Goal: Task Accomplishment & Management: Complete application form

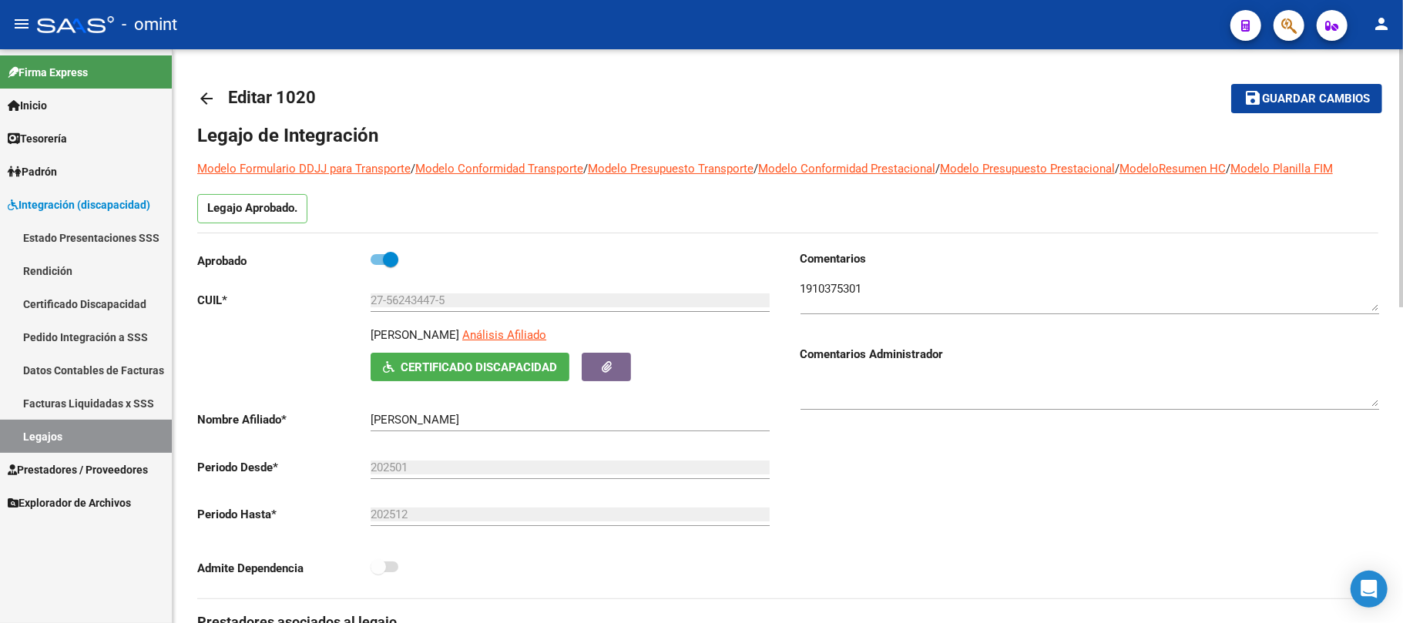
click at [208, 96] on mat-icon "arrow_back" at bounding box center [206, 98] width 18 height 18
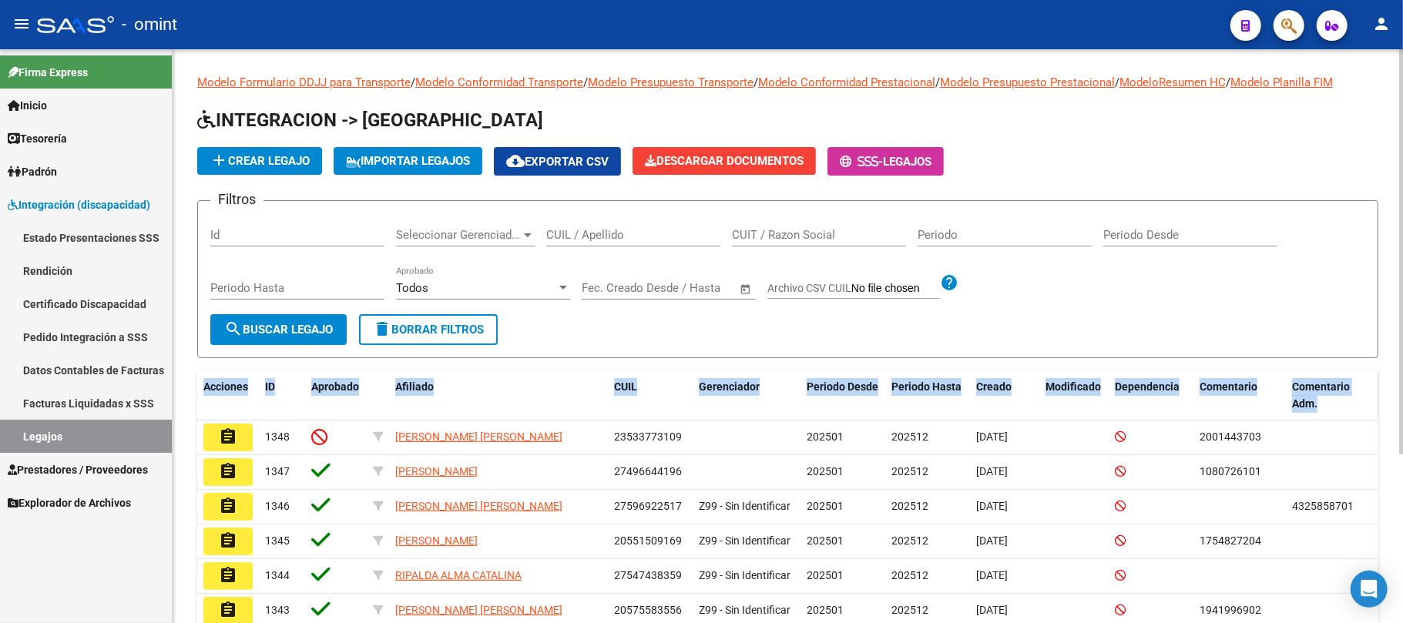
drag, startPoint x: 194, startPoint y: 383, endPoint x: 1364, endPoint y: 399, distance: 1169.7
click at [1364, 399] on div "Modelo Formulario DDJJ para Transporte / Modelo Conformidad Transporte / Modelo…" at bounding box center [788, 454] width 1230 height 811
click at [467, 331] on span "delete Borrar Filtros" at bounding box center [428, 330] width 111 height 14
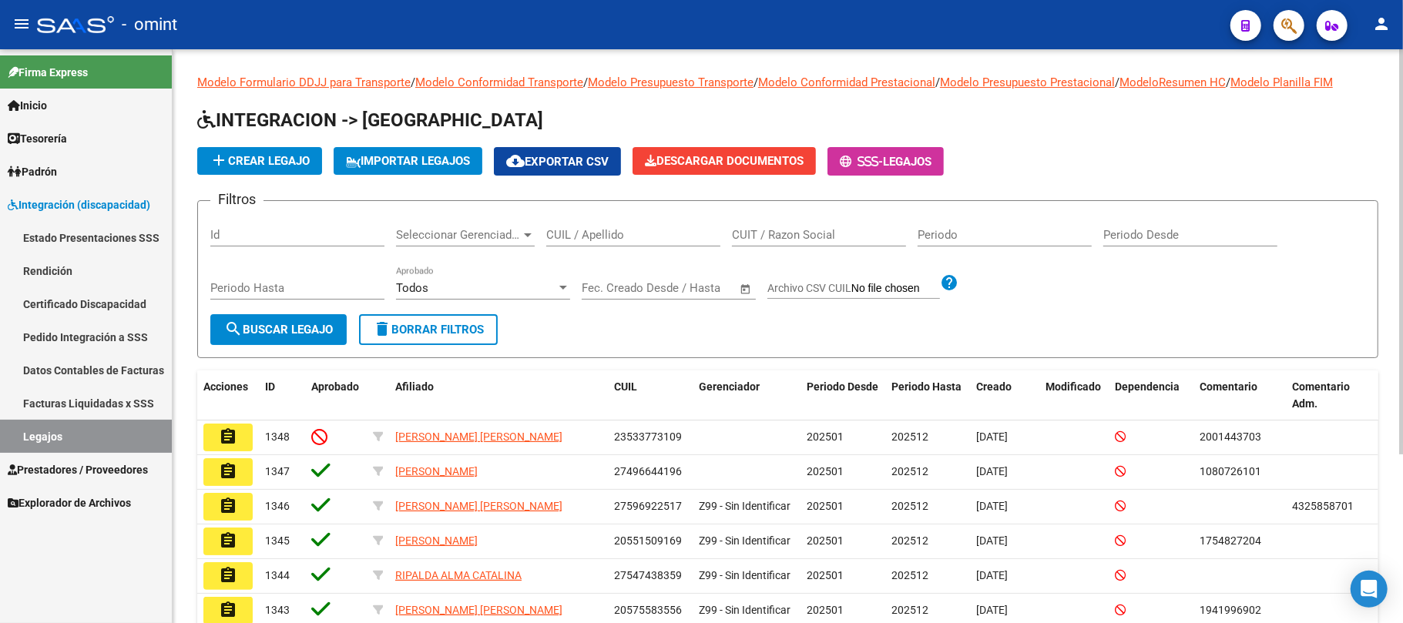
click at [599, 236] on input "CUIL / Apellido" at bounding box center [633, 235] width 174 height 14
paste input "20526382049"
type input "20526382049"
click at [262, 336] on span "search Buscar Legajo" at bounding box center [278, 330] width 109 height 14
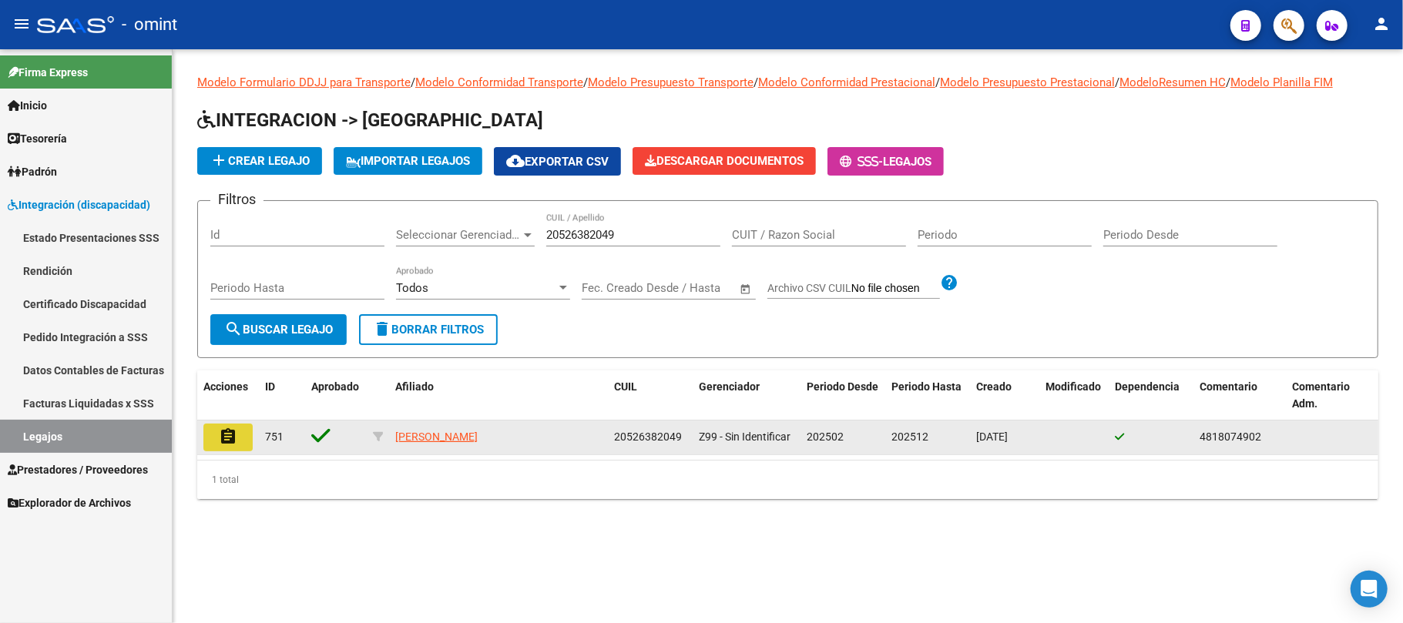
click at [239, 438] on button "assignment" at bounding box center [227, 438] width 49 height 28
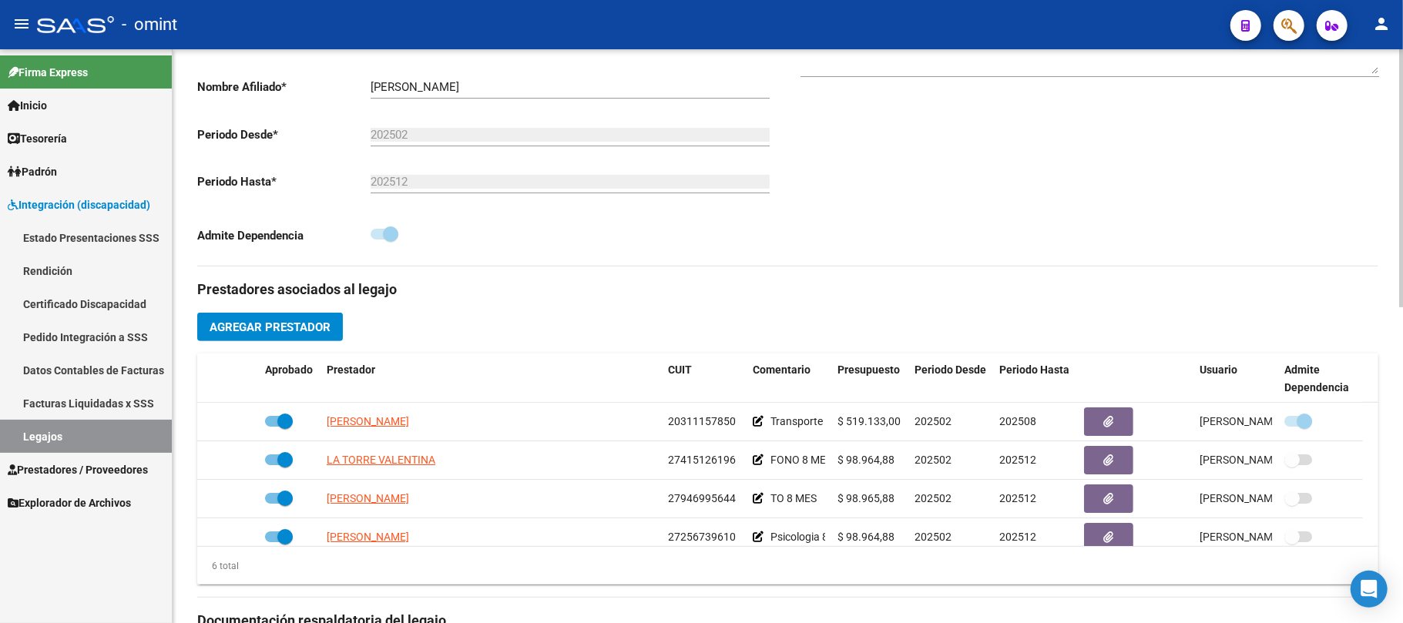
scroll to position [411, 0]
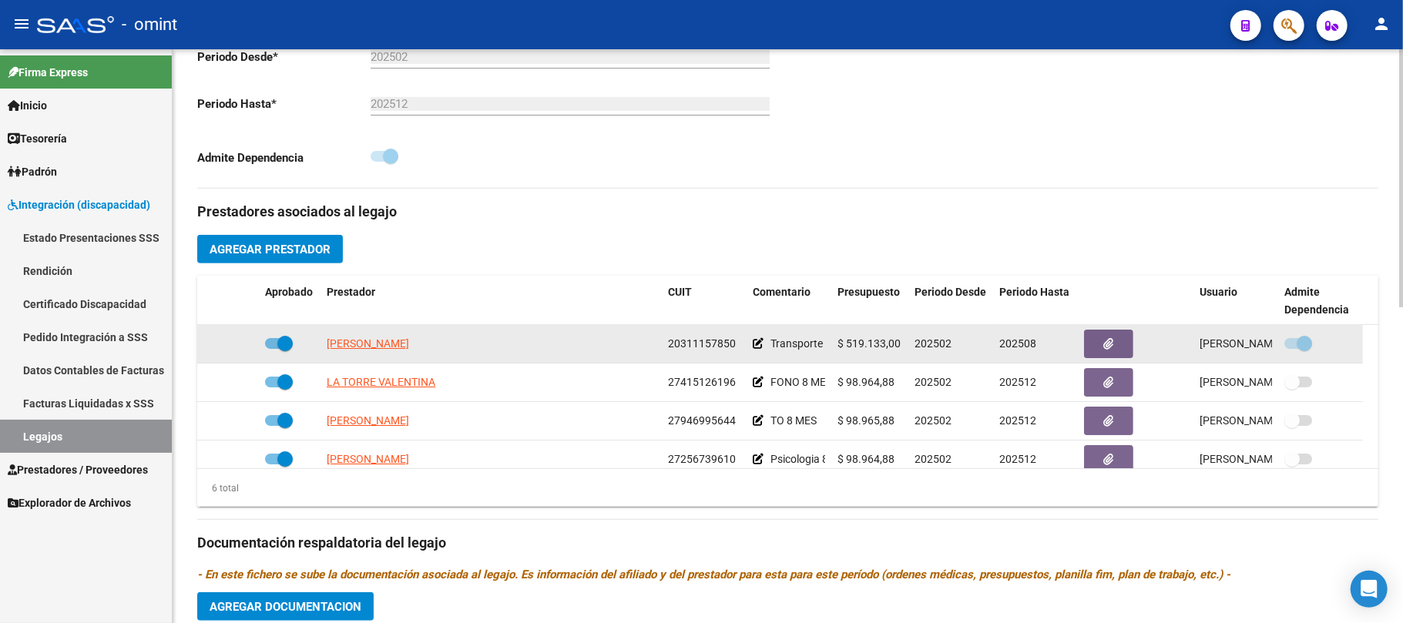
click at [364, 342] on span "OGULLEN [PERSON_NAME]" at bounding box center [393, 343] width 133 height 12
type textarea "20311157850"
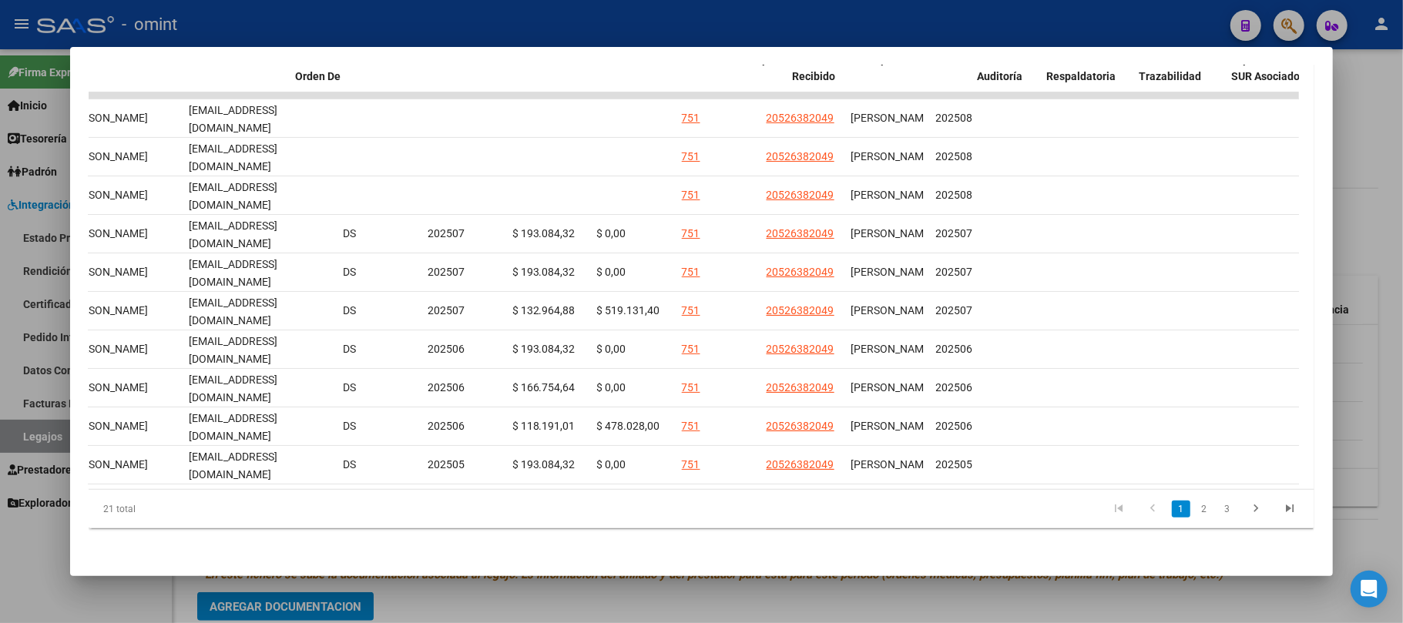
scroll to position [0, 0]
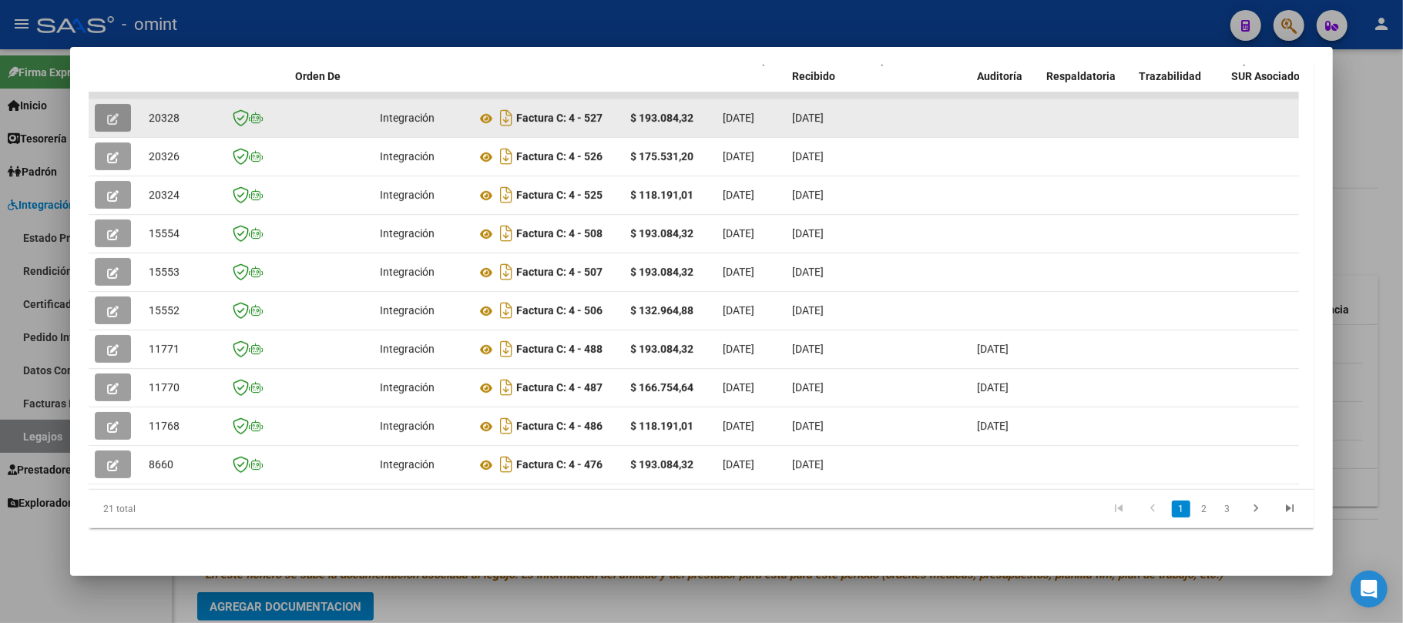
click at [97, 104] on button "button" at bounding box center [113, 118] width 36 height 28
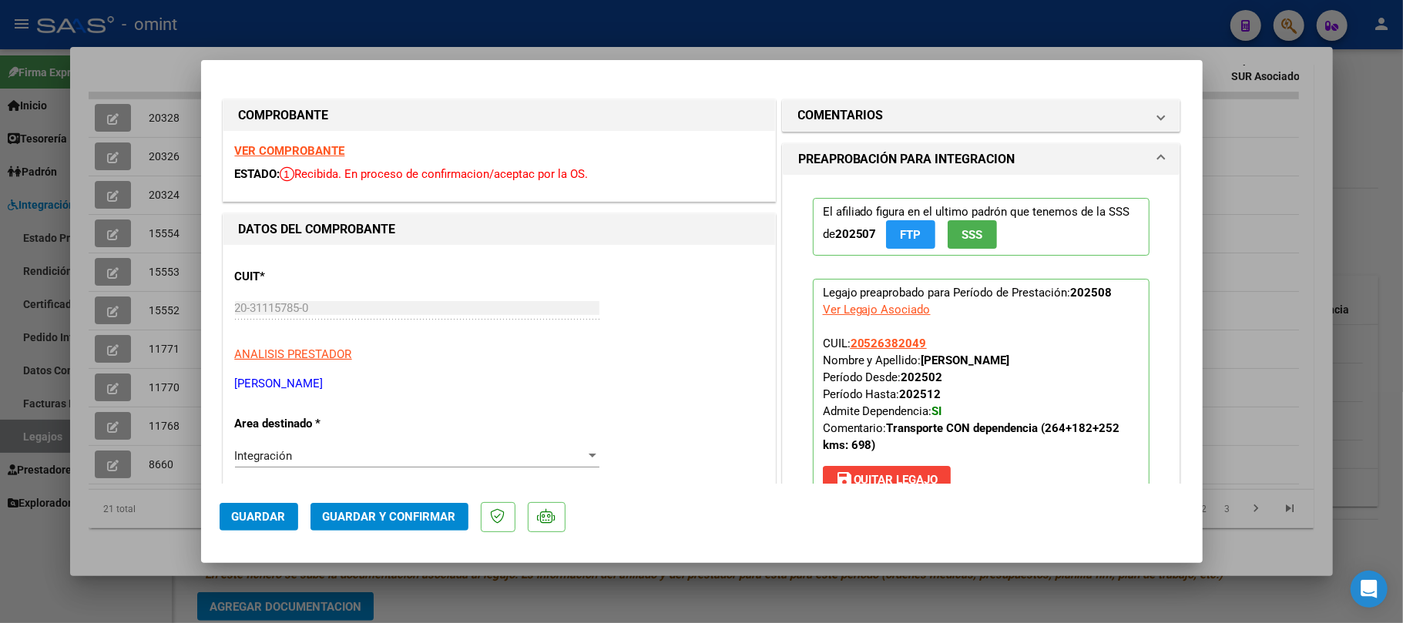
click at [276, 146] on strong "VER COMPROBANTE" at bounding box center [290, 151] width 110 height 14
click at [426, 512] on span "Guardar y Confirmar" at bounding box center [389, 517] width 133 height 14
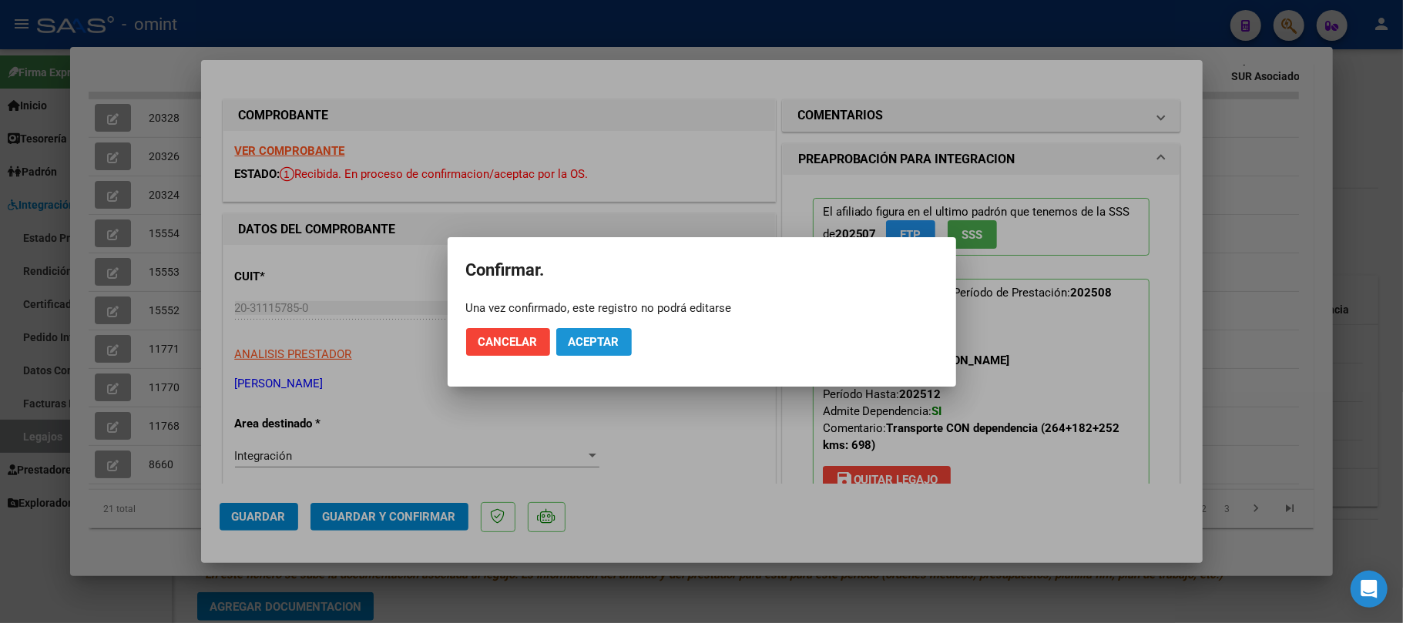
click at [589, 340] on span "Aceptar" at bounding box center [594, 342] width 51 height 14
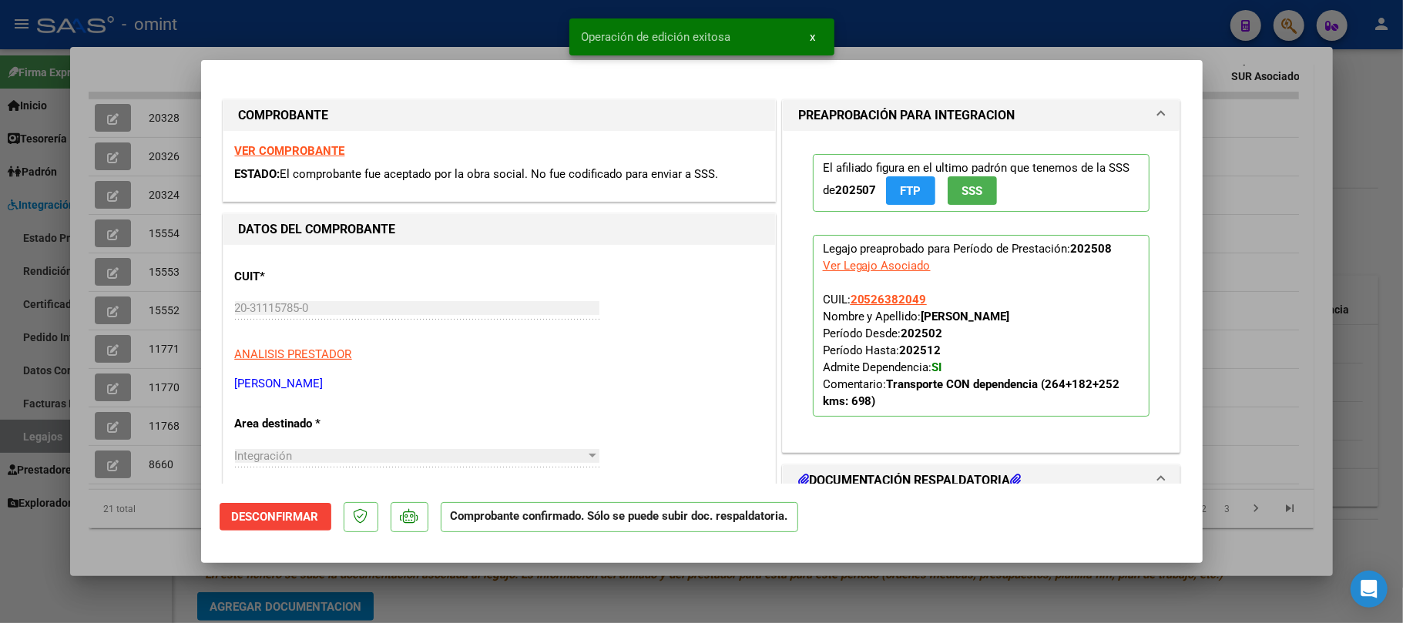
click at [163, 100] on div at bounding box center [701, 311] width 1403 height 623
type input "$ 0,00"
click at [163, 112] on span "20328" at bounding box center [164, 118] width 31 height 12
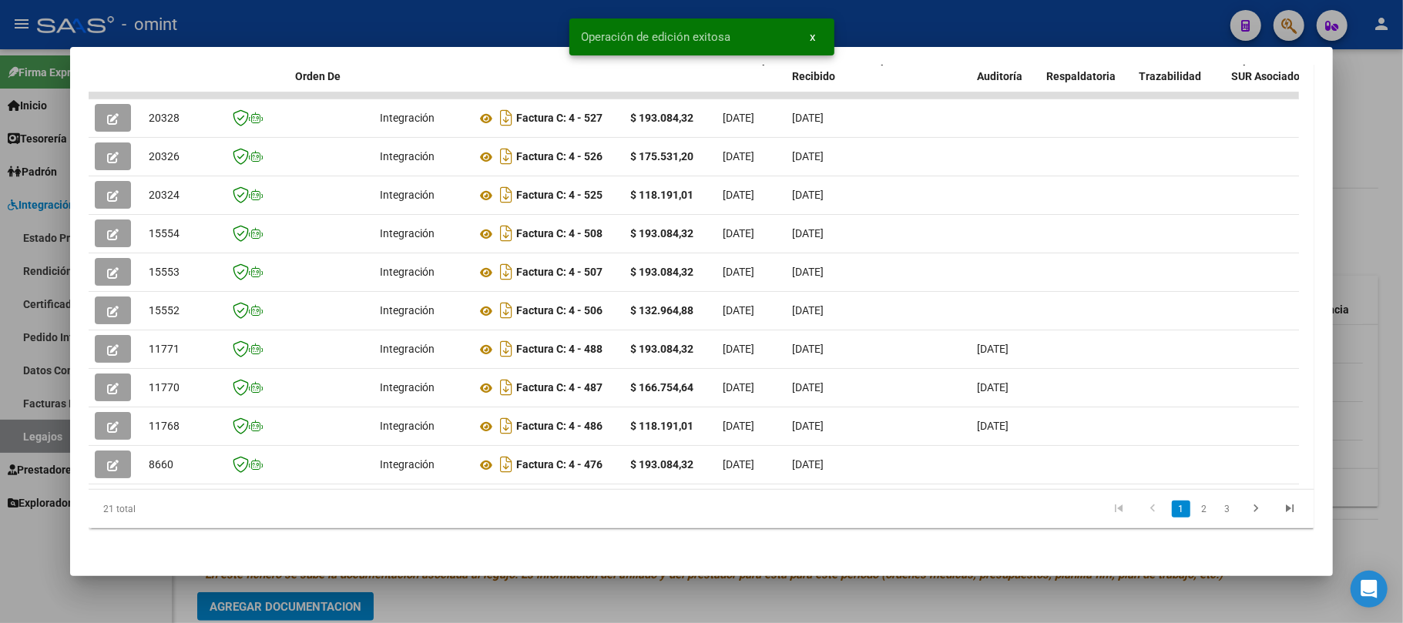
copy span "20328"
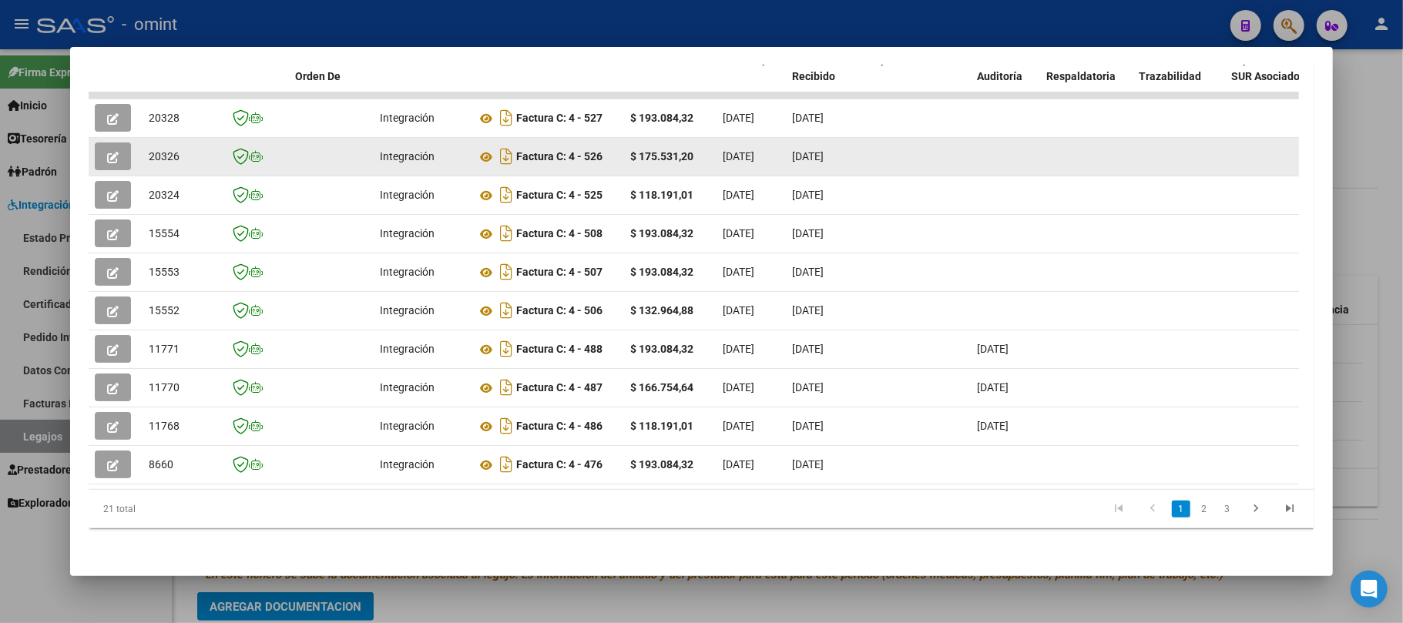
click at [161, 148] on div "20326" at bounding box center [181, 157] width 65 height 18
click at [163, 150] on span "20326" at bounding box center [164, 156] width 31 height 12
copy span "20326"
click at [123, 145] on button "button" at bounding box center [113, 157] width 36 height 28
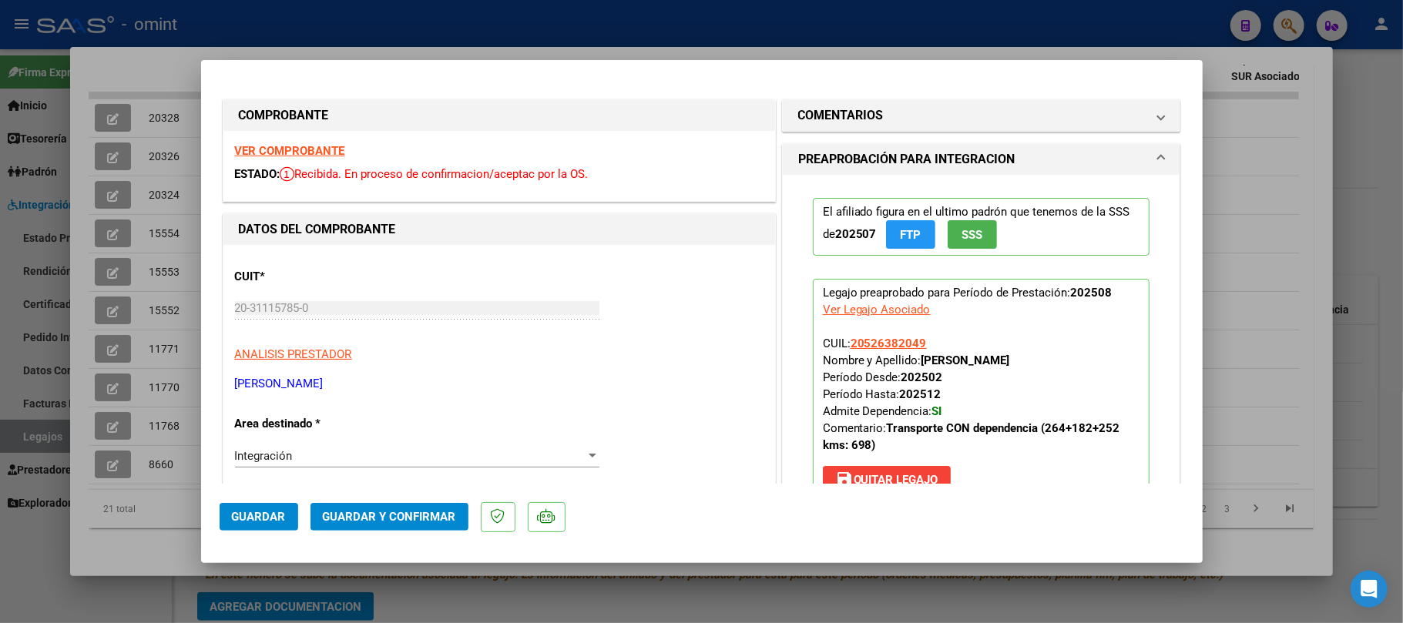
click at [297, 157] on strong "VER COMPROBANTE" at bounding box center [290, 151] width 110 height 14
click at [385, 512] on span "Guardar y Confirmar" at bounding box center [389, 517] width 133 height 14
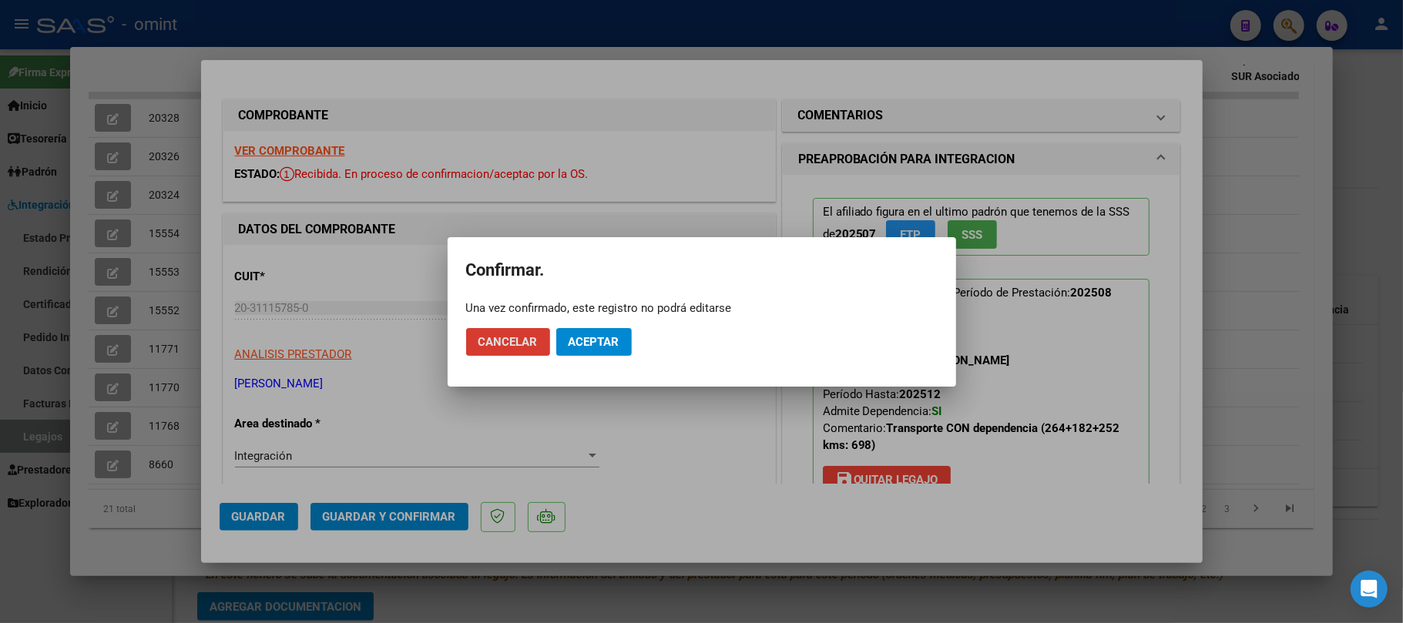
click at [596, 336] on span "Aceptar" at bounding box center [594, 342] width 51 height 14
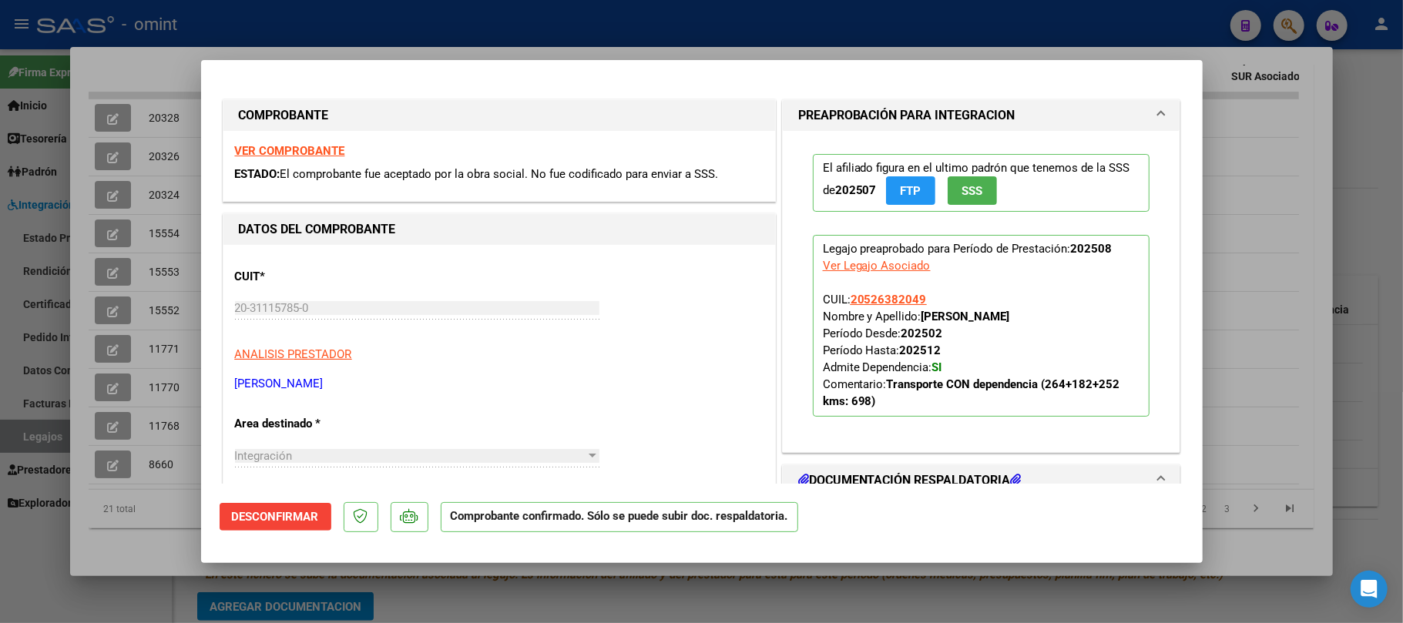
click at [136, 237] on div at bounding box center [701, 311] width 1403 height 623
type input "$ 0,00"
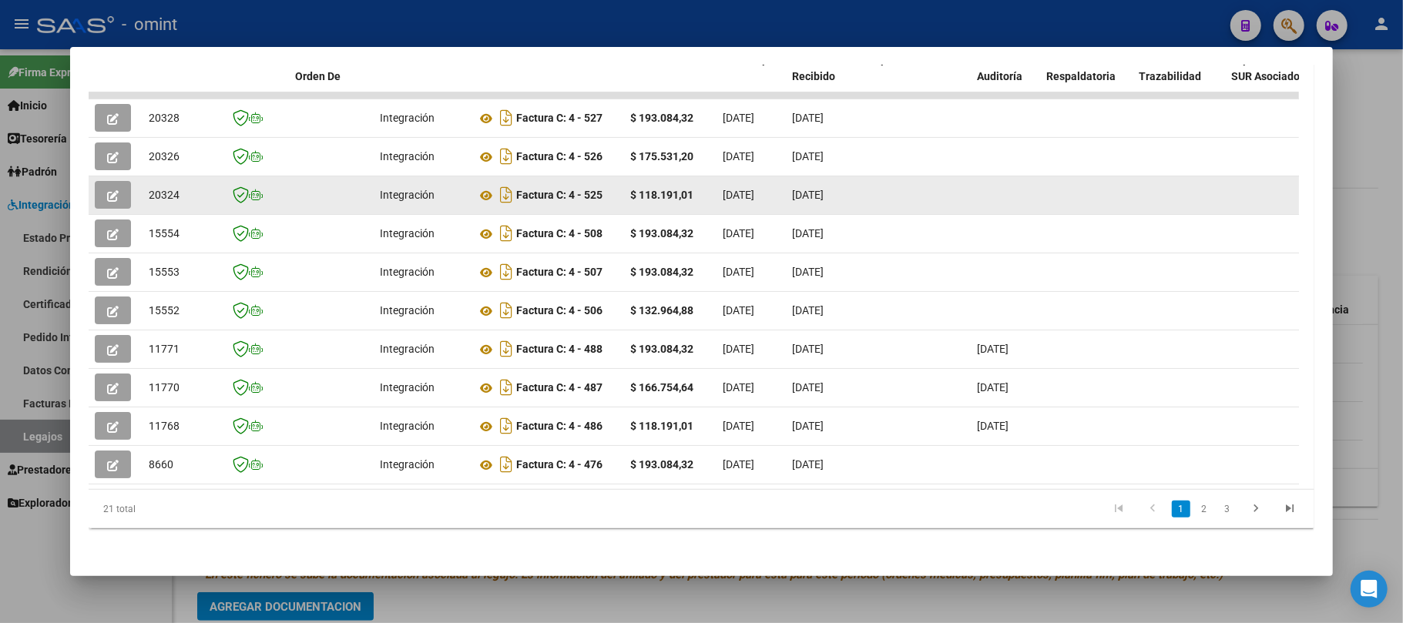
click at [164, 189] on span "20324" at bounding box center [164, 195] width 31 height 12
copy span "20324"
click at [102, 185] on button "button" at bounding box center [113, 195] width 36 height 28
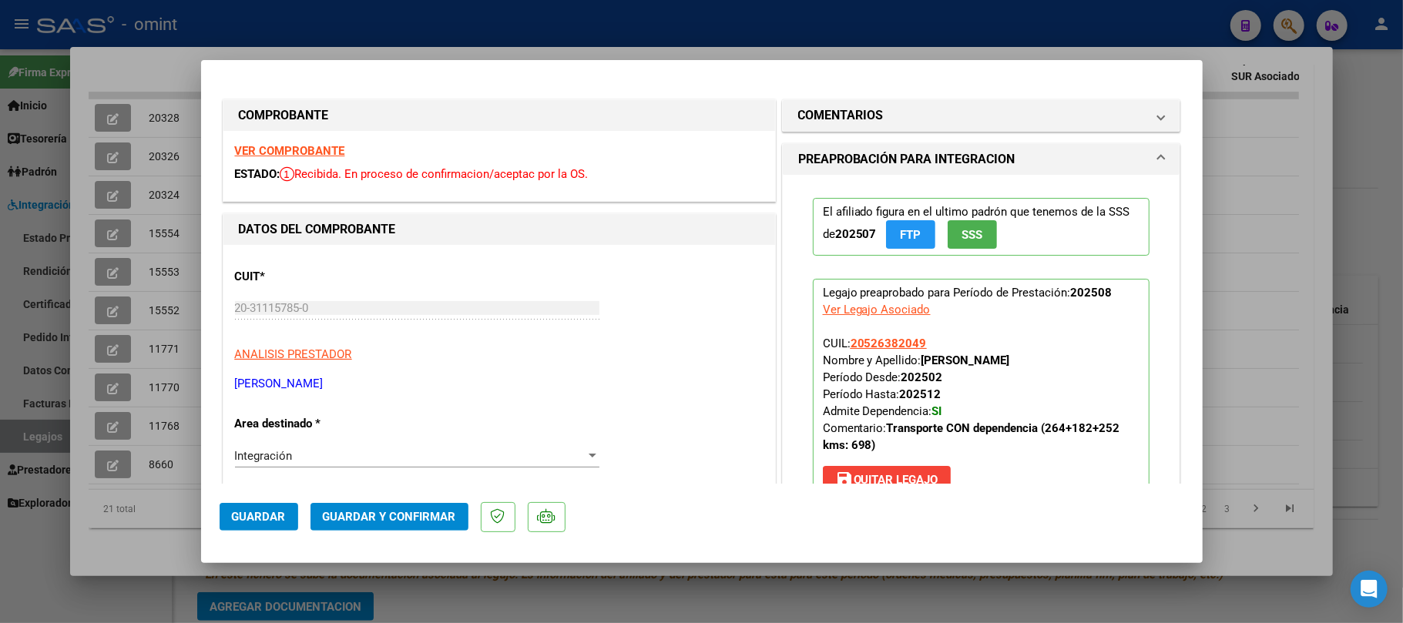
click at [275, 158] on div "VER COMPROBANTE ESTADO: Recibida. En proceso de confirmacion/aceptac por la OS." at bounding box center [499, 166] width 552 height 70
click at [275, 151] on strong "VER COMPROBANTE" at bounding box center [290, 151] width 110 height 14
click at [398, 513] on span "Guardar y Confirmar" at bounding box center [389, 517] width 133 height 14
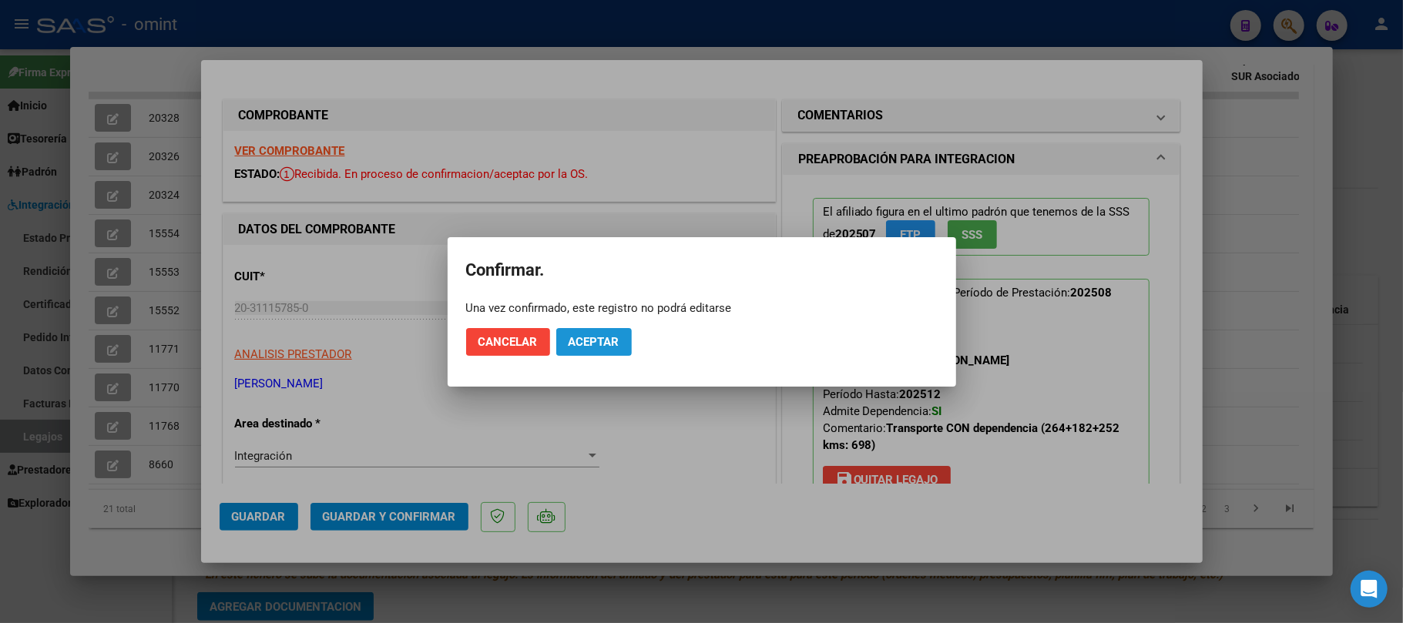
click at [593, 345] on span "Aceptar" at bounding box center [594, 342] width 51 height 14
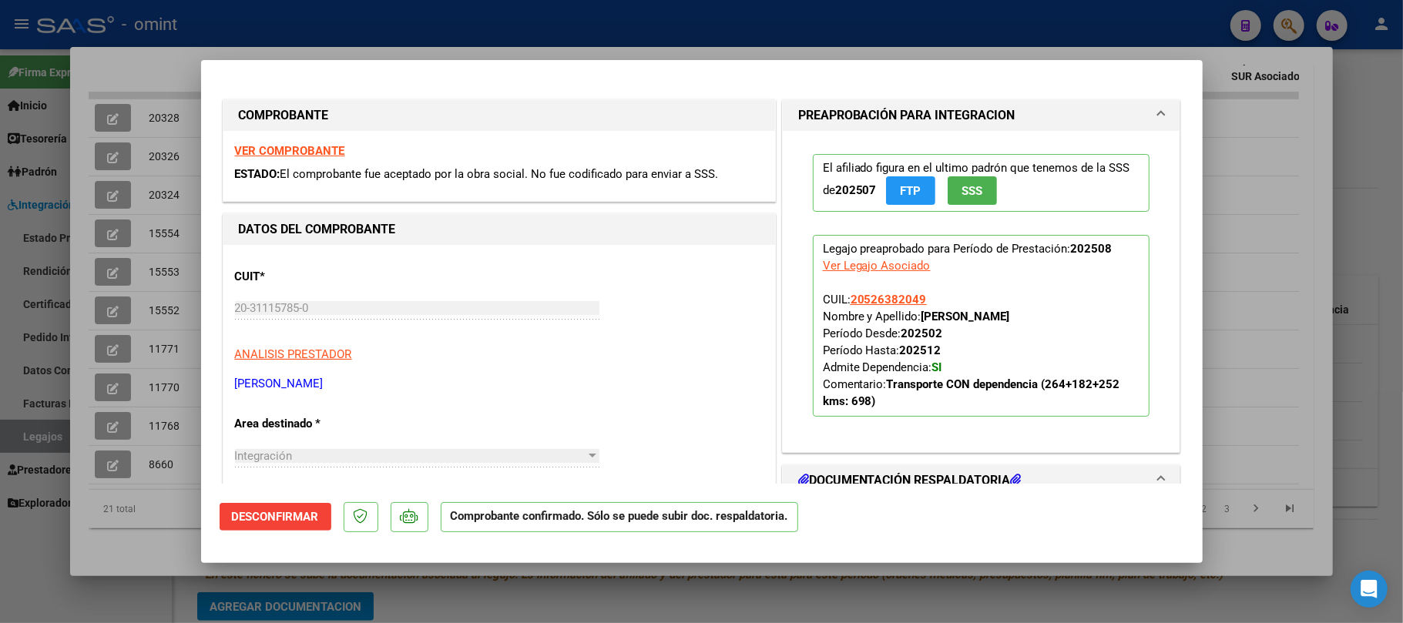
click at [166, 158] on div at bounding box center [701, 311] width 1403 height 623
type input "$ 0,00"
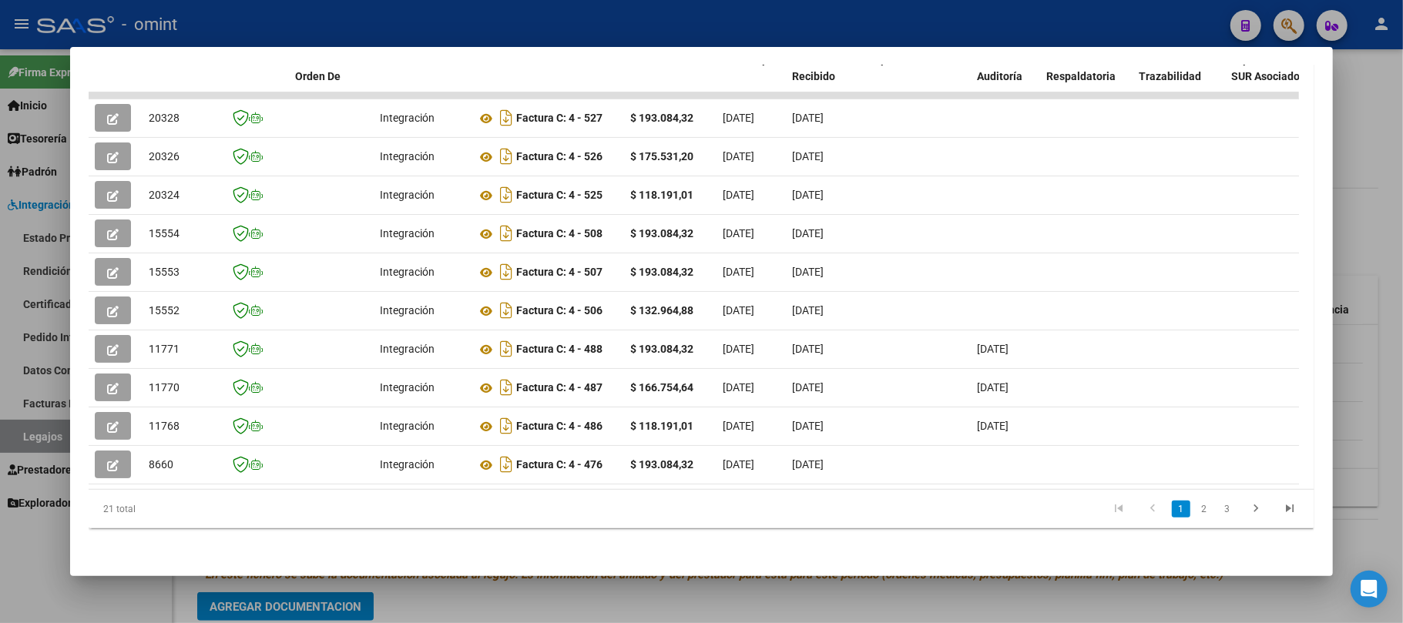
click at [303, 23] on div at bounding box center [701, 311] width 1403 height 623
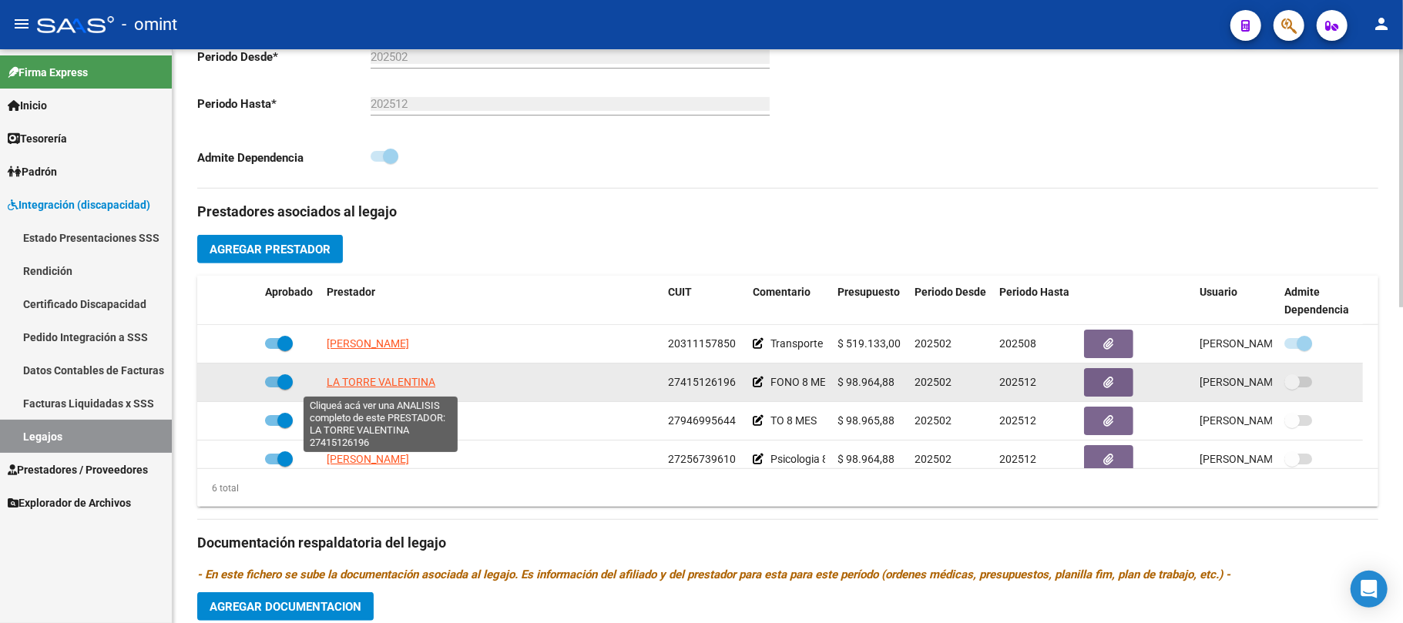
click at [342, 385] on span "LA TORRE VALENTINA" at bounding box center [381, 382] width 109 height 12
type textarea "27415126196"
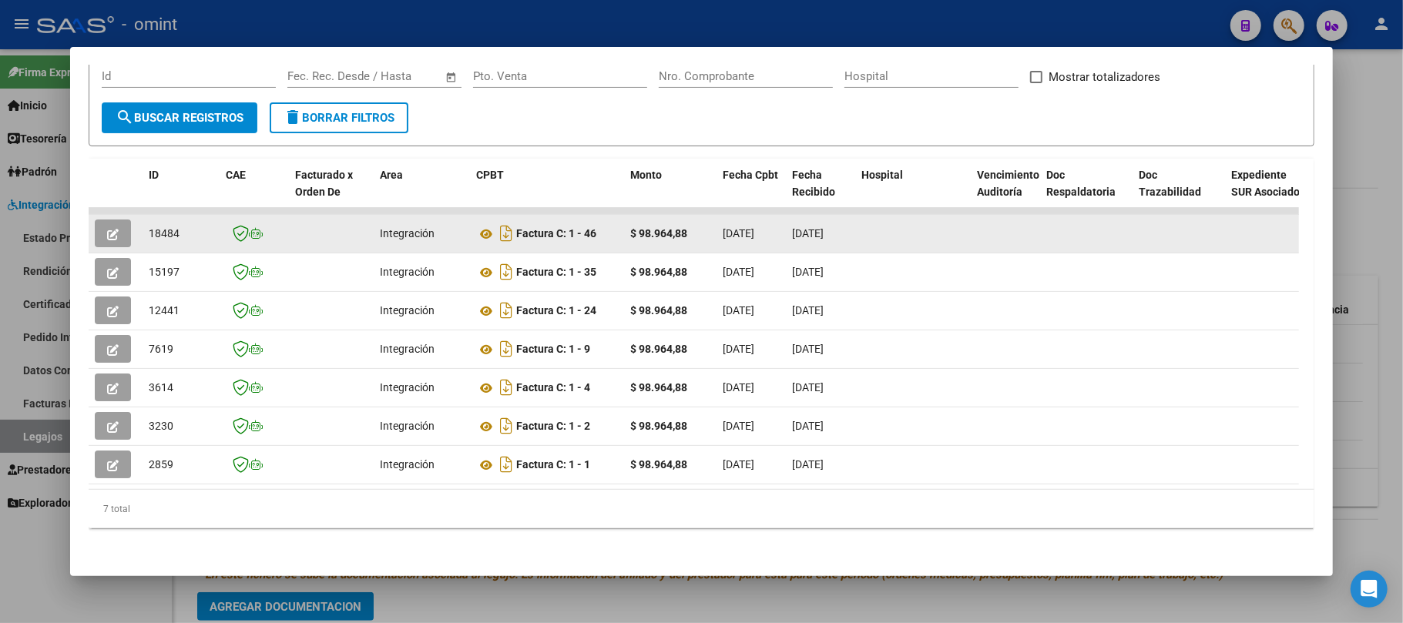
click at [160, 227] on span "18484" at bounding box center [164, 233] width 31 height 12
copy span "18484"
click at [108, 229] on icon "button" at bounding box center [113, 235] width 12 height 12
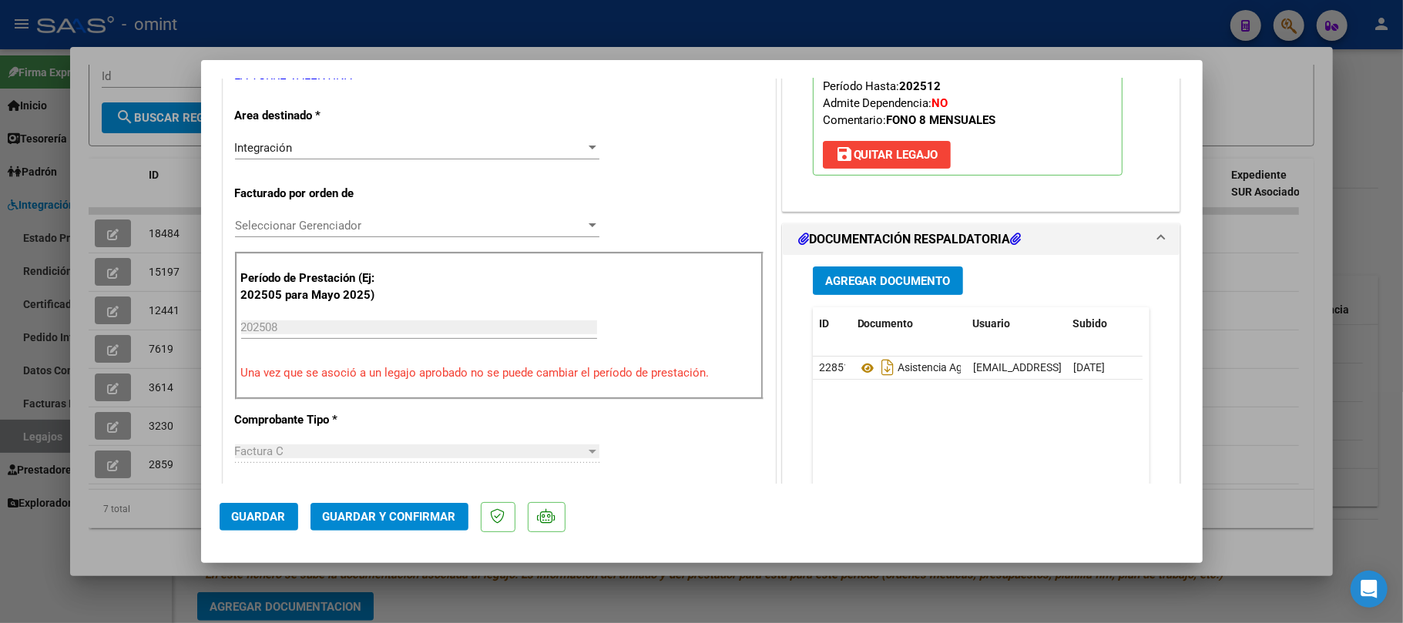
scroll to position [205, 0]
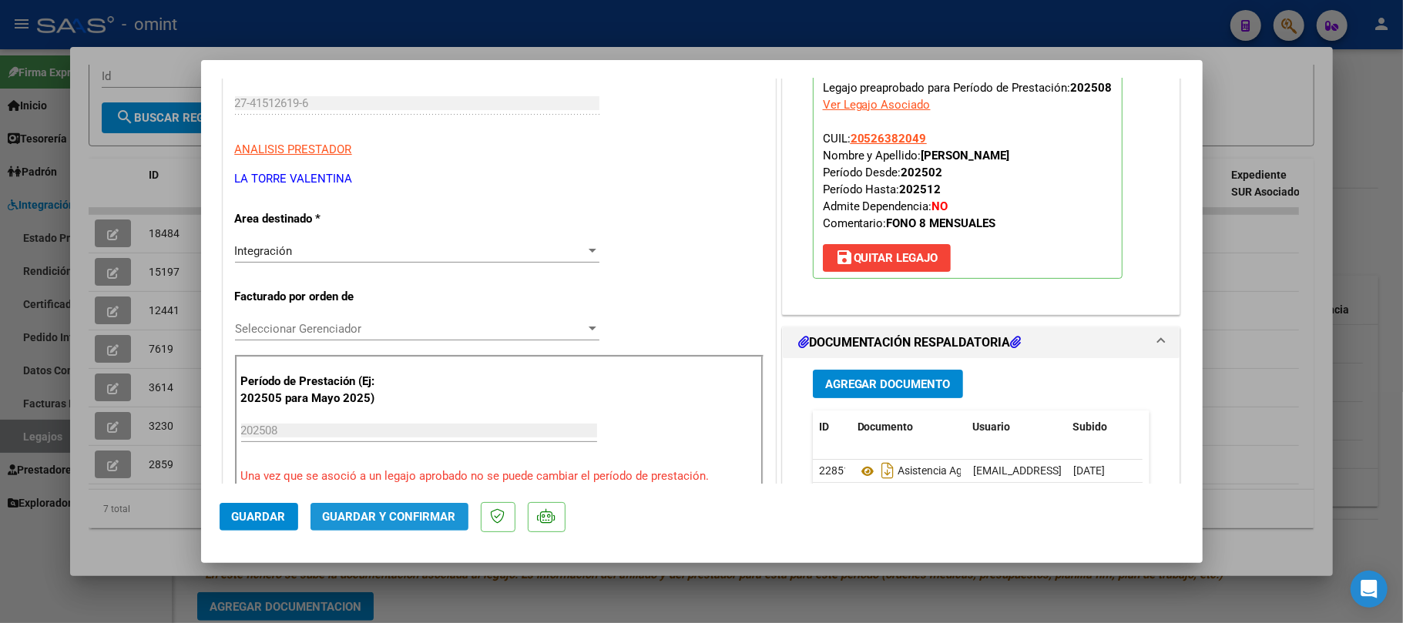
click at [405, 509] on button "Guardar y Confirmar" at bounding box center [390, 517] width 158 height 28
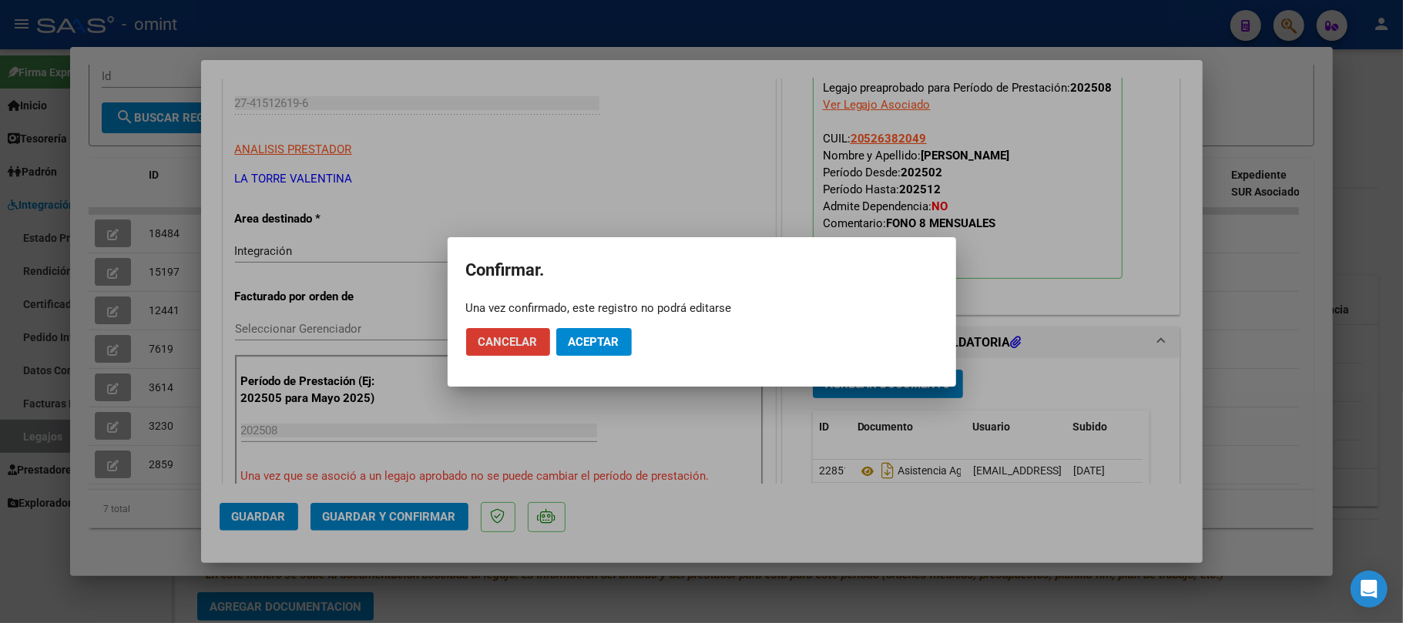
click at [603, 350] on button "Aceptar" at bounding box center [594, 342] width 76 height 28
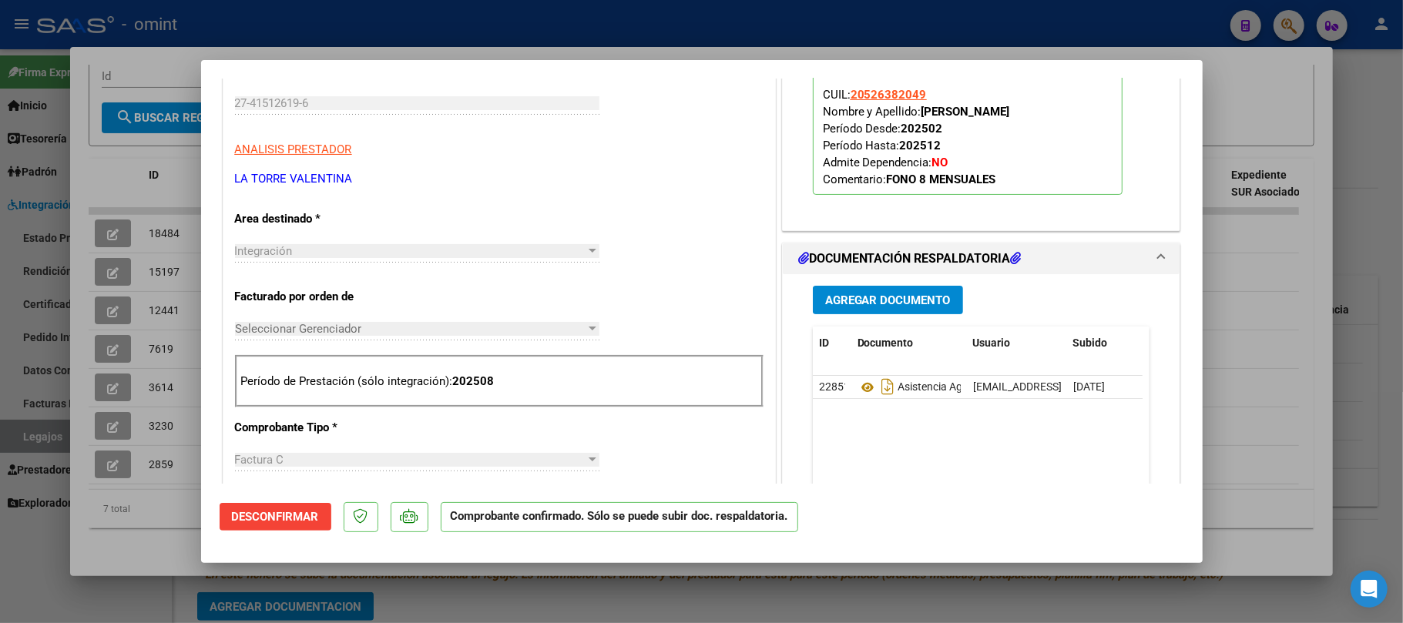
click at [154, 303] on div at bounding box center [701, 311] width 1403 height 623
type input "$ 0,00"
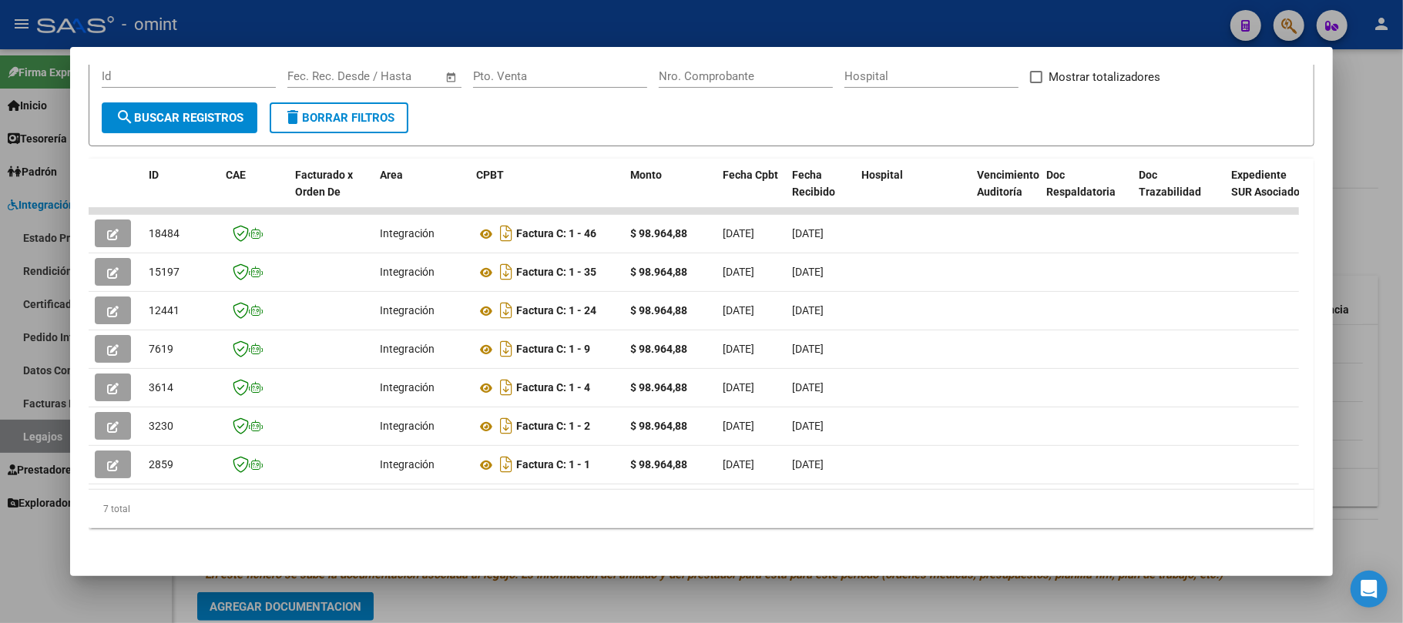
click at [321, 3] on div at bounding box center [701, 311] width 1403 height 623
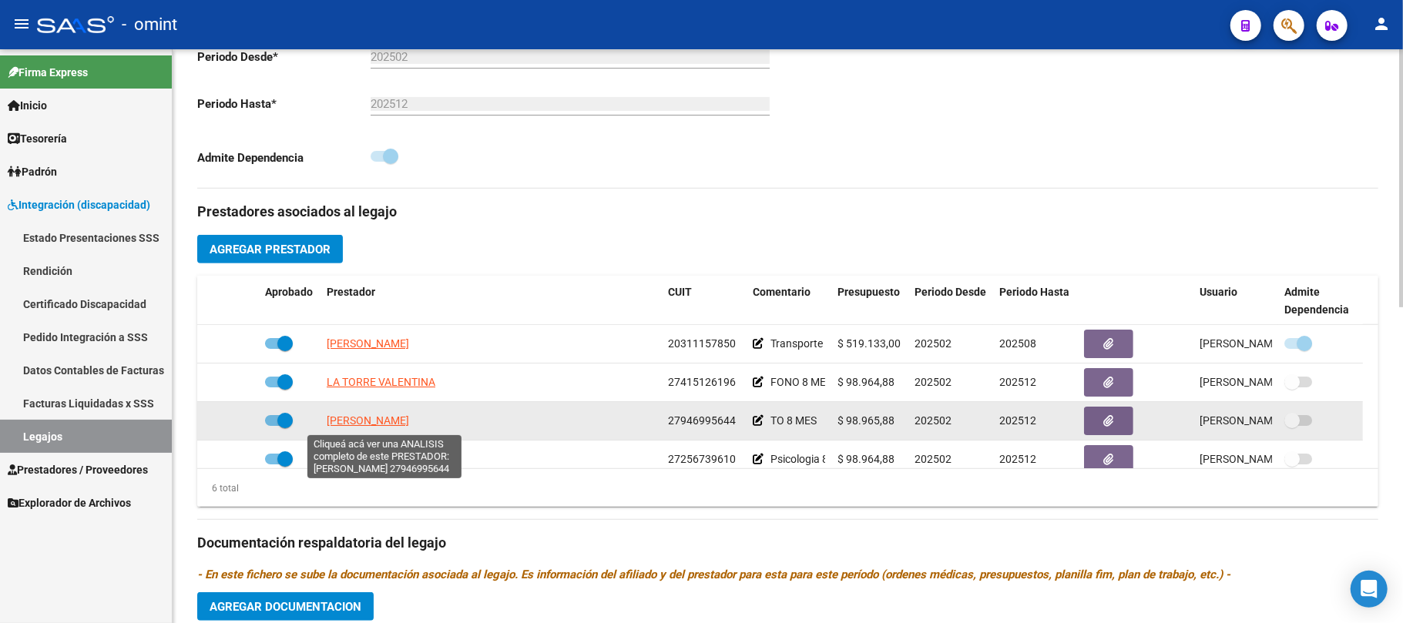
click at [374, 425] on span "[PERSON_NAME] [PERSON_NAME]" at bounding box center [410, 421] width 167 height 12
type textarea "27946995644"
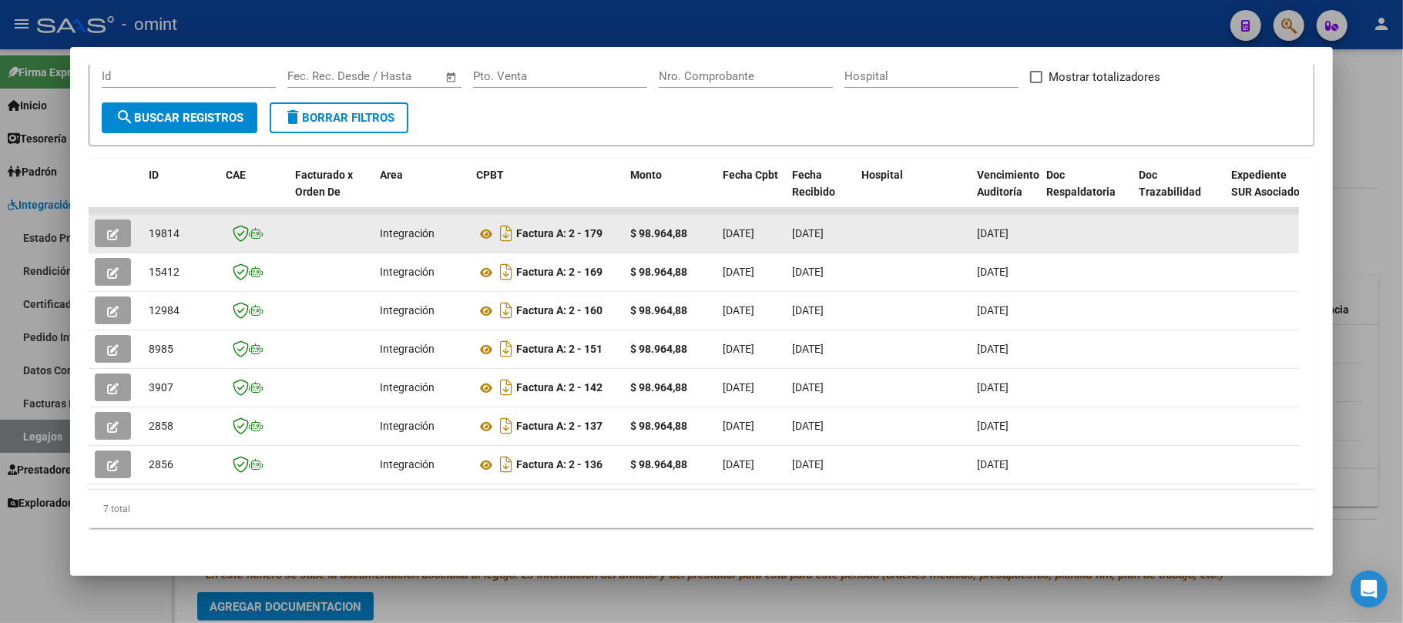
click at [161, 227] on span "19814" at bounding box center [164, 233] width 31 height 12
copy span "19814"
click at [108, 229] on icon "button" at bounding box center [113, 235] width 12 height 12
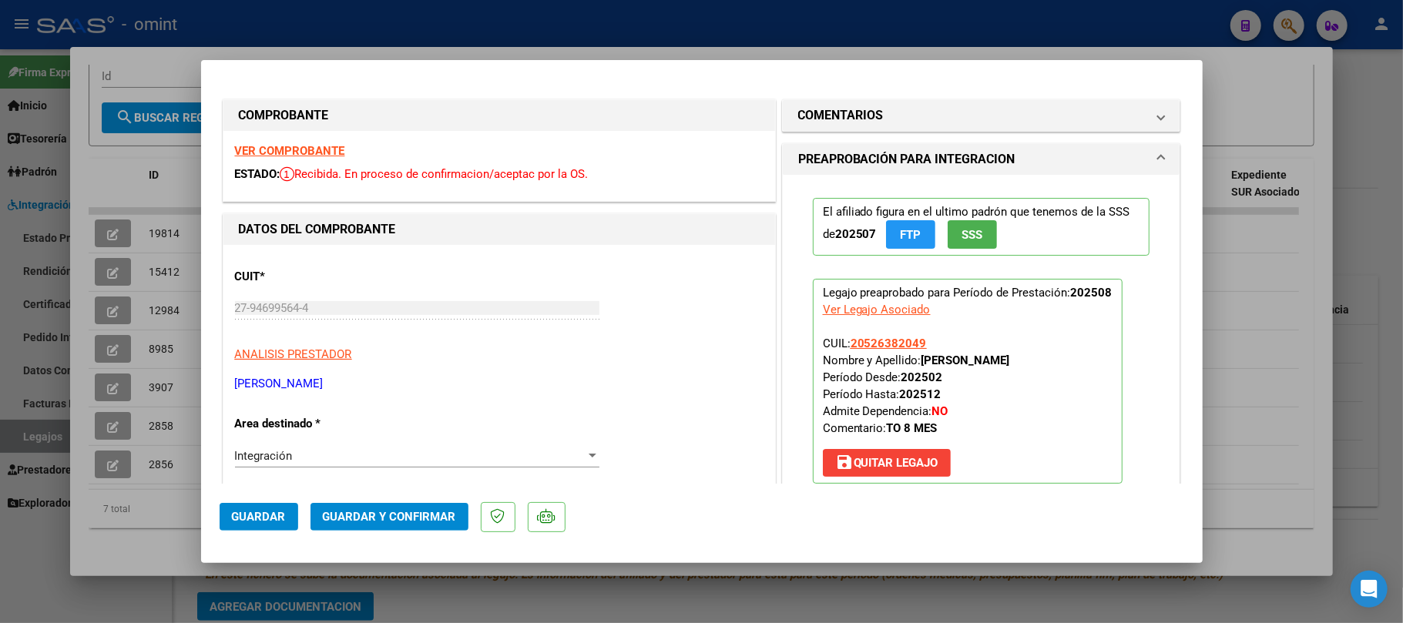
click at [310, 146] on strong "VER COMPROBANTE" at bounding box center [290, 151] width 110 height 14
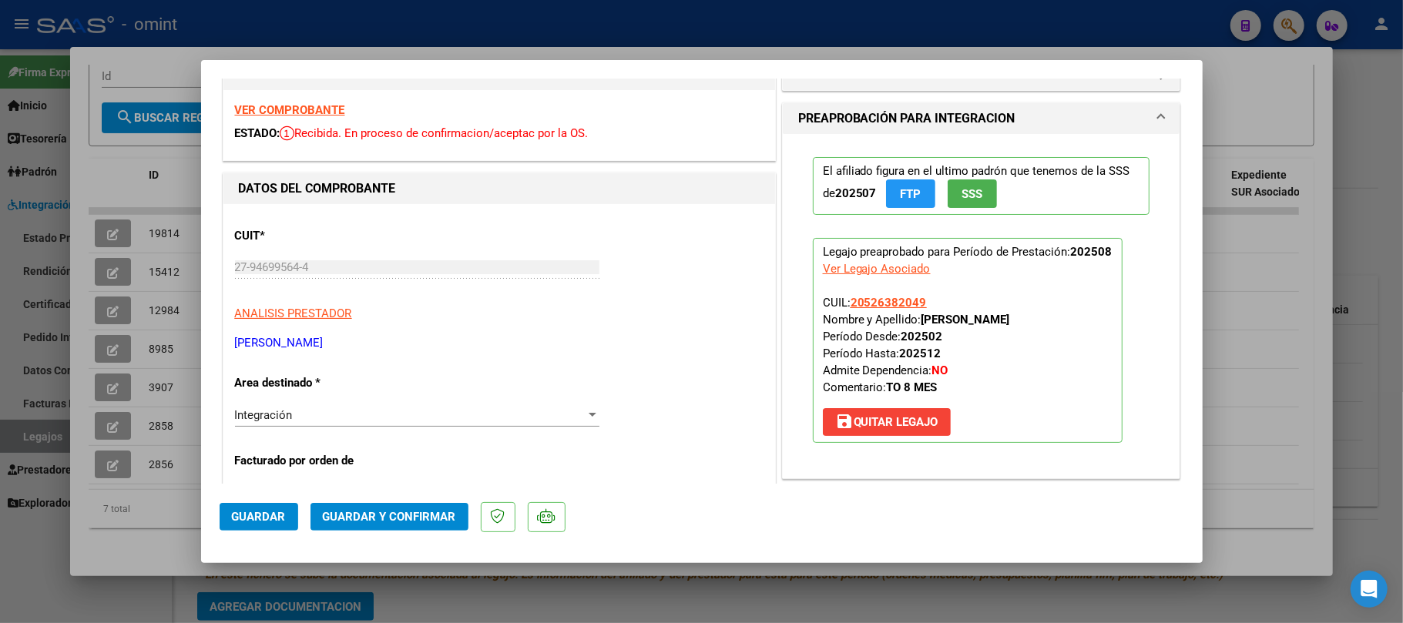
scroll to position [102, 0]
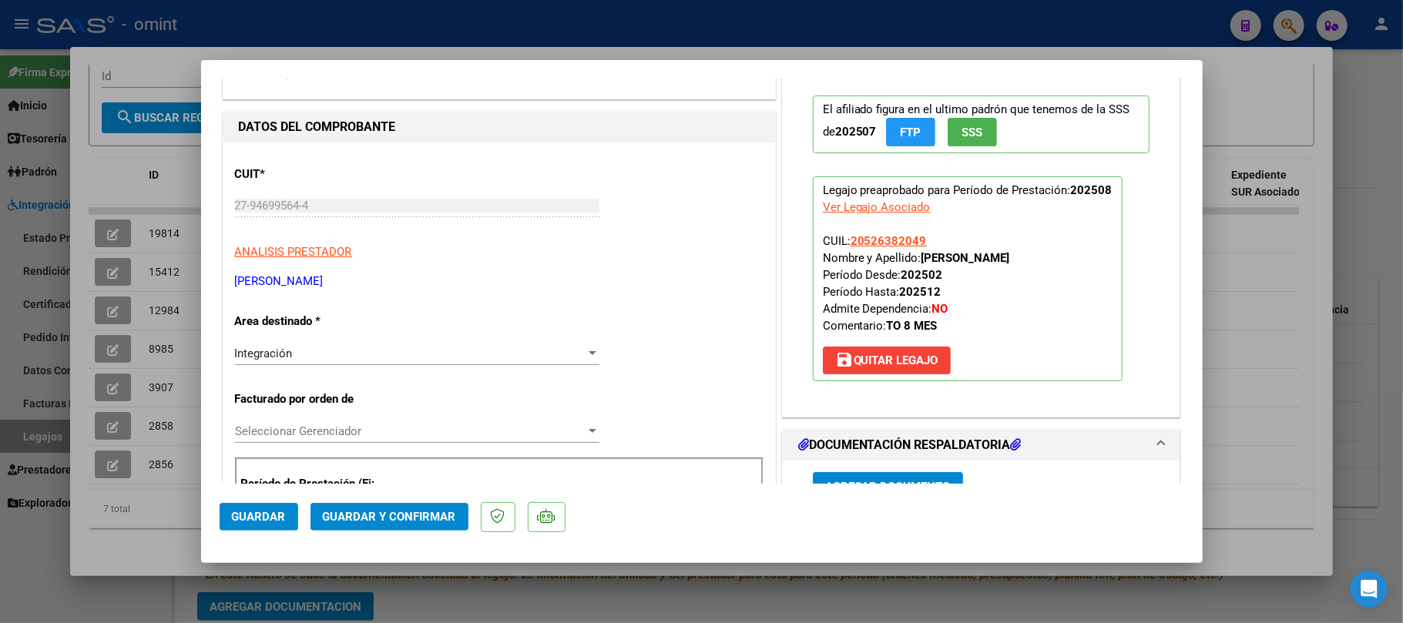
click at [401, 510] on span "Guardar y Confirmar" at bounding box center [389, 517] width 133 height 14
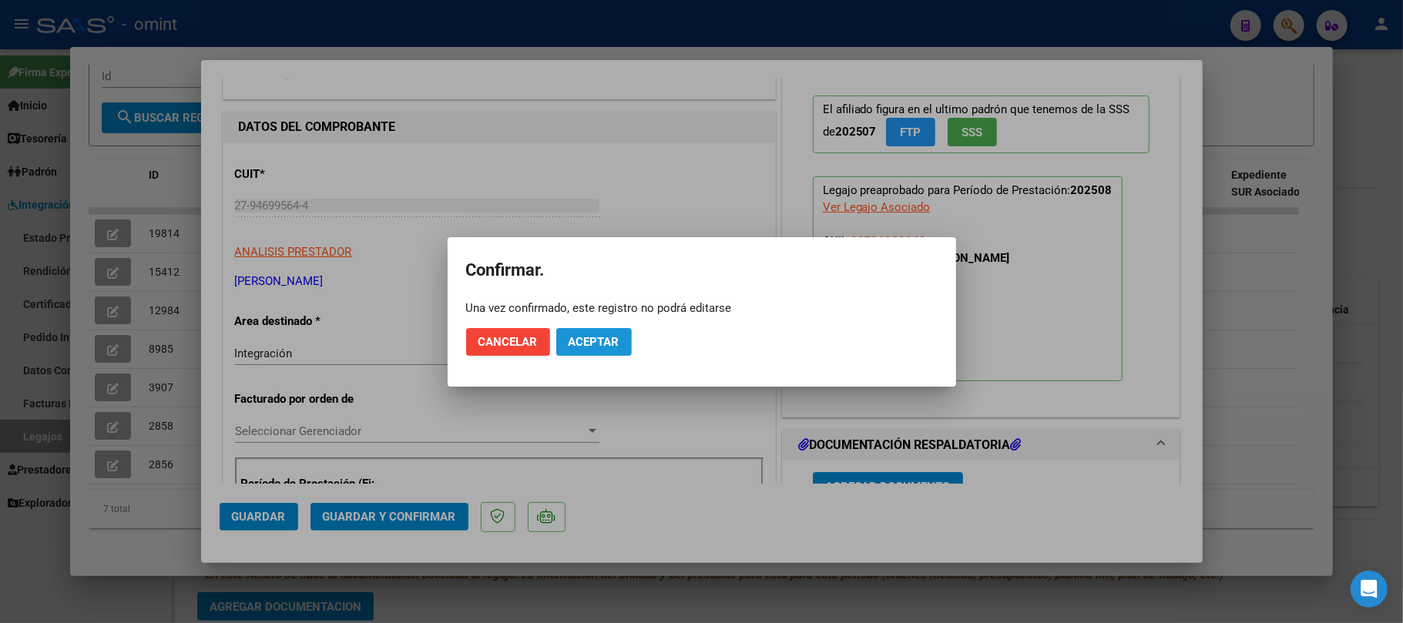
click at [599, 331] on button "Aceptar" at bounding box center [594, 342] width 76 height 28
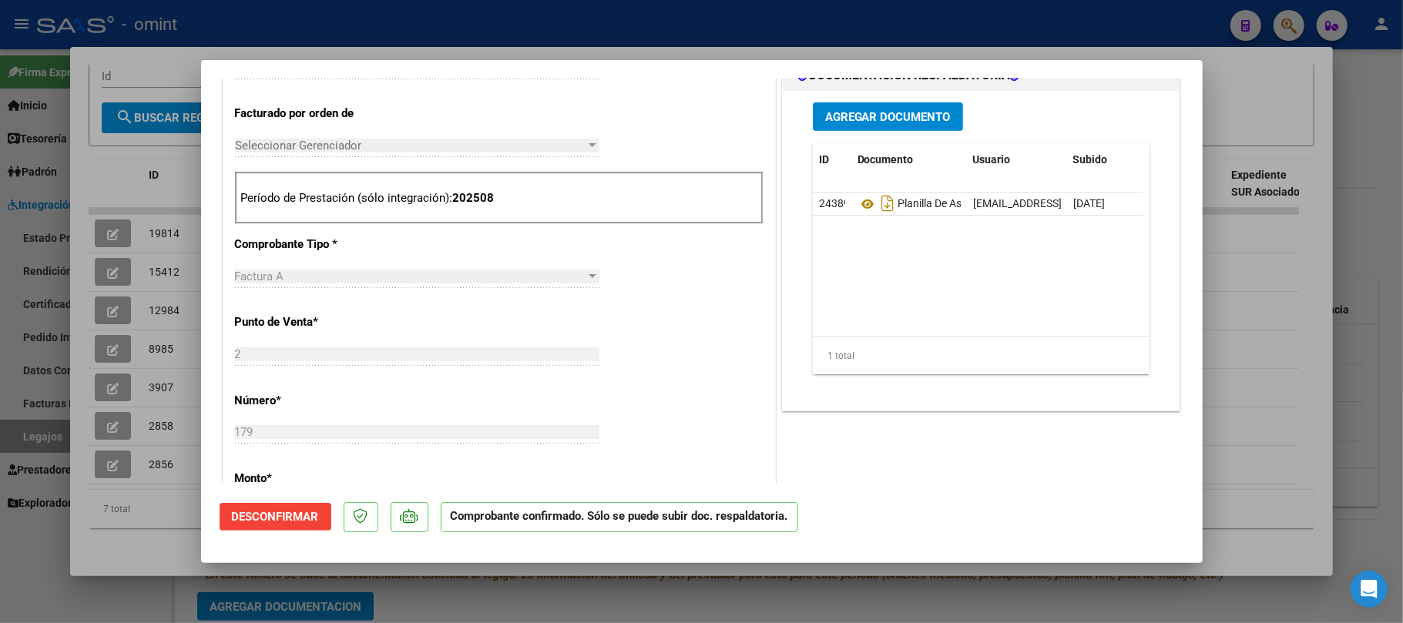
scroll to position [411, 0]
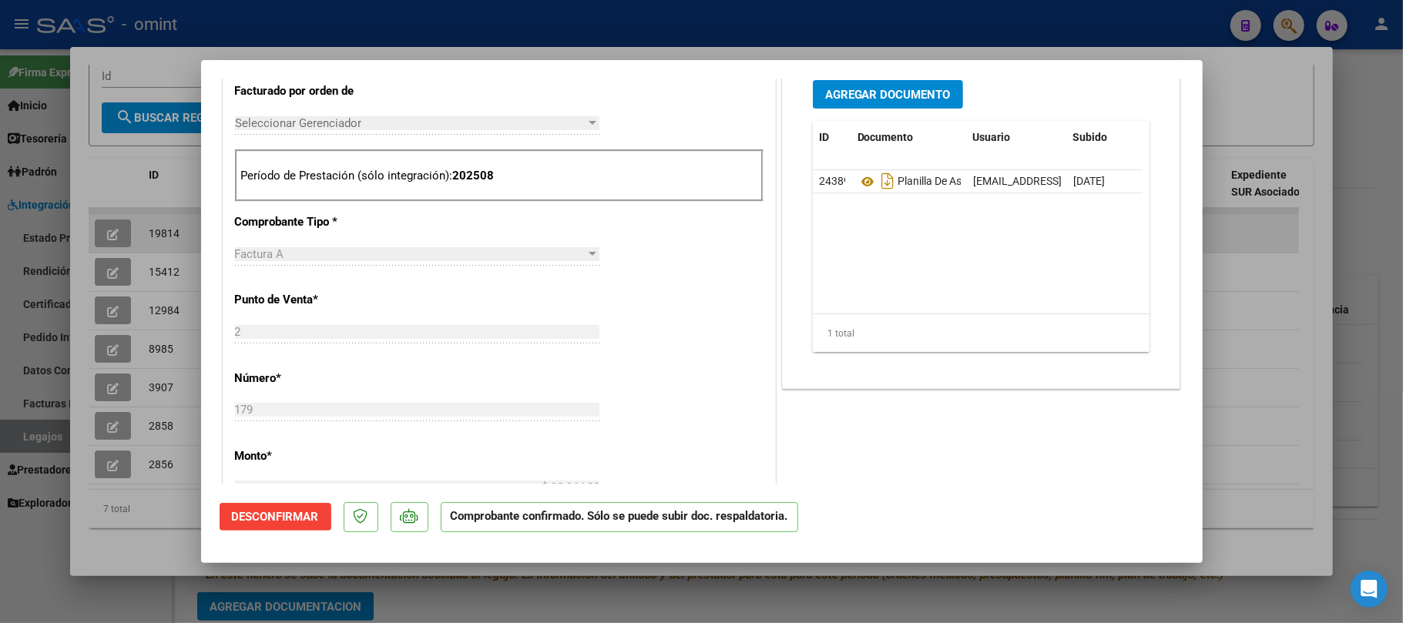
click at [162, 237] on div at bounding box center [701, 311] width 1403 height 623
type input "$ 0,00"
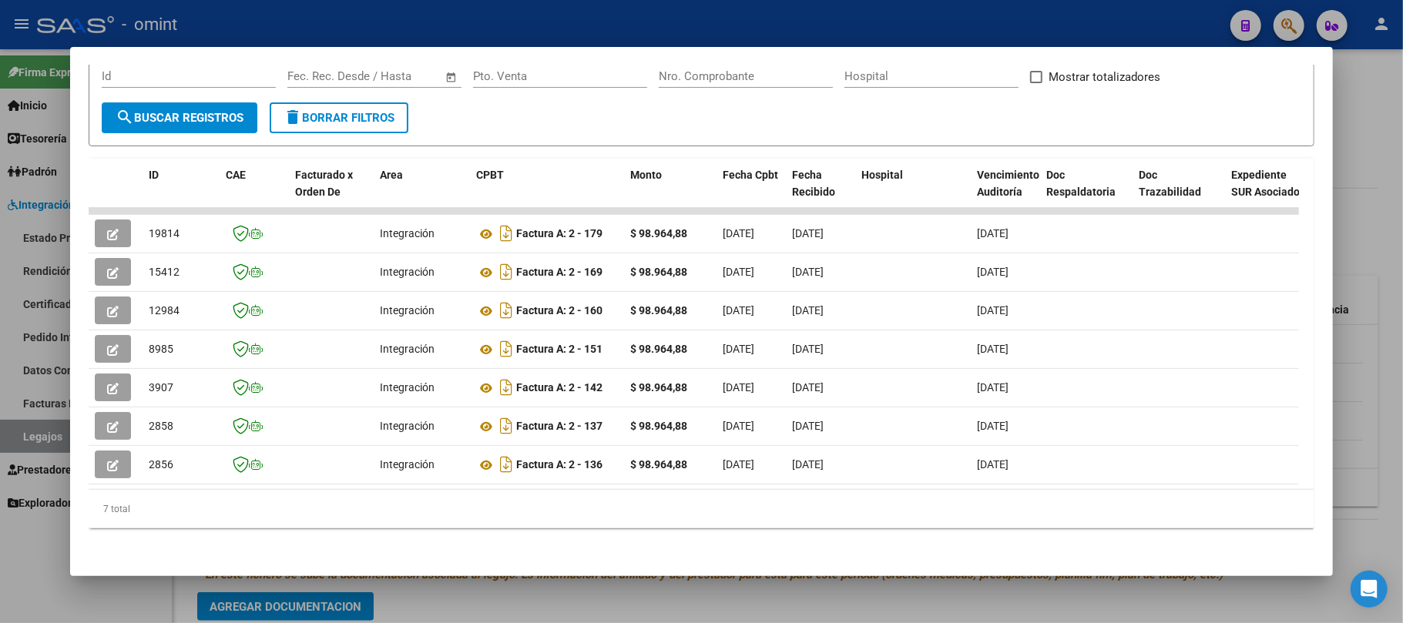
click at [216, 12] on div at bounding box center [701, 311] width 1403 height 623
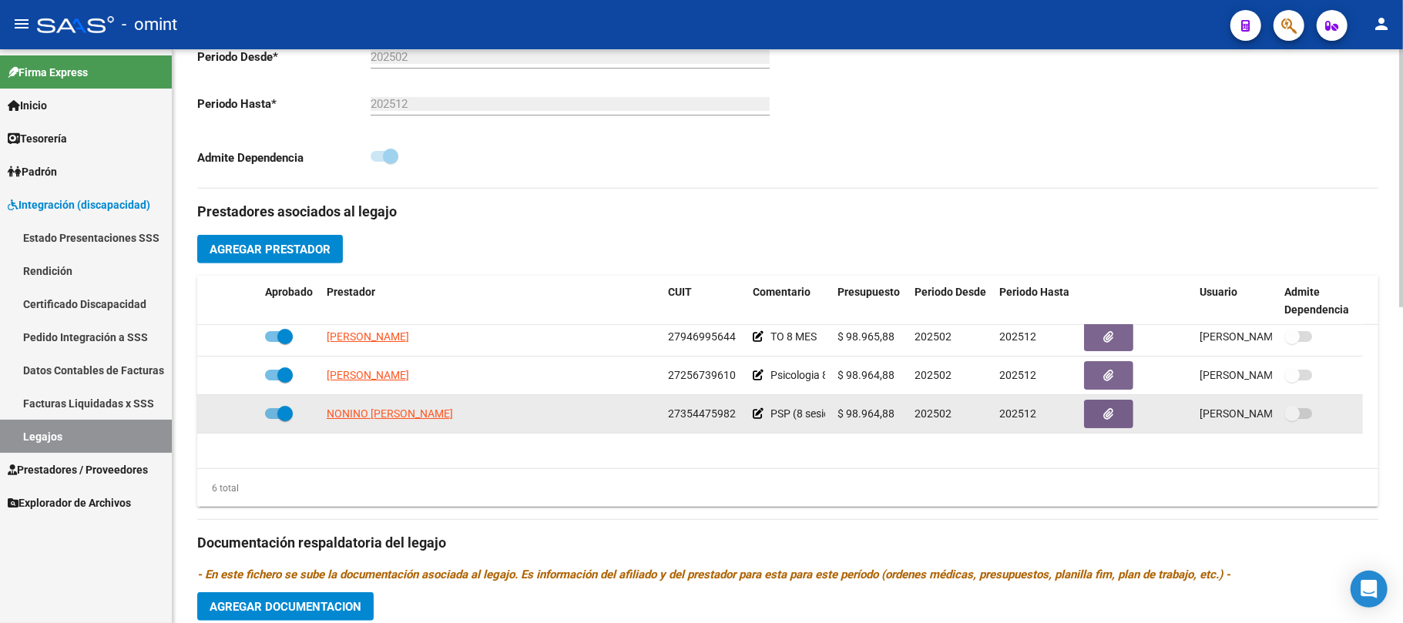
scroll to position [92, 0]
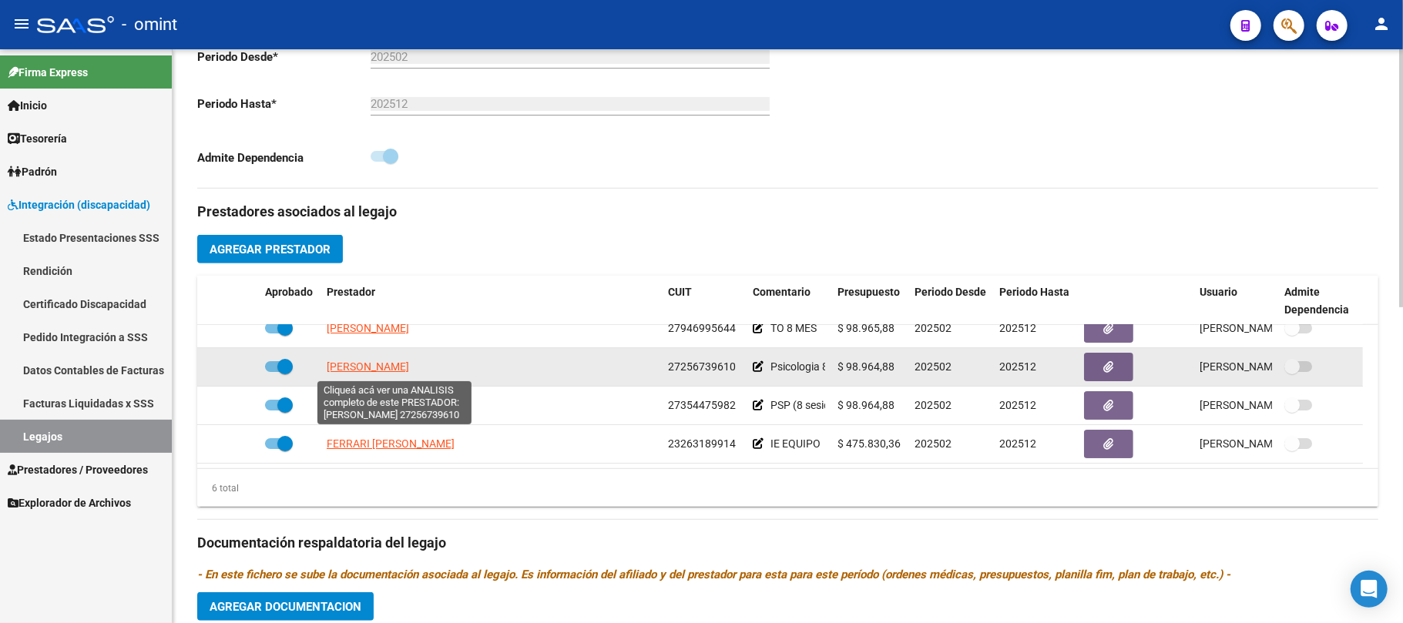
click at [384, 373] on span "[PERSON_NAME] [PERSON_NAME]" at bounding box center [410, 367] width 167 height 12
type textarea "27256739610"
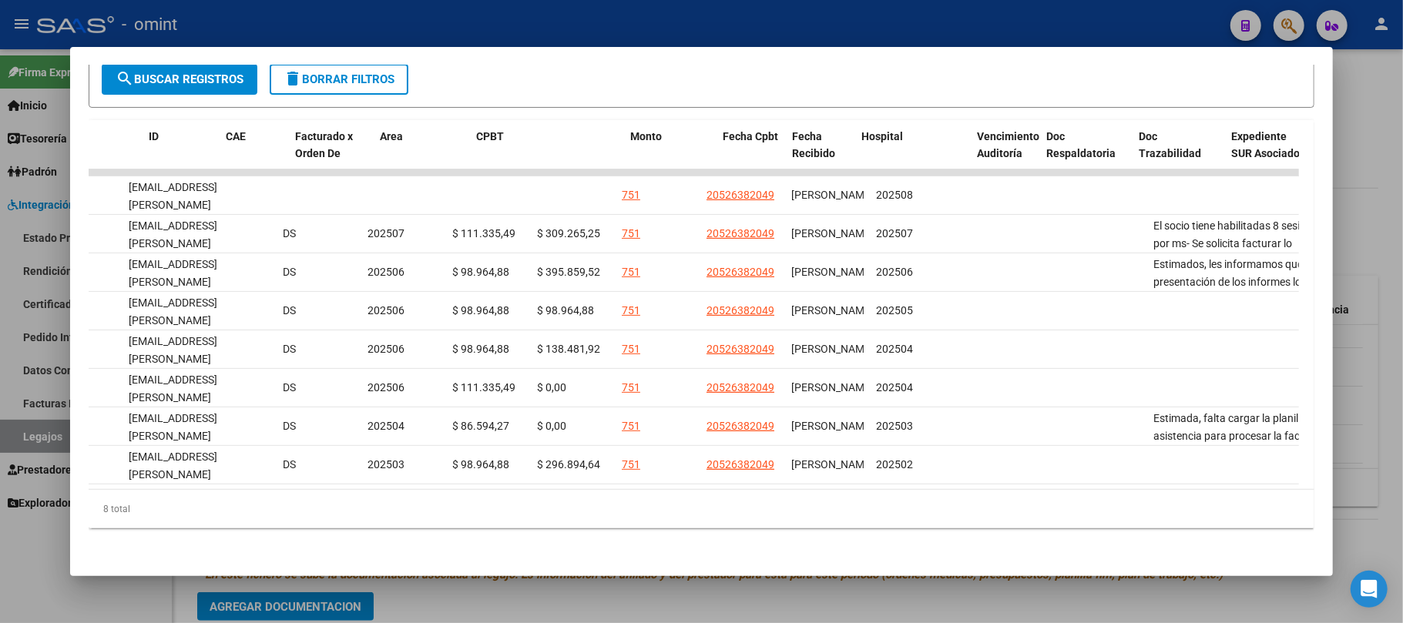
scroll to position [0, 0]
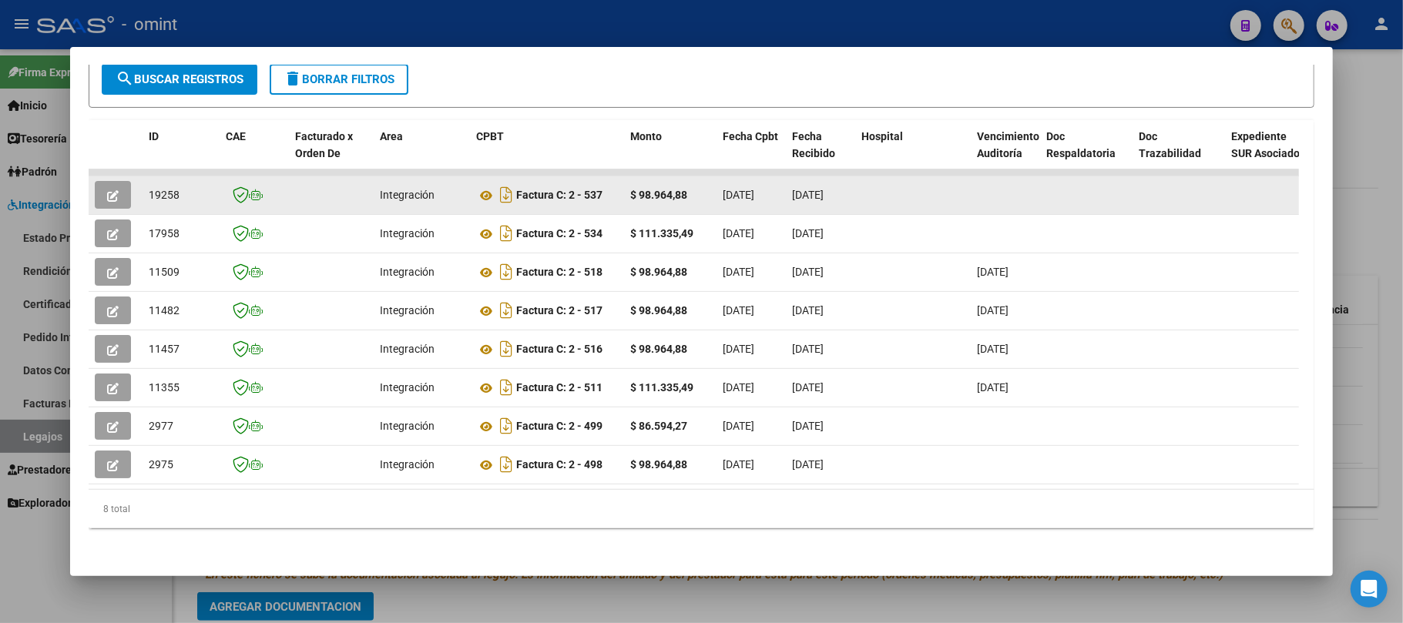
click at [163, 189] on span "19258" at bounding box center [164, 195] width 31 height 12
copy span "19258"
click at [102, 181] on button "button" at bounding box center [113, 195] width 36 height 28
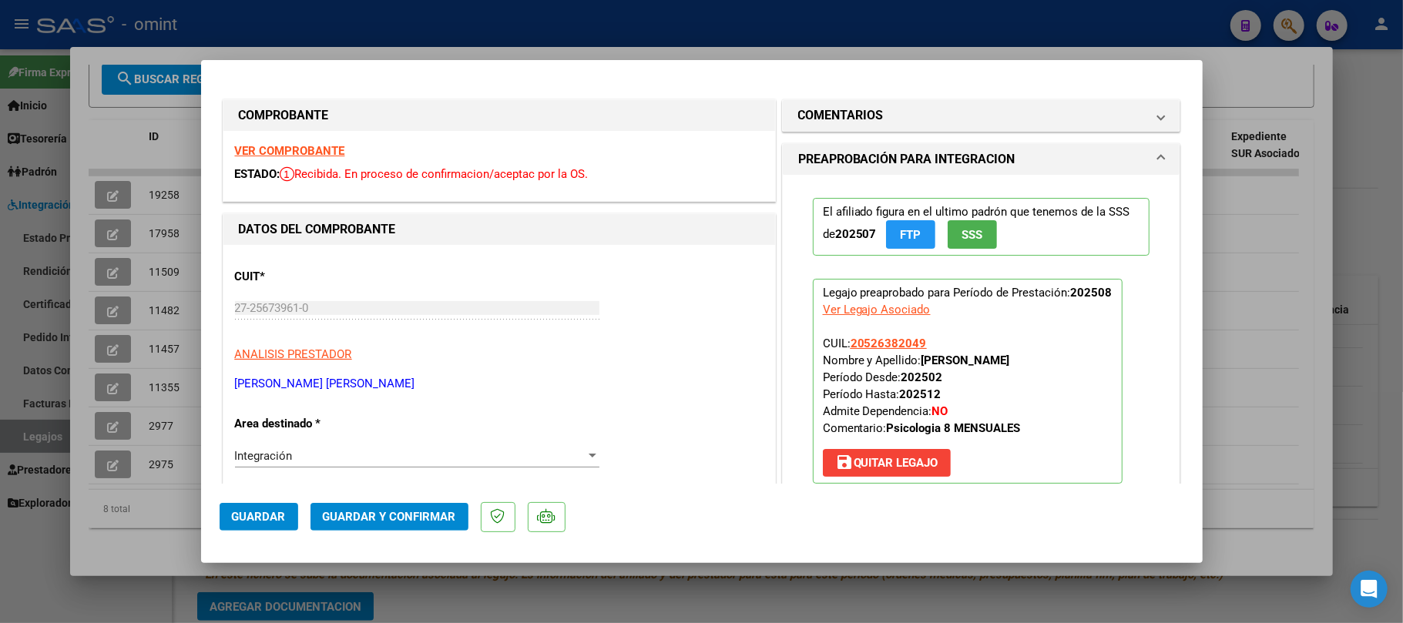
click at [287, 145] on strong "VER COMPROBANTE" at bounding box center [290, 151] width 110 height 14
click at [395, 513] on span "Guardar y Confirmar" at bounding box center [389, 517] width 133 height 14
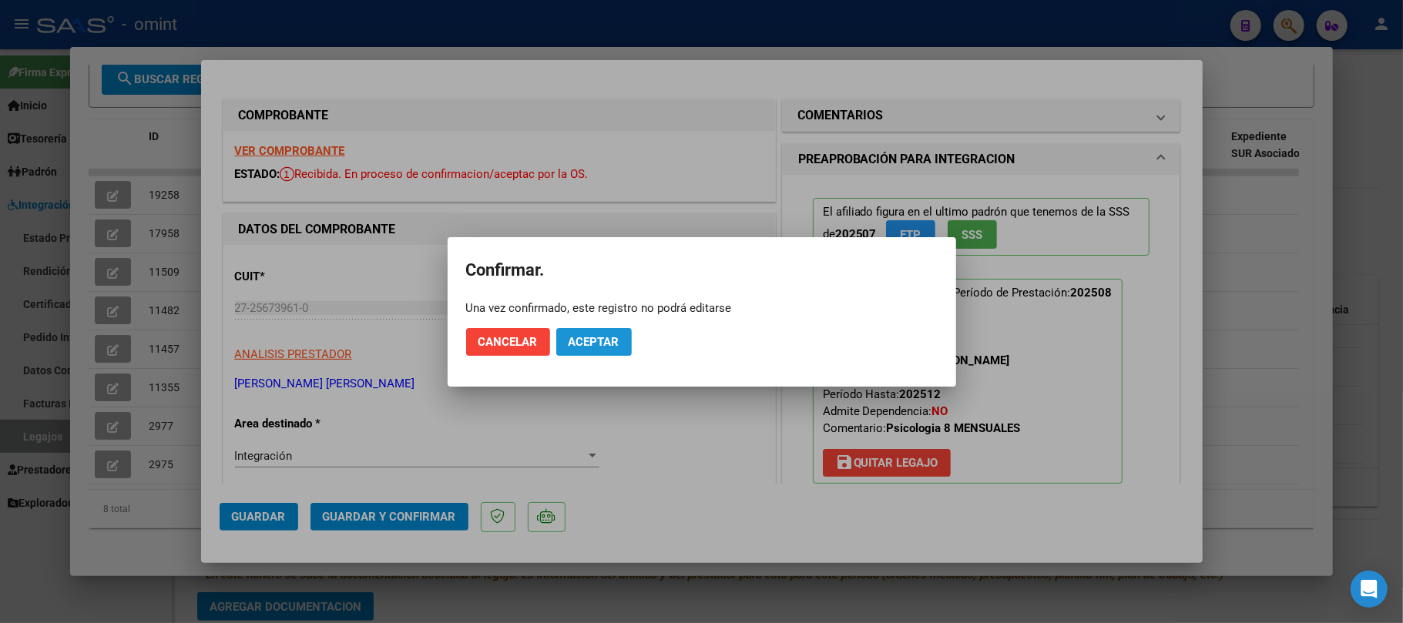
click at [606, 339] on span "Aceptar" at bounding box center [594, 342] width 51 height 14
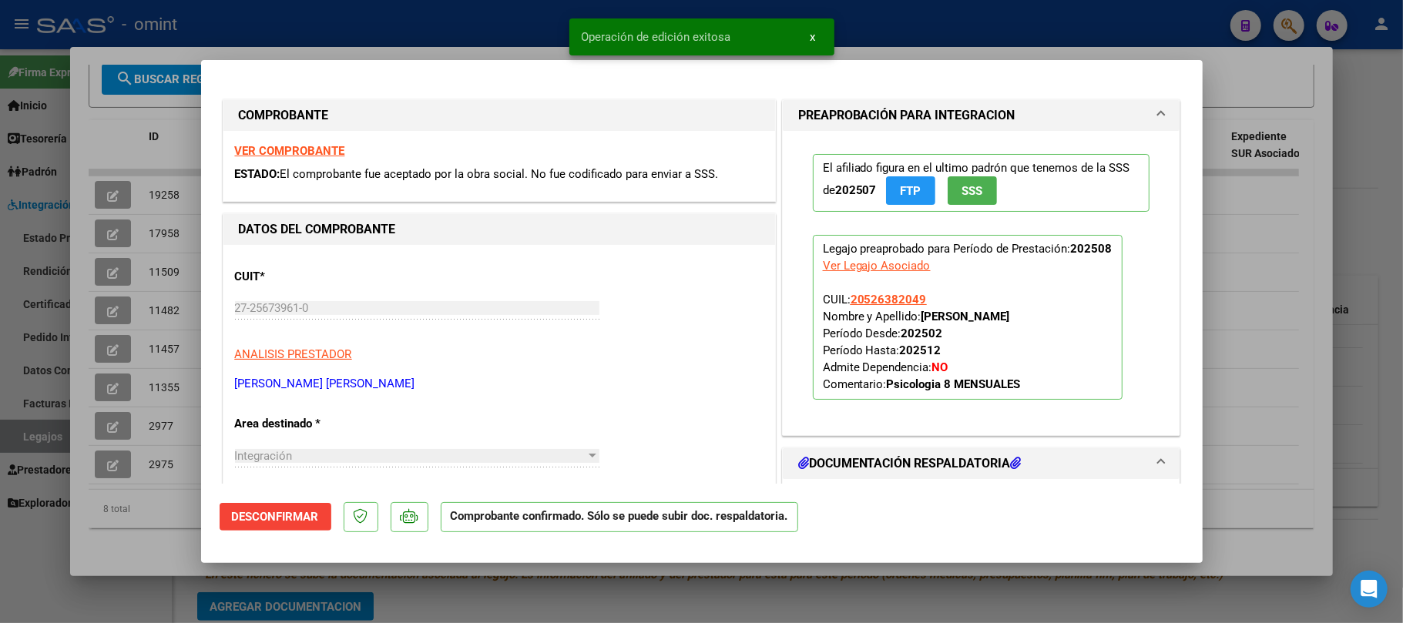
click at [134, 96] on div at bounding box center [701, 311] width 1403 height 623
type input "$ 0,00"
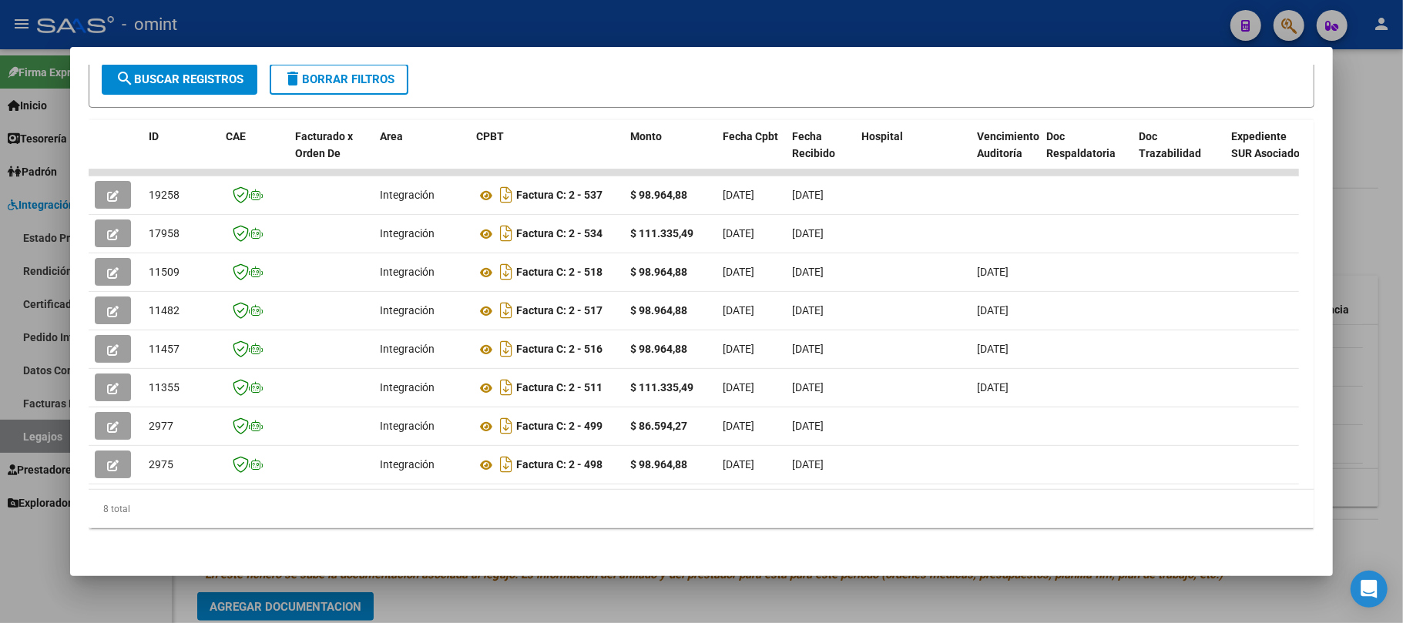
click at [343, 29] on div at bounding box center [701, 311] width 1403 height 623
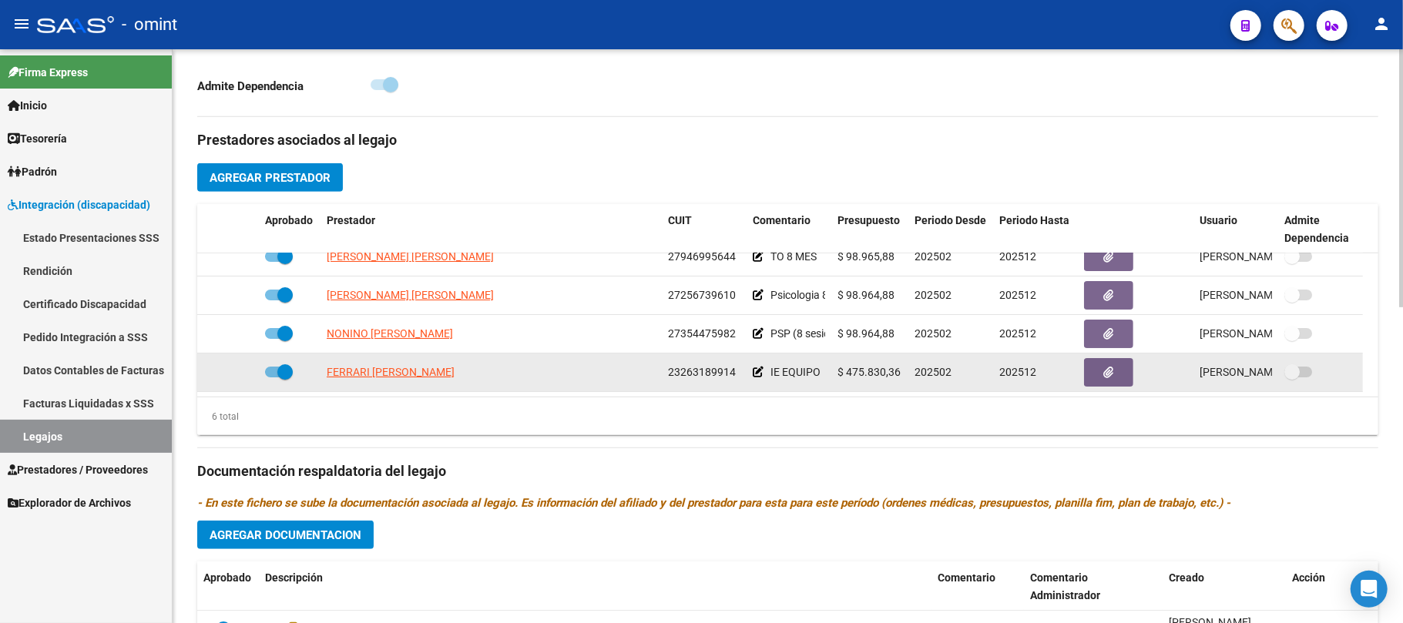
scroll to position [513, 0]
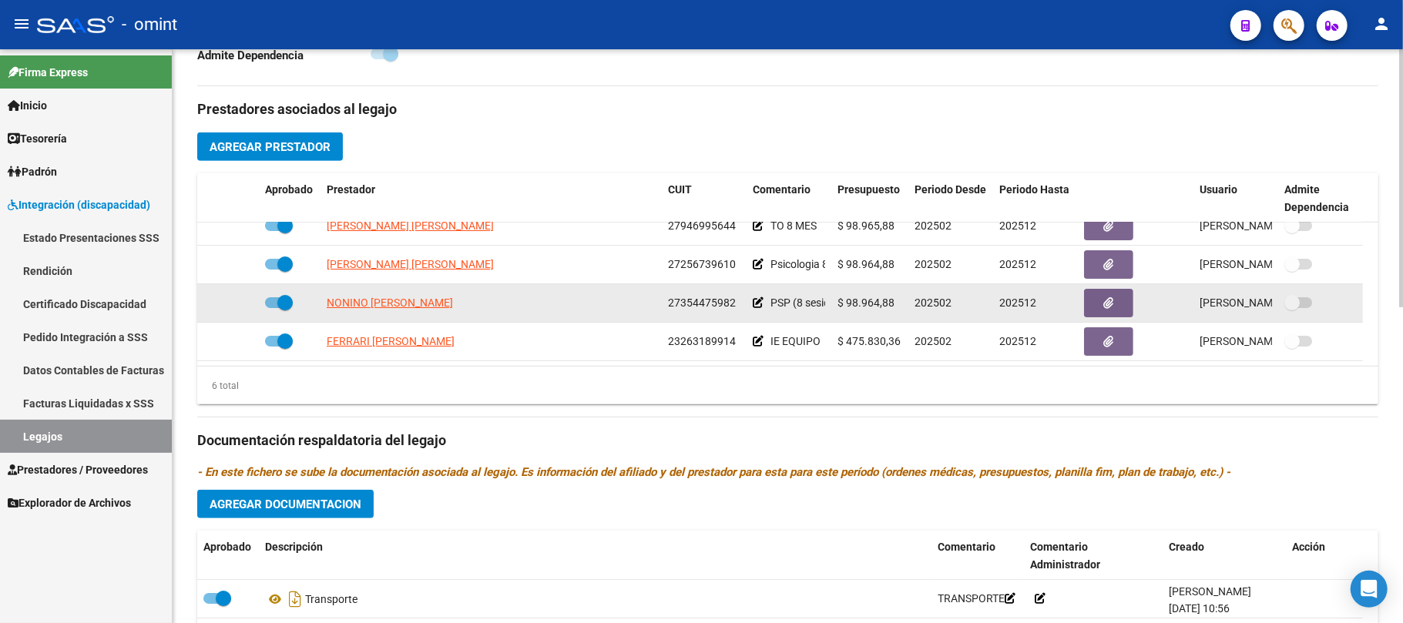
click at [389, 312] on app-link-go-to "NONINO [PERSON_NAME]" at bounding box center [390, 303] width 126 height 18
click at [388, 307] on span "NONINO [PERSON_NAME]" at bounding box center [390, 303] width 126 height 12
type textarea "27354475982"
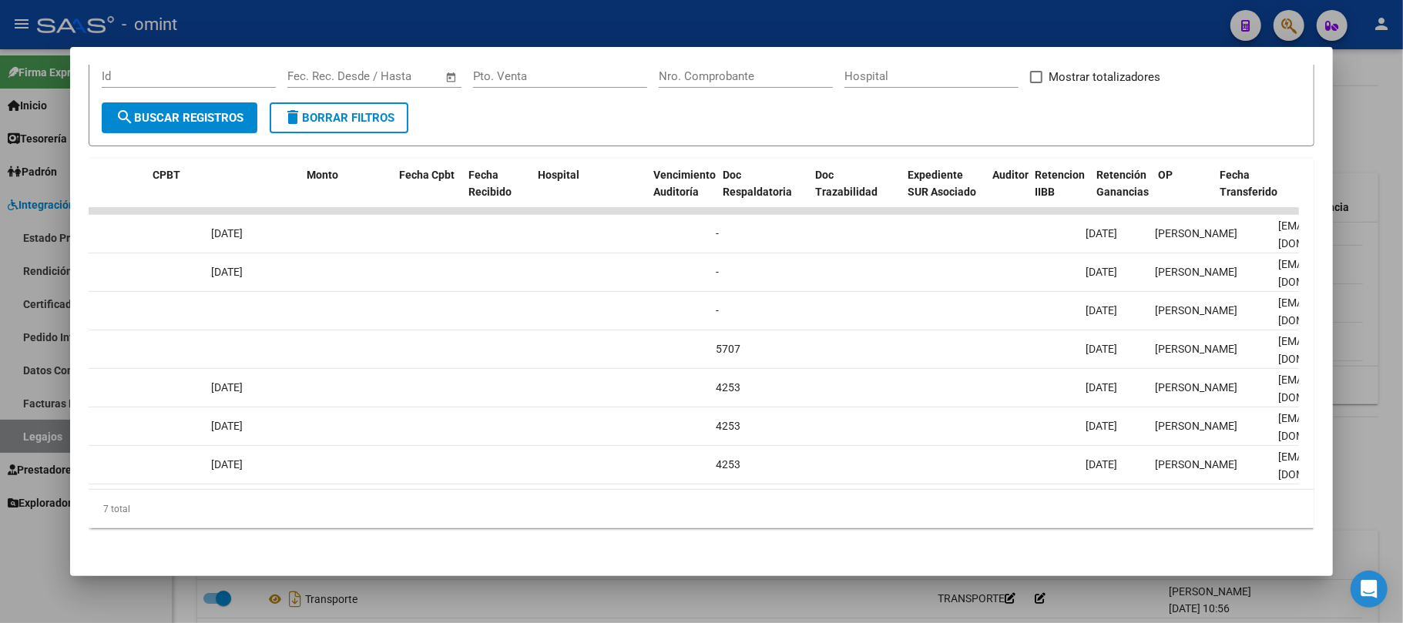
scroll to position [0, 0]
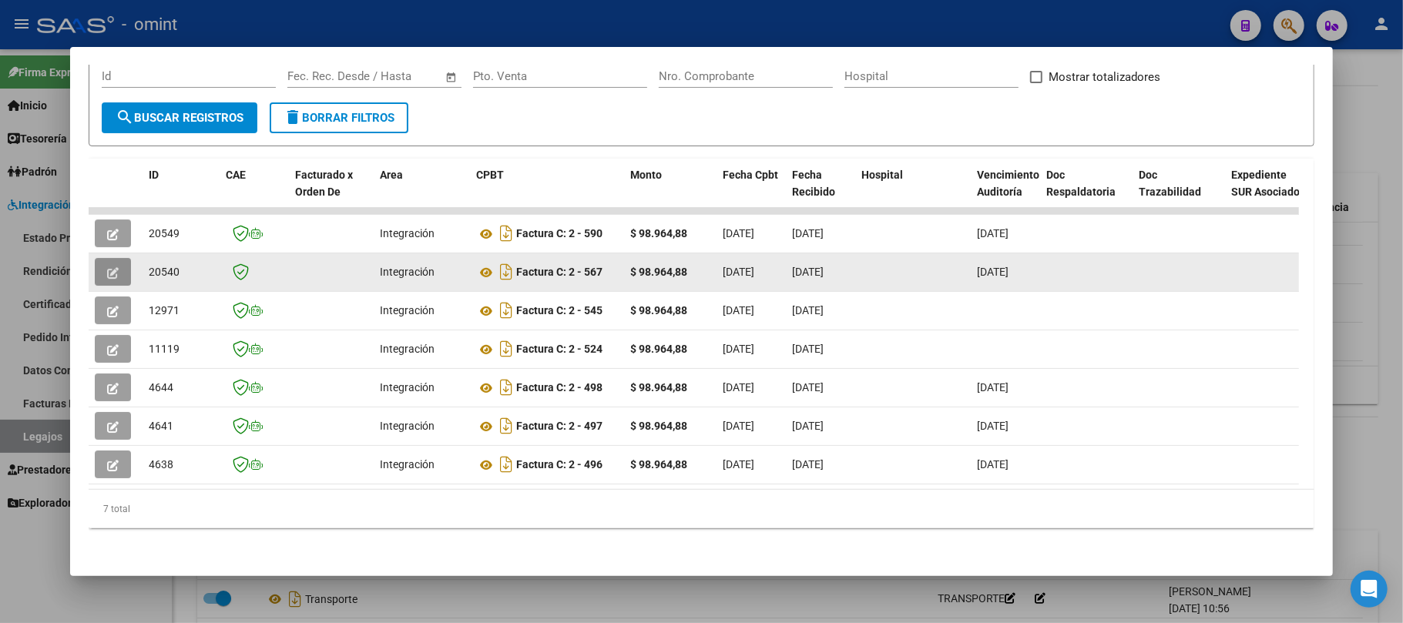
click at [128, 266] on button "button" at bounding box center [113, 272] width 36 height 28
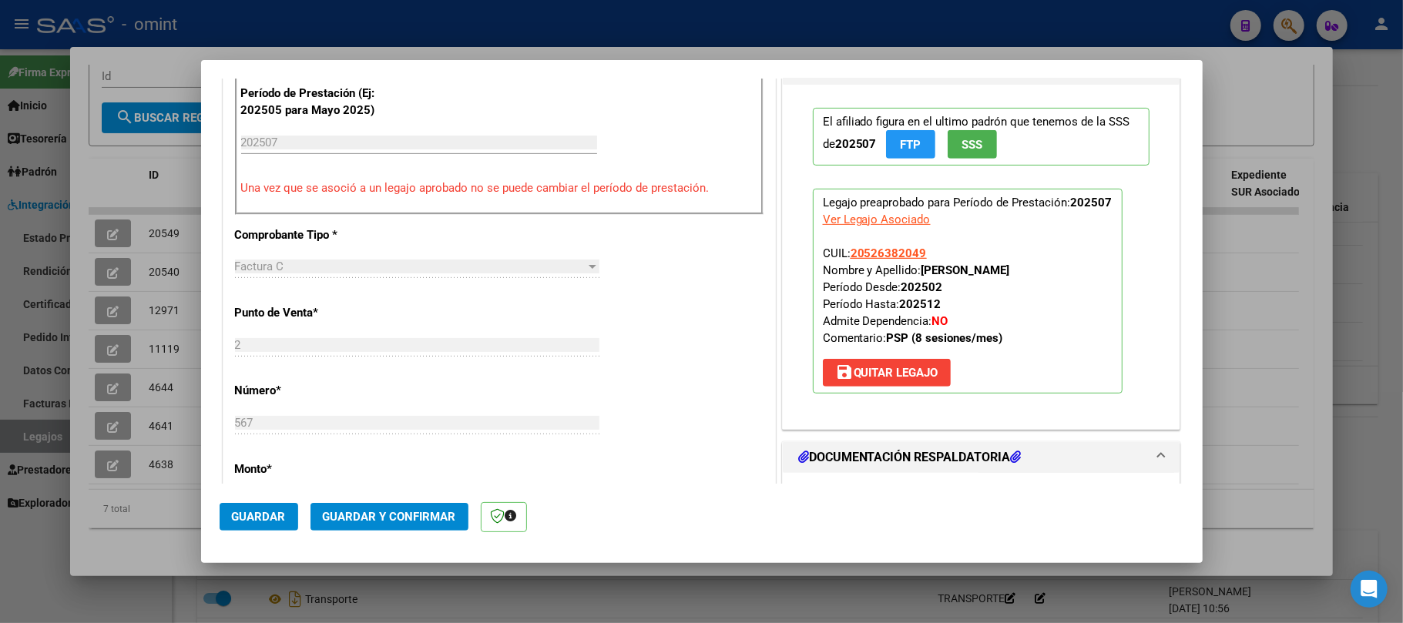
scroll to position [513, 0]
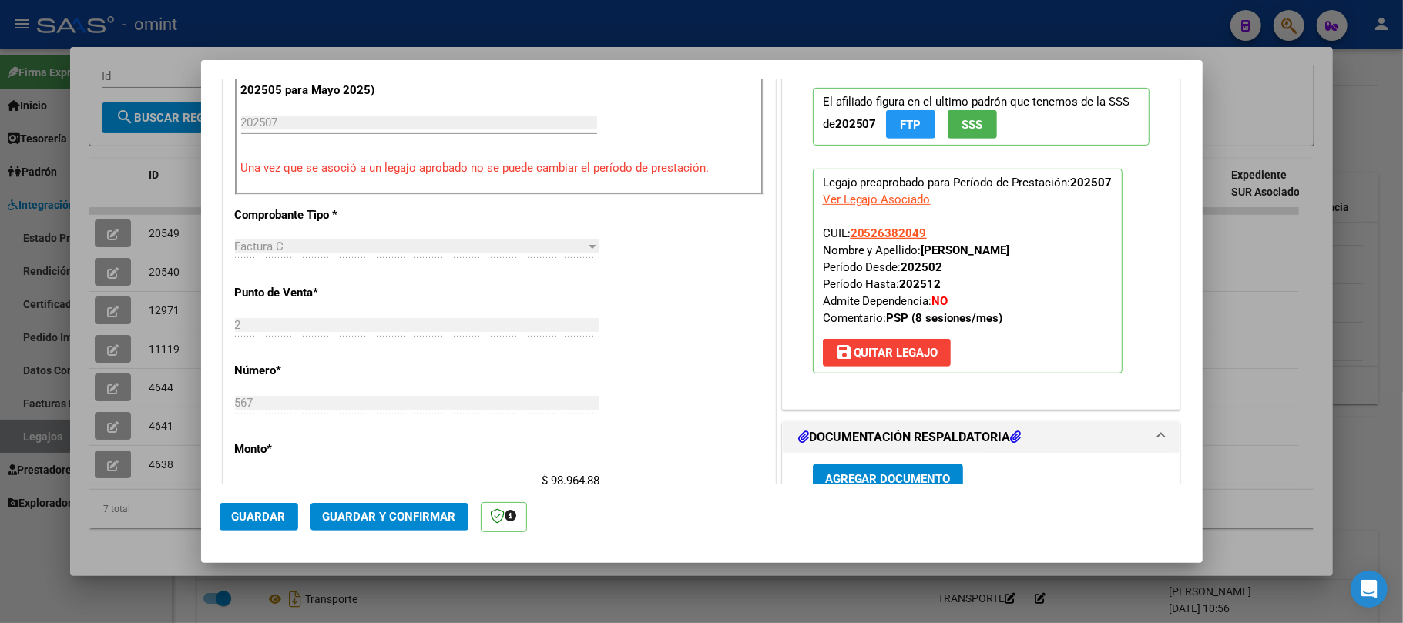
click at [180, 186] on div at bounding box center [701, 311] width 1403 height 623
type input "$ 0,00"
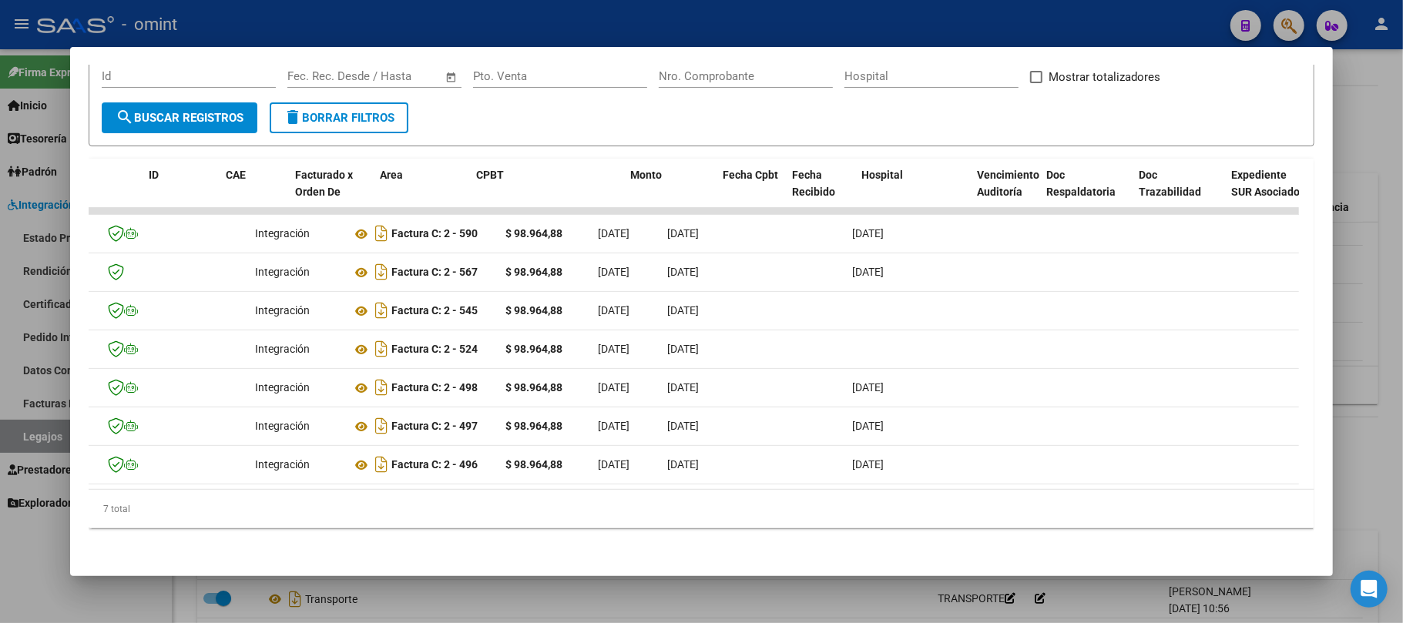
scroll to position [0, 0]
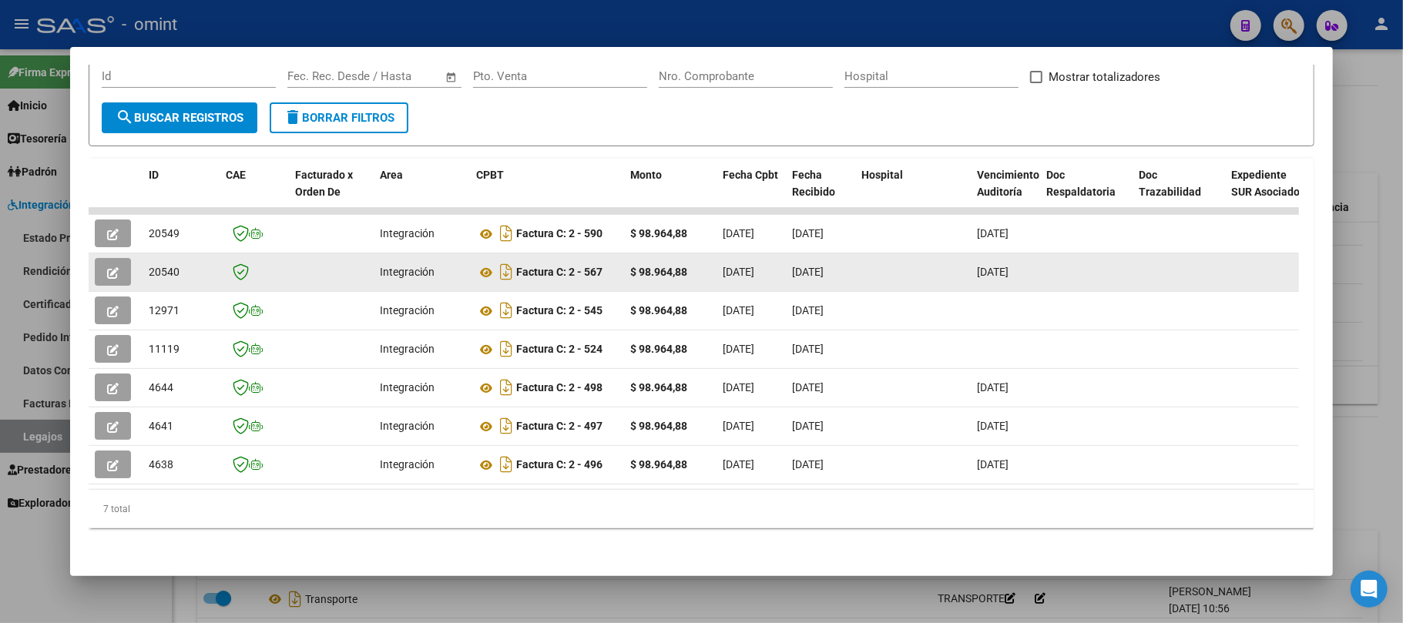
click at [103, 260] on button "button" at bounding box center [113, 272] width 36 height 28
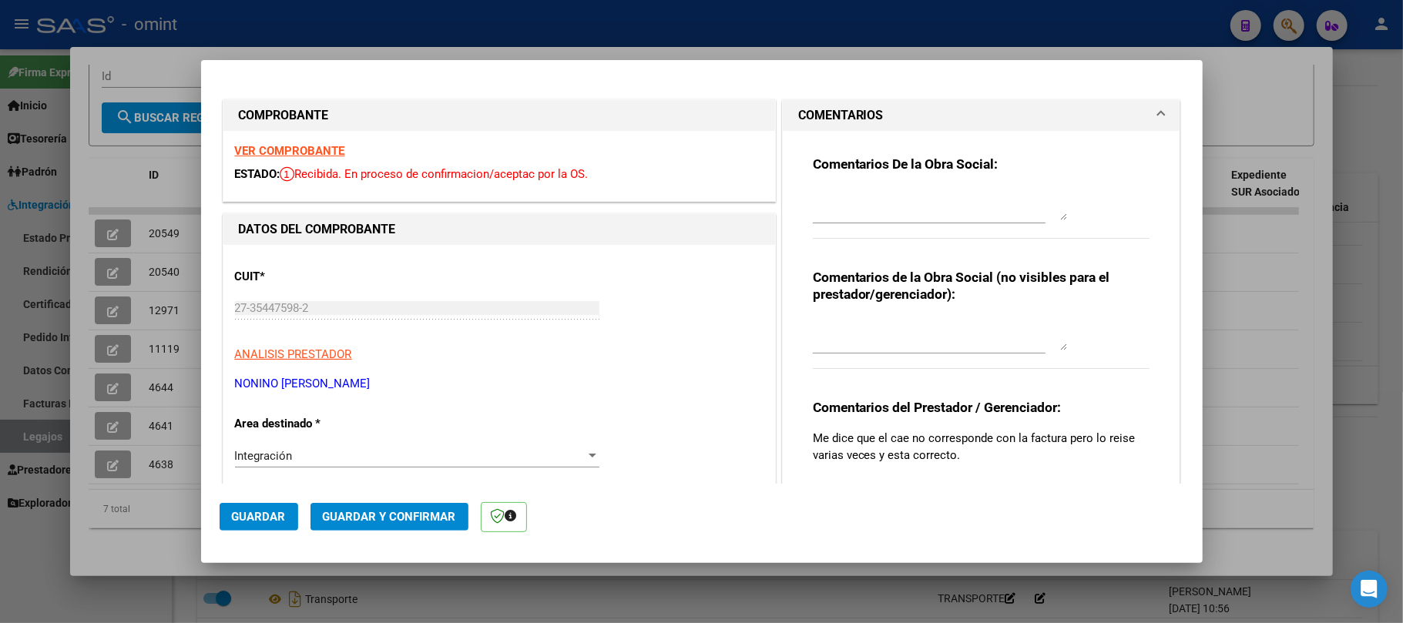
click at [290, 155] on strong "VER COMPROBANTE" at bounding box center [290, 151] width 110 height 14
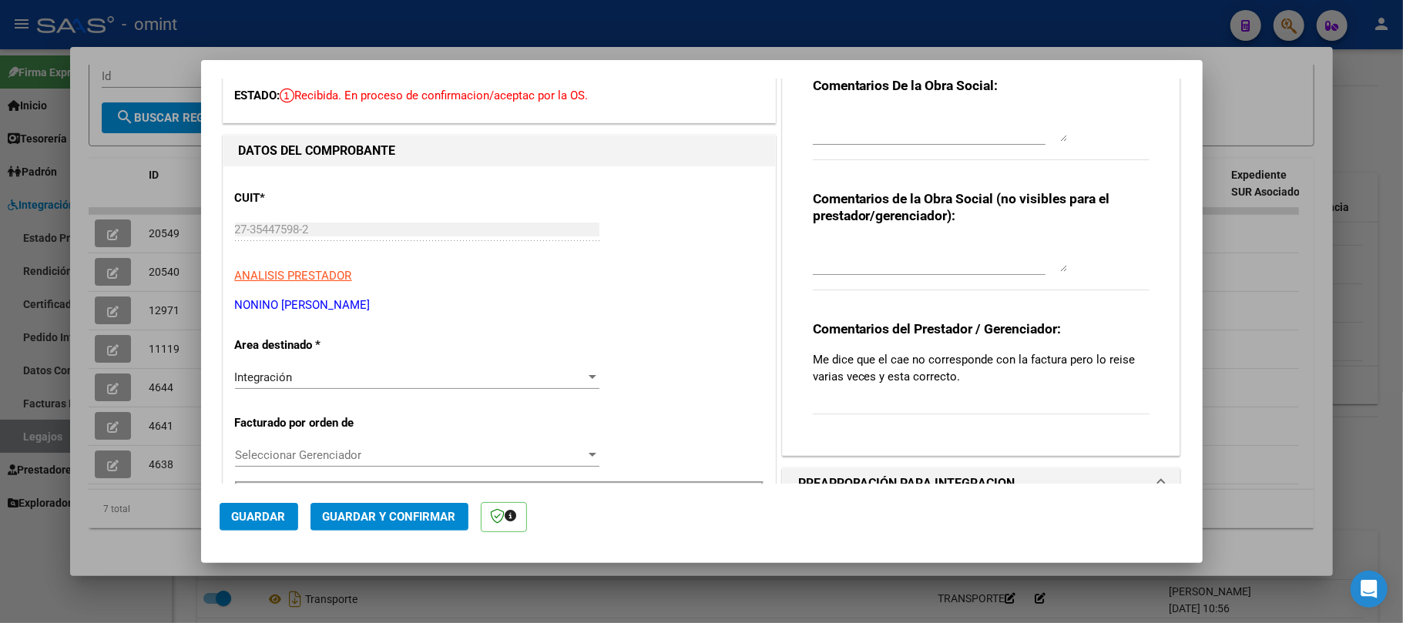
scroll to position [205, 0]
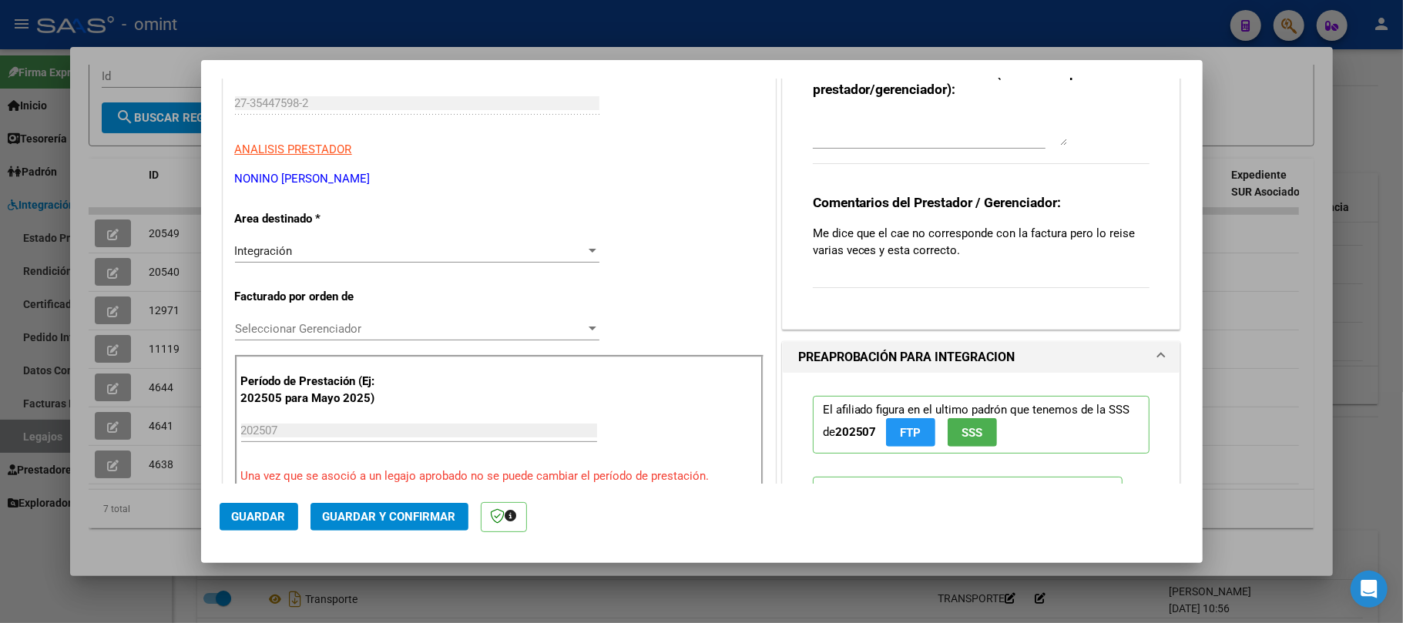
click at [389, 521] on span "Guardar y Confirmar" at bounding box center [389, 517] width 133 height 14
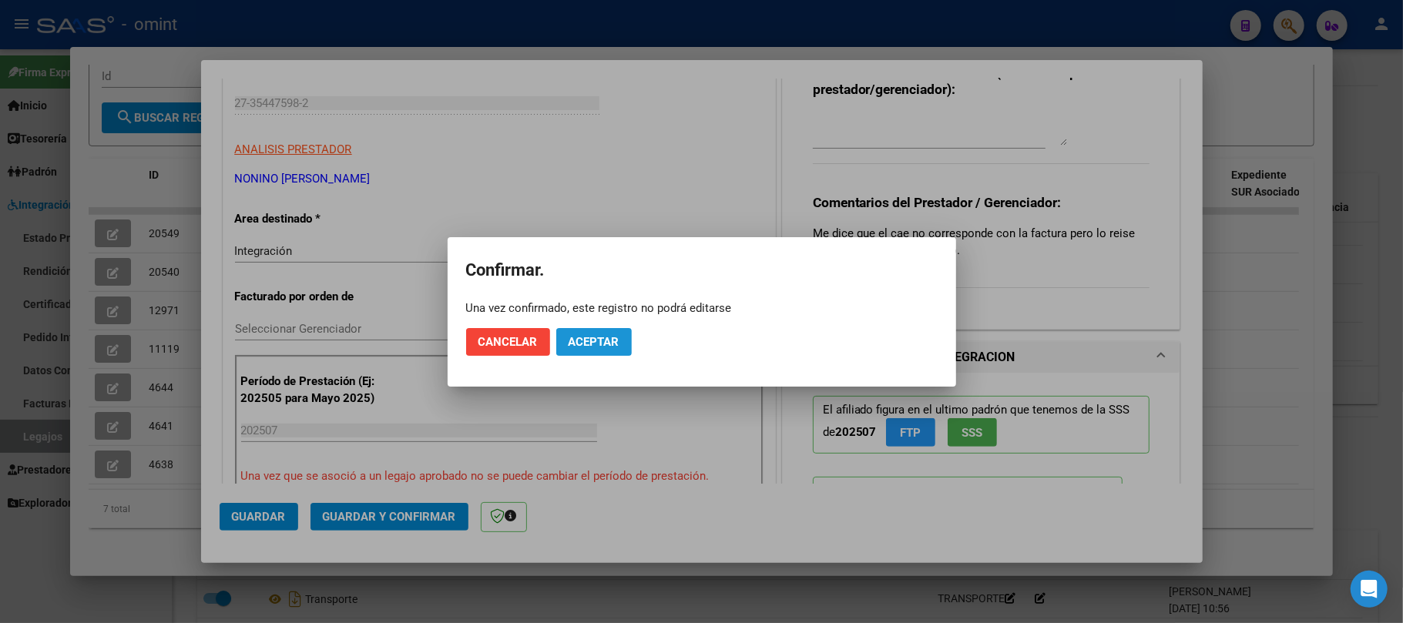
click at [586, 342] on span "Aceptar" at bounding box center [594, 342] width 51 height 14
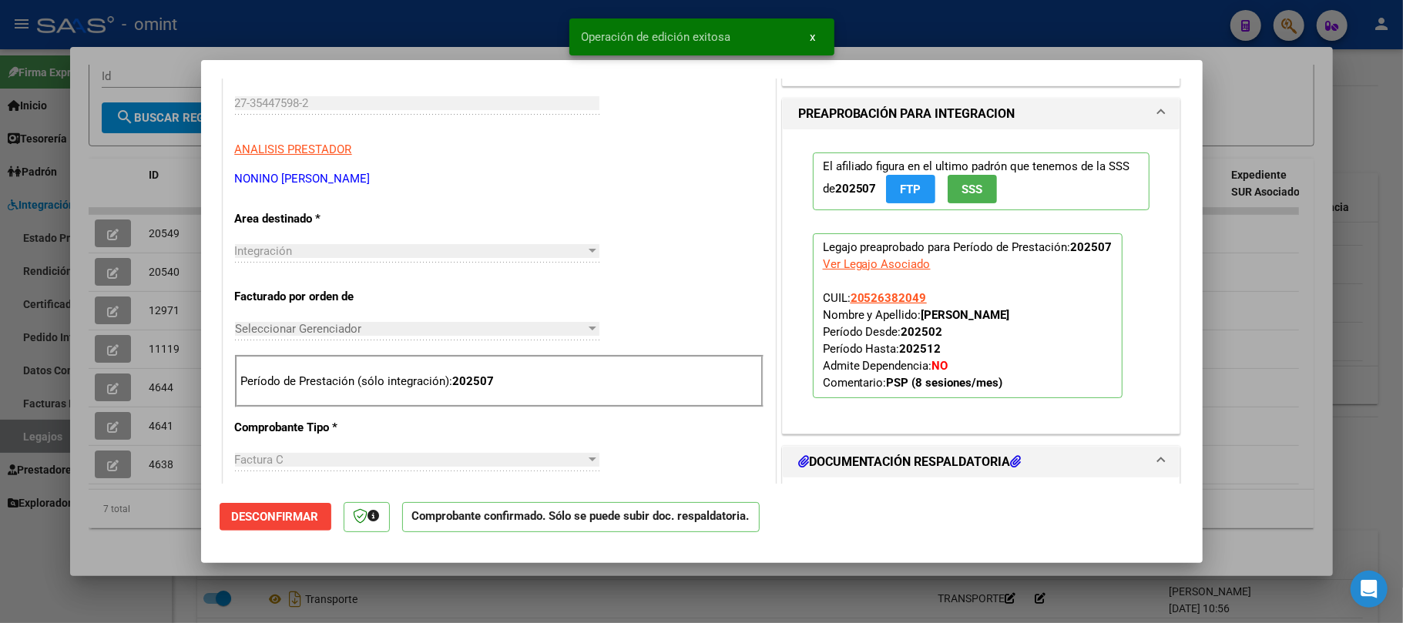
click at [171, 256] on div at bounding box center [701, 311] width 1403 height 623
type input "$ 0,00"
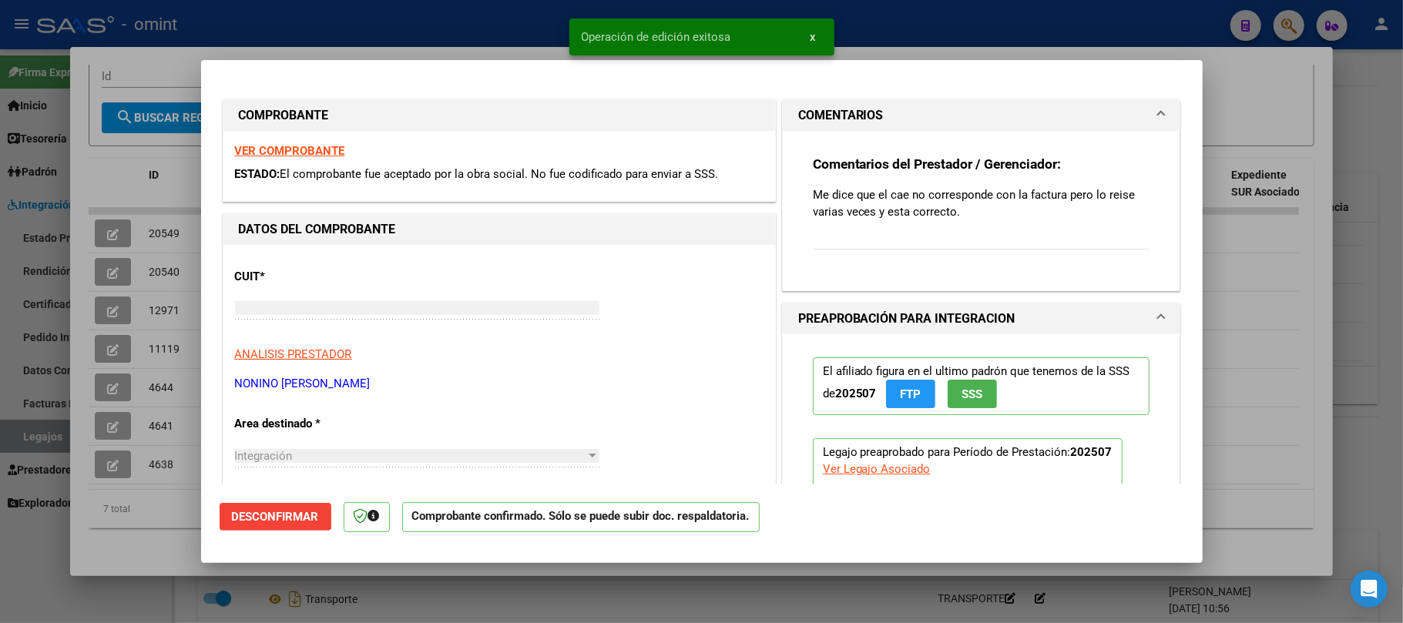
click at [171, 266] on span "20540" at bounding box center [164, 272] width 31 height 12
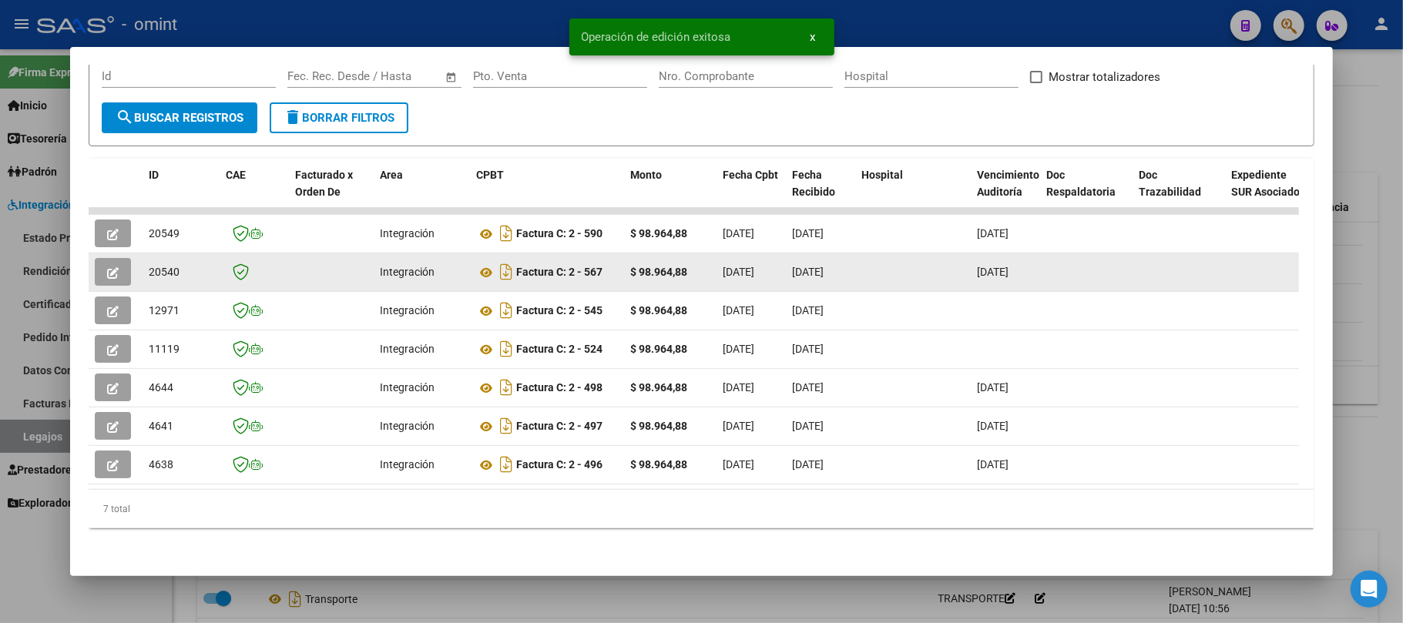
copy span "20540"
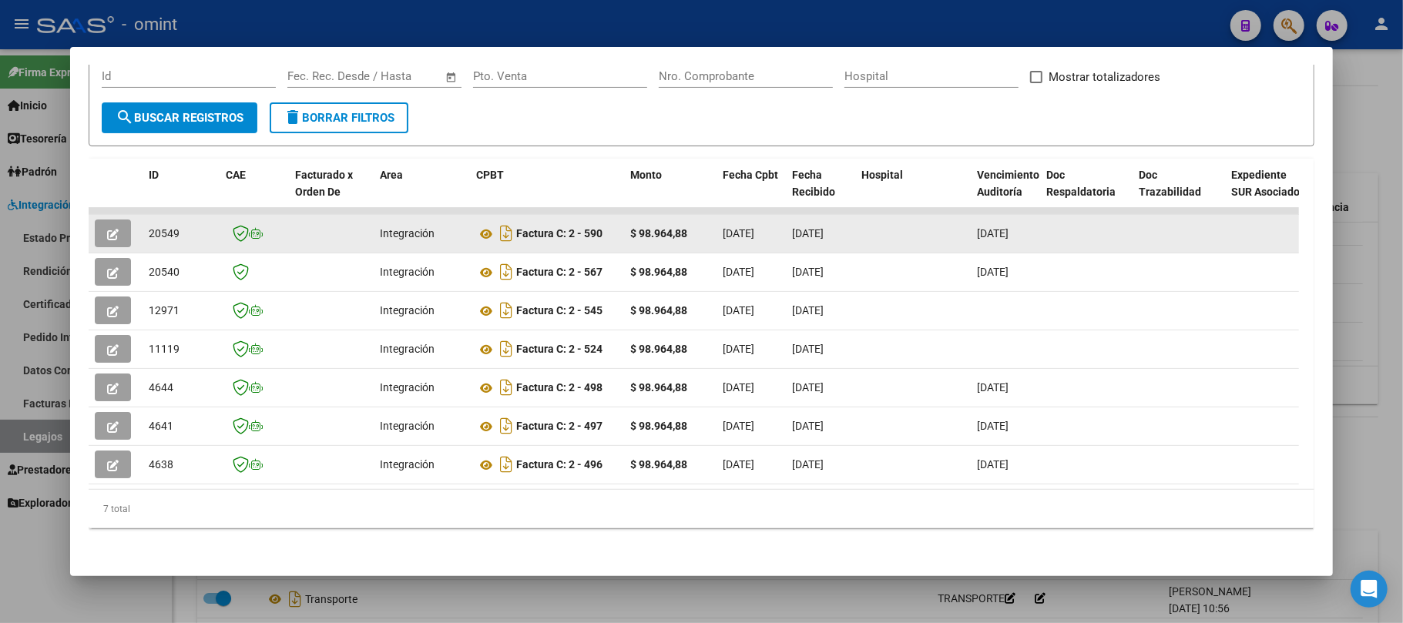
click at [156, 227] on span "20549" at bounding box center [164, 233] width 31 height 12
copy span "20549"
click at [97, 226] on button "button" at bounding box center [113, 234] width 36 height 28
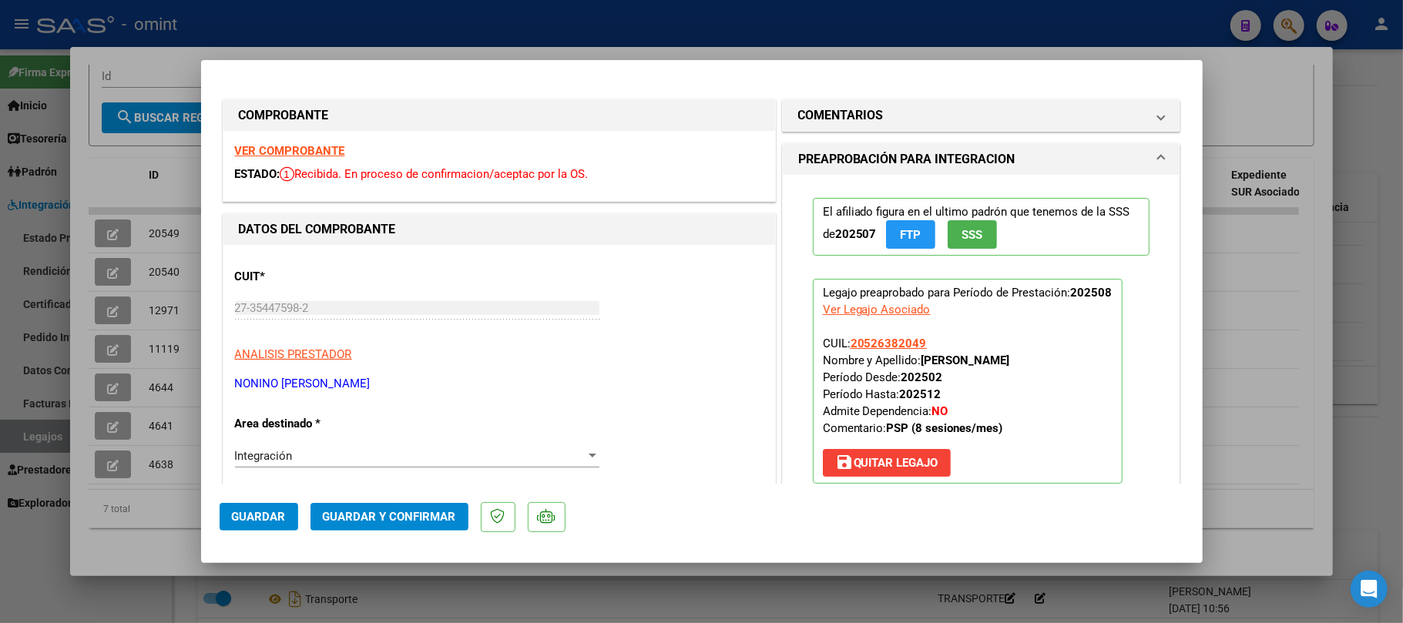
click at [278, 149] on strong "VER COMPROBANTE" at bounding box center [290, 151] width 110 height 14
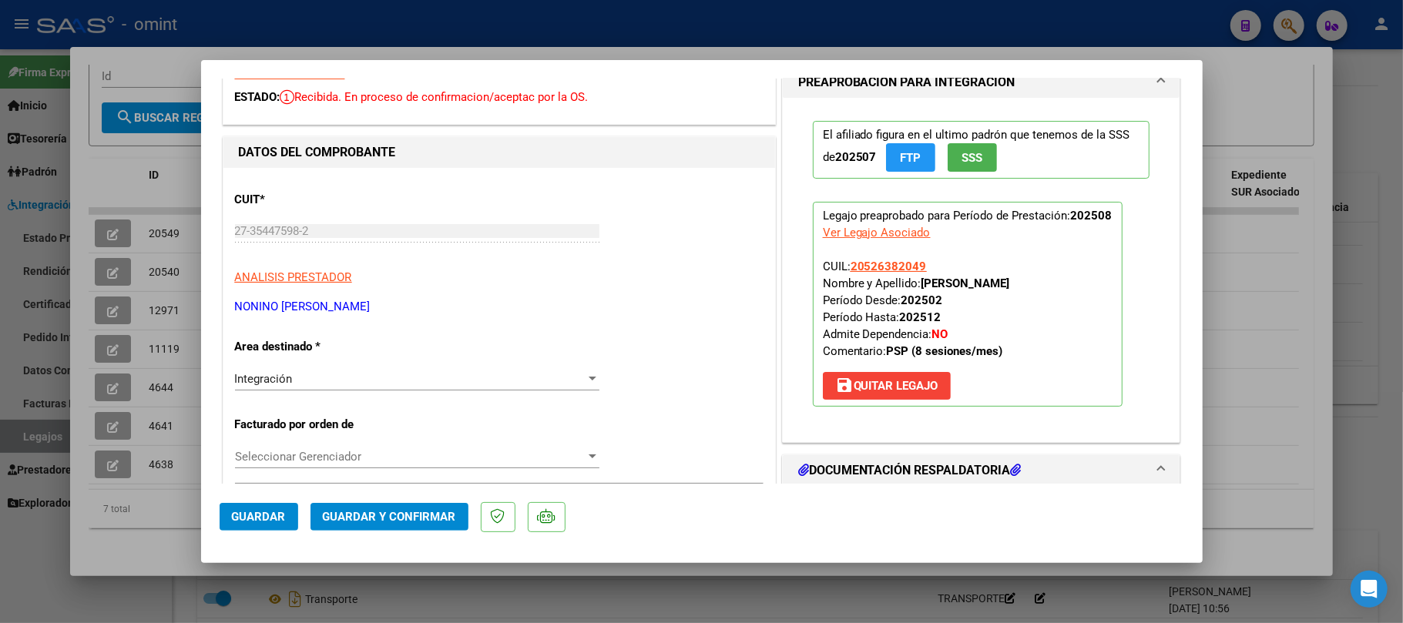
scroll to position [205, 0]
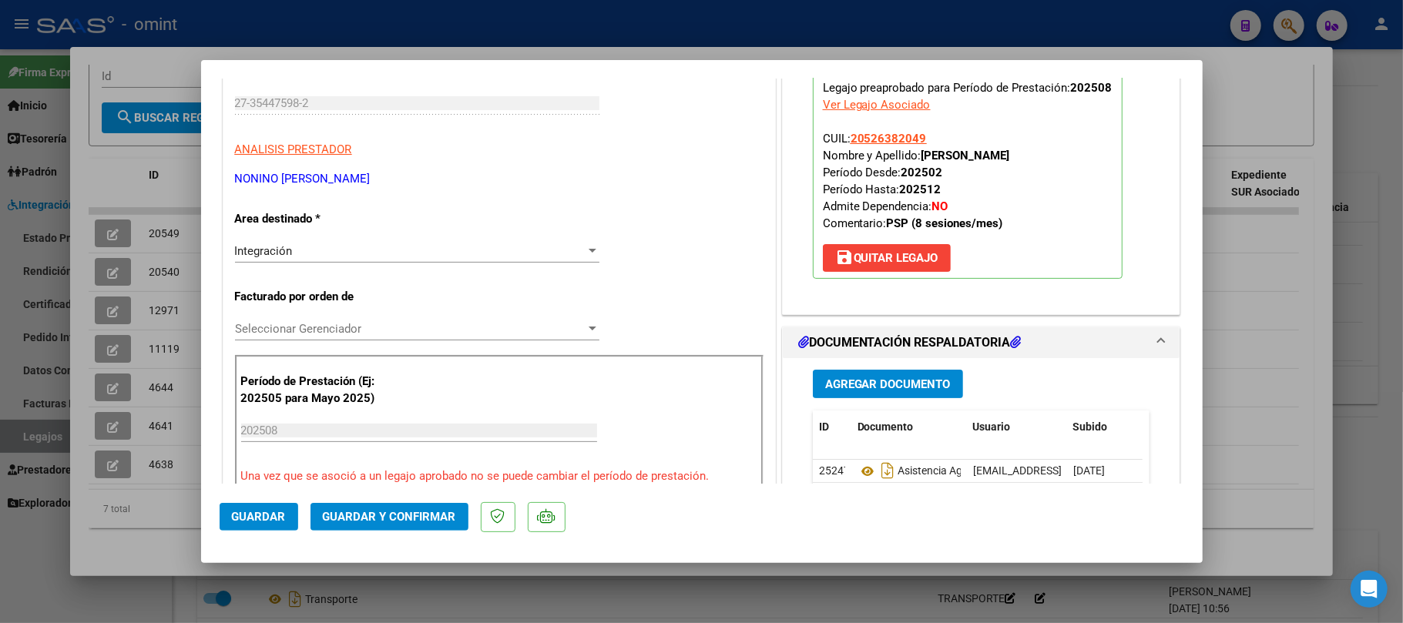
click at [373, 515] on span "Guardar y Confirmar" at bounding box center [389, 517] width 133 height 14
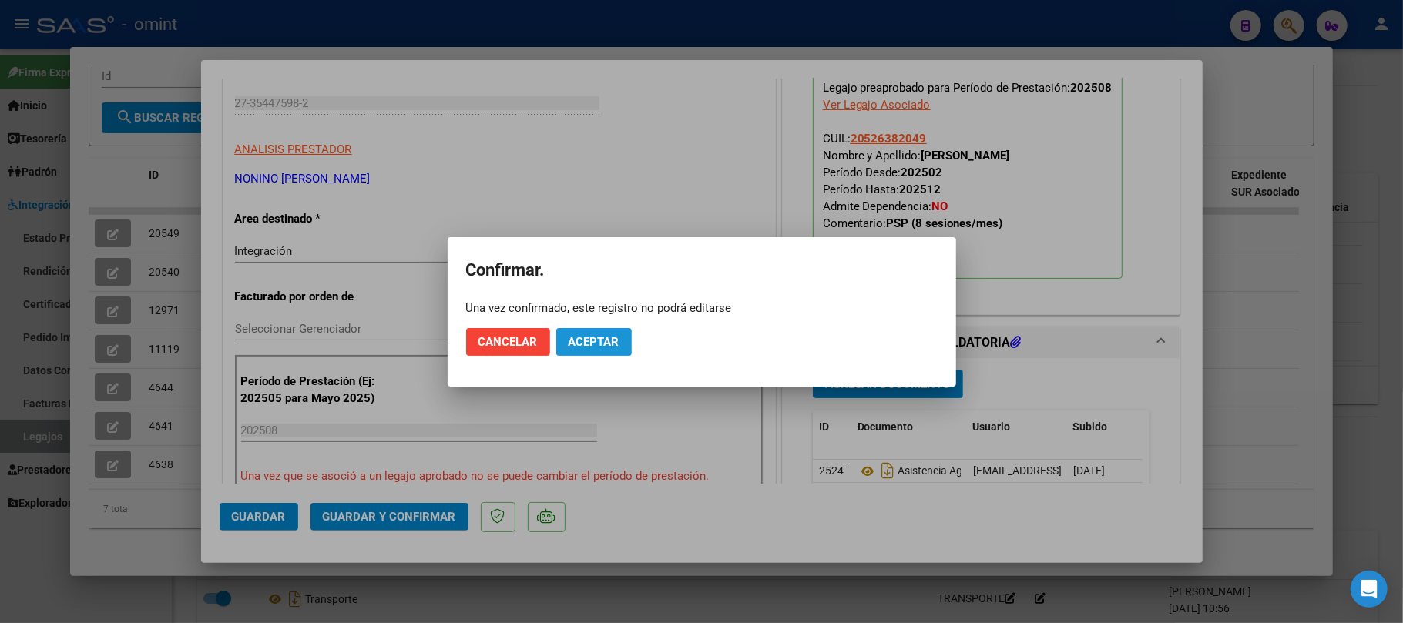
click at [571, 343] on span "Aceptar" at bounding box center [594, 342] width 51 height 14
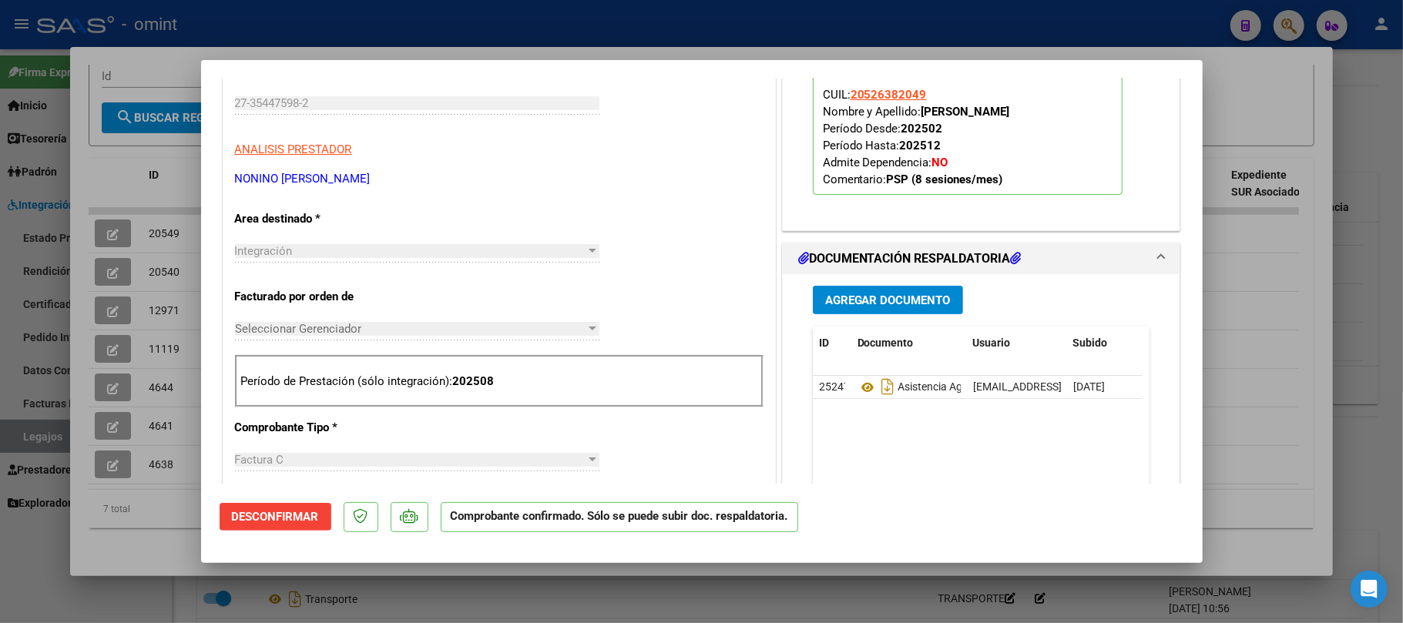
drag, startPoint x: 165, startPoint y: 173, endPoint x: 182, endPoint y: 131, distance: 44.9
click at [165, 170] on div at bounding box center [701, 311] width 1403 height 623
type input "$ 0,00"
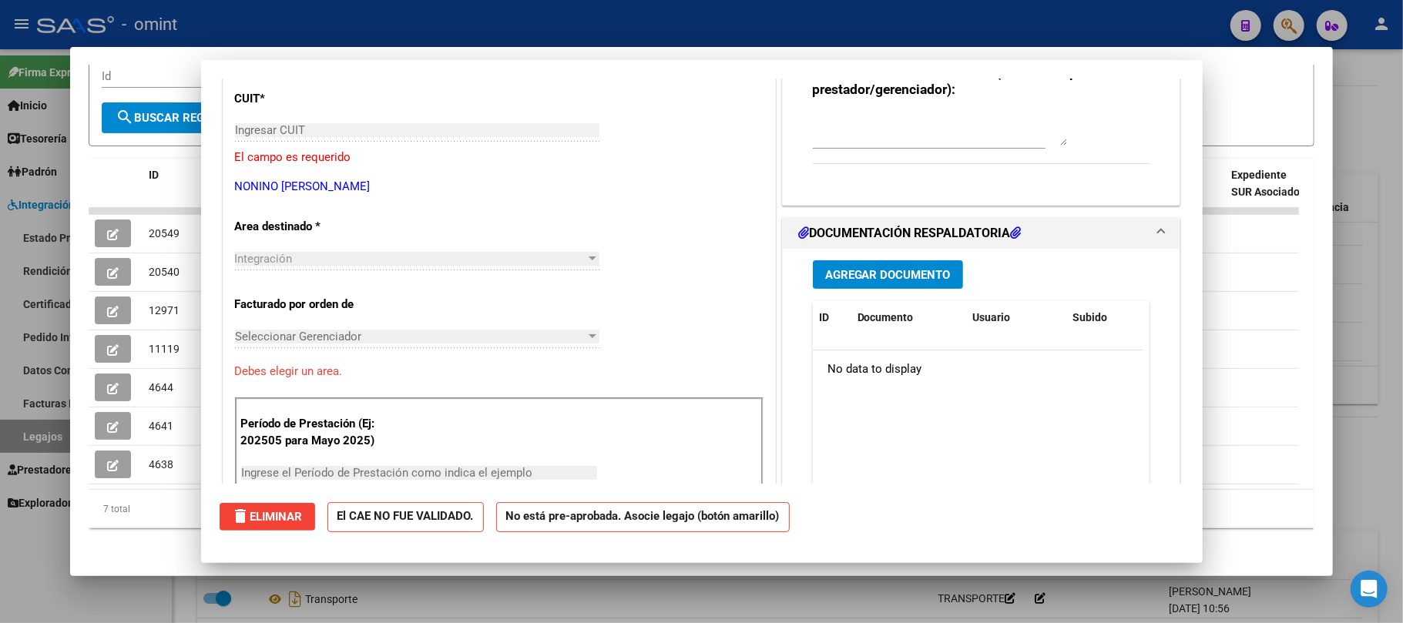
scroll to position [0, 0]
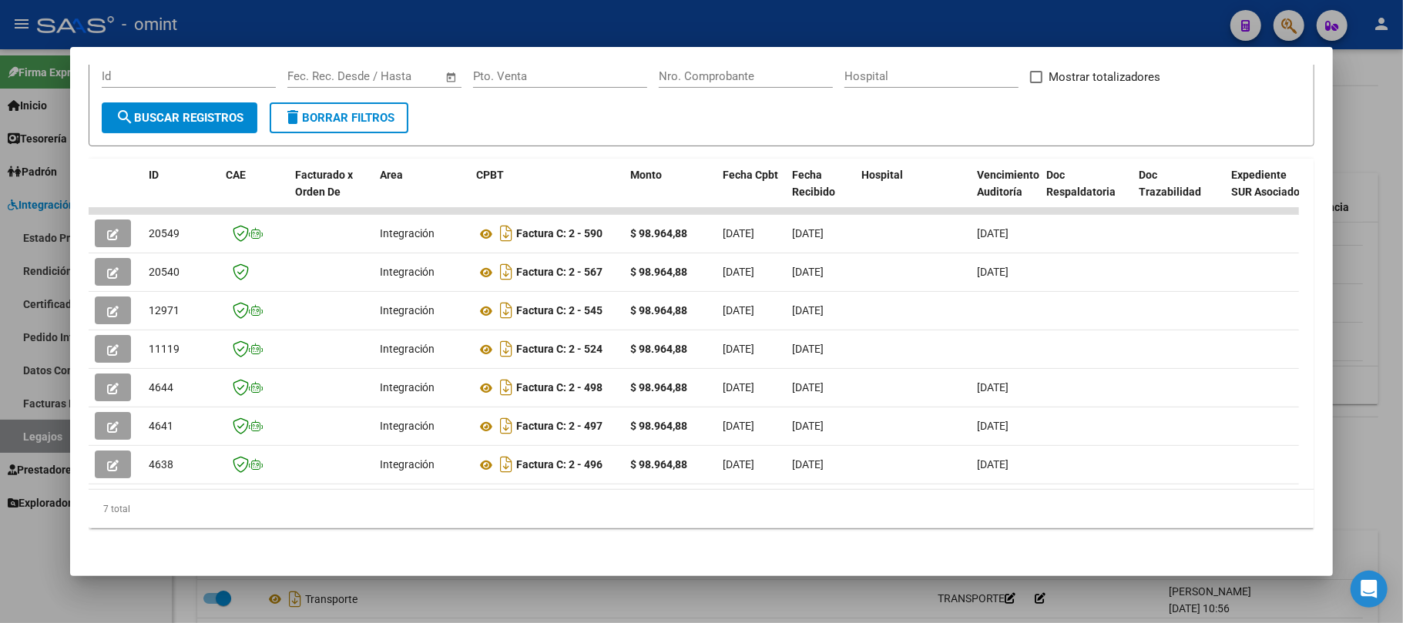
drag, startPoint x: 260, startPoint y: 23, endPoint x: 321, endPoint y: 32, distance: 62.2
click at [260, 23] on div at bounding box center [701, 311] width 1403 height 623
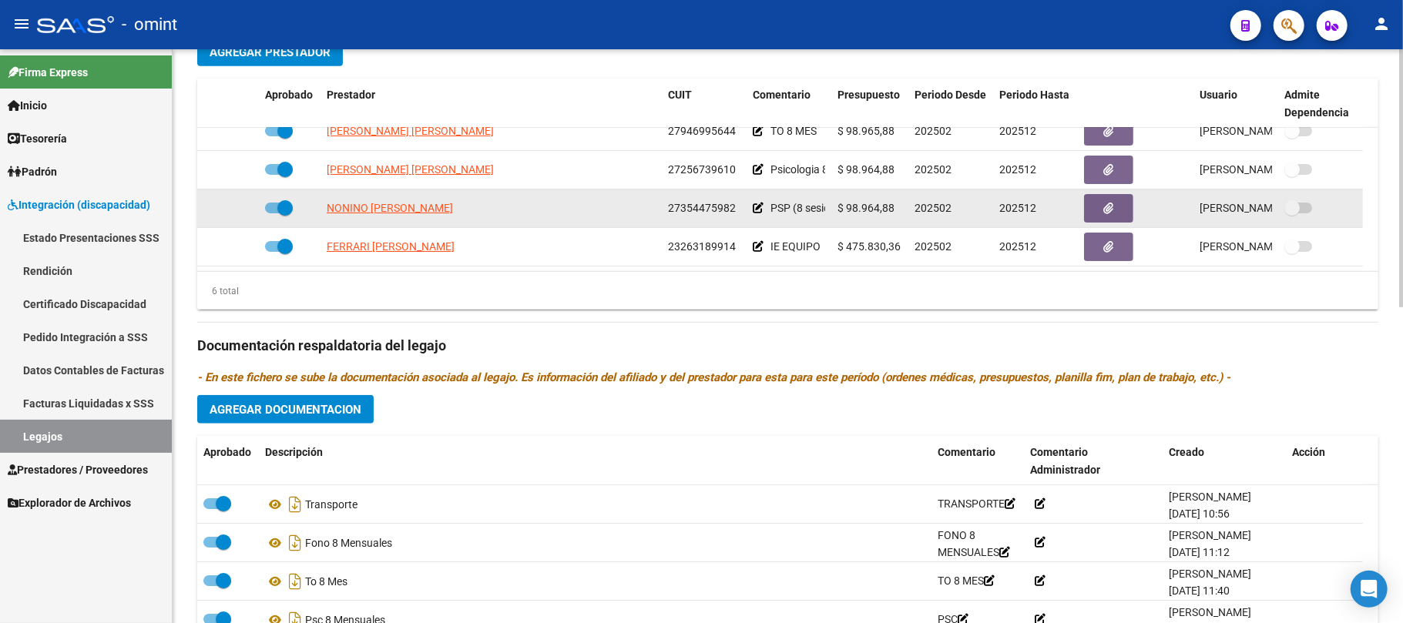
scroll to position [703, 0]
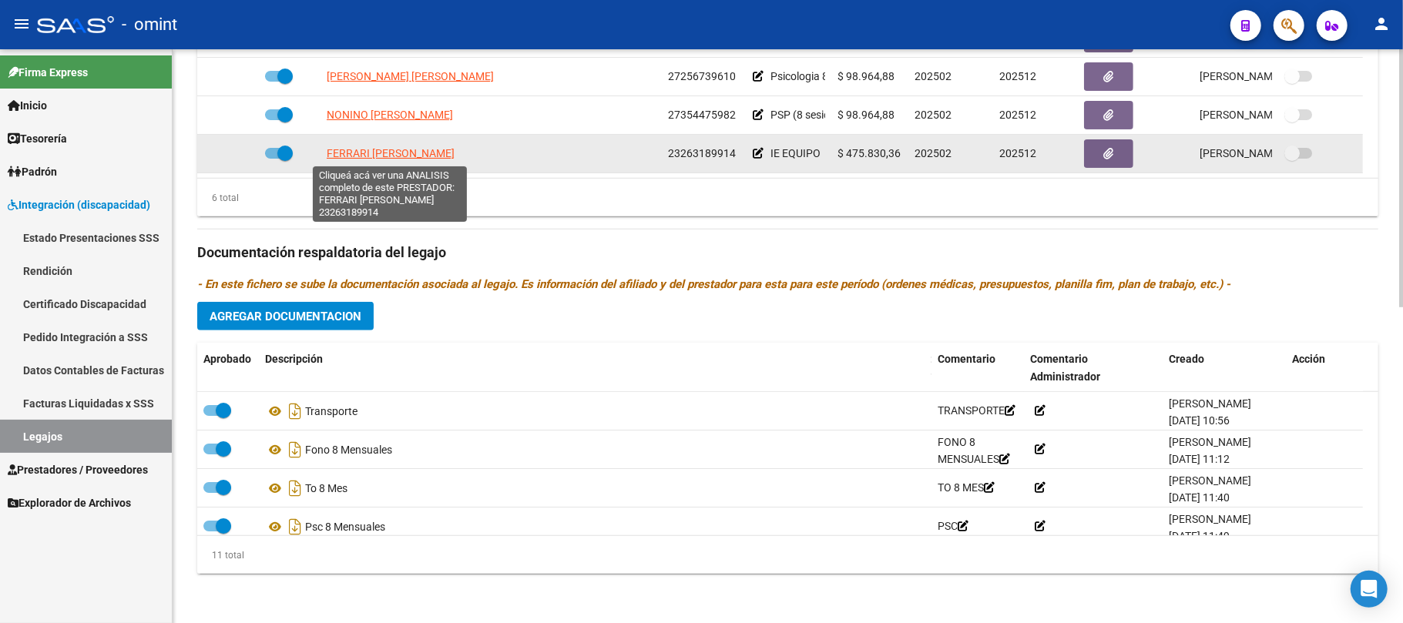
click at [373, 156] on span "FERRARI [PERSON_NAME]" at bounding box center [391, 153] width 128 height 12
type textarea "23263189914"
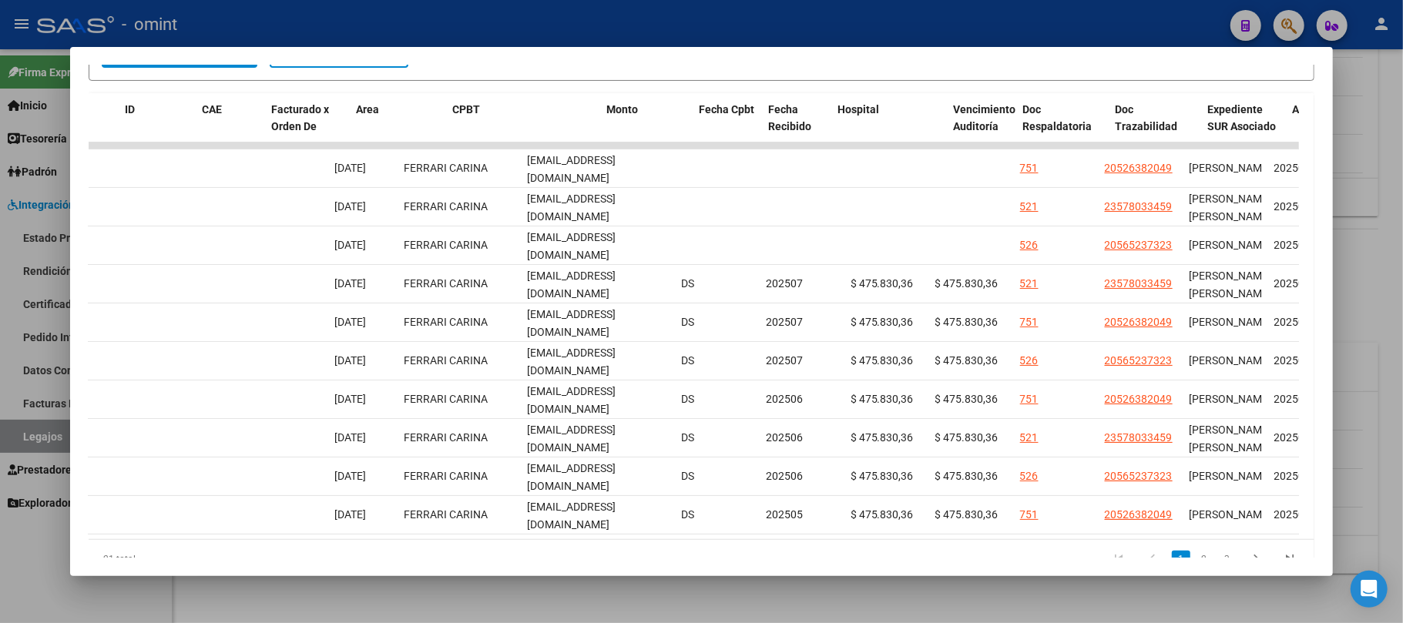
scroll to position [0, 0]
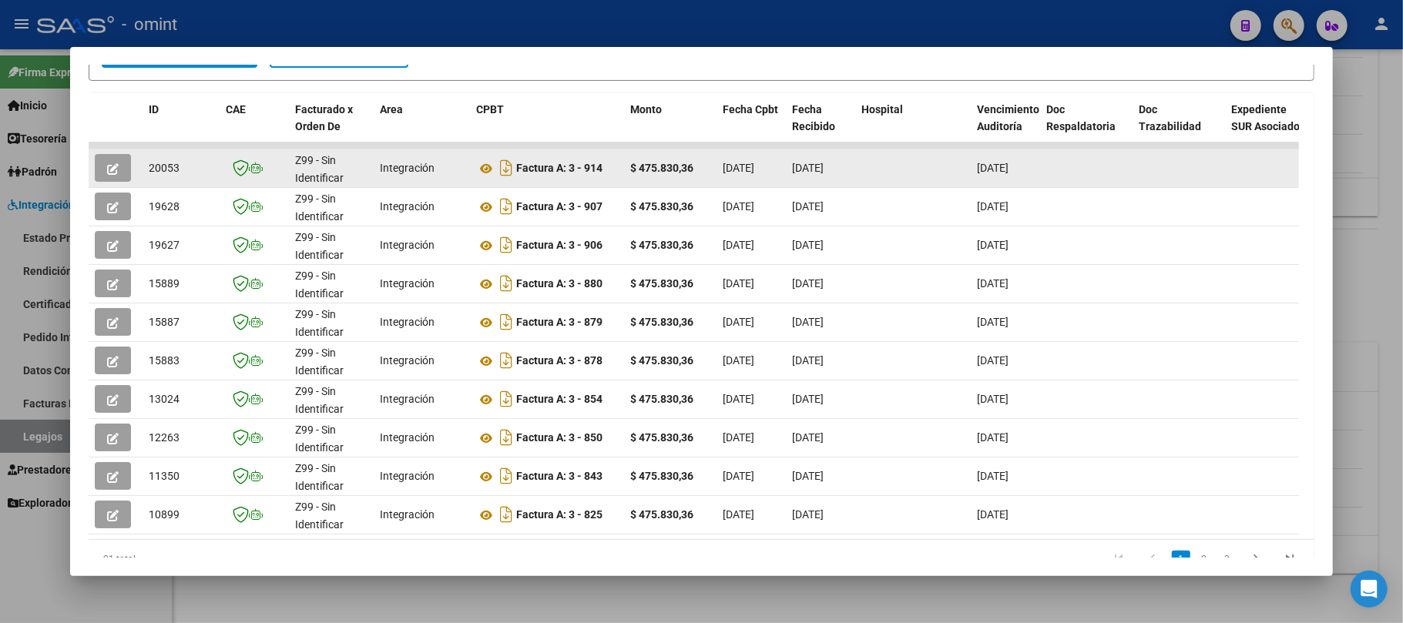
click at [154, 170] on span "20053" at bounding box center [164, 168] width 31 height 12
copy span "20053"
click at [118, 170] on button "button" at bounding box center [113, 168] width 36 height 28
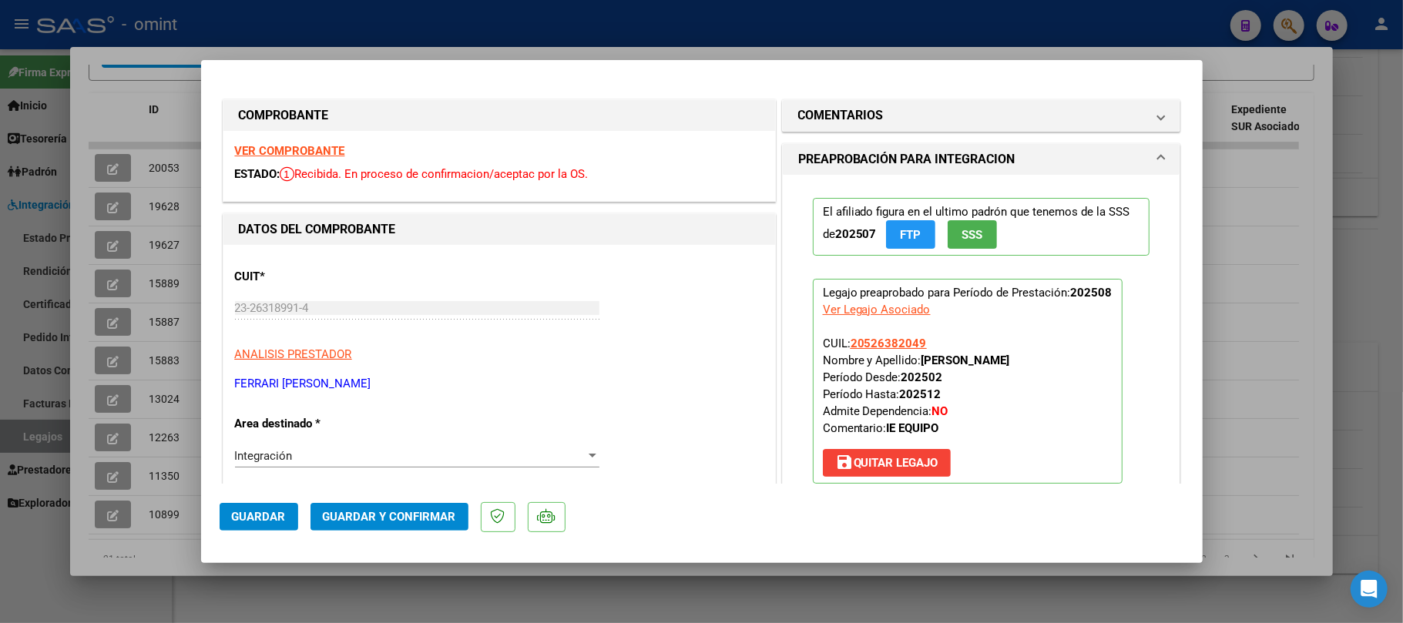
click at [312, 146] on strong "VER COMPROBANTE" at bounding box center [290, 151] width 110 height 14
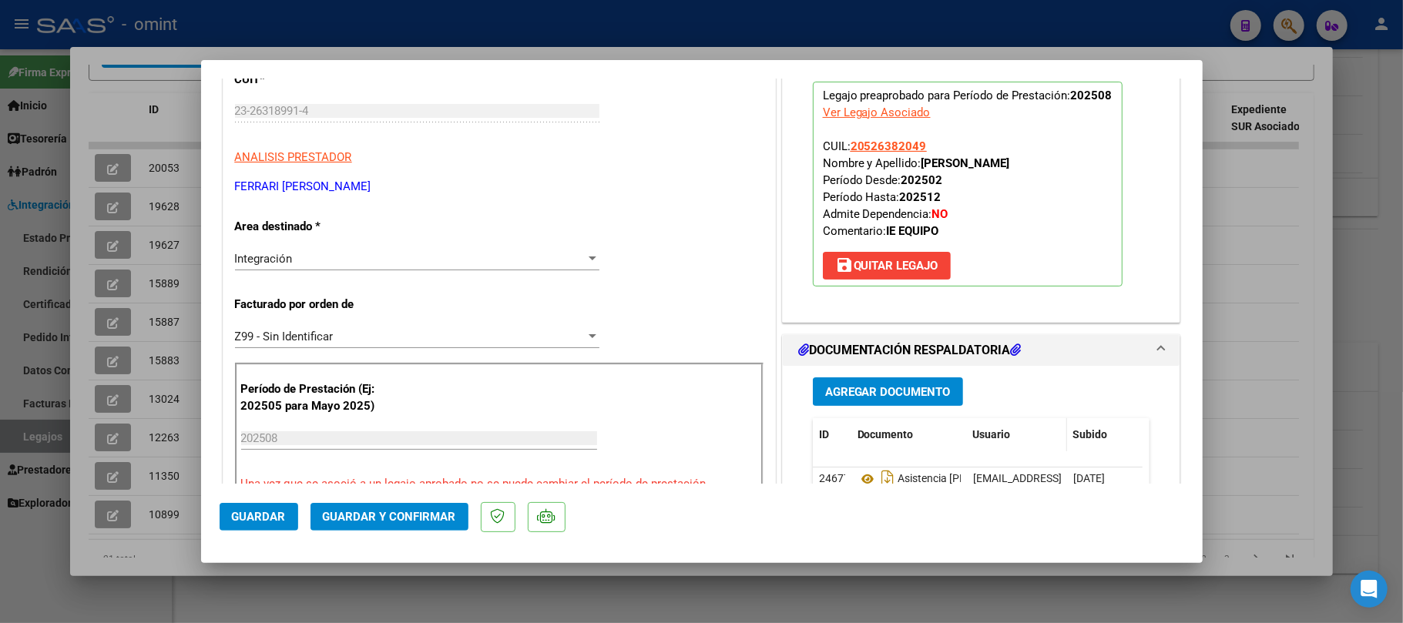
scroll to position [308, 0]
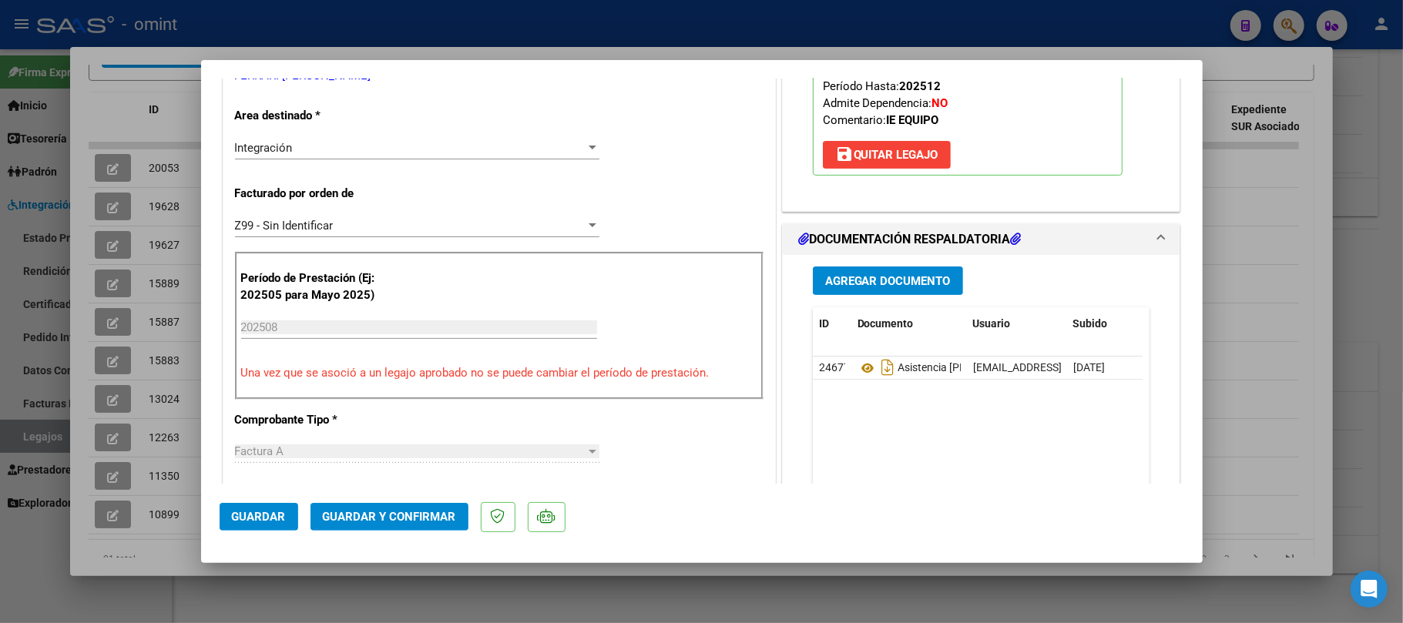
click at [407, 528] on button "Guardar y Confirmar" at bounding box center [390, 517] width 158 height 28
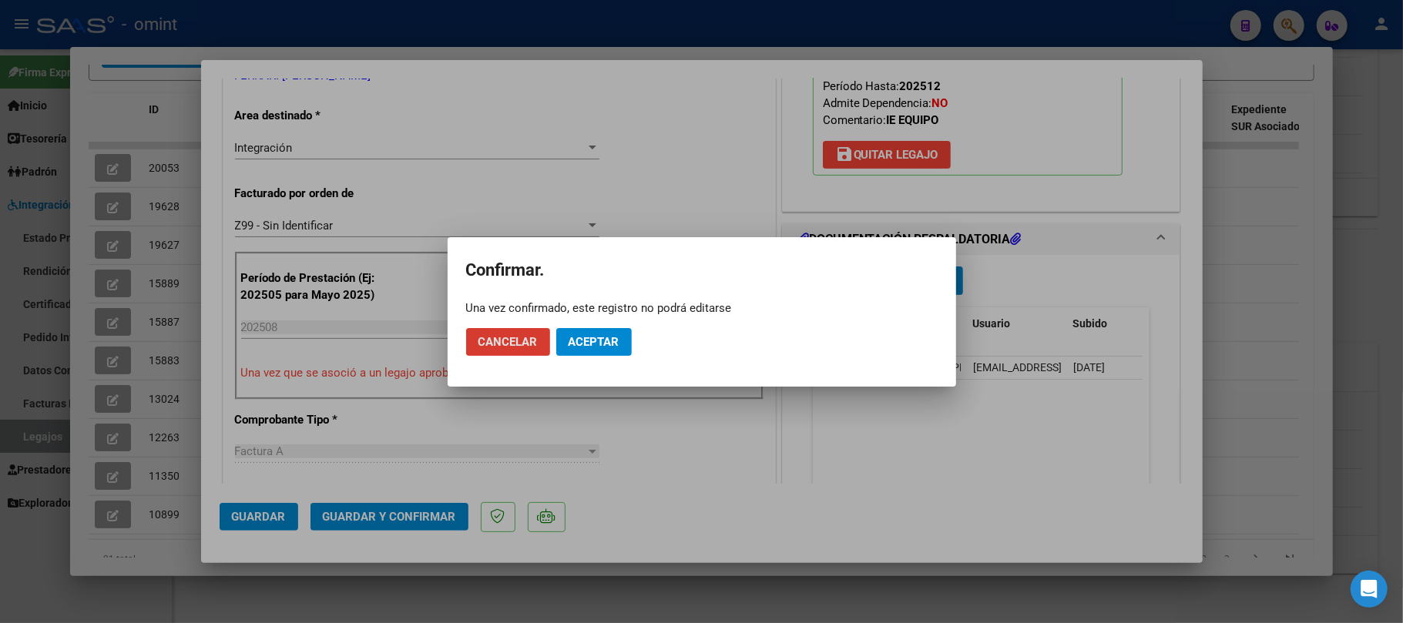
click at [590, 330] on button "Aceptar" at bounding box center [594, 342] width 76 height 28
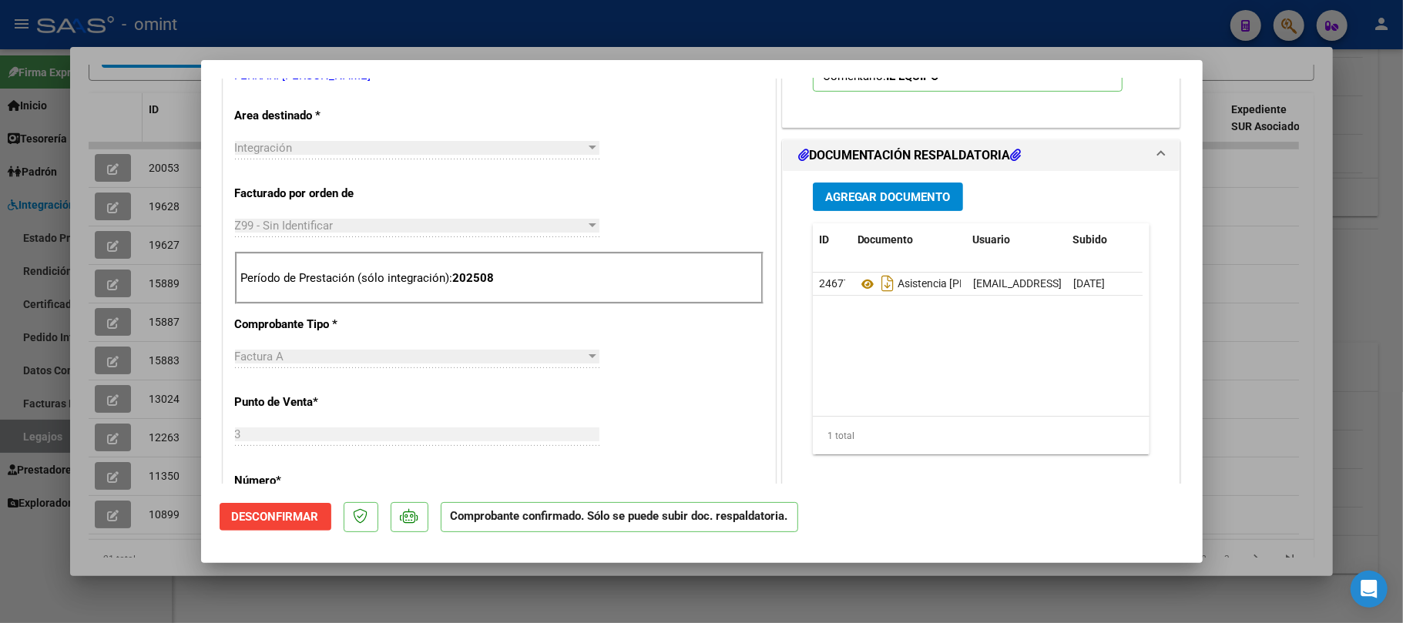
click at [90, 109] on div at bounding box center [701, 311] width 1403 height 623
type input "$ 0,00"
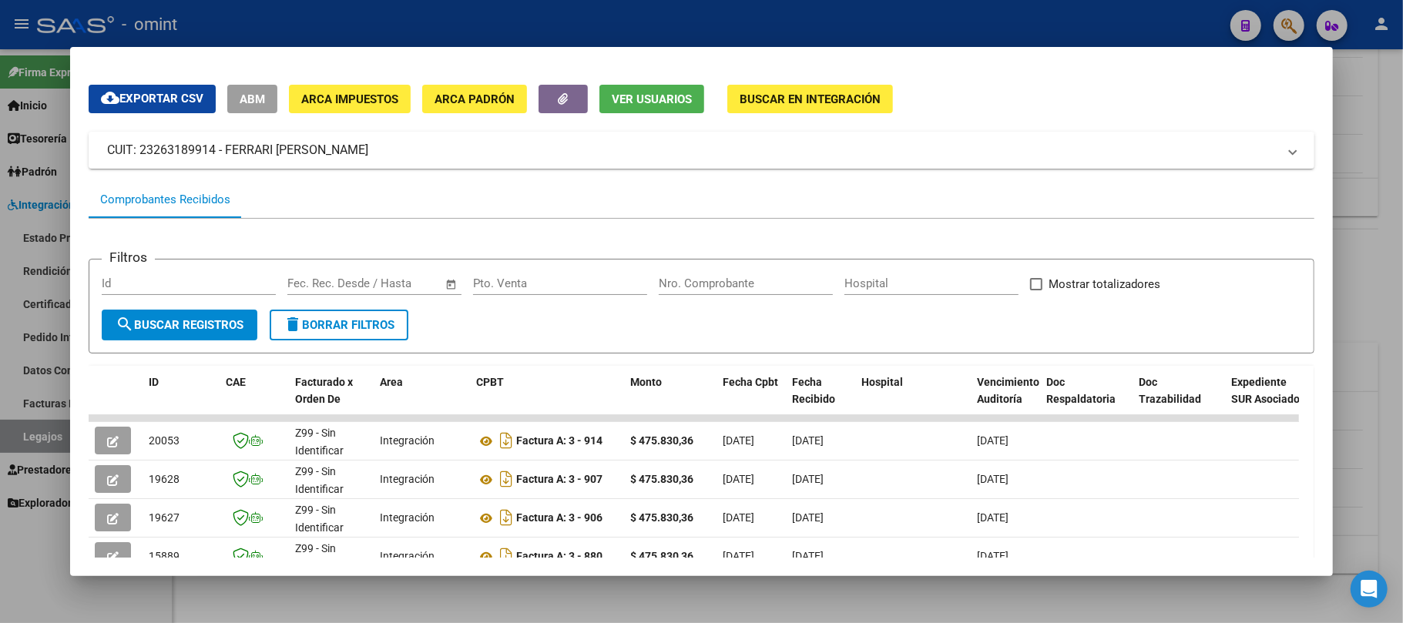
scroll to position [0, 0]
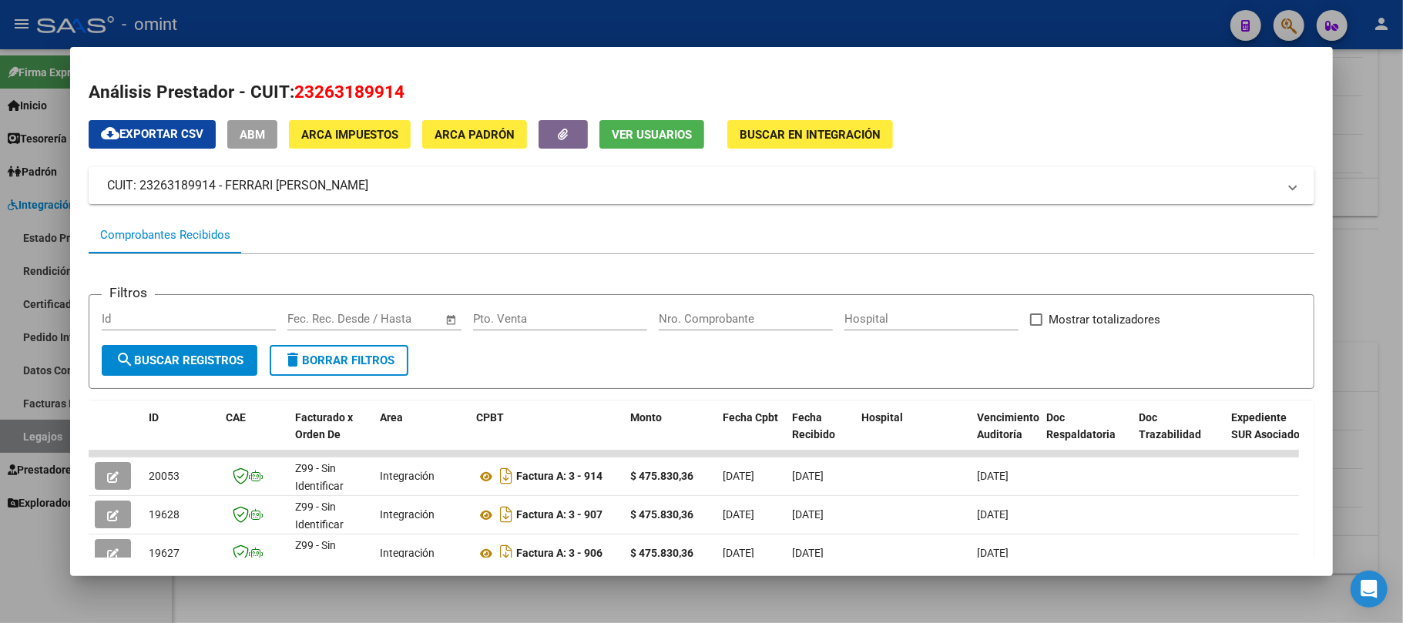
click at [348, 25] on div at bounding box center [701, 311] width 1403 height 623
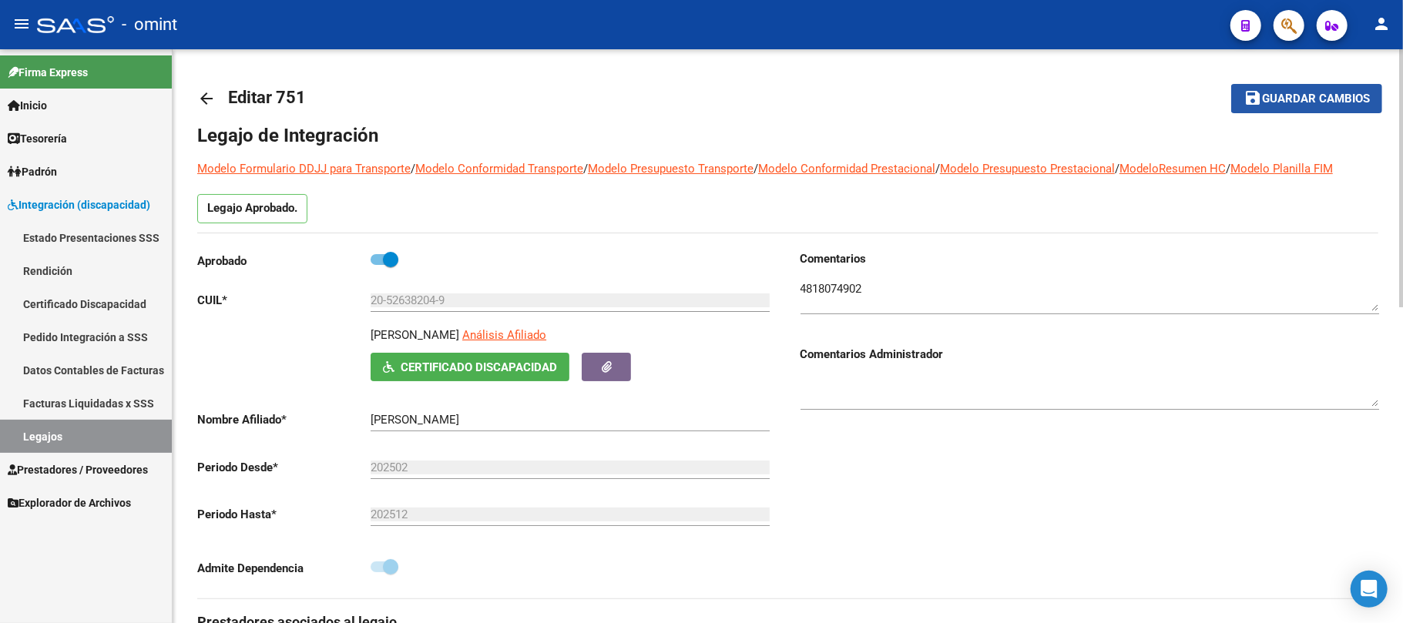
drag, startPoint x: 1292, startPoint y: 99, endPoint x: 1283, endPoint y: 109, distance: 14.2
click at [1294, 99] on span "Guardar cambios" at bounding box center [1316, 99] width 108 height 14
click at [203, 96] on mat-icon "arrow_back" at bounding box center [206, 98] width 18 height 18
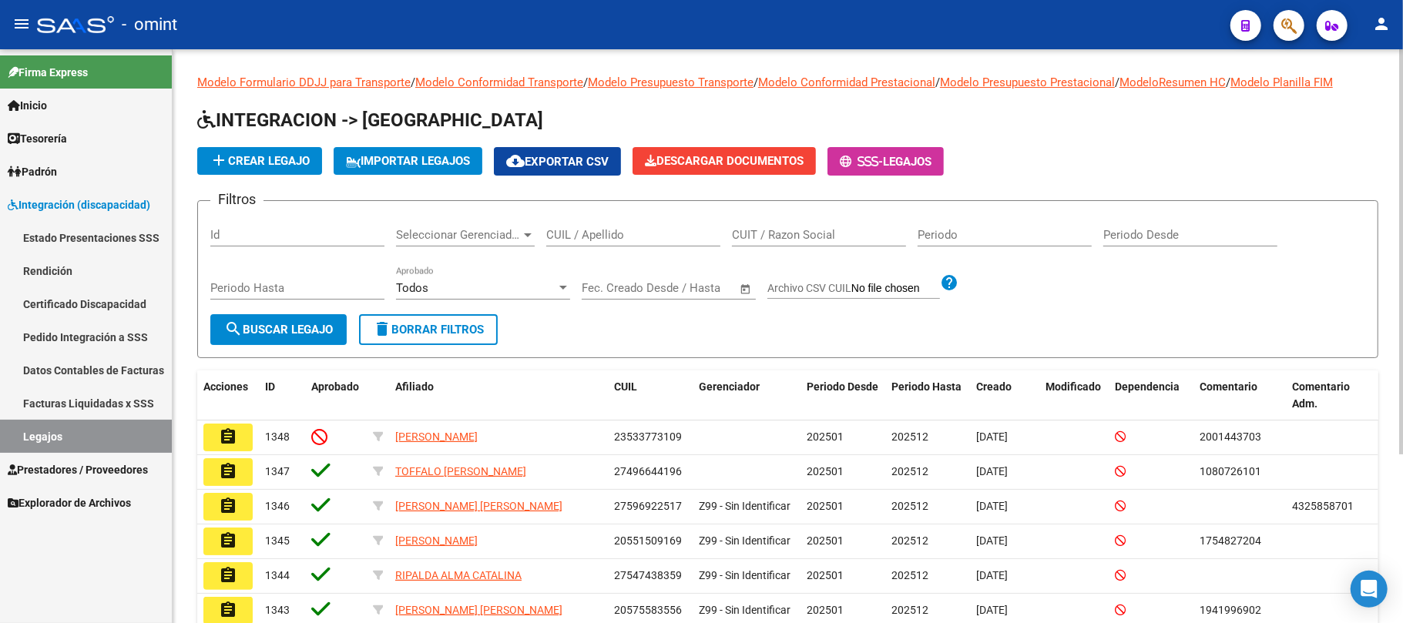
drag, startPoint x: 596, startPoint y: 223, endPoint x: 603, endPoint y: 228, distance: 8.3
click at [599, 226] on div "CUIL / Apellido" at bounding box center [633, 229] width 174 height 33
paste input "27506031139"
type input "27506031139"
click at [299, 327] on span "search Buscar Legajo" at bounding box center [278, 330] width 109 height 14
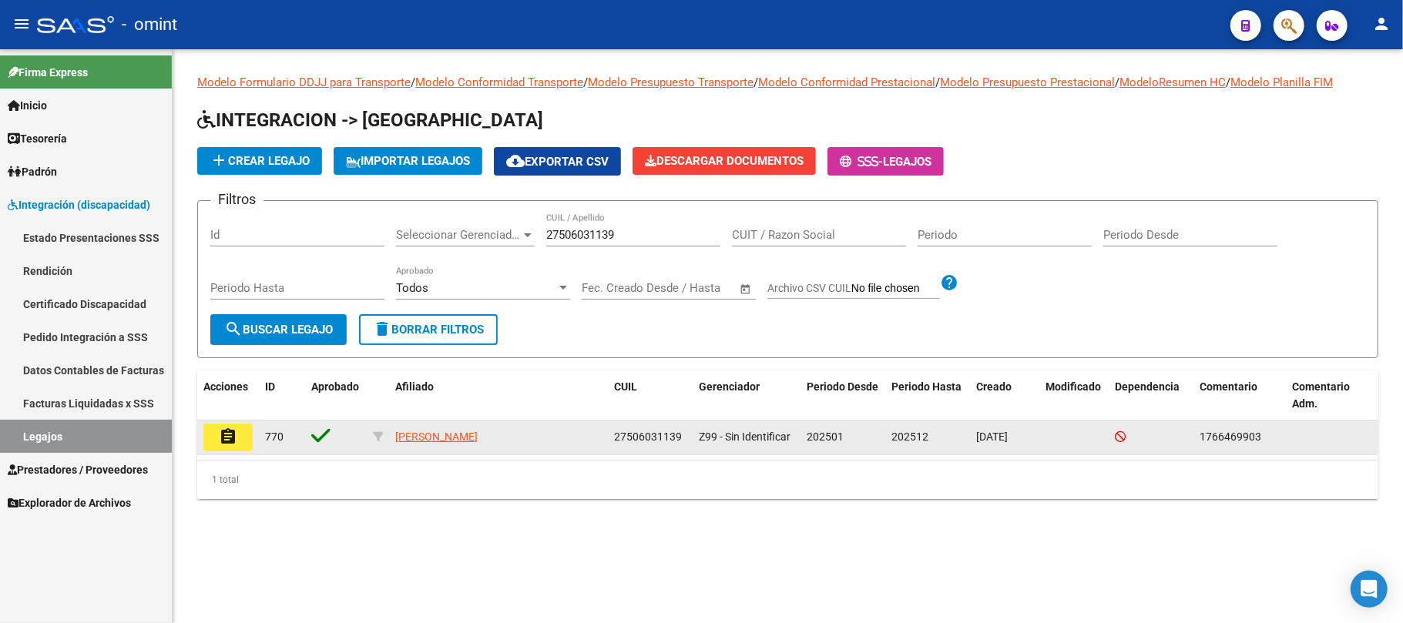
click at [232, 439] on mat-icon "assignment" at bounding box center [228, 437] width 18 height 18
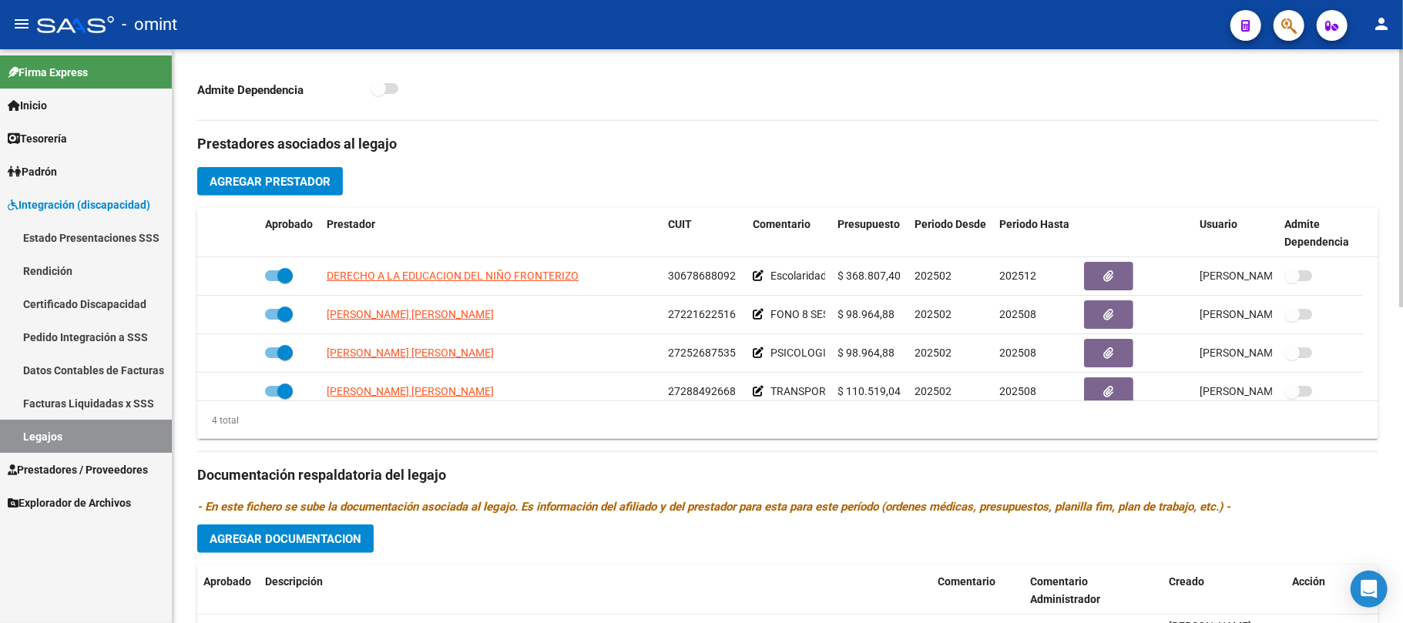
scroll to position [616, 0]
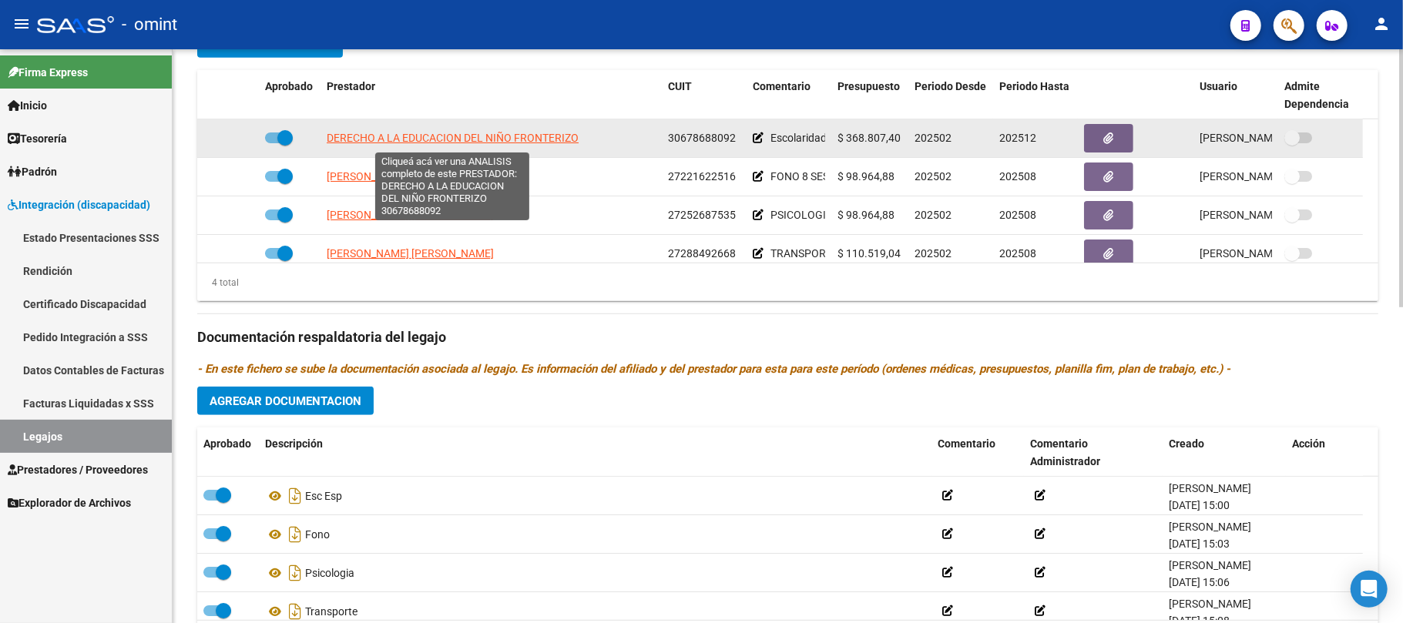
click at [448, 142] on span "DERECHO A LA EDUCACION DEL NIÑO FRONTERIZO" at bounding box center [453, 138] width 252 height 12
type textarea "30678688092"
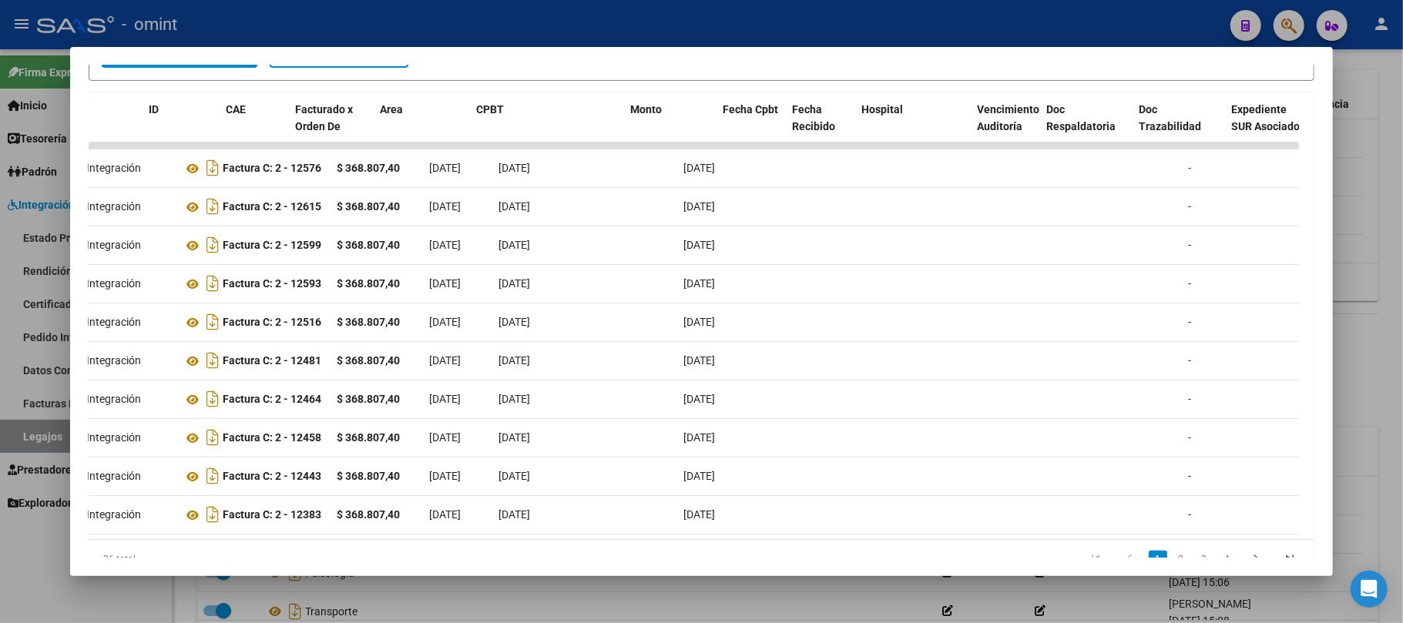
scroll to position [0, 0]
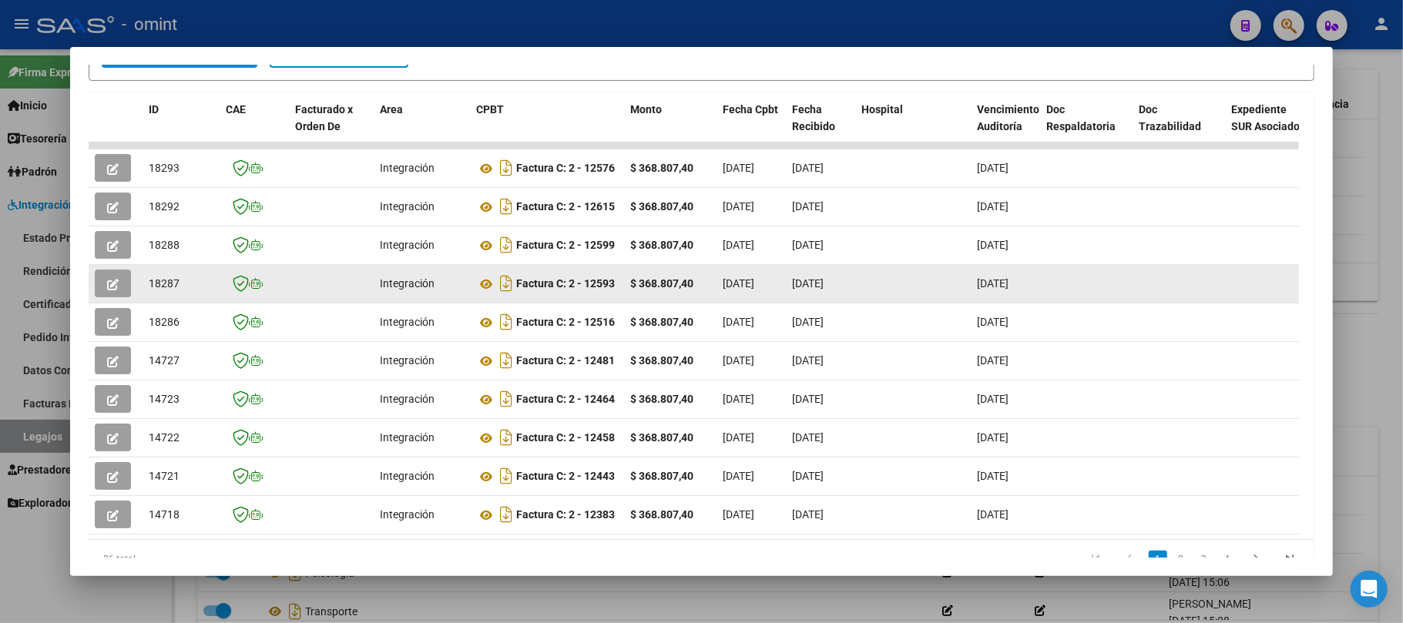
click at [154, 278] on span "18287" at bounding box center [164, 283] width 31 height 12
copy span "18287"
click at [134, 294] on div at bounding box center [116, 284] width 42 height 28
click at [128, 287] on button "button" at bounding box center [113, 284] width 36 height 28
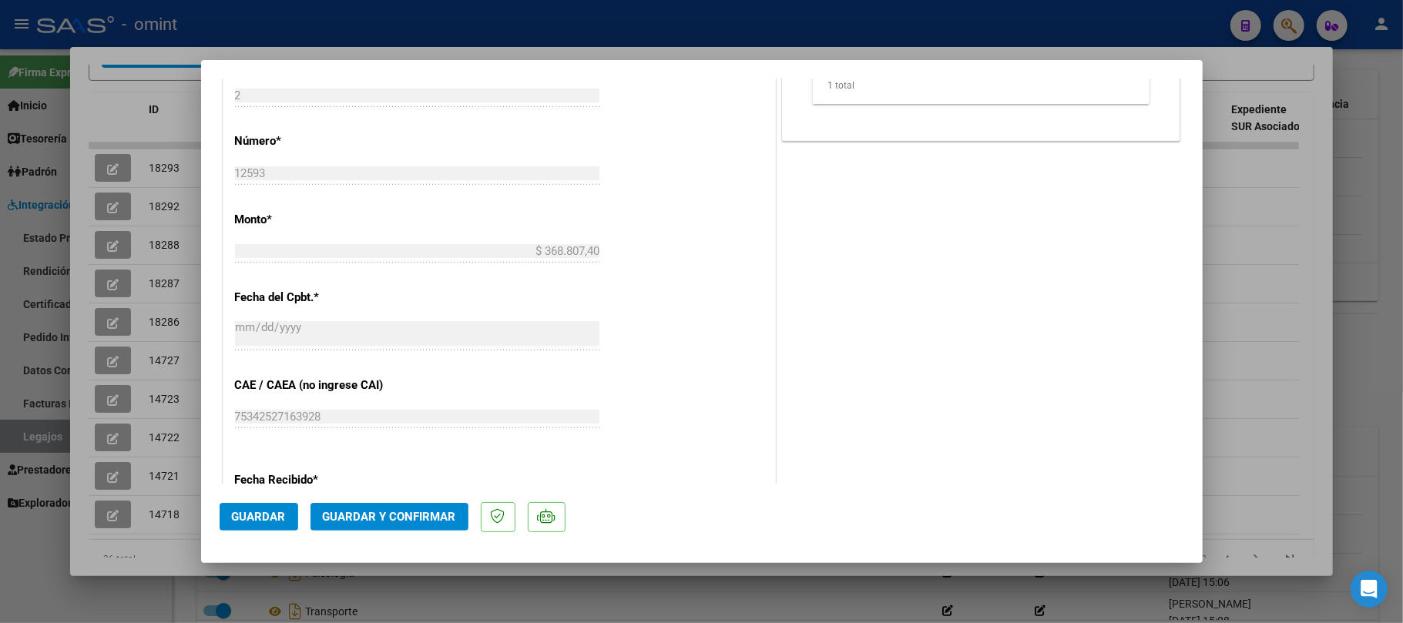
scroll to position [616, 0]
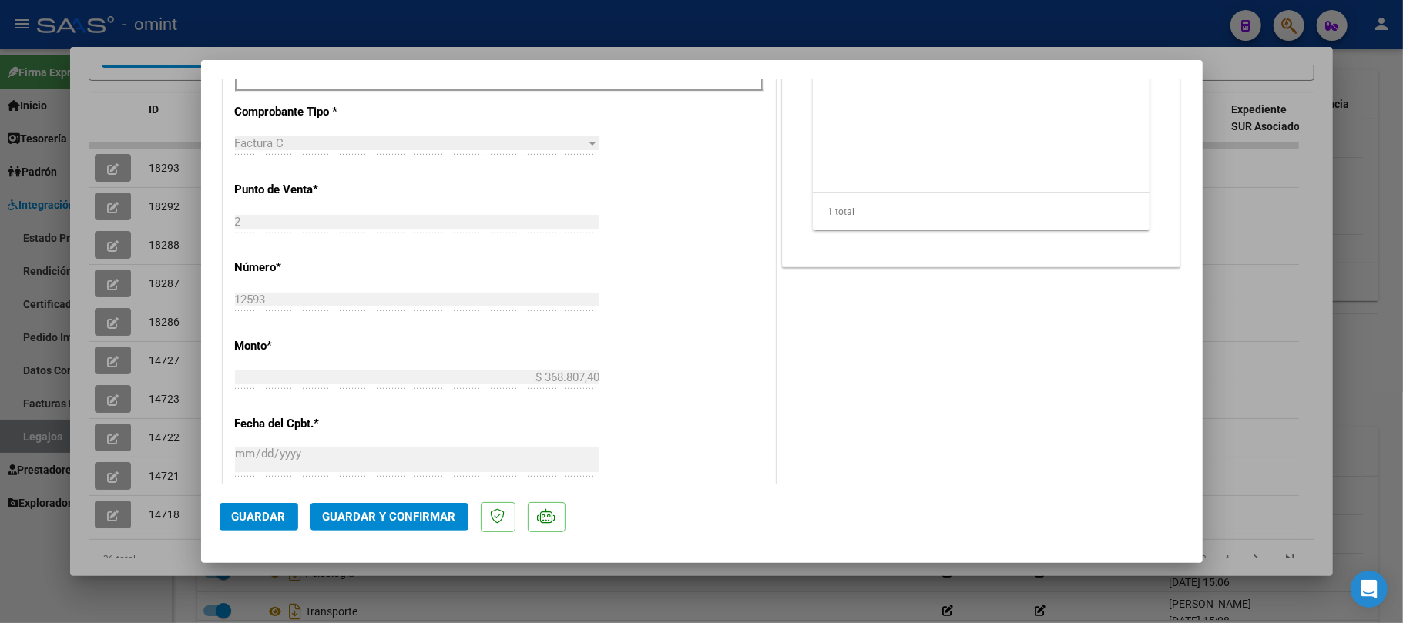
click at [379, 519] on span "Guardar y Confirmar" at bounding box center [389, 517] width 133 height 14
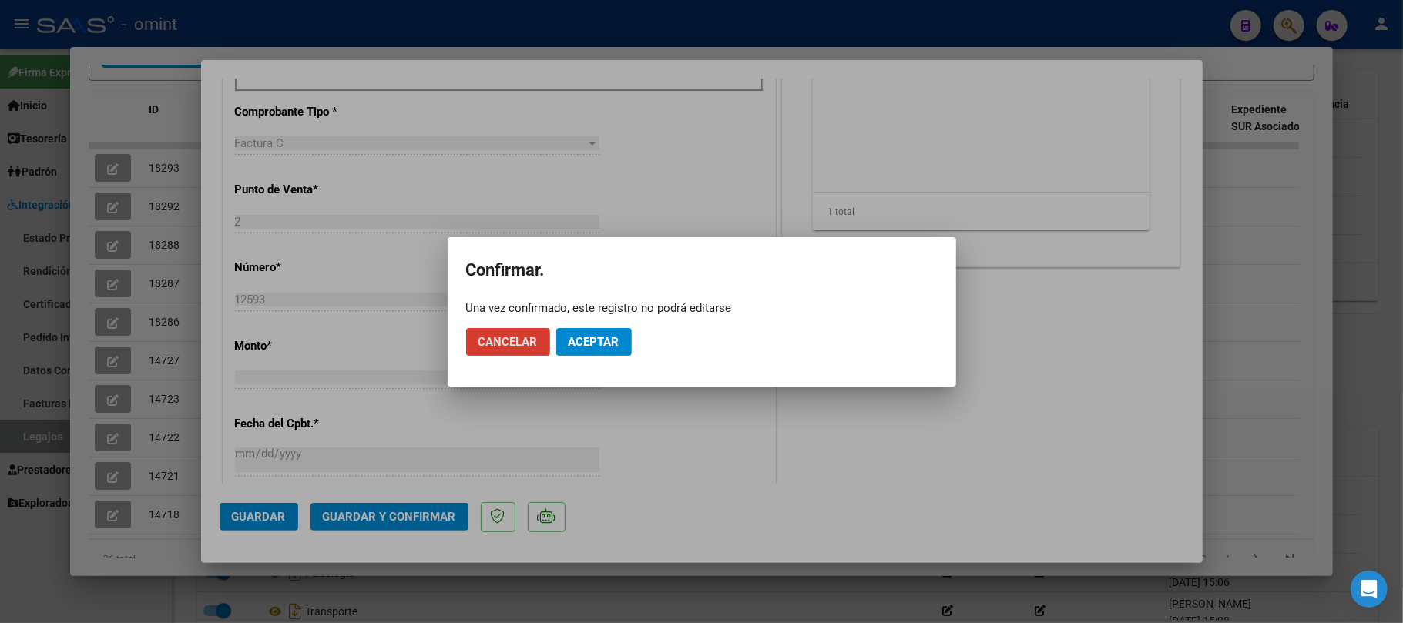
click at [586, 361] on mat-dialog-actions "Cancelar Aceptar" at bounding box center [702, 342] width 472 height 52
click at [586, 349] on button "Aceptar" at bounding box center [594, 342] width 76 height 28
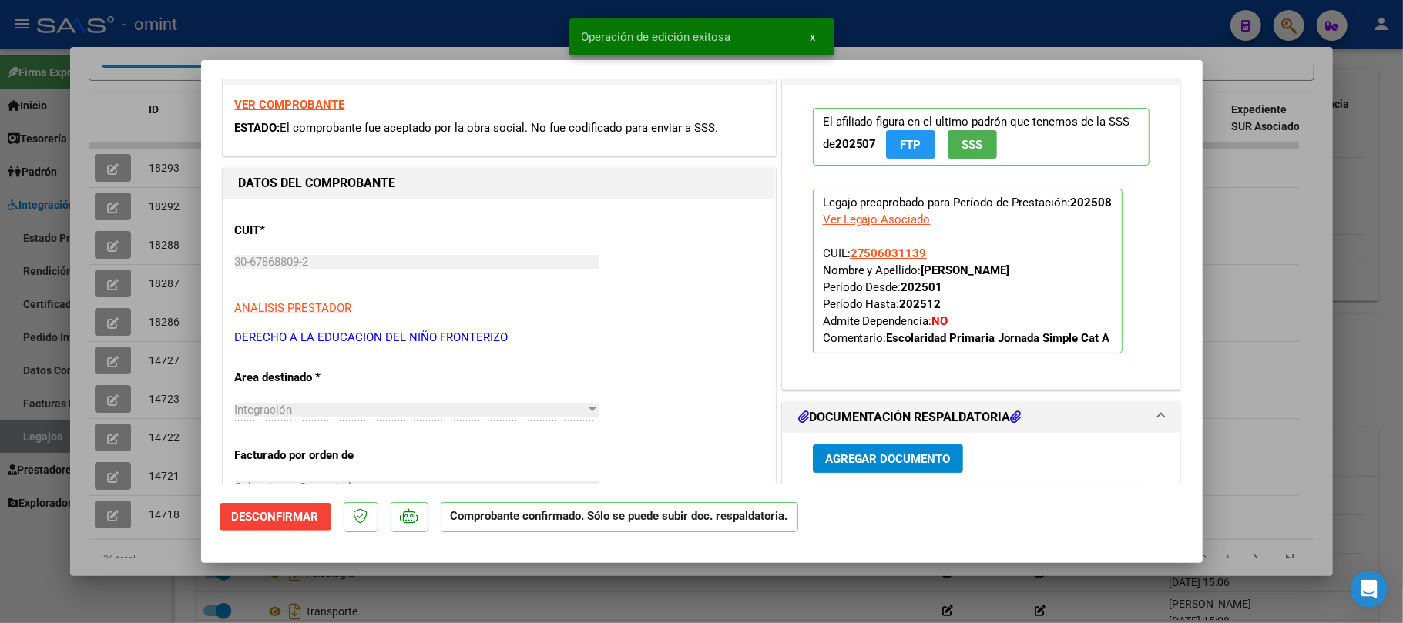
scroll to position [0, 0]
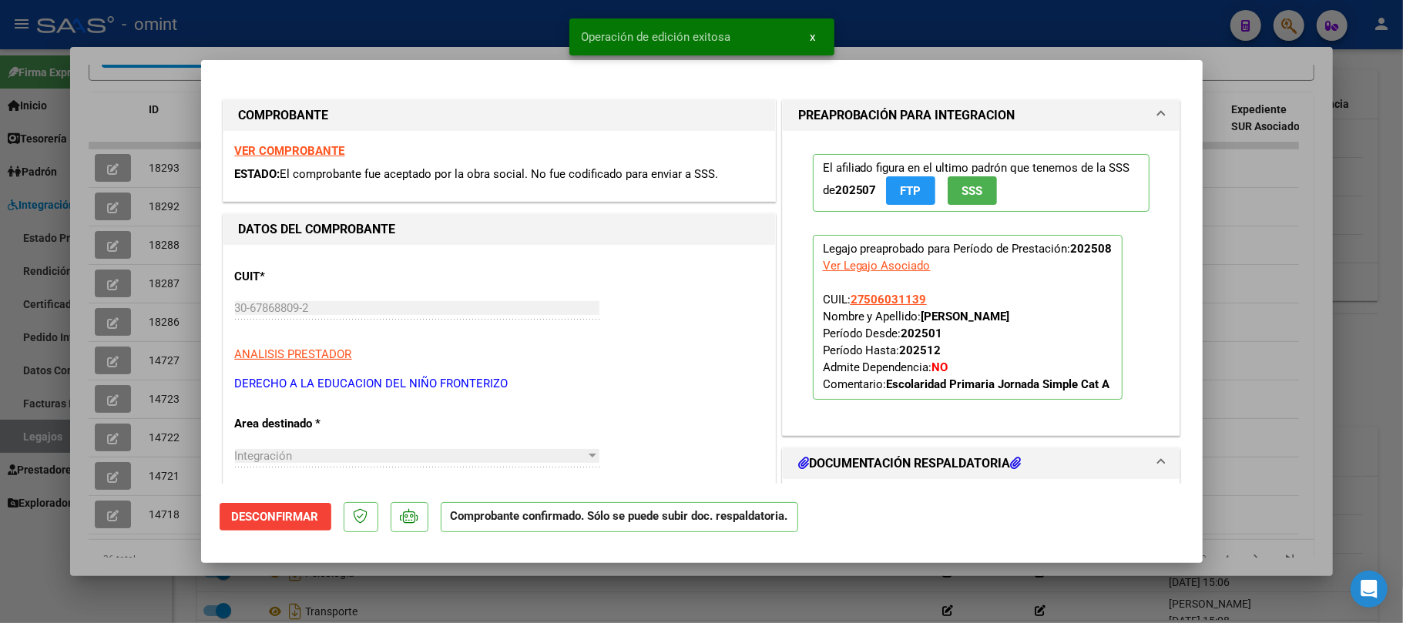
click at [277, 149] on strong "VER COMPROBANTE" at bounding box center [290, 151] width 110 height 14
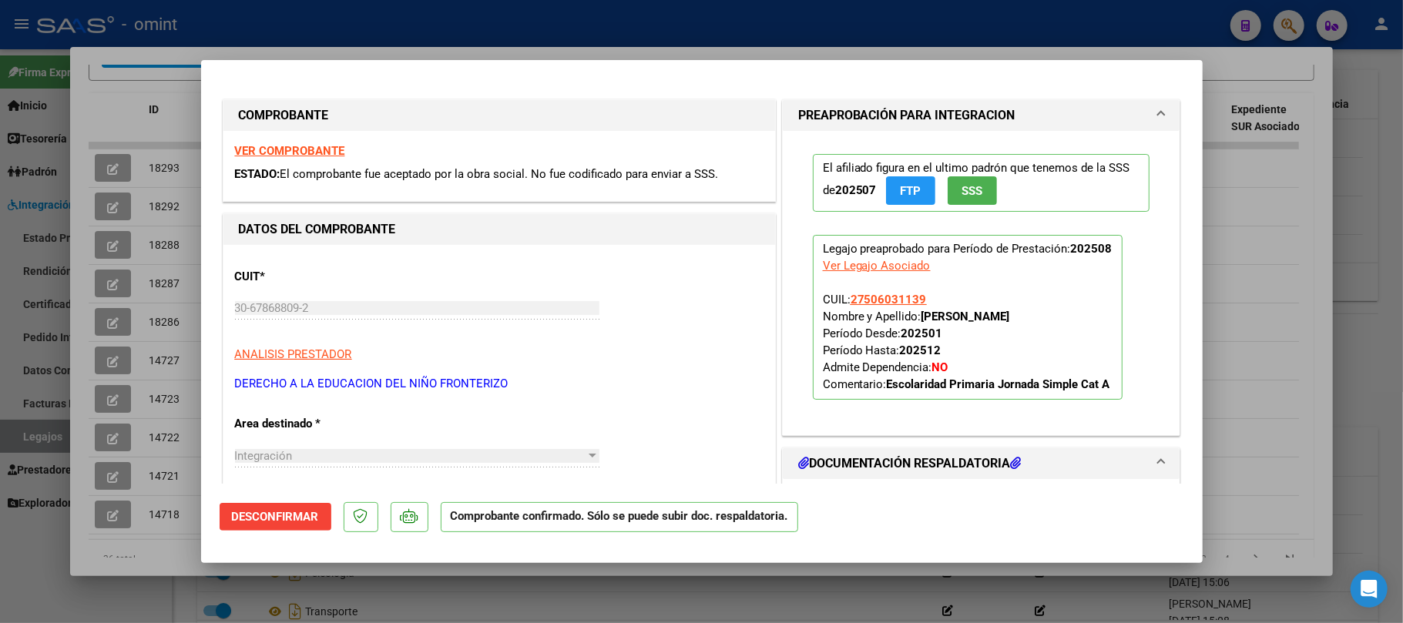
scroll to position [205, 0]
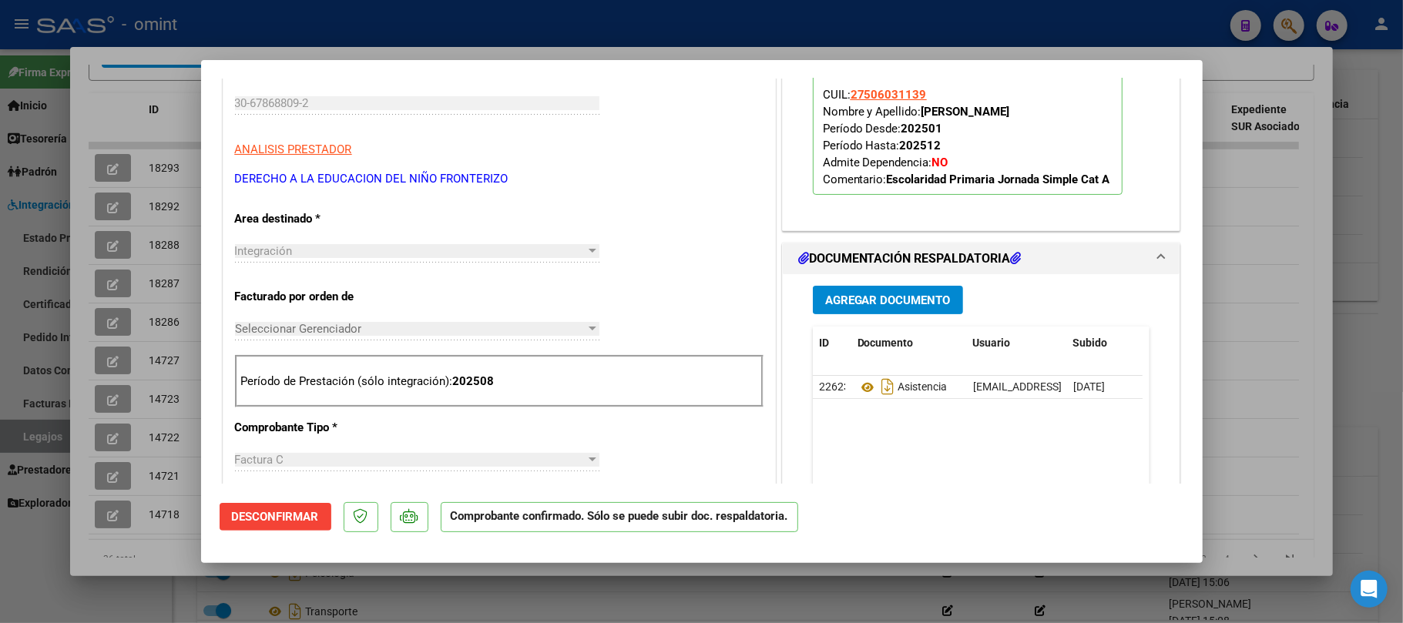
click at [146, 250] on div at bounding box center [701, 311] width 1403 height 623
type input "$ 0,00"
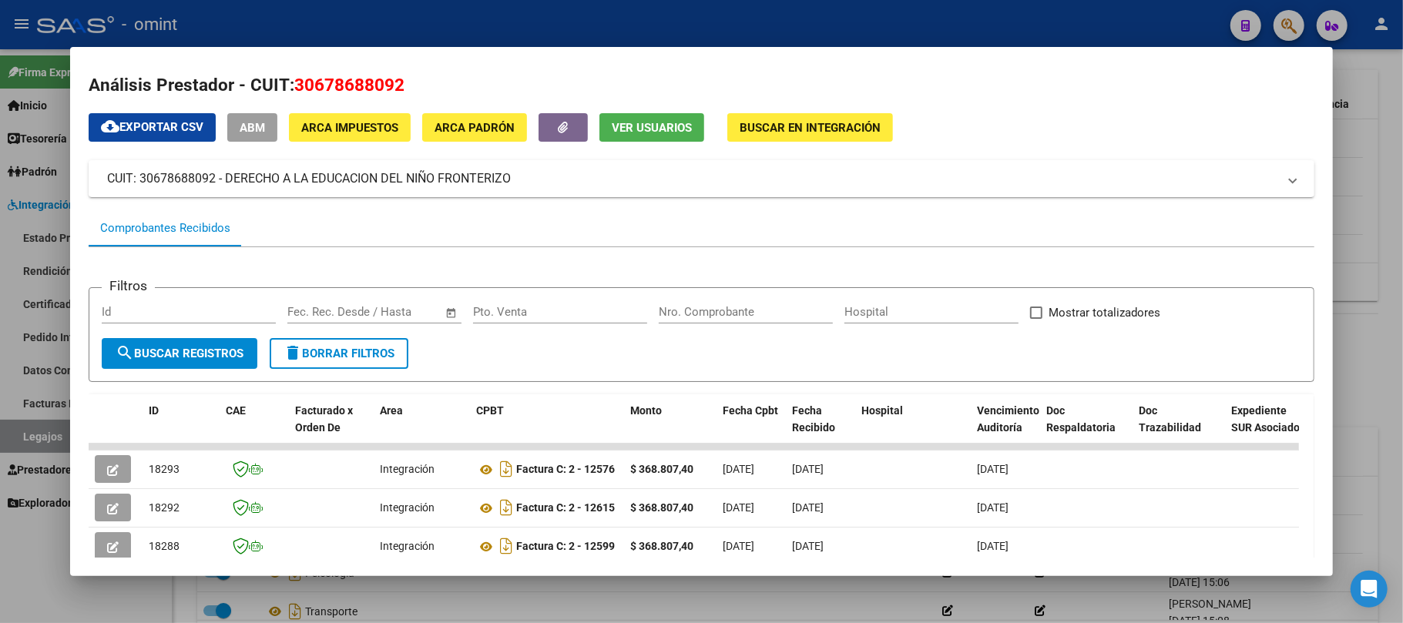
scroll to position [0, 0]
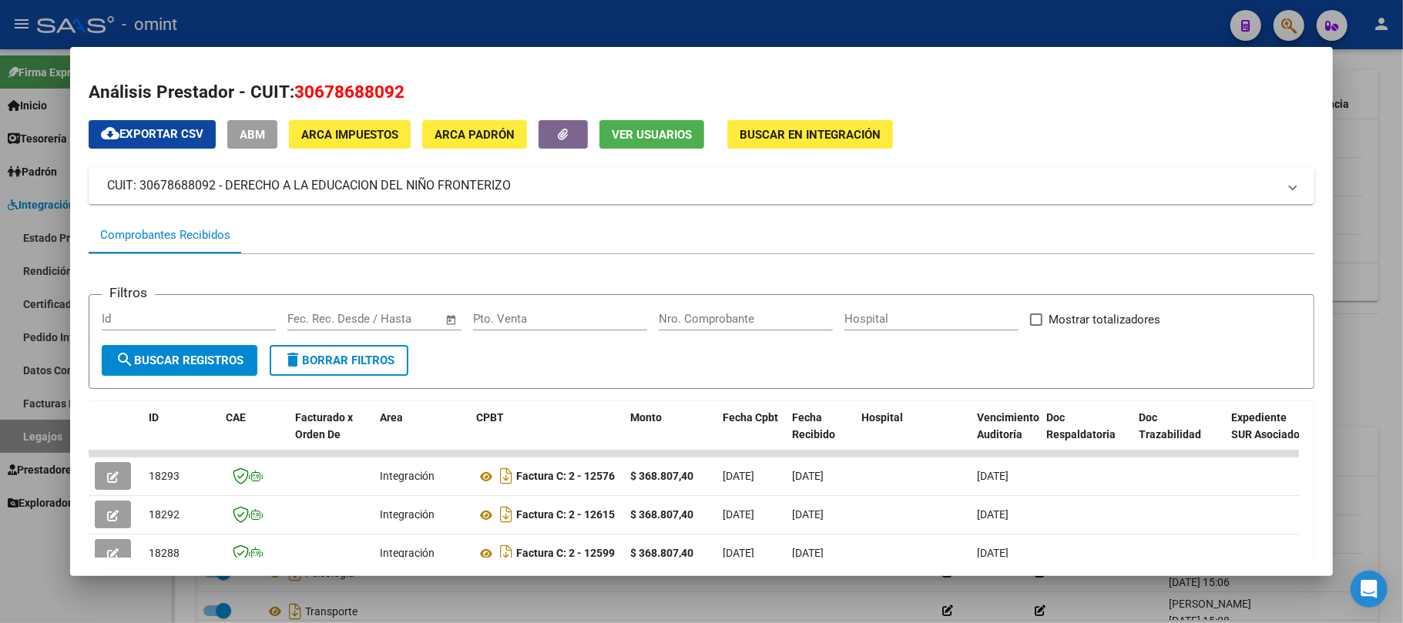
click at [308, 16] on div at bounding box center [701, 311] width 1403 height 623
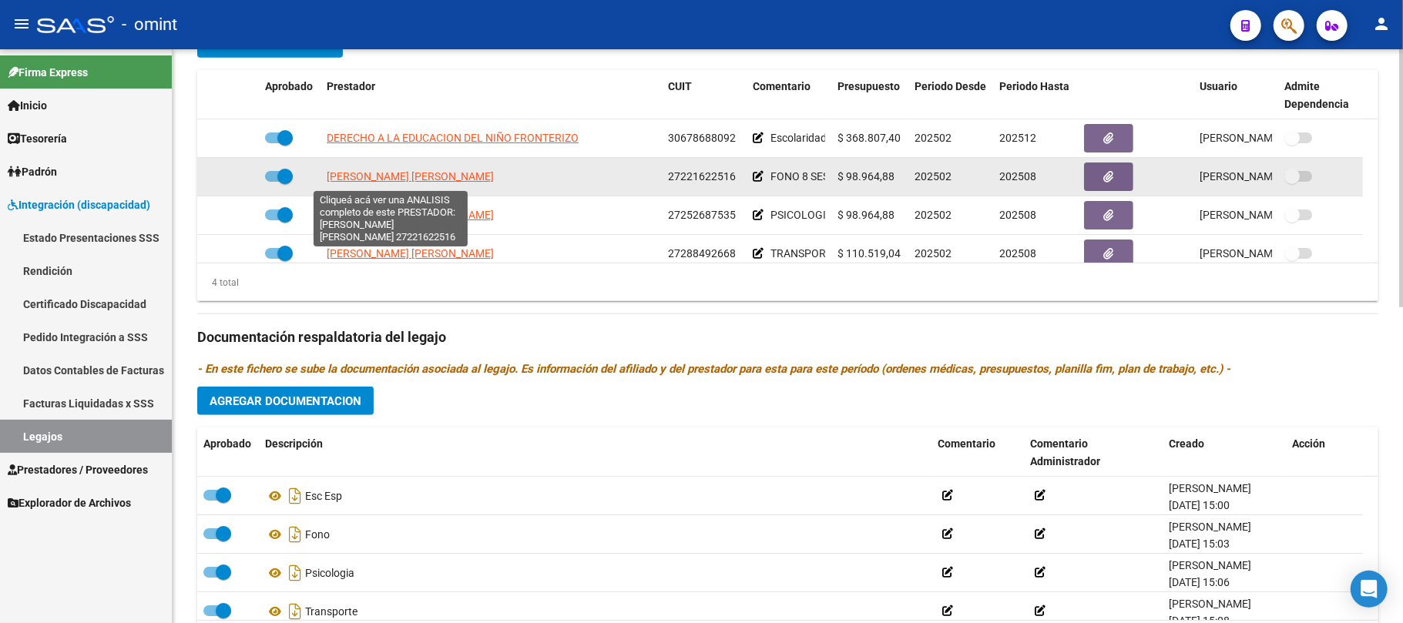
click at [398, 173] on span "[PERSON_NAME] [PERSON_NAME]" at bounding box center [410, 176] width 167 height 12
type textarea "27221622516"
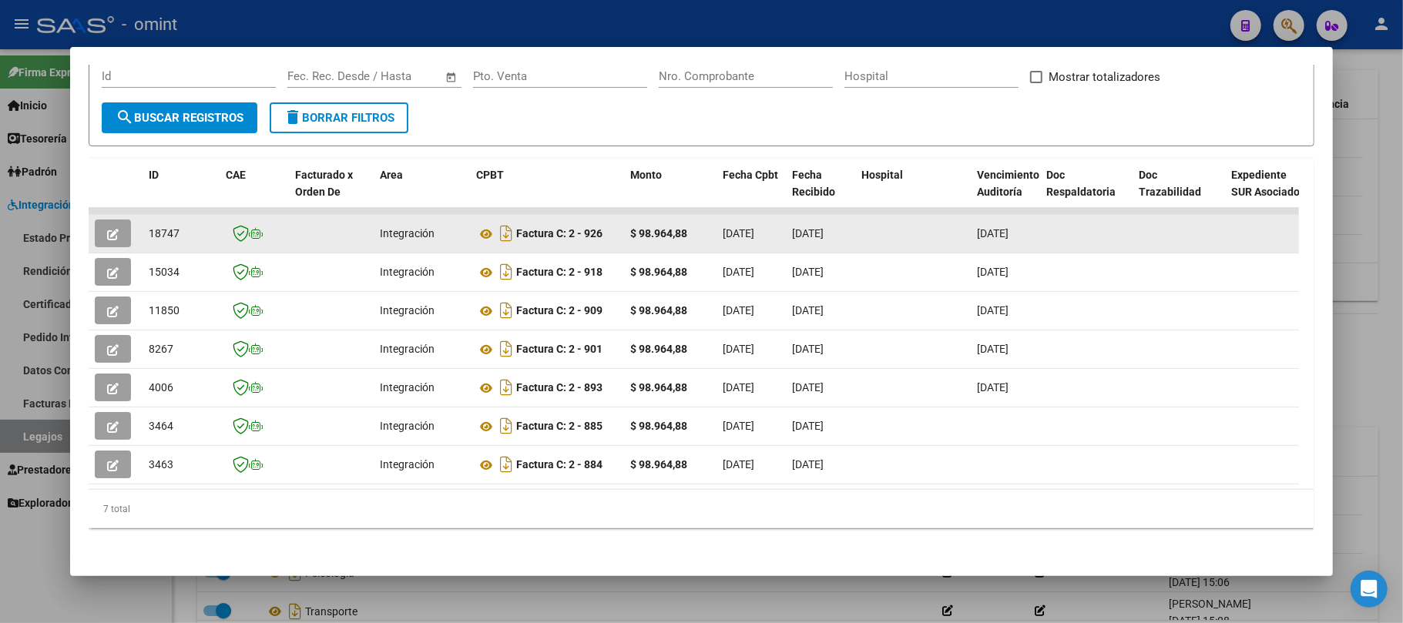
click at [163, 227] on span "18747" at bounding box center [164, 233] width 31 height 12
click at [102, 228] on button "button" at bounding box center [113, 234] width 36 height 28
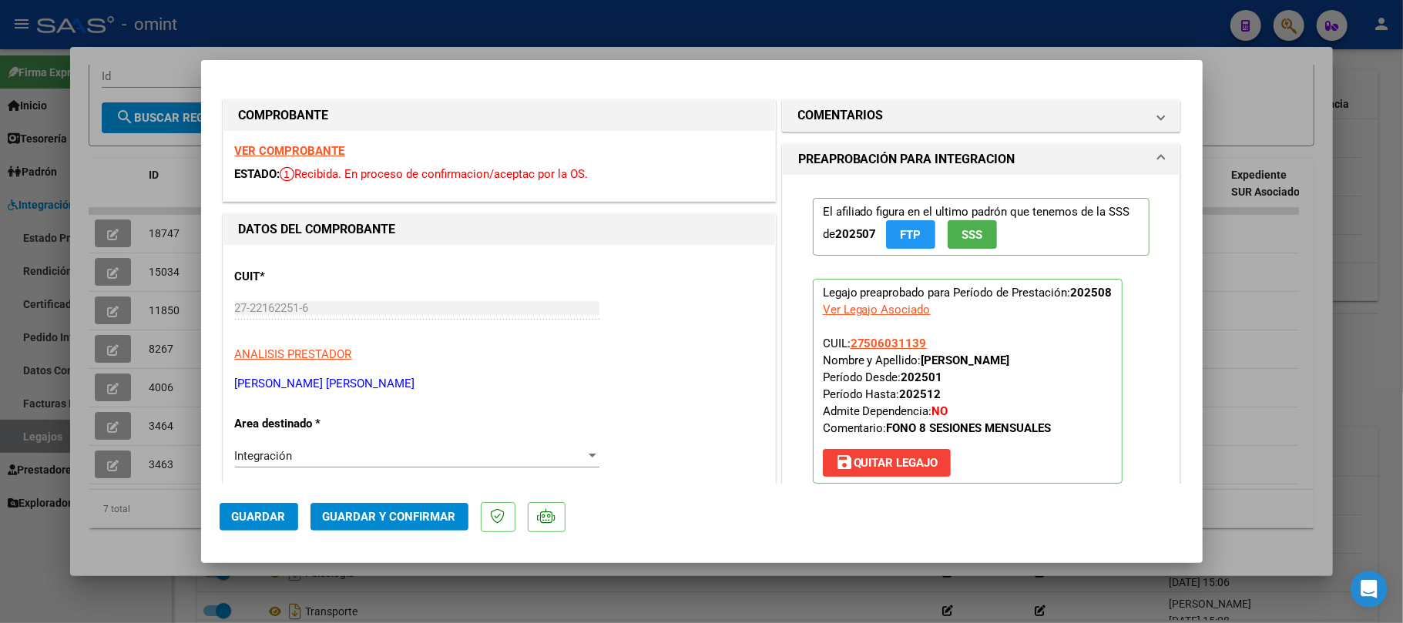
click at [328, 149] on strong "VER COMPROBANTE" at bounding box center [290, 151] width 110 height 14
click at [399, 515] on span "Guardar y Confirmar" at bounding box center [389, 517] width 133 height 14
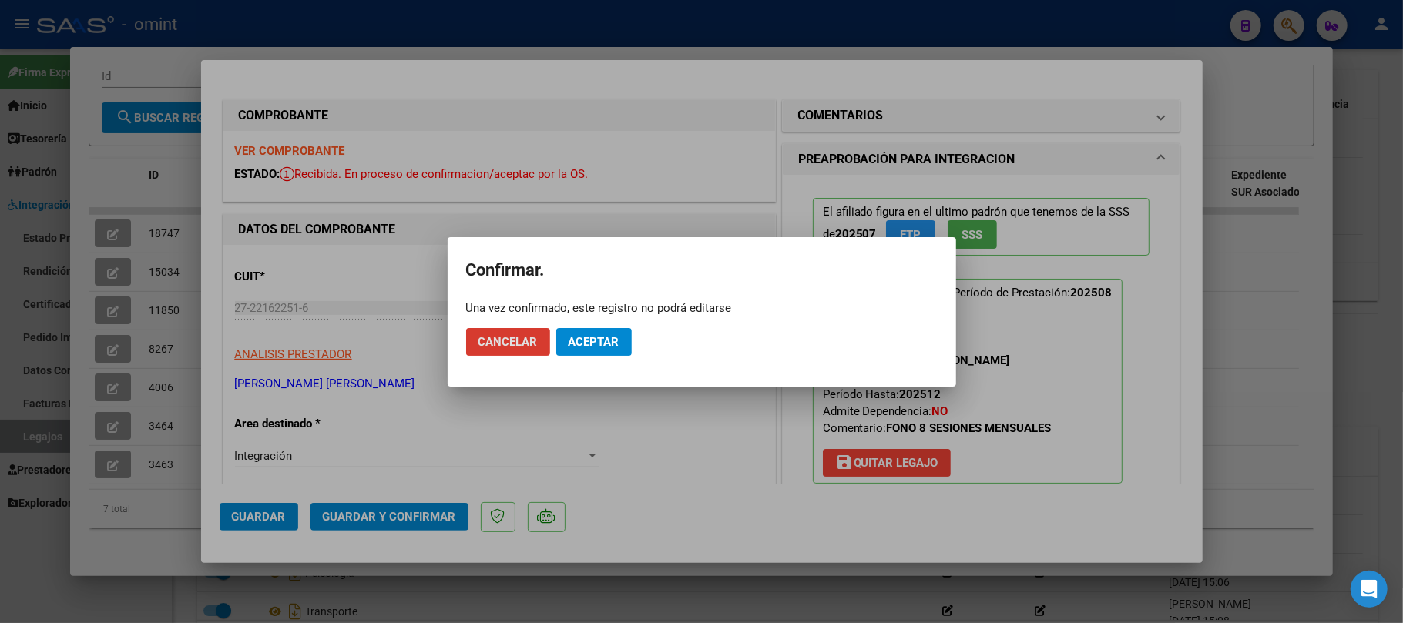
click at [603, 335] on span "Aceptar" at bounding box center [594, 342] width 51 height 14
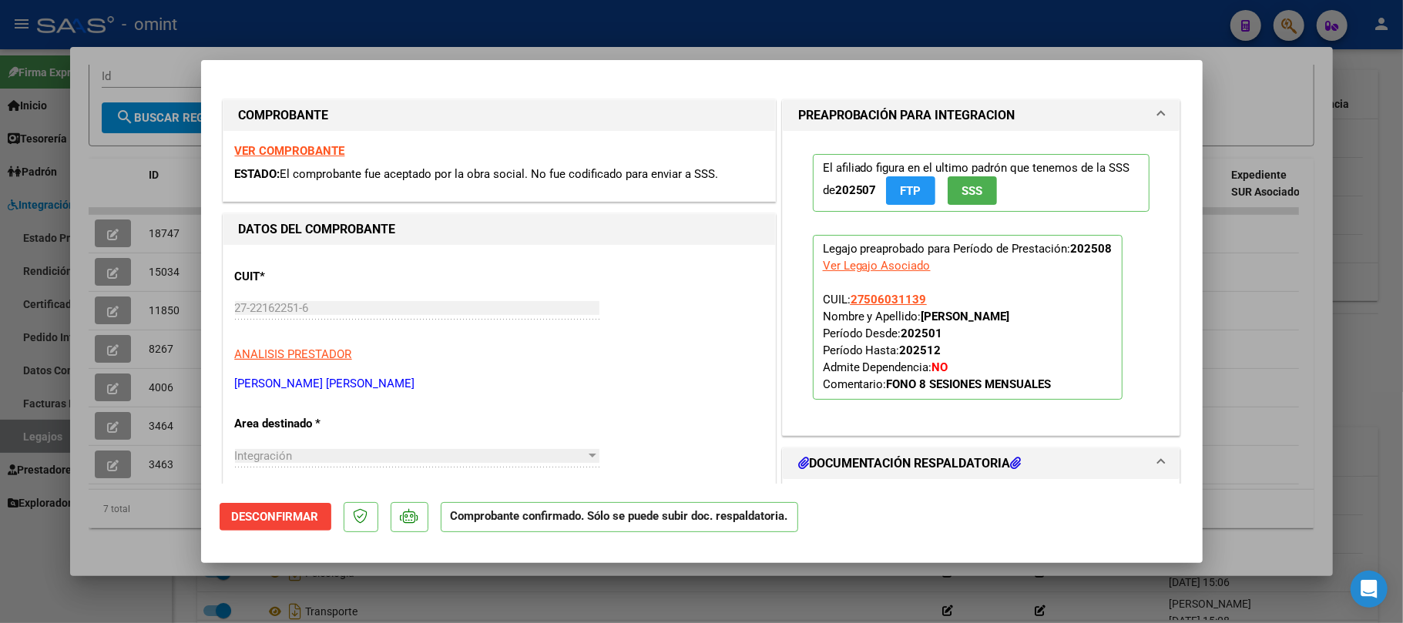
click at [166, 160] on div at bounding box center [701, 311] width 1403 height 623
type input "$ 0,00"
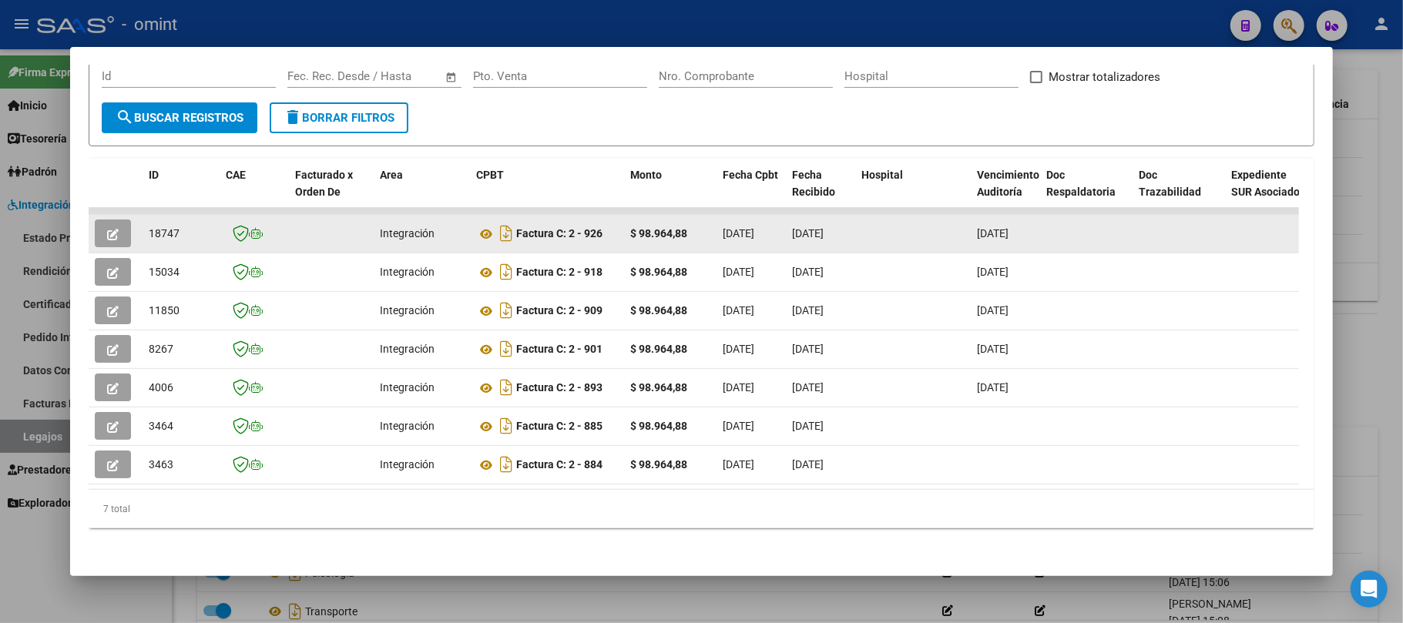
click at [155, 227] on span "18747" at bounding box center [164, 233] width 31 height 12
click at [158, 227] on span "18747" at bounding box center [164, 233] width 31 height 12
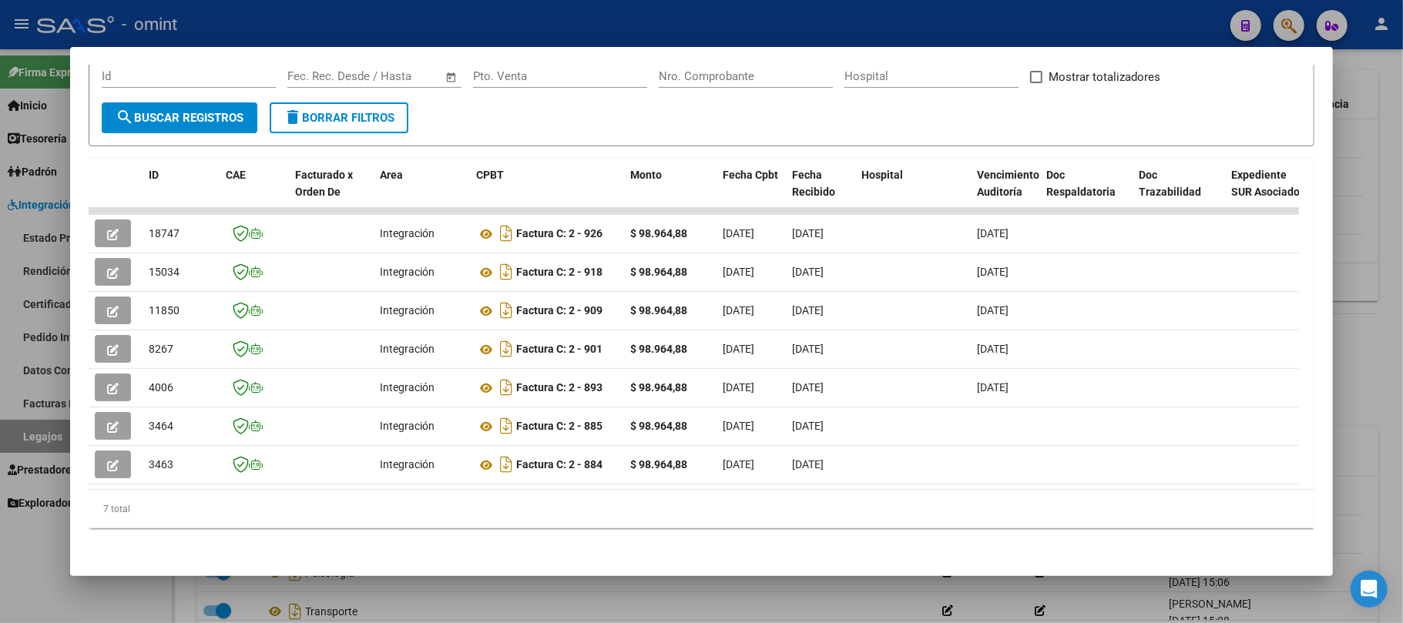
click at [487, 13] on div at bounding box center [701, 311] width 1403 height 623
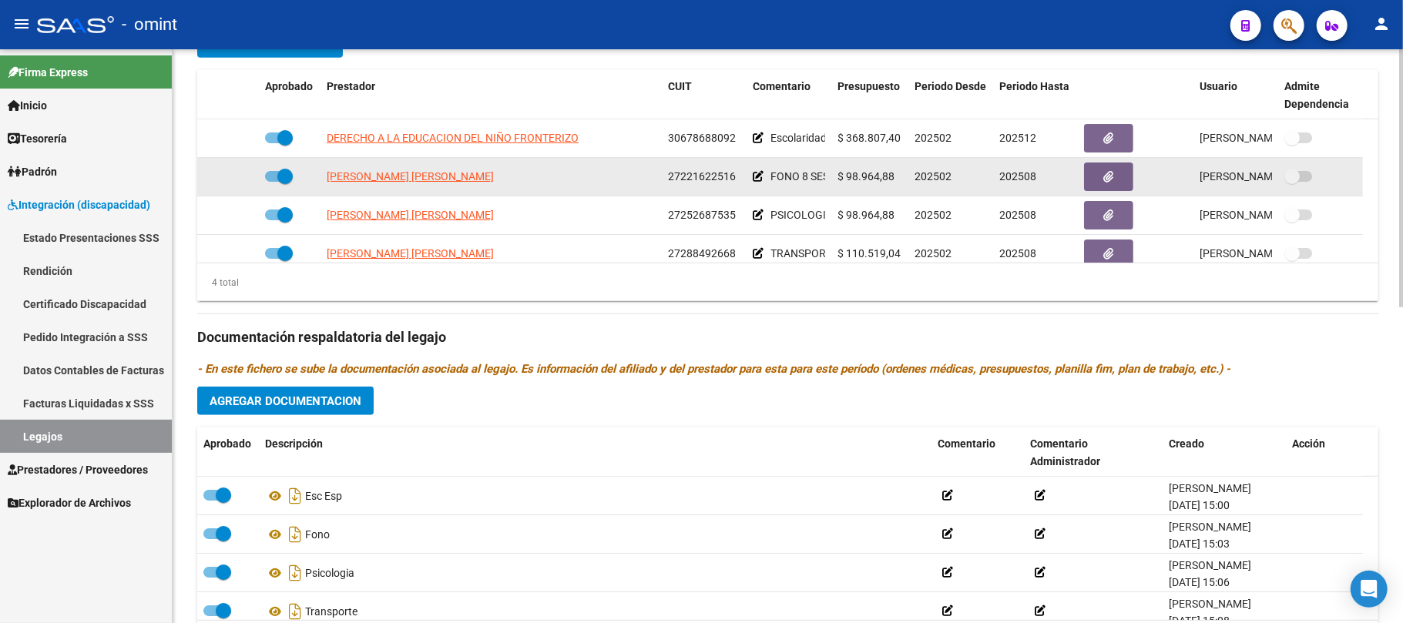
click at [368, 183] on span "[PERSON_NAME] [PERSON_NAME]" at bounding box center [410, 176] width 167 height 12
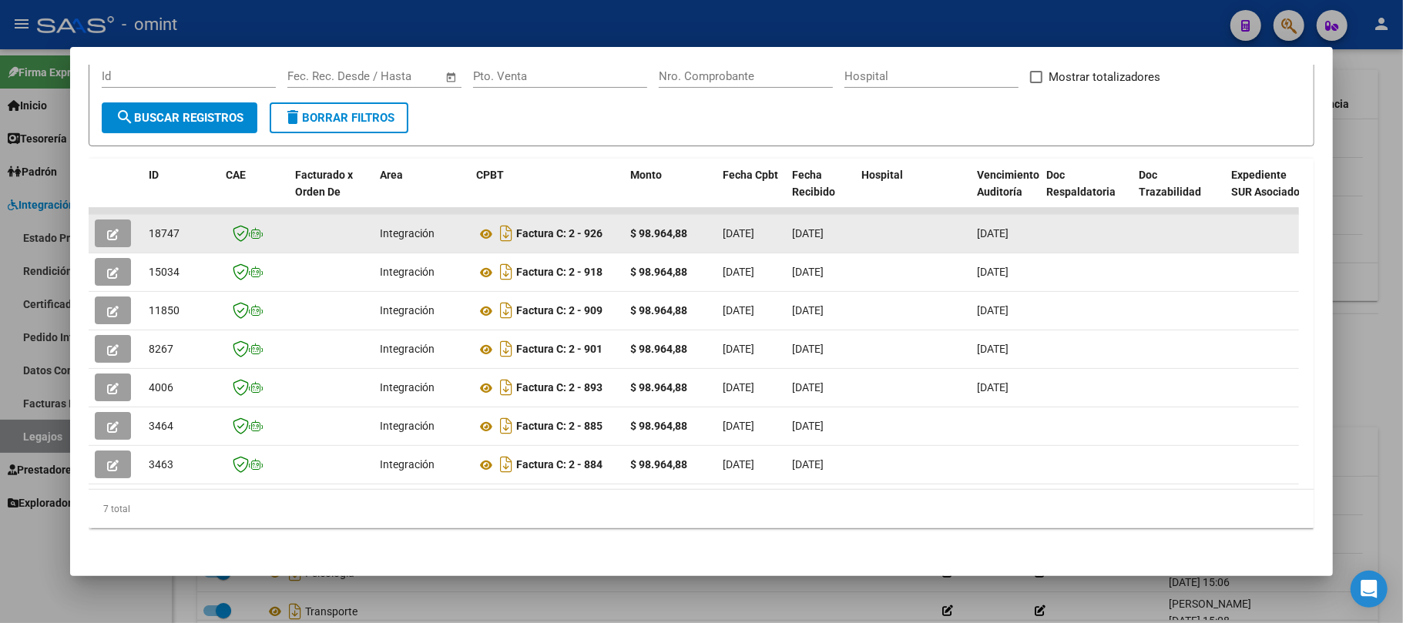
drag, startPoint x: 112, startPoint y: 201, endPoint x: 120, endPoint y: 217, distance: 17.6
click at [118, 215] on datatable-body-cell at bounding box center [116, 234] width 54 height 38
click at [121, 220] on button "button" at bounding box center [113, 234] width 36 height 28
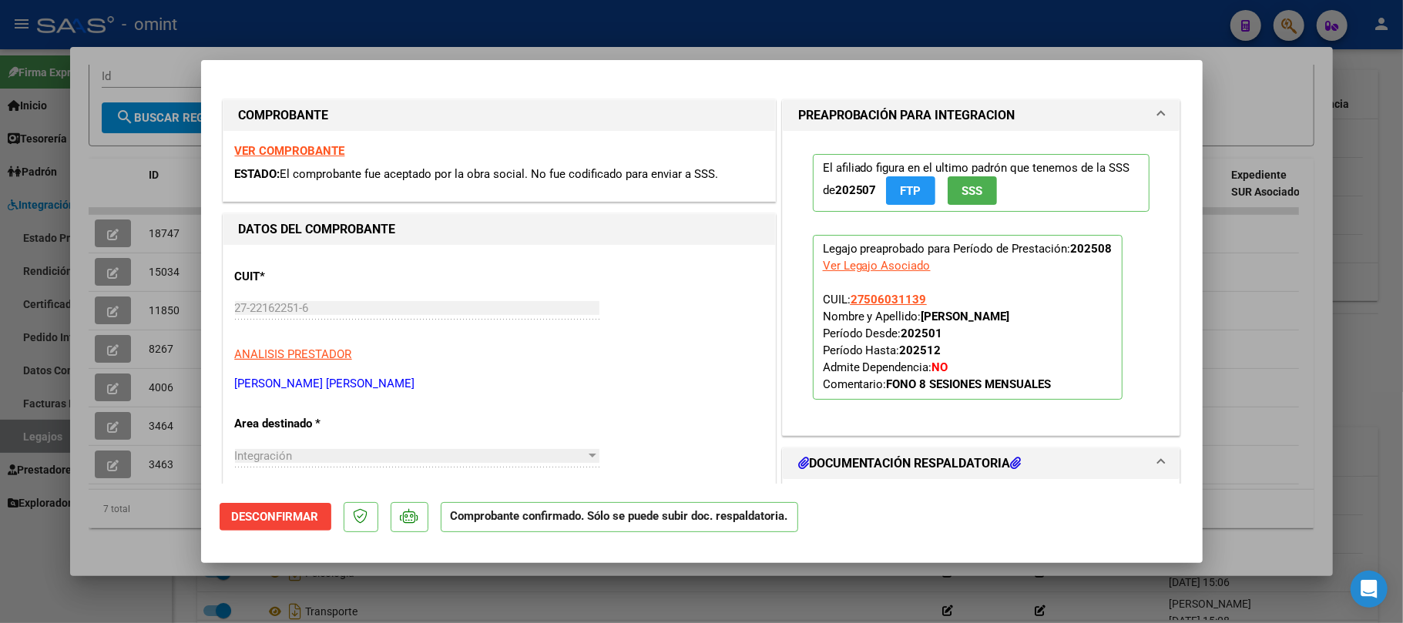
drag, startPoint x: 388, startPoint y: 28, endPoint x: 410, endPoint y: 241, distance: 214.5
click at [405, 220] on div "Análisis Prestador - CUIT: 27221622516 cloud_download Exportar CSV ABM ARCA Imp…" at bounding box center [701, 311] width 1403 height 623
click at [500, 319] on div "27-22162251-6 Ingresar CUIT" at bounding box center [417, 308] width 364 height 23
click at [160, 213] on div at bounding box center [701, 311] width 1403 height 623
type input "$ 0,00"
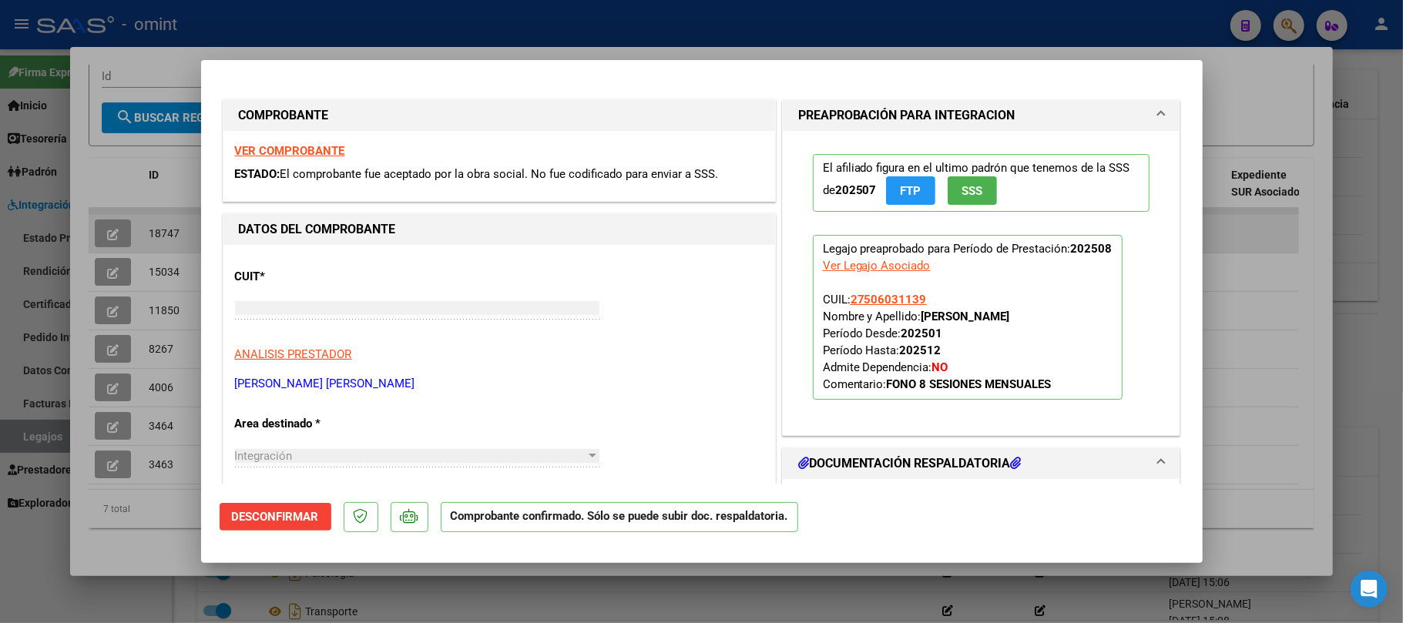
click at [162, 227] on span "18747" at bounding box center [164, 233] width 31 height 12
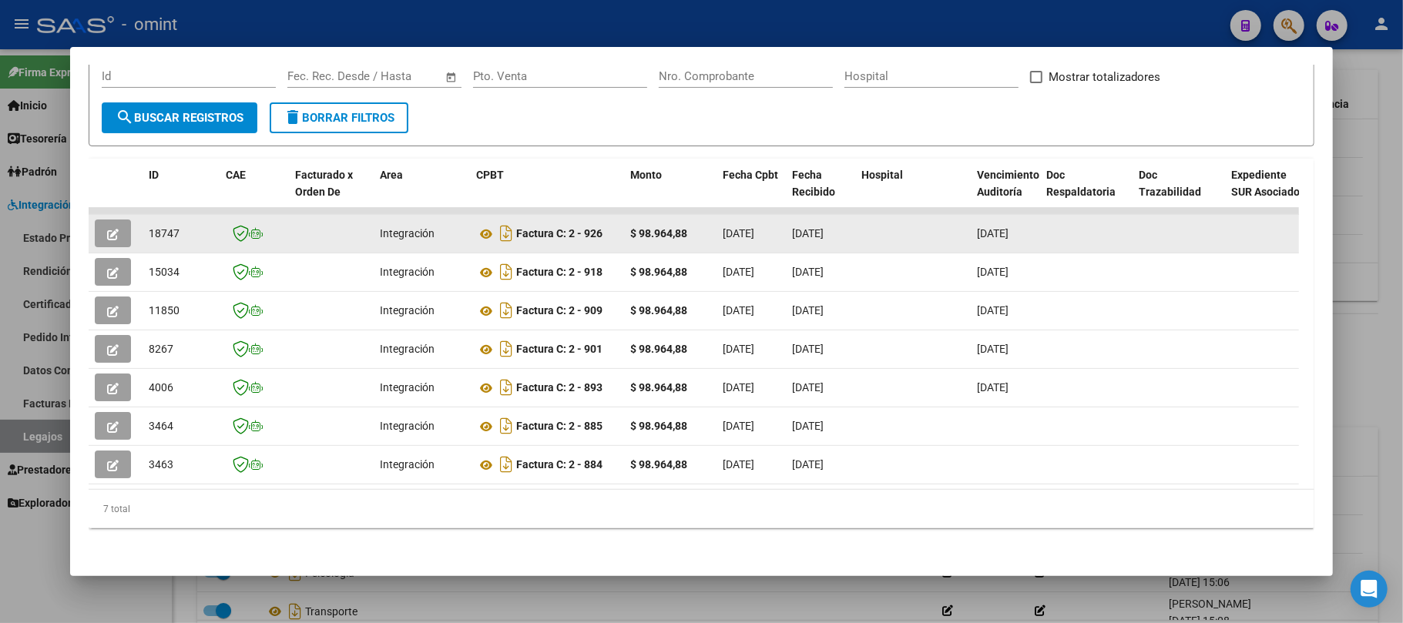
click at [162, 227] on span "18747" at bounding box center [164, 233] width 31 height 12
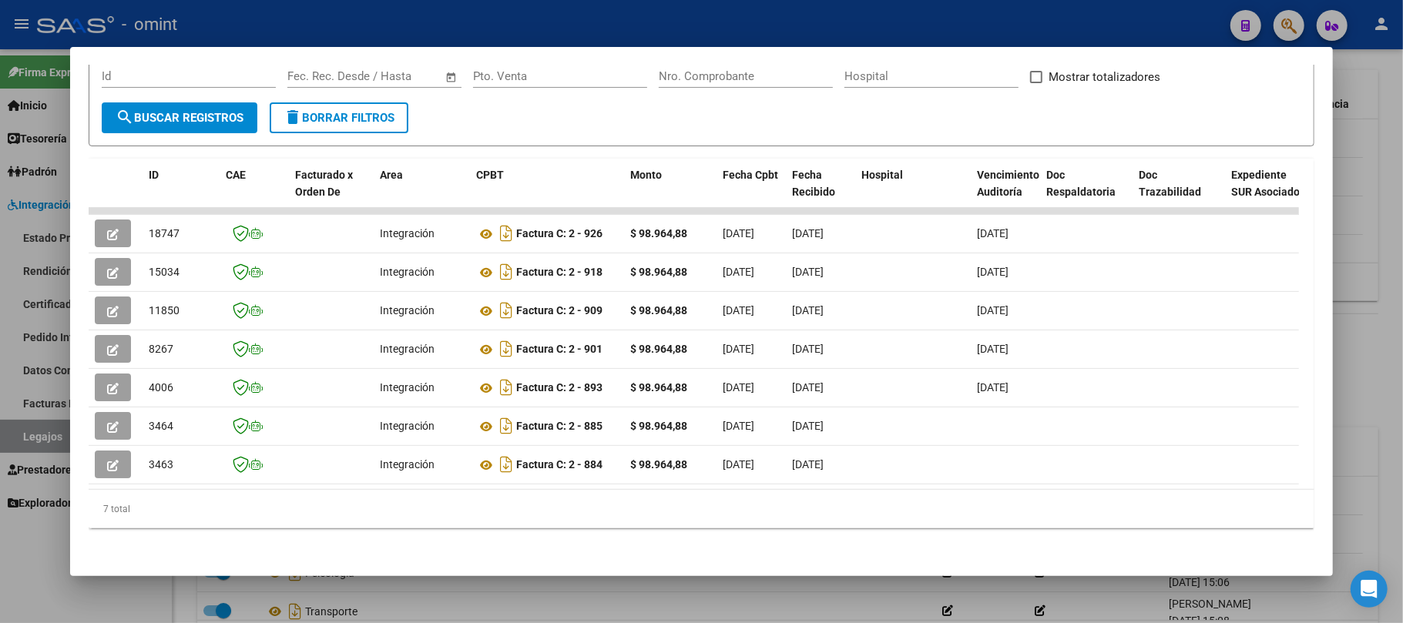
drag, startPoint x: 380, startPoint y: 35, endPoint x: 383, endPoint y: 23, distance: 12.0
click at [380, 32] on div at bounding box center [701, 311] width 1403 height 623
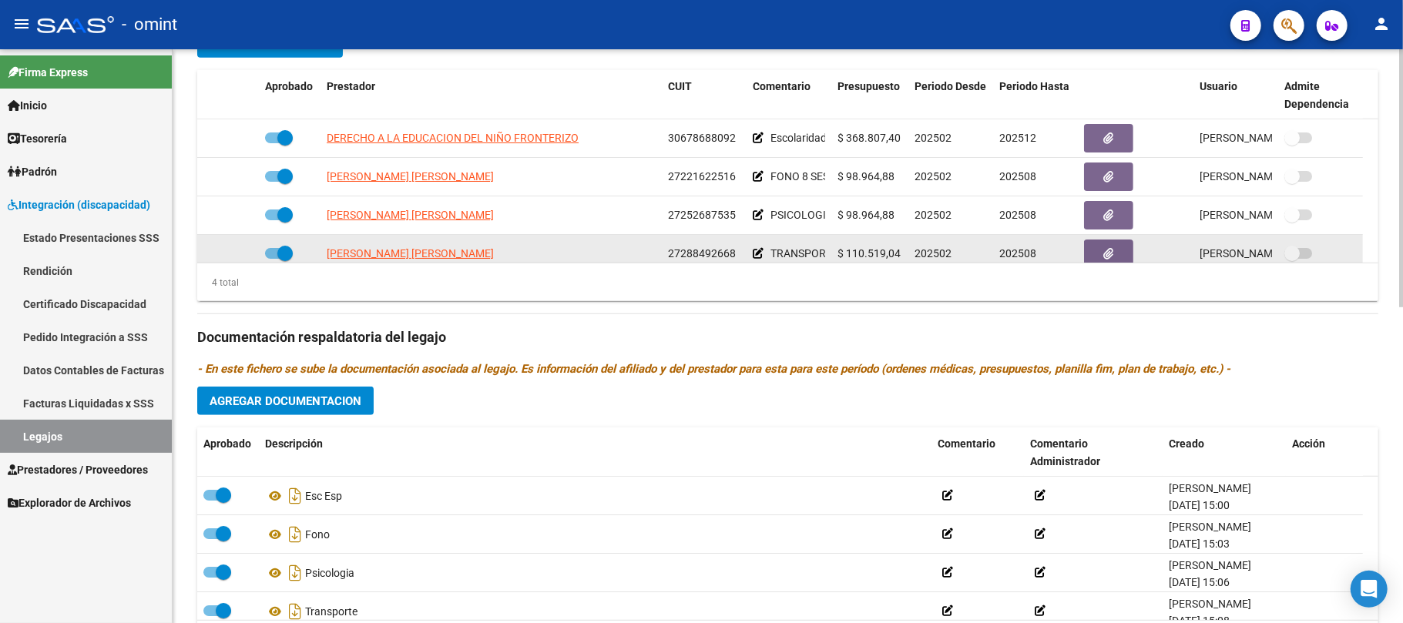
scroll to position [15, 0]
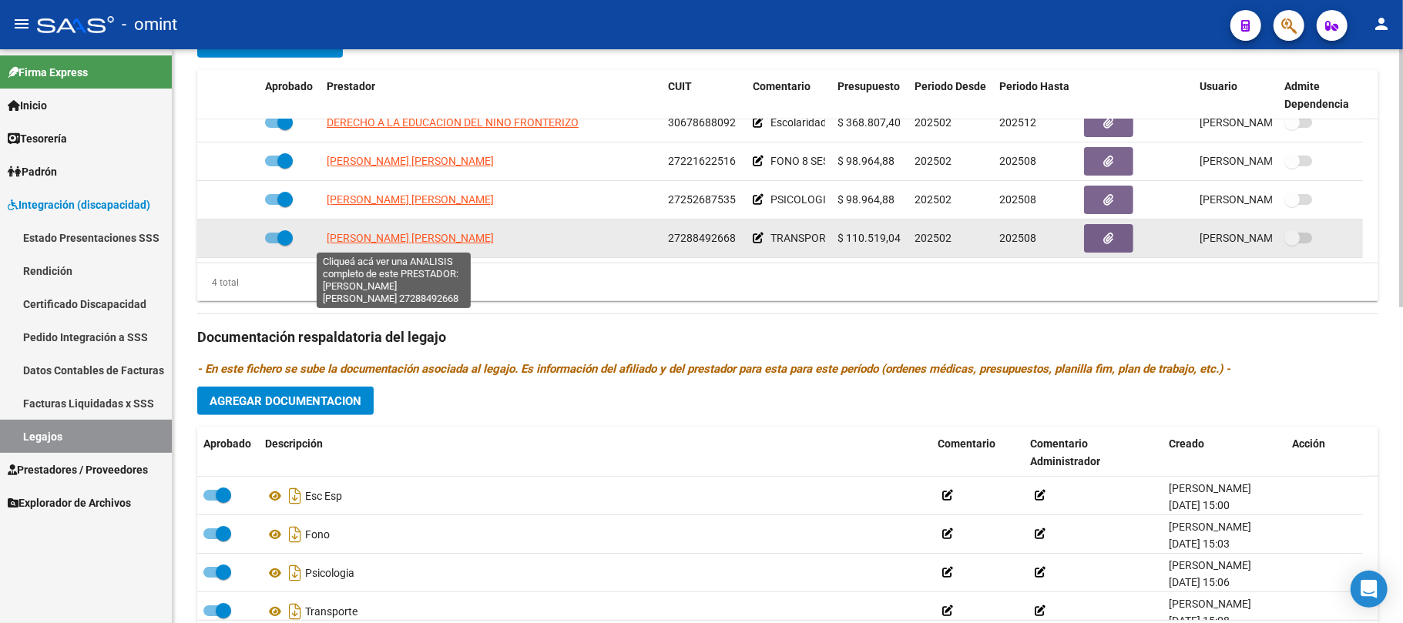
click at [385, 240] on span "[PERSON_NAME] [PERSON_NAME]" at bounding box center [410, 238] width 167 height 12
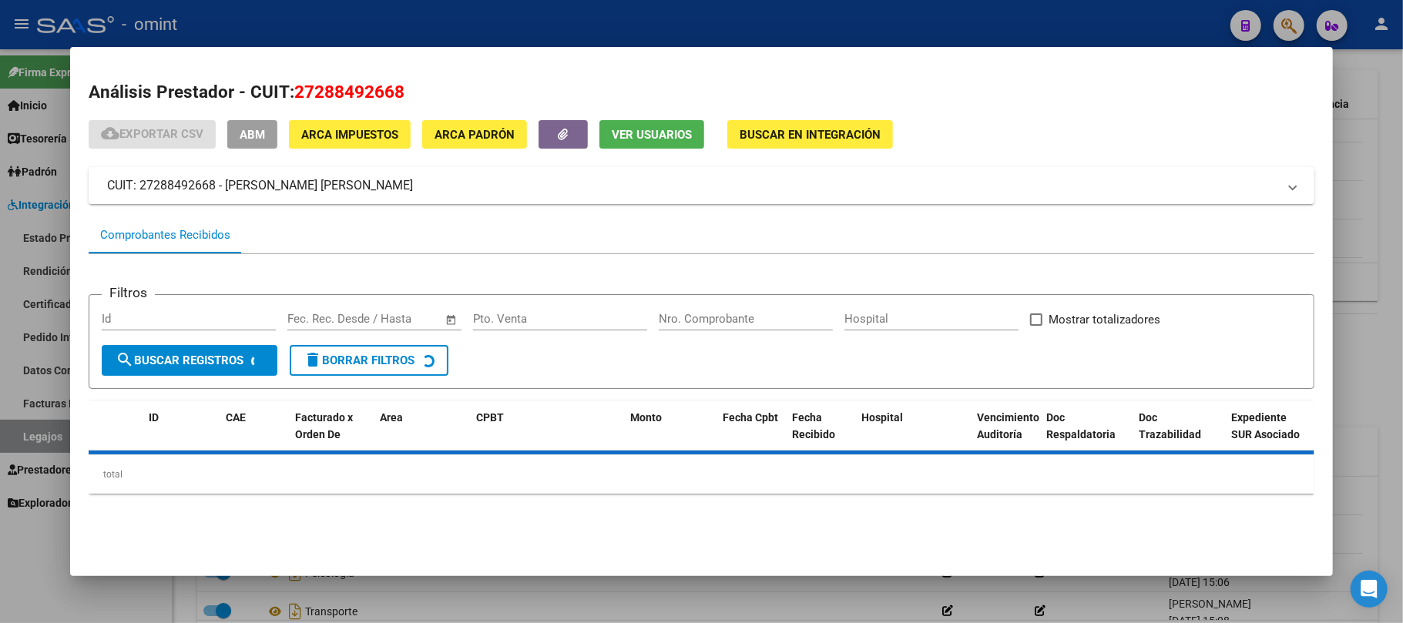
click at [355, 23] on div at bounding box center [701, 311] width 1403 height 623
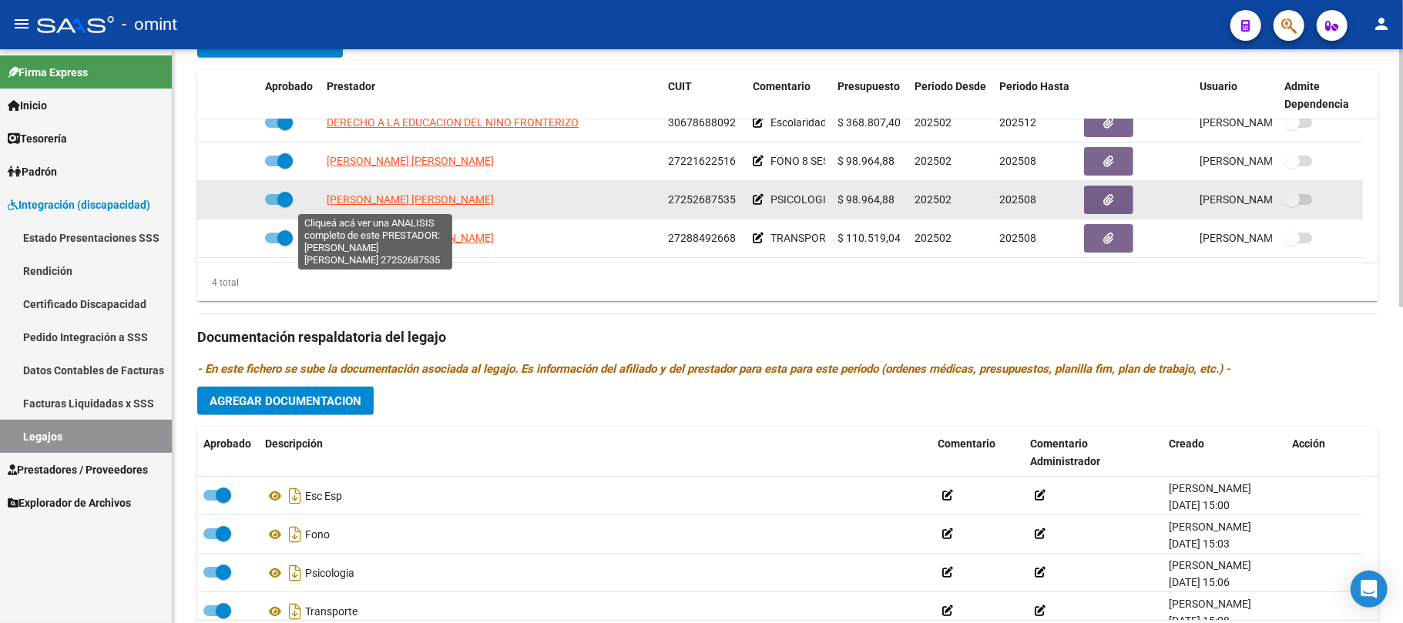
click at [373, 202] on span "[PERSON_NAME] [PERSON_NAME]" at bounding box center [410, 199] width 167 height 12
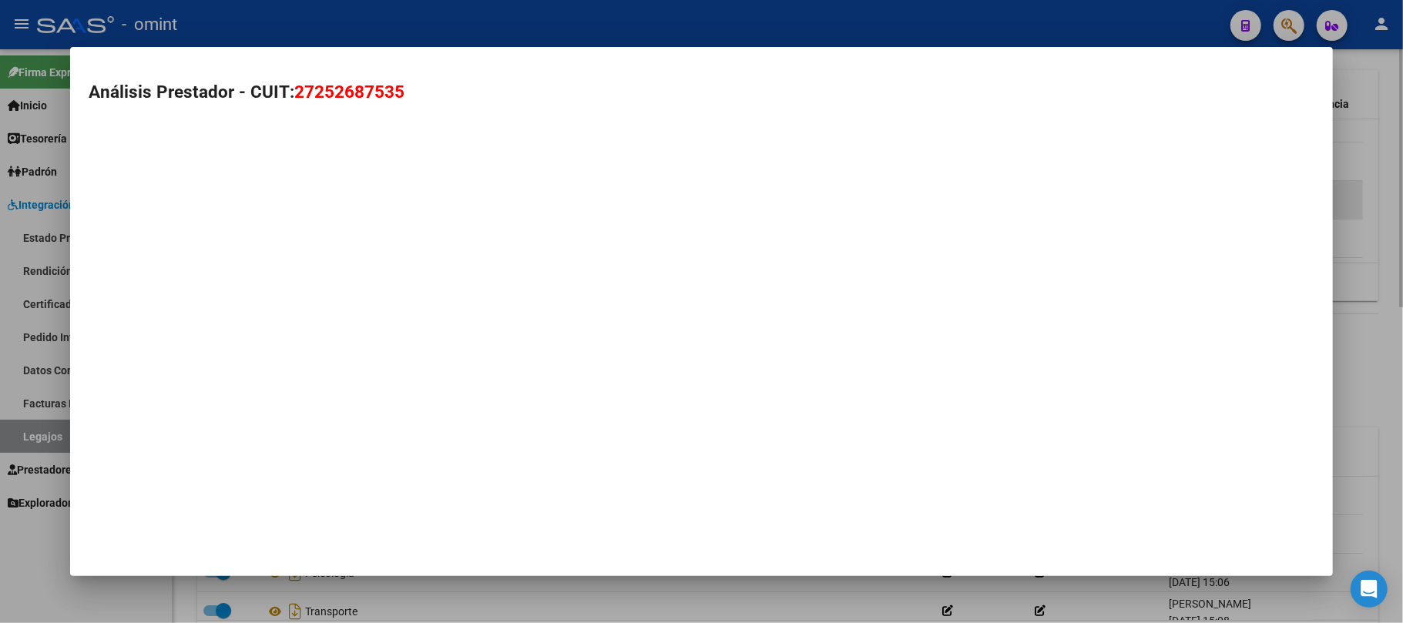
type textarea "27252687535"
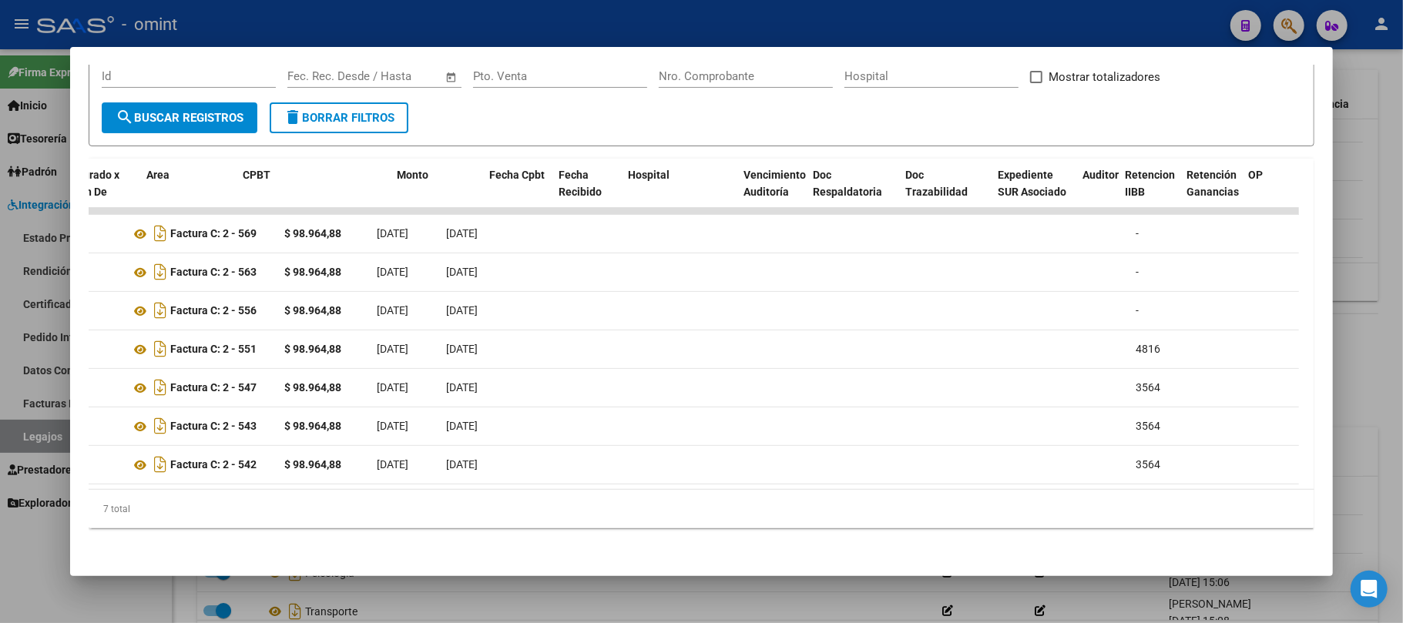
scroll to position [0, 0]
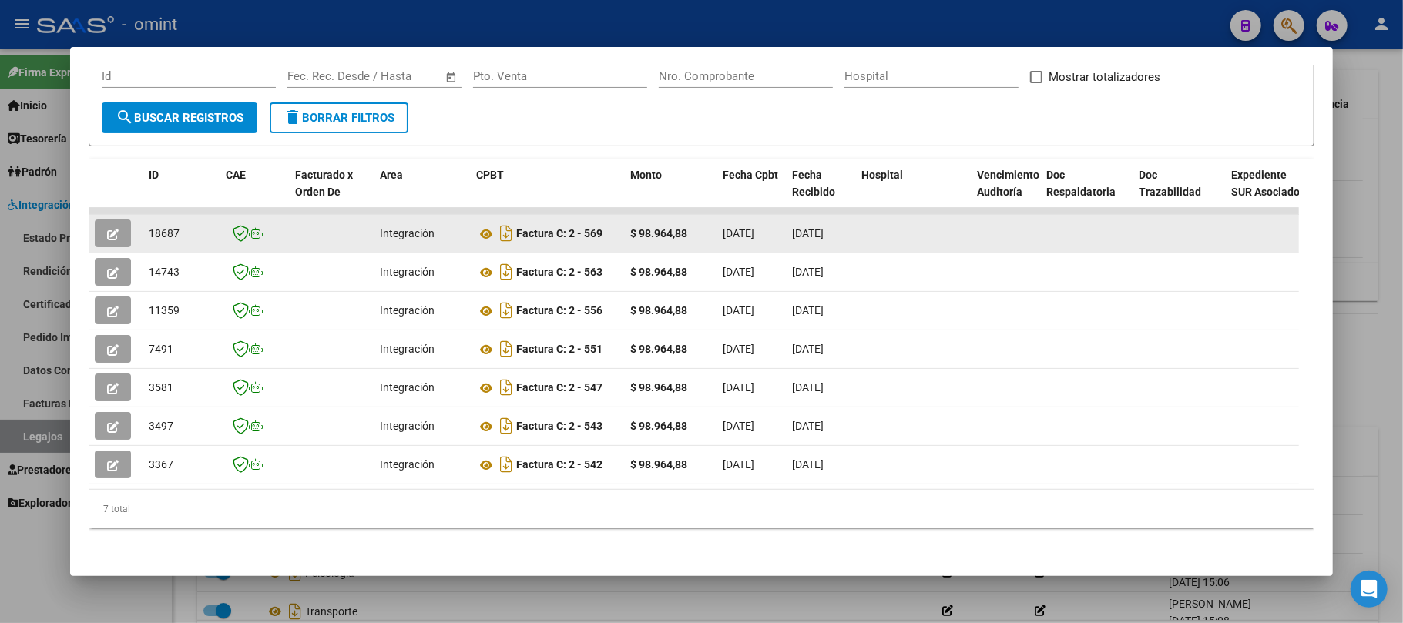
click at [115, 229] on icon "button" at bounding box center [113, 235] width 12 height 12
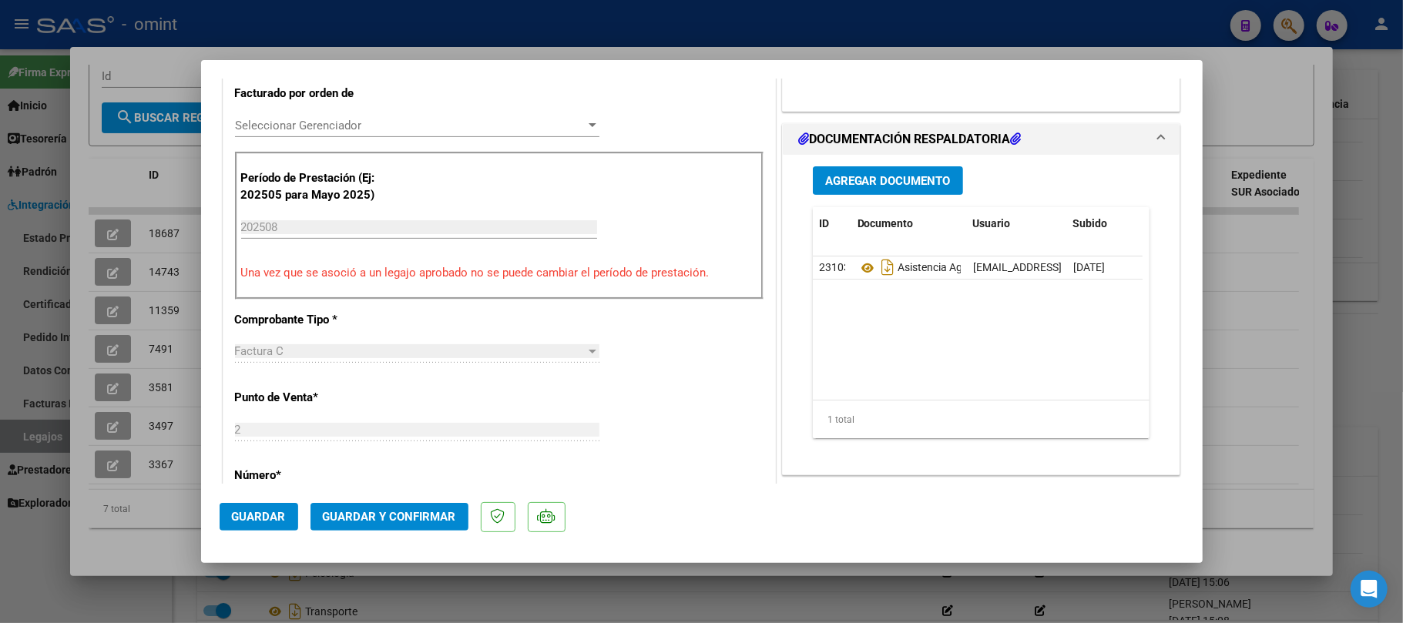
scroll to position [411, 0]
click at [401, 518] on span "Guardar y Confirmar" at bounding box center [389, 517] width 133 height 14
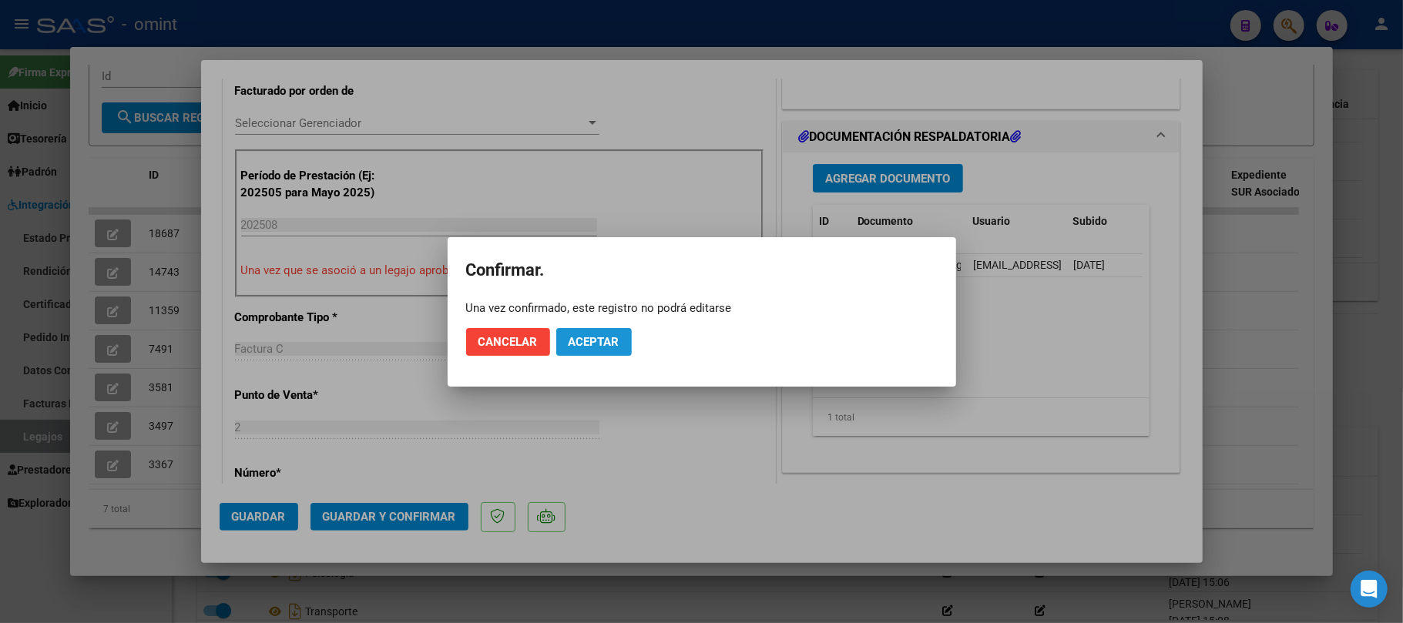
click at [586, 347] on span "Aceptar" at bounding box center [594, 342] width 51 height 14
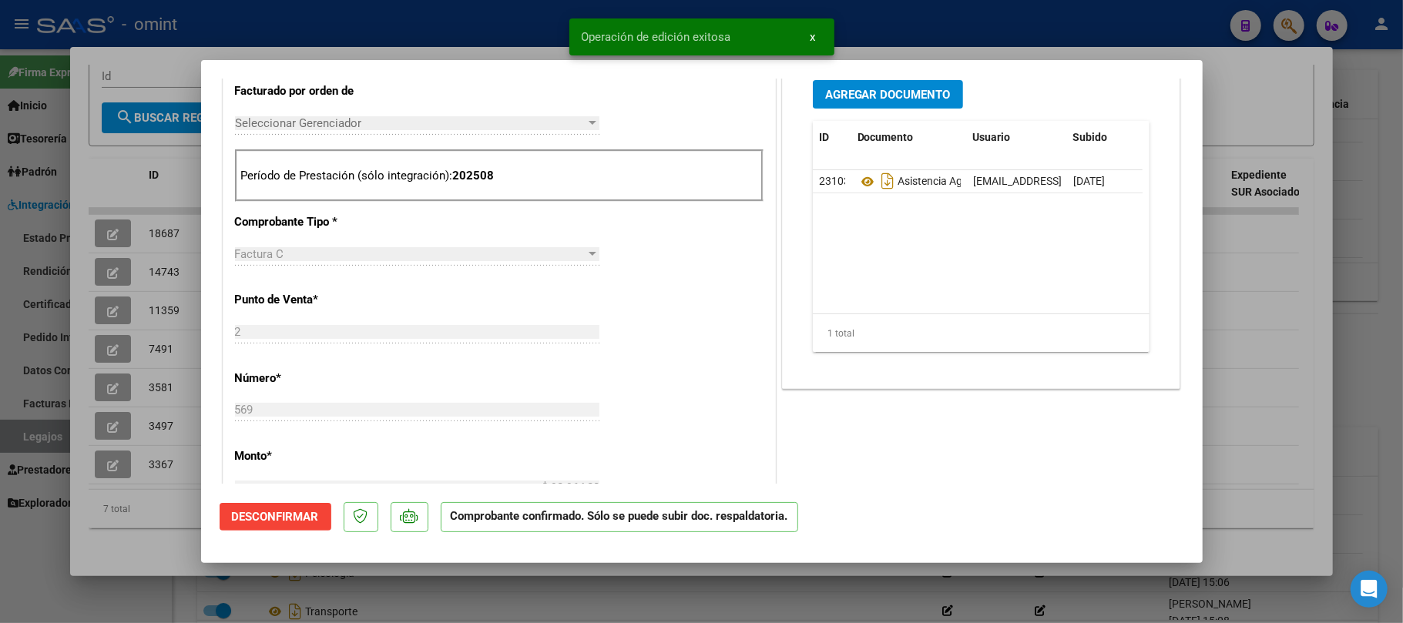
click at [166, 220] on div at bounding box center [701, 311] width 1403 height 623
type input "$ 0,00"
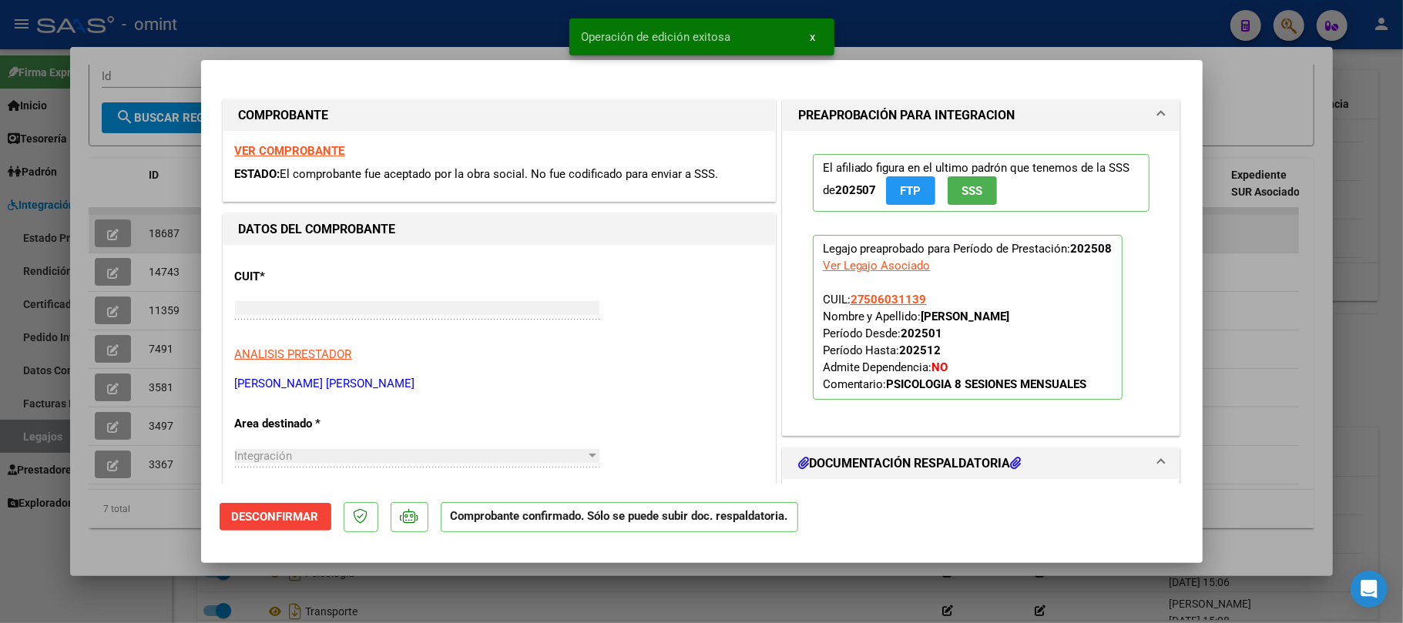
click at [166, 227] on span "18687" at bounding box center [164, 233] width 31 height 12
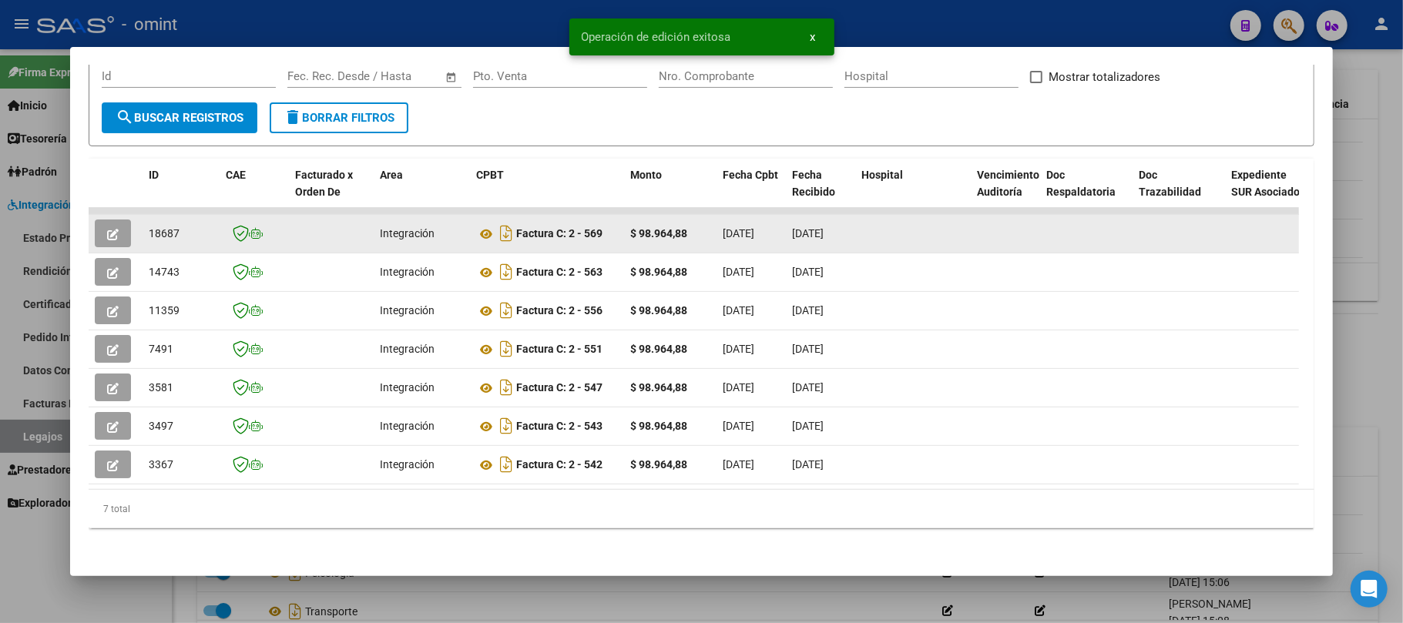
click at [166, 227] on span "18687" at bounding box center [164, 233] width 31 height 12
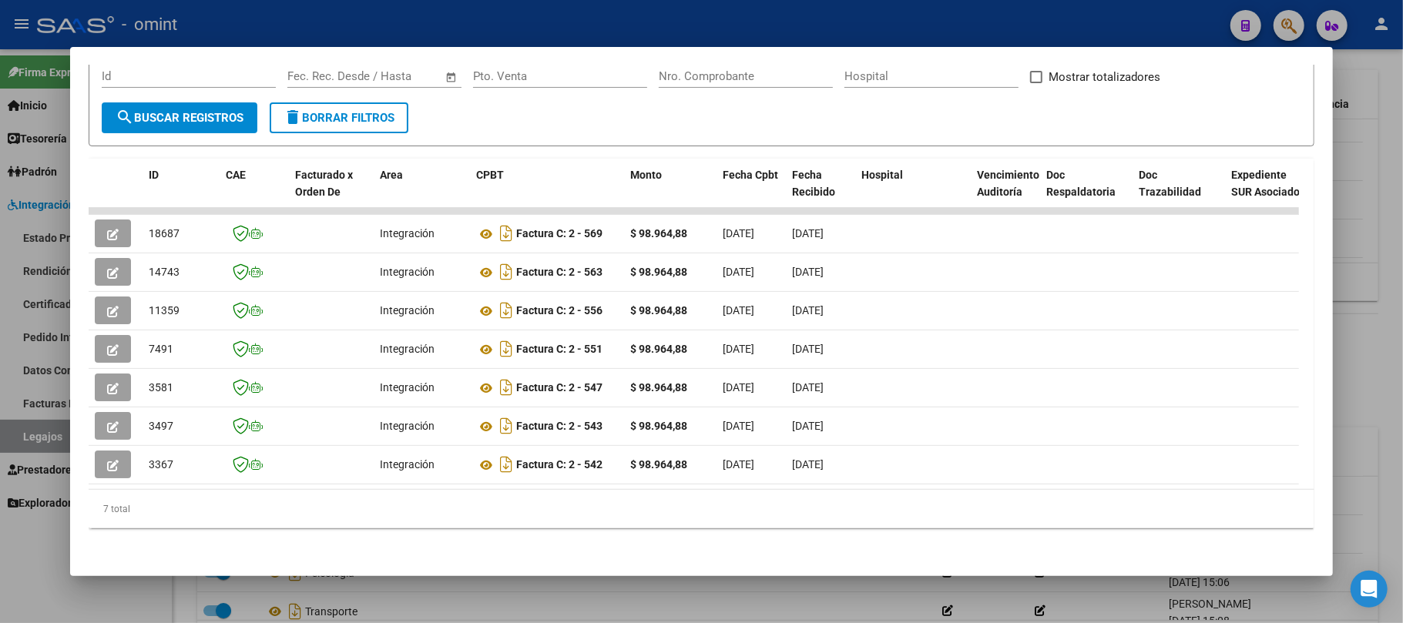
click at [445, 25] on div at bounding box center [701, 311] width 1403 height 623
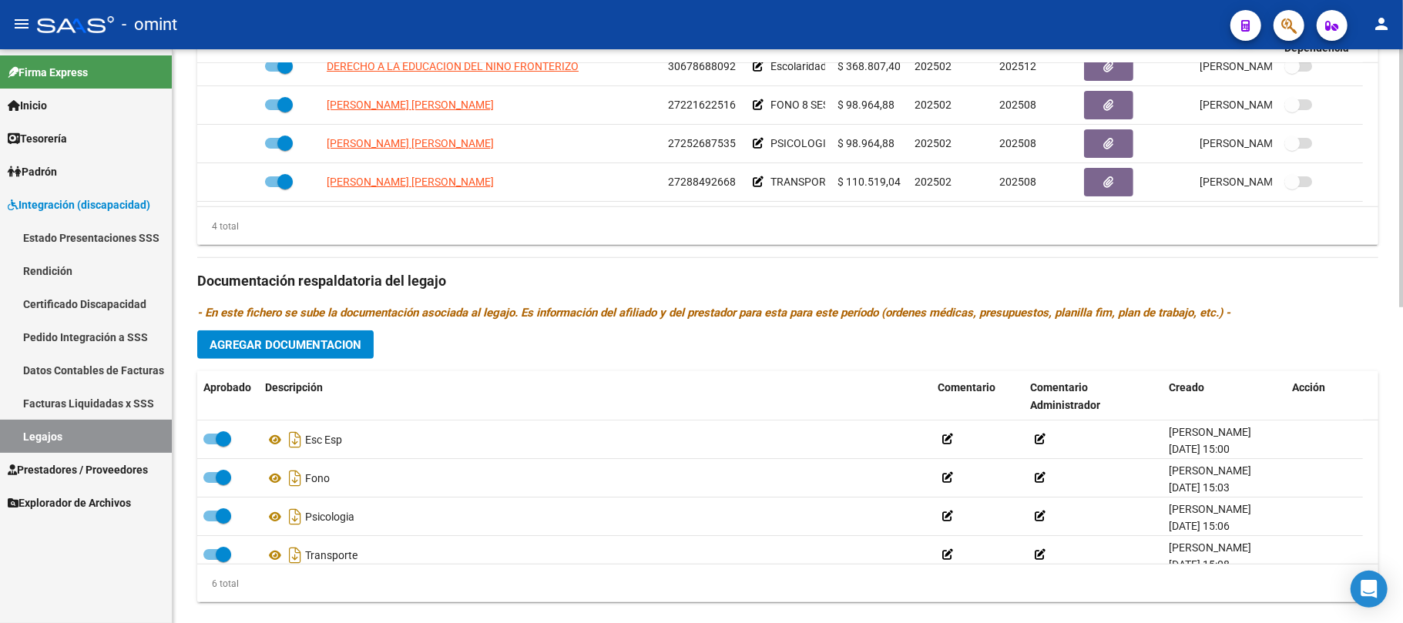
scroll to position [703, 0]
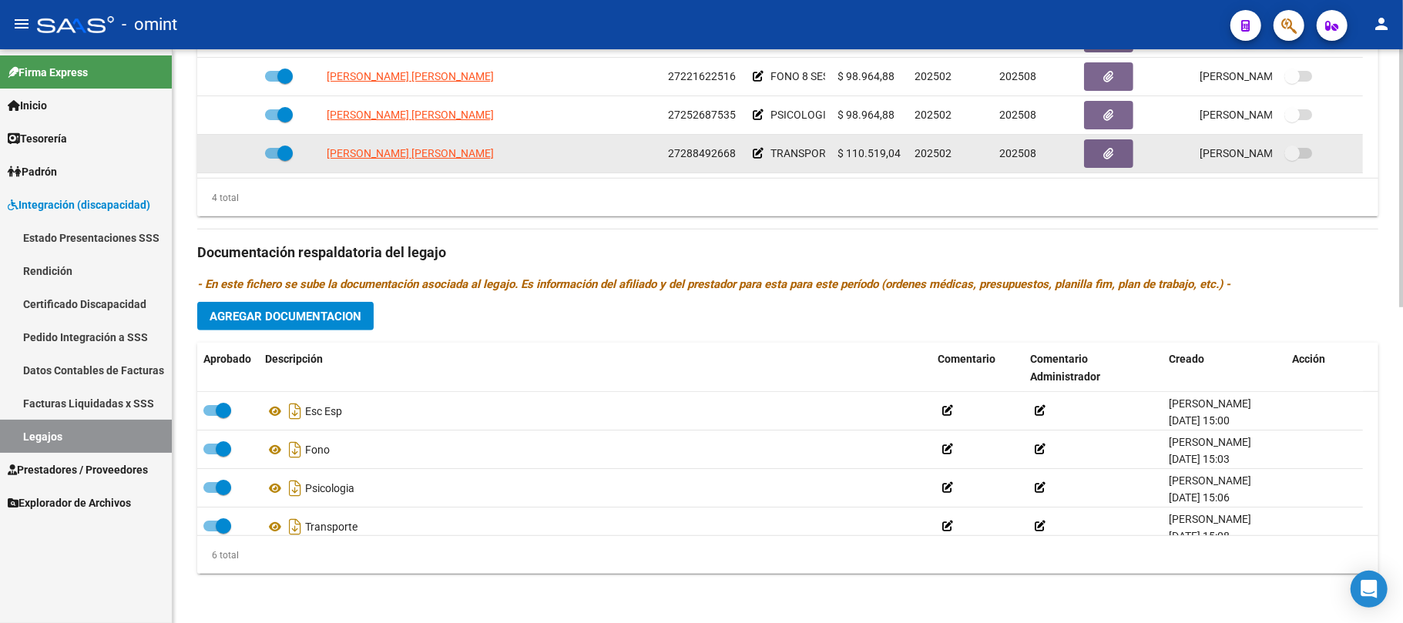
click at [379, 158] on span "[PERSON_NAME] [PERSON_NAME]" at bounding box center [410, 153] width 167 height 12
type textarea "27288492668"
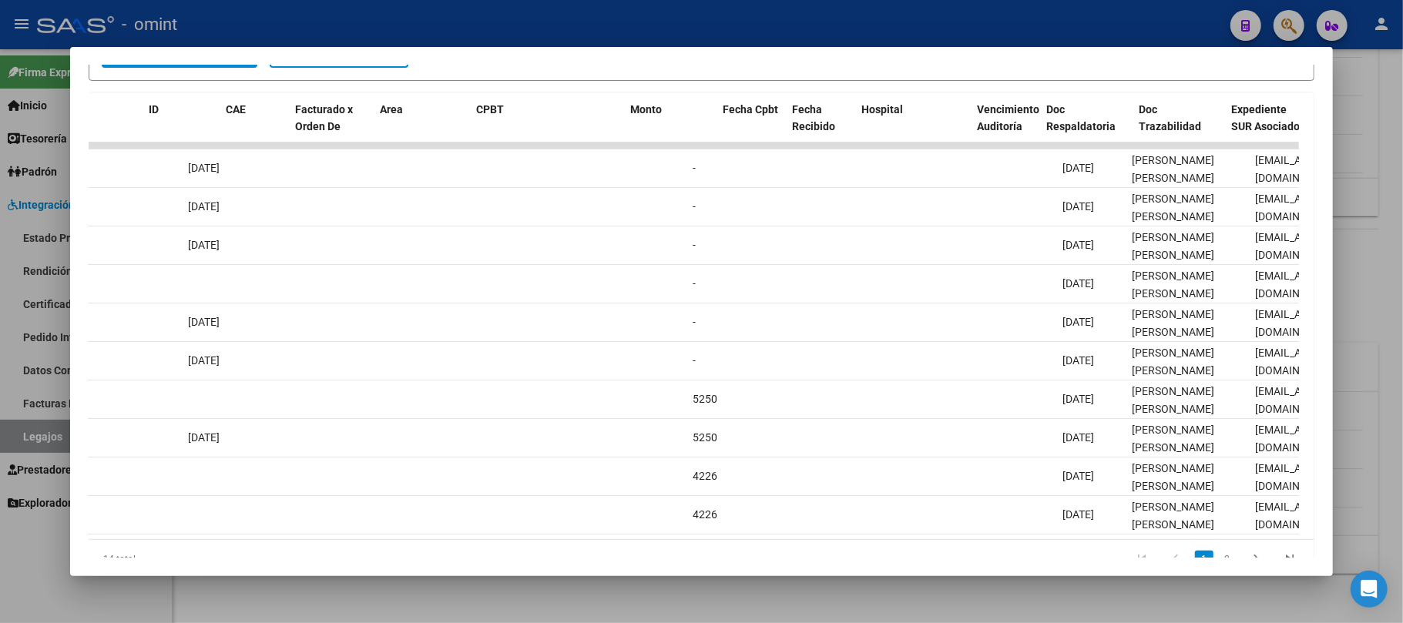
scroll to position [0, 0]
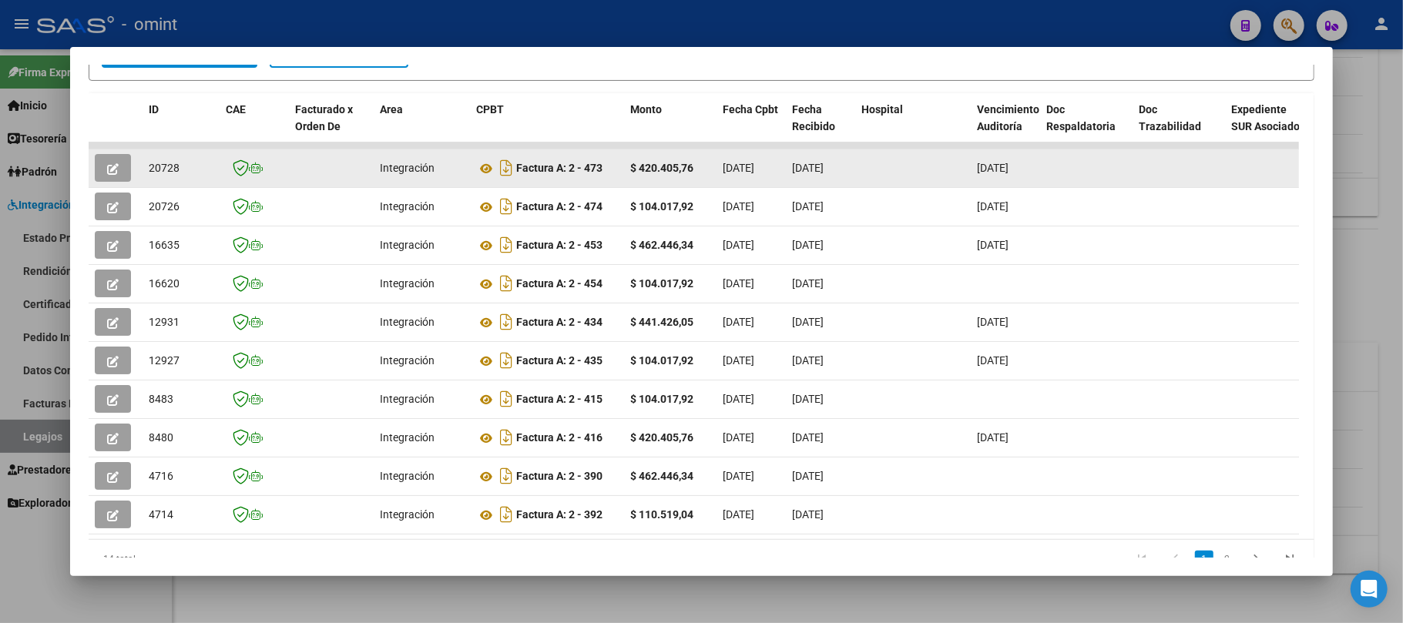
click at [157, 162] on span "20728" at bounding box center [164, 168] width 31 height 12
drag, startPoint x: 87, startPoint y: 167, endPoint x: 119, endPoint y: 174, distance: 32.3
click at [90, 166] on mat-dialog-content "Análisis Prestador - CUIT: 27288492668 cloud_download Exportar CSV ABM ARCA Imp…" at bounding box center [701, 311] width 1263 height 493
click at [120, 174] on button "button" at bounding box center [113, 168] width 36 height 28
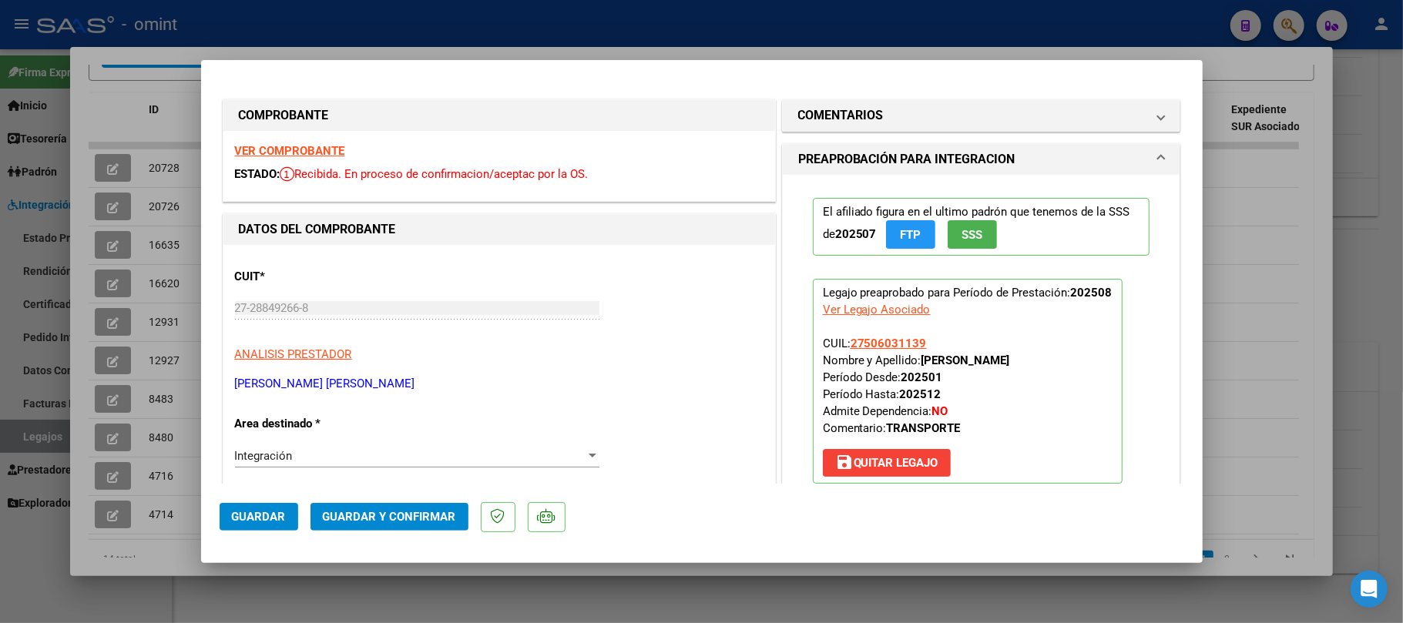
click at [300, 145] on strong "VER COMPROBANTE" at bounding box center [290, 151] width 110 height 14
click at [157, 85] on div at bounding box center [701, 311] width 1403 height 623
type input "$ 0,00"
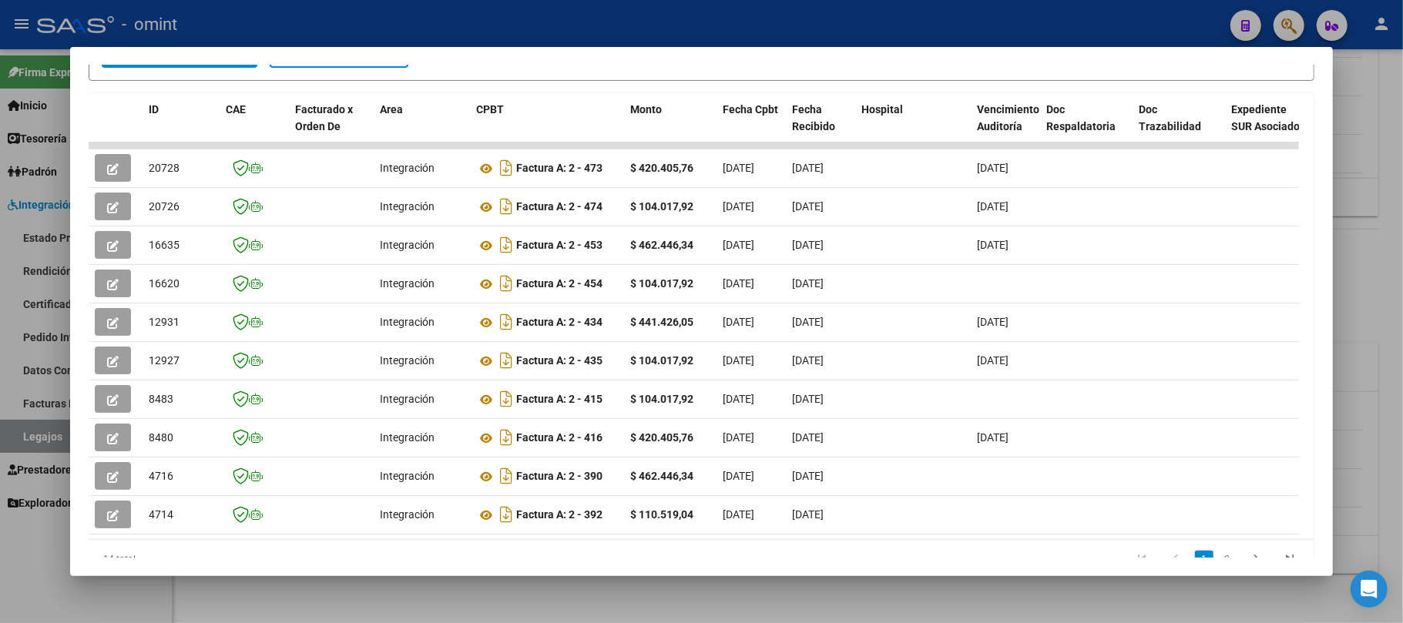
click at [387, 9] on div at bounding box center [701, 311] width 1403 height 623
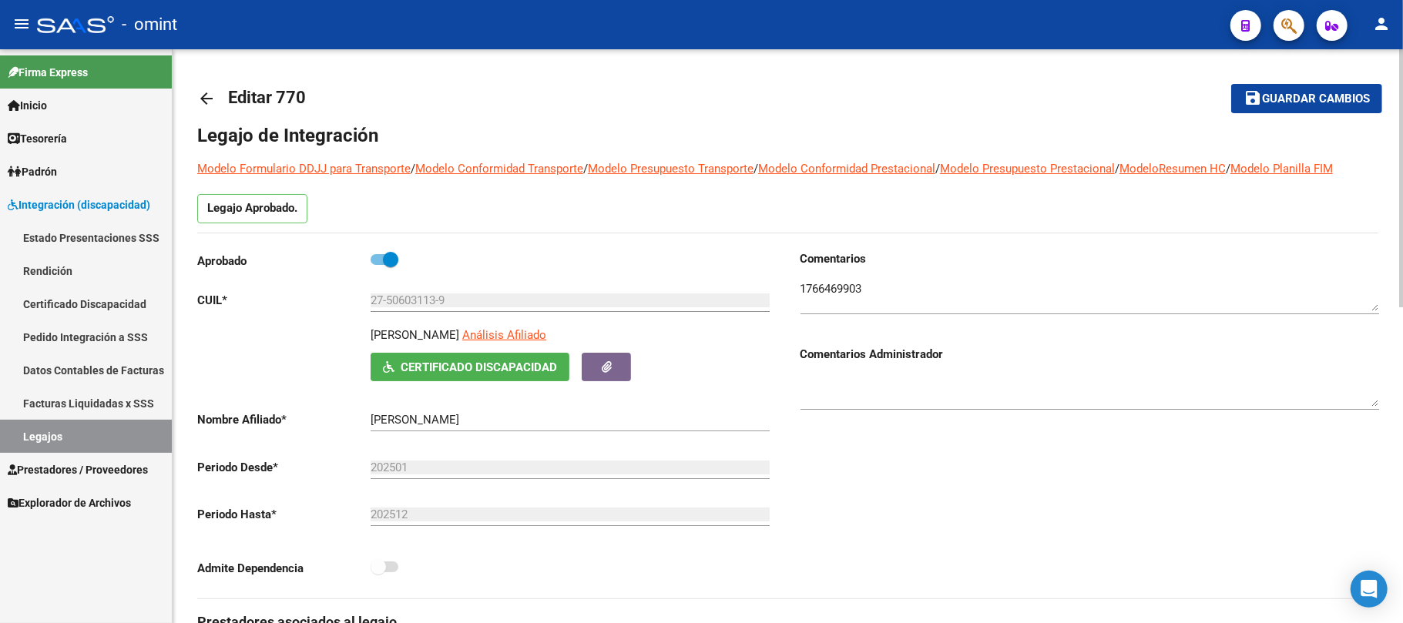
click at [827, 293] on textarea at bounding box center [1090, 295] width 579 height 31
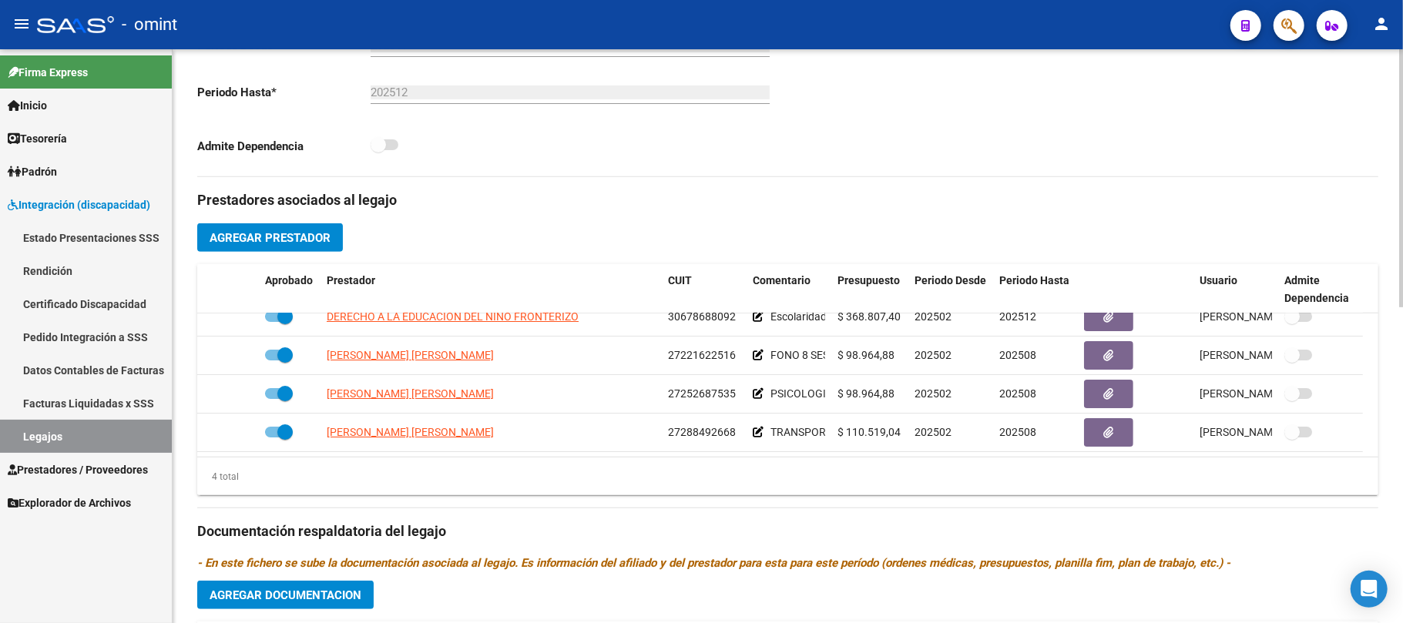
scroll to position [513, 0]
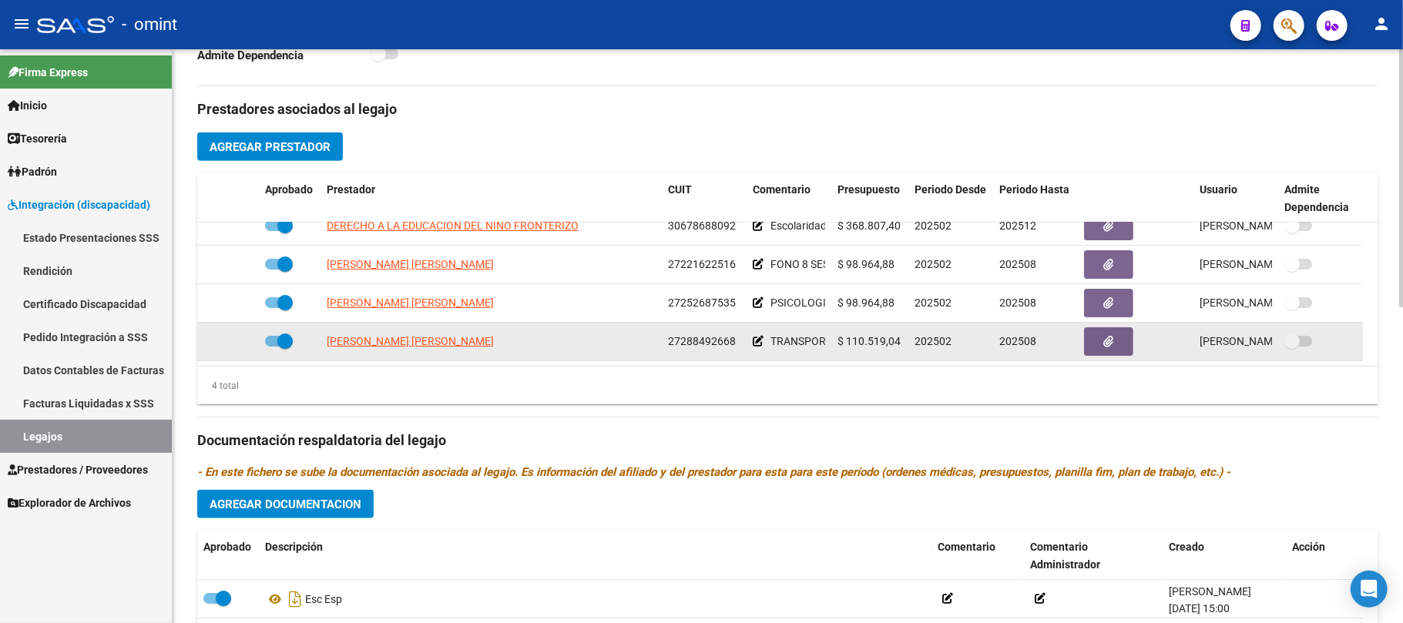
click at [247, 340] on datatable-body-cell at bounding box center [228, 342] width 62 height 38
click at [267, 341] on datatable-body-cell at bounding box center [290, 342] width 62 height 38
click at [272, 344] on span at bounding box center [279, 341] width 28 height 11
click at [272, 347] on input "checkbox" at bounding box center [272, 347] width 1 height 1
checkbox input "false"
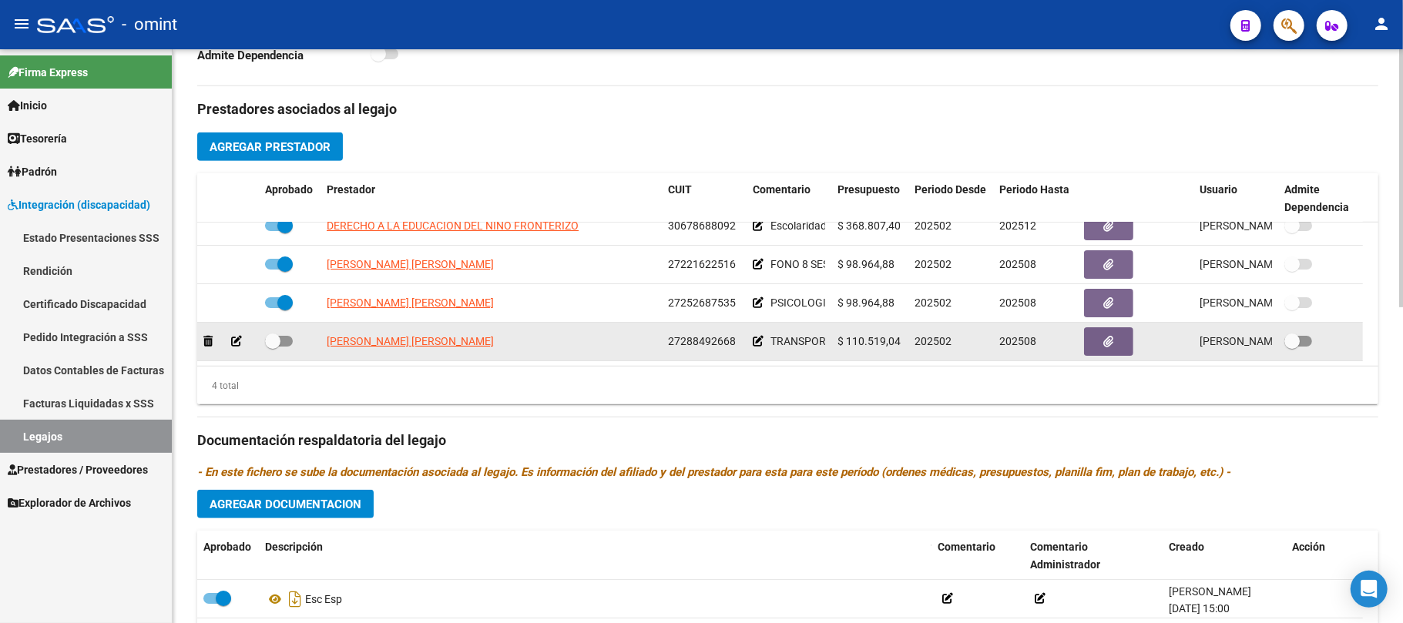
click at [236, 343] on icon at bounding box center [236, 341] width 11 height 11
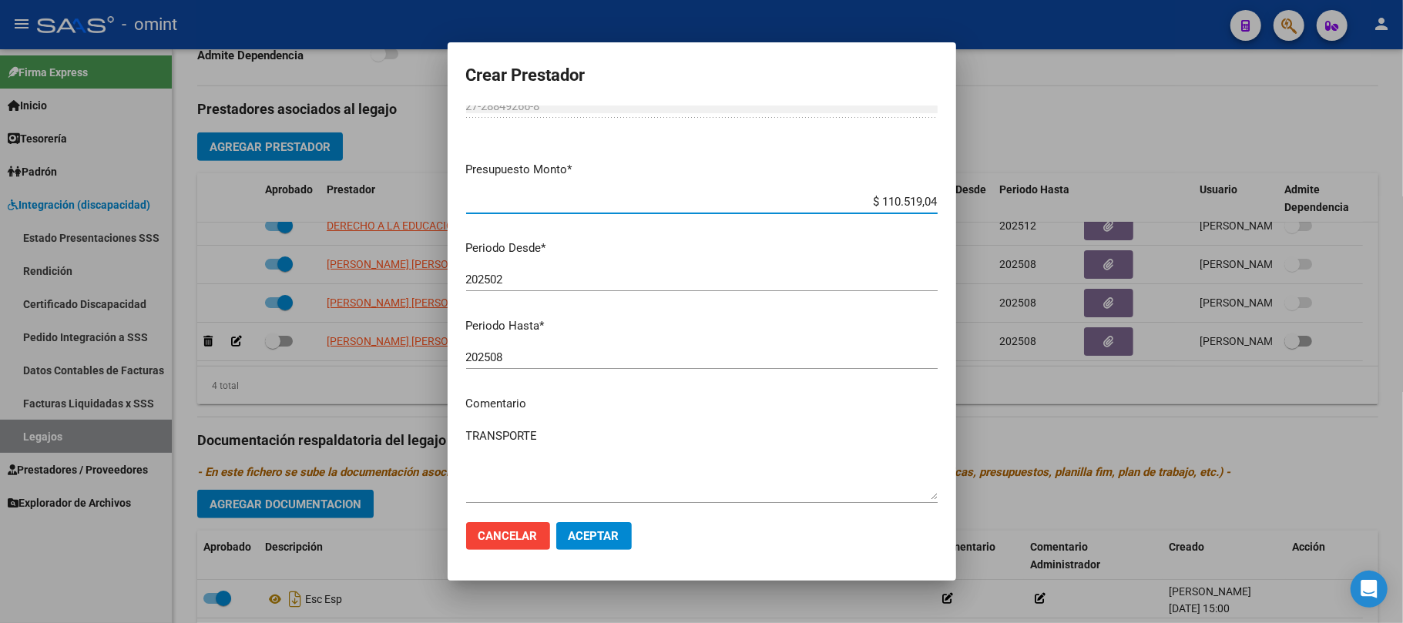
scroll to position [122, 0]
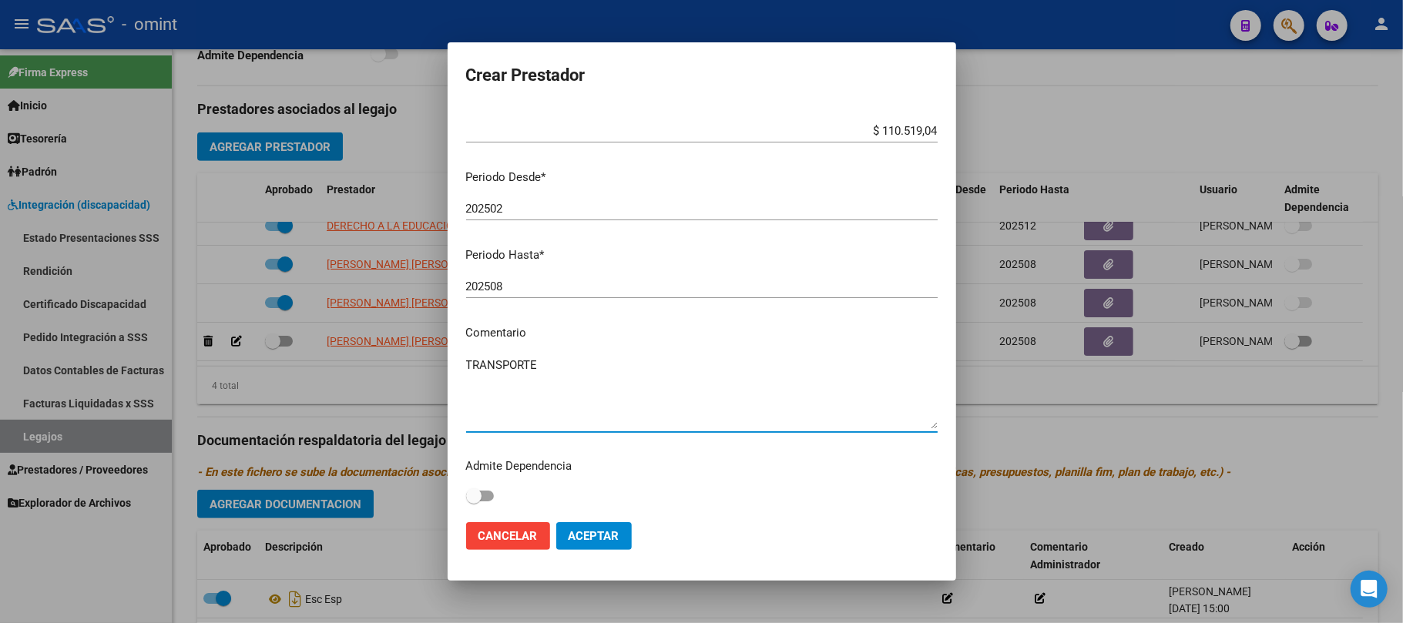
click at [564, 362] on textarea "TRANSPORTE" at bounding box center [702, 393] width 472 height 72
type textarea "TRANSPORTE EDUCATIVO 858 KM TRANSPORTE TERAPIAS 204 KM"
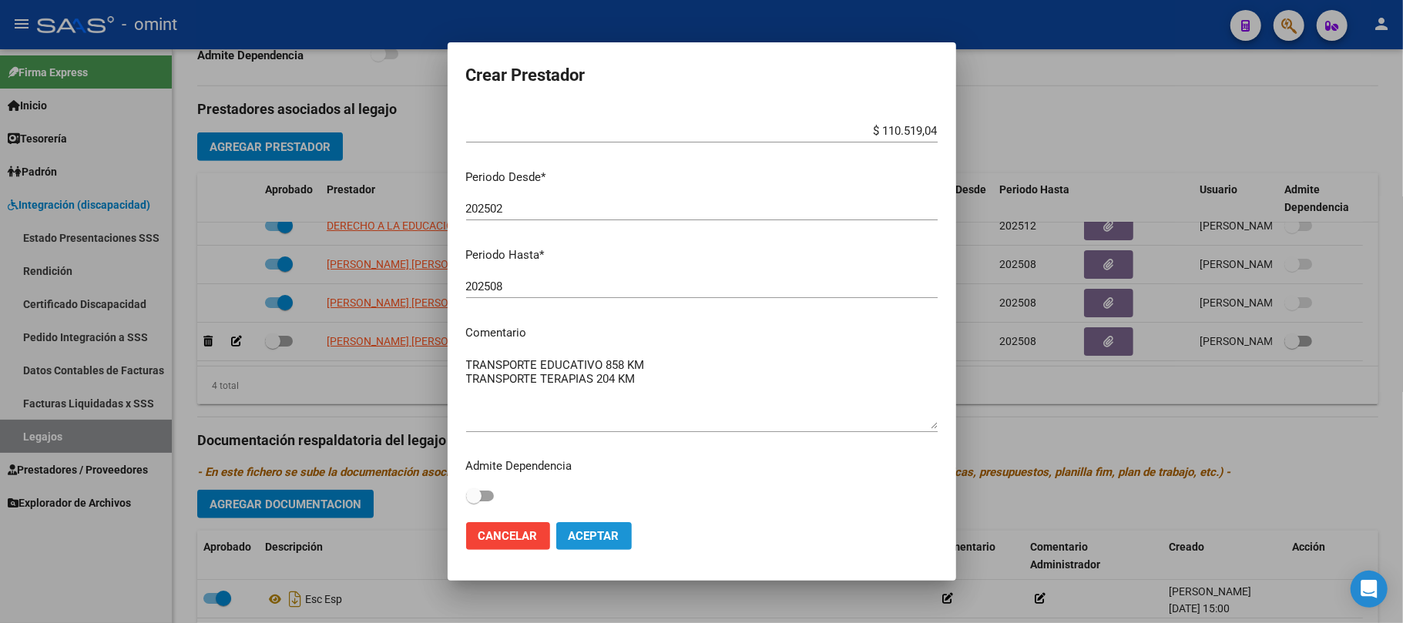
click at [610, 541] on span "Aceptar" at bounding box center [594, 536] width 51 height 14
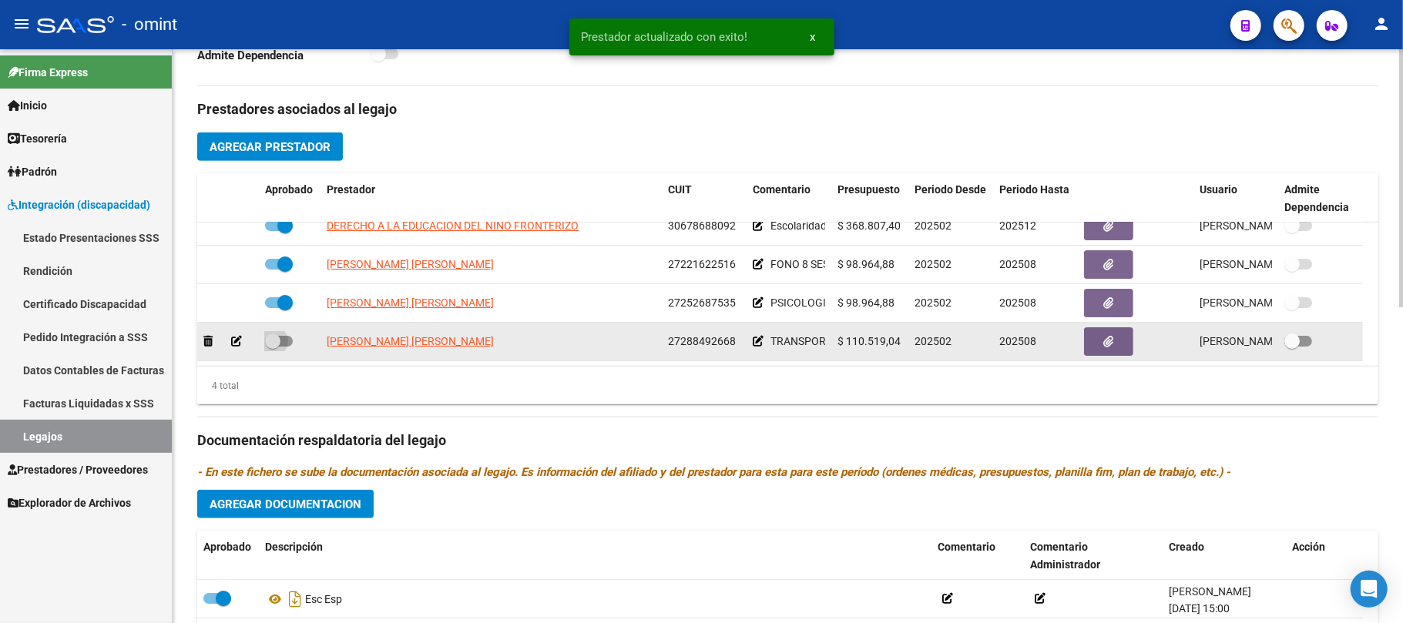
click at [273, 347] on span at bounding box center [272, 341] width 15 height 15
click at [273, 347] on input "checkbox" at bounding box center [272, 347] width 1 height 1
checkbox input "true"
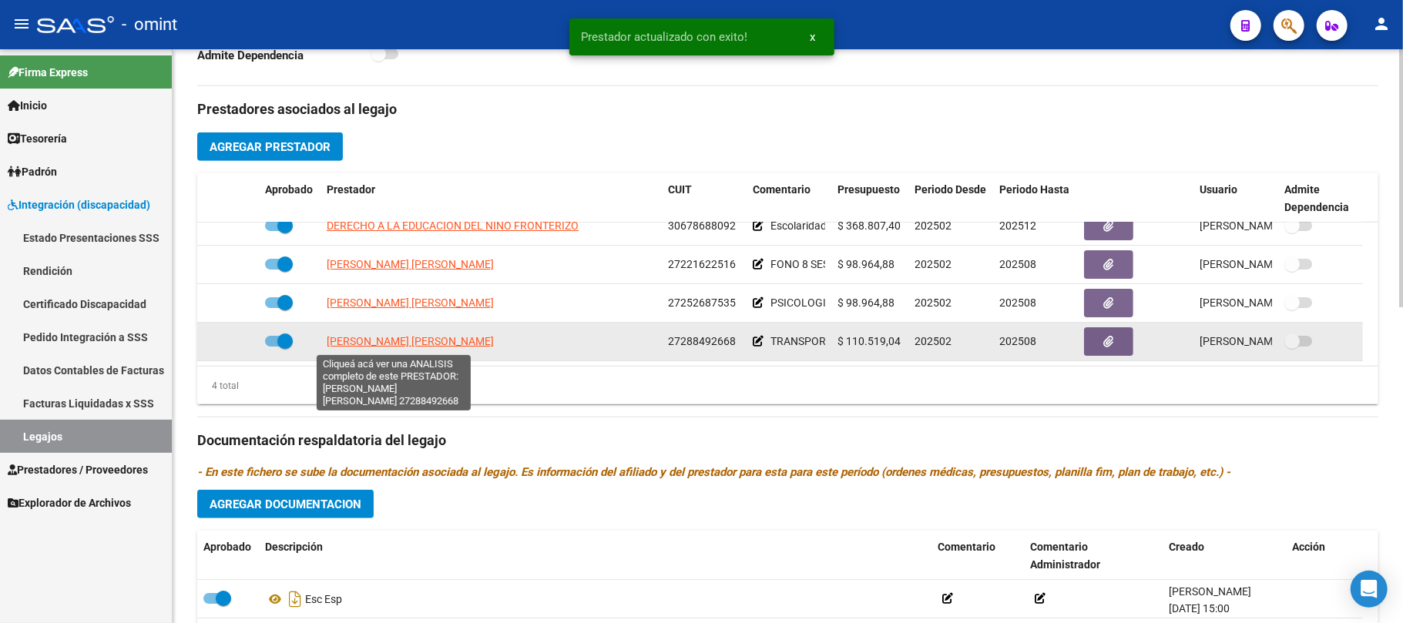
click at [381, 347] on span "[PERSON_NAME] [PERSON_NAME]" at bounding box center [410, 341] width 167 height 12
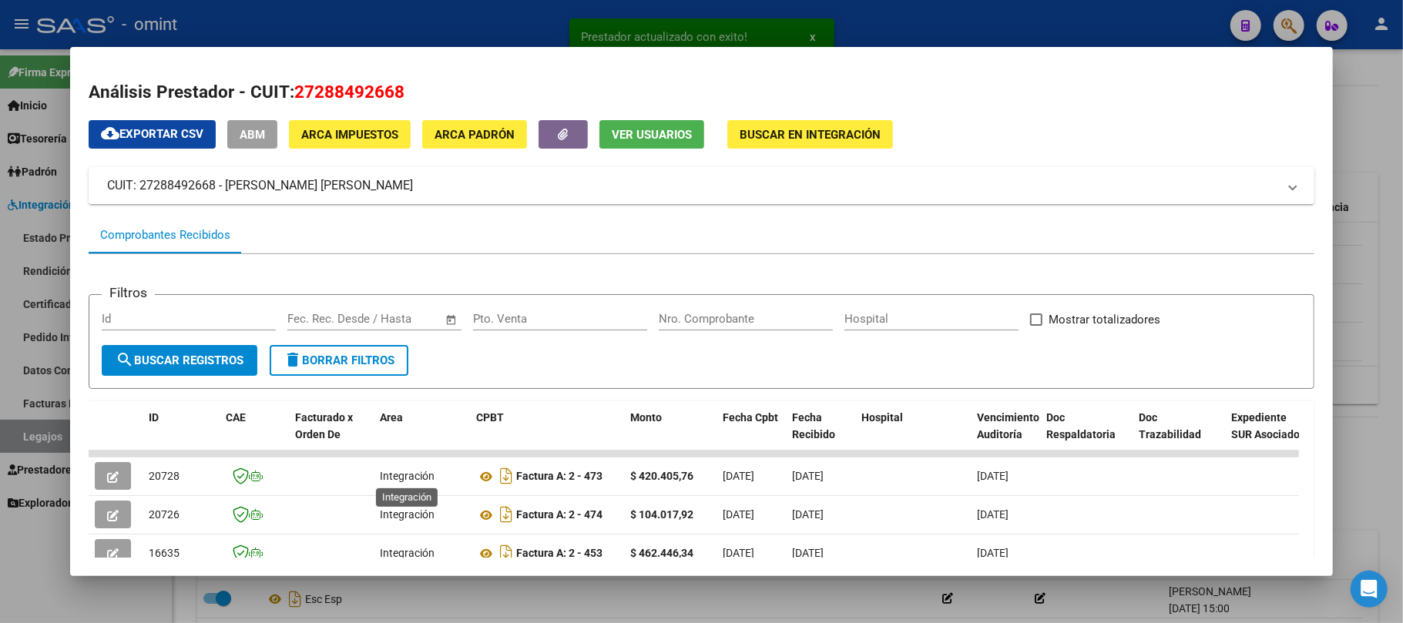
scroll to position [205, 0]
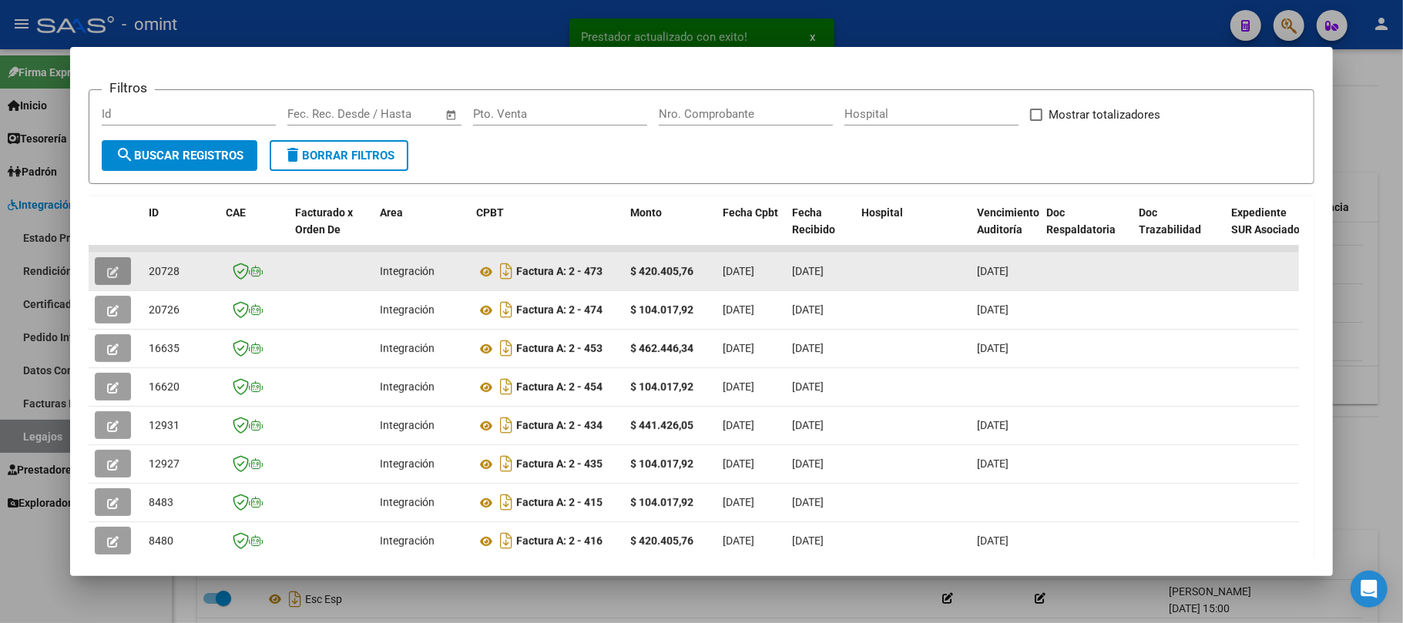
click at [121, 274] on button "button" at bounding box center [113, 271] width 36 height 28
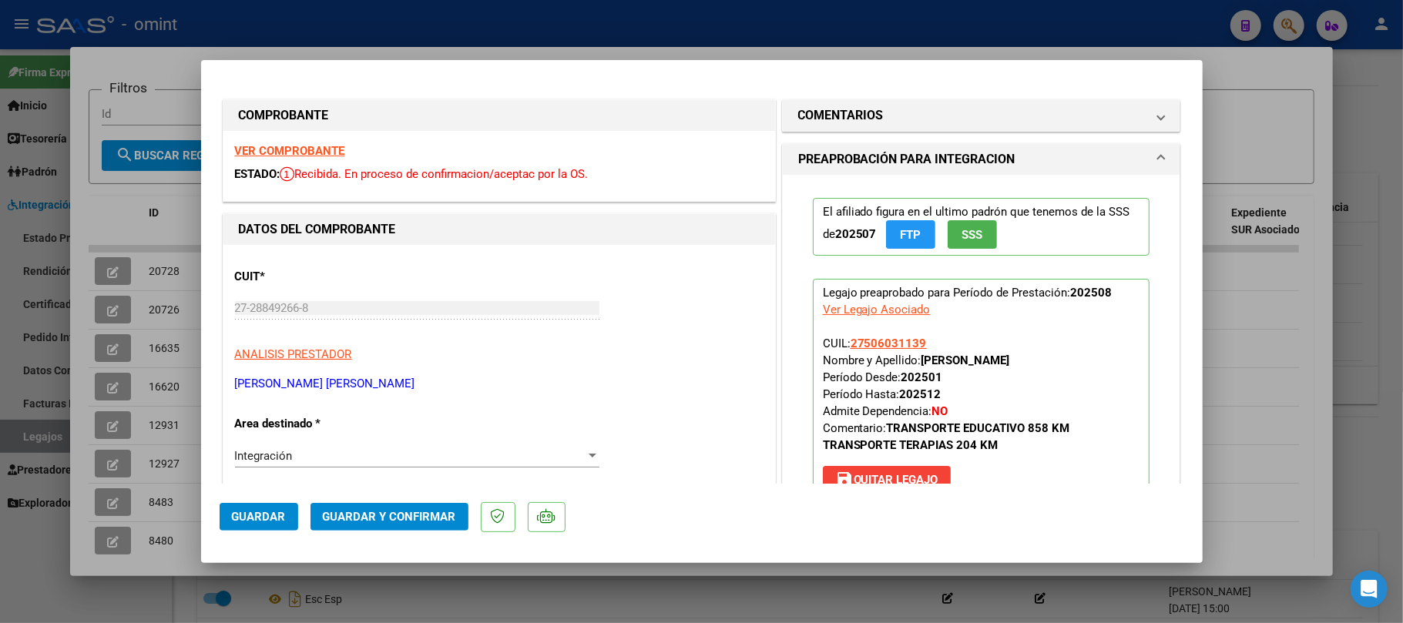
click at [306, 153] on strong "VER COMPROBANTE" at bounding box center [290, 151] width 110 height 14
click at [361, 519] on span "Guardar y Confirmar" at bounding box center [389, 517] width 133 height 14
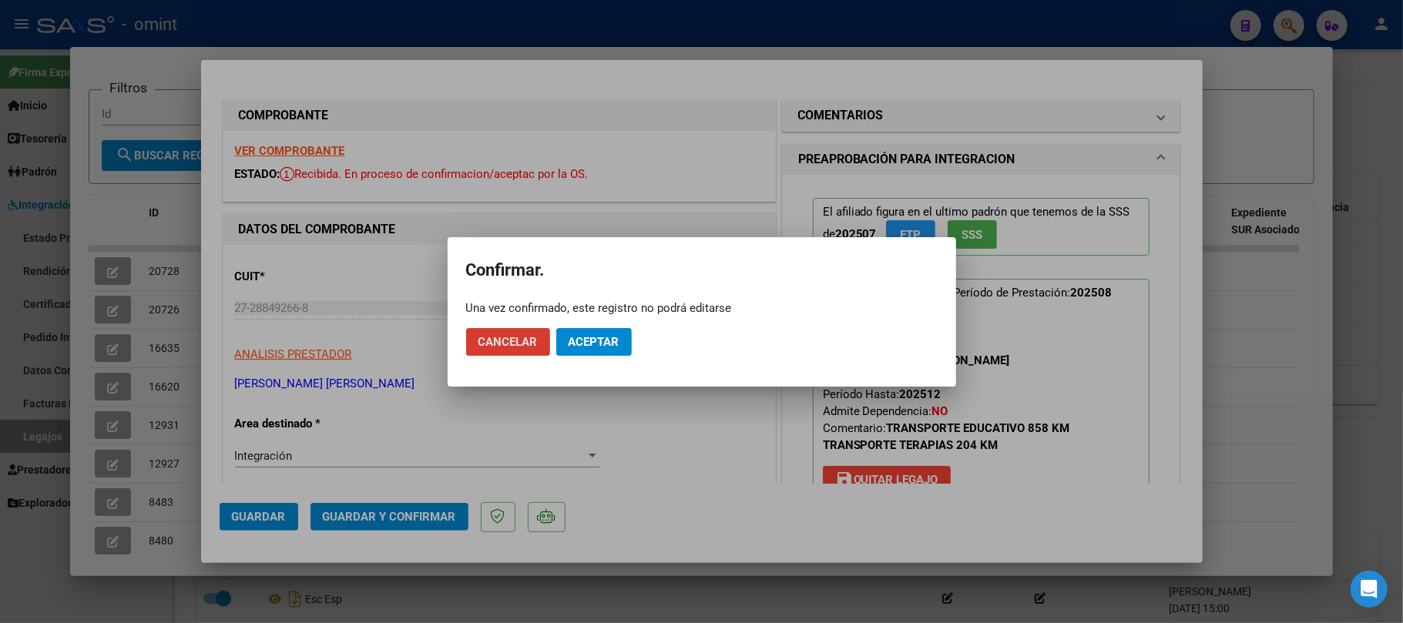
click at [609, 336] on span "Aceptar" at bounding box center [594, 342] width 51 height 14
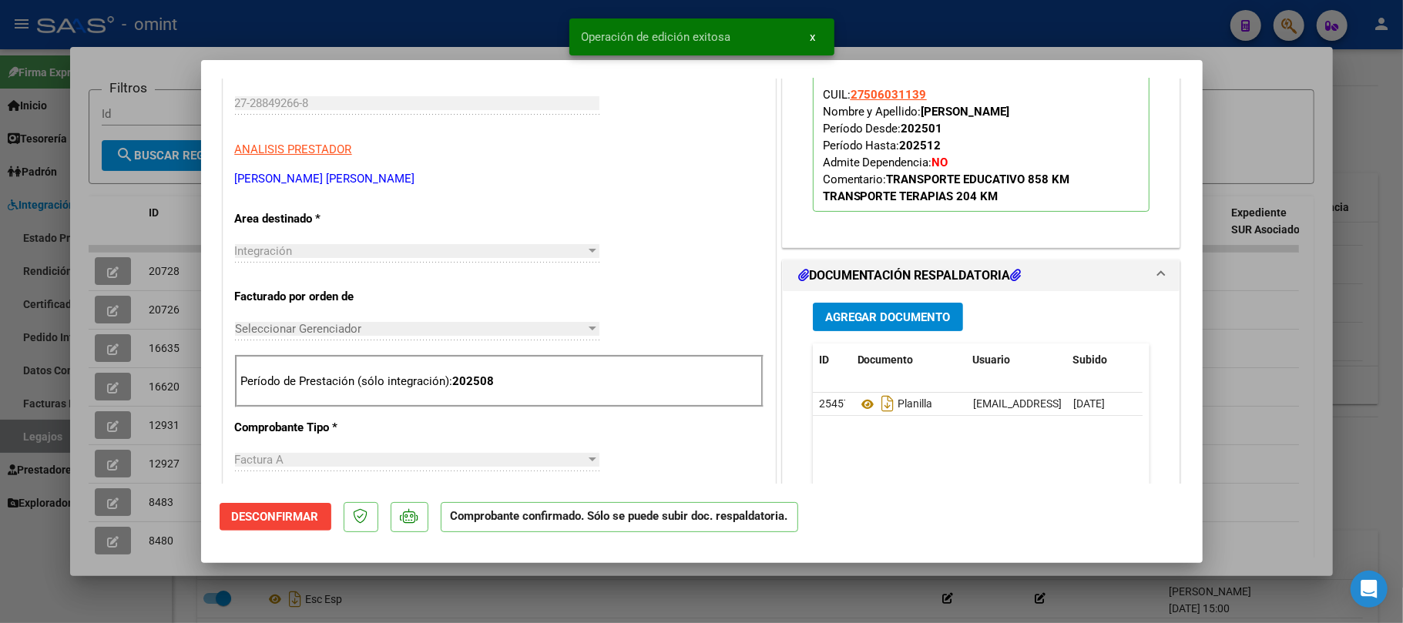
click at [168, 279] on div at bounding box center [701, 311] width 1403 height 623
type input "$ 0,00"
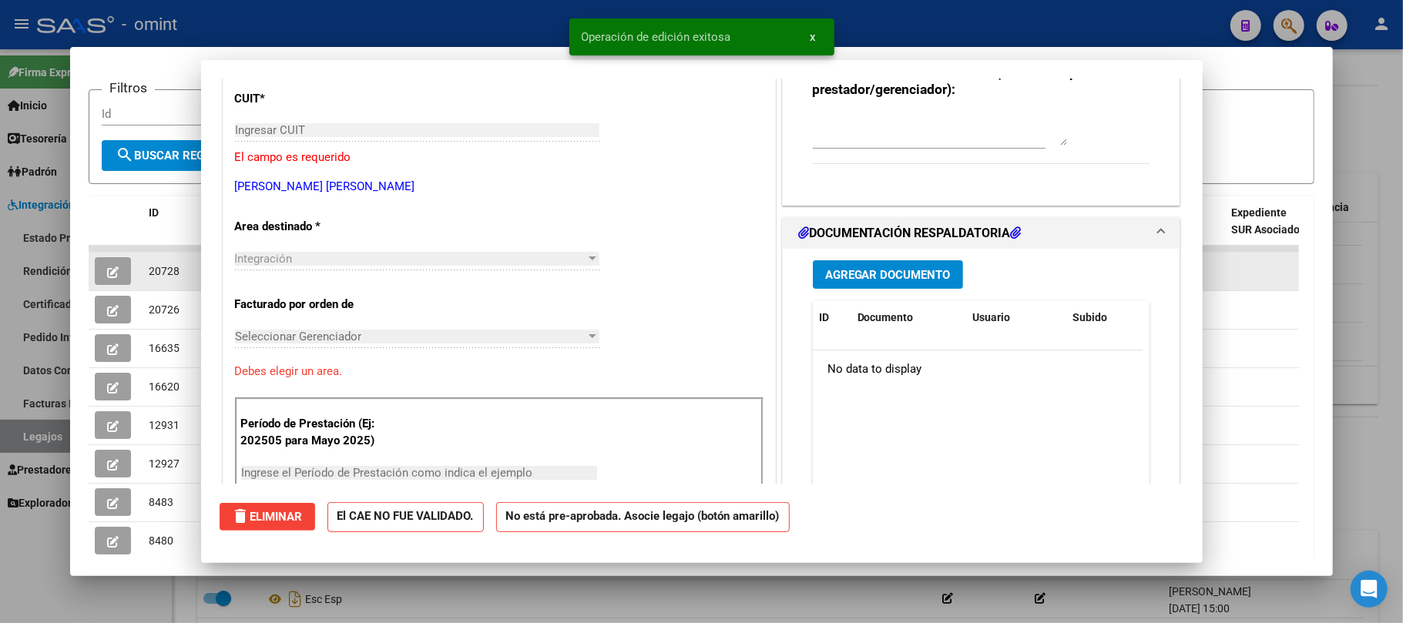
scroll to position [0, 0]
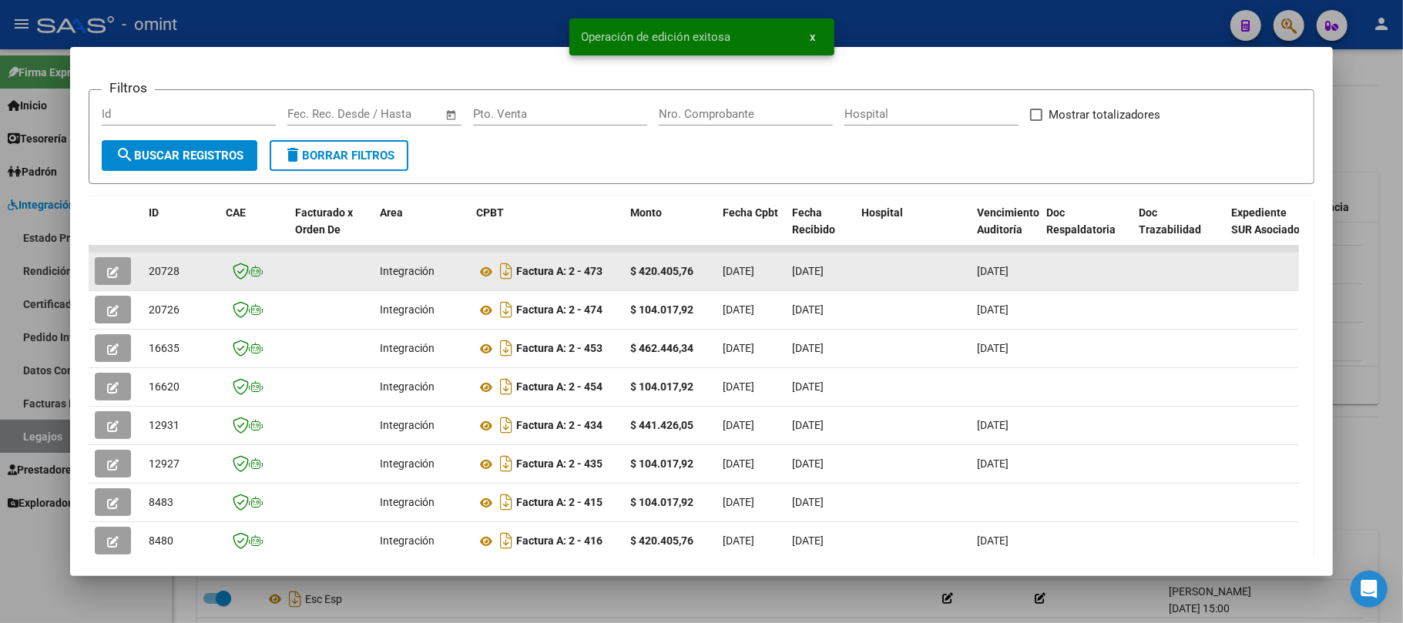
click at [161, 272] on span "20728" at bounding box center [164, 271] width 31 height 12
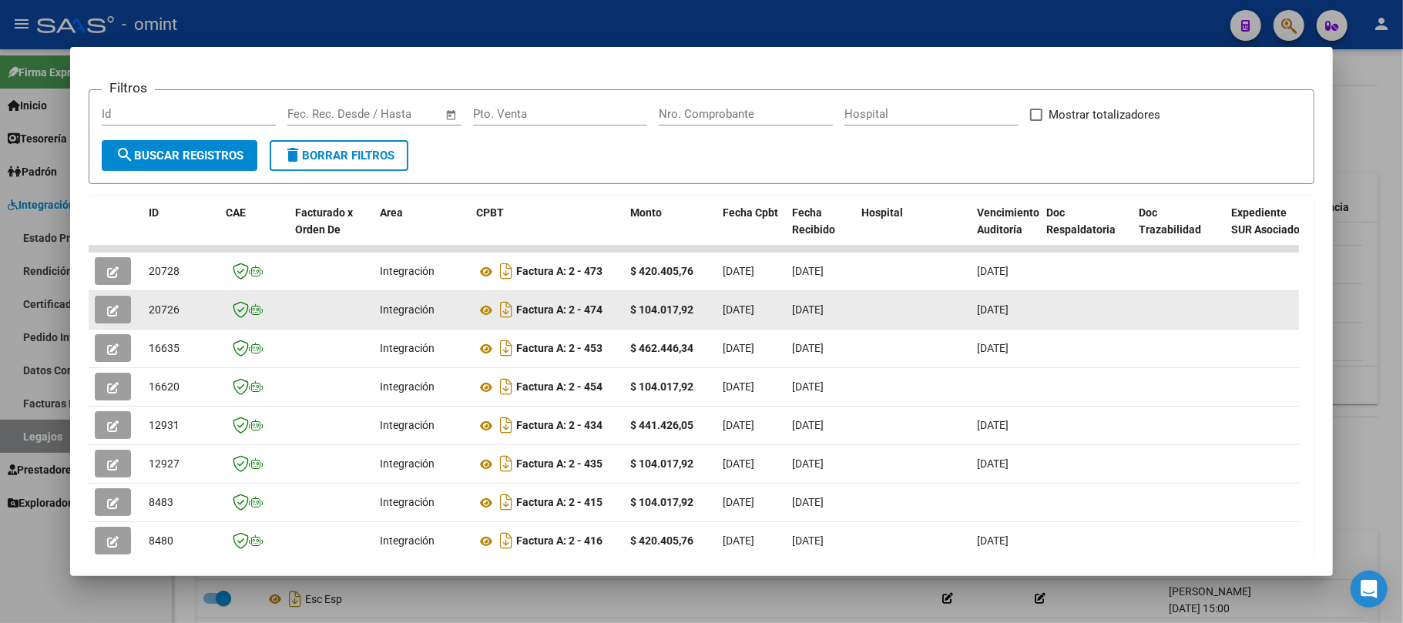
click at [164, 301] on div "20726" at bounding box center [181, 310] width 65 height 18
click at [108, 310] on icon "button" at bounding box center [113, 311] width 12 height 12
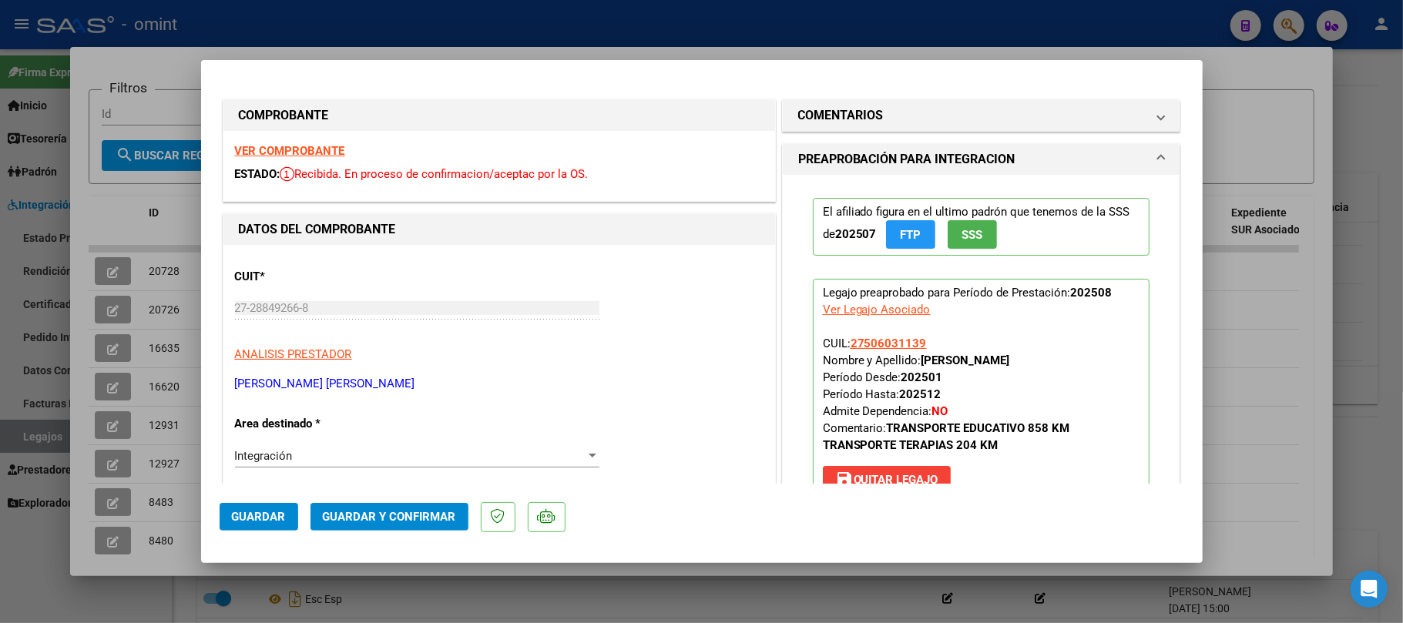
click at [299, 160] on div "VER COMPROBANTE ESTADO: Recibida. En proceso de confirmacion/aceptac por la OS." at bounding box center [499, 166] width 552 height 70
click at [299, 153] on strong "VER COMPROBANTE" at bounding box center [290, 151] width 110 height 14
click at [378, 518] on span "Guardar y Confirmar" at bounding box center [389, 517] width 133 height 14
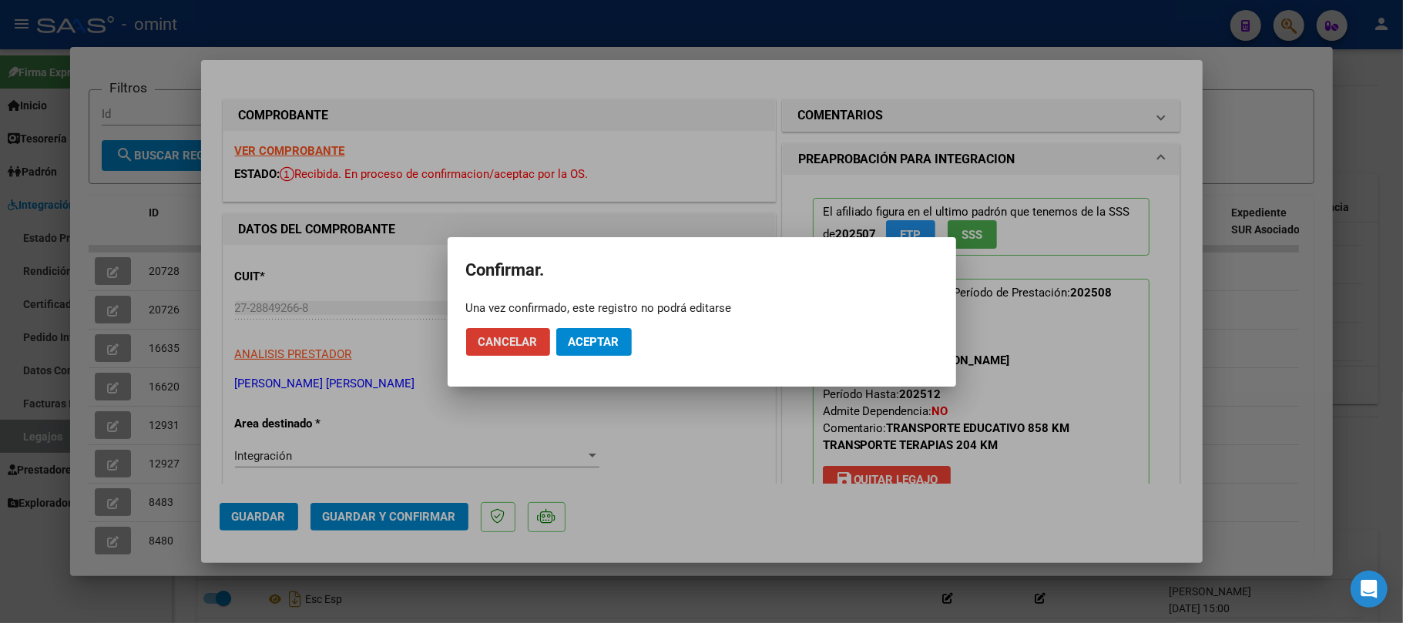
click at [609, 343] on span "Aceptar" at bounding box center [594, 342] width 51 height 14
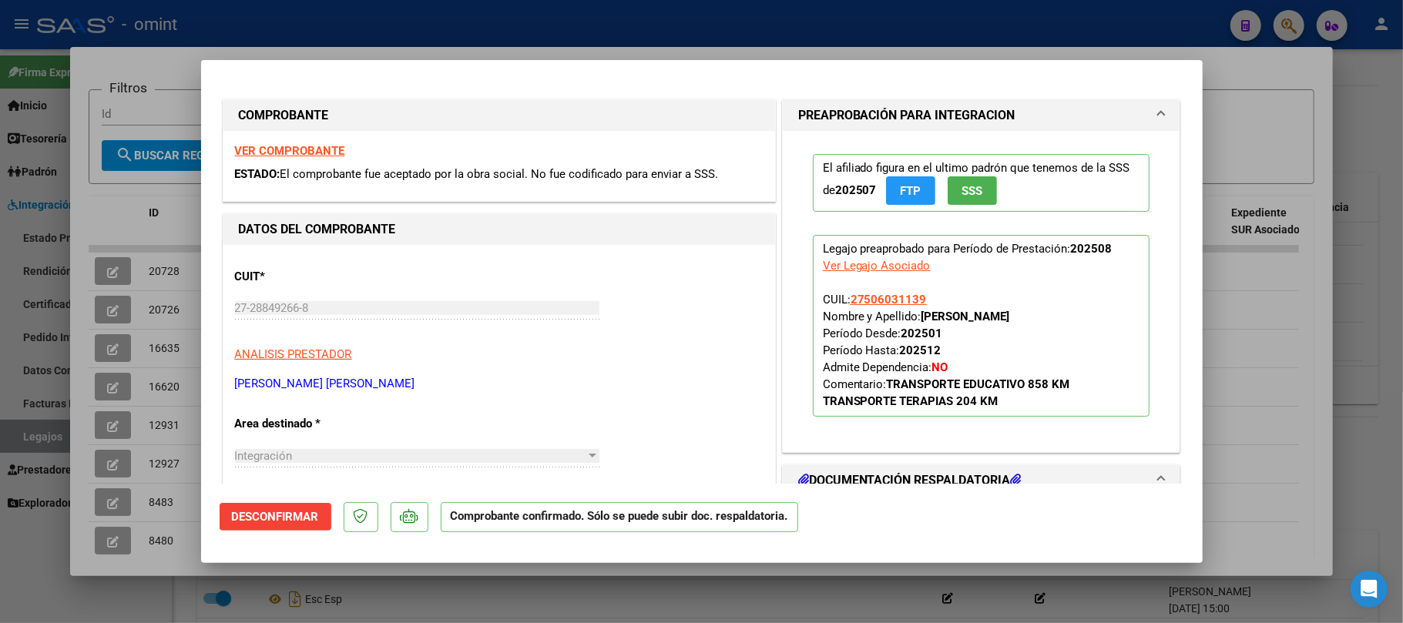
click at [163, 77] on div at bounding box center [701, 311] width 1403 height 623
type input "$ 0,00"
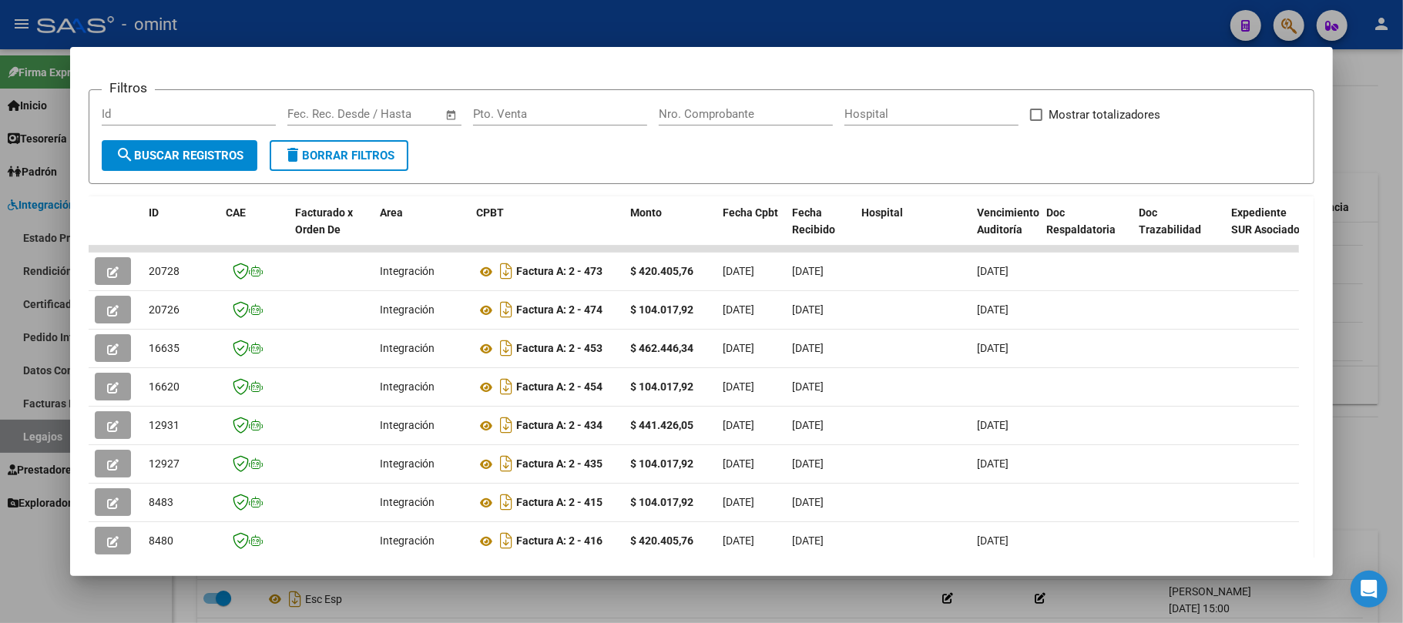
click at [216, 29] on div at bounding box center [701, 311] width 1403 height 623
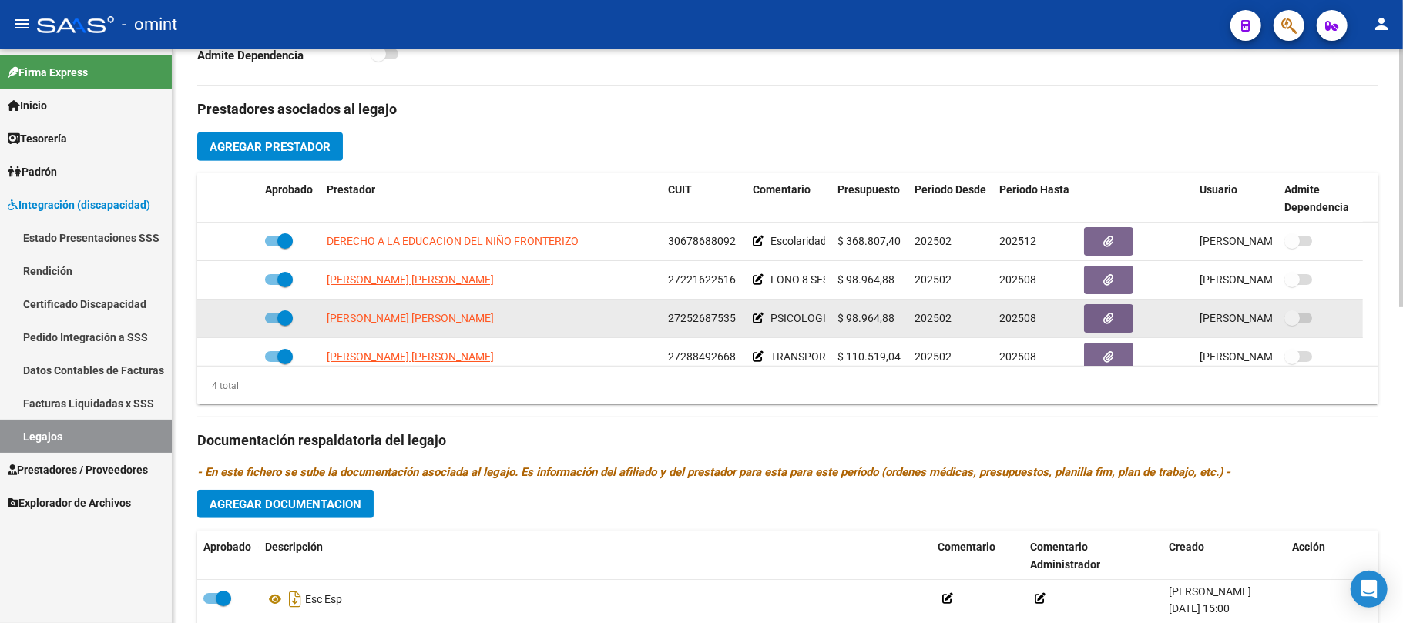
scroll to position [15, 0]
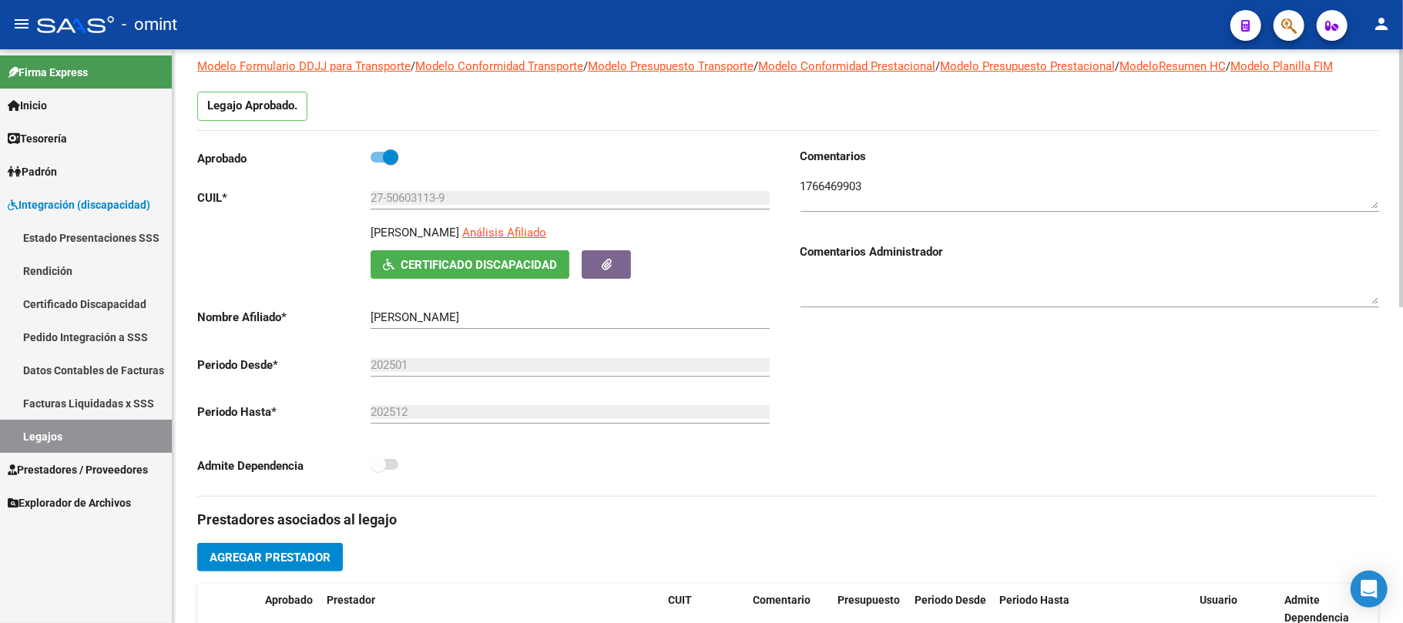
drag, startPoint x: 334, startPoint y: 136, endPoint x: 217, endPoint y: 121, distance: 117.3
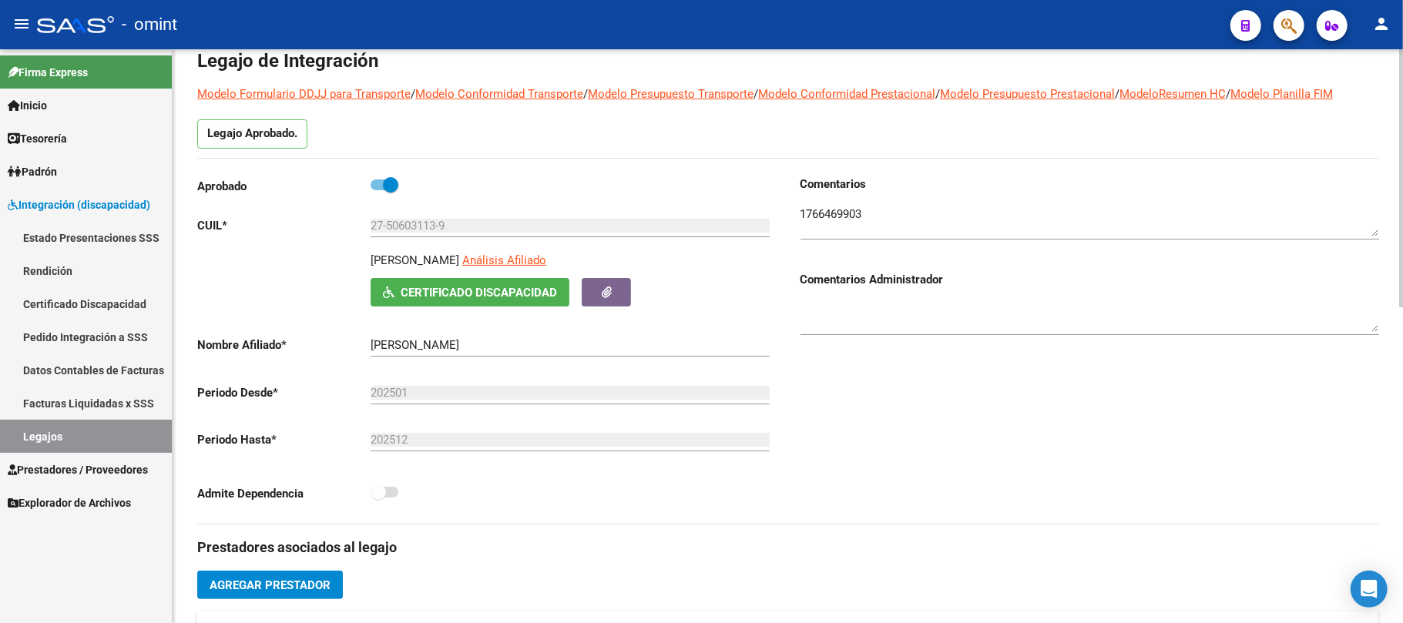
scroll to position [0, 0]
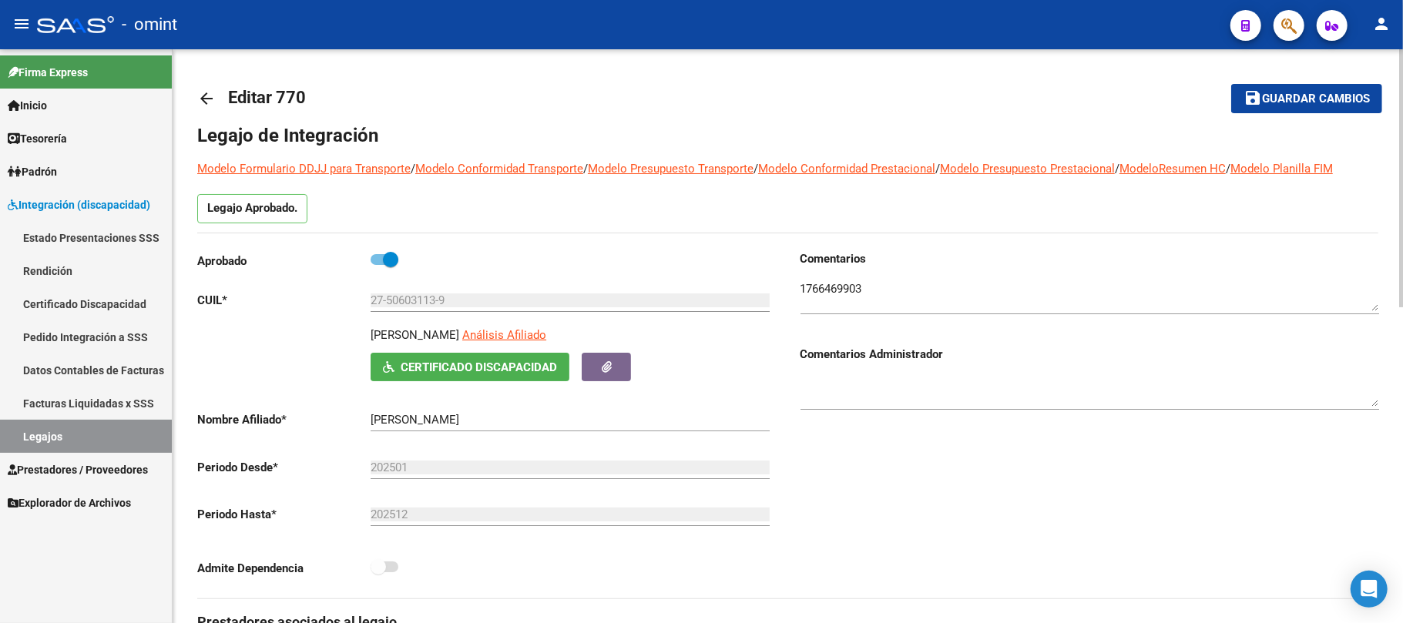
click at [210, 96] on mat-icon "arrow_back" at bounding box center [206, 98] width 18 height 18
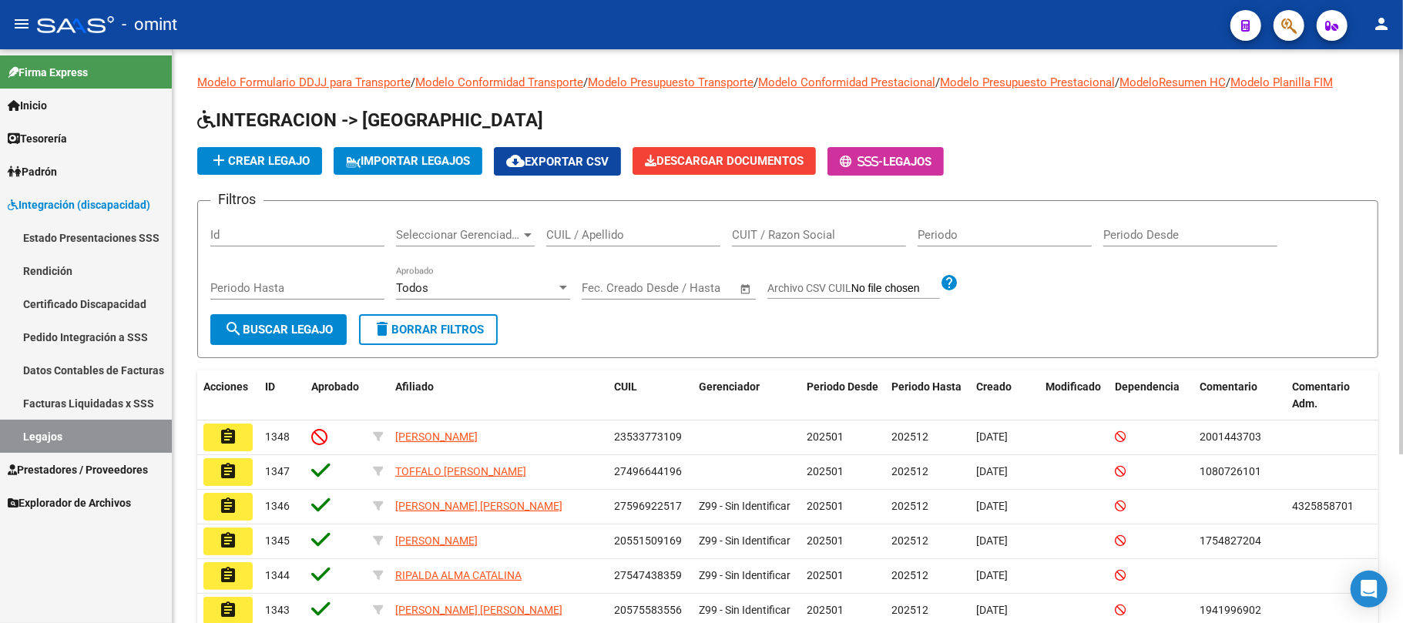
drag, startPoint x: 618, startPoint y: 243, endPoint x: 579, endPoint y: 251, distance: 39.3
click at [618, 243] on div "CUIL / Apellido" at bounding box center [633, 229] width 174 height 33
paste input "27485317274"
type input "2748531727427485317274"
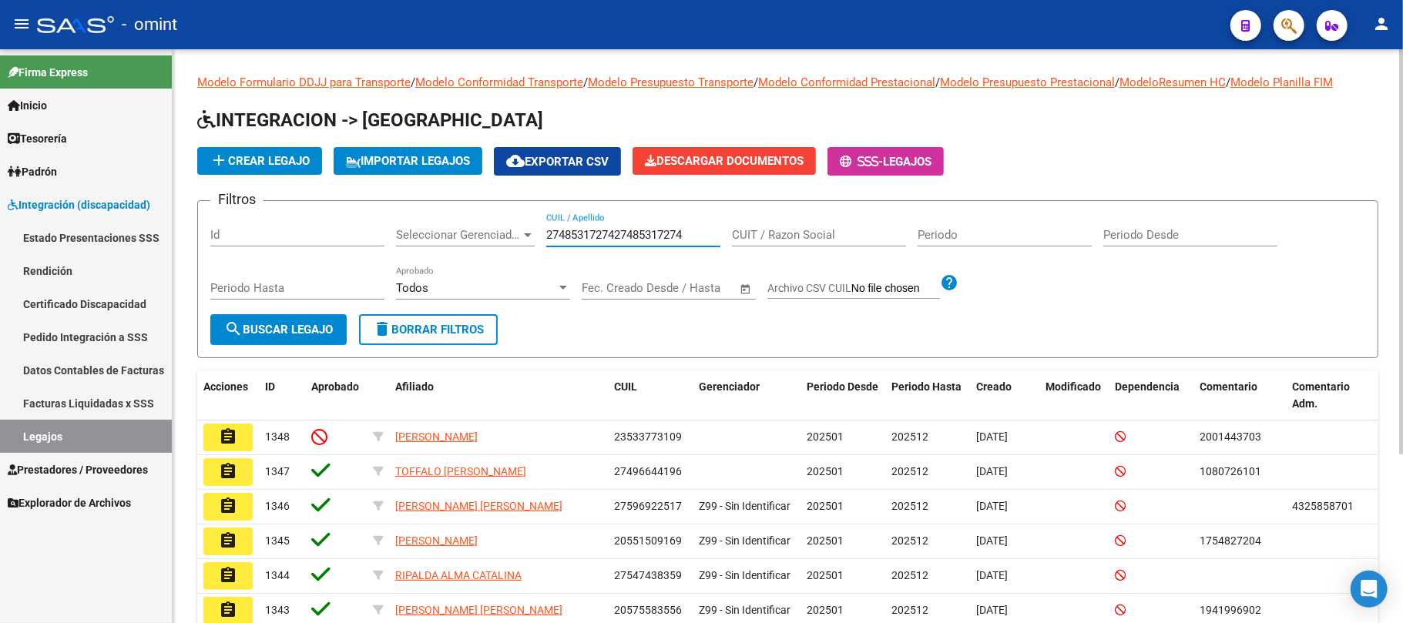
click at [623, 231] on input "2748531727427485317274" at bounding box center [633, 235] width 174 height 14
click at [607, 231] on input "CUIL / Apellido" at bounding box center [633, 235] width 174 height 14
paste input "27485317274"
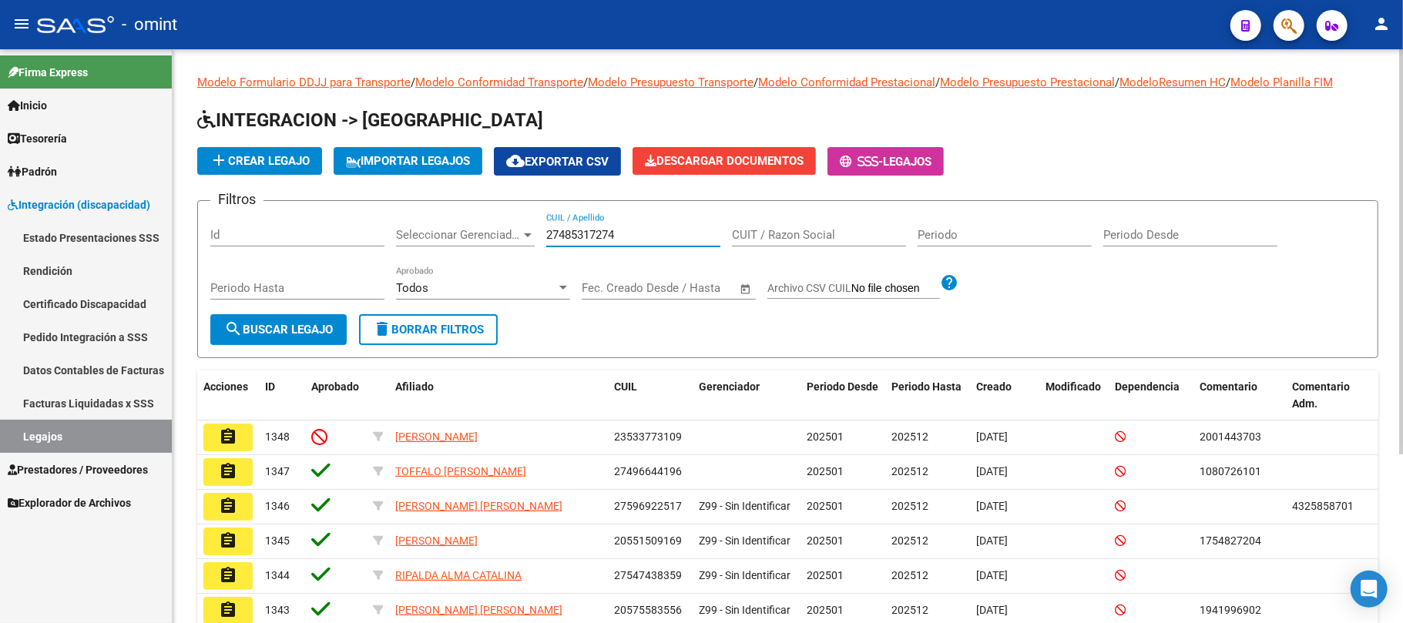
type input "27485317274"
click at [318, 312] on div "Periodo Hasta" at bounding box center [297, 291] width 174 height 48
click at [324, 325] on span "search Buscar Legajo" at bounding box center [278, 330] width 109 height 14
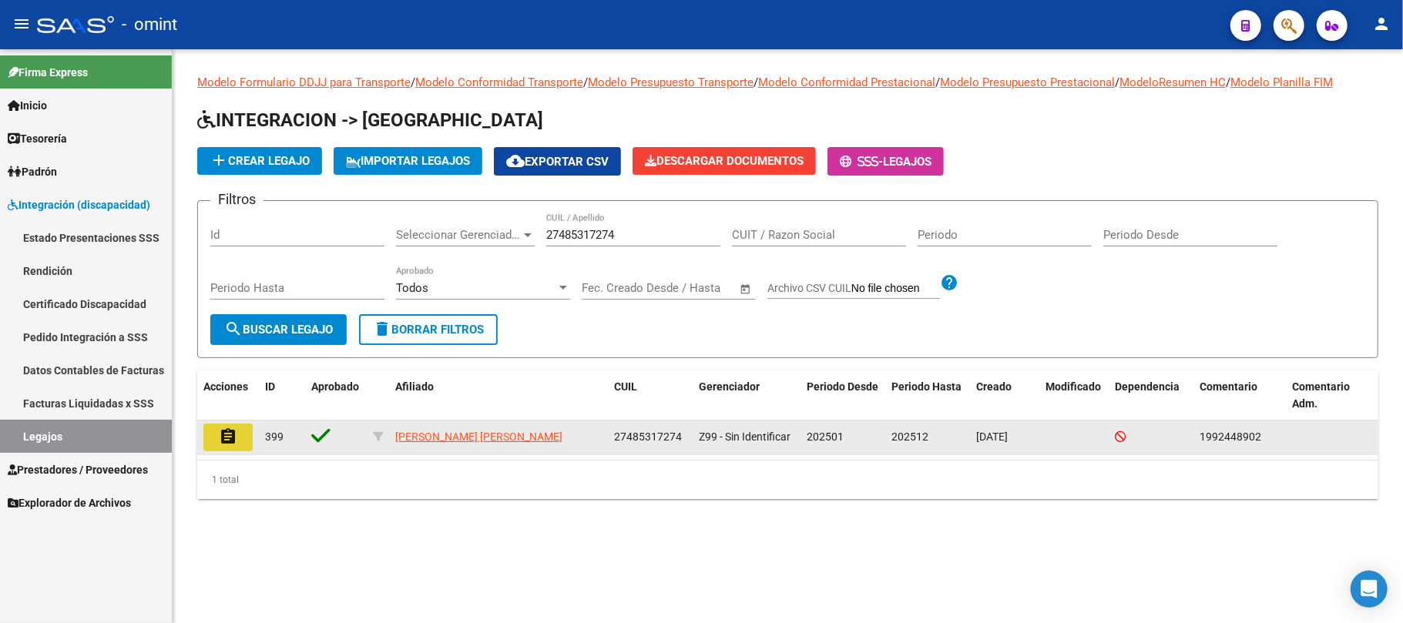
click at [223, 441] on mat-icon "assignment" at bounding box center [228, 437] width 18 height 18
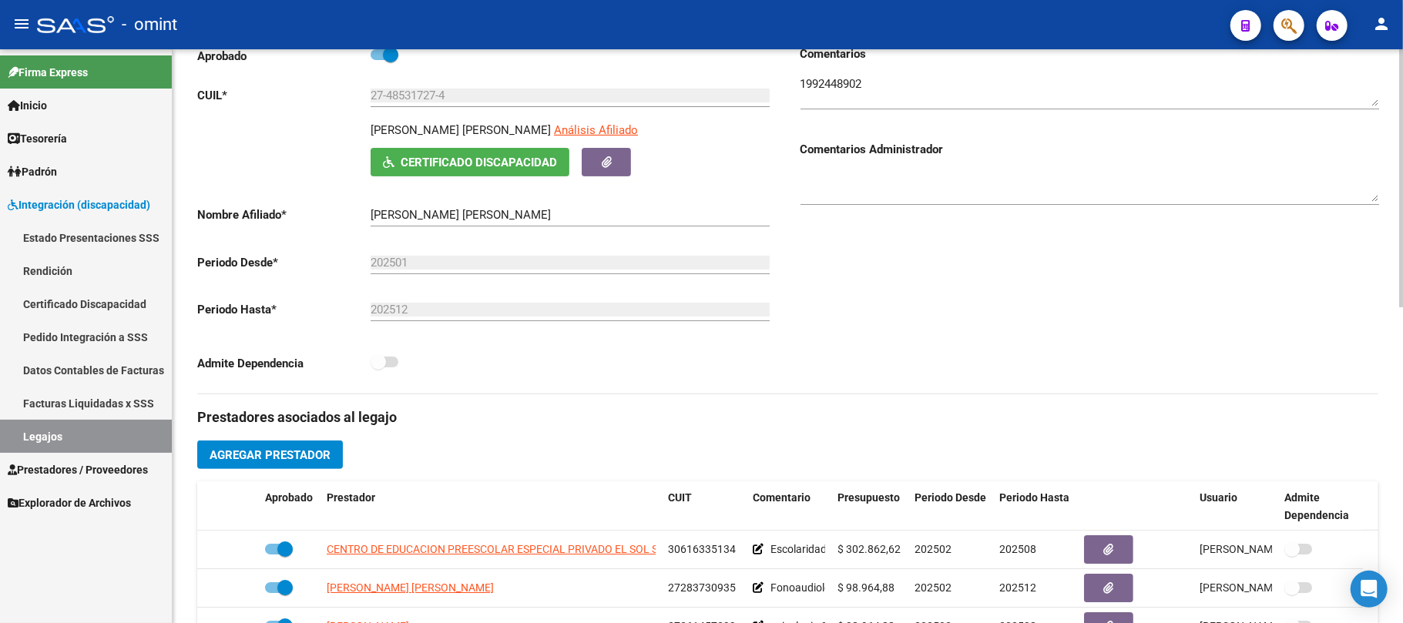
scroll to position [513, 0]
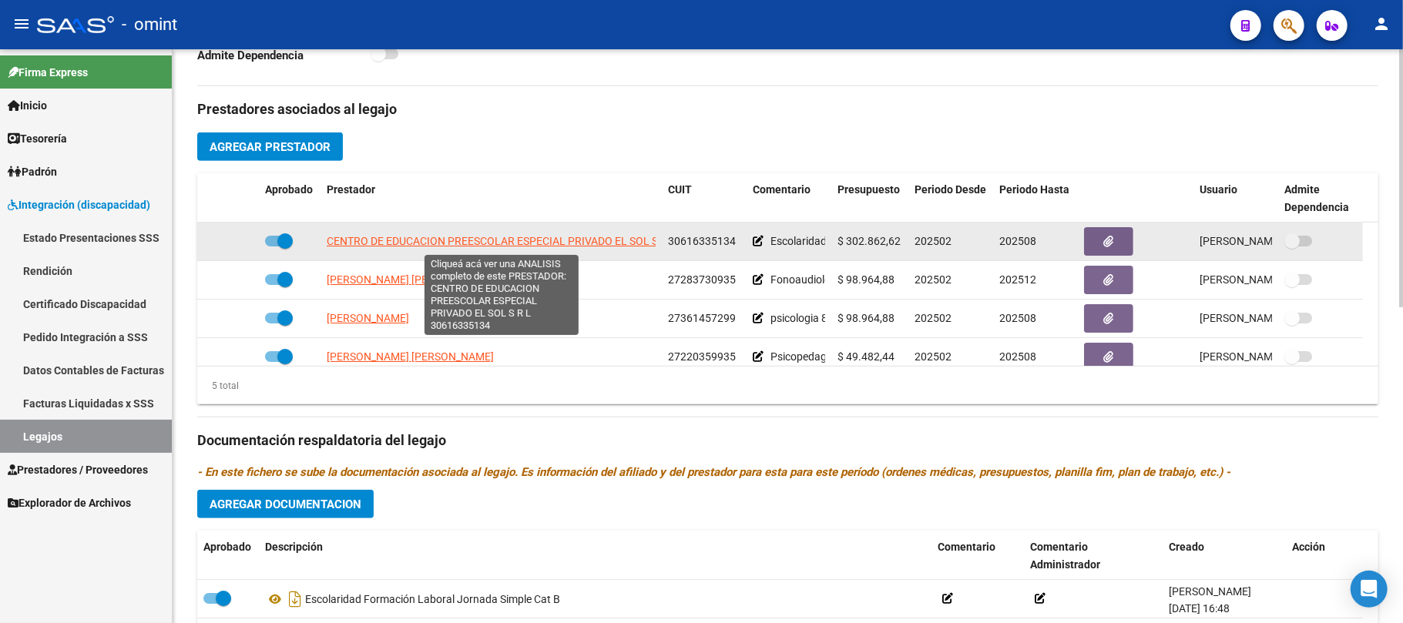
click at [549, 235] on span "CENTRO DE EDUCACION PREESCOLAR ESPECIAL PRIVADO EL SOL S R L" at bounding box center [501, 241] width 349 height 12
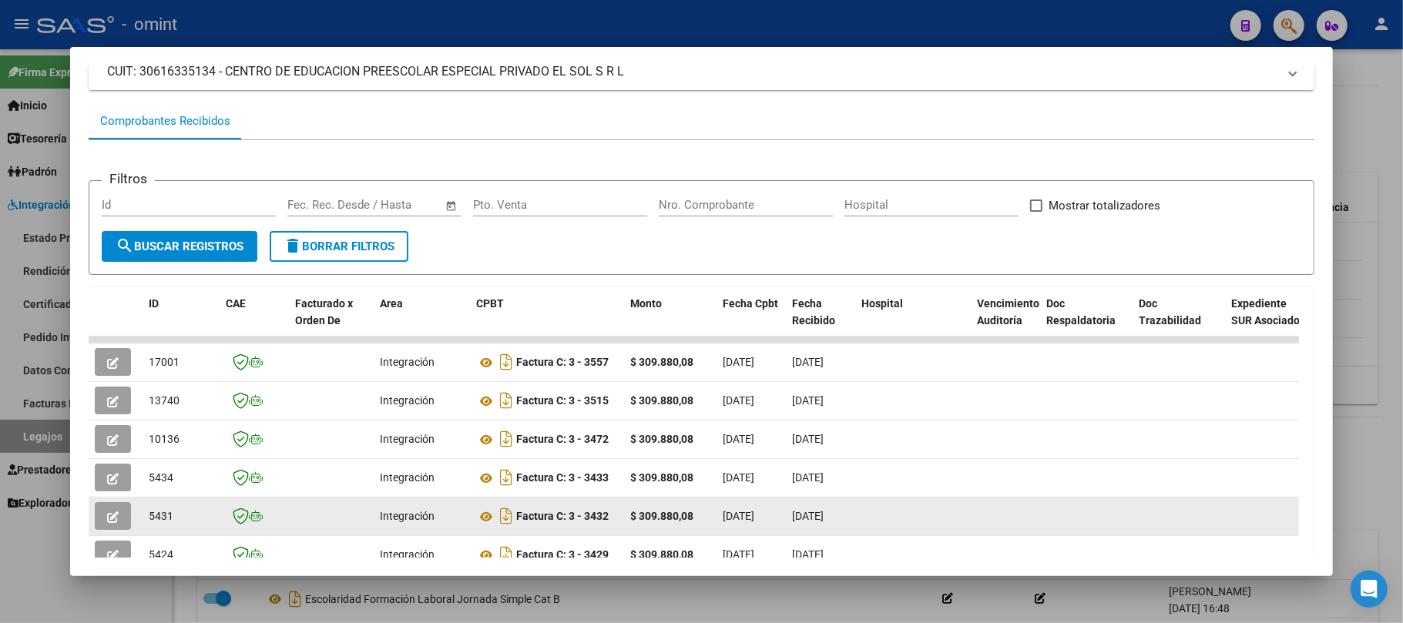
scroll to position [205, 0]
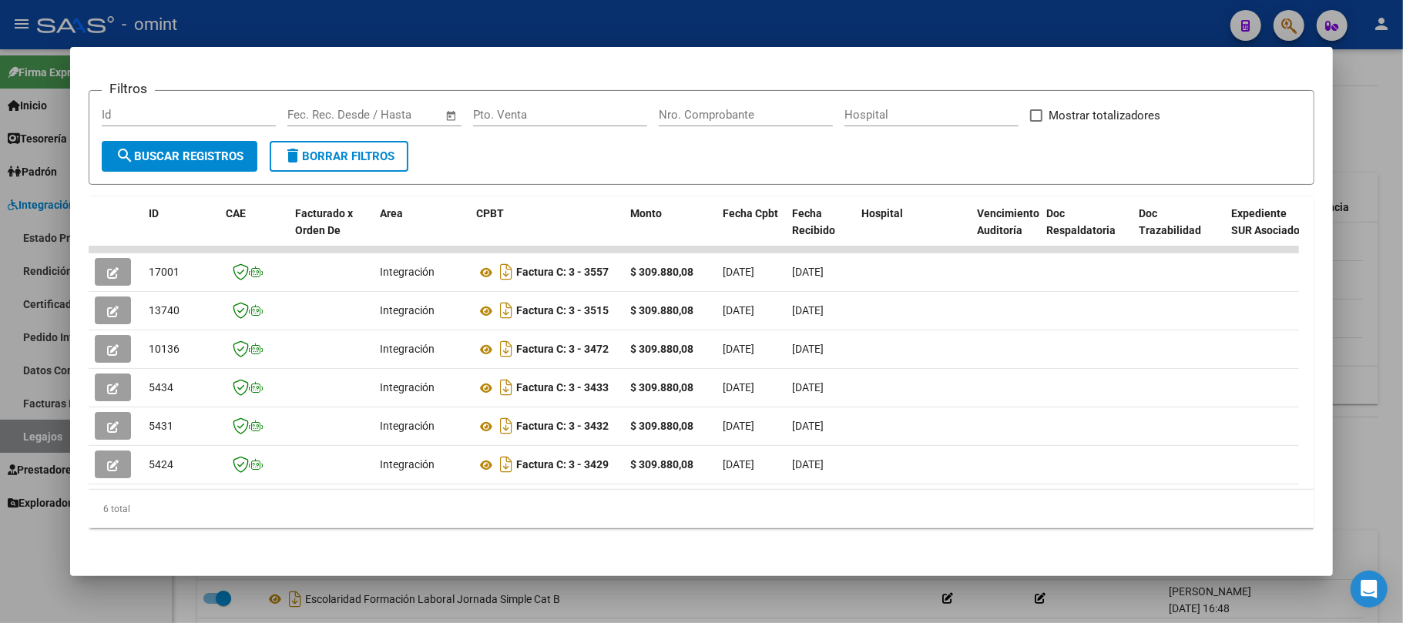
drag, startPoint x: 468, startPoint y: 485, endPoint x: 488, endPoint y: 494, distance: 21.8
click at [488, 490] on datatable-body "17001 Integración Factura C: 3 - 3557 $ 309.880,08 [DATE] [DATE] - [DATE] Centr…" at bounding box center [694, 368] width 1210 height 243
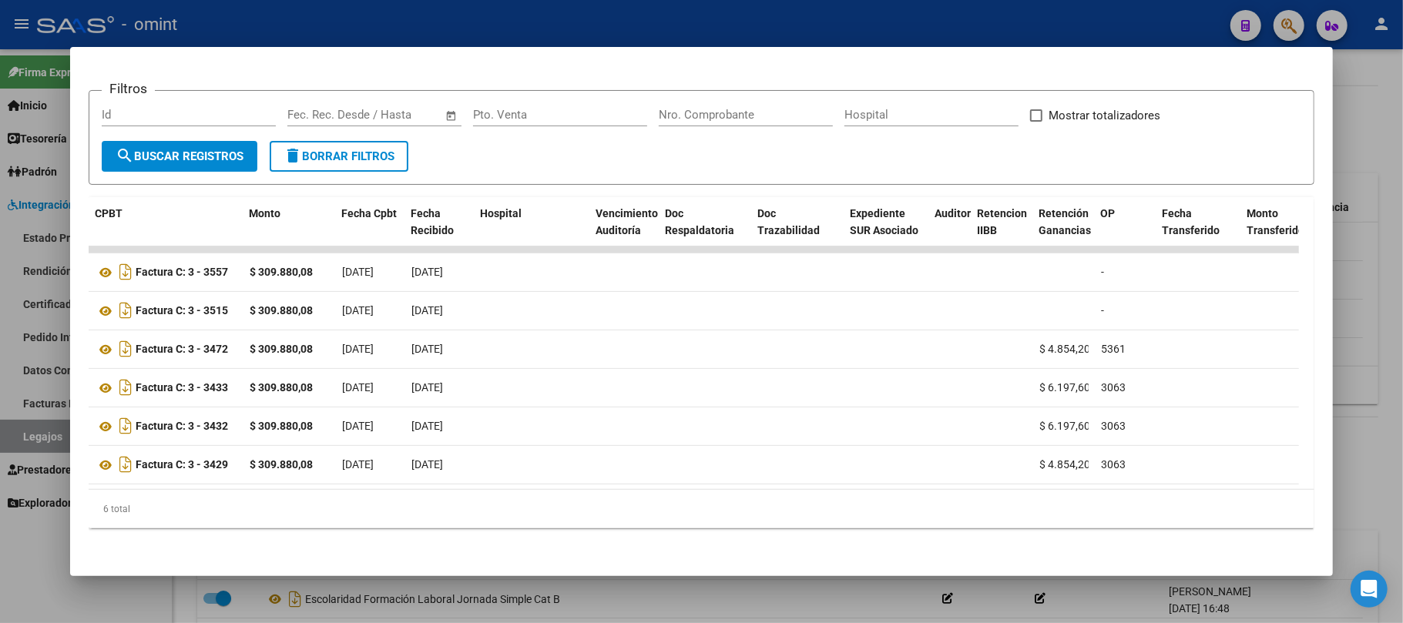
scroll to position [0, 376]
click at [442, 19] on div at bounding box center [701, 311] width 1403 height 623
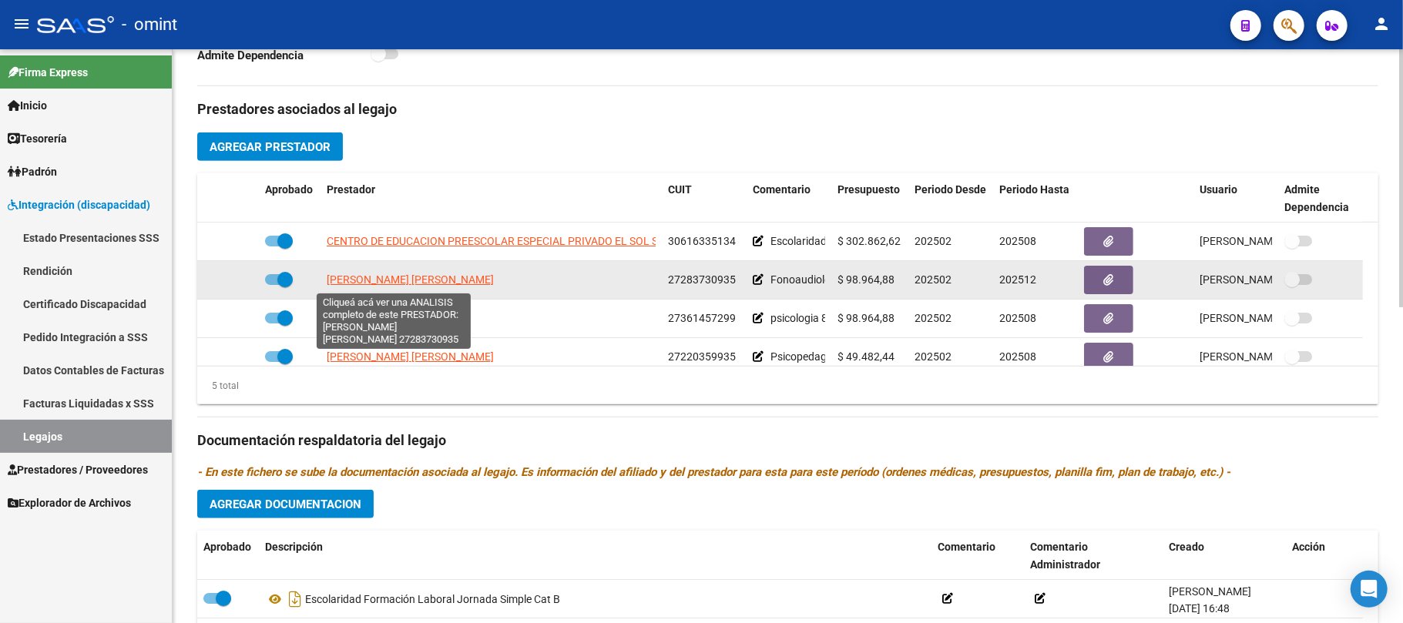
click at [385, 285] on span "[PERSON_NAME] [PERSON_NAME]" at bounding box center [410, 280] width 167 height 12
type textarea "27283730935"
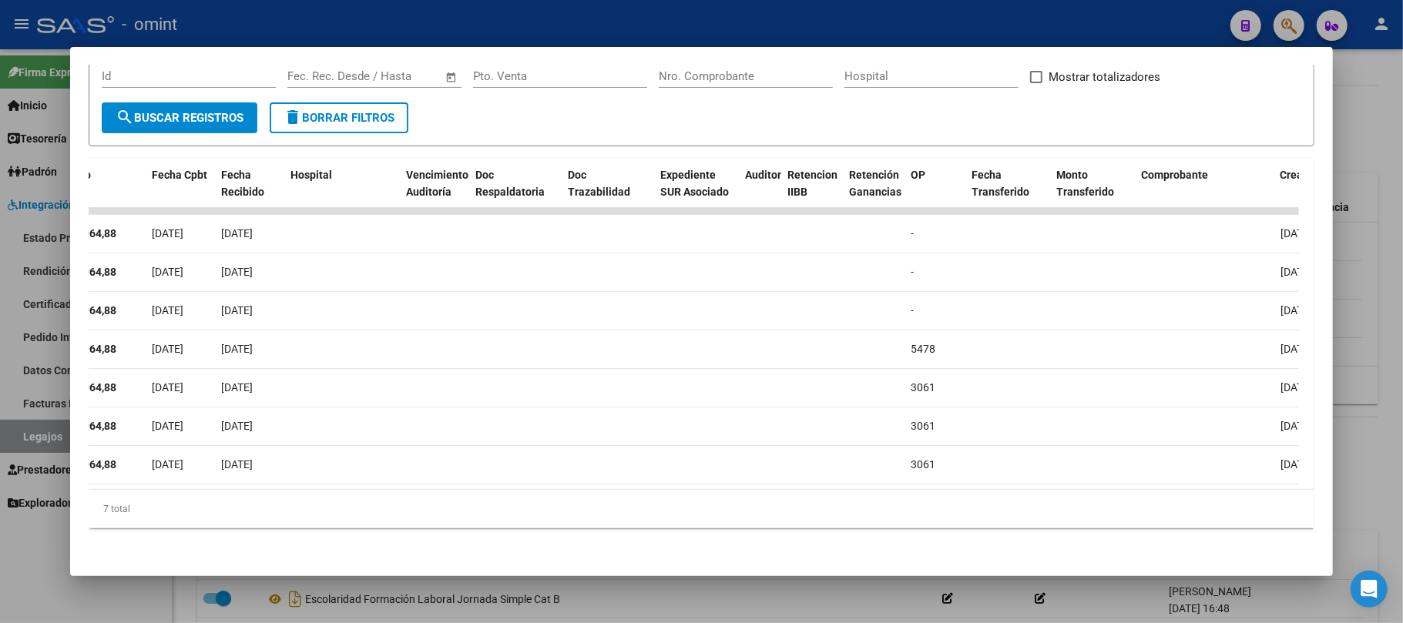
scroll to position [0, 0]
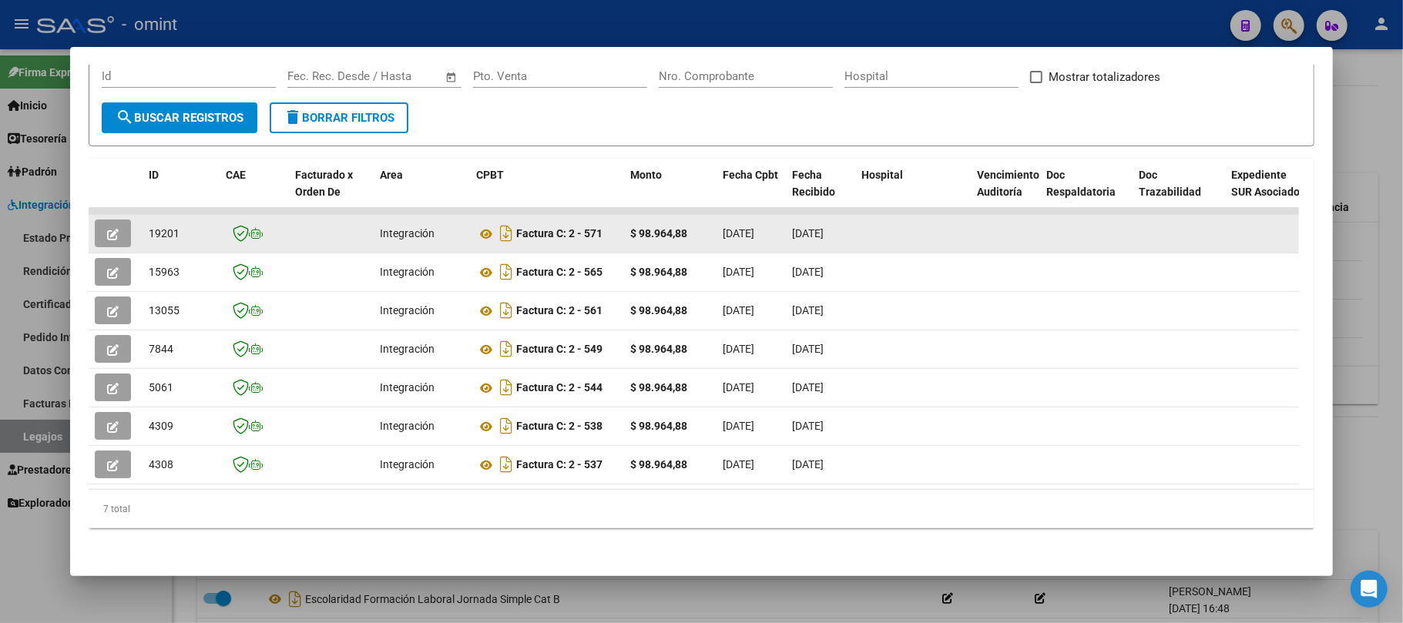
click at [165, 215] on datatable-body-cell "19201" at bounding box center [181, 234] width 77 height 38
click at [165, 227] on span "19201" at bounding box center [164, 233] width 31 height 12
click at [123, 229] on button "button" at bounding box center [113, 234] width 36 height 28
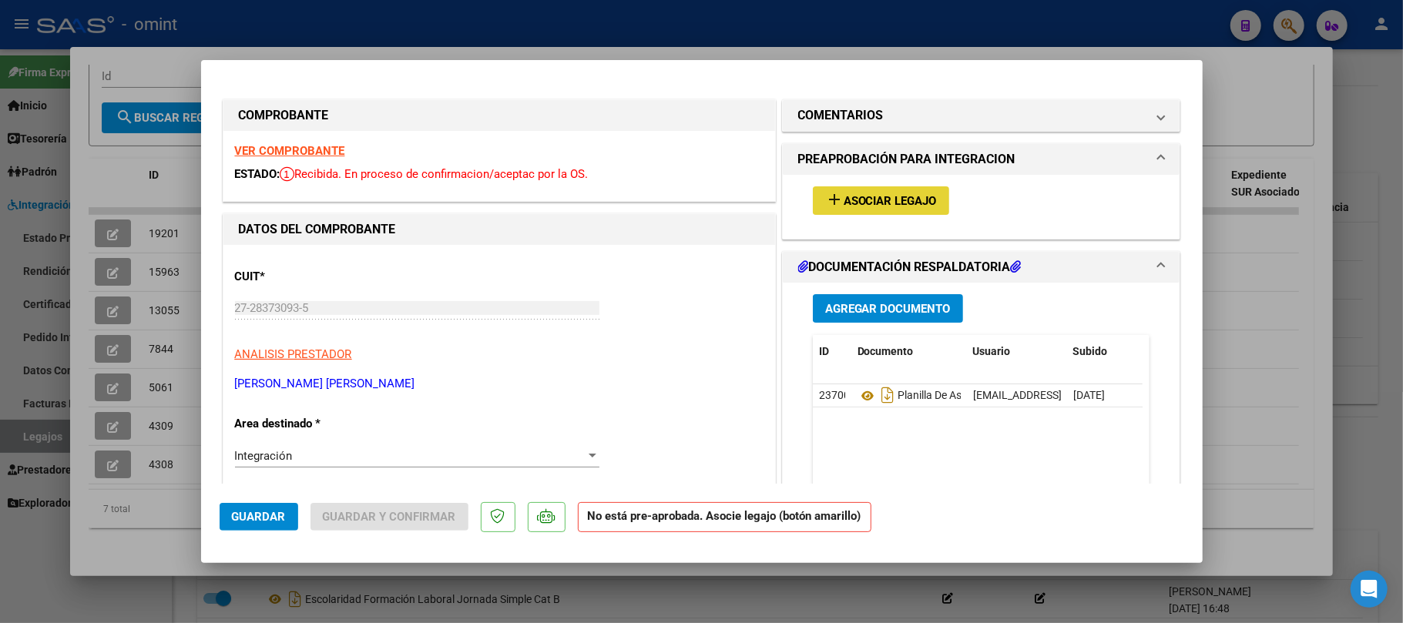
click at [844, 200] on span "Asociar Legajo" at bounding box center [890, 201] width 93 height 14
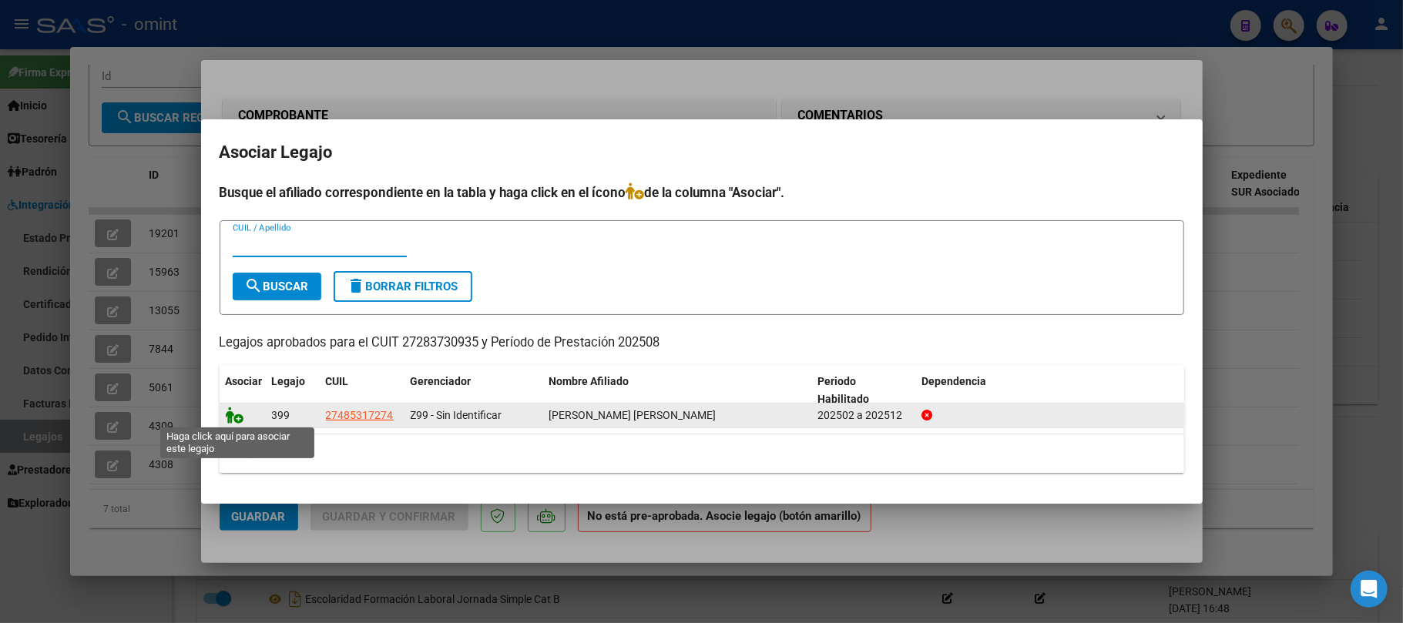
click at [233, 417] on icon at bounding box center [235, 415] width 18 height 17
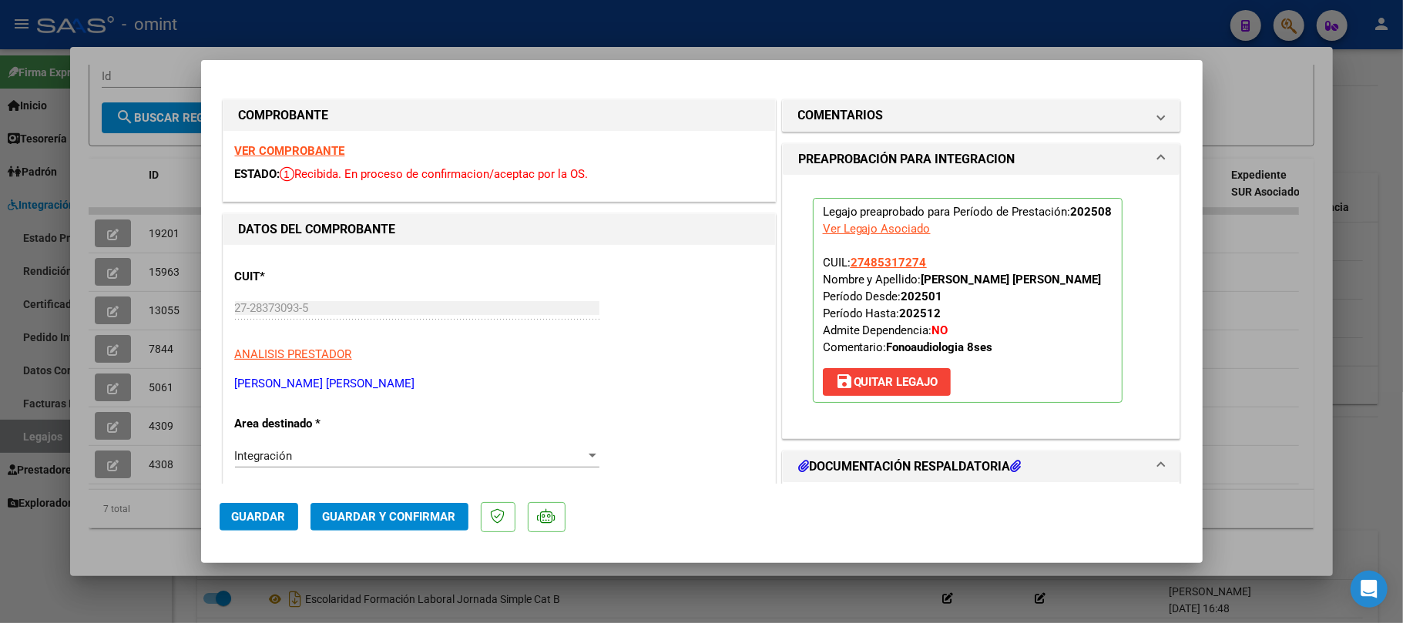
drag, startPoint x: 660, startPoint y: 288, endPoint x: 472, endPoint y: 253, distance: 191.2
click at [308, 153] on strong "VER COMPROBANTE" at bounding box center [290, 151] width 110 height 14
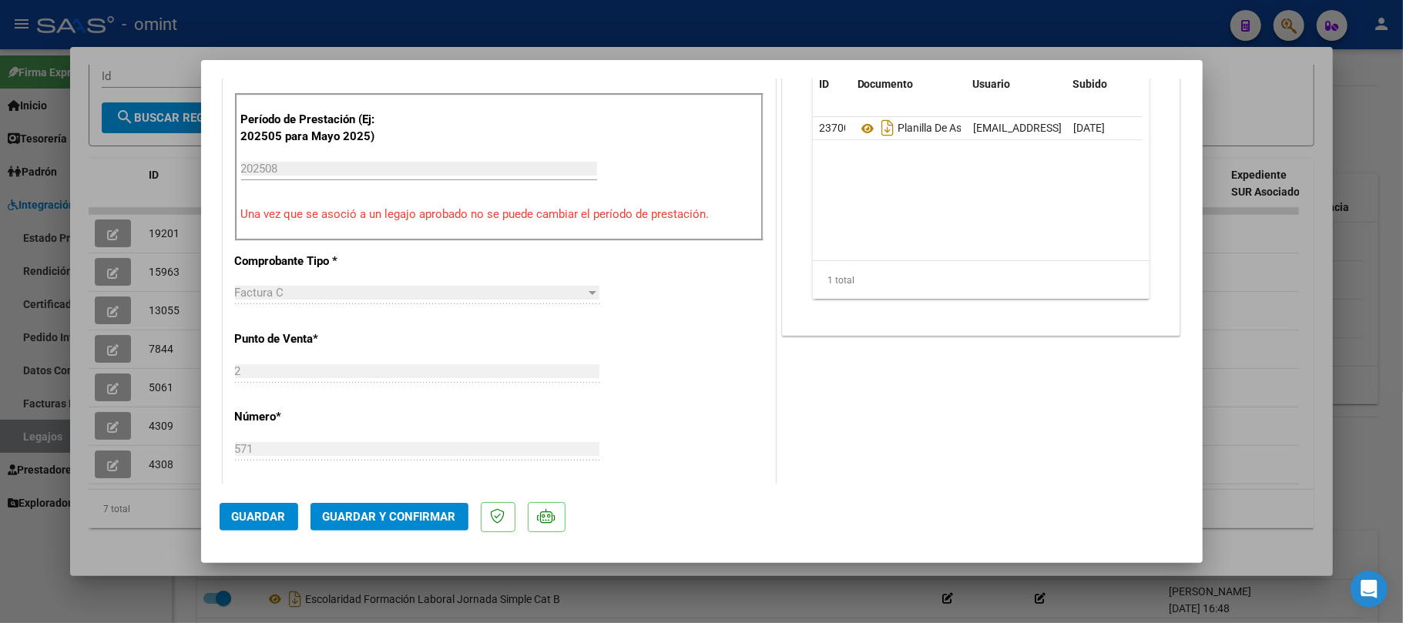
scroll to position [513, 0]
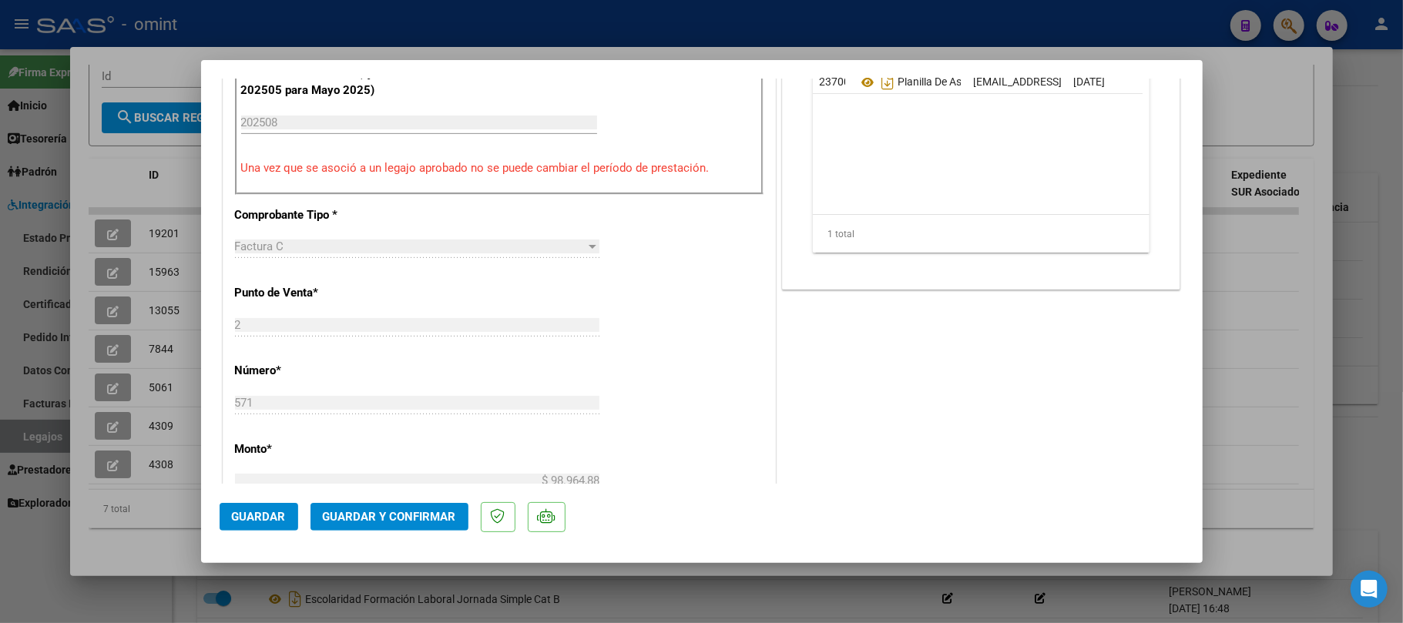
click at [411, 527] on button "Guardar y Confirmar" at bounding box center [390, 517] width 158 height 28
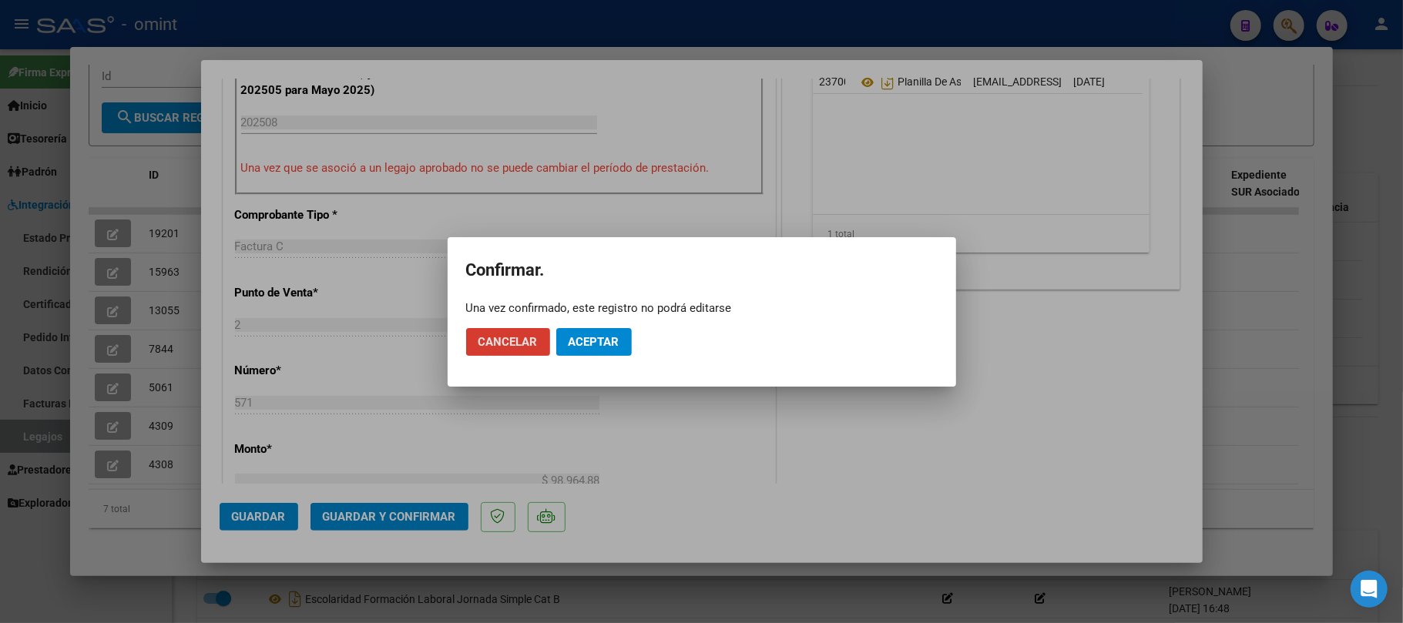
drag, startPoint x: 596, startPoint y: 337, endPoint x: 590, endPoint y: 343, distance: 8.2
click at [595, 341] on span "Aceptar" at bounding box center [594, 342] width 51 height 14
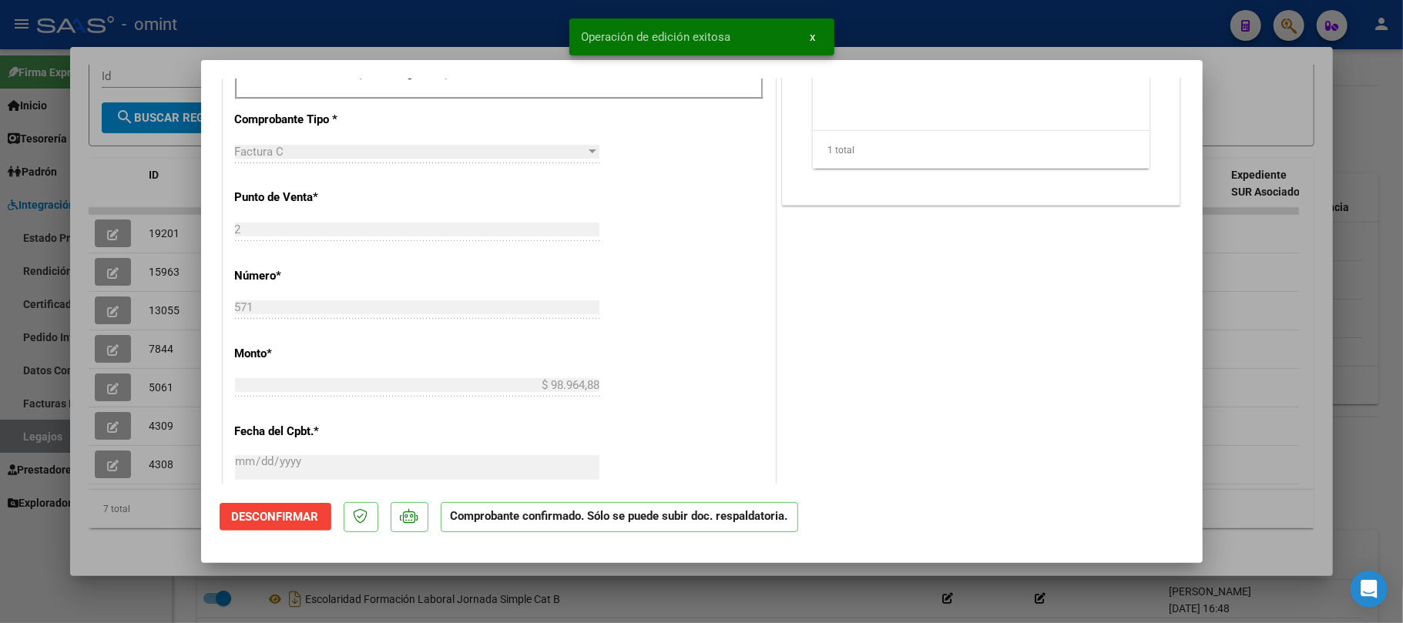
click at [163, 229] on div at bounding box center [701, 311] width 1403 height 623
type input "$ 0,00"
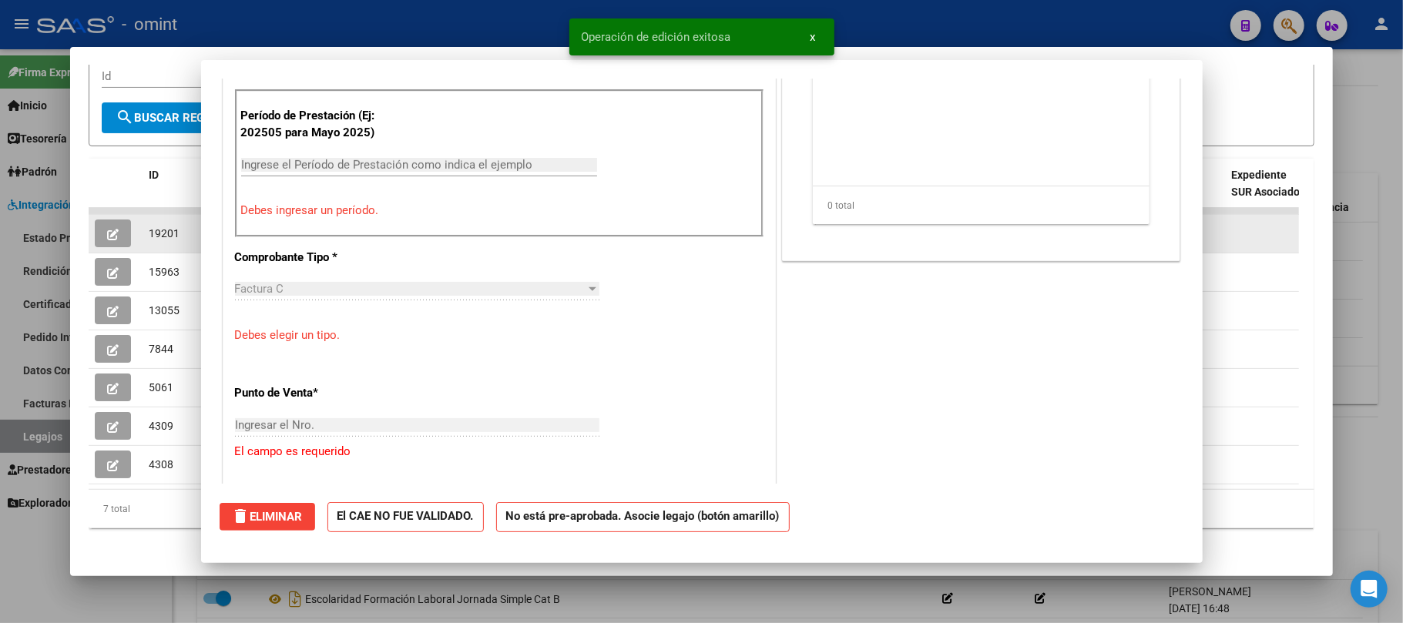
scroll to position [0, 0]
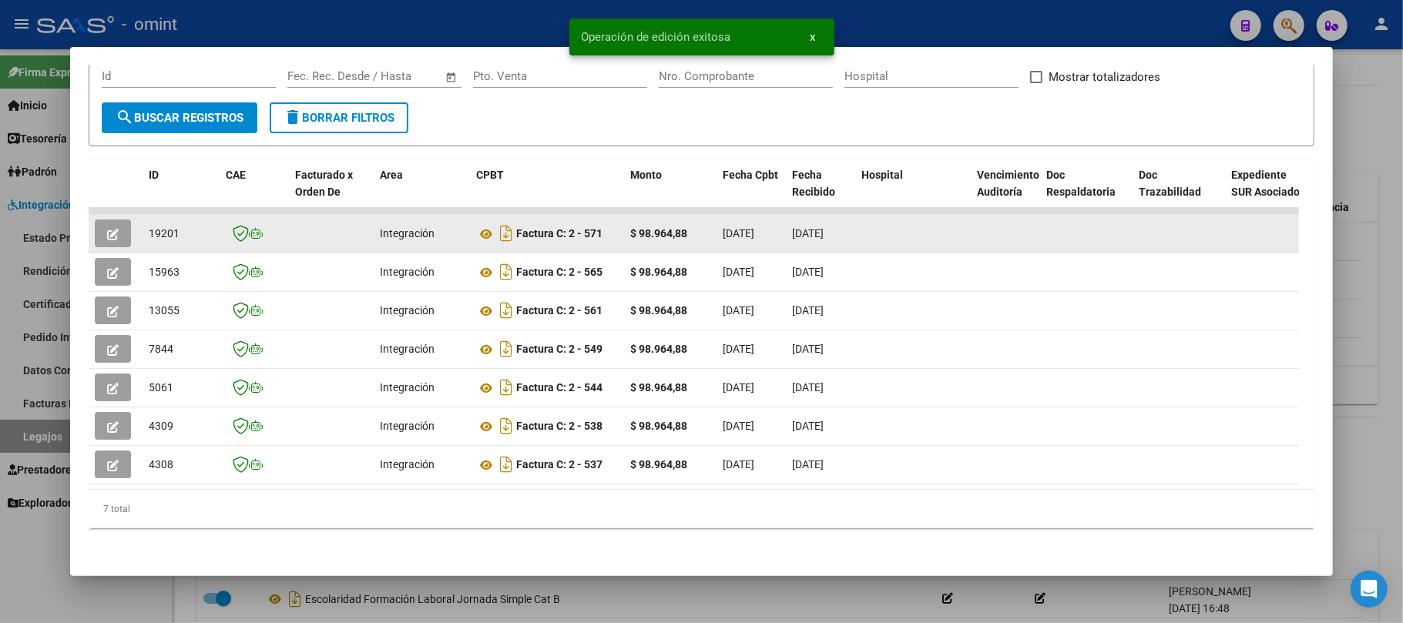
click at [167, 227] on span "19201" at bounding box center [164, 233] width 31 height 12
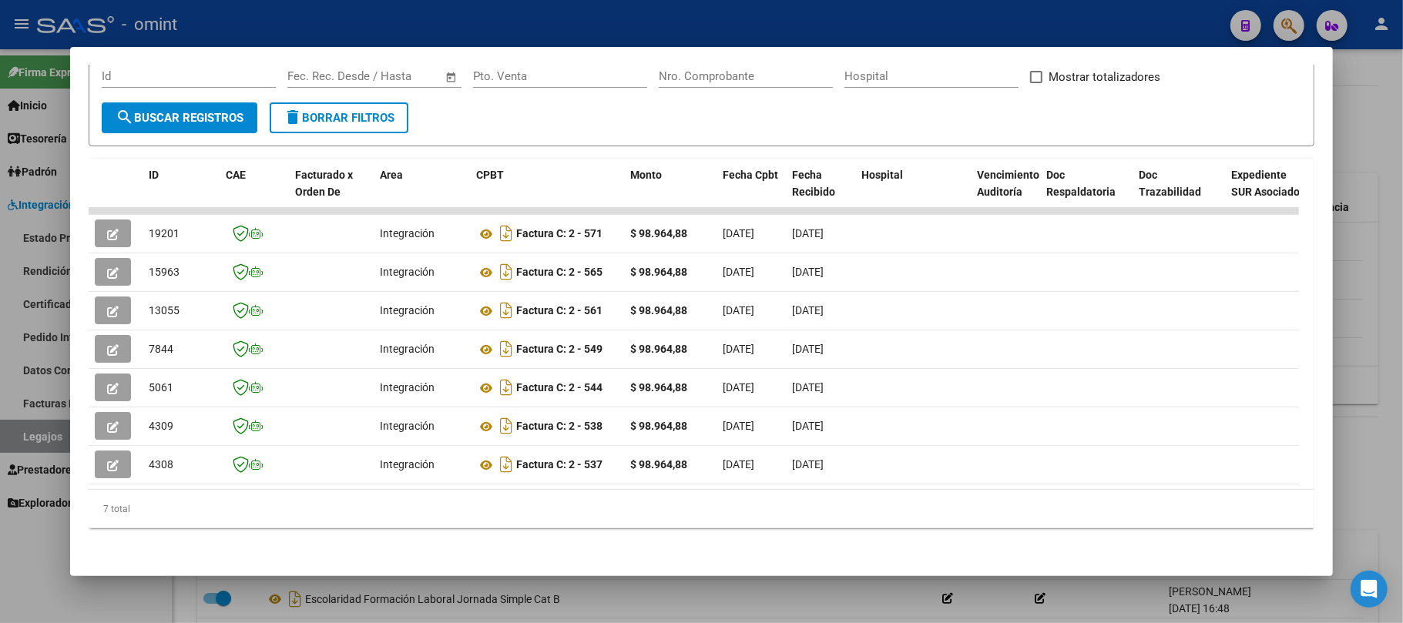
click at [427, 11] on div at bounding box center [701, 311] width 1403 height 623
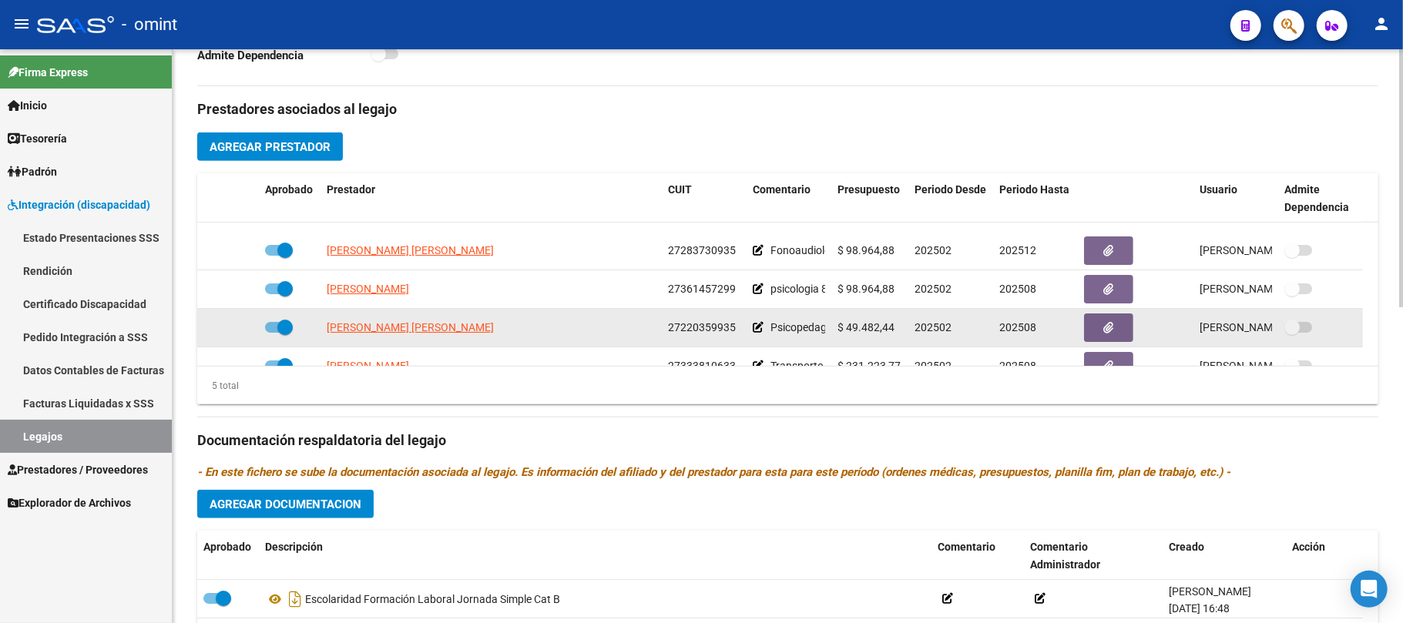
scroll to position [53, 0]
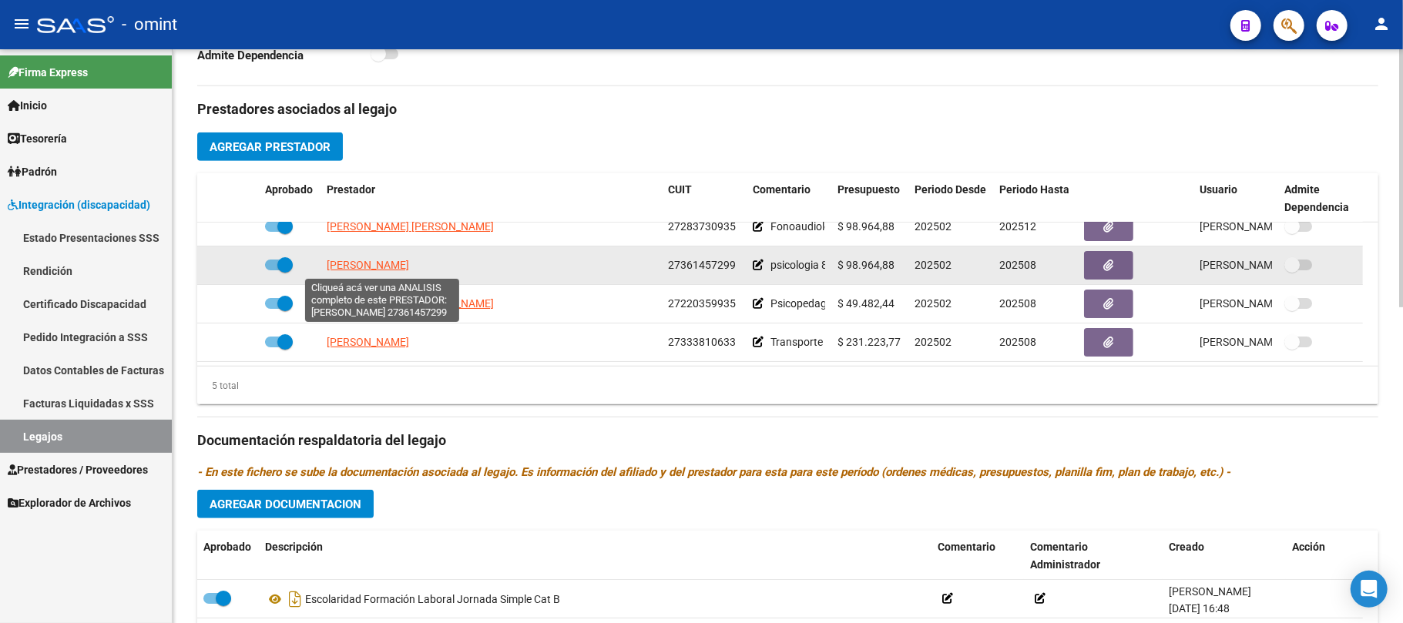
click at [361, 260] on span "[PERSON_NAME]" at bounding box center [368, 265] width 82 height 12
type textarea "27361457299"
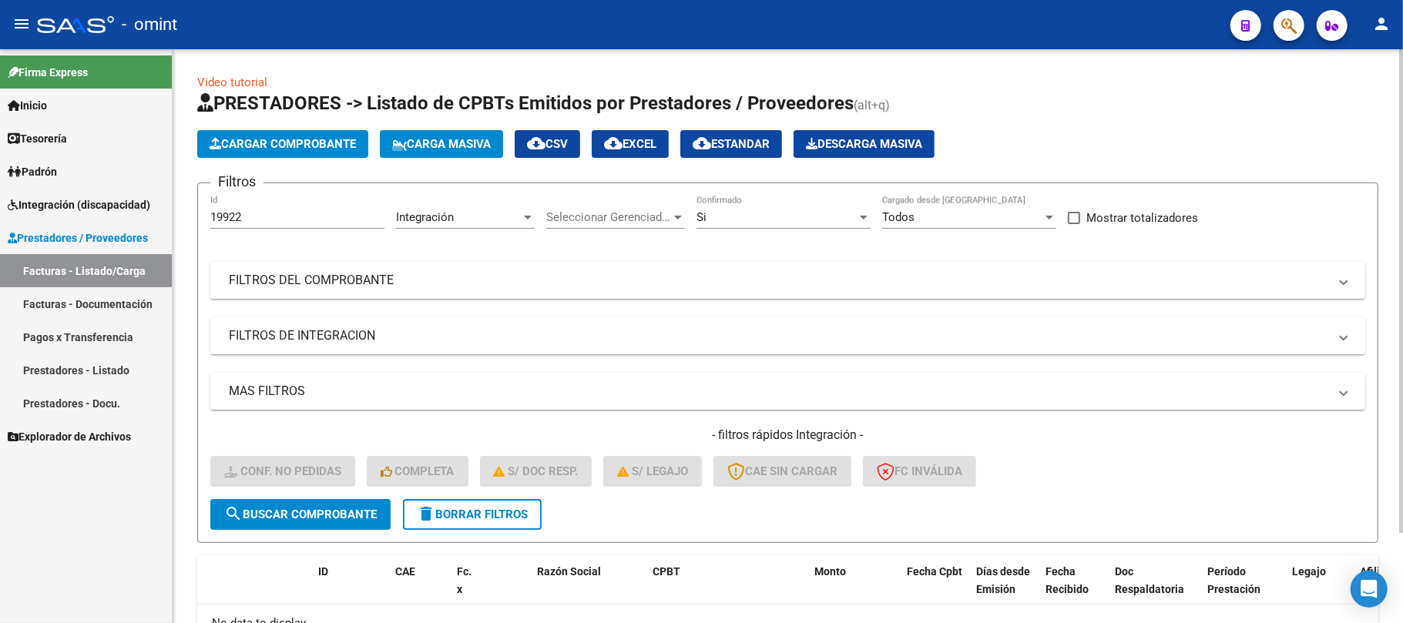
scroll to position [72, 0]
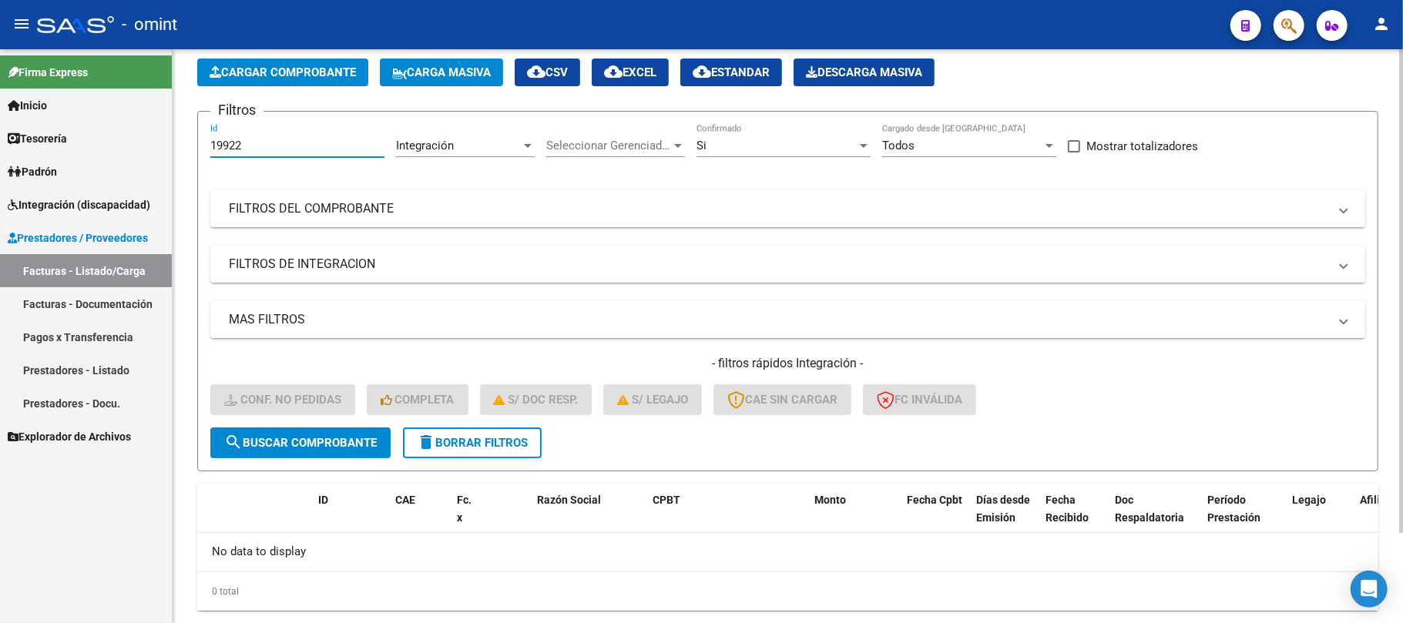
drag, startPoint x: 245, startPoint y: 143, endPoint x: 192, endPoint y: 146, distance: 53.2
click at [194, 146] on div "Video tutorial PRESTADORES -> Listado de CPBTs Emitidos por Prestadores / Prove…" at bounding box center [788, 319] width 1230 height 683
paste input "20328"
type input "20328"
click at [324, 431] on button "search Buscar Comprobante" at bounding box center [300, 443] width 180 height 31
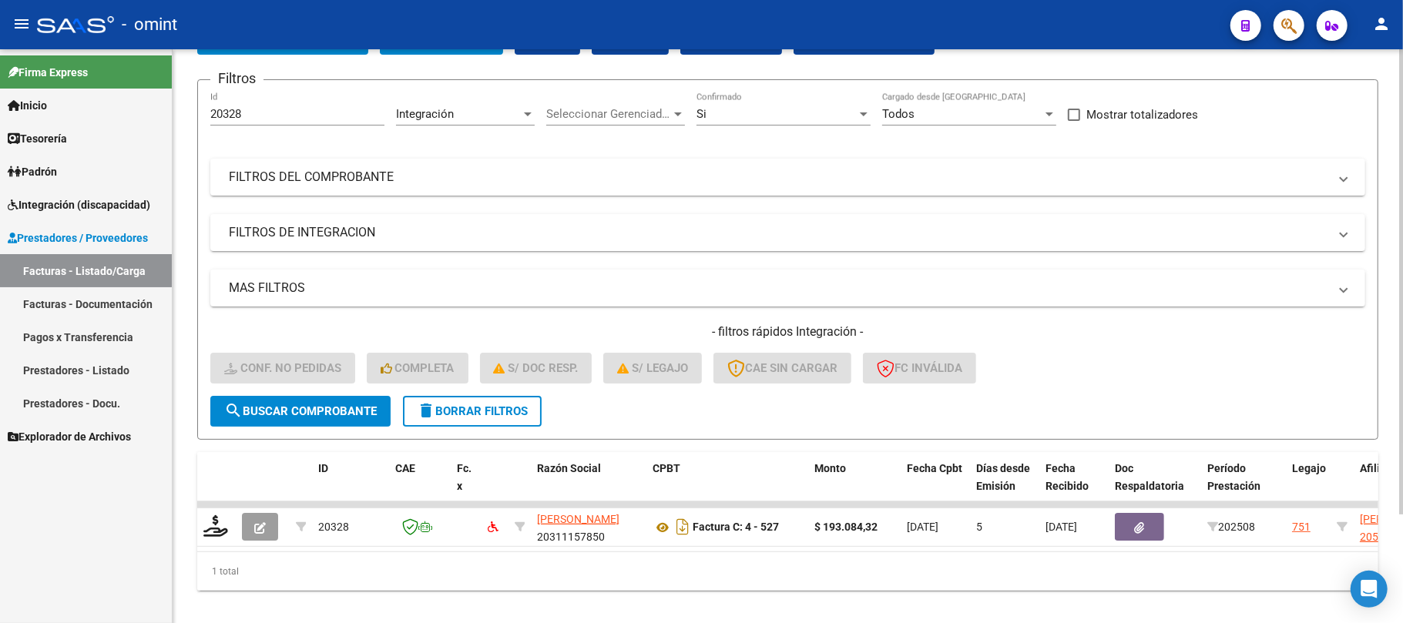
scroll to position [134, 0]
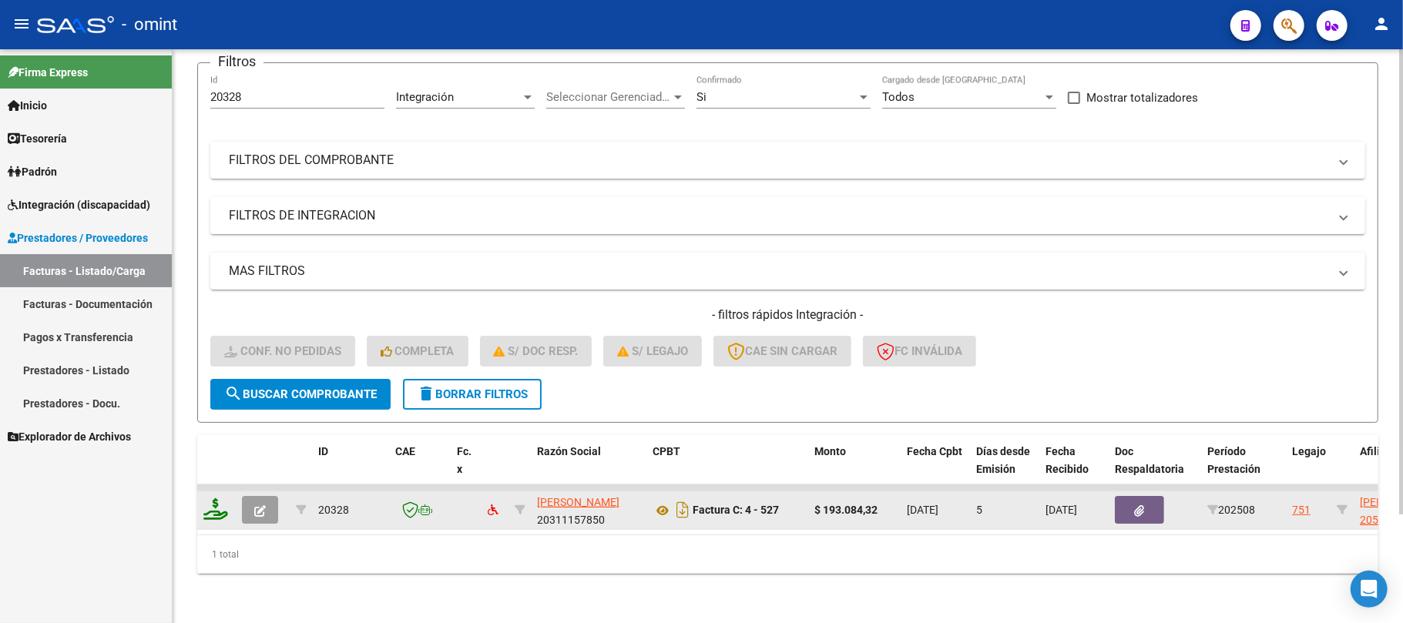
click at [210, 500] on icon at bounding box center [215, 510] width 25 height 22
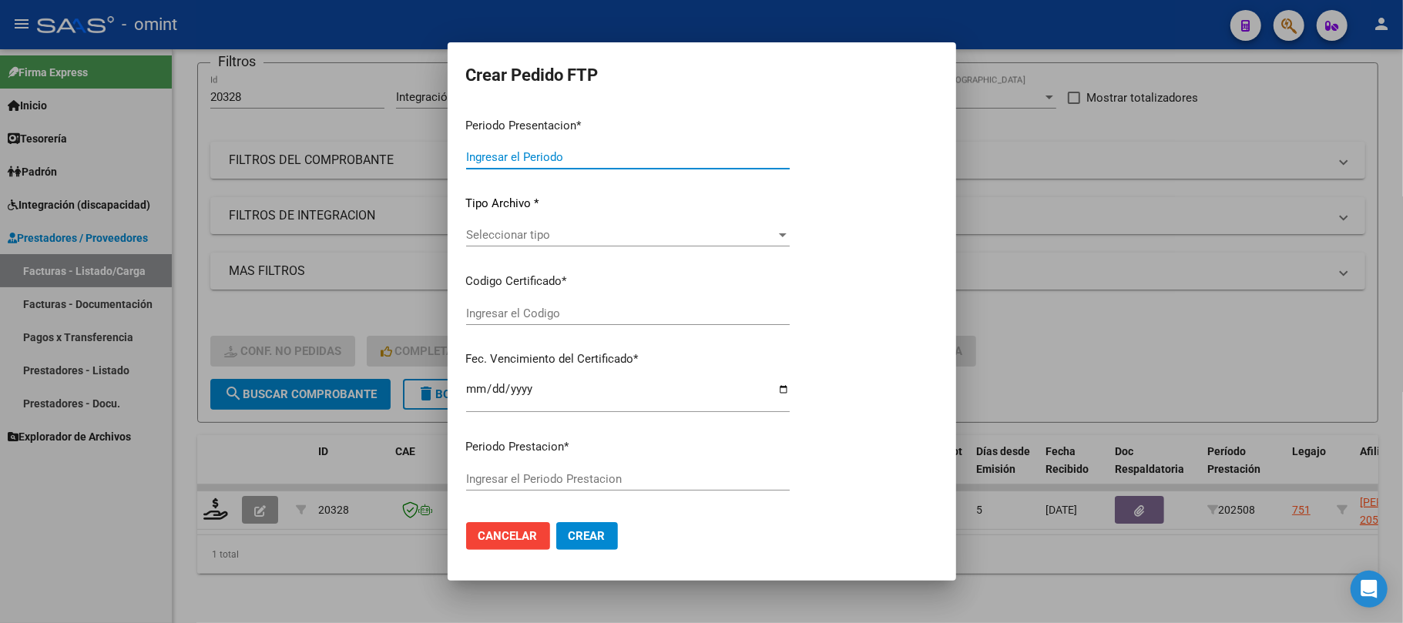
type input "202508"
type input "$ 193.084,32"
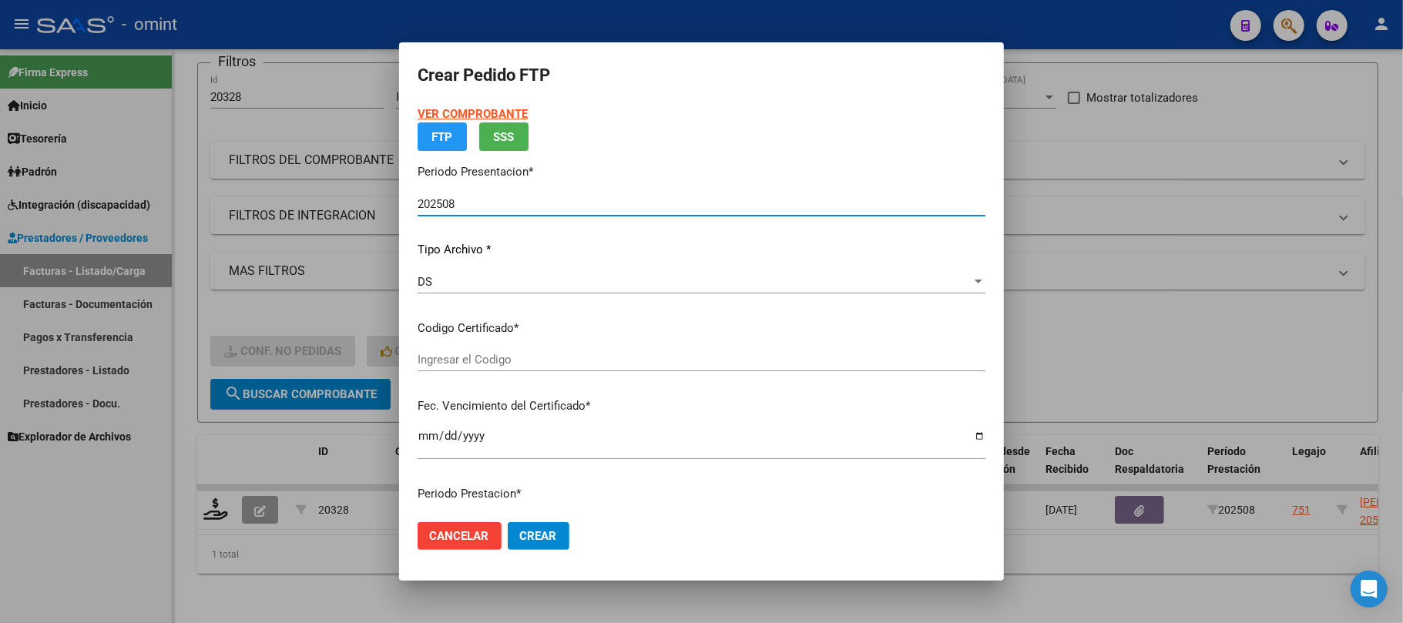
type input "426782049"
type input "2030-11-25"
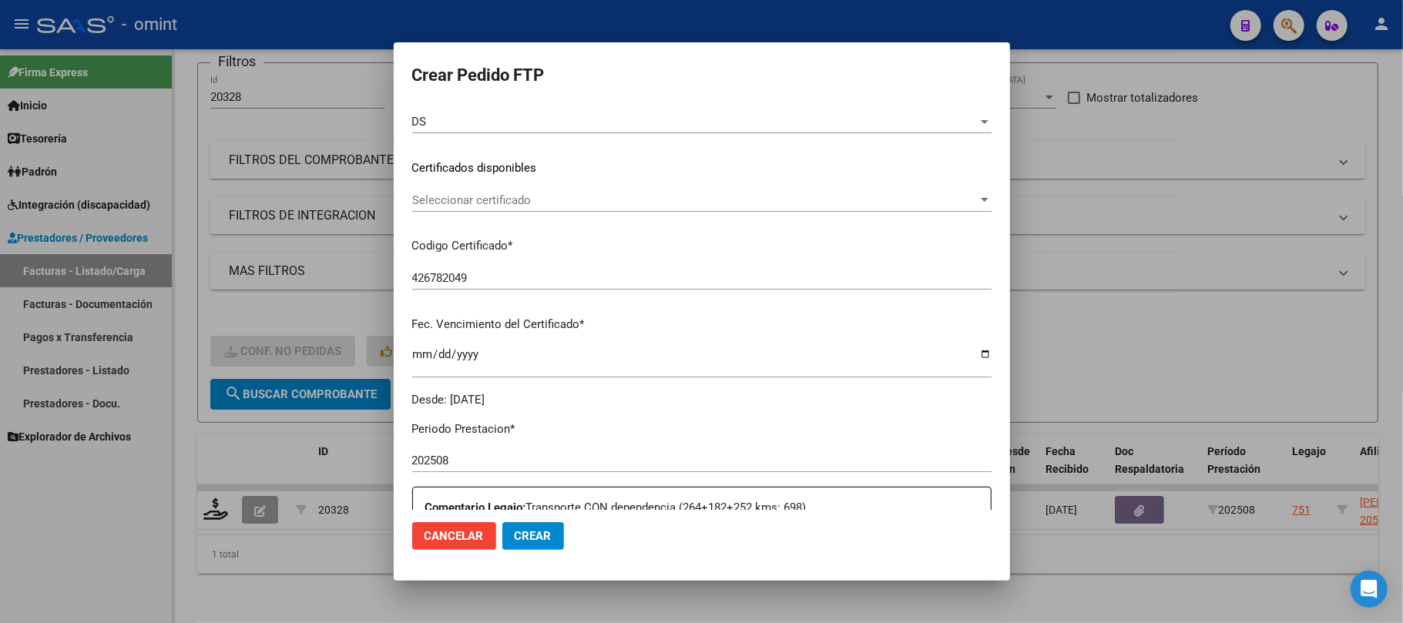
scroll to position [205, 0]
click at [490, 203] on div "Seleccionar certificado Seleccionar certificado" at bounding box center [701, 195] width 579 height 23
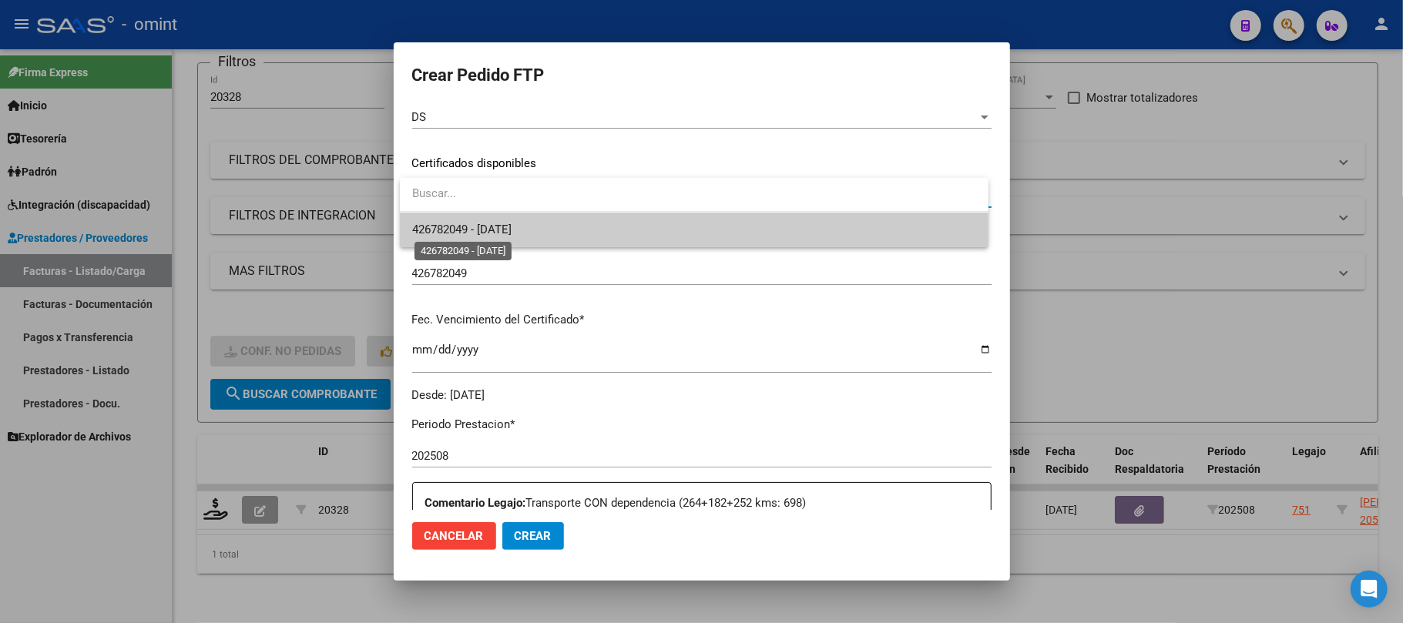
click at [488, 233] on span "426782049 - 2030-11-25" at bounding box center [461, 230] width 99 height 14
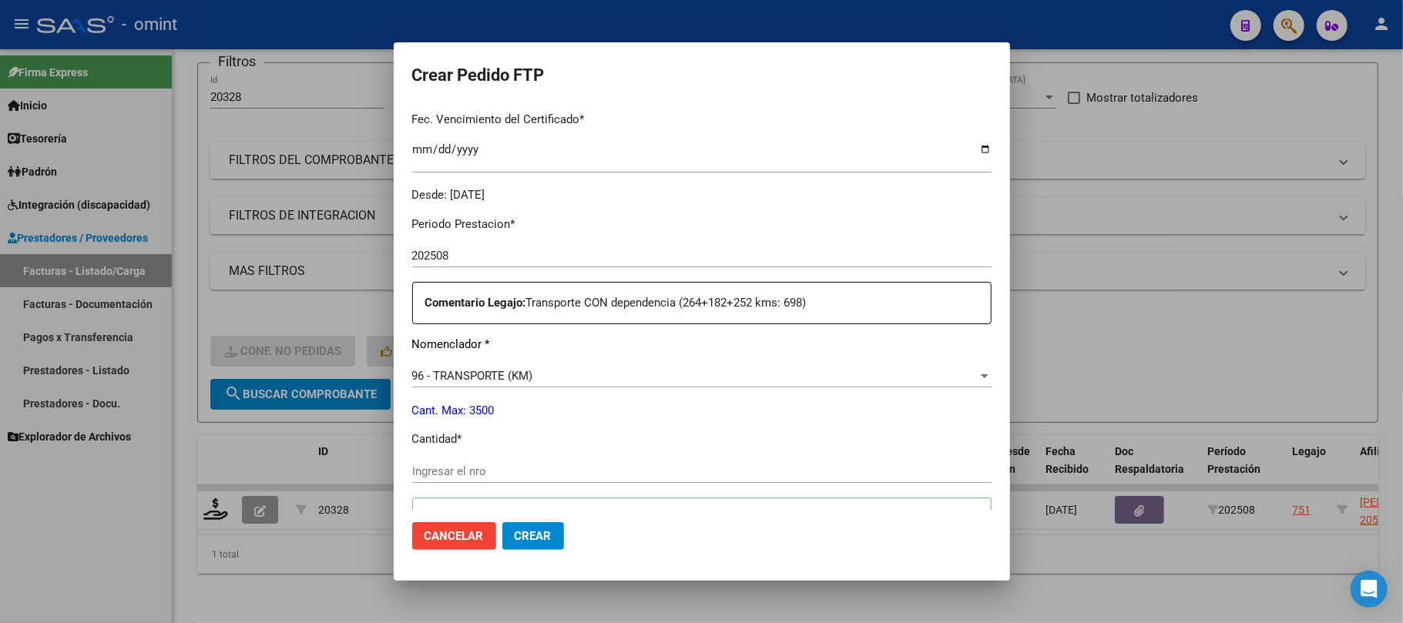
scroll to position [411, 0]
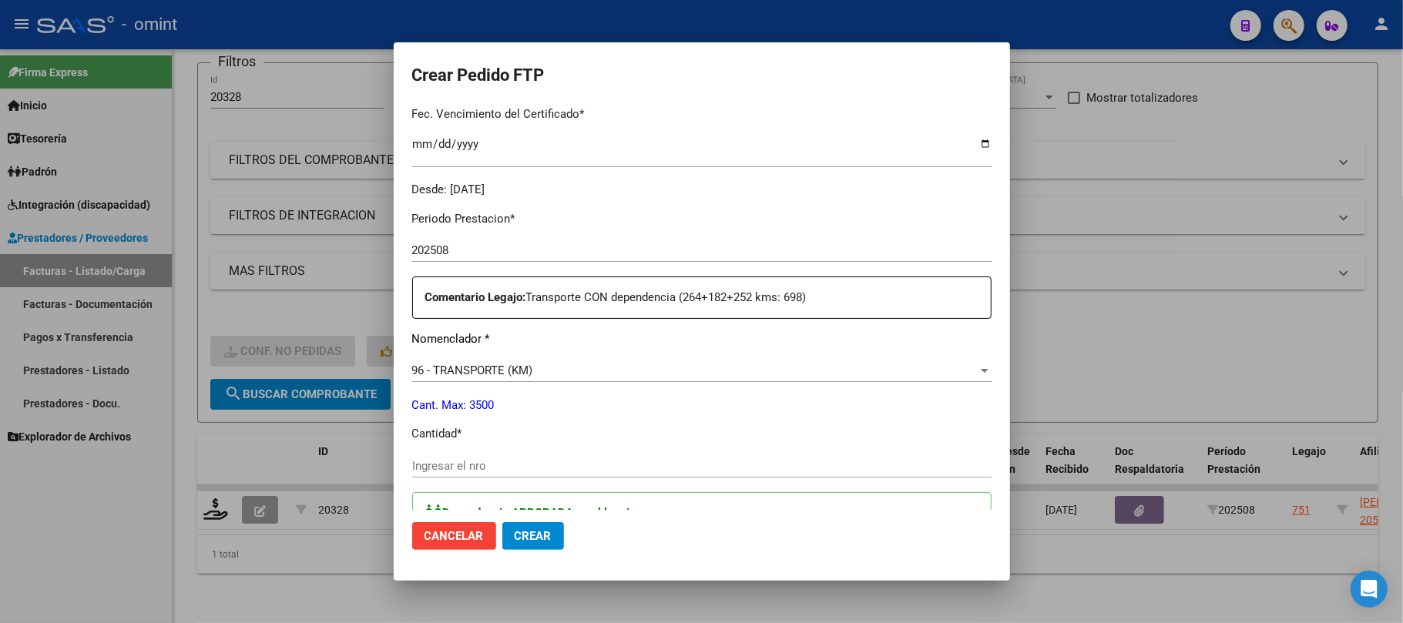
click at [497, 465] on input "Ingresar el nro" at bounding box center [701, 466] width 579 height 14
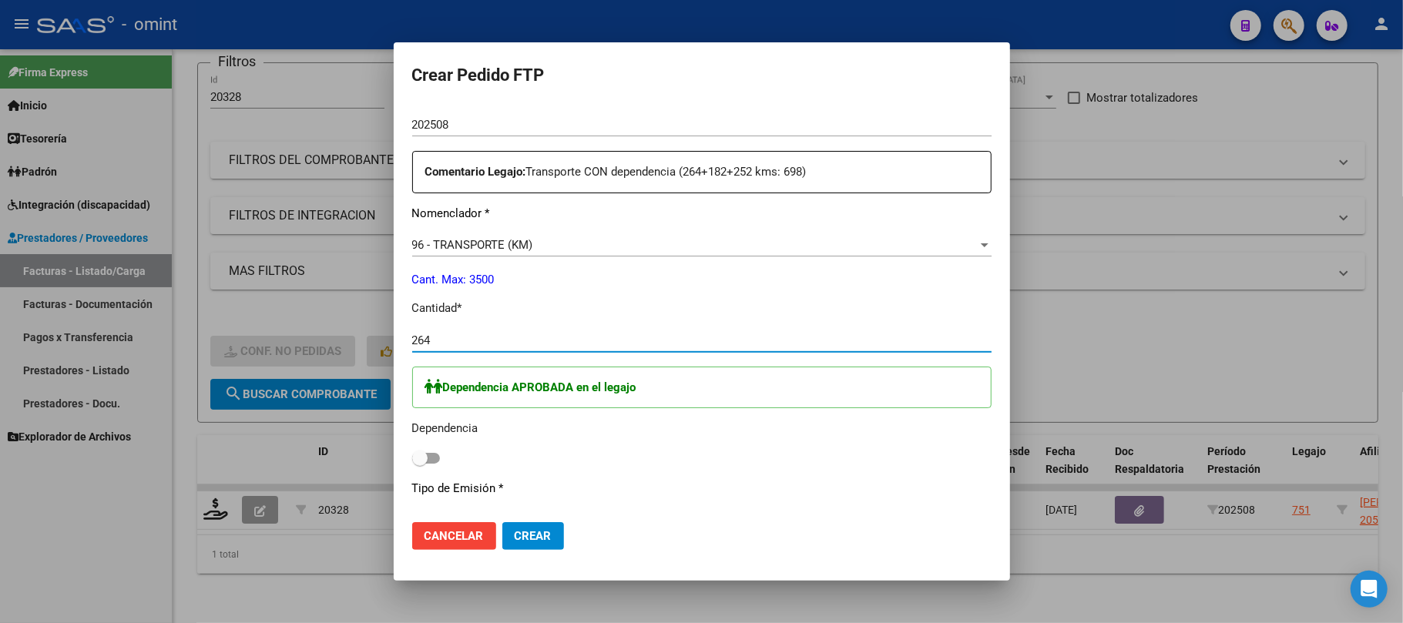
scroll to position [616, 0]
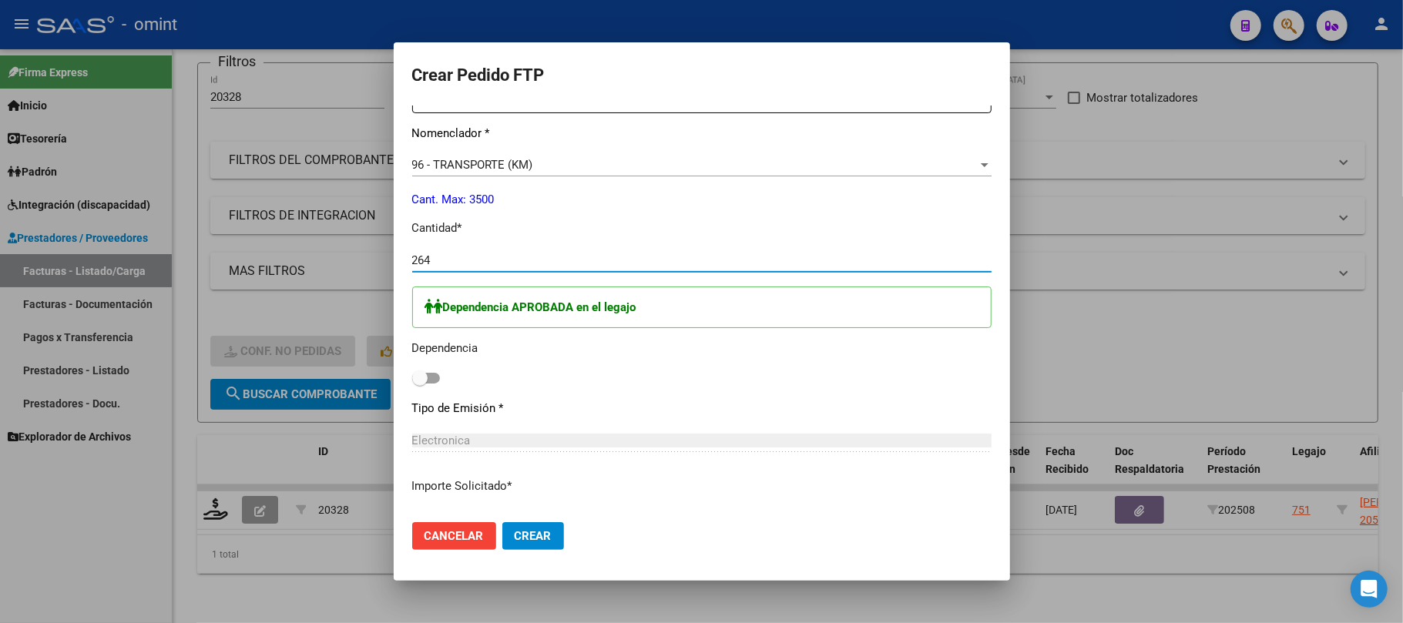
type input "264"
click at [441, 376] on div "Dependencia APROBADA en el legajo Dependencia" at bounding box center [701, 338] width 579 height 102
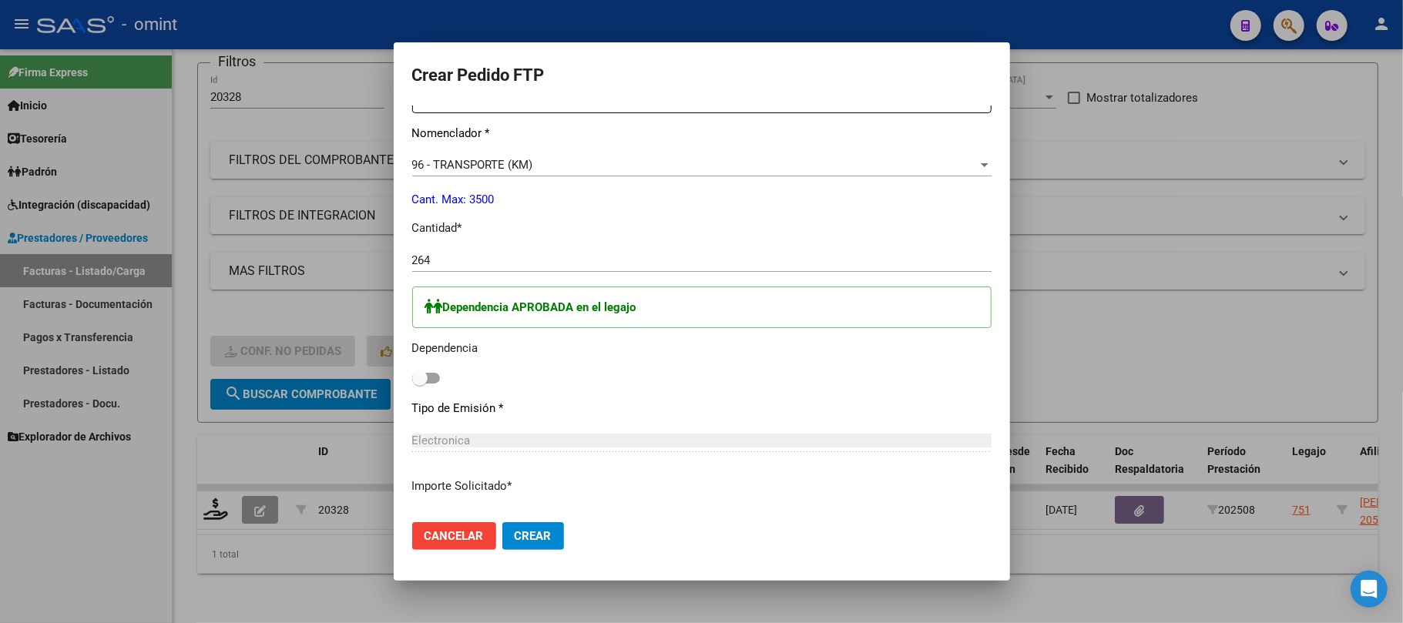
click at [430, 377] on span at bounding box center [426, 378] width 28 height 11
click at [420, 384] on input "checkbox" at bounding box center [419, 384] width 1 height 1
checkbox input "true"
click at [540, 536] on span "Crear" at bounding box center [533, 536] width 37 height 14
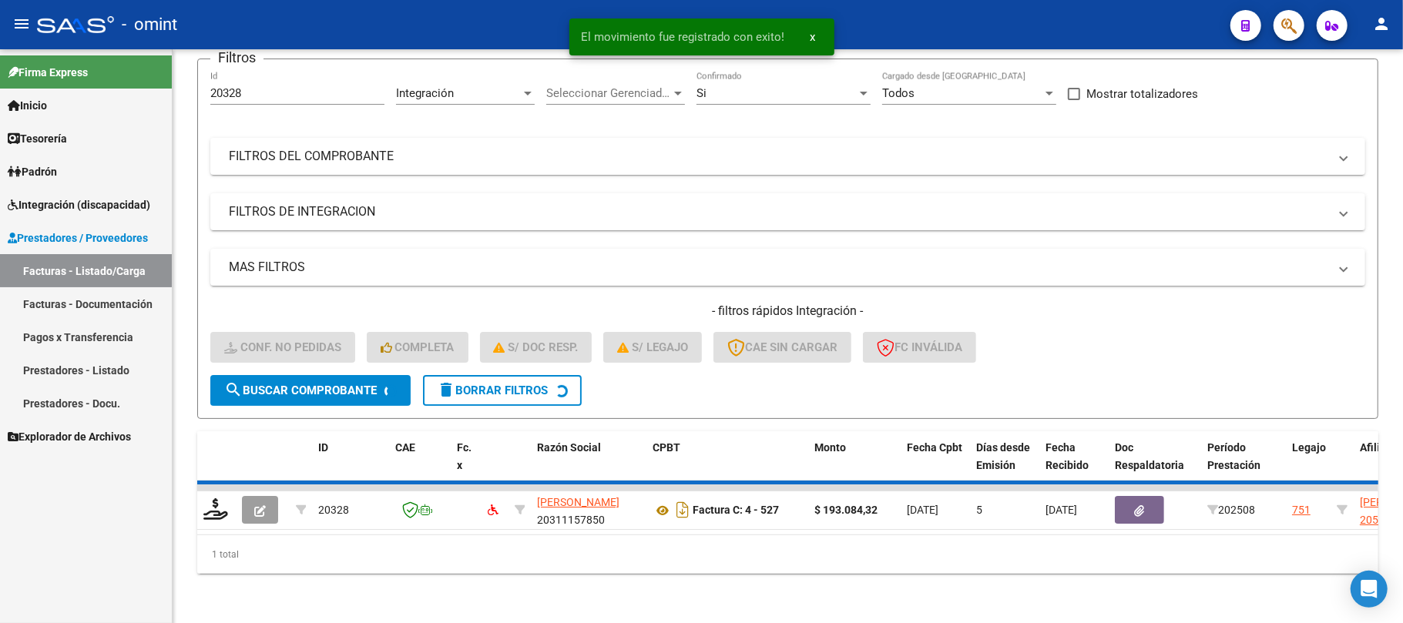
scroll to position [106, 0]
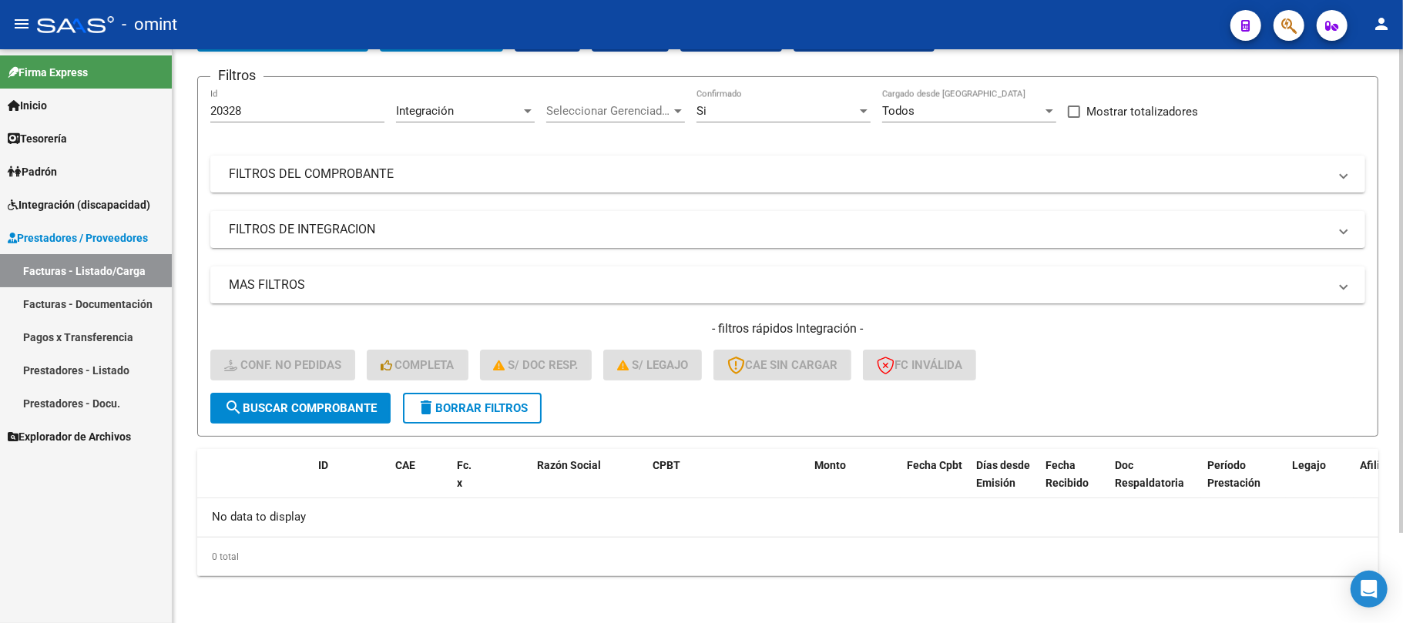
drag, startPoint x: 267, startPoint y: 116, endPoint x: 259, endPoint y: 112, distance: 8.3
click at [260, 115] on div "20328 Id" at bounding box center [297, 105] width 174 height 33
drag, startPoint x: 259, startPoint y: 109, endPoint x: 153, endPoint y: 112, distance: 106.4
click at [153, 112] on mat-sidenav-container "Firma Express Inicio Instructivos Contacto OS Tesorería Extractos Procesados (c…" at bounding box center [701, 336] width 1403 height 574
paste input "6"
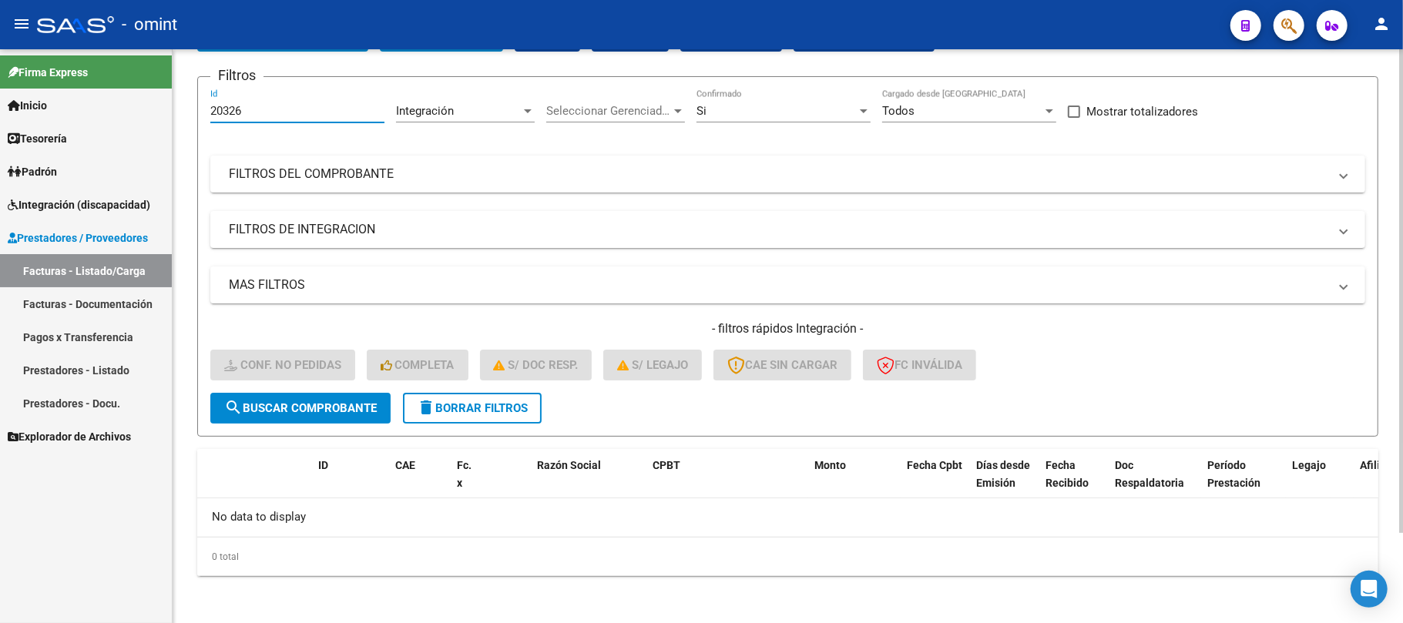
type input "20326"
click at [328, 404] on span "search Buscar Comprobante" at bounding box center [300, 408] width 153 height 14
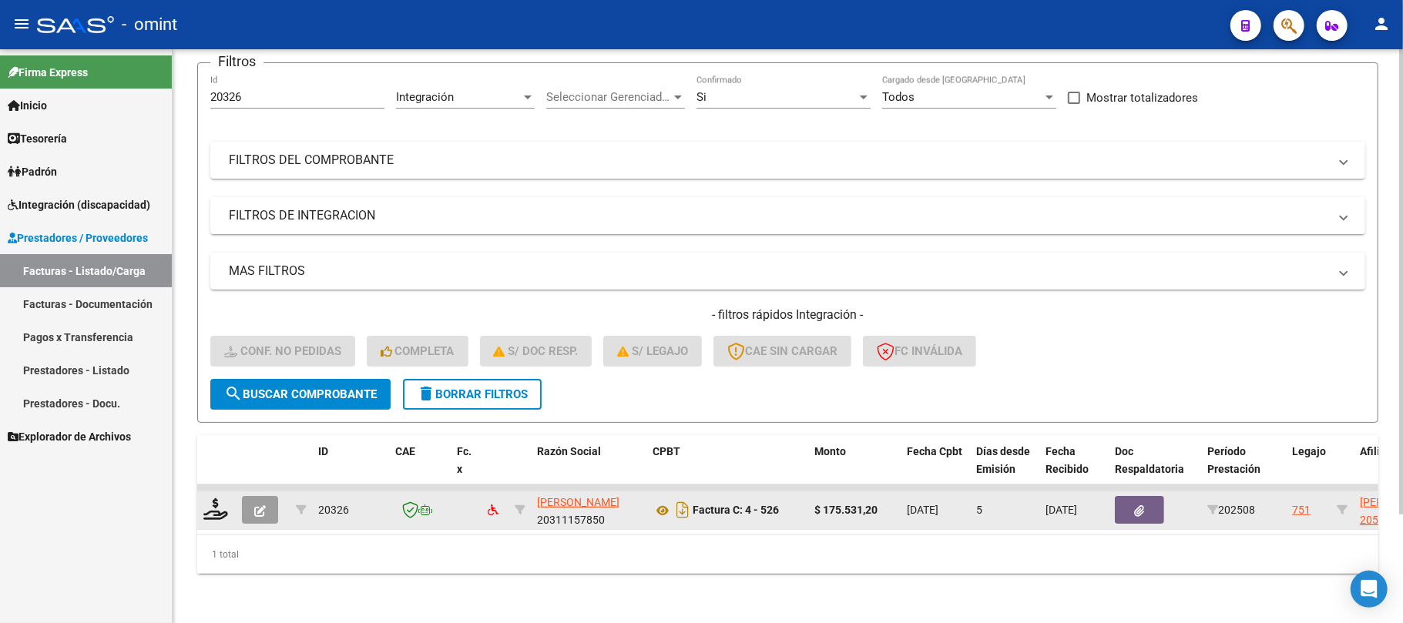
scroll to position [134, 0]
click at [217, 499] on icon at bounding box center [215, 510] width 25 height 22
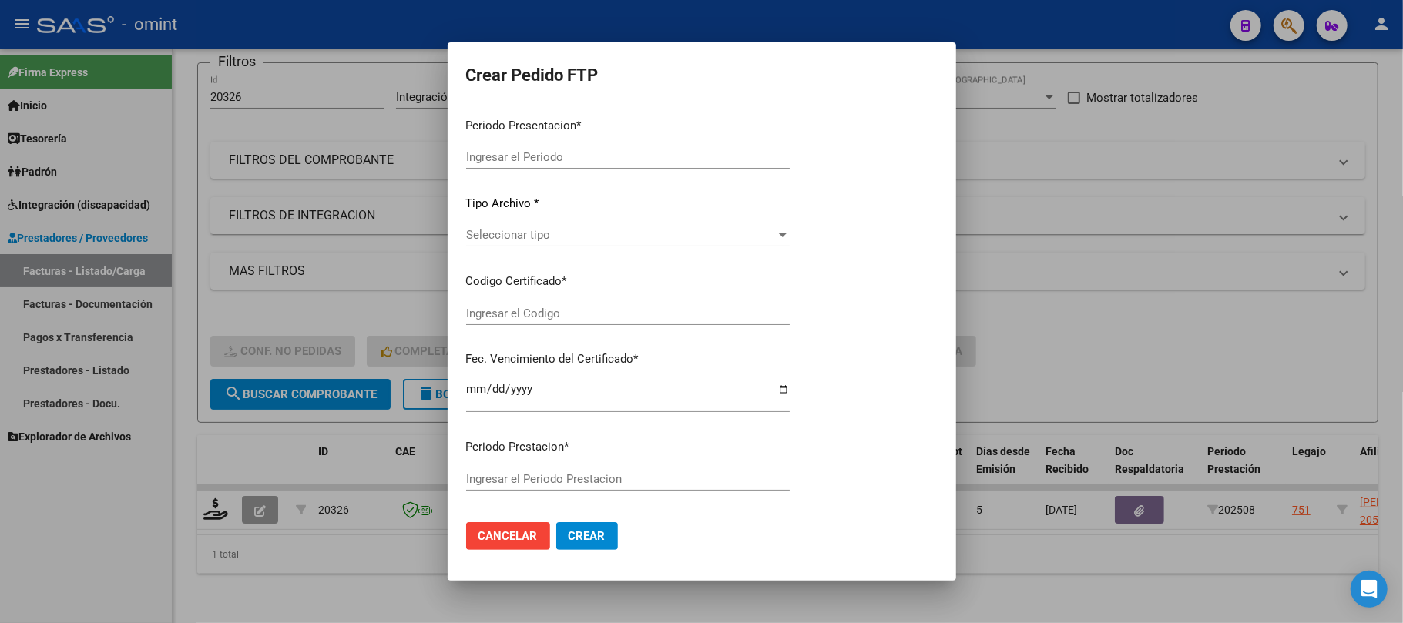
type input "202508"
type input "$ 175.531,20"
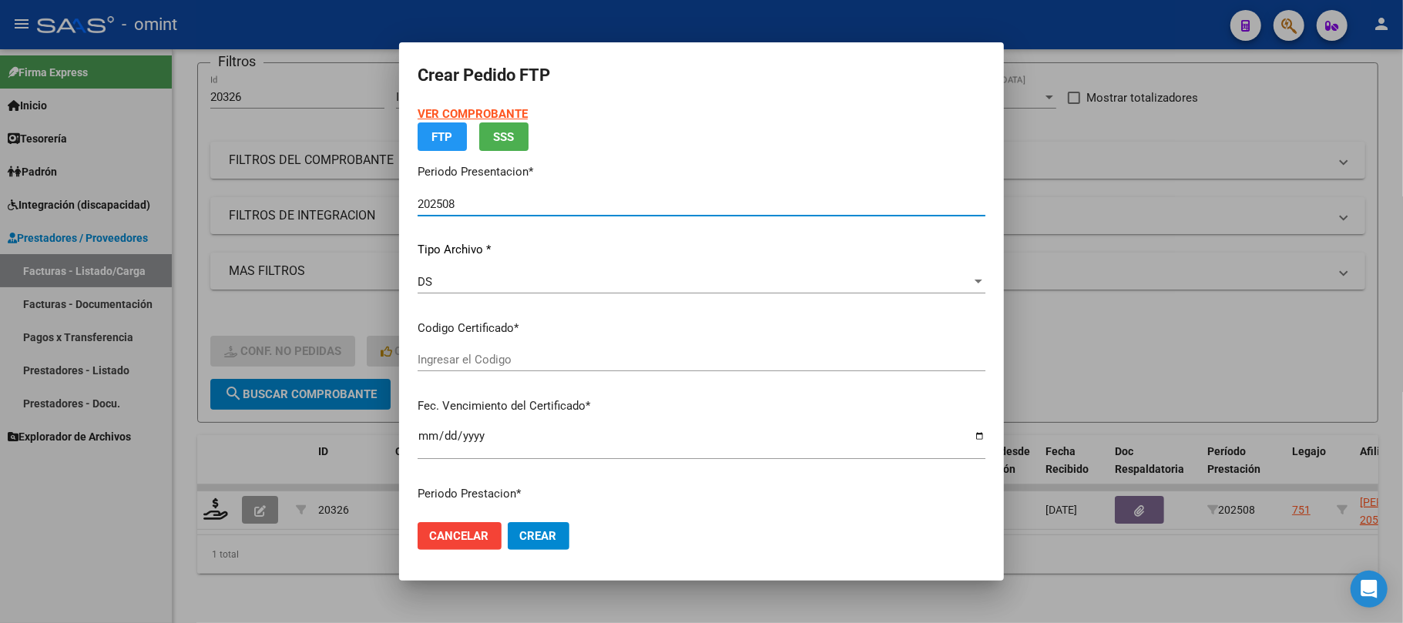
type input "426782049"
type input "2030-11-25"
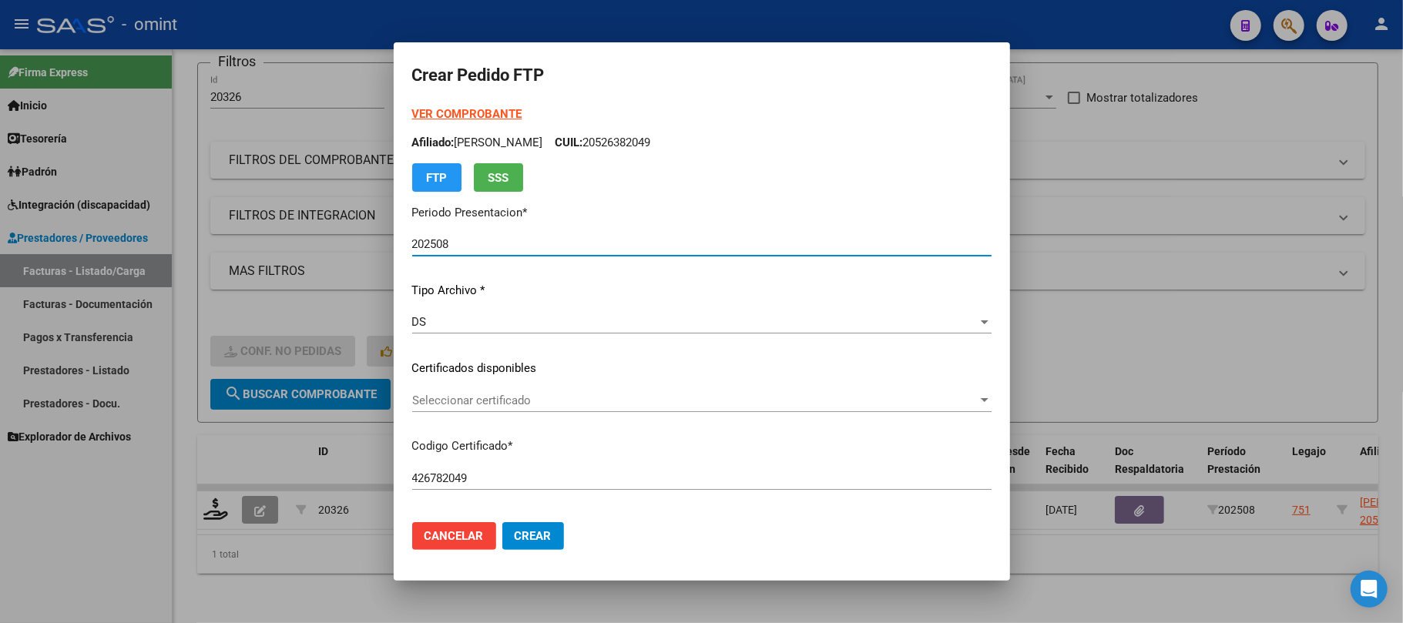
click at [448, 415] on div "Seleccionar certificado Seleccionar certificado" at bounding box center [701, 408] width 579 height 38
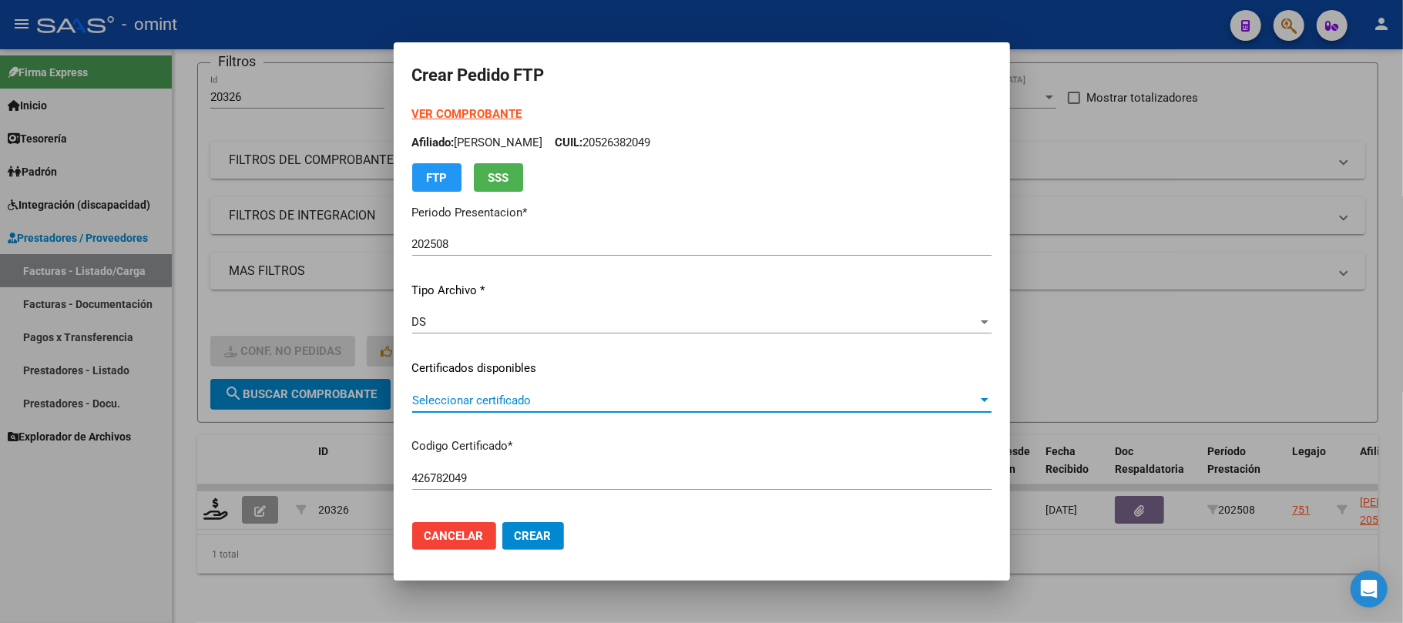
click at [457, 407] on span "Seleccionar certificado" at bounding box center [695, 401] width 566 height 14
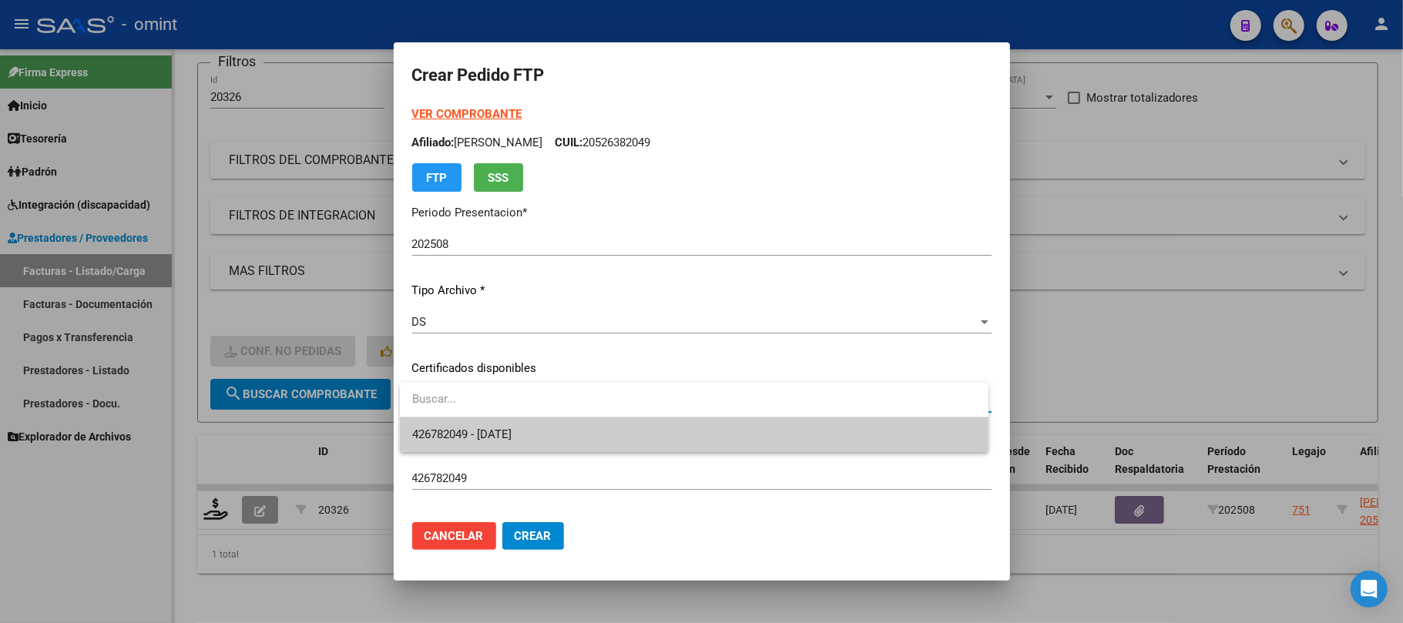
click at [494, 430] on span "426782049 - 2030-11-25" at bounding box center [461, 435] width 99 height 14
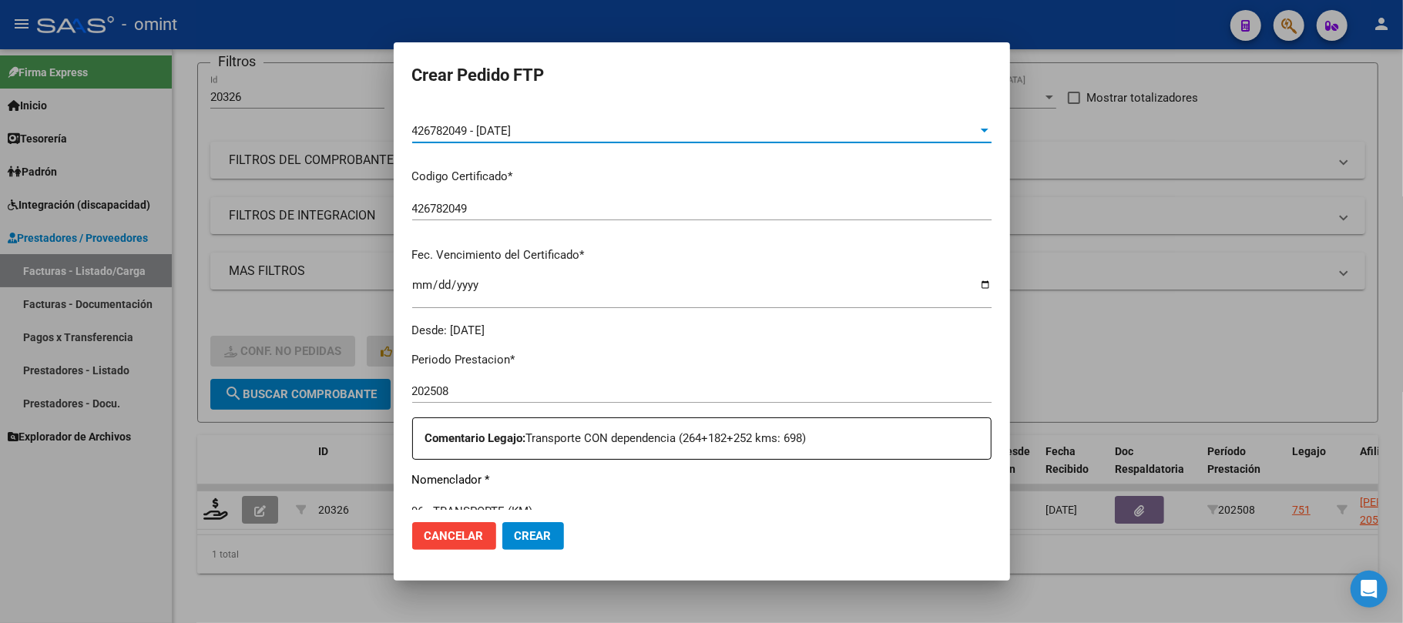
scroll to position [513, 0]
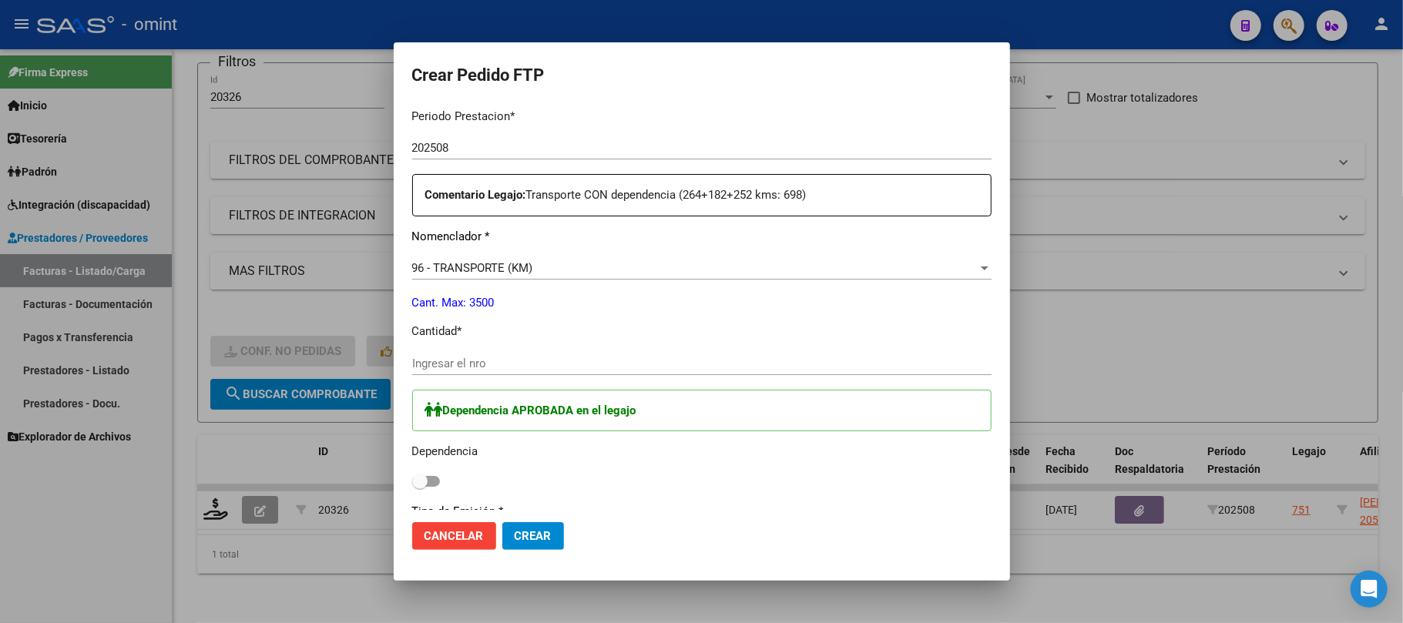
click at [476, 352] on div "Ingresar el nro" at bounding box center [701, 363] width 579 height 23
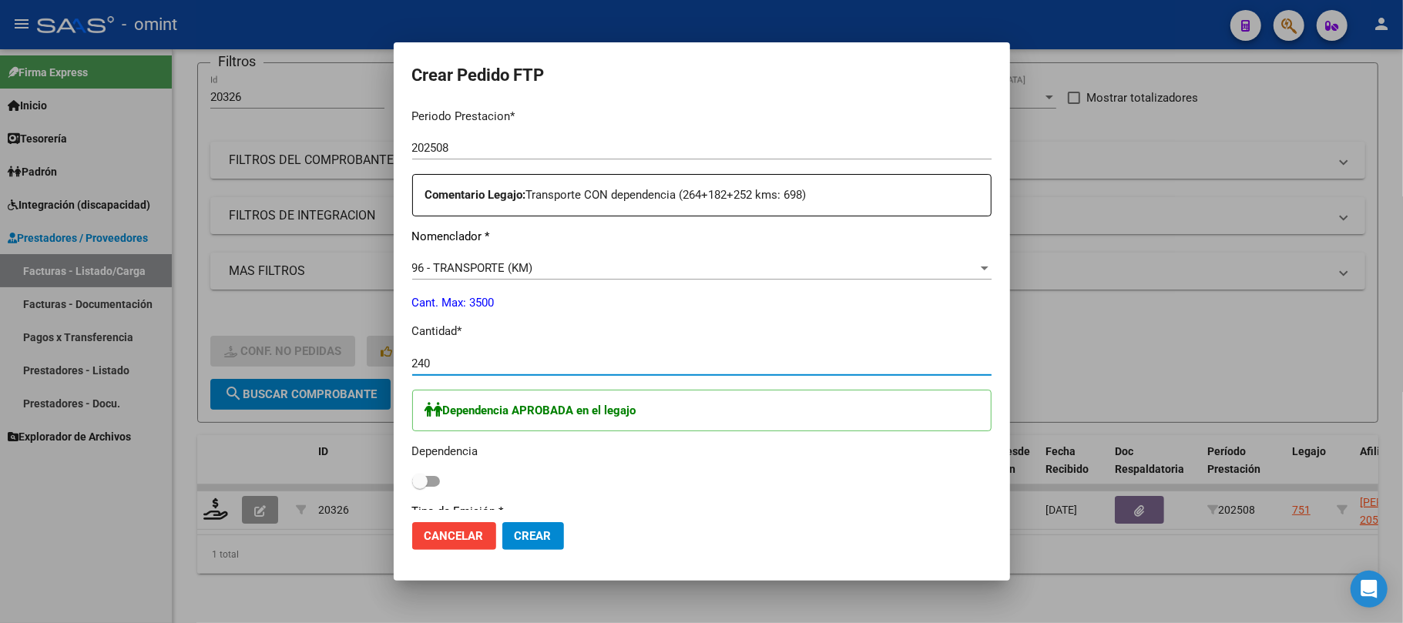
type input "240"
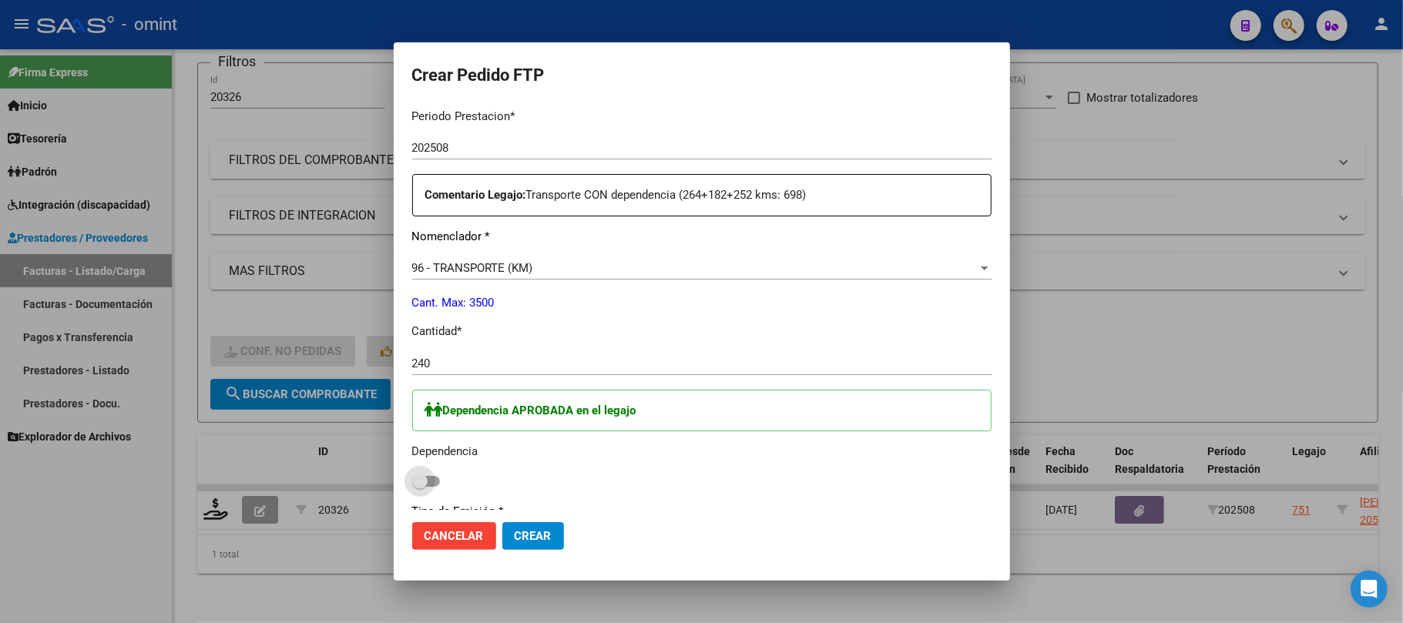
click at [435, 482] on span at bounding box center [426, 481] width 28 height 11
click at [420, 487] on input "checkbox" at bounding box center [419, 487] width 1 height 1
checkbox input "true"
click at [539, 547] on button "Crear" at bounding box center [533, 536] width 62 height 28
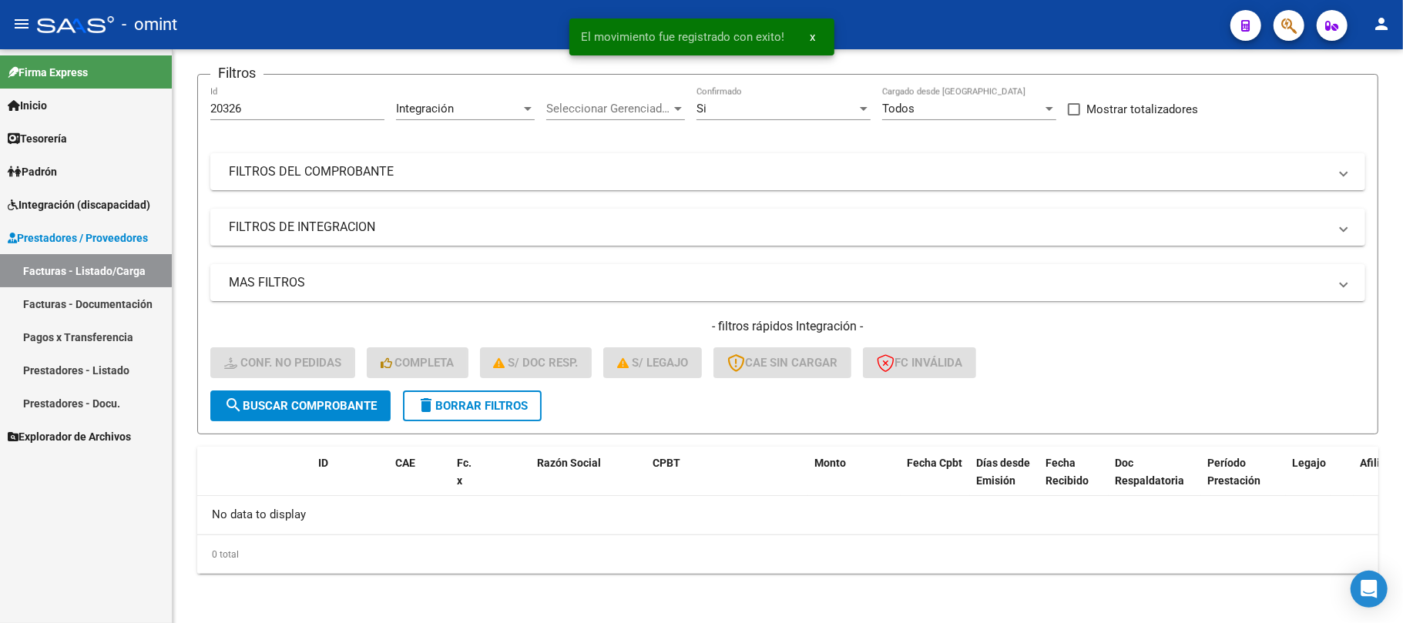
scroll to position [106, 0]
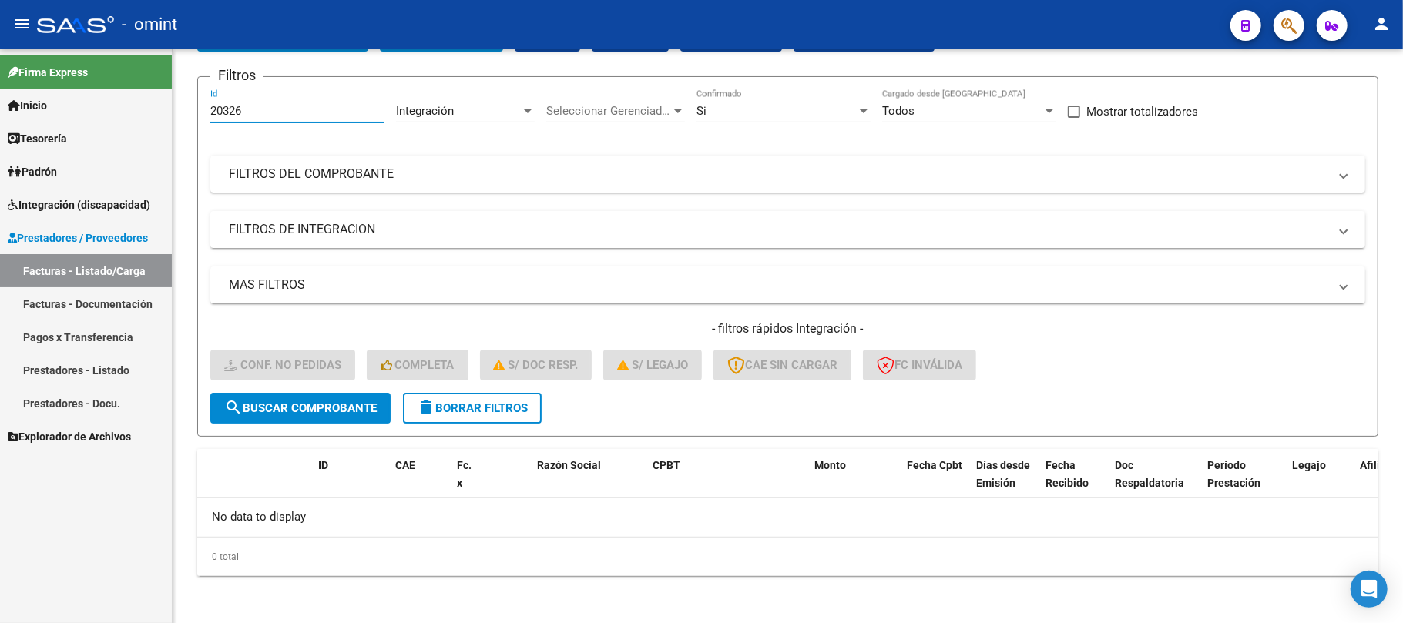
drag, startPoint x: 287, startPoint y: 109, endPoint x: 170, endPoint y: 109, distance: 117.1
click at [170, 109] on mat-sidenav-container "Firma Express Inicio Instructivos Contacto OS Tesorería Extractos Procesados (c…" at bounding box center [701, 336] width 1403 height 574
paste input "4"
type input "20324"
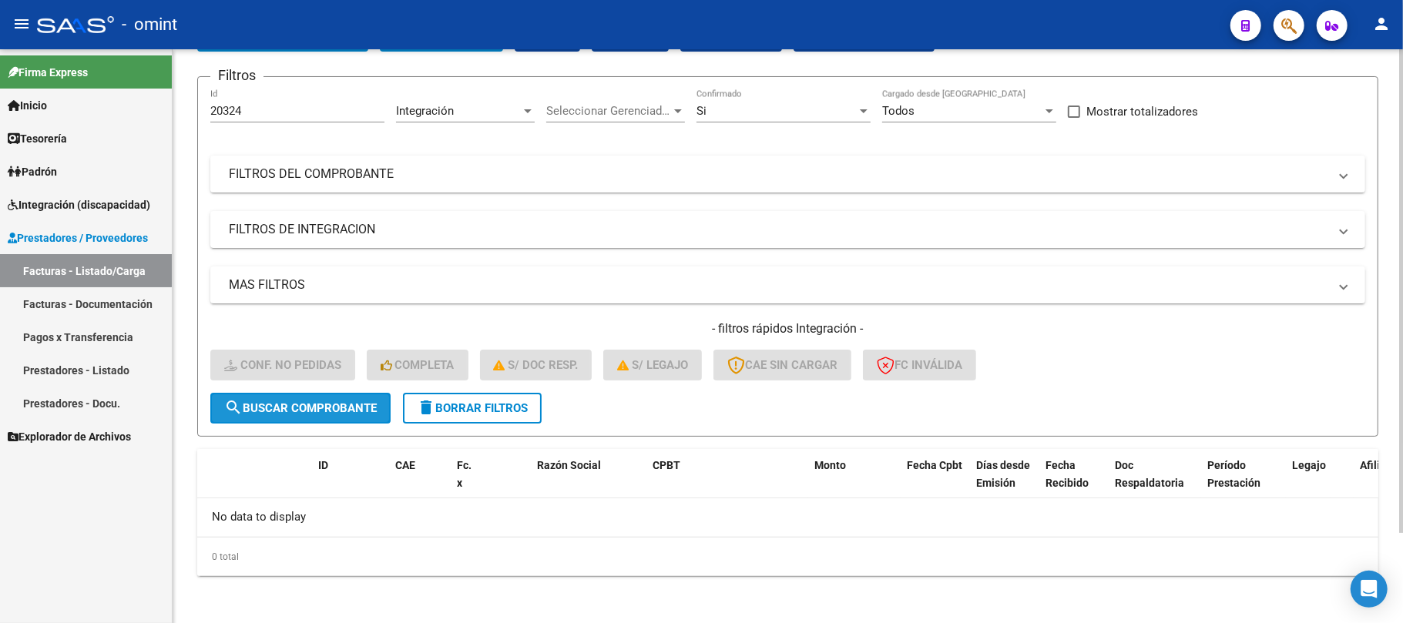
click at [316, 405] on span "search Buscar Comprobante" at bounding box center [300, 408] width 153 height 14
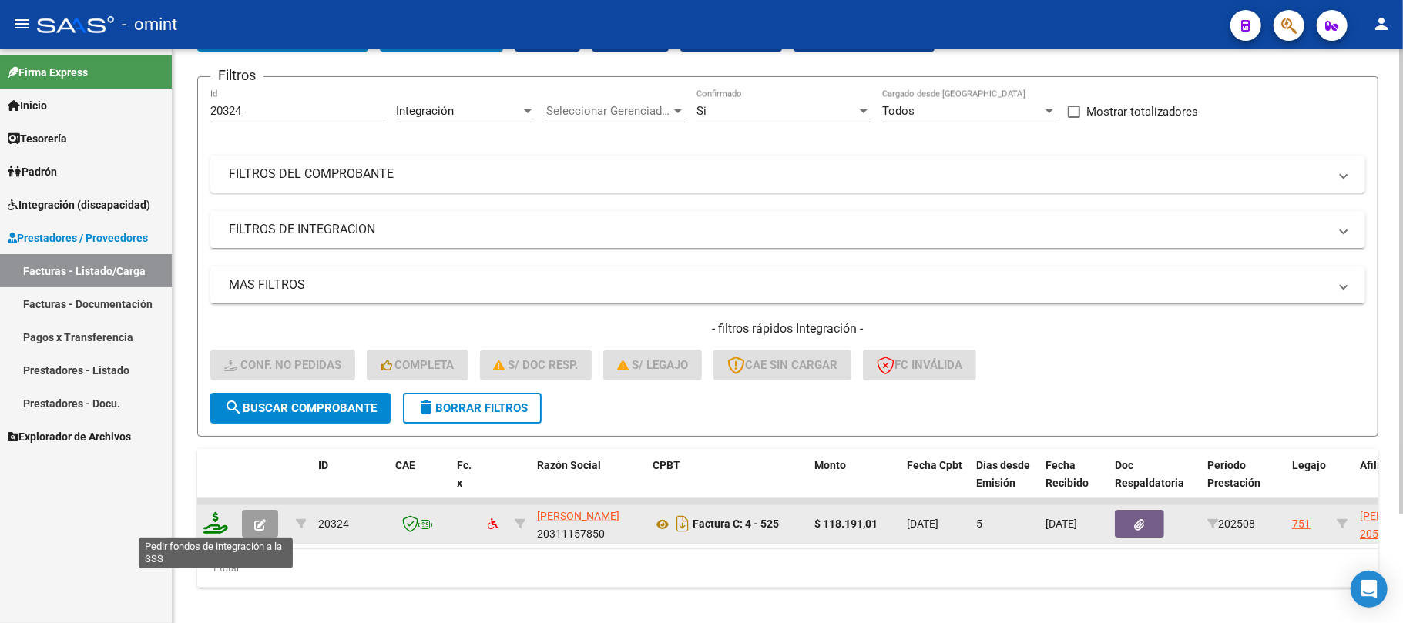
click at [211, 525] on icon at bounding box center [215, 523] width 25 height 22
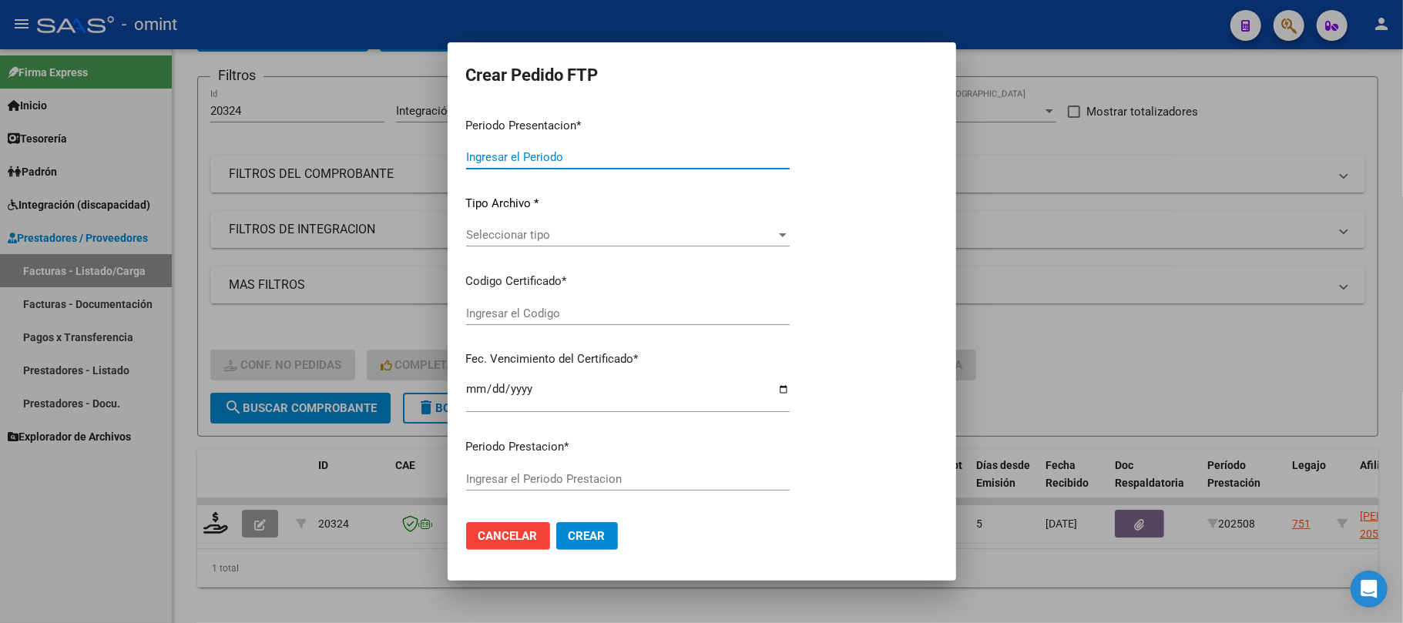
type input "202508"
type input "$ 118.191,01"
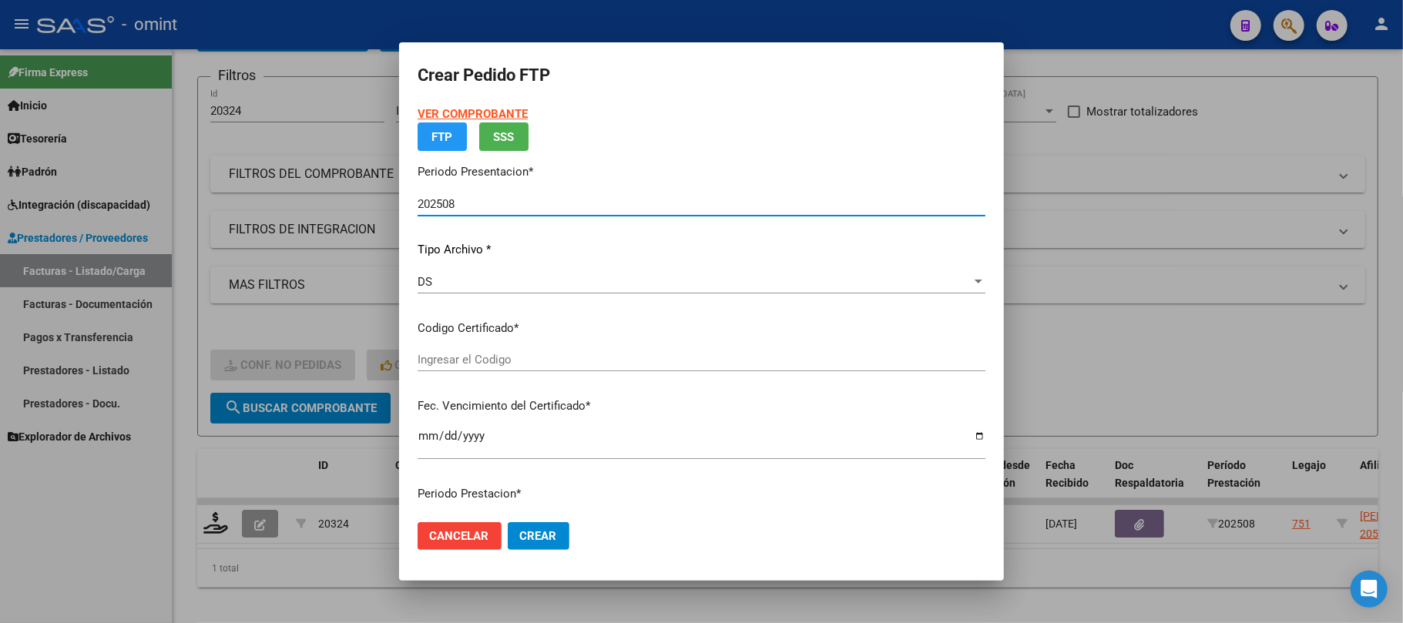
type input "426782049"
type input "2030-11-25"
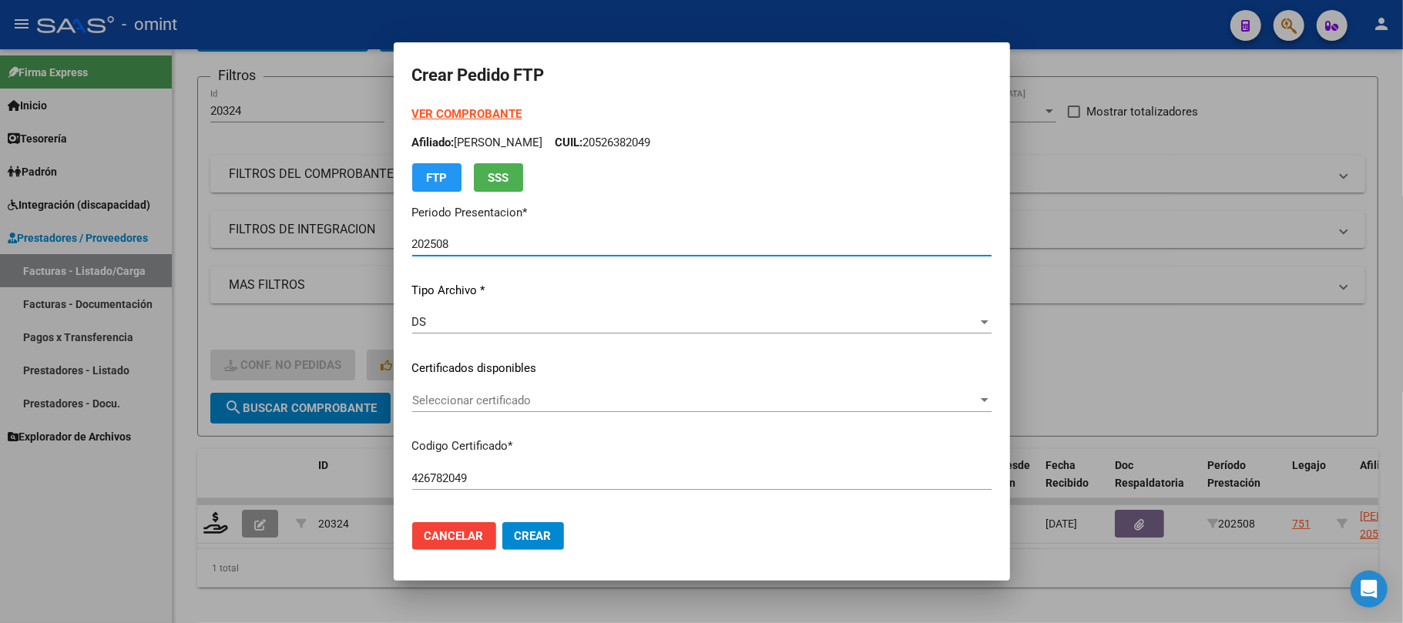
click at [455, 112] on strong "VER COMPROBANTE" at bounding box center [467, 114] width 110 height 14
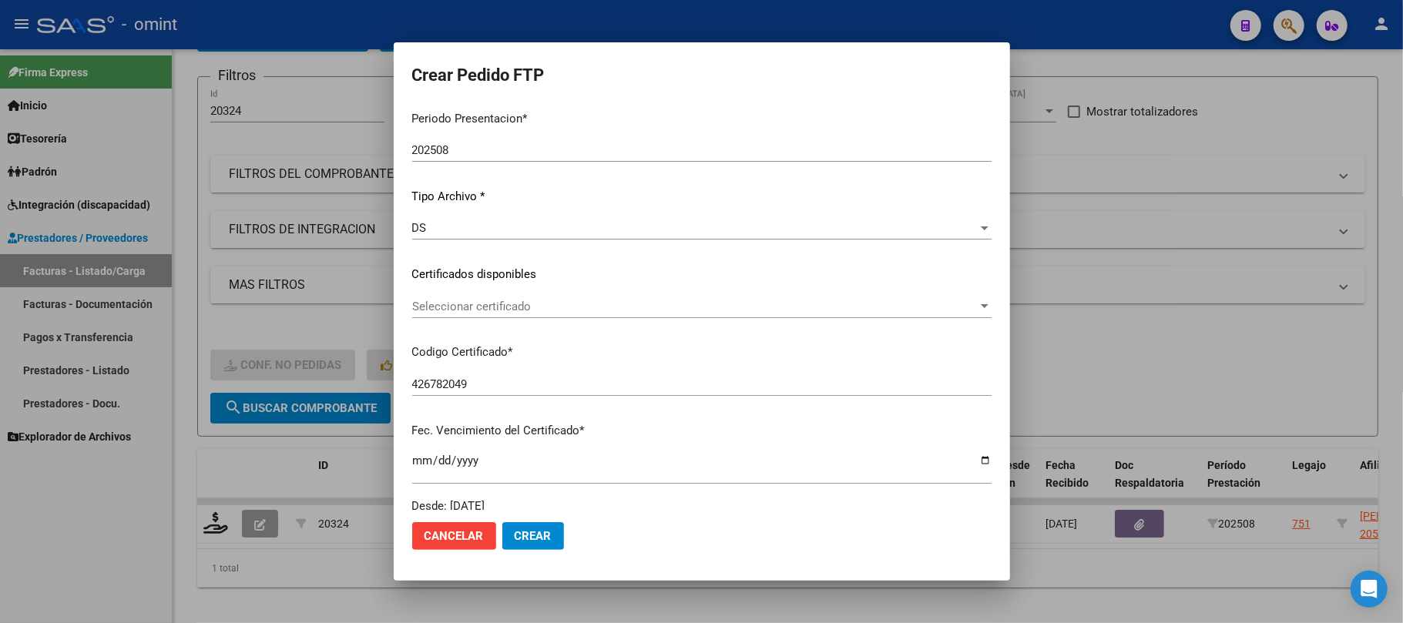
scroll to position [205, 0]
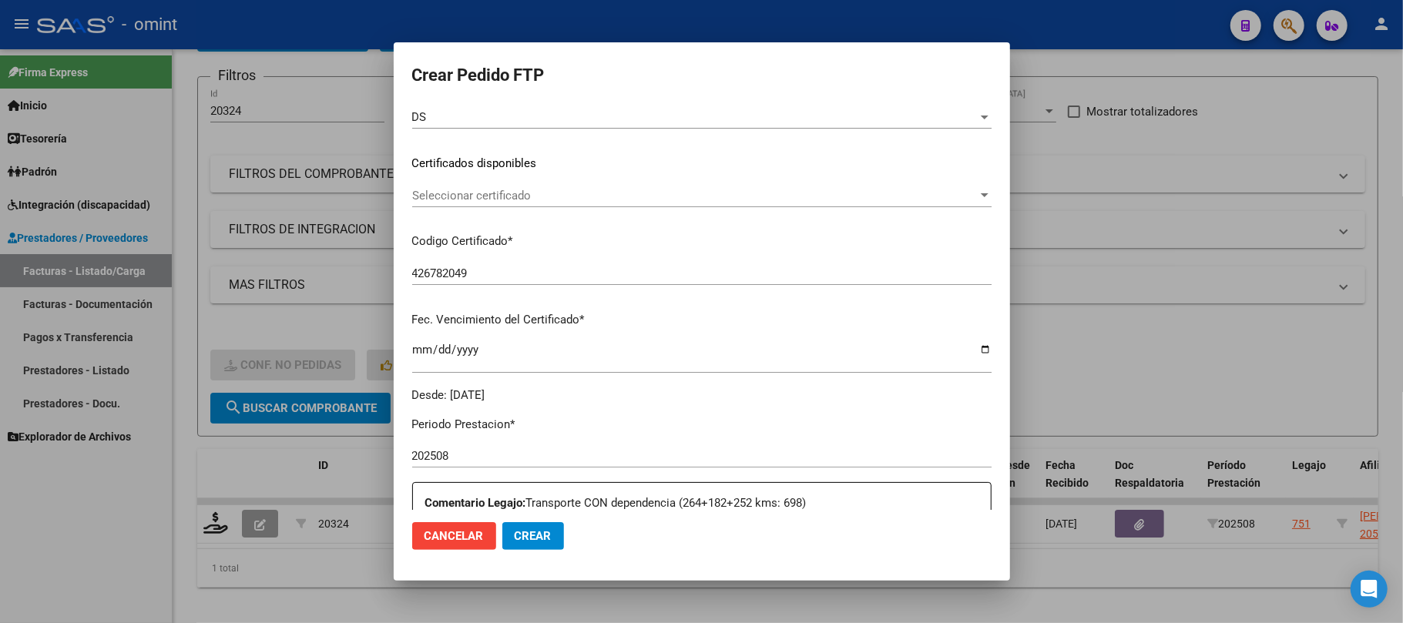
click at [482, 180] on div "VER COMPROBANTE ARCA Padrón Afiliado: MEZA JUAN SEBASTIAN CUIL: 20526382049 FTP…" at bounding box center [701, 153] width 579 height 504
click at [484, 206] on div "Seleccionar certificado Seleccionar certificado" at bounding box center [701, 203] width 579 height 38
click at [478, 185] on div "Seleccionar certificado Seleccionar certificado" at bounding box center [701, 195] width 579 height 23
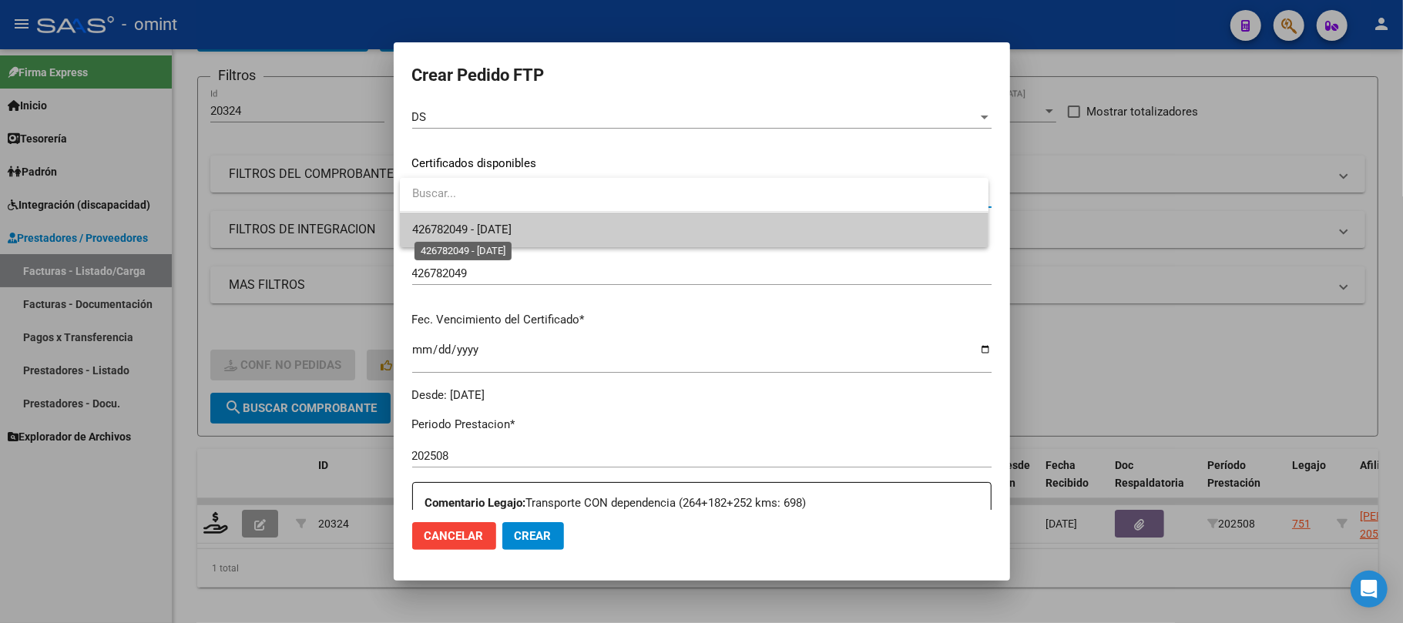
drag, startPoint x: 498, startPoint y: 231, endPoint x: 579, endPoint y: 235, distance: 81.8
click at [502, 233] on span "426782049 - 2030-11-25" at bounding box center [461, 230] width 99 height 14
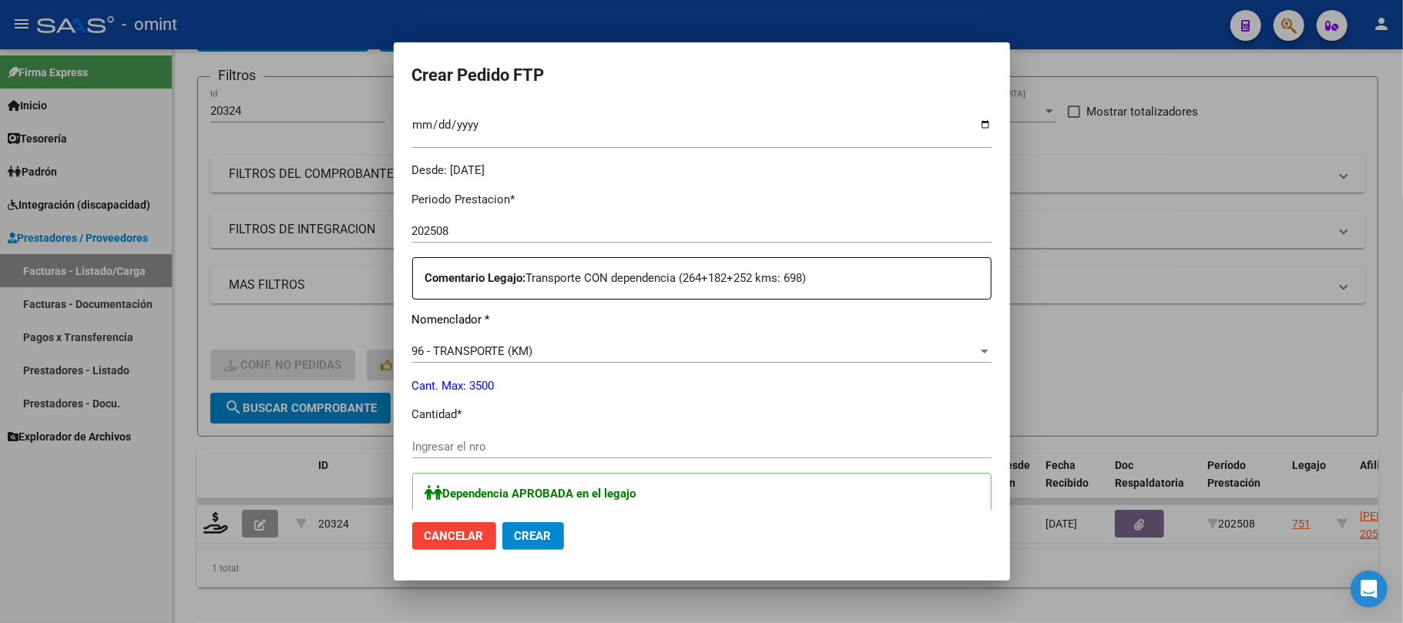
scroll to position [616, 0]
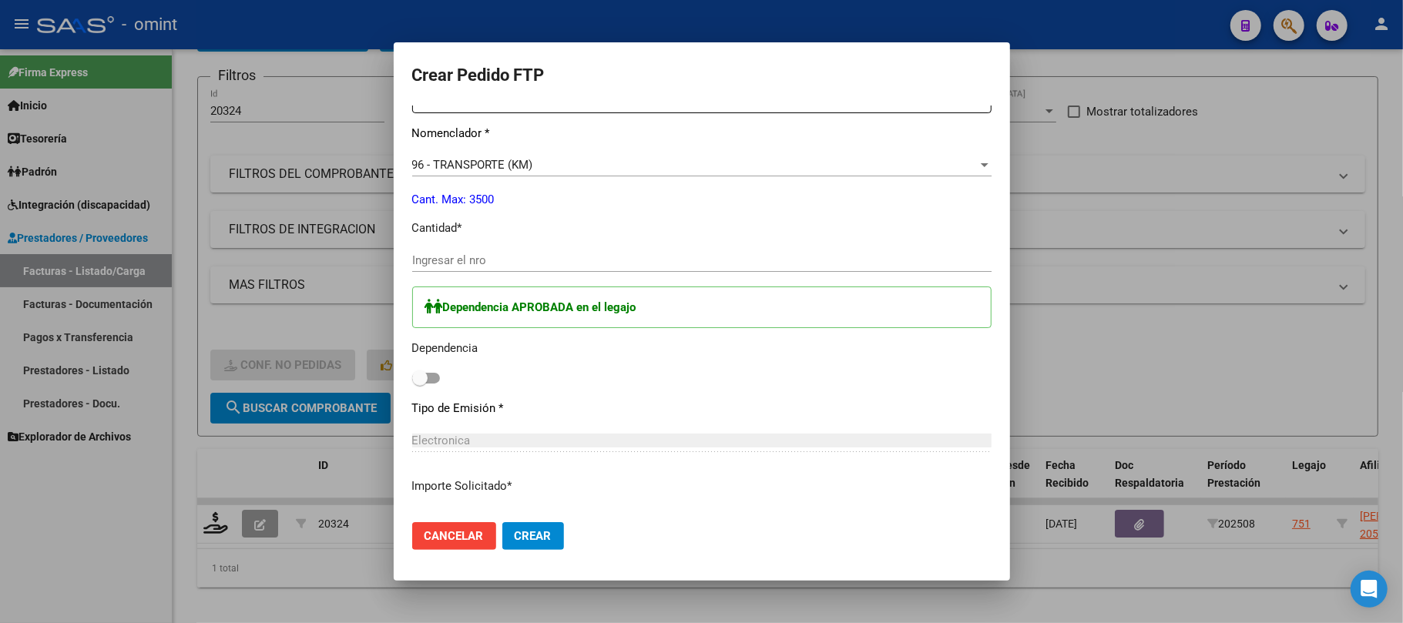
click at [492, 253] on input "Ingresar el nro" at bounding box center [701, 260] width 579 height 14
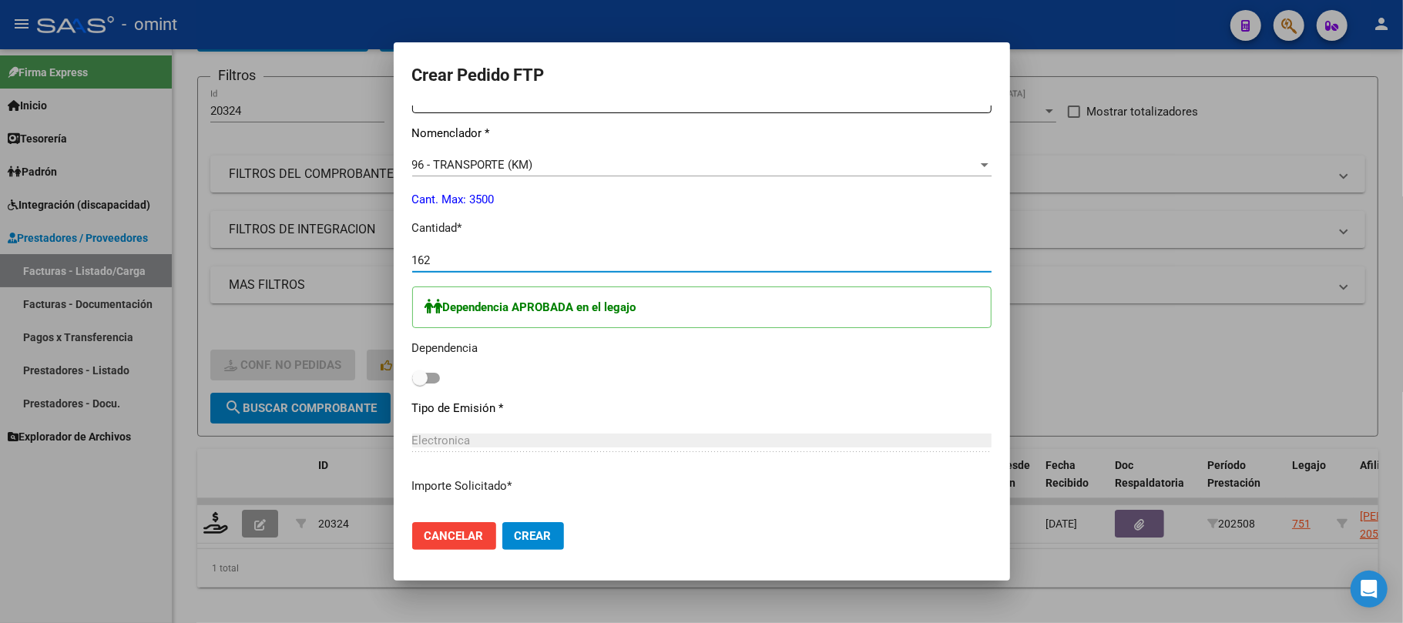
type input "162"
click at [427, 385] on label at bounding box center [426, 378] width 28 height 18
click at [420, 384] on input "checkbox" at bounding box center [419, 384] width 1 height 1
checkbox input "true"
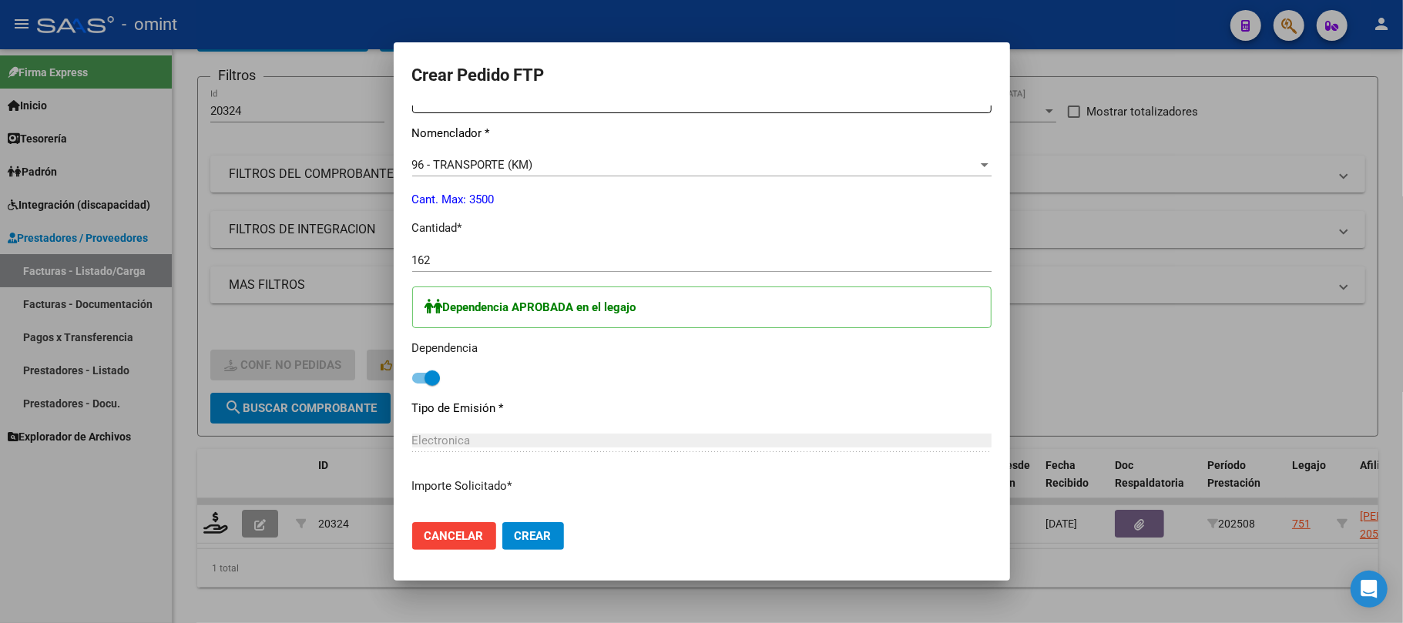
drag, startPoint x: 529, startPoint y: 509, endPoint x: 533, endPoint y: 518, distance: 9.7
click at [531, 515] on form "Crear Pedido FTP VER COMPROBANTE ARCA Padrón Afiliado: MEZA JUAN SEBASTIAN CUIL…" at bounding box center [701, 312] width 579 height 502
click at [535, 524] on button "Crear" at bounding box center [533, 536] width 62 height 28
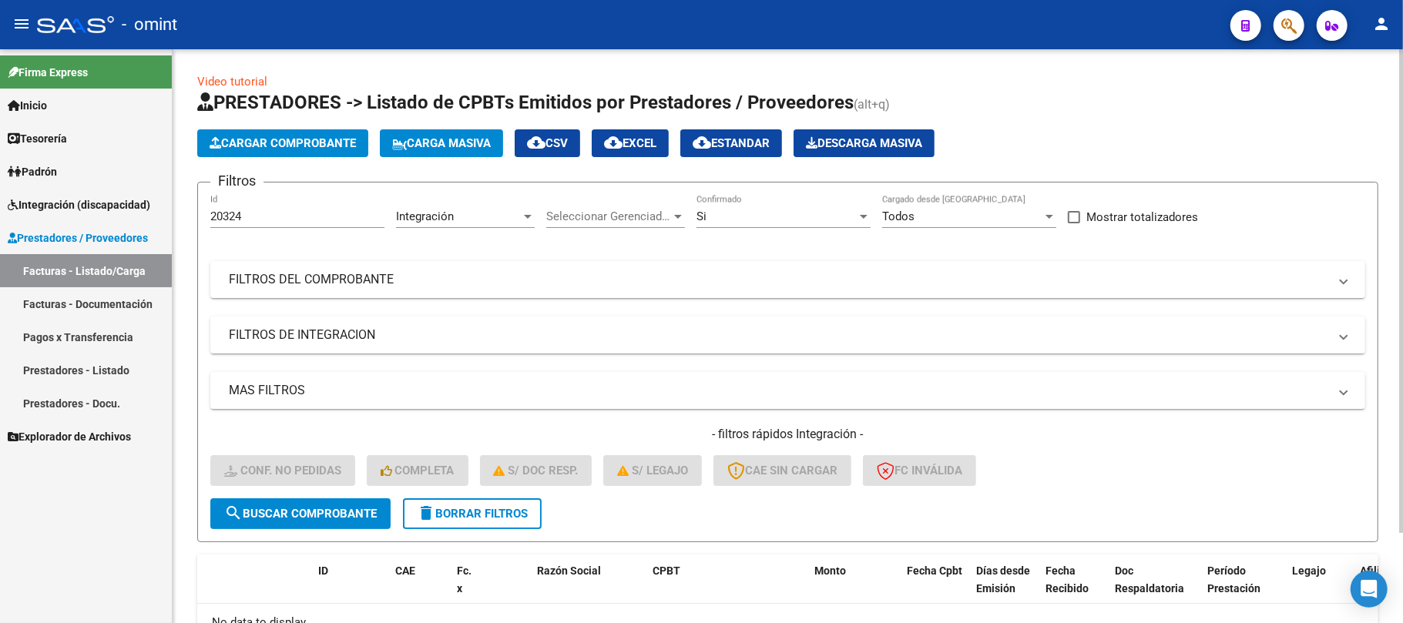
scroll to position [0, 0]
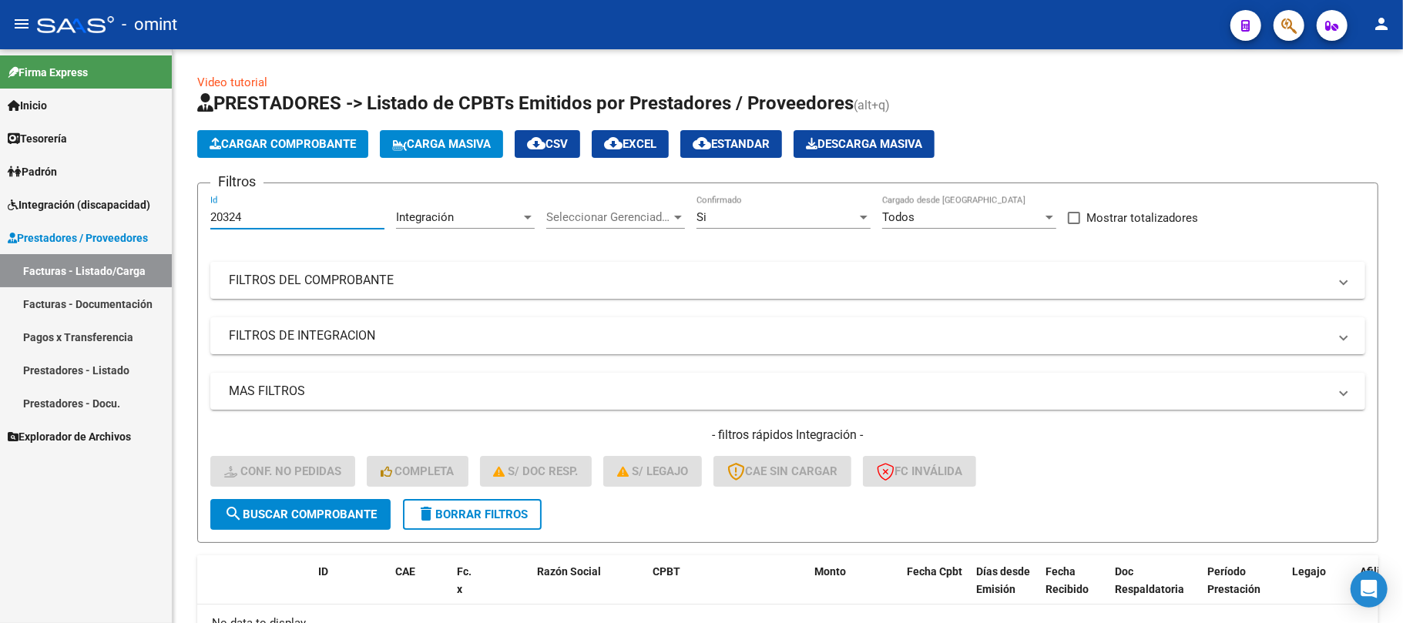
drag, startPoint x: 257, startPoint y: 211, endPoint x: 155, endPoint y: 213, distance: 102.5
click at [156, 213] on mat-sidenav-container "Firma Express Inicio Instructivos Contacto OS Tesorería Extractos Procesados (c…" at bounding box center [701, 336] width 1403 height 574
paste input "1848"
type input "18484"
click at [351, 487] on div "- filtros rápidos Integración - Conf. no pedidas Completa S/ Doc Resp. S/ legaj…" at bounding box center [787, 463] width 1155 height 72
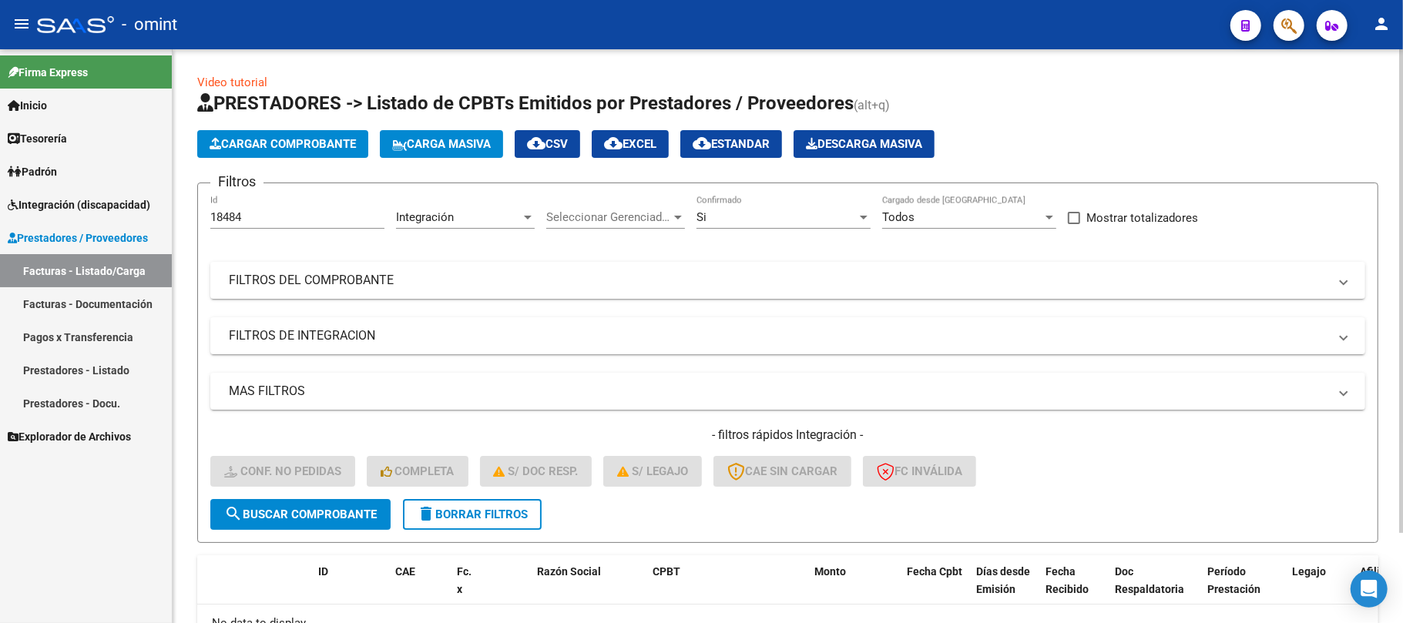
click at [337, 515] on span "search Buscar Comprobante" at bounding box center [300, 515] width 153 height 14
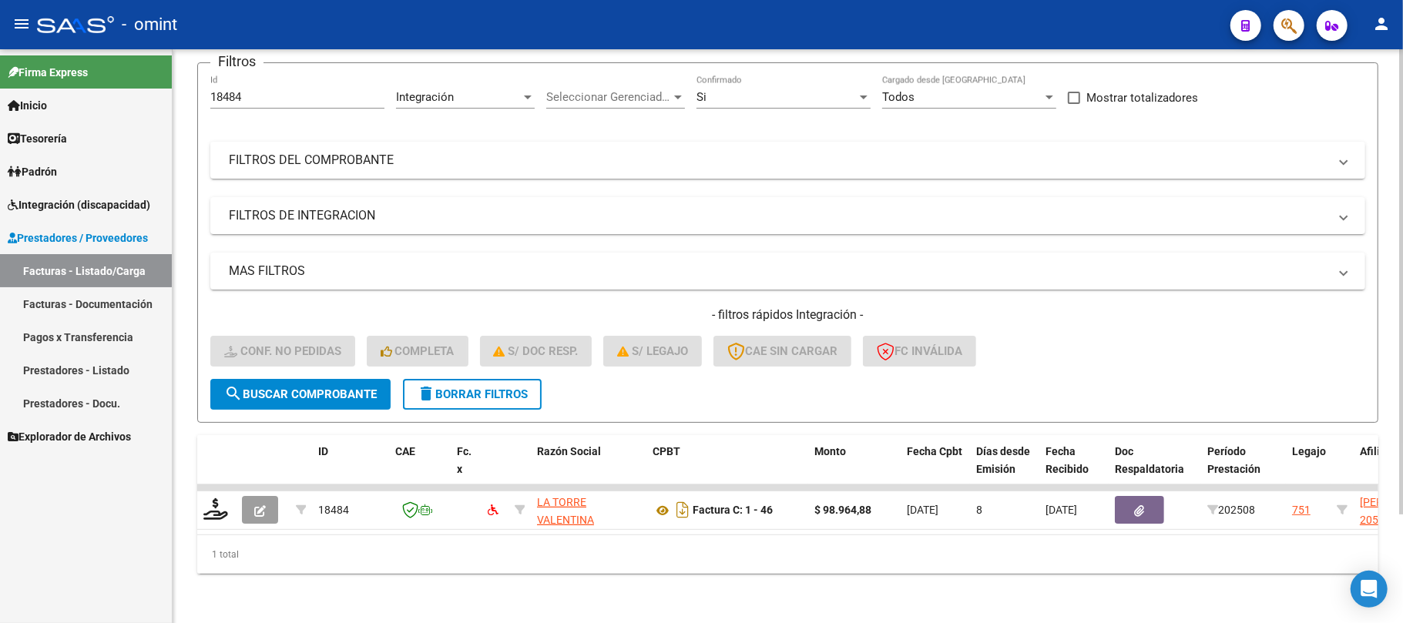
scroll to position [134, 0]
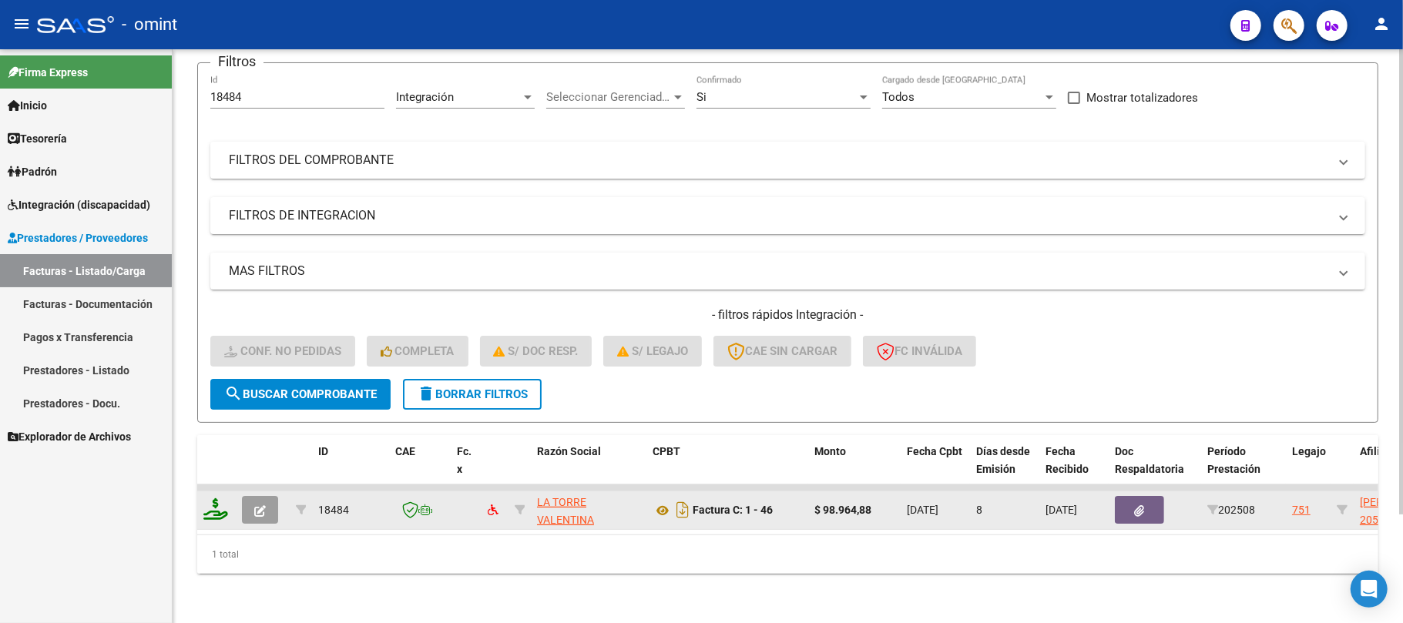
click at [214, 503] on icon at bounding box center [215, 510] width 25 height 22
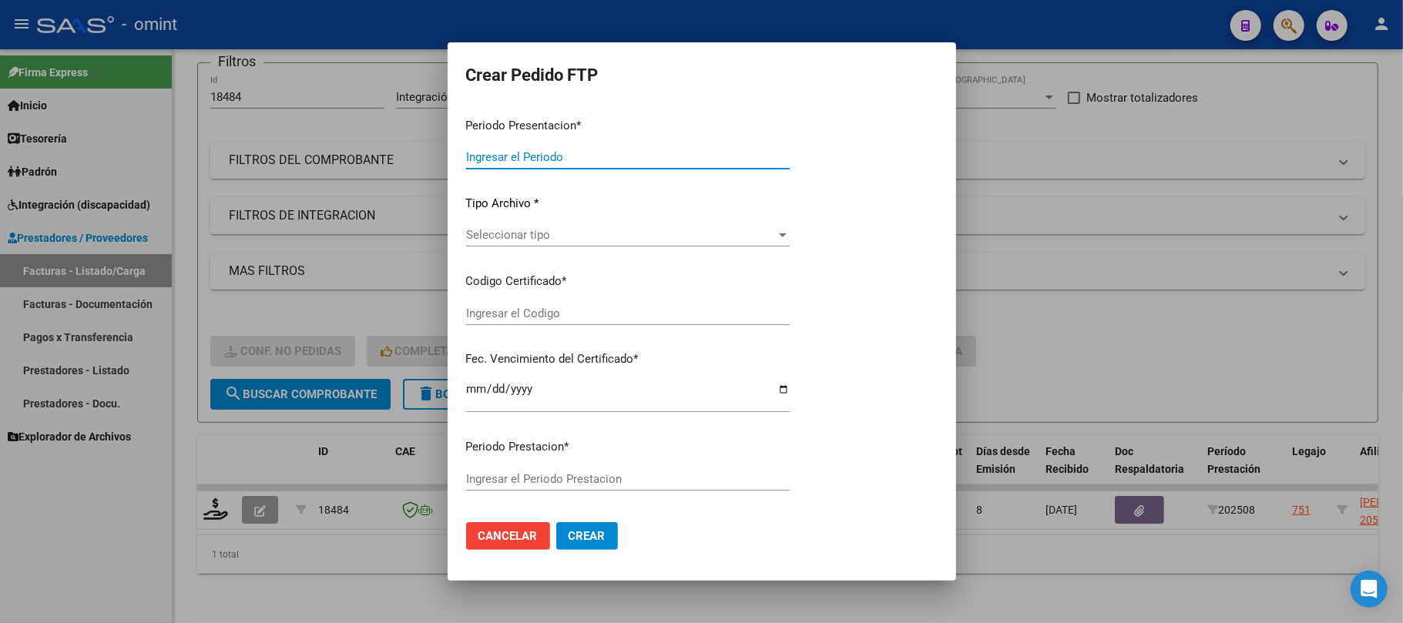
type input "202508"
type input "$ 98.964,88"
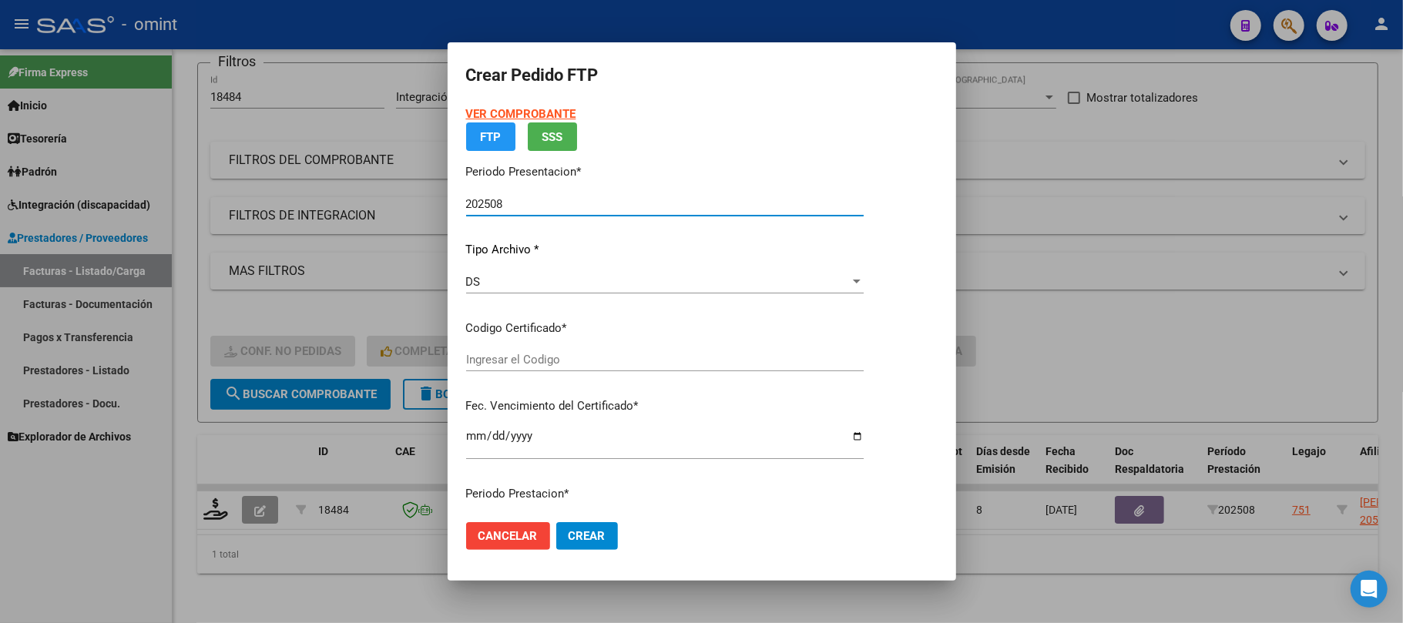
type input "426782049"
type input "2030-11-25"
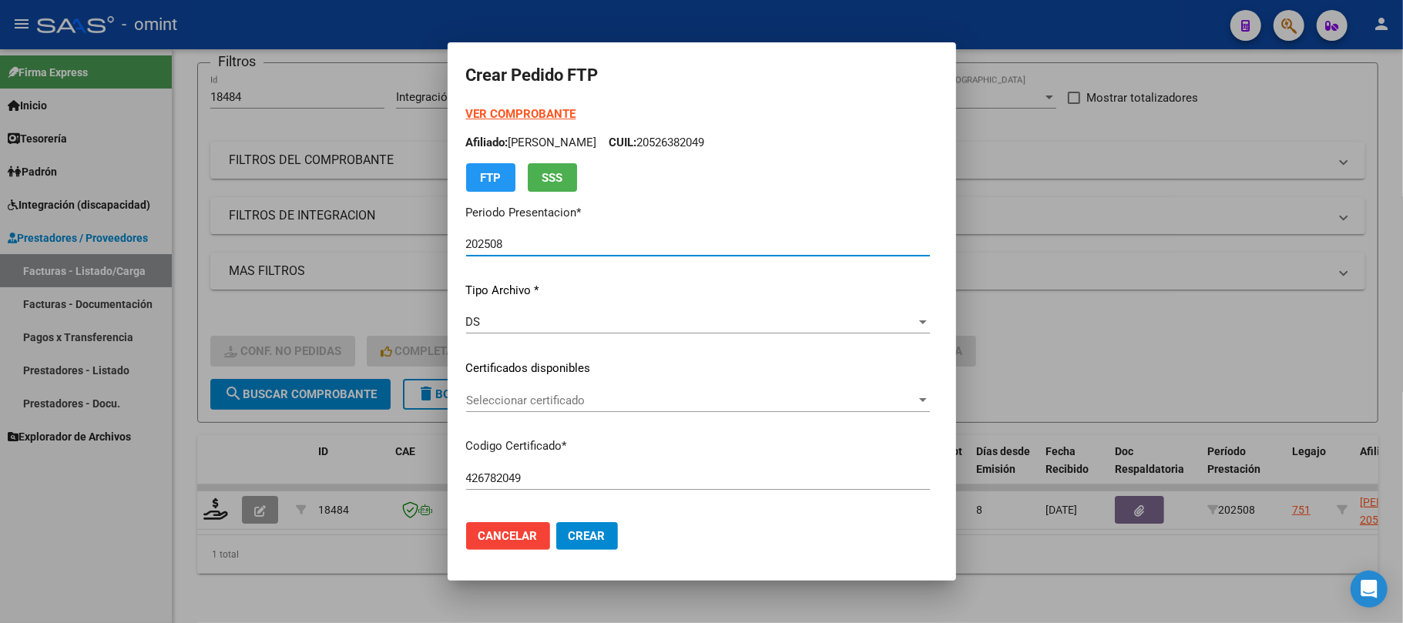
click at [491, 402] on span "Seleccionar certificado" at bounding box center [691, 401] width 450 height 14
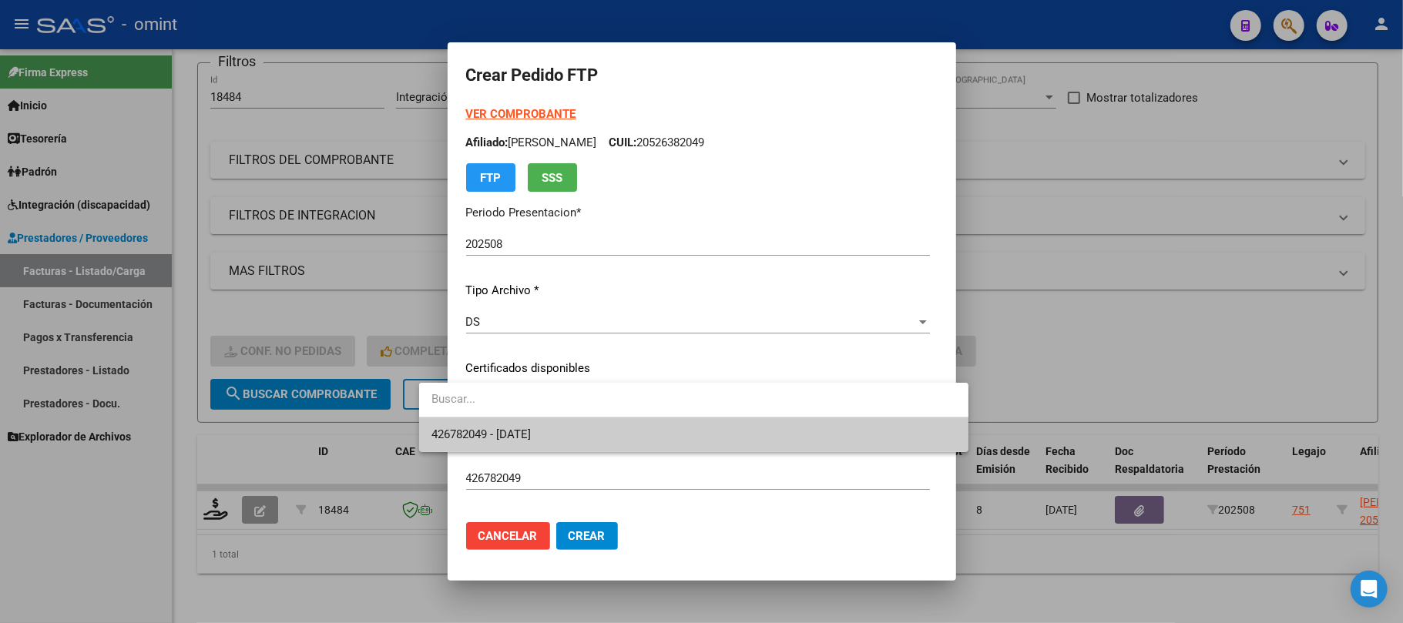
click at [512, 431] on span "426782049 - 2030-11-25" at bounding box center [480, 435] width 99 height 14
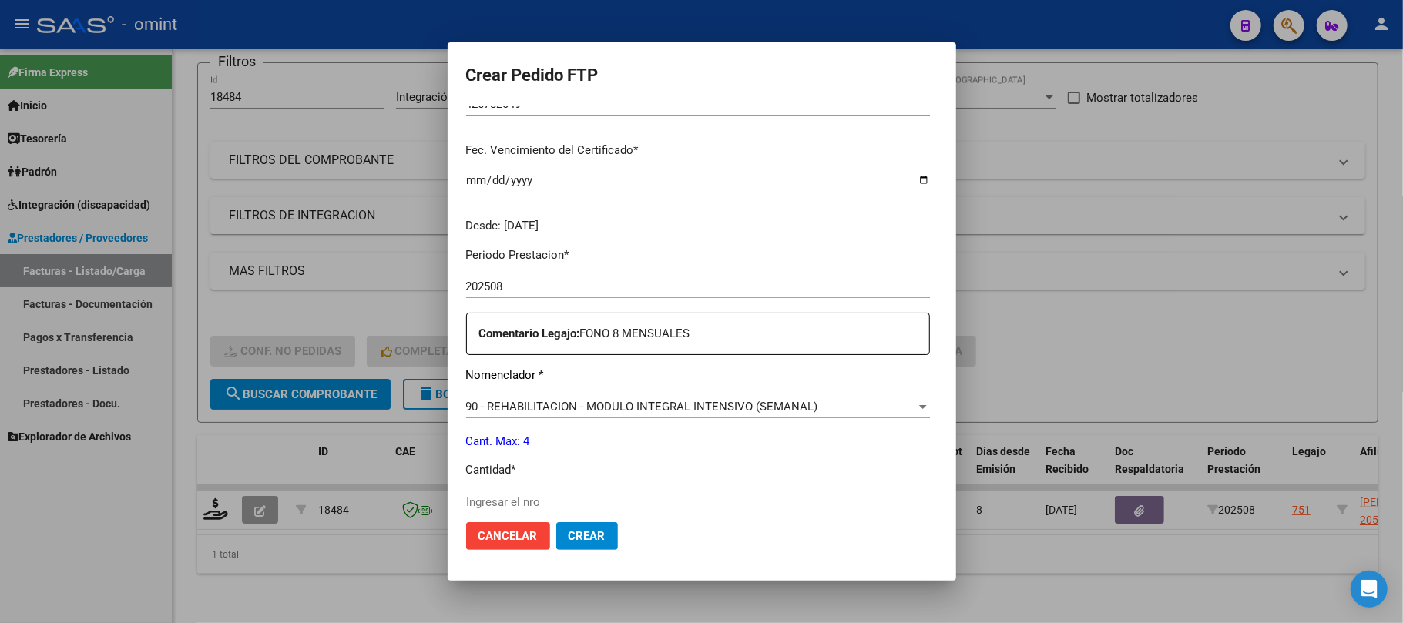
scroll to position [411, 0]
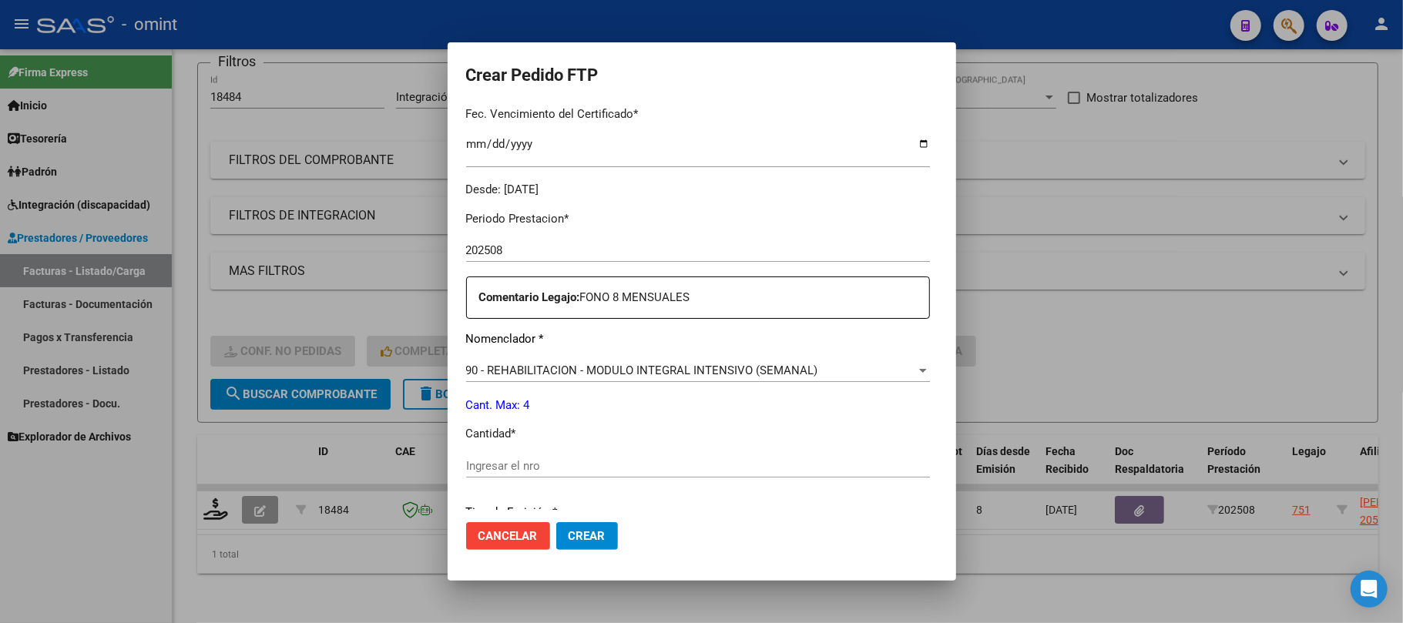
click at [485, 464] on input "Ingresar el nro" at bounding box center [698, 466] width 464 height 14
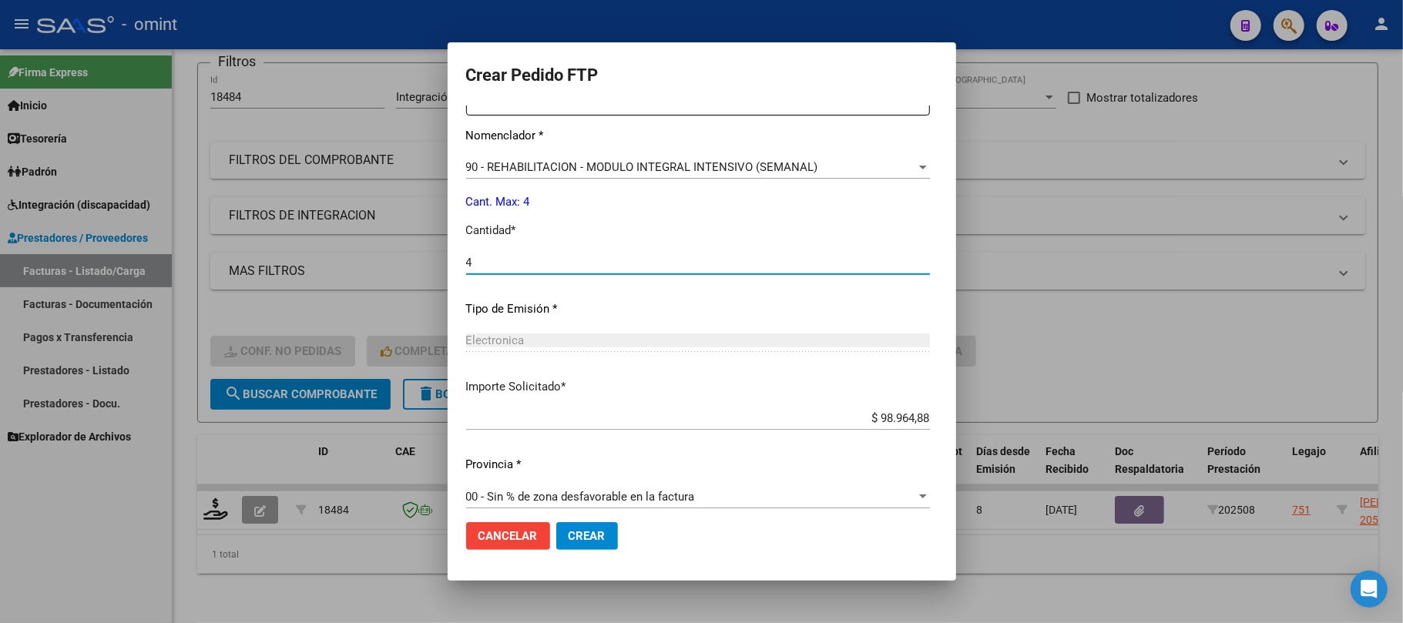
scroll to position [626, 0]
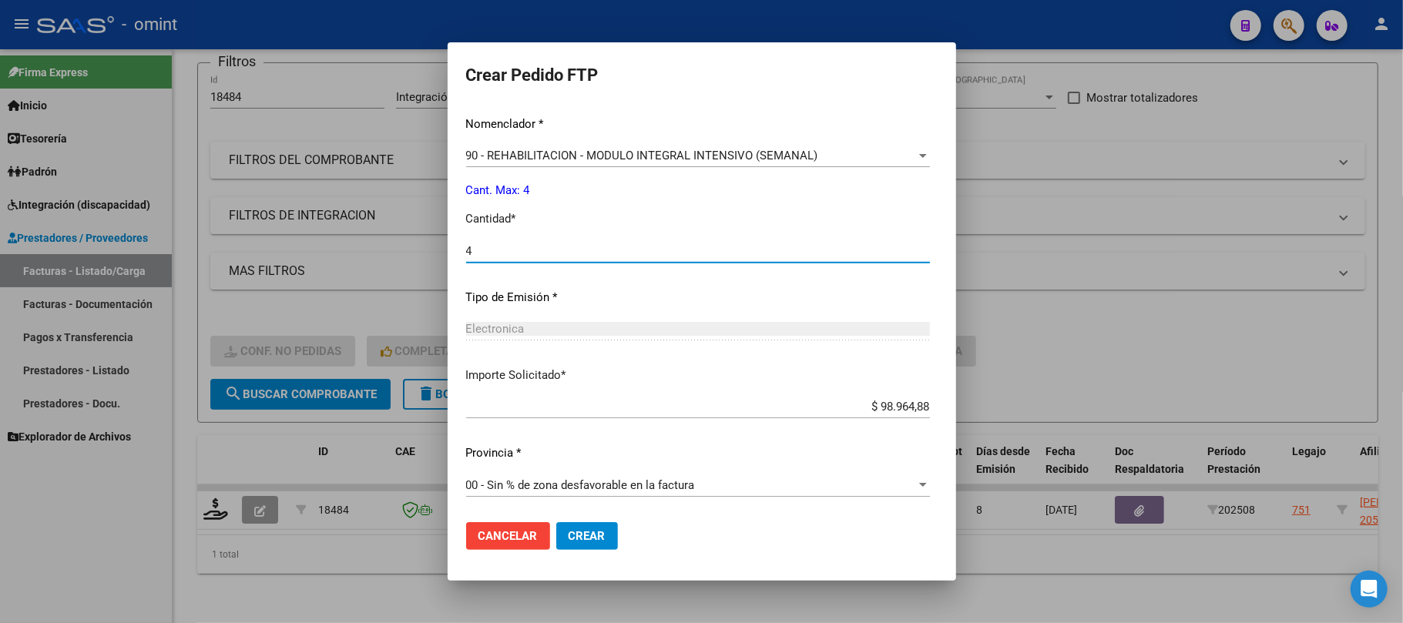
type input "4"
click at [569, 537] on span "Crear" at bounding box center [587, 536] width 37 height 14
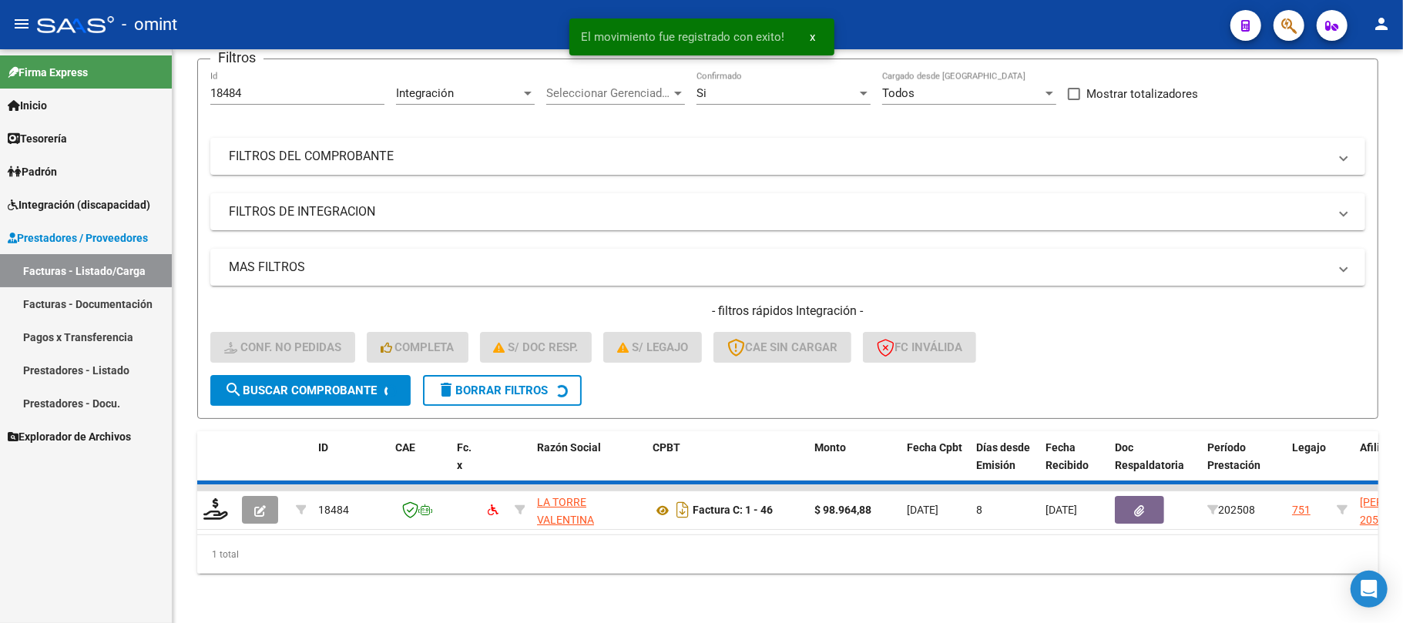
scroll to position [106, 0]
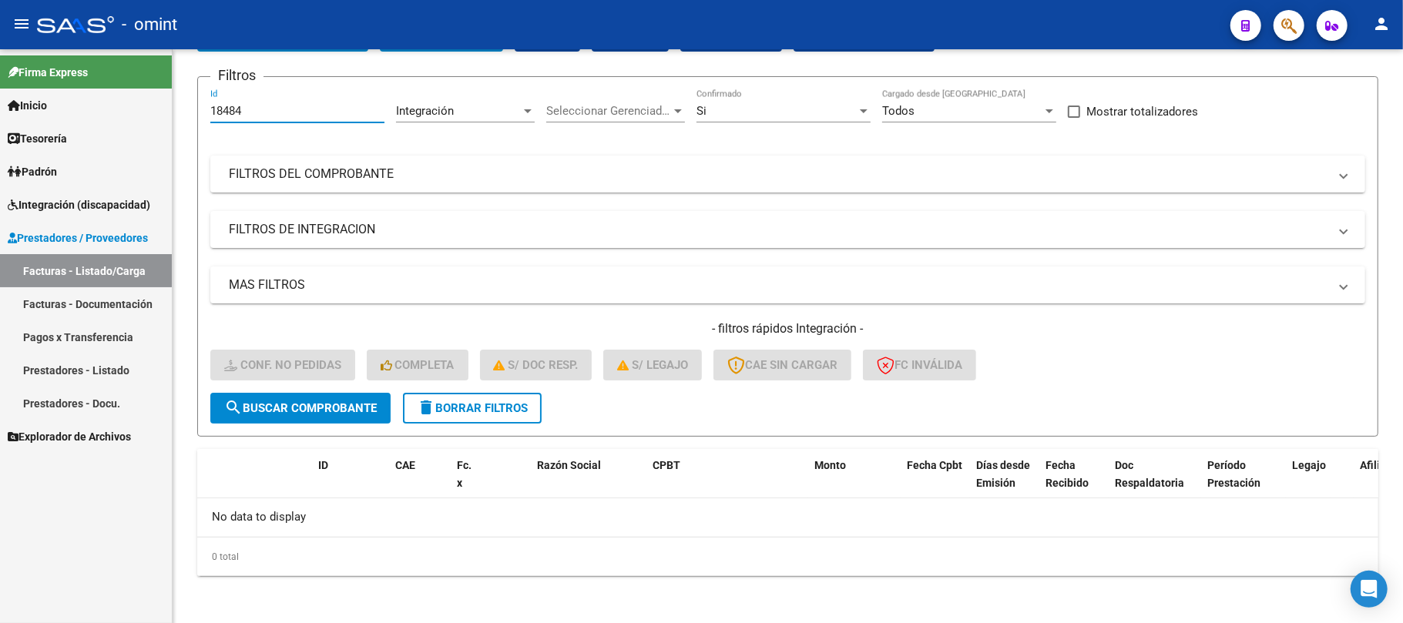
drag, startPoint x: 264, startPoint y: 109, endPoint x: 151, endPoint y: 118, distance: 112.9
click at [153, 118] on mat-sidenav-container "Firma Express Inicio Instructivos Contacto OS Tesorería Extractos Procesados (c…" at bounding box center [701, 336] width 1403 height 574
paste input "981"
type input "19814"
click at [305, 393] on button "search Buscar Comprobante" at bounding box center [300, 408] width 180 height 31
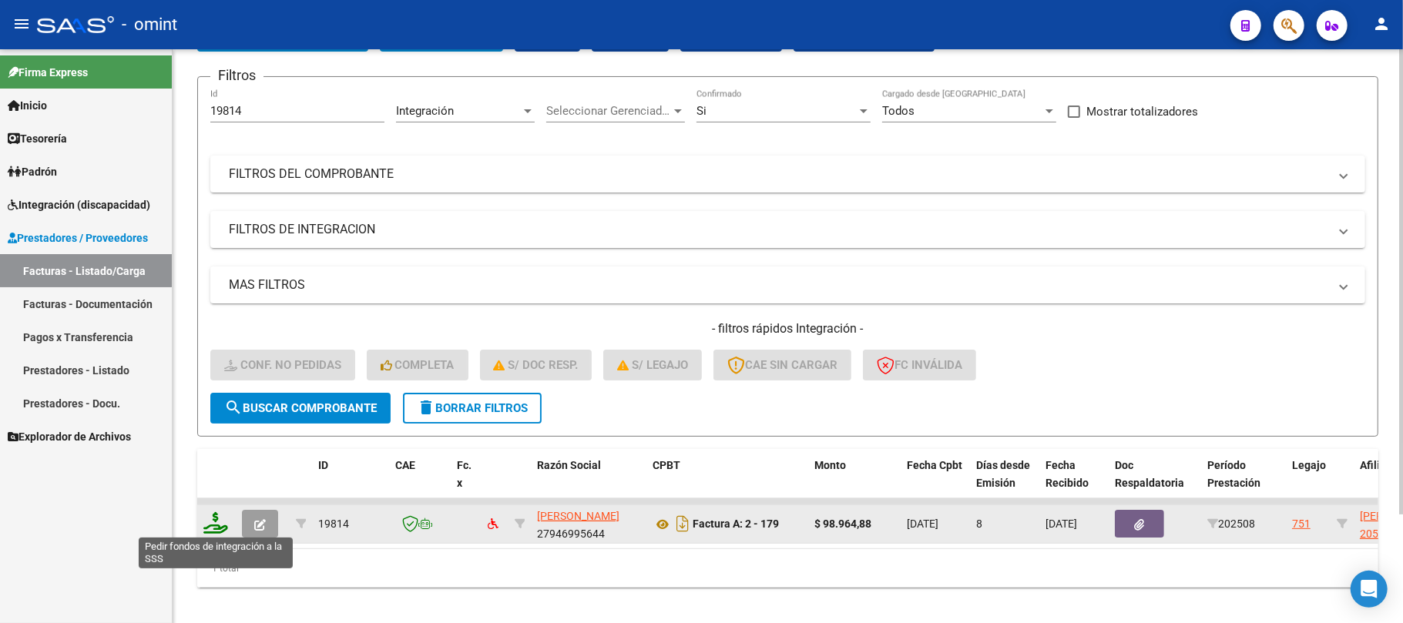
click at [217, 525] on icon at bounding box center [215, 523] width 25 height 22
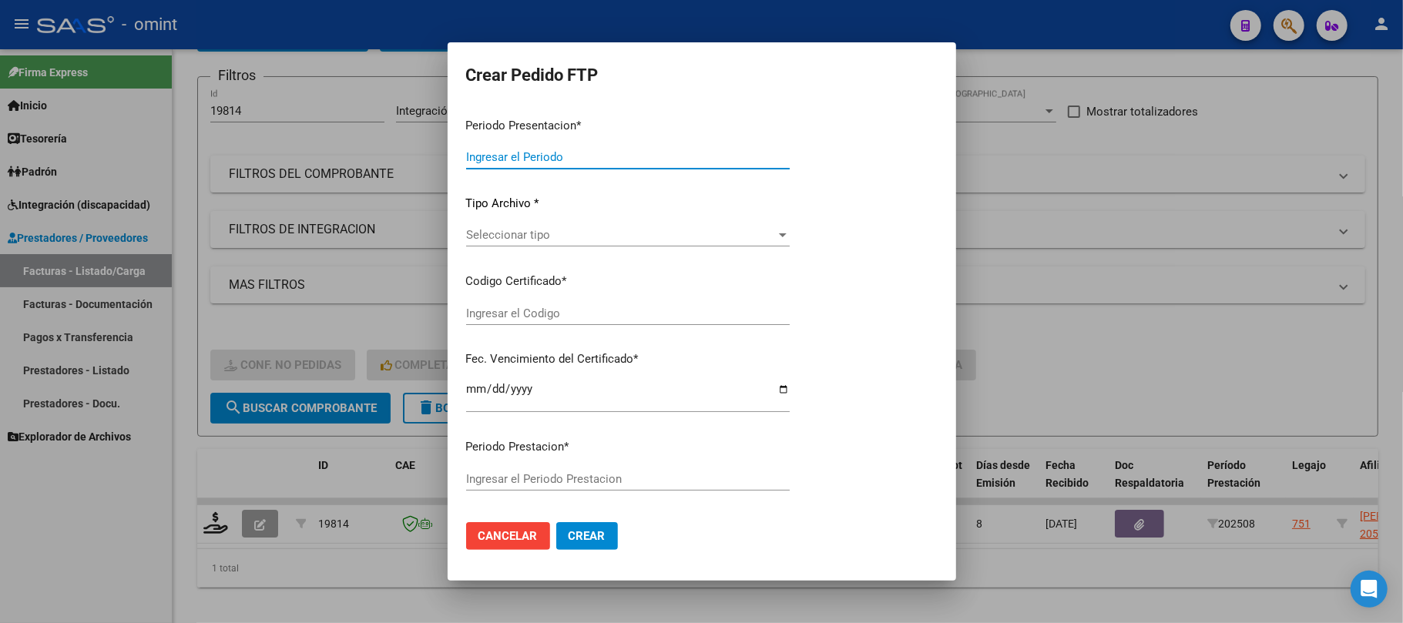
type input "202508"
type input "$ 98.964,88"
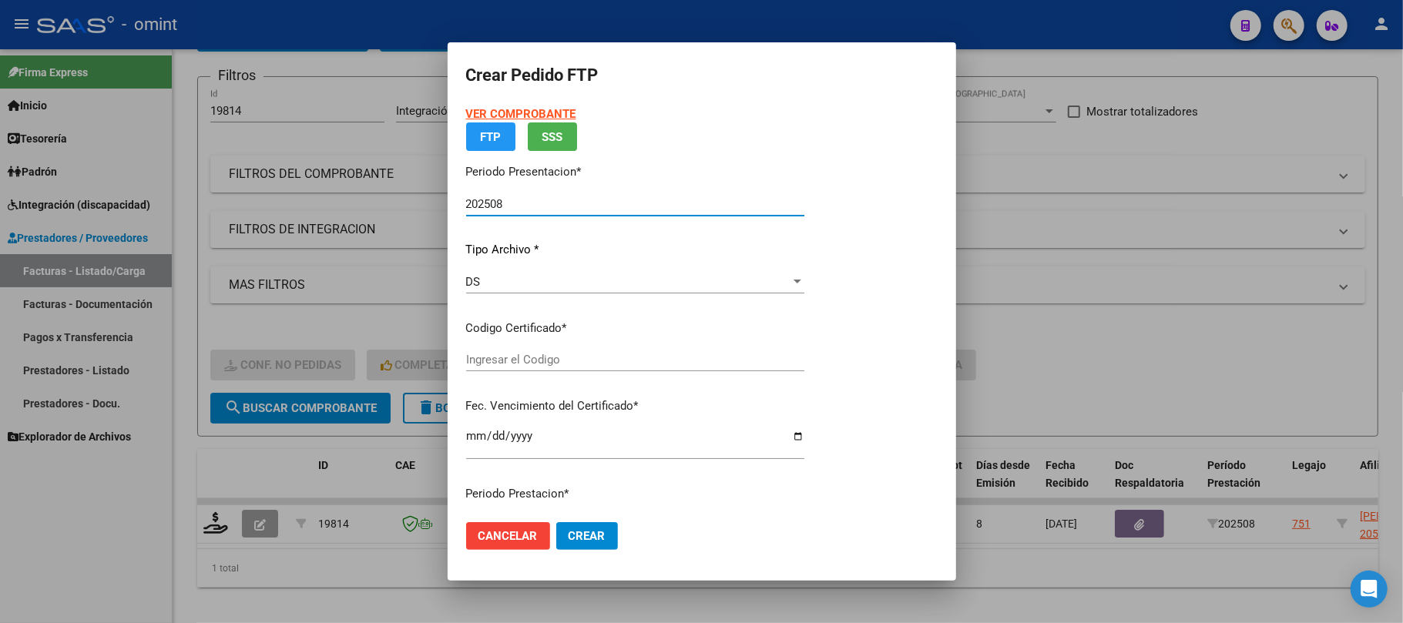
type input "426782049"
type input "2030-11-25"
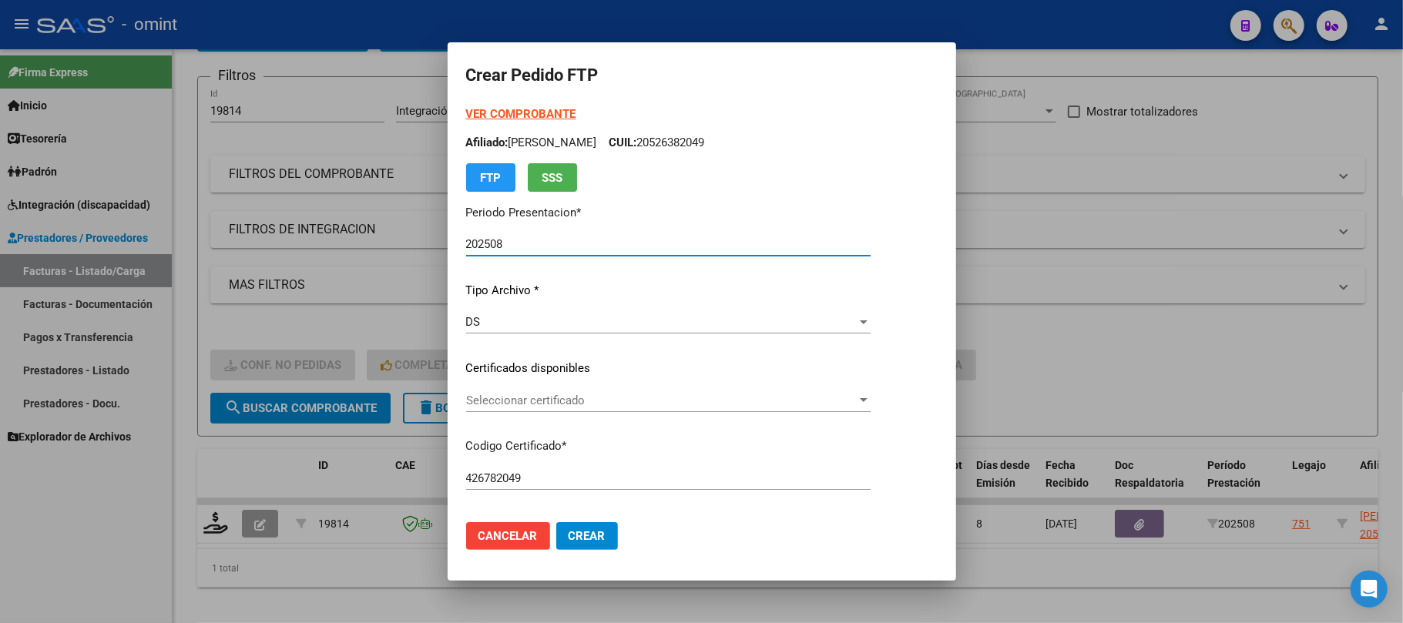
click at [561, 408] on div "Seleccionar certificado Seleccionar certificado" at bounding box center [668, 400] width 405 height 23
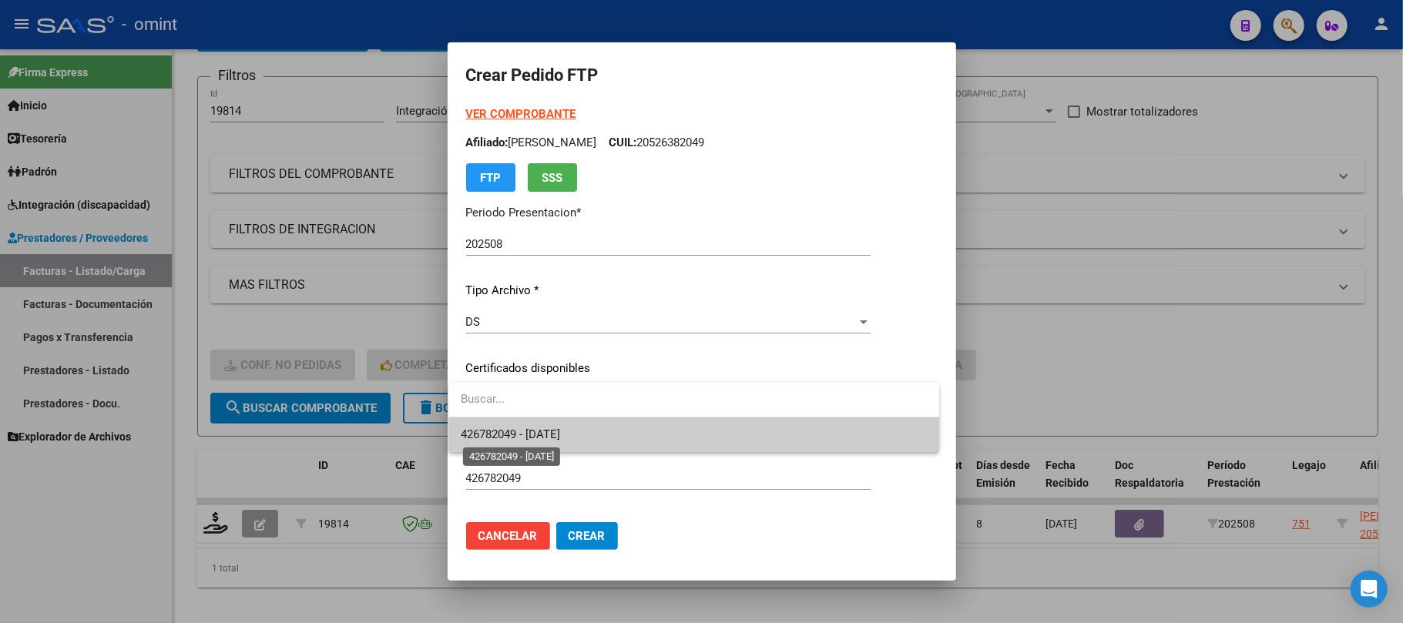
drag, startPoint x: 552, startPoint y: 435, endPoint x: 586, endPoint y: 435, distance: 33.9
click at [552, 436] on span "426782049 - 2030-11-25" at bounding box center [510, 435] width 99 height 14
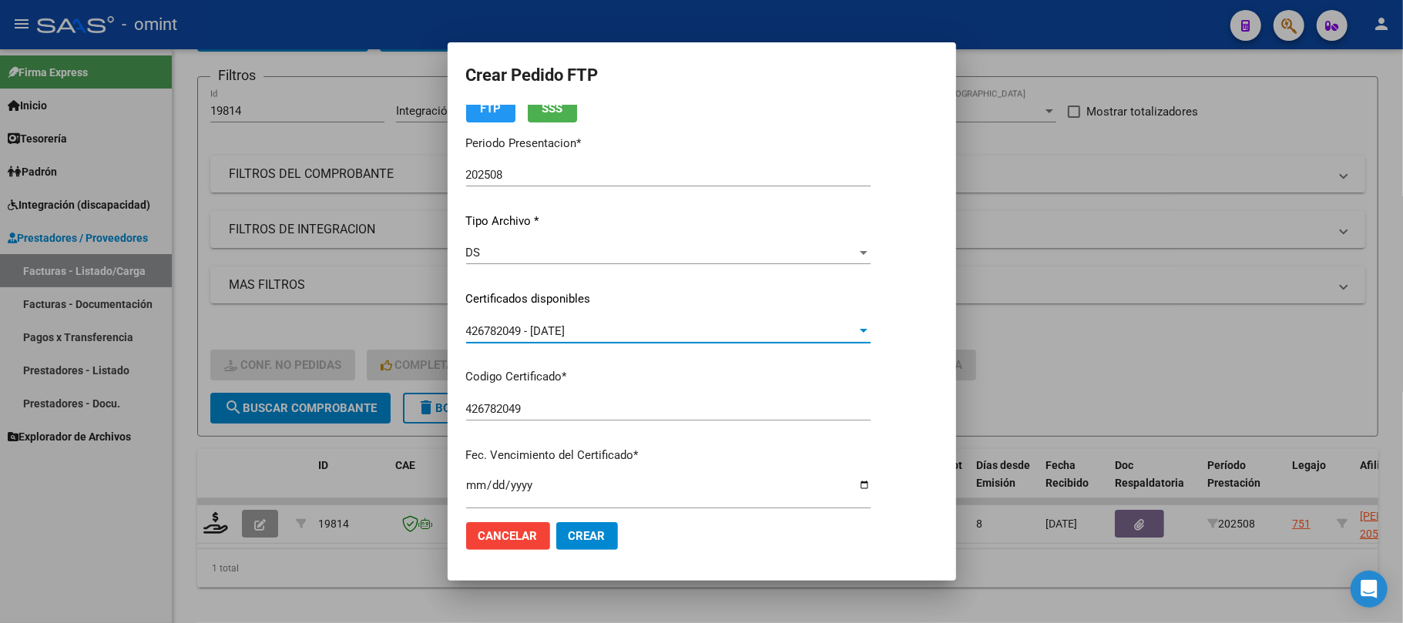
scroll to position [411, 0]
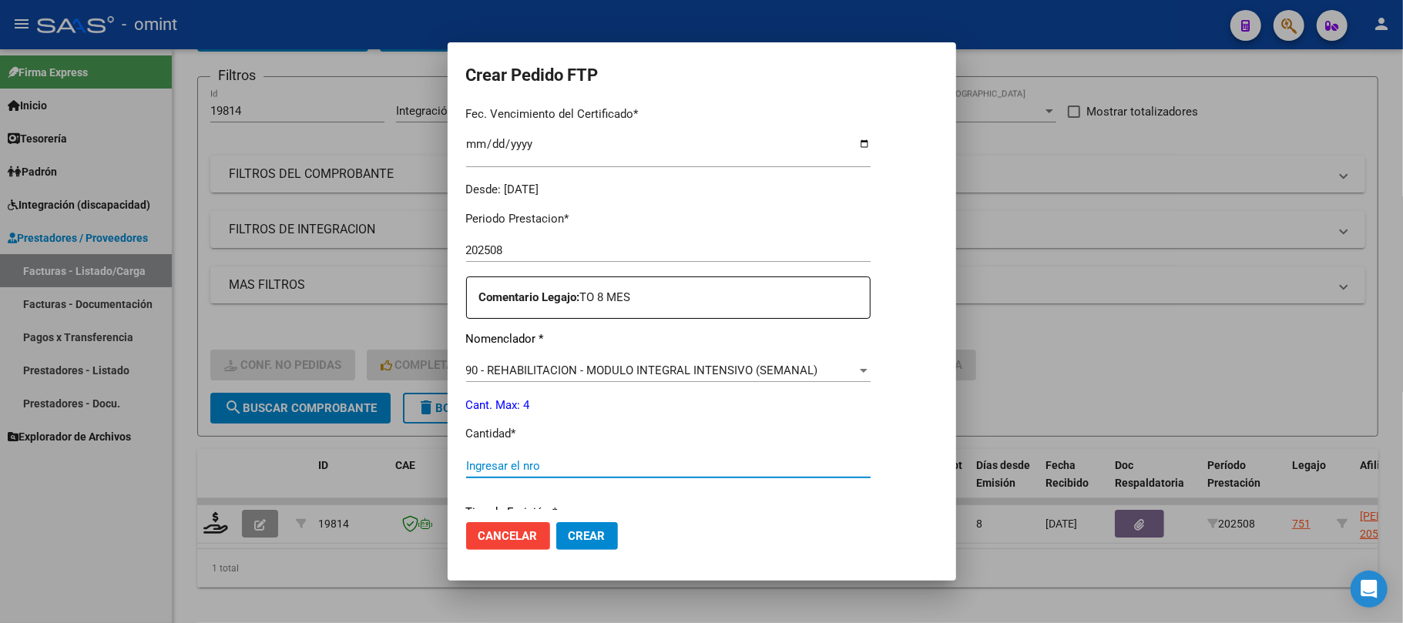
click at [544, 462] on input "Ingresar el nro" at bounding box center [668, 466] width 405 height 14
type input "4"
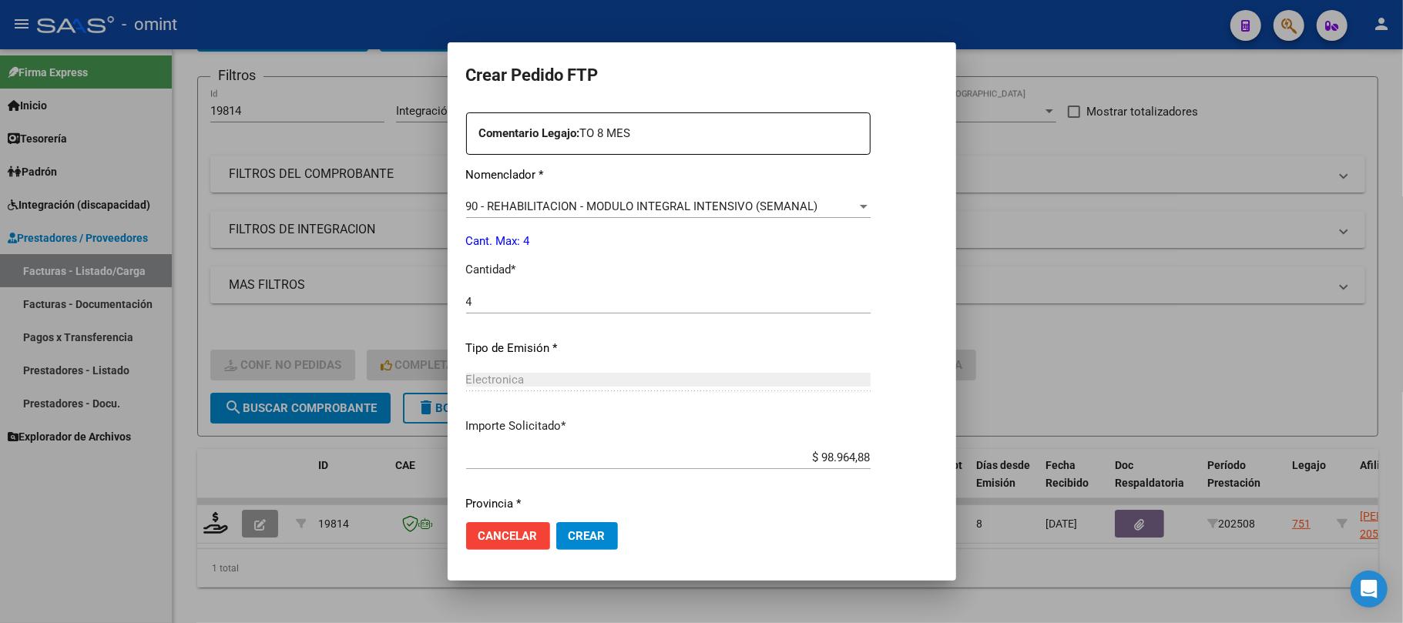
scroll to position [626, 0]
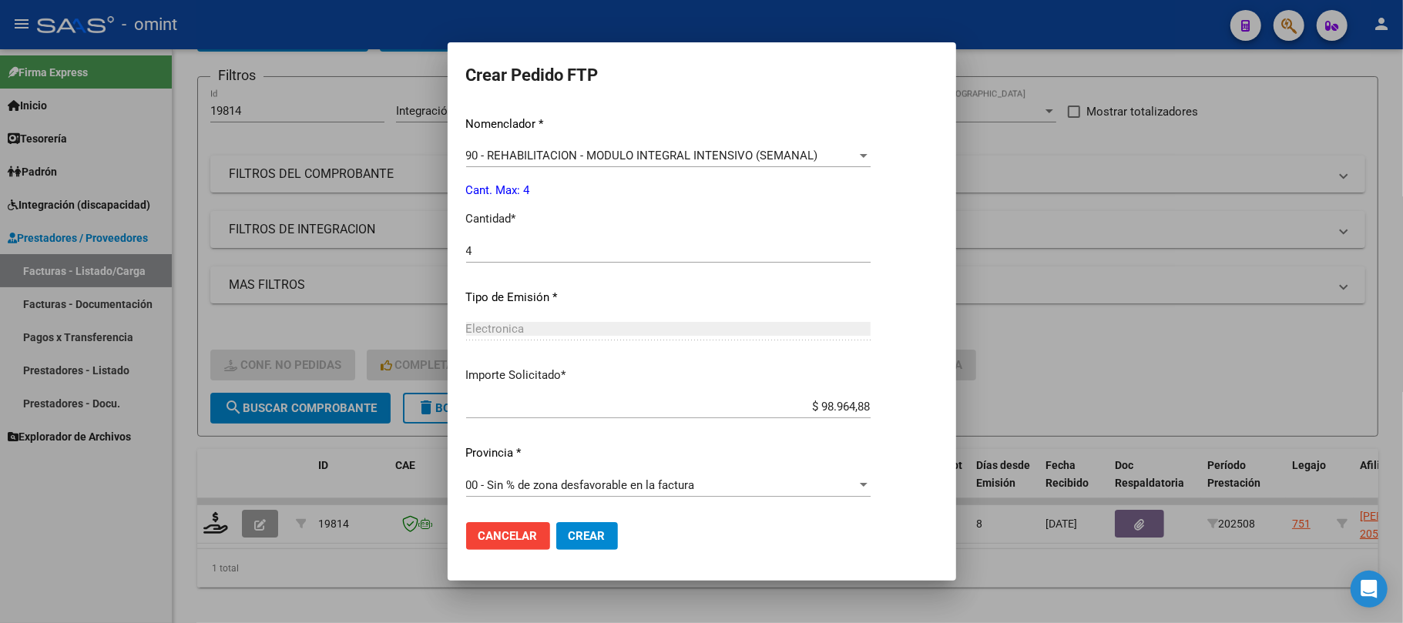
click at [573, 537] on span "Crear" at bounding box center [587, 536] width 37 height 14
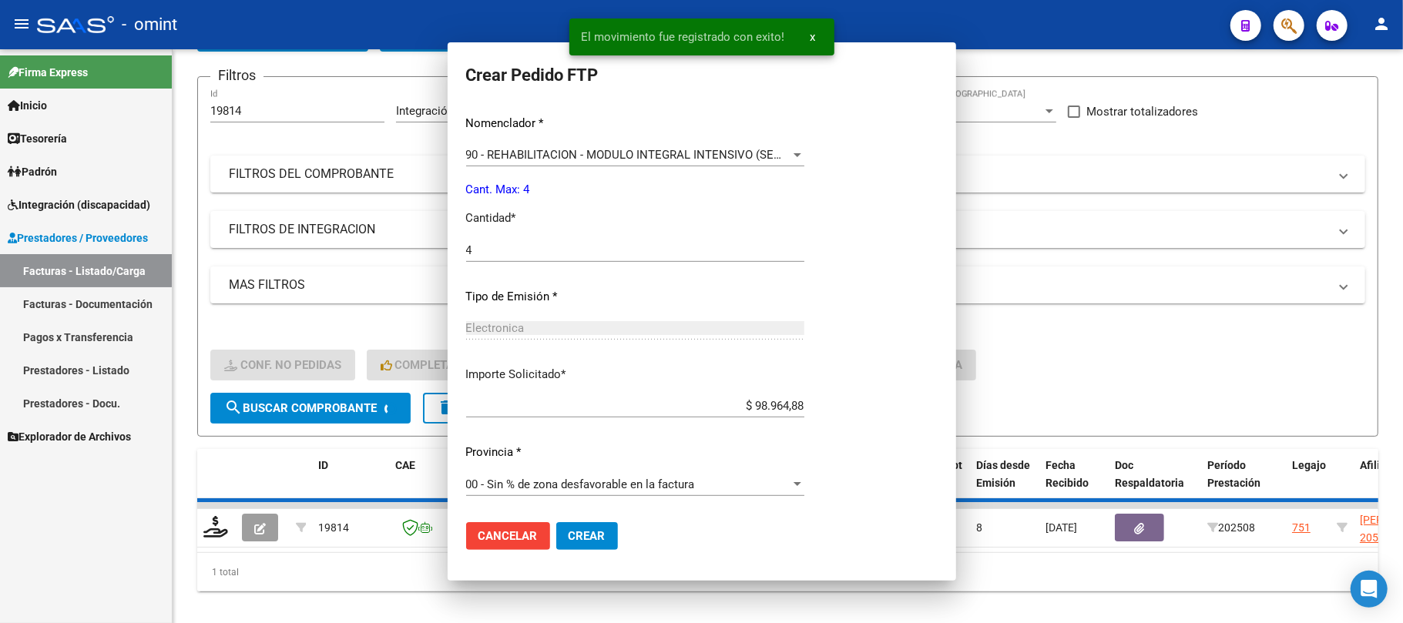
scroll to position [539, 0]
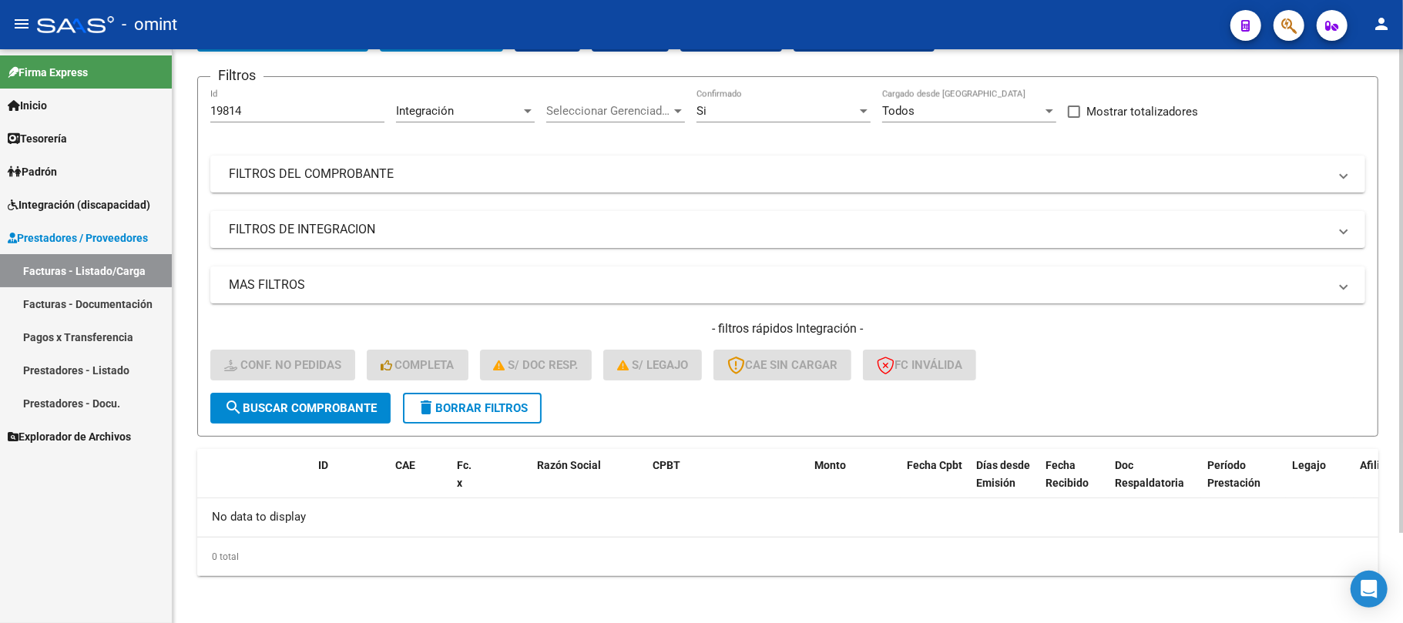
click at [259, 119] on div "19814 Id" at bounding box center [297, 113] width 174 height 48
click at [250, 114] on input "19814" at bounding box center [297, 111] width 174 height 14
paste input "258"
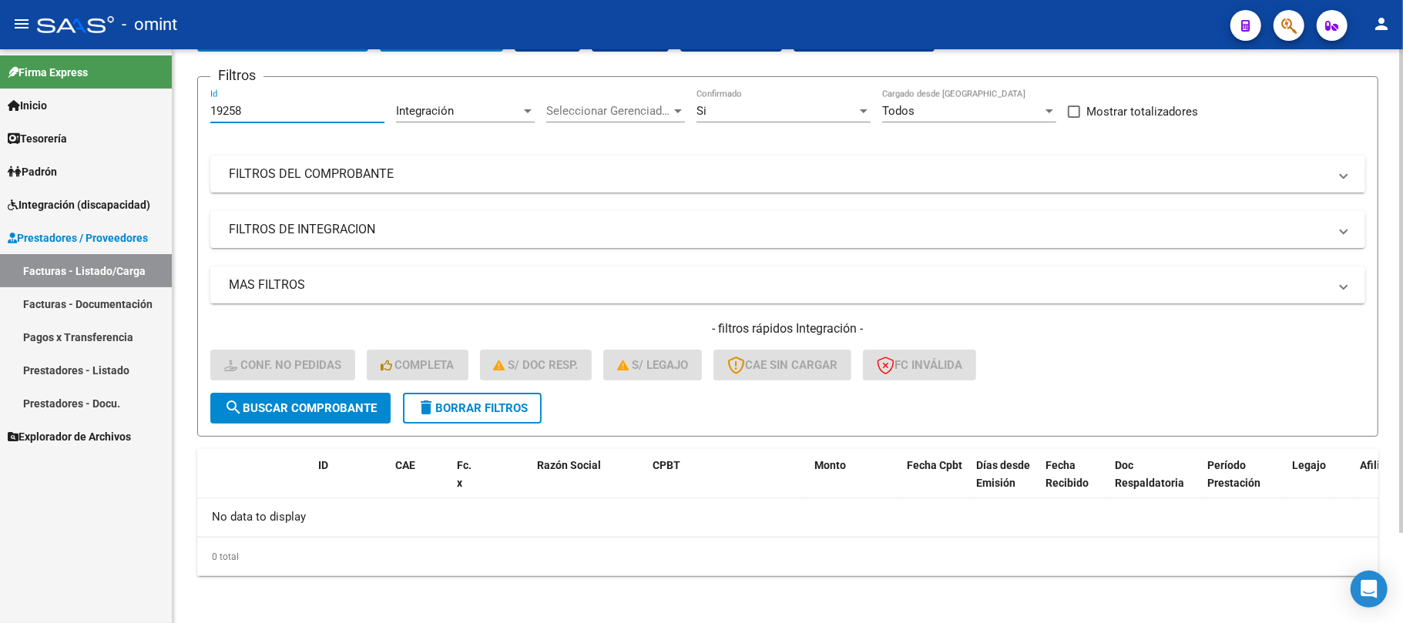
type input "19258"
click at [287, 411] on span "search Buscar Comprobante" at bounding box center [300, 408] width 153 height 14
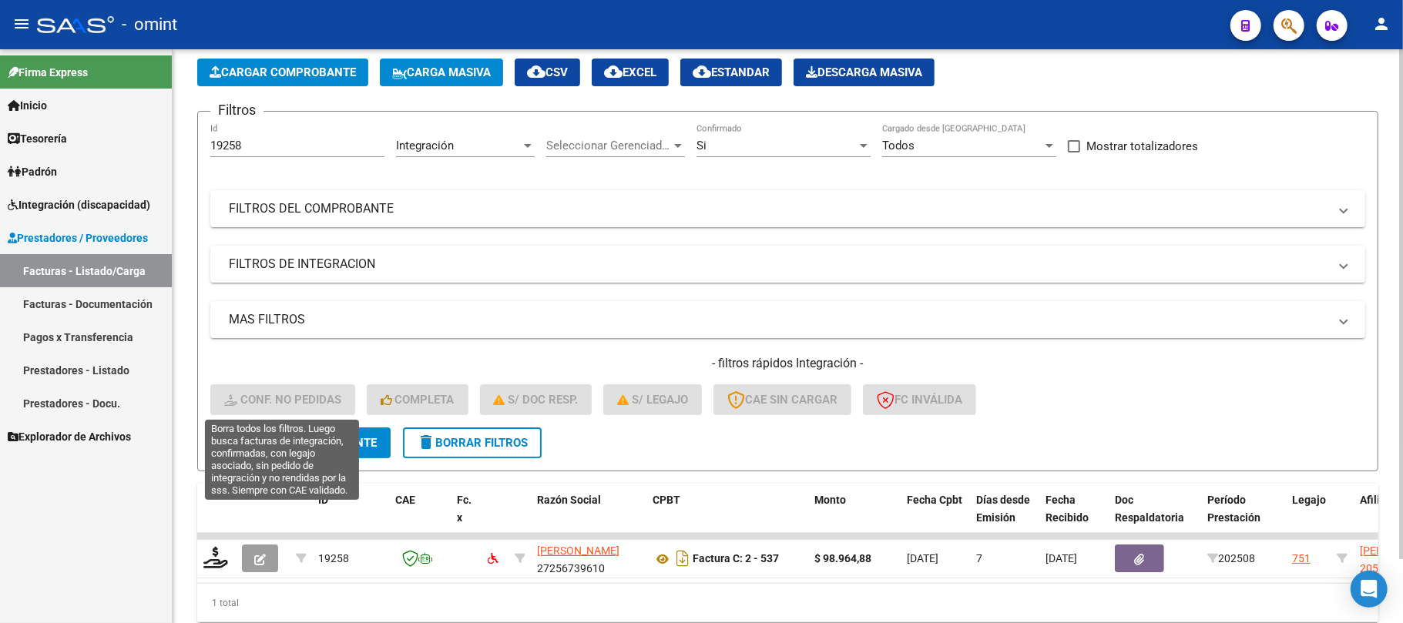
scroll to position [106, 0]
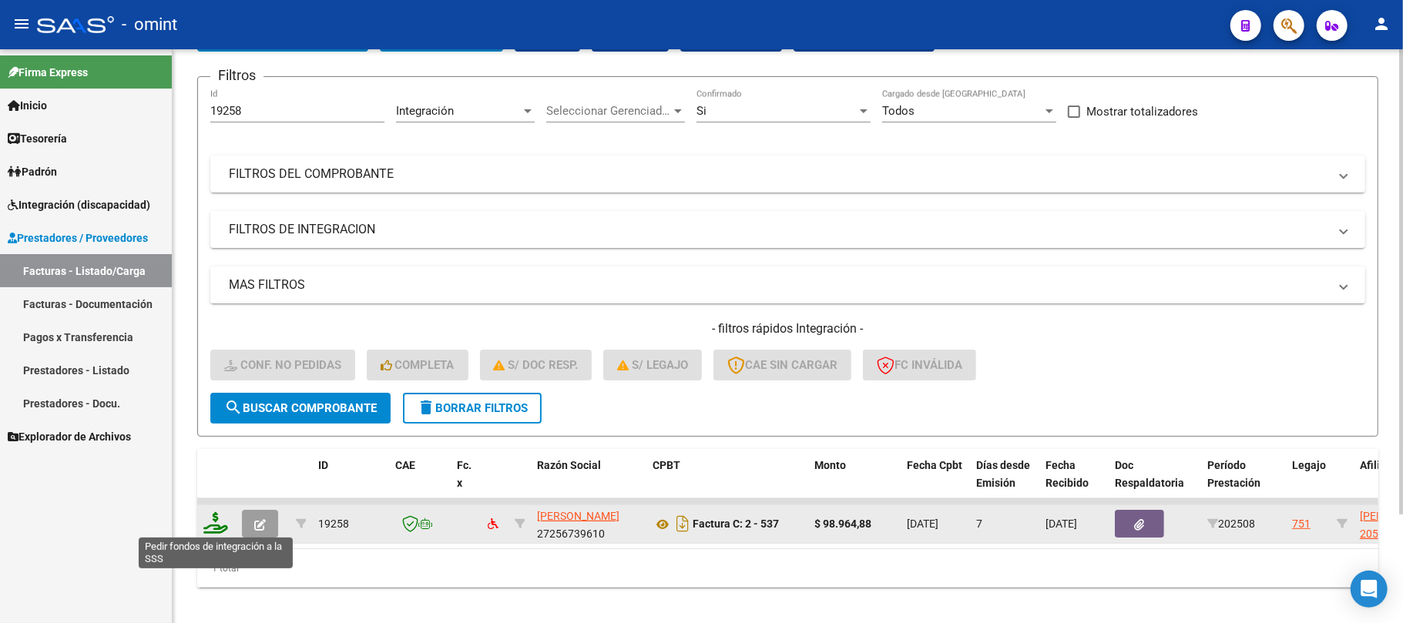
click at [210, 527] on icon at bounding box center [215, 523] width 25 height 22
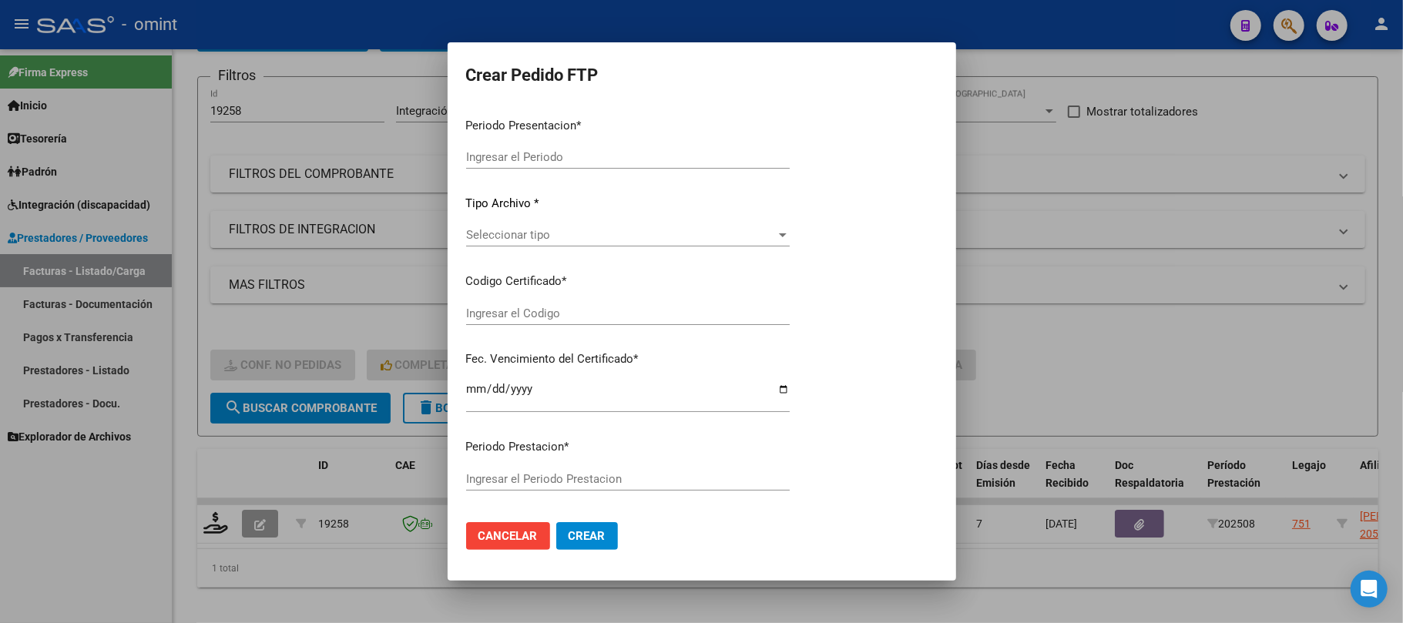
type input "202508"
type input "$ 98.964,88"
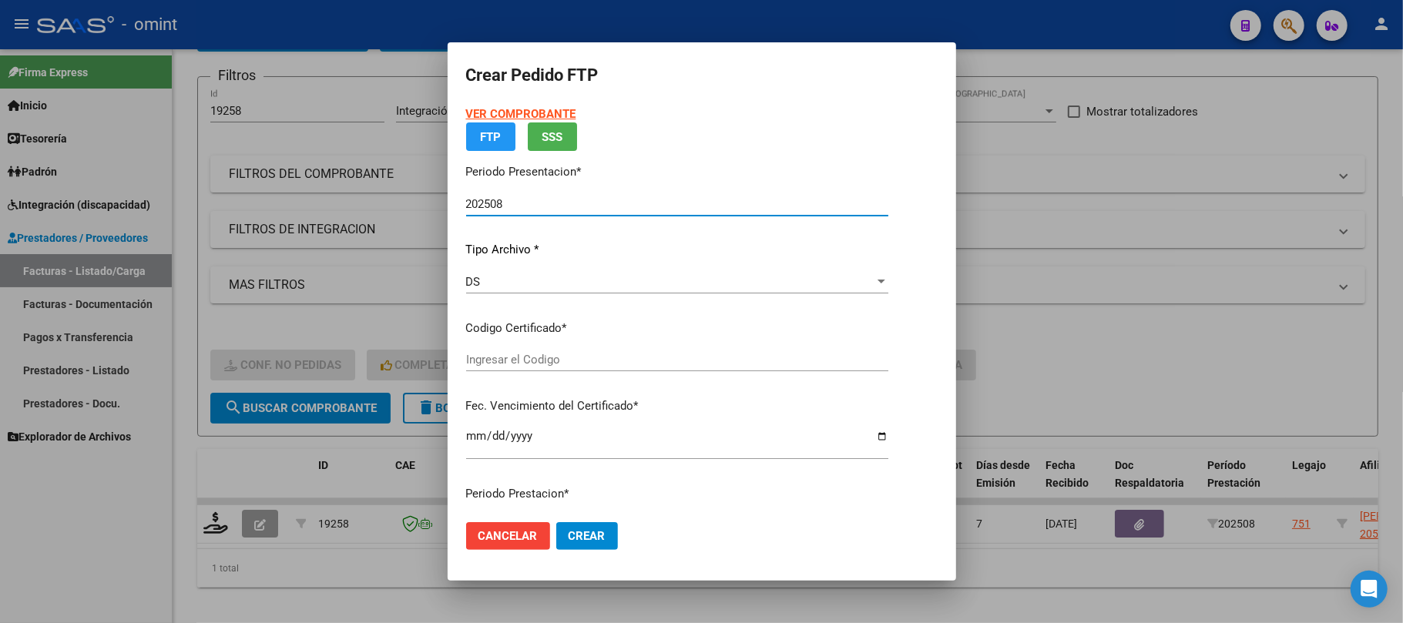
type input "426782049"
type input "2030-11-25"
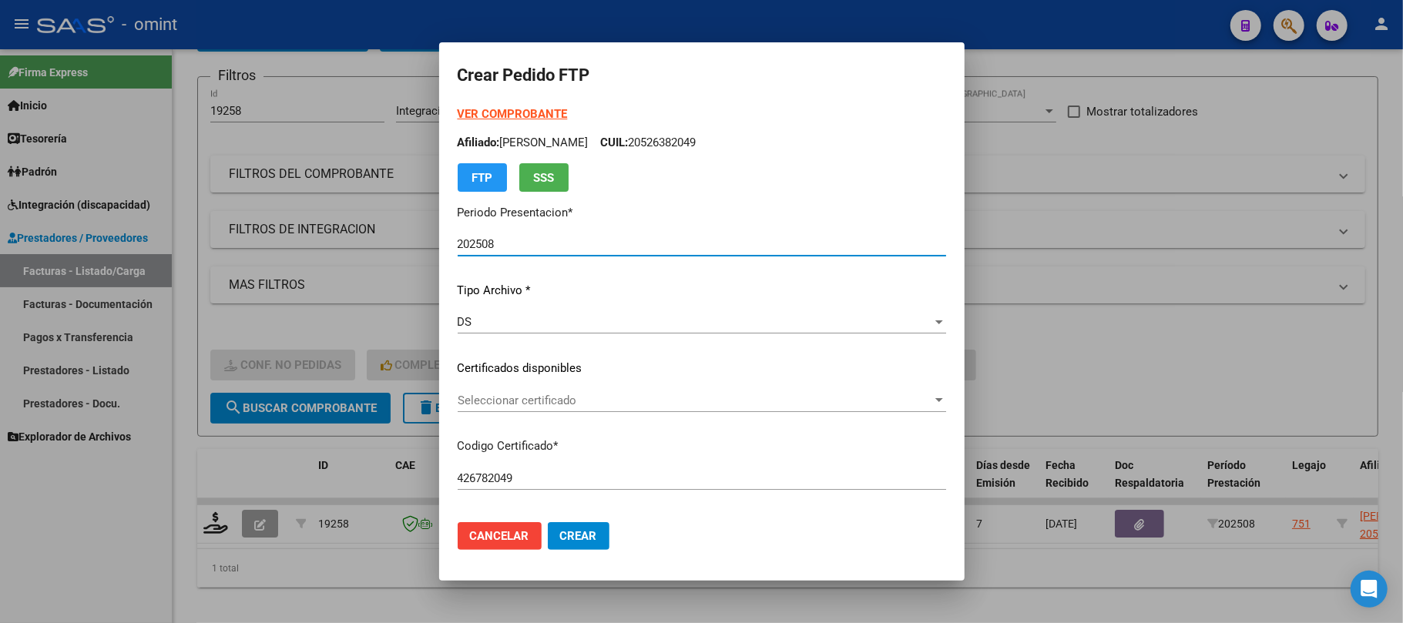
click at [506, 395] on span "Seleccionar certificado" at bounding box center [695, 401] width 475 height 14
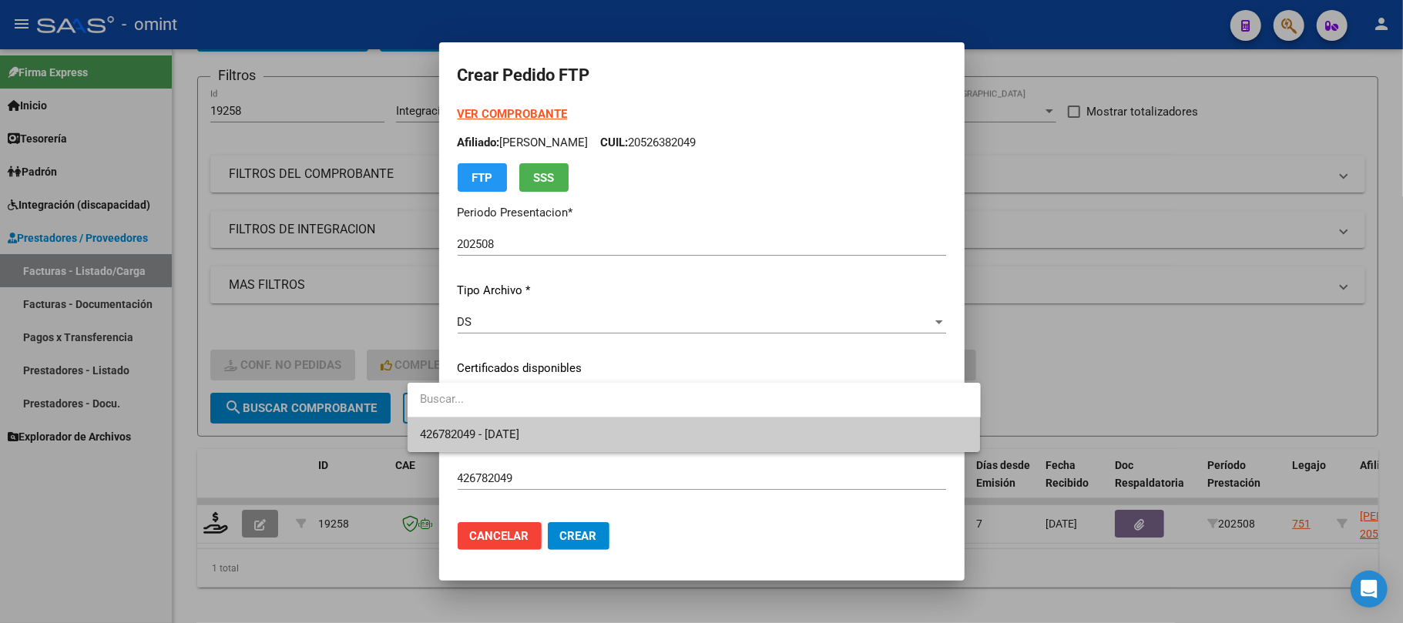
click at [518, 433] on span "426782049 - 2030-11-25" at bounding box center [469, 435] width 99 height 14
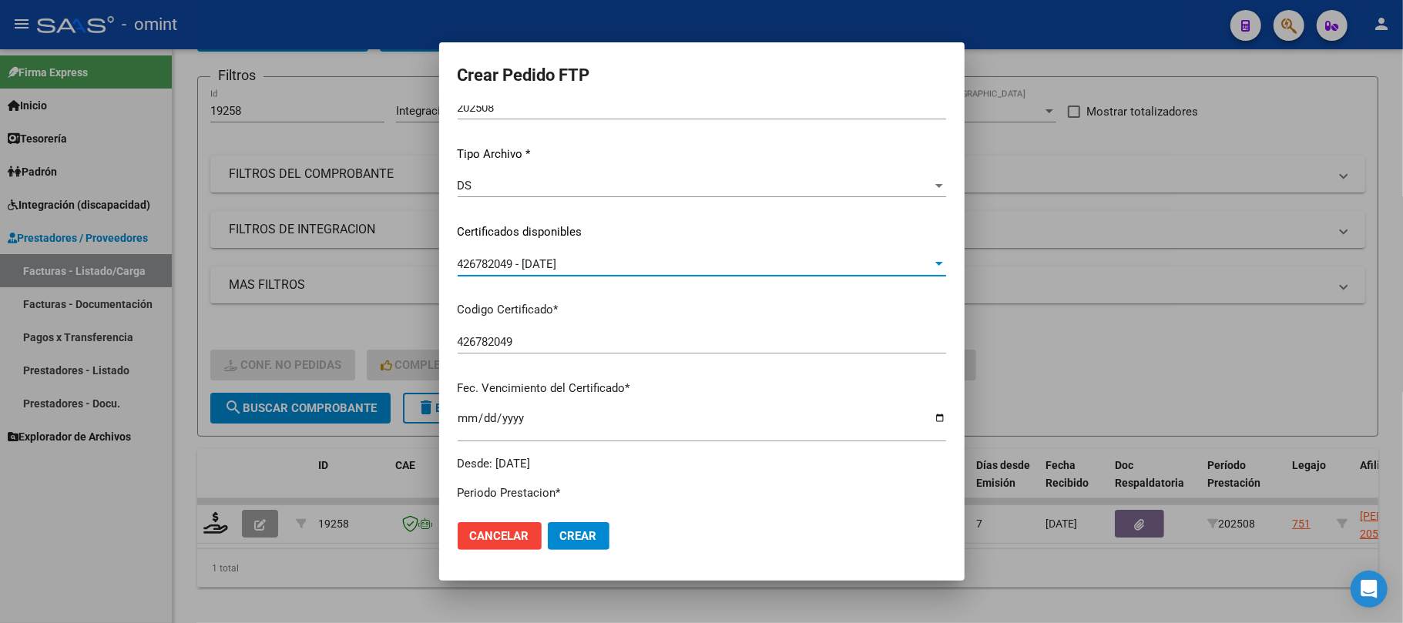
scroll to position [411, 0]
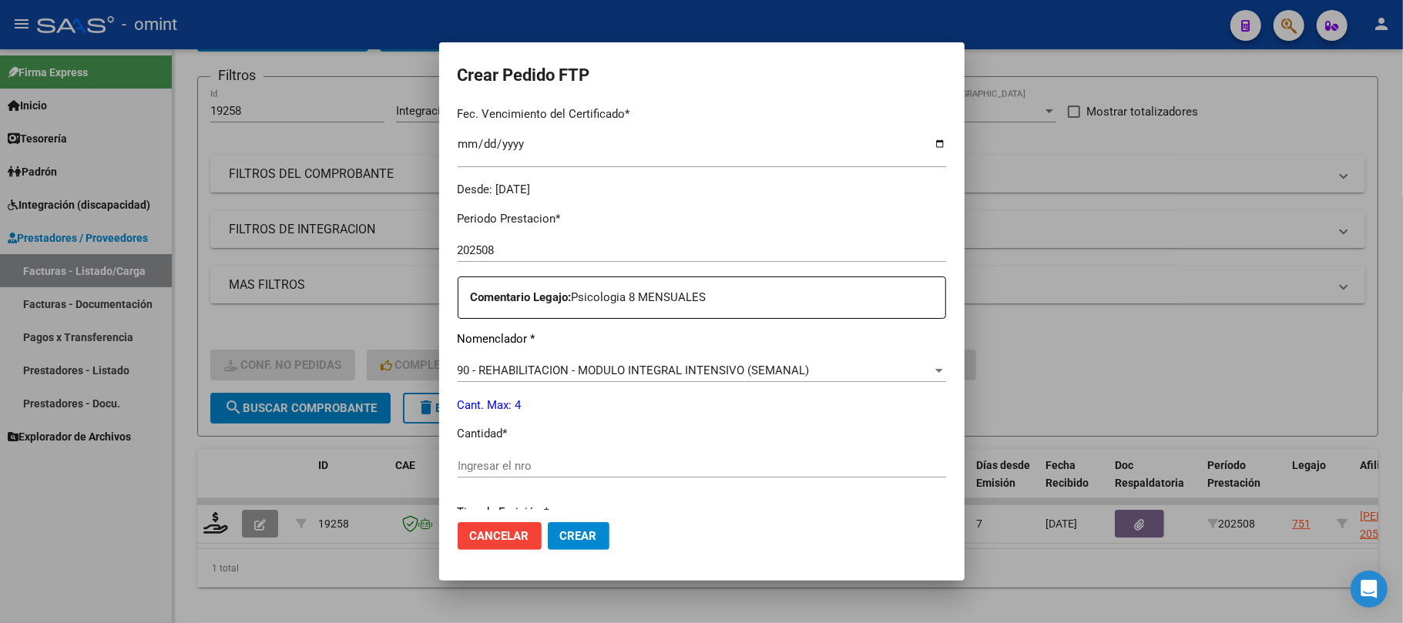
drag, startPoint x: 519, startPoint y: 467, endPoint x: 512, endPoint y: 472, distance: 8.8
click at [518, 469] on input "Ingresar el nro" at bounding box center [702, 466] width 488 height 14
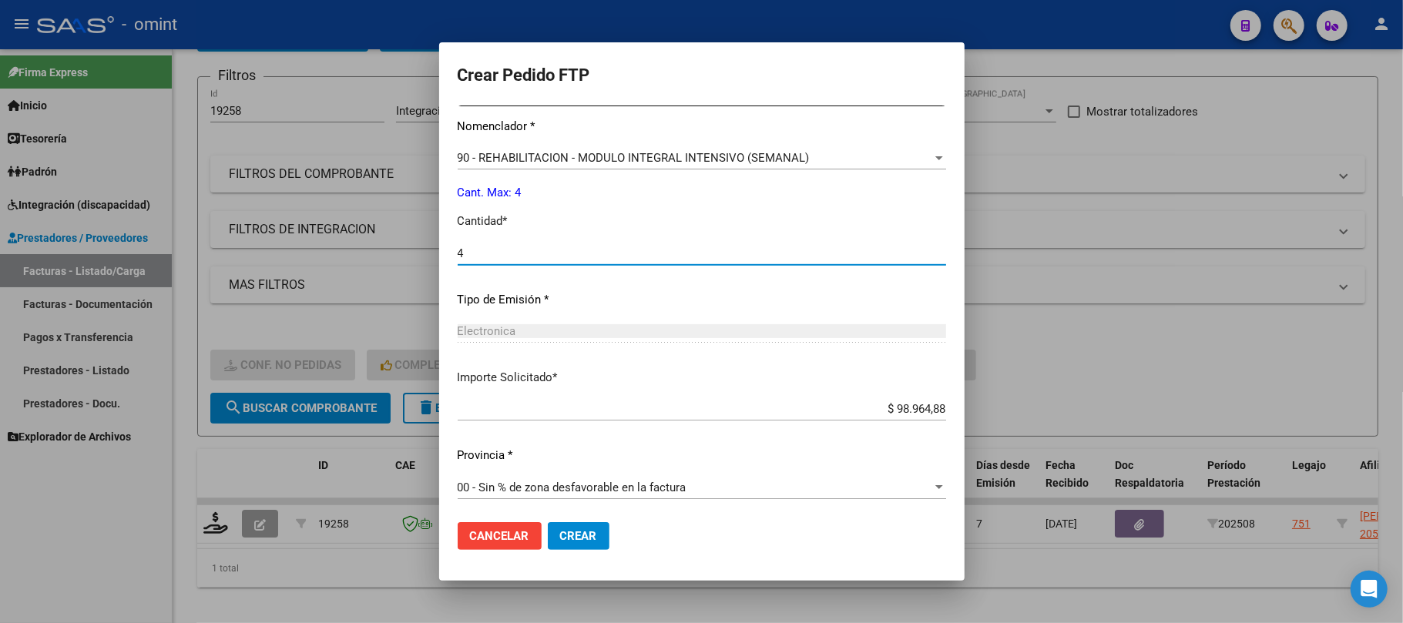
scroll to position [626, 0]
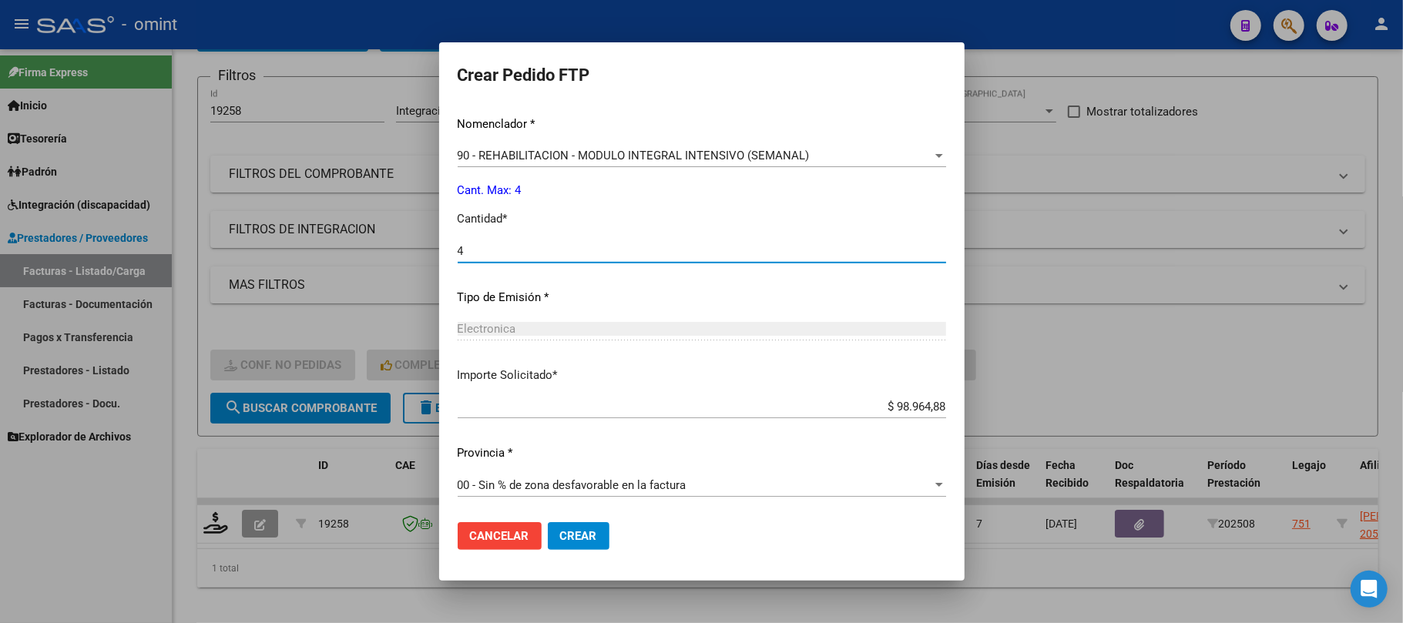
type input "4"
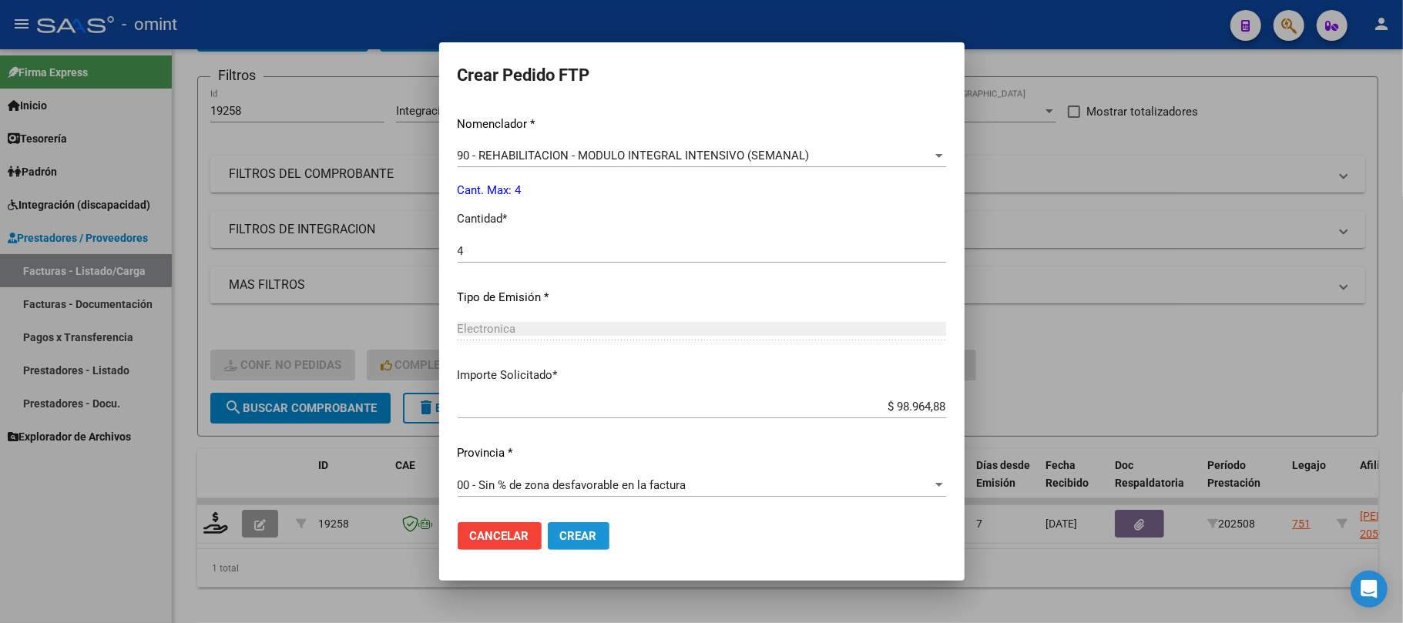
click at [560, 533] on span "Crear" at bounding box center [578, 536] width 37 height 14
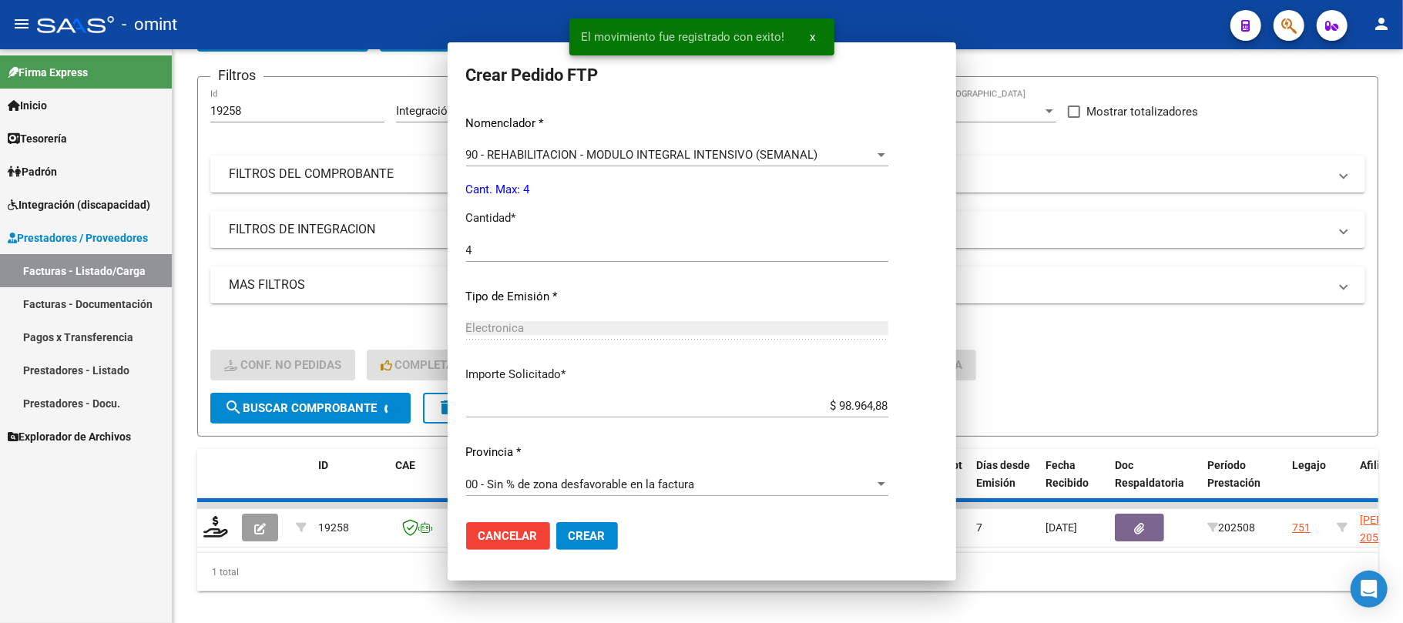
scroll to position [0, 0]
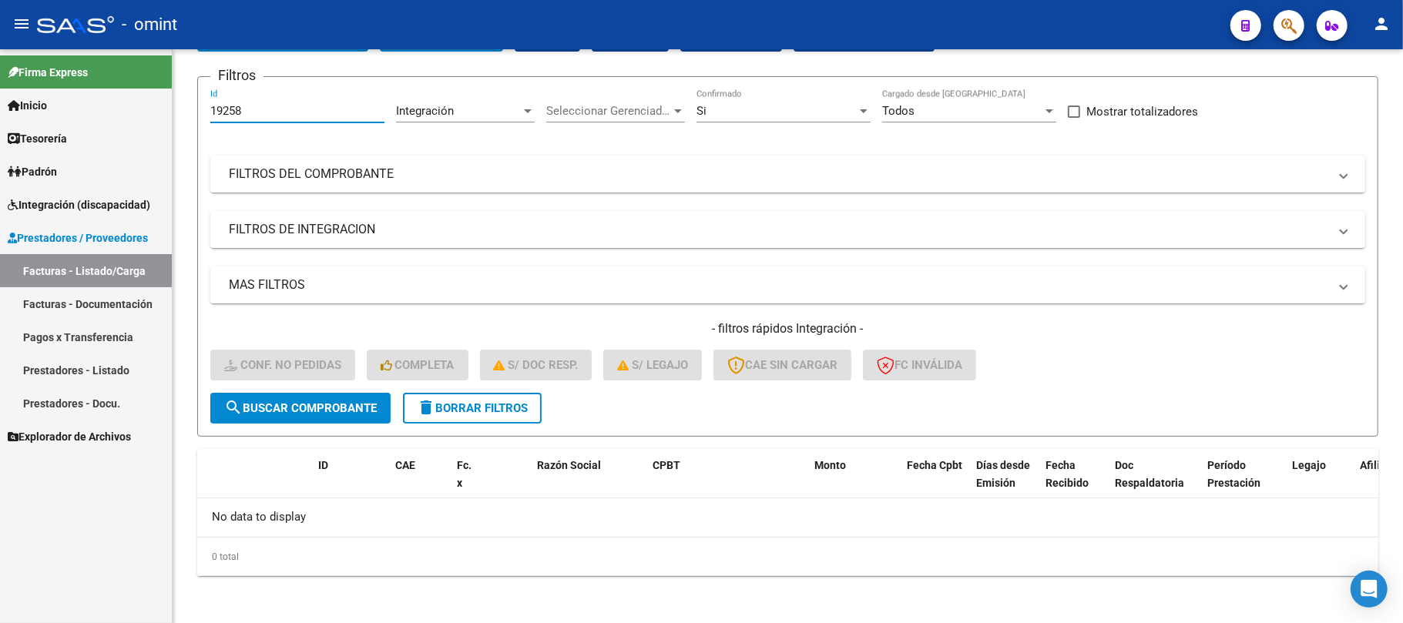
drag, startPoint x: 266, startPoint y: 114, endPoint x: 115, endPoint y: 114, distance: 151.0
click at [115, 114] on mat-sidenav-container "Firma Express Inicio Instructivos Contacto OS Tesorería Extractos Procesados (c…" at bounding box center [701, 336] width 1403 height 574
paste input "20540"
type input "20540"
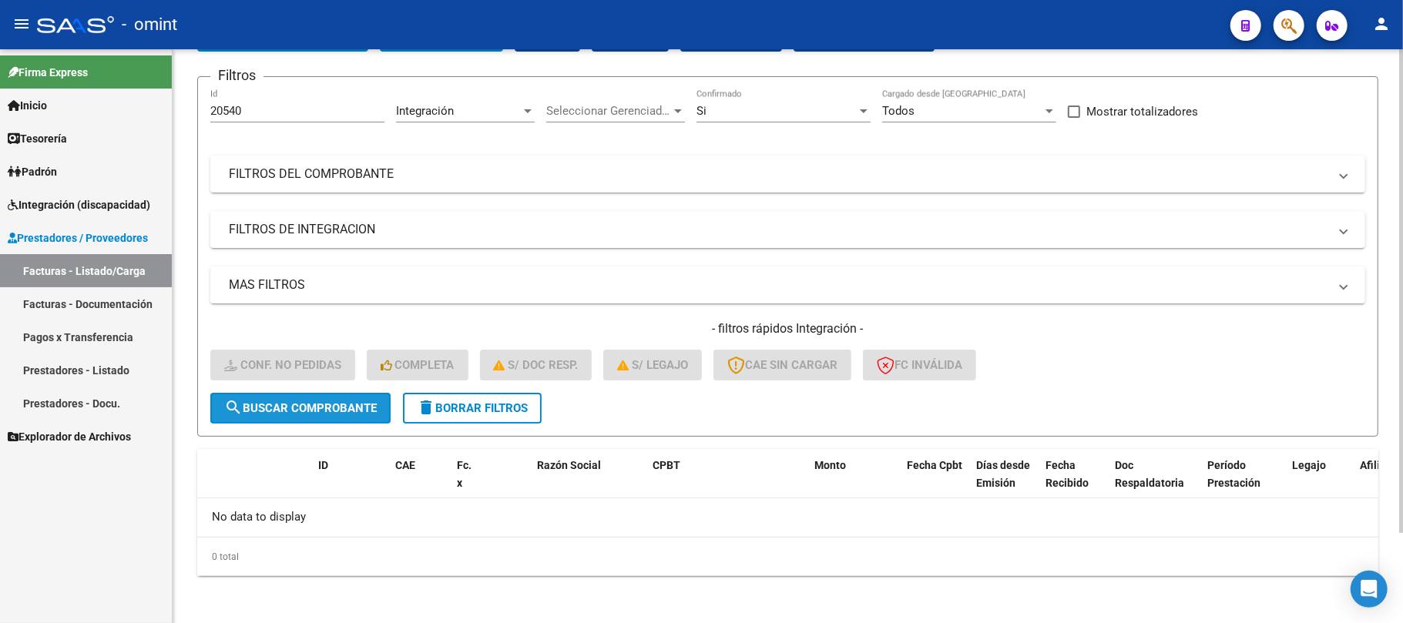
click at [284, 393] on button "search Buscar Comprobante" at bounding box center [300, 408] width 180 height 31
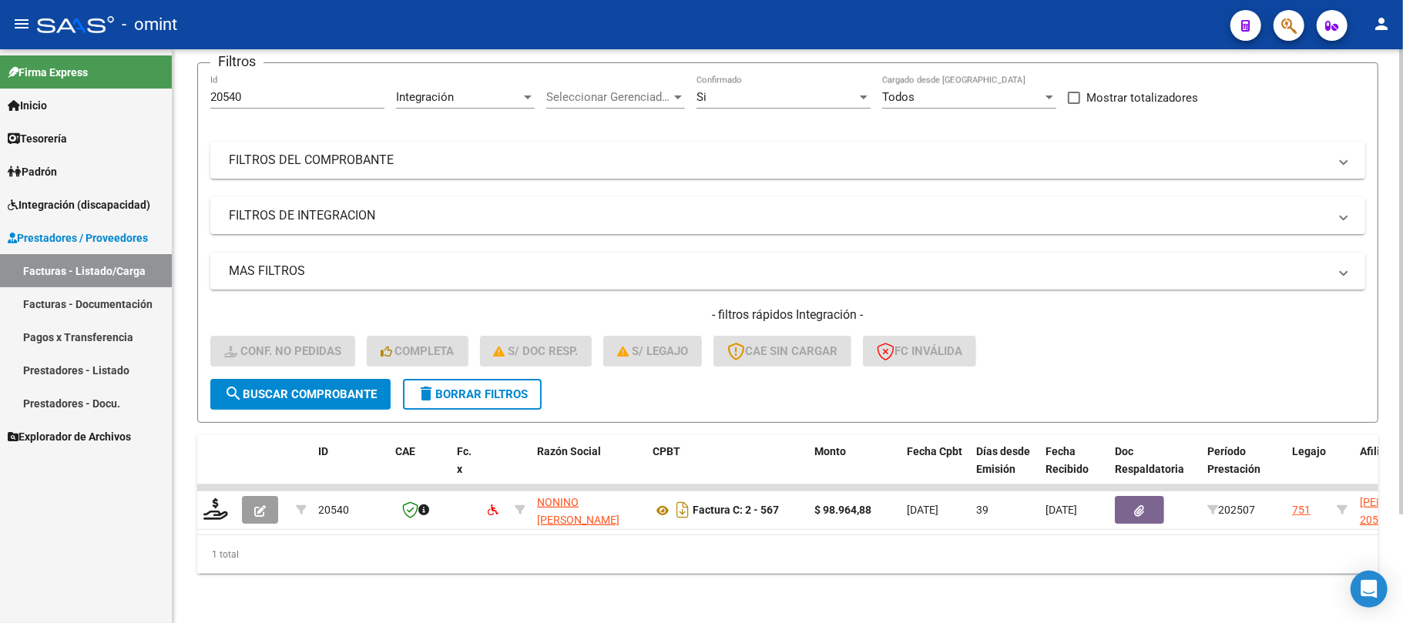
scroll to position [134, 0]
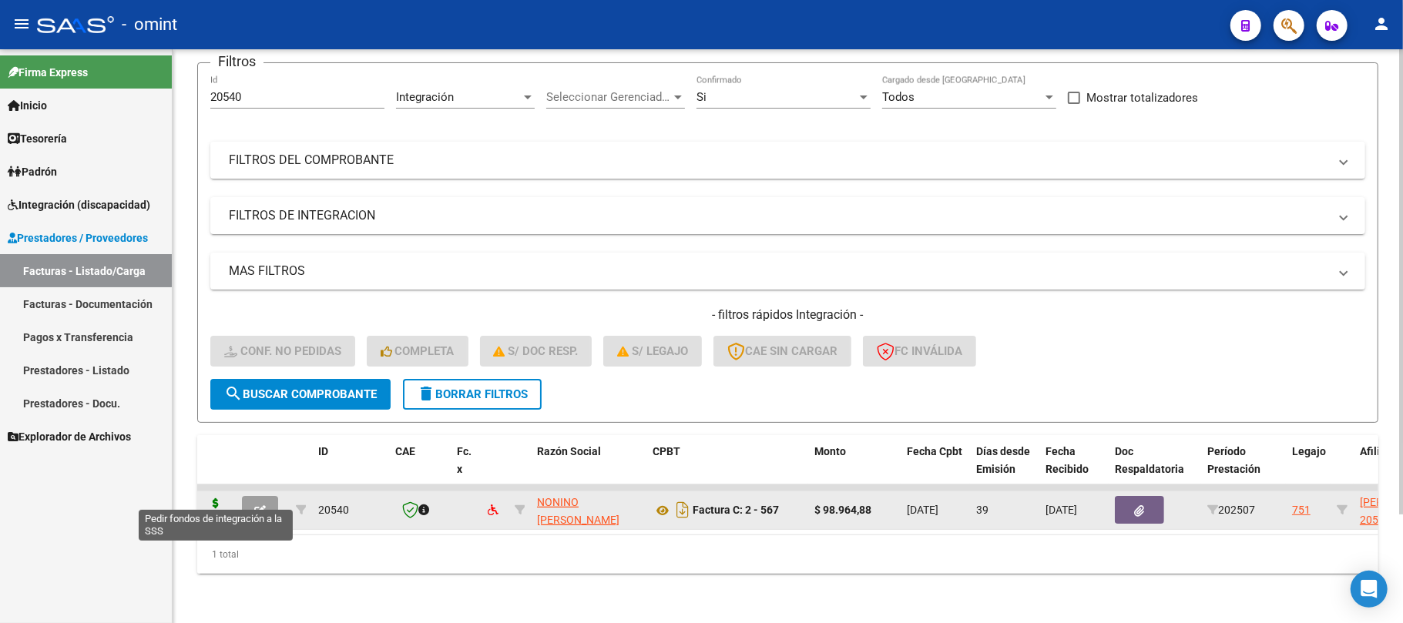
click at [208, 499] on icon at bounding box center [215, 510] width 25 height 22
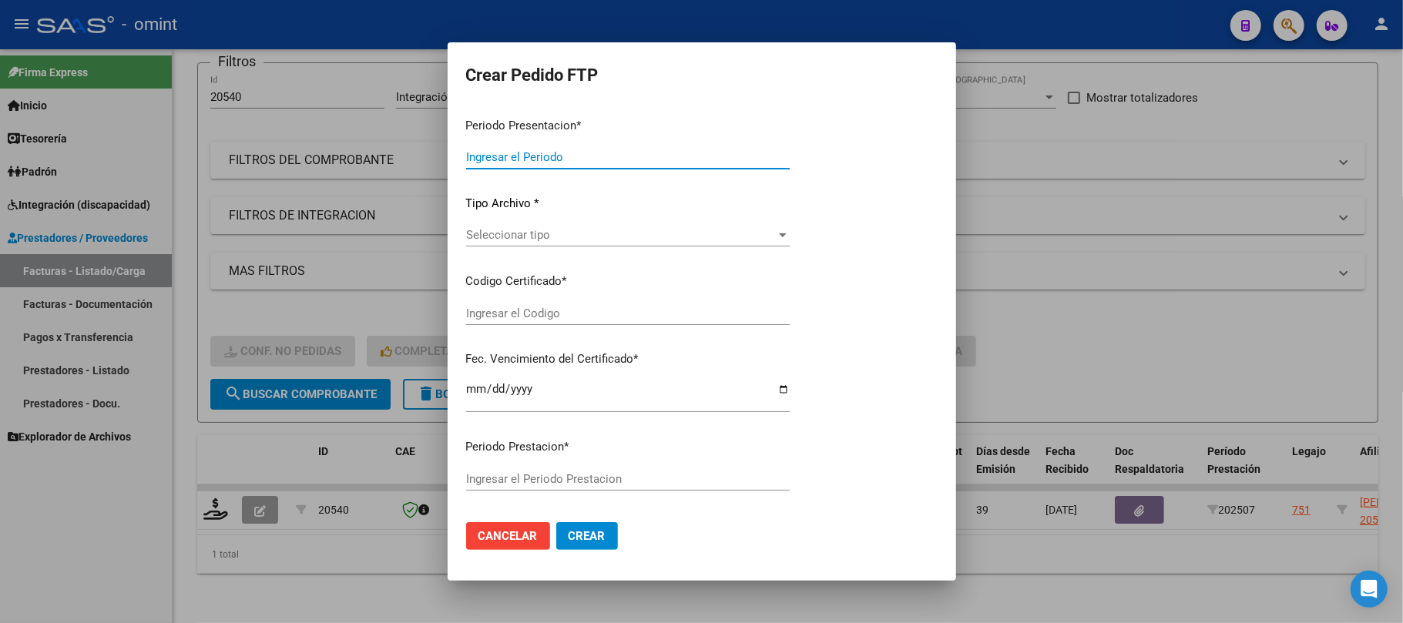
type input "202508"
type input "202507"
type input "$ 98.964,88"
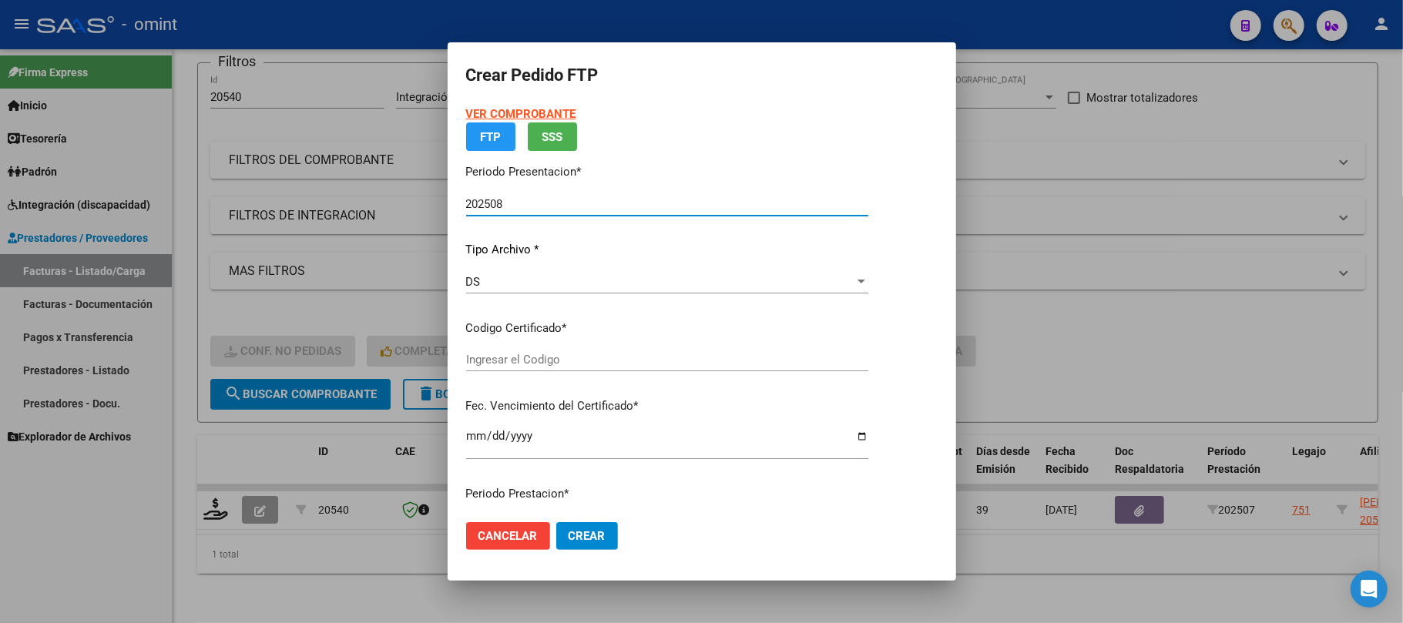
type input "426782049"
type input "2030-11-25"
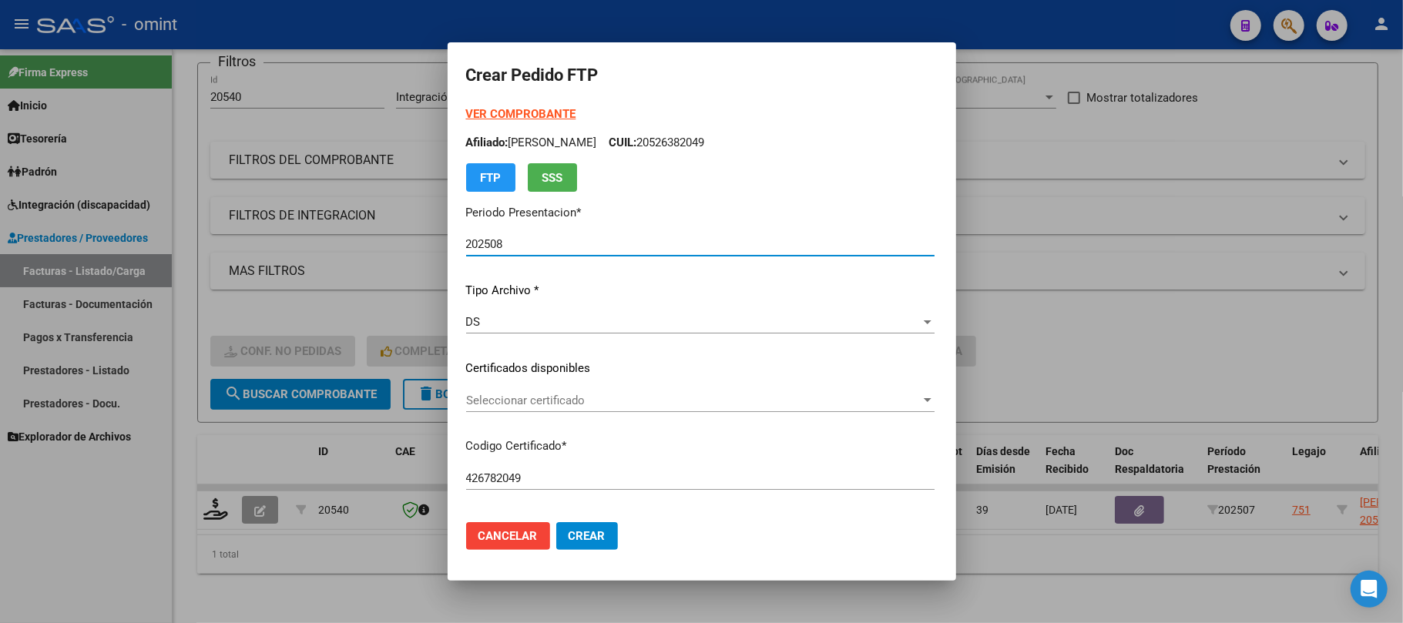
click at [506, 416] on div "Seleccionar certificado Seleccionar certificado" at bounding box center [700, 408] width 468 height 38
click at [505, 408] on div "Seleccionar certificado Seleccionar certificado" at bounding box center [700, 400] width 468 height 23
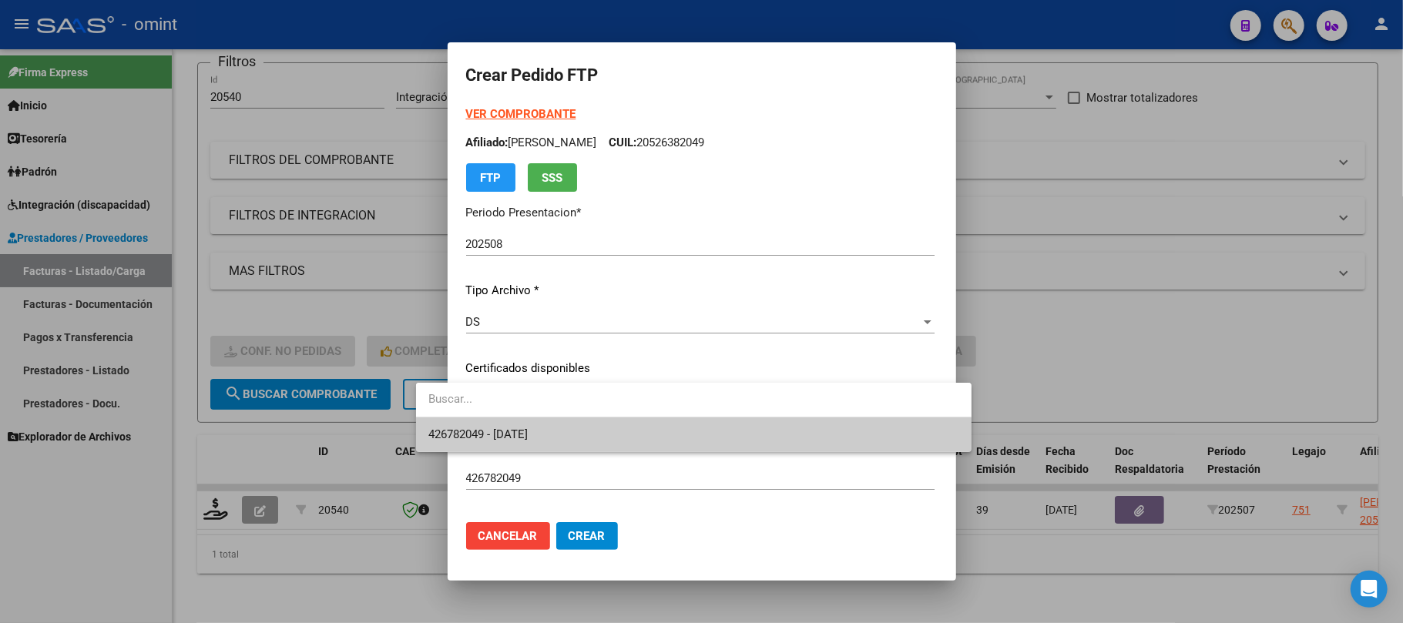
click at [528, 435] on span "426782049 - 2030-11-25" at bounding box center [477, 435] width 99 height 14
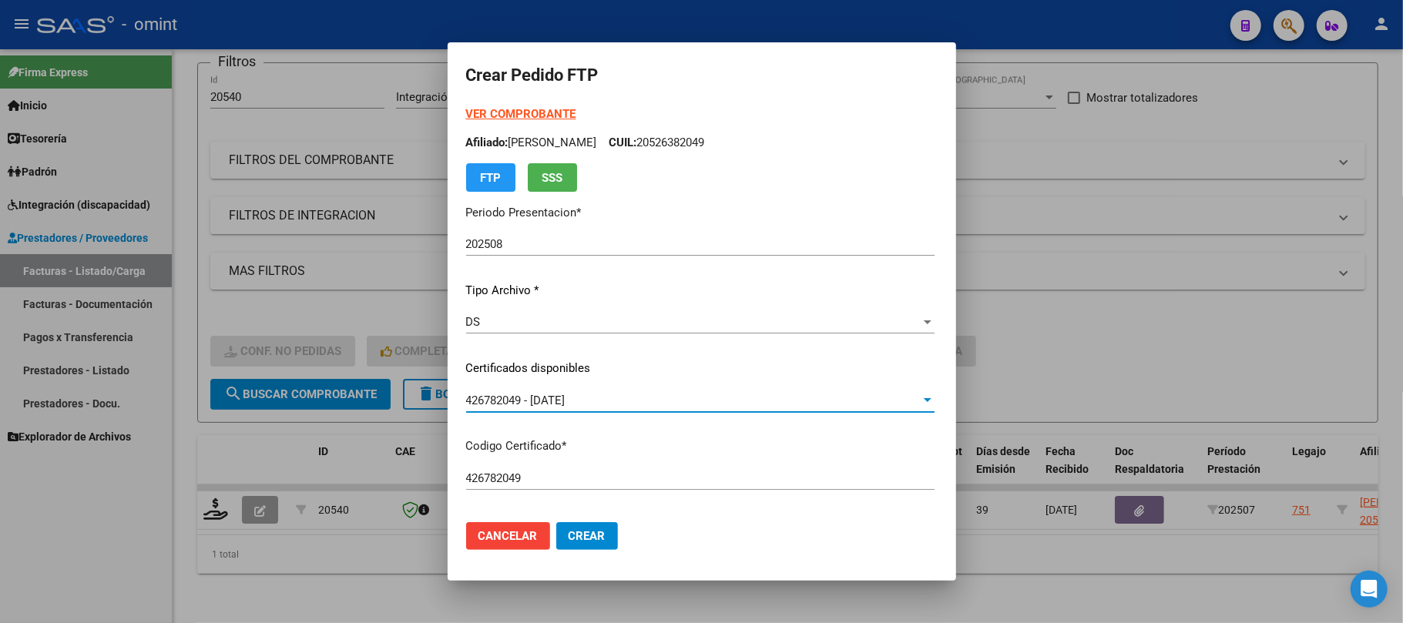
scroll to position [411, 0]
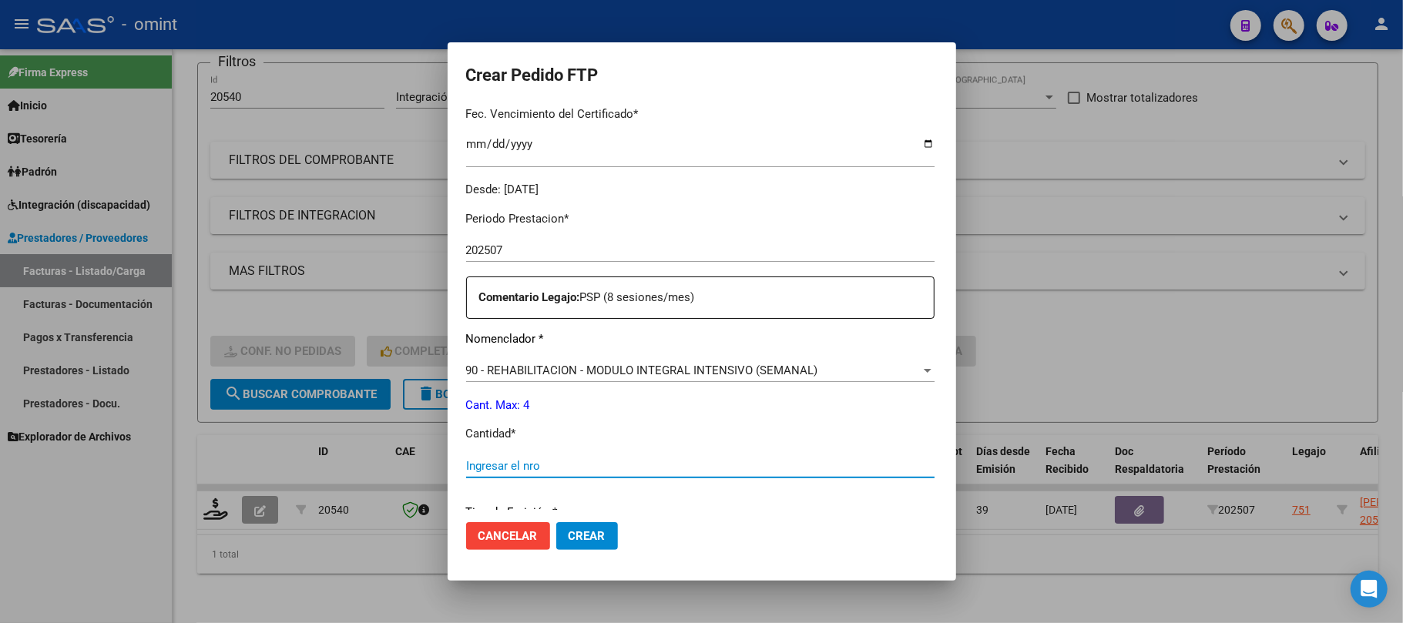
click at [509, 460] on input "Ingresar el nro" at bounding box center [700, 466] width 468 height 14
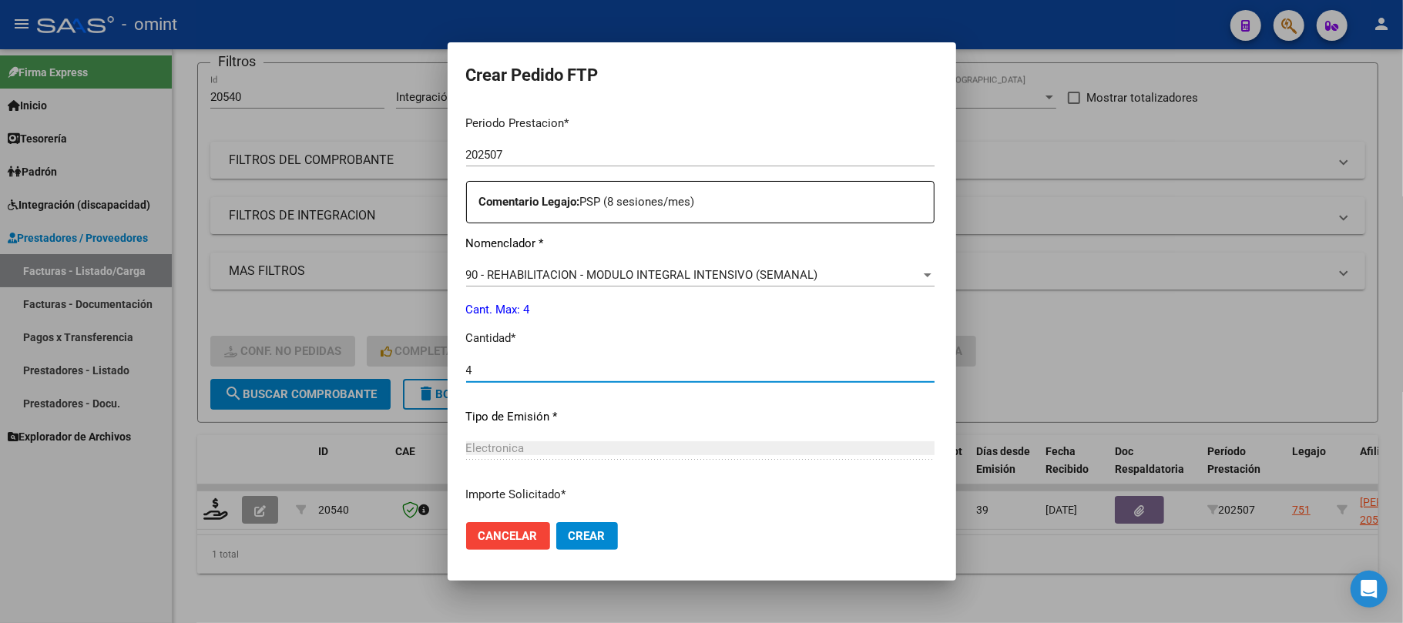
scroll to position [626, 0]
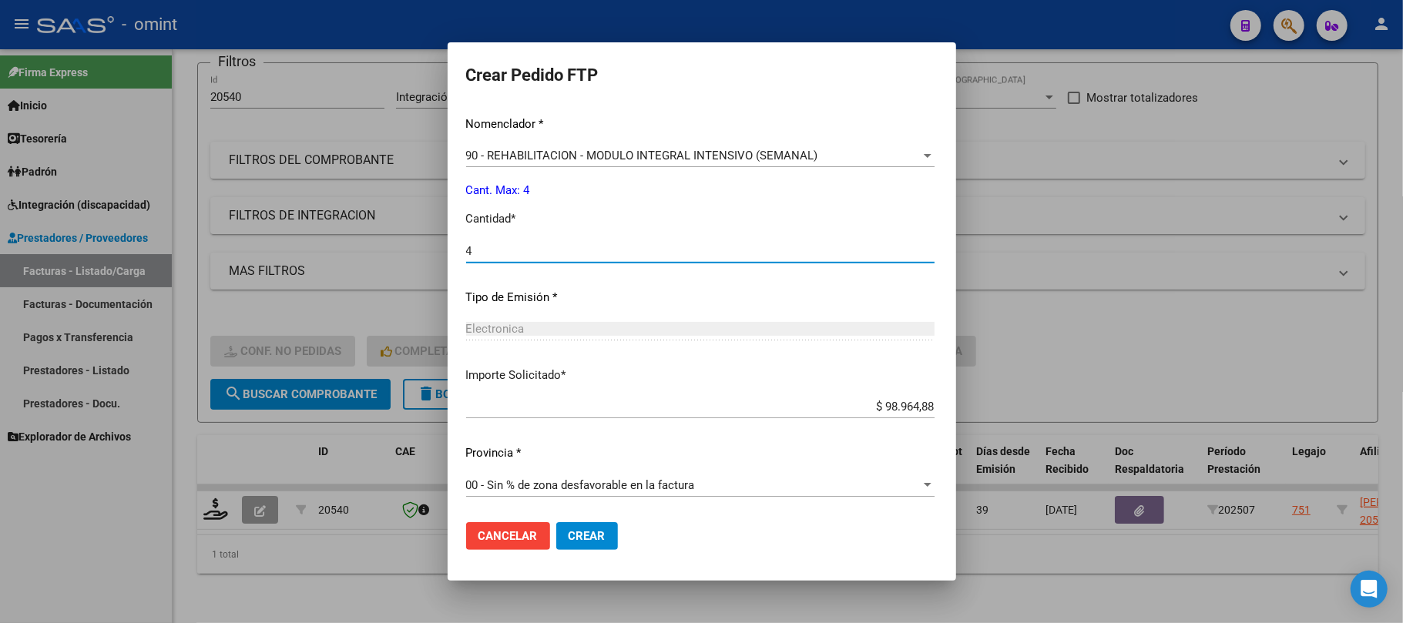
type input "4"
click at [576, 549] on button "Crear" at bounding box center [587, 536] width 62 height 28
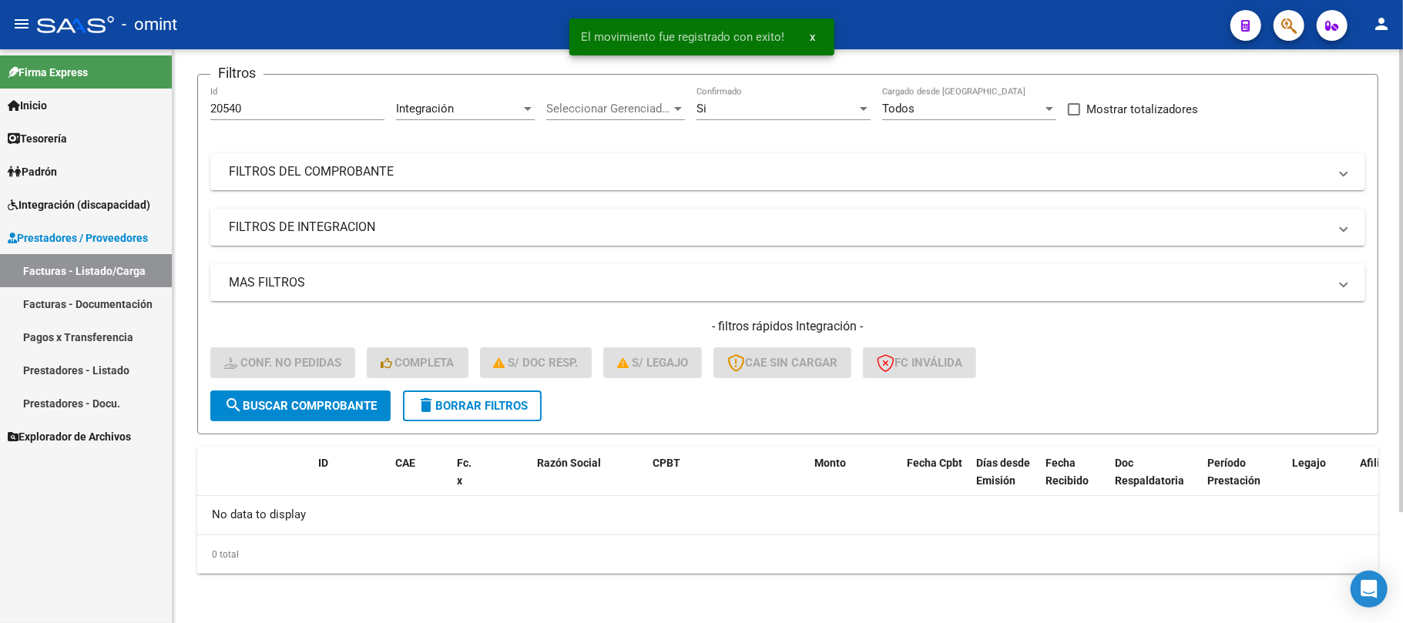
scroll to position [106, 0]
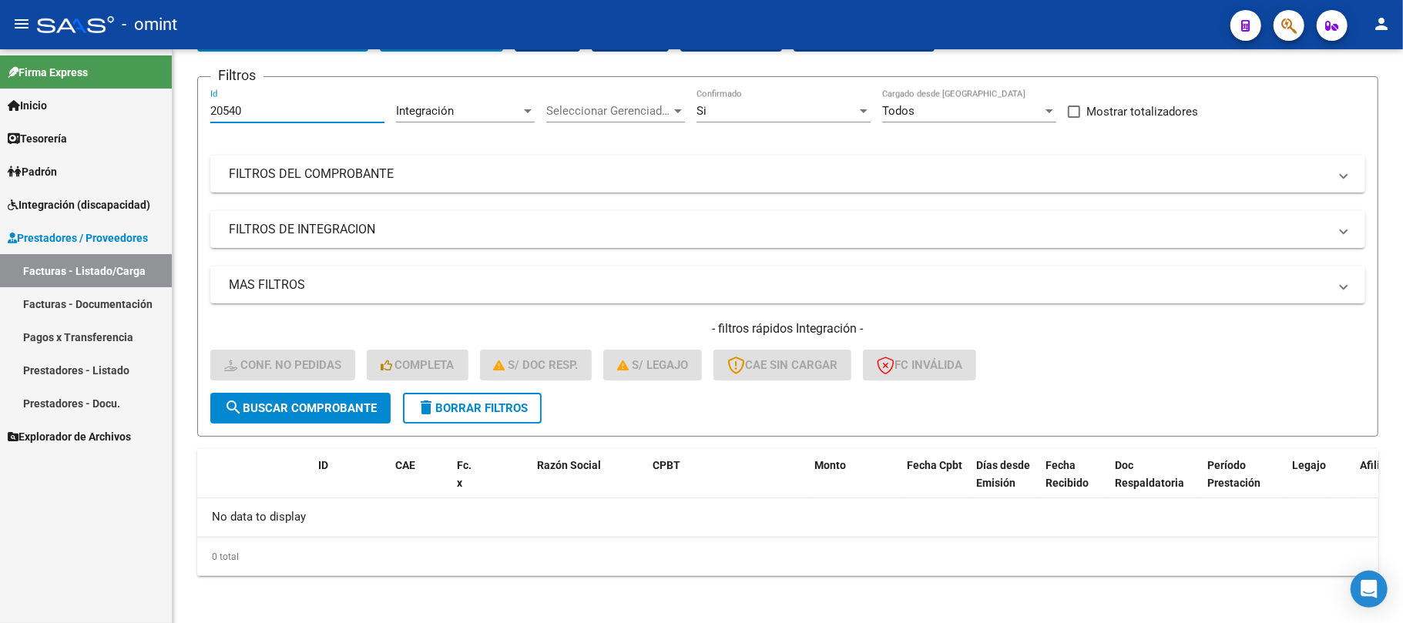
drag, startPoint x: 268, startPoint y: 114, endPoint x: 126, endPoint y: 121, distance: 141.9
click at [126, 121] on mat-sidenav-container "Firma Express Inicio Instructivos Contacto OS Tesorería Extractos Procesados (c…" at bounding box center [701, 336] width 1403 height 574
paste input "9"
type input "20549"
click at [316, 408] on span "search Buscar Comprobante" at bounding box center [300, 408] width 153 height 14
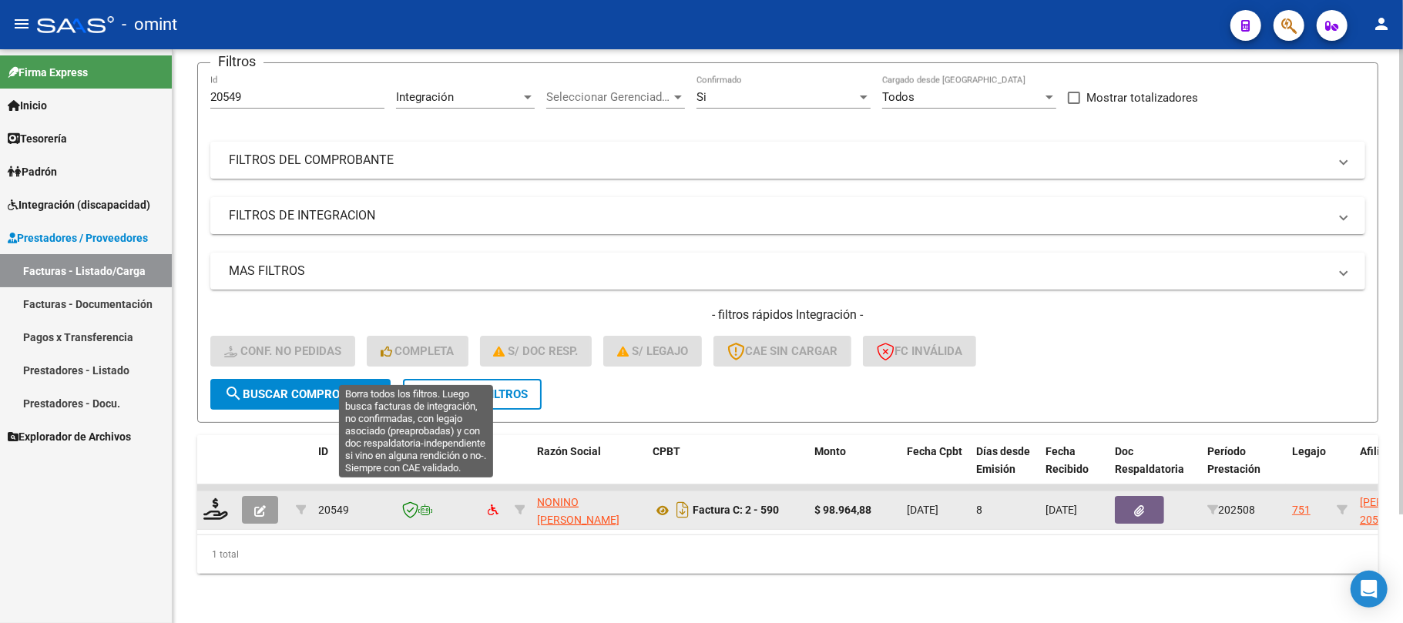
scroll to position [134, 0]
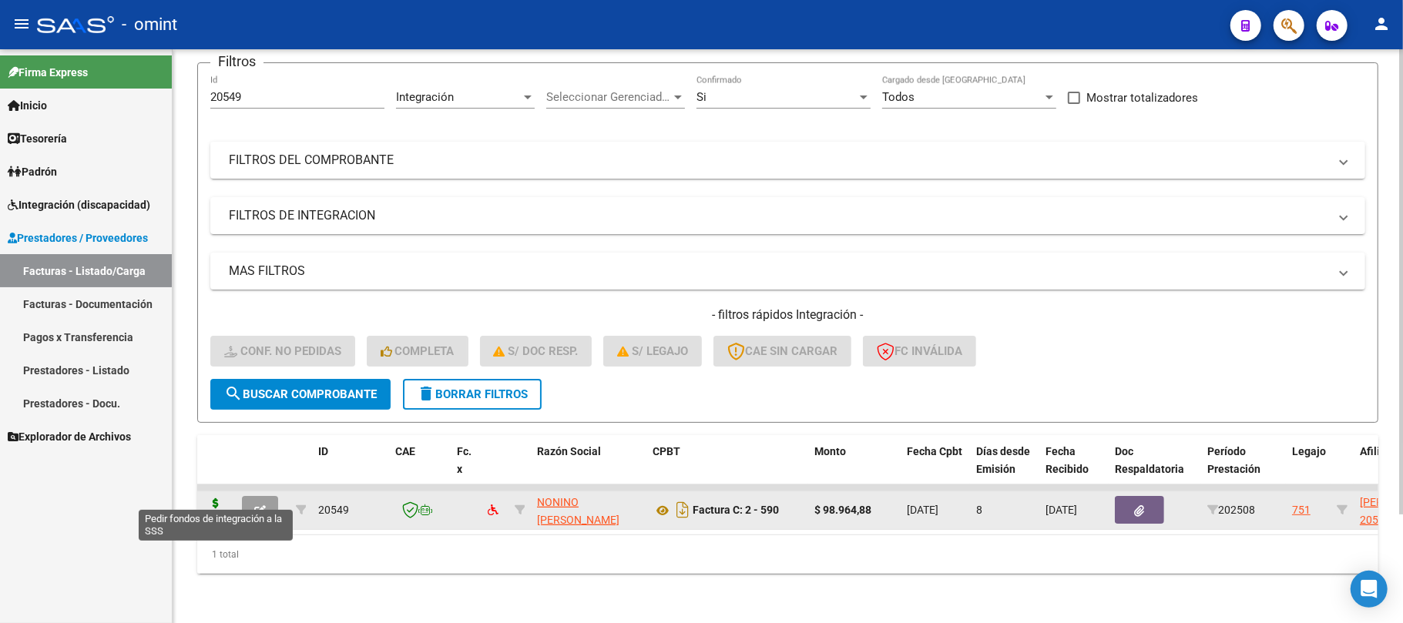
click at [219, 499] on icon at bounding box center [215, 510] width 25 height 22
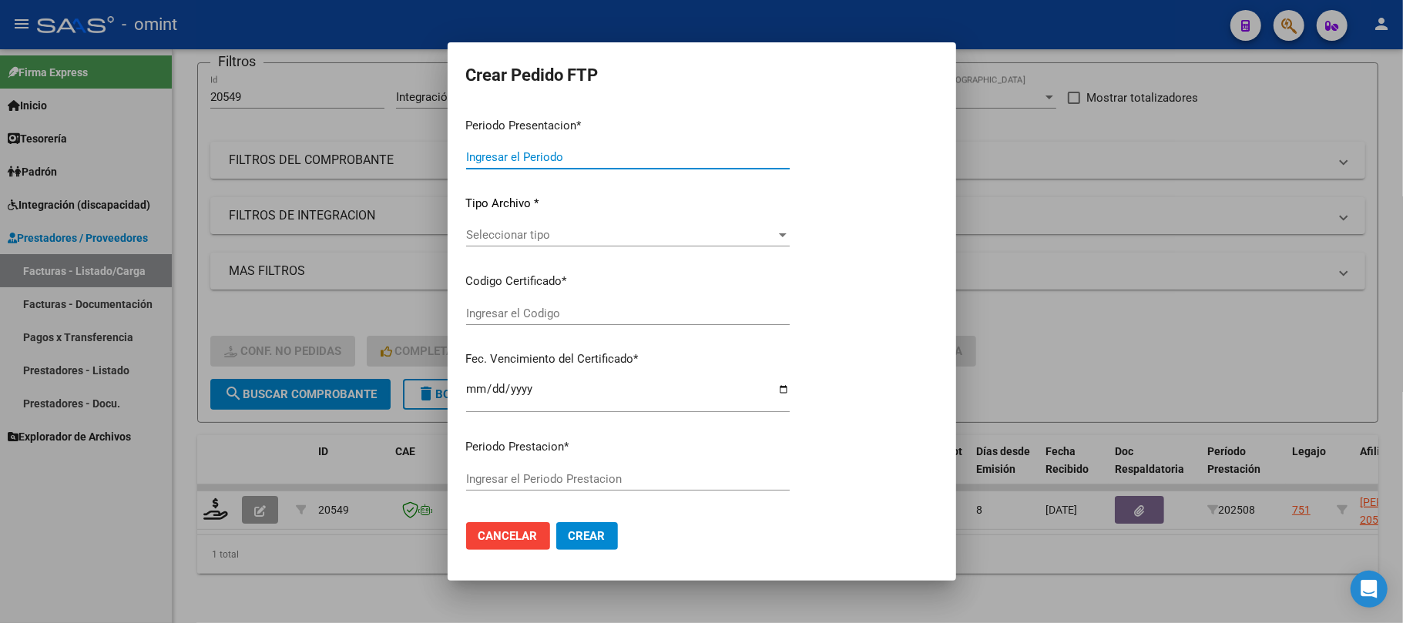
type input "202508"
type input "$ 98.964,88"
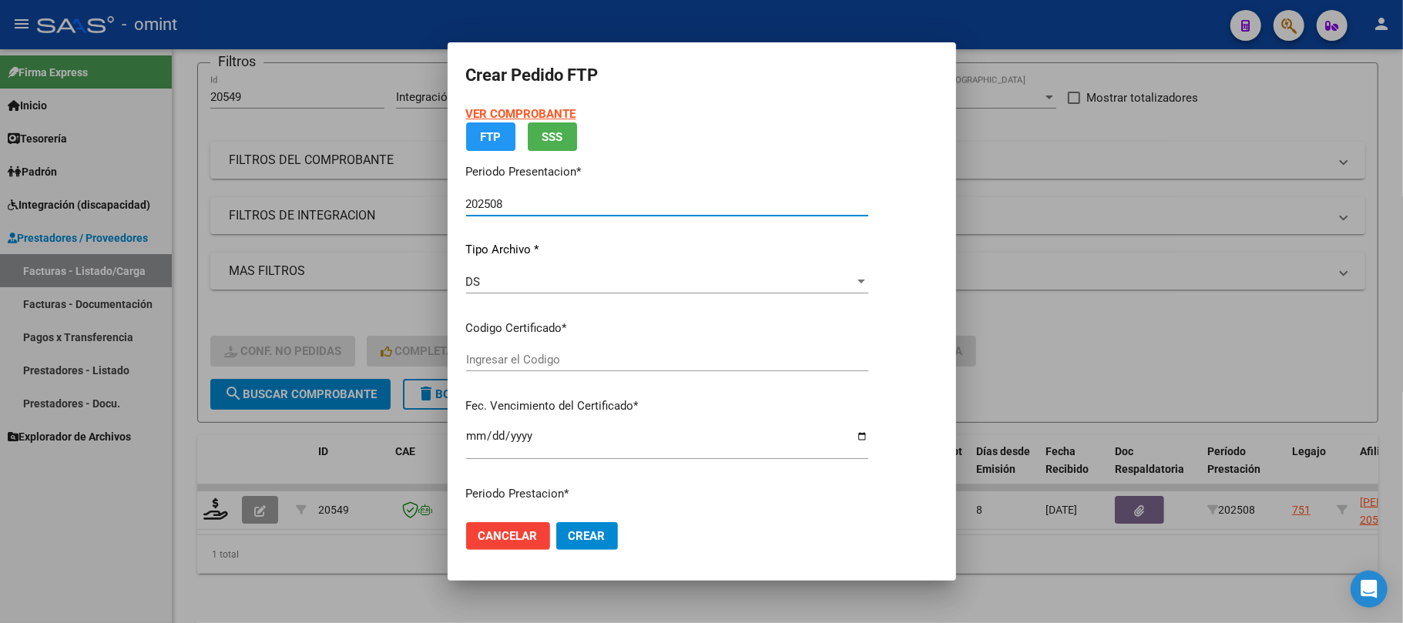
type input "426782049"
type input "2030-11-25"
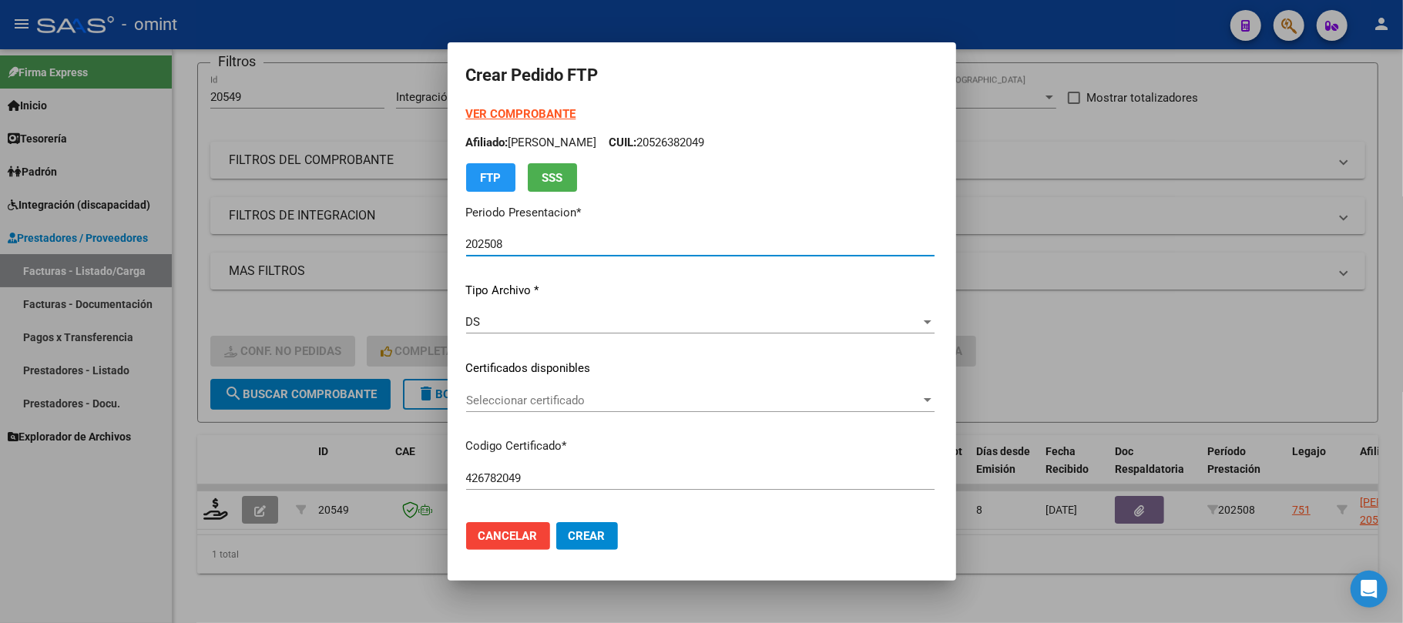
click at [524, 401] on span "Seleccionar certificado" at bounding box center [693, 401] width 455 height 14
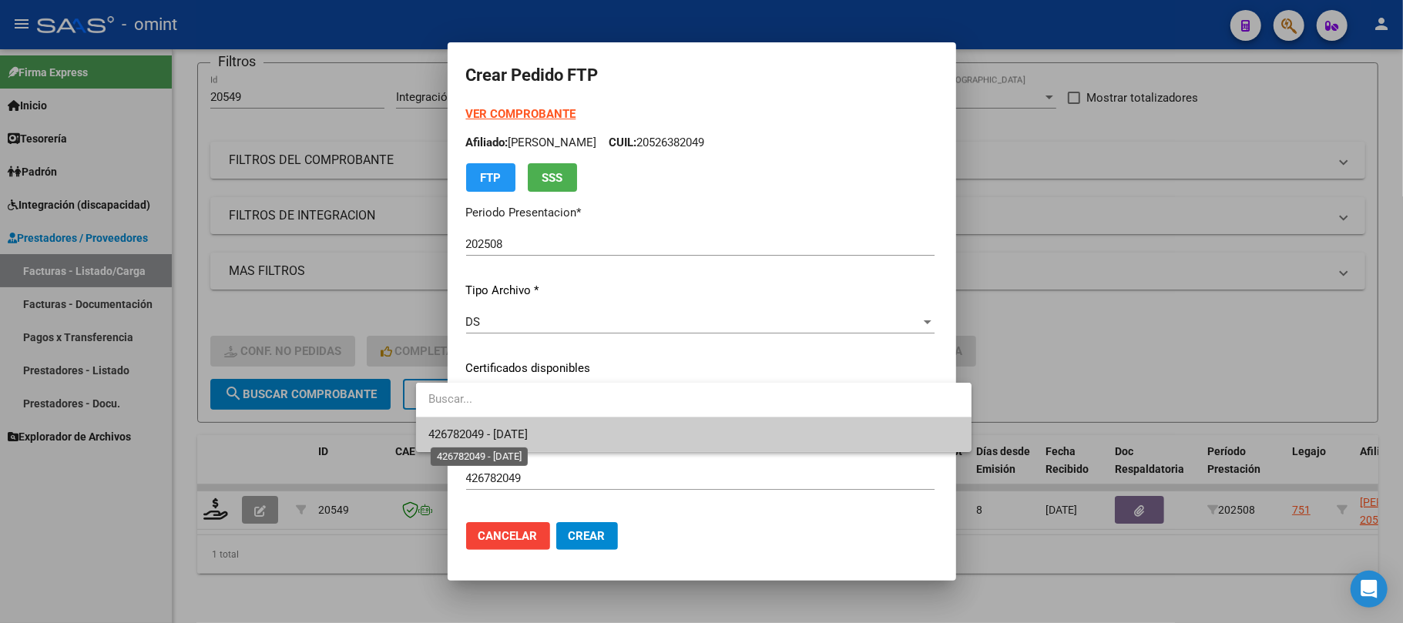
click at [528, 428] on span "426782049 - 2030-11-25" at bounding box center [477, 435] width 99 height 14
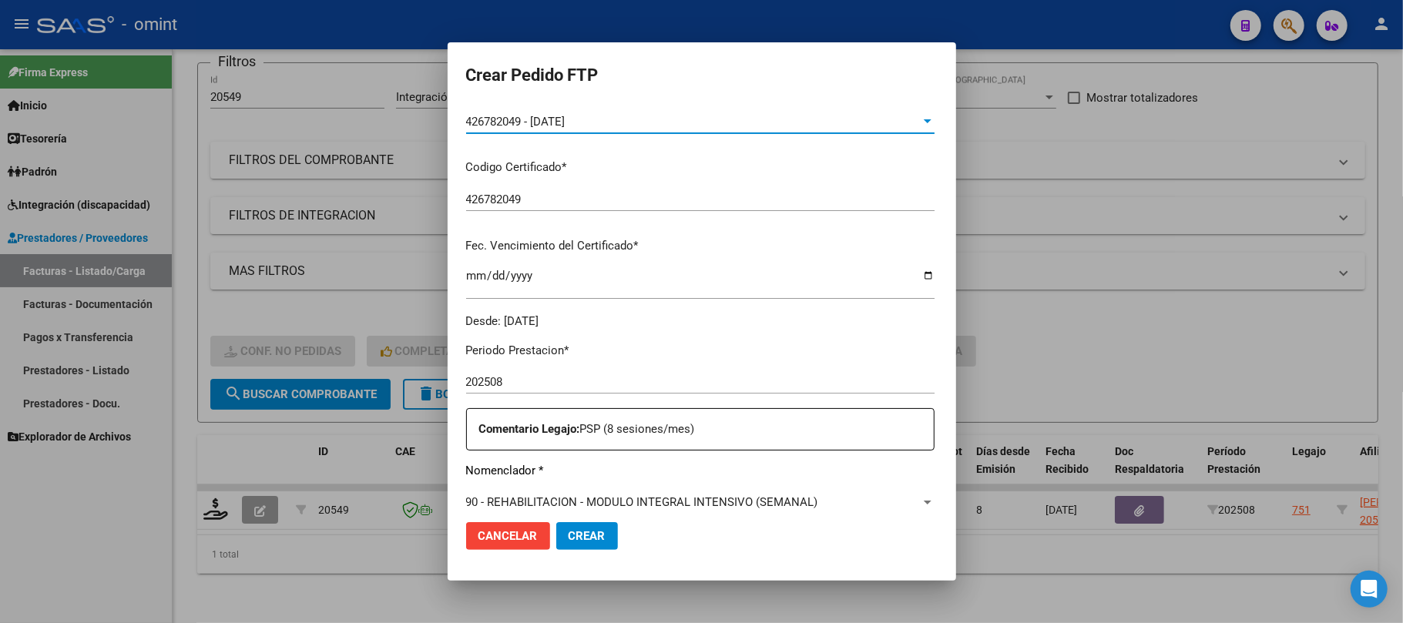
scroll to position [411, 0]
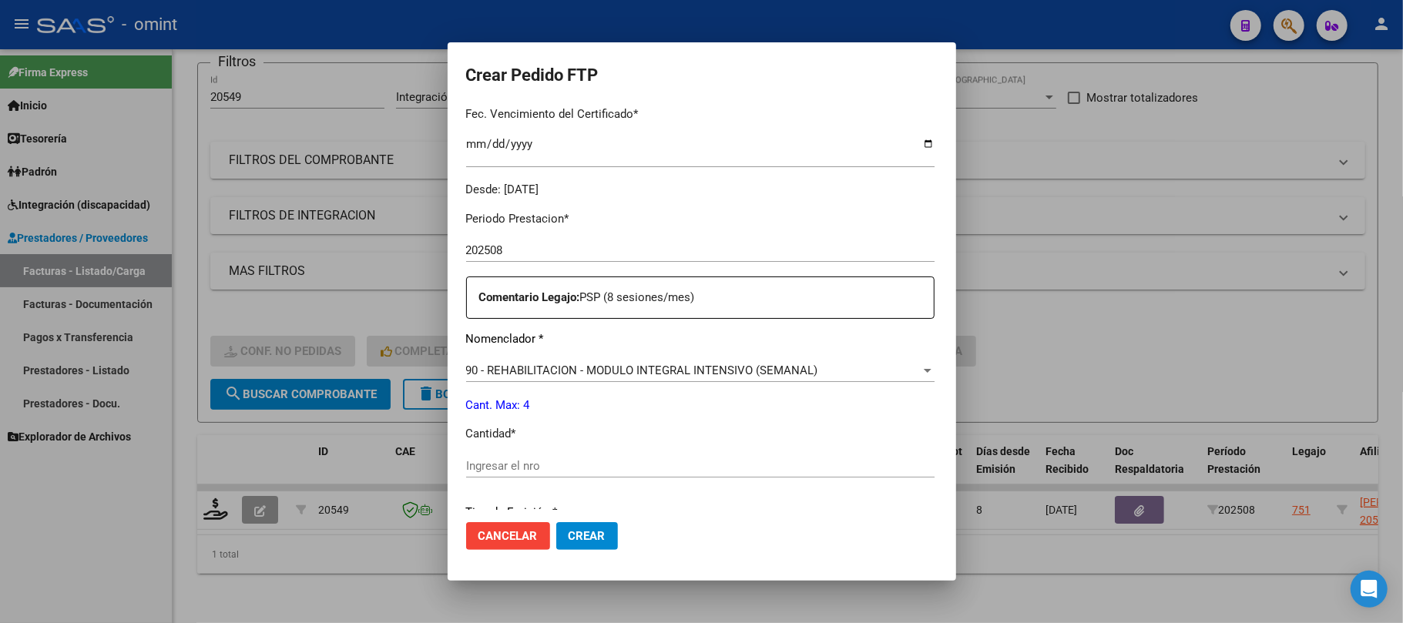
click at [498, 467] on input "Ingresar el nro" at bounding box center [700, 466] width 468 height 14
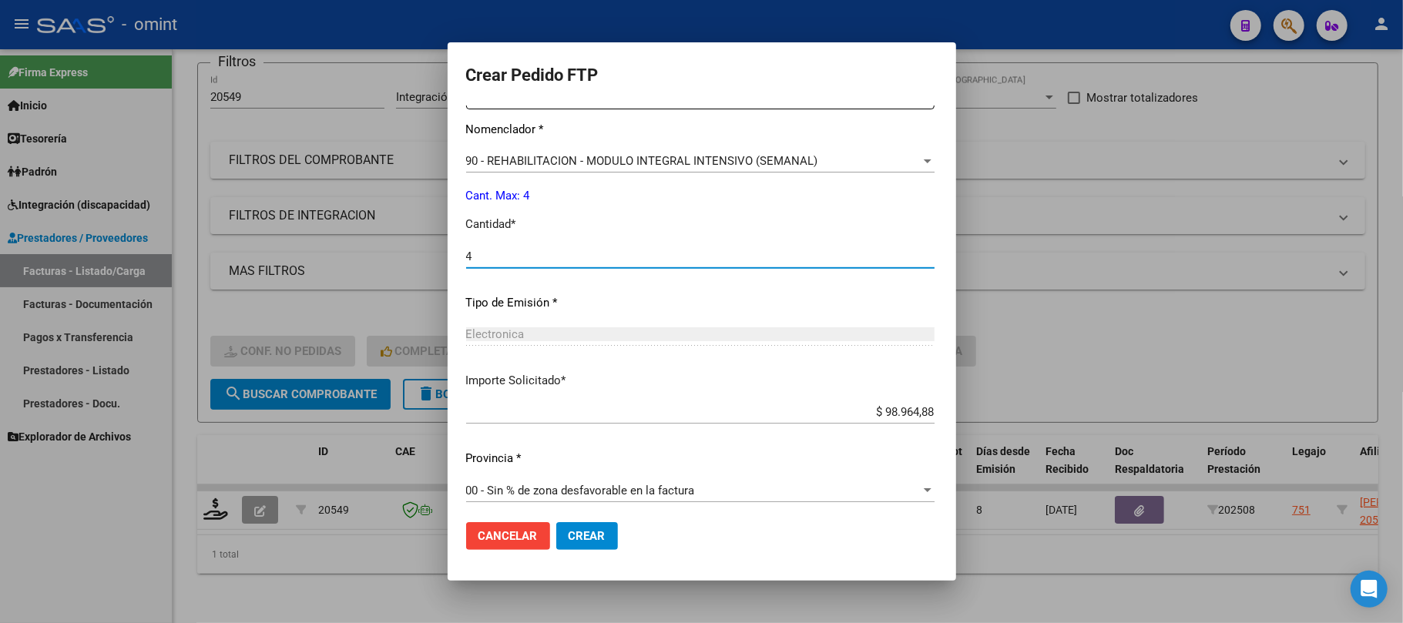
scroll to position [626, 0]
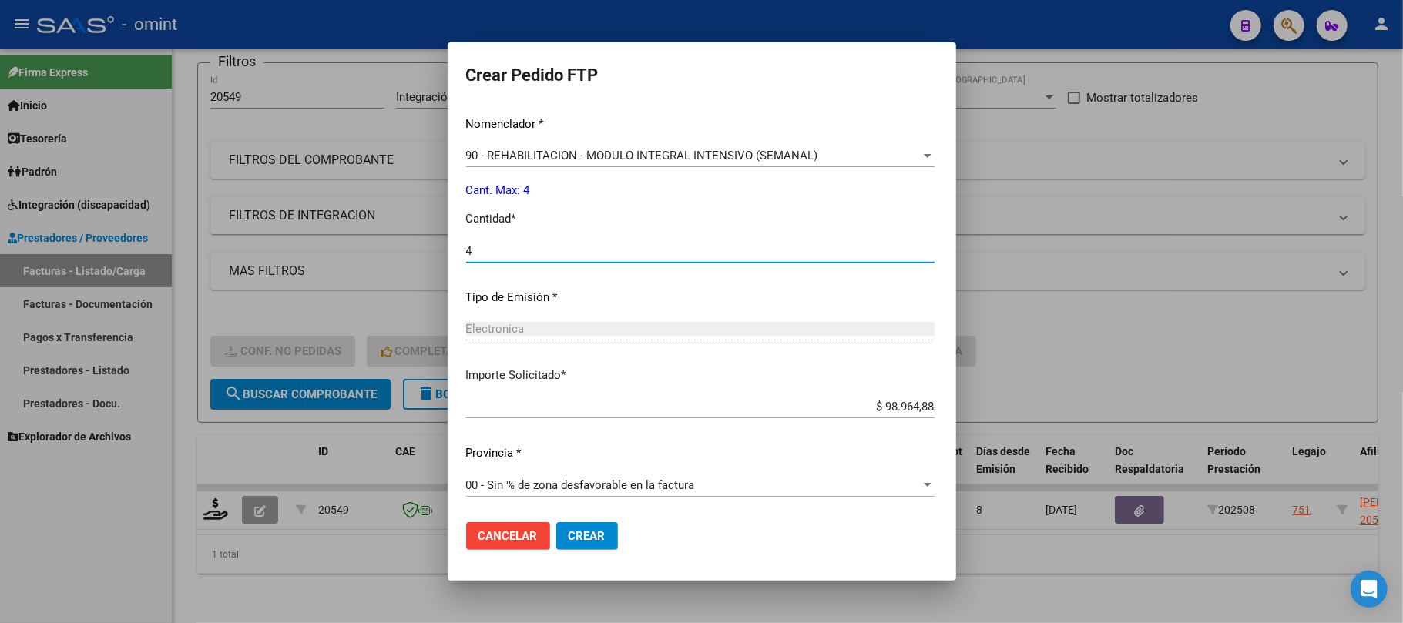
type input "4"
click at [539, 558] on mat-dialog-actions "Cancelar Crear" at bounding box center [702, 536] width 472 height 52
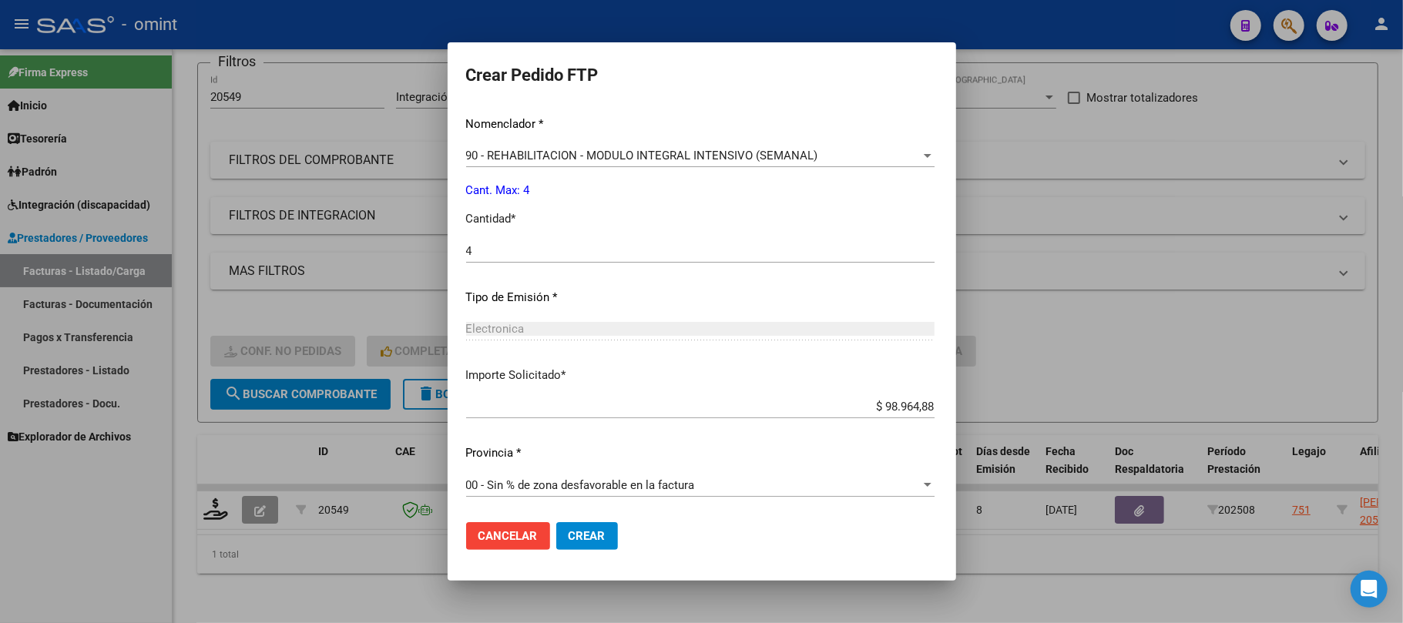
click at [569, 541] on span "Crear" at bounding box center [587, 536] width 37 height 14
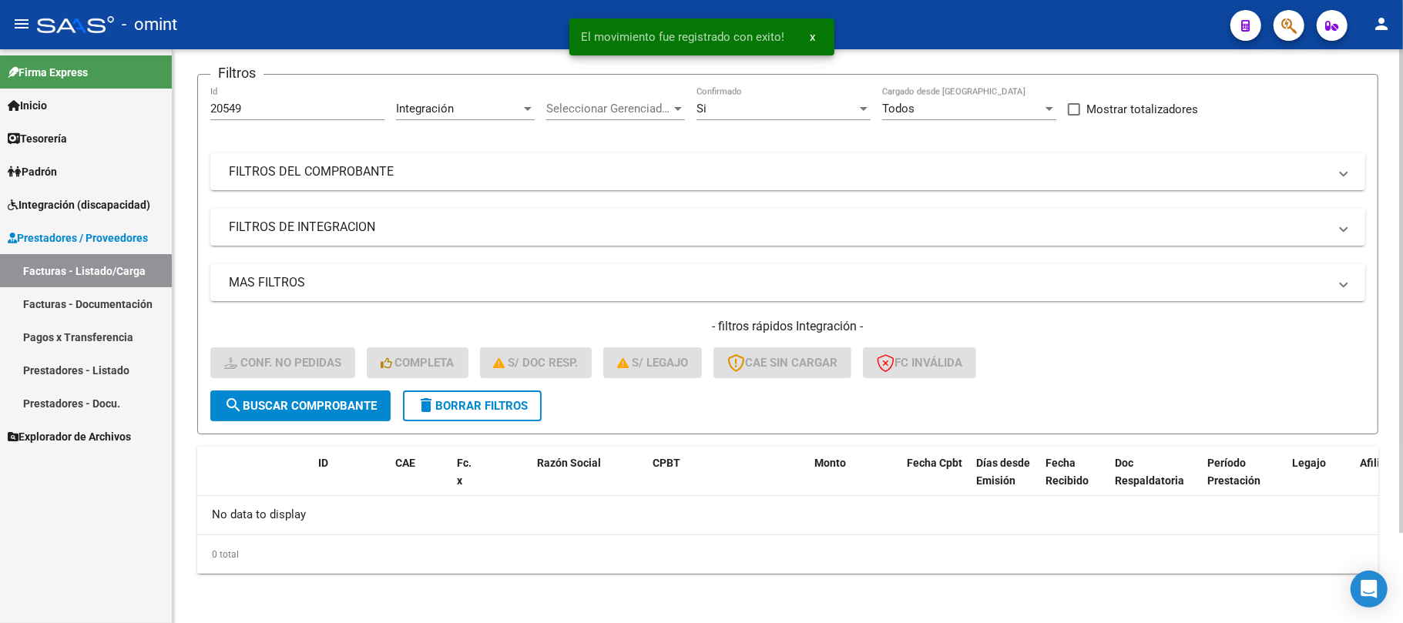
scroll to position [106, 0]
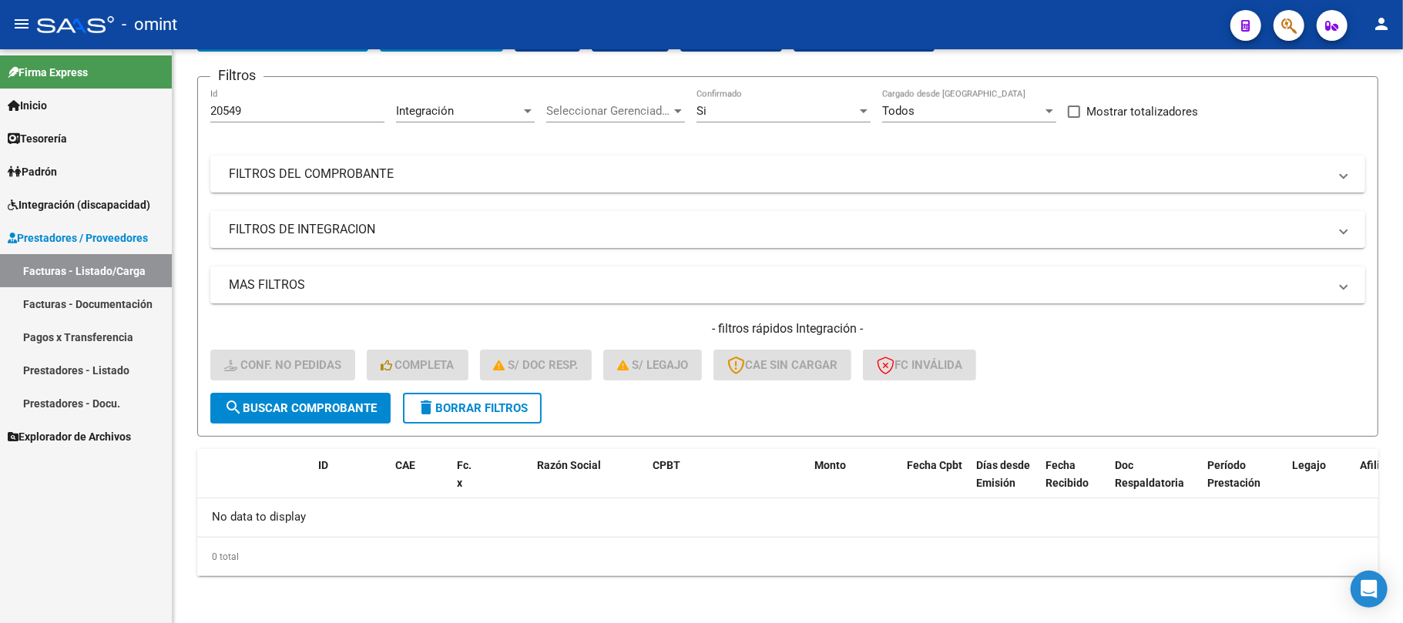
drag, startPoint x: 256, startPoint y: 120, endPoint x: 125, endPoint y: 112, distance: 131.3
click at [125, 109] on mat-sidenav-container "Firma Express Inicio Instructivos Contacto OS Tesorería Extractos Procesados (c…" at bounding box center [701, 336] width 1403 height 574
click at [227, 99] on div "20549 Id" at bounding box center [297, 105] width 174 height 33
click at [228, 102] on div "20549 Id" at bounding box center [297, 105] width 174 height 33
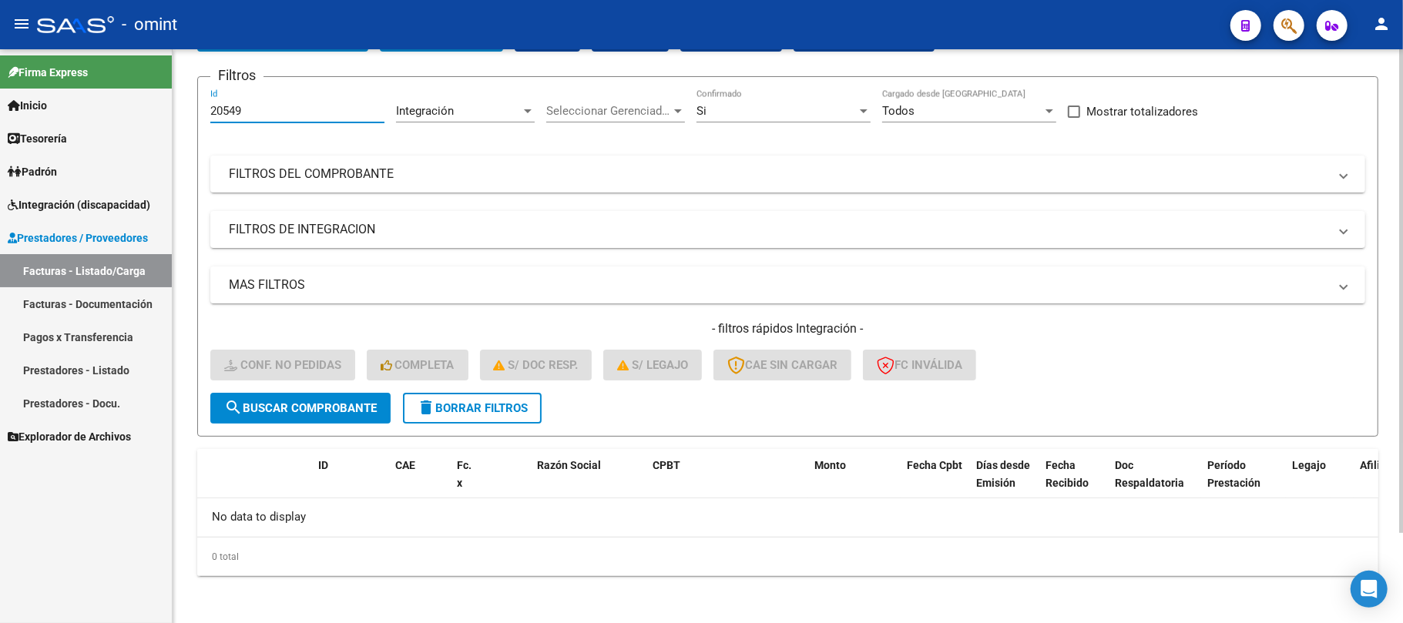
click at [228, 102] on div "20549 Id" at bounding box center [297, 105] width 174 height 33
click at [231, 102] on div "20549 Id" at bounding box center [297, 105] width 174 height 33
click at [232, 105] on div "20549 Id" at bounding box center [297, 105] width 174 height 33
click at [232, 106] on input "20549" at bounding box center [297, 111] width 174 height 14
click at [232, 108] on input "20549" at bounding box center [297, 111] width 174 height 14
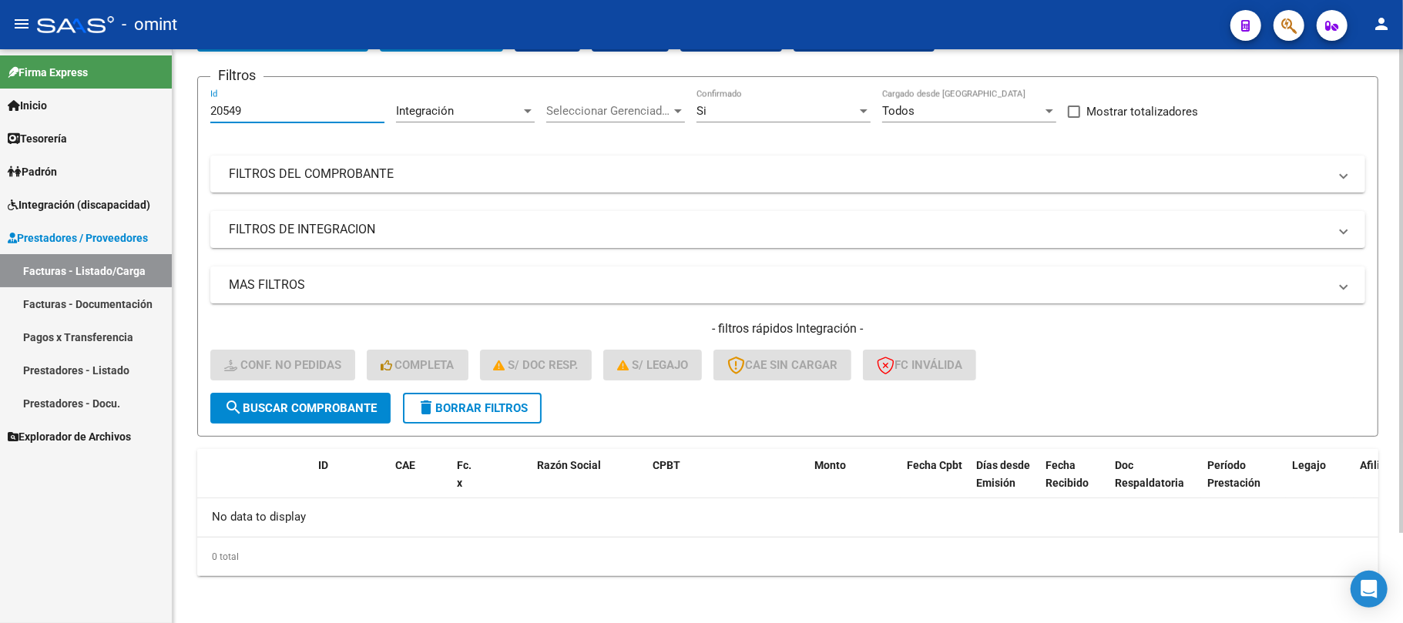
paste input "053"
type input "20053"
click at [327, 405] on span "search Buscar Comprobante" at bounding box center [300, 408] width 153 height 14
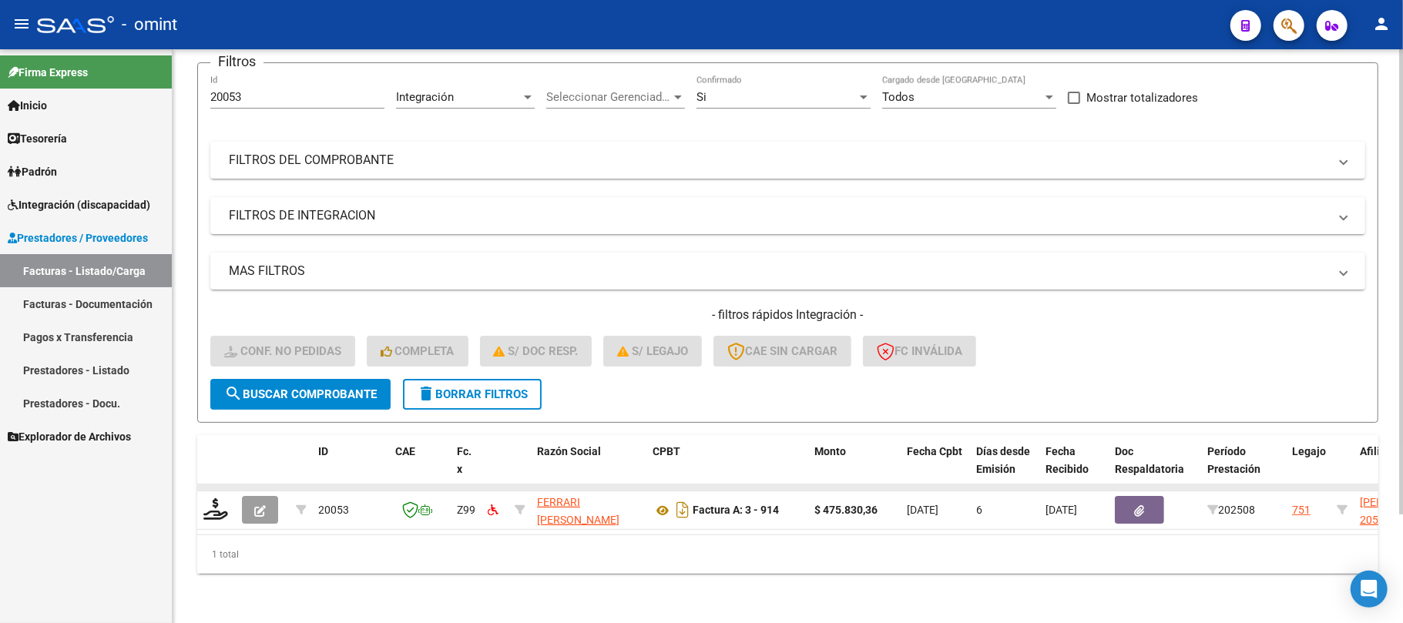
scroll to position [134, 0]
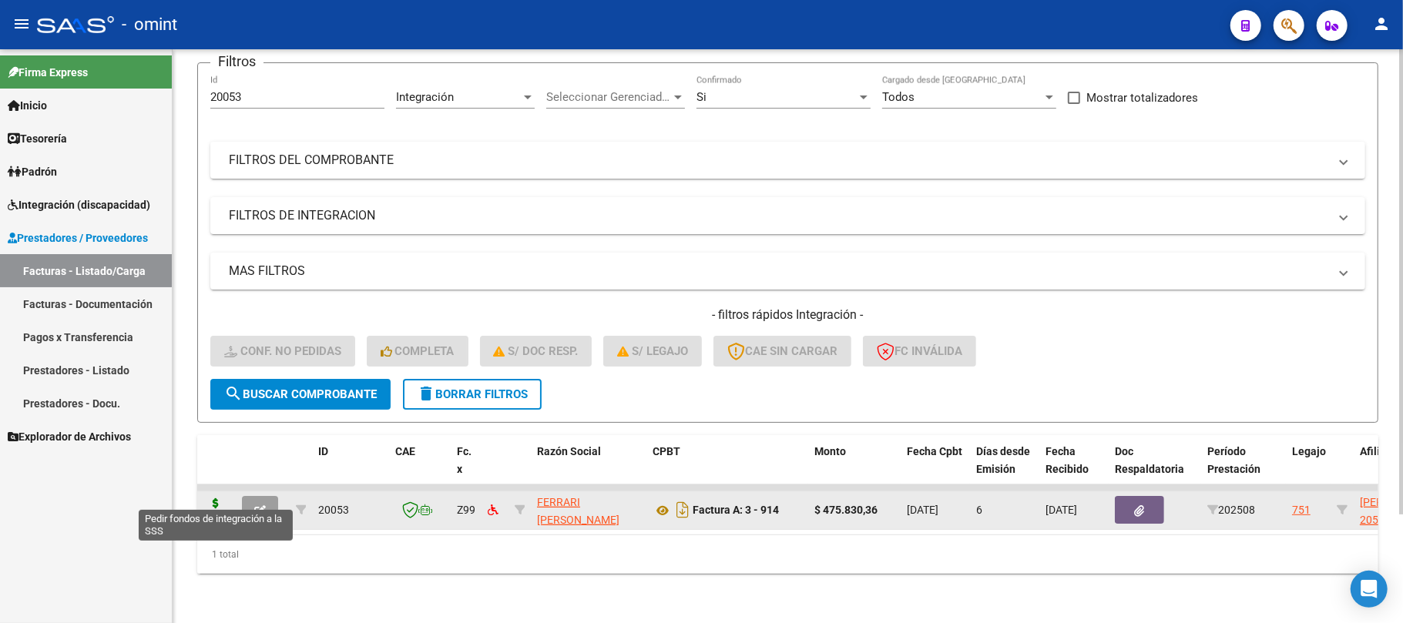
click at [213, 499] on icon at bounding box center [215, 510] width 25 height 22
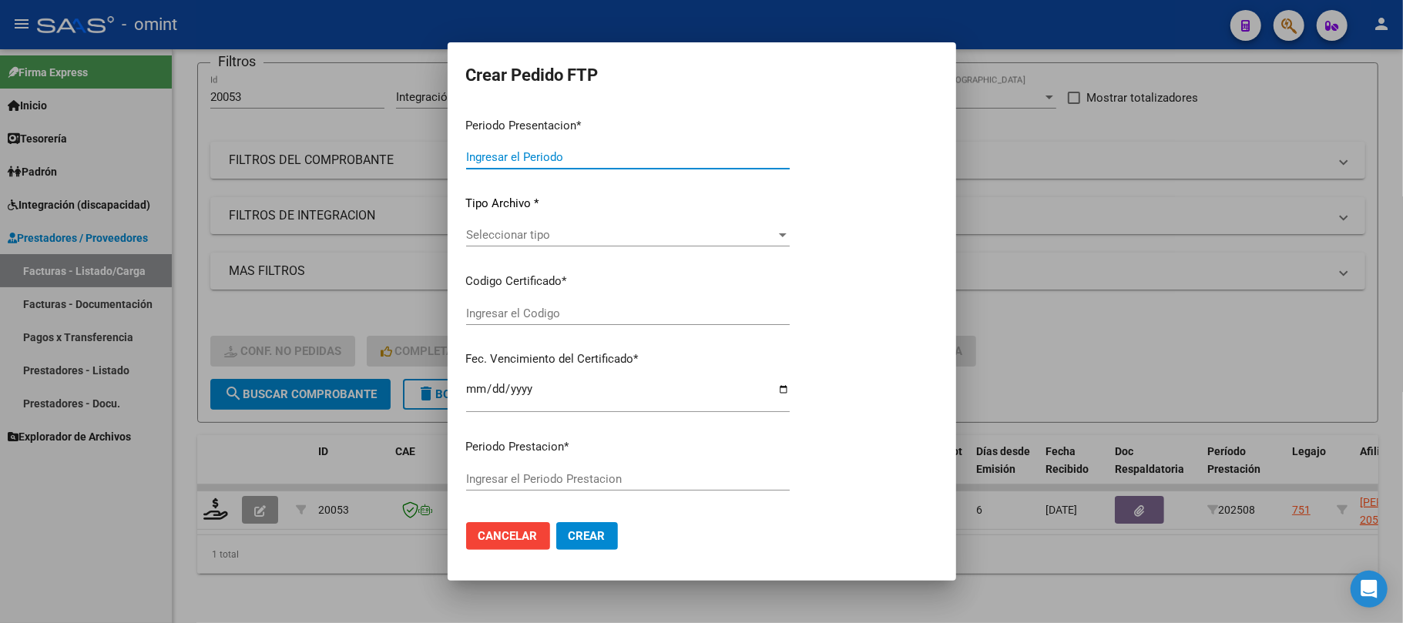
type input "202508"
type input "$ 475.830,36"
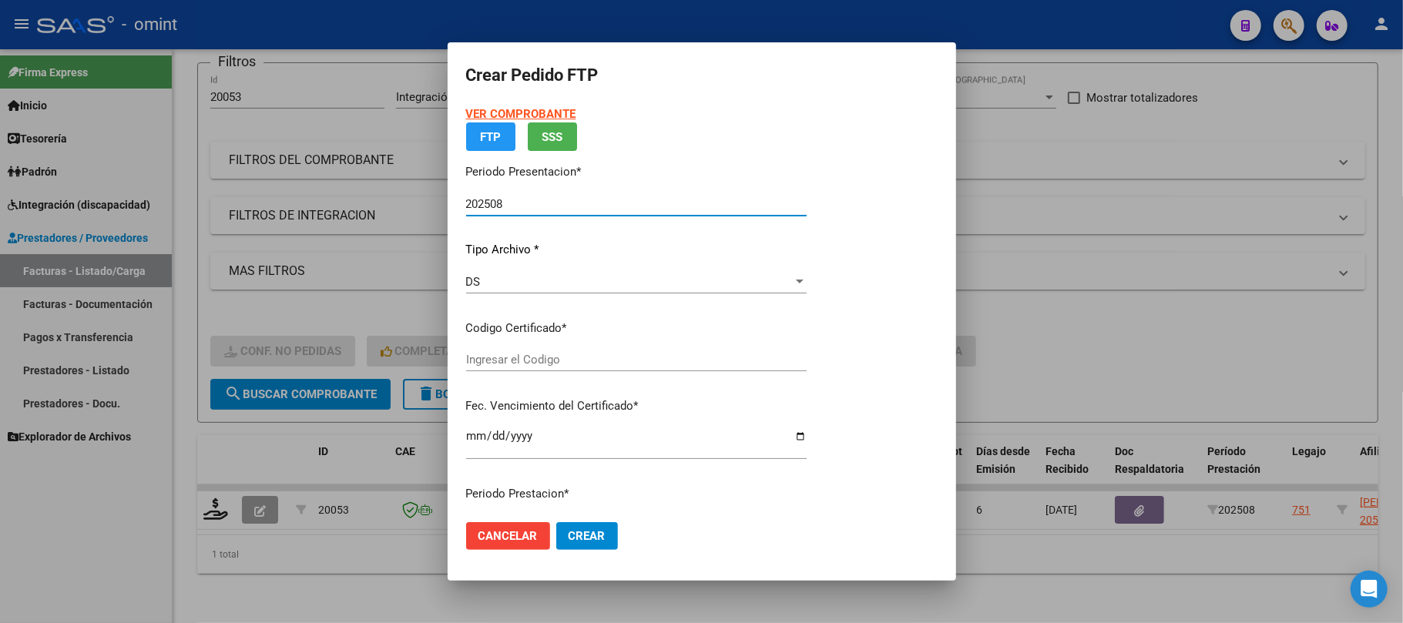
type input "426782049"
type input "2030-11-25"
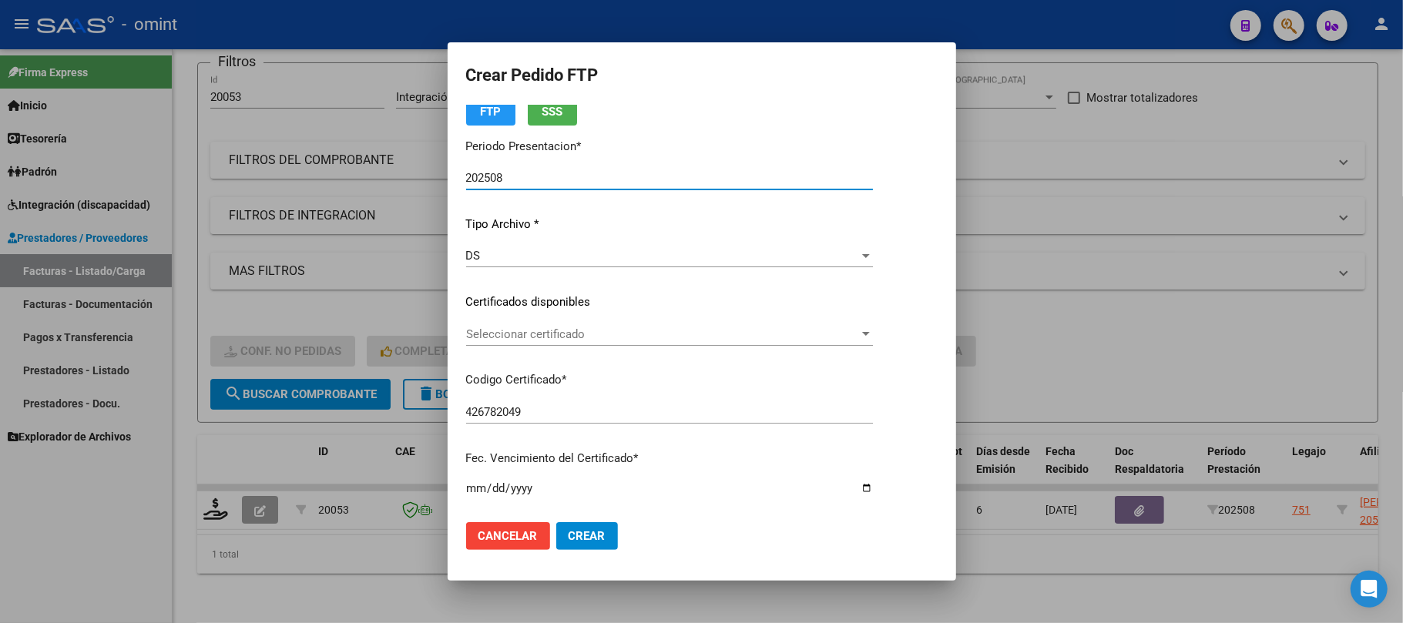
scroll to position [102, 0]
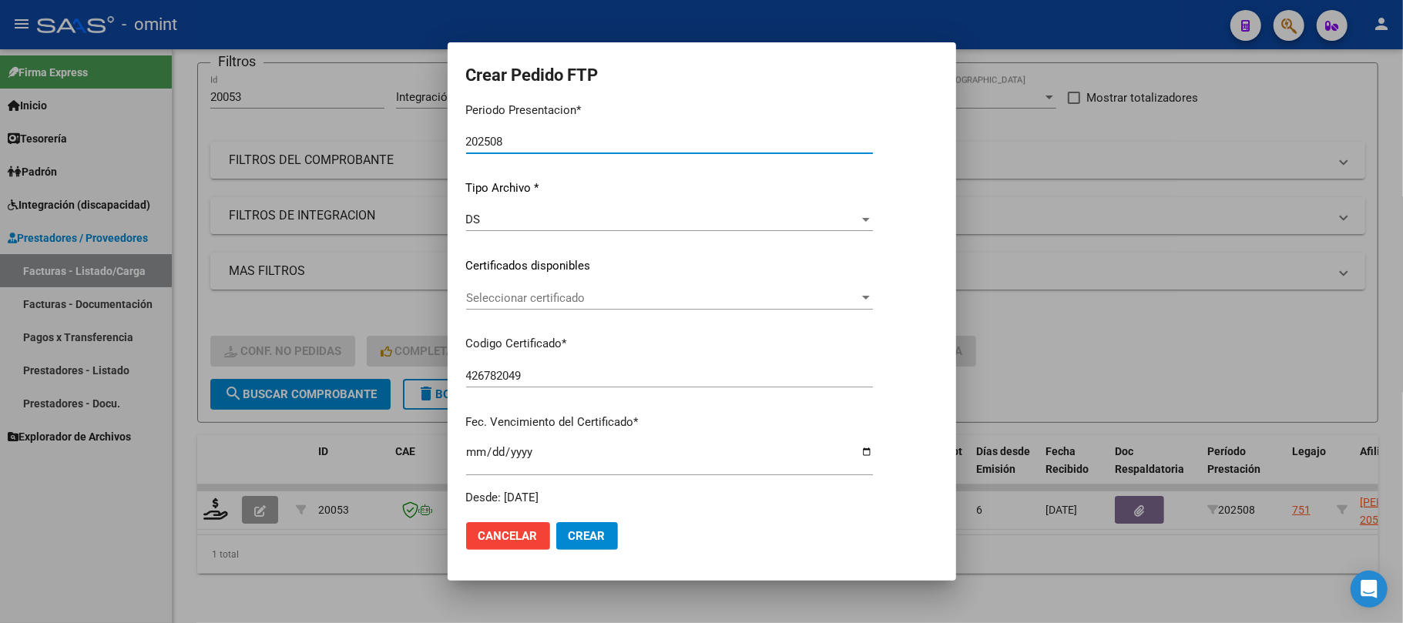
click at [546, 288] on div "Seleccionar certificado Seleccionar certificado" at bounding box center [669, 298] width 407 height 23
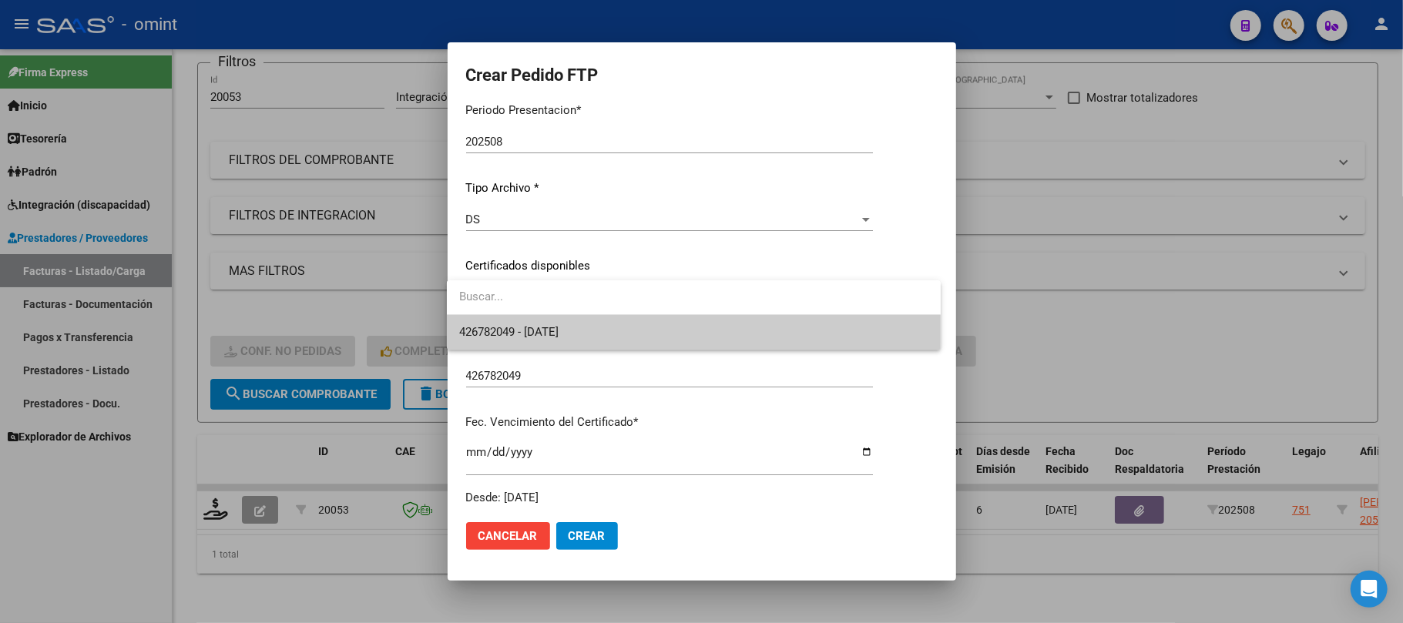
click at [565, 321] on span "426782049 - 2030-11-25" at bounding box center [693, 332] width 469 height 35
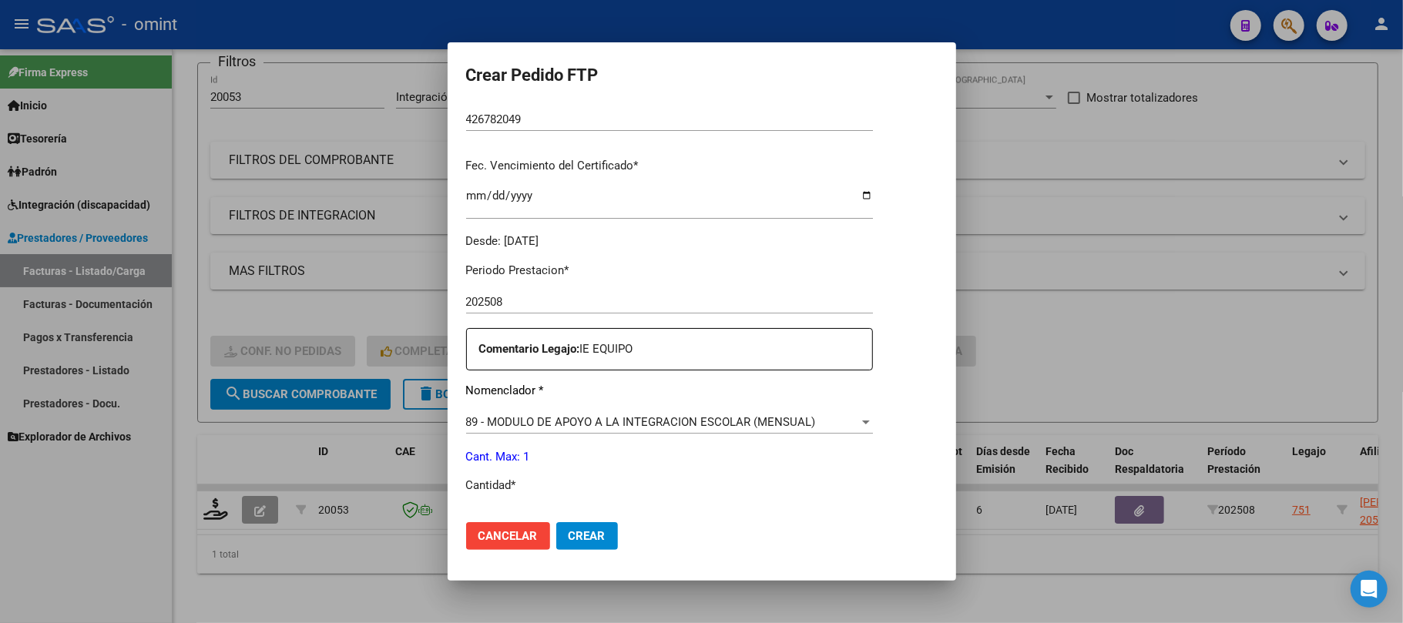
scroll to position [513, 0]
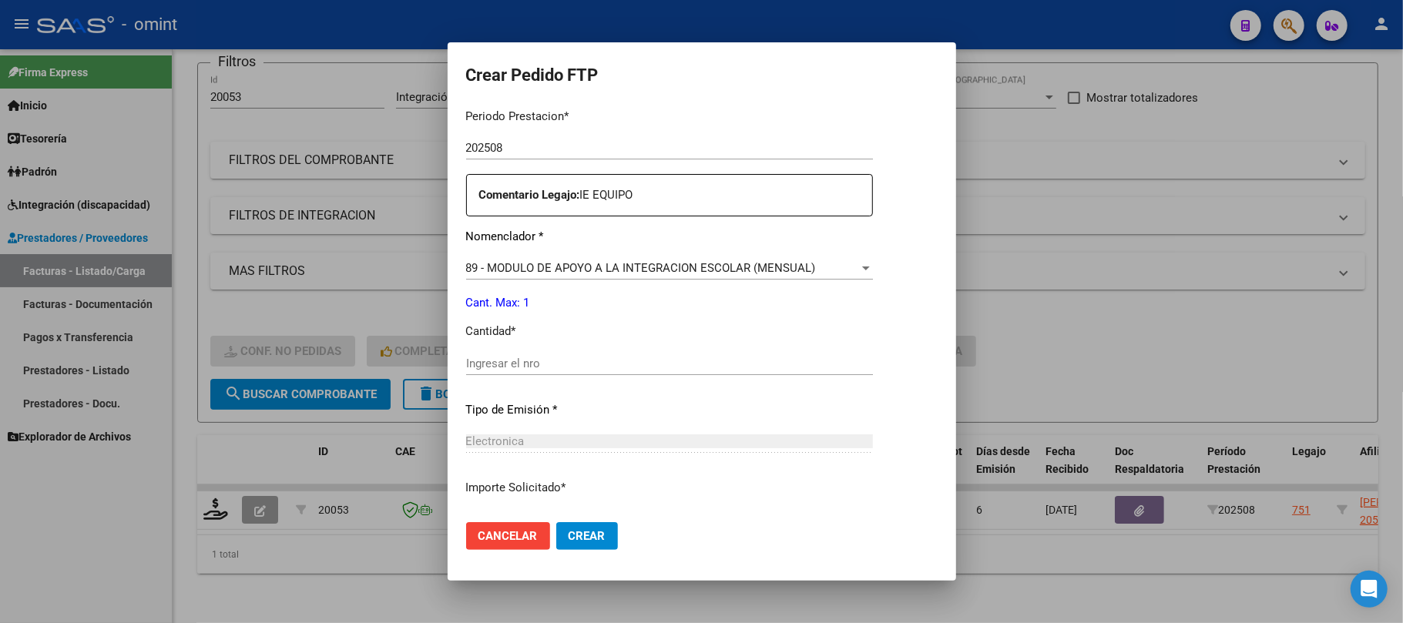
click at [537, 362] on input "Ingresar el nro" at bounding box center [669, 364] width 407 height 14
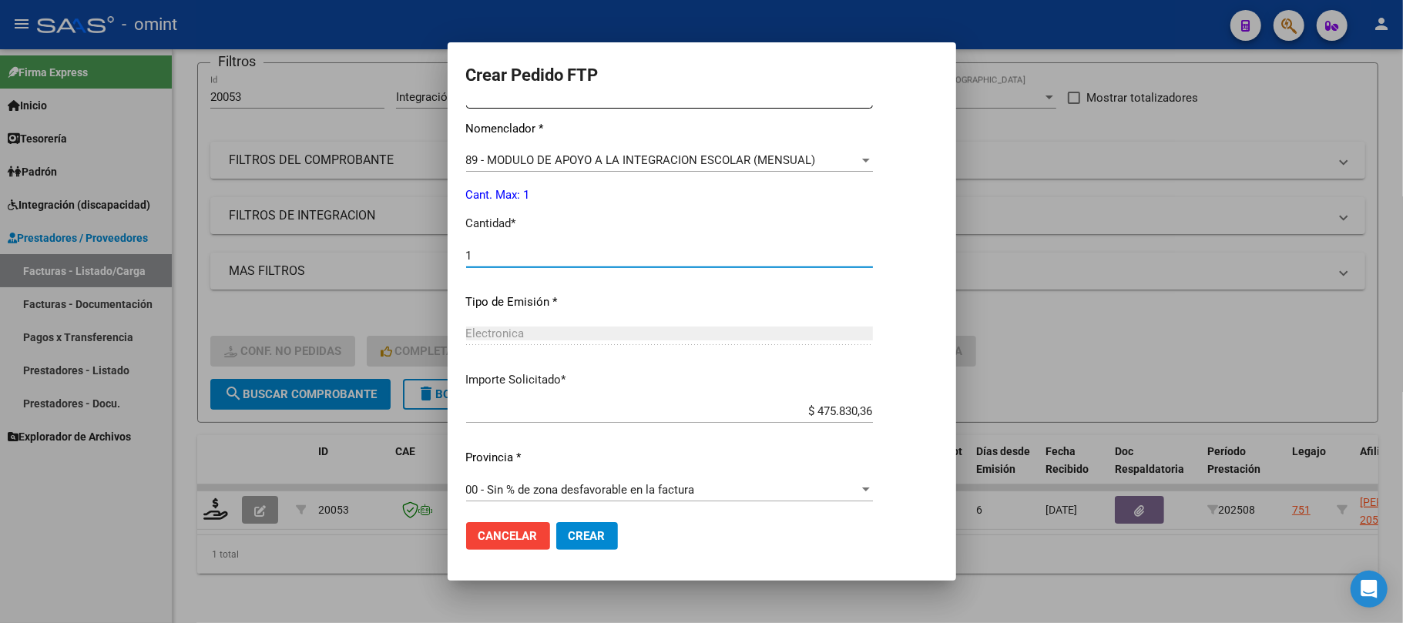
scroll to position [626, 0]
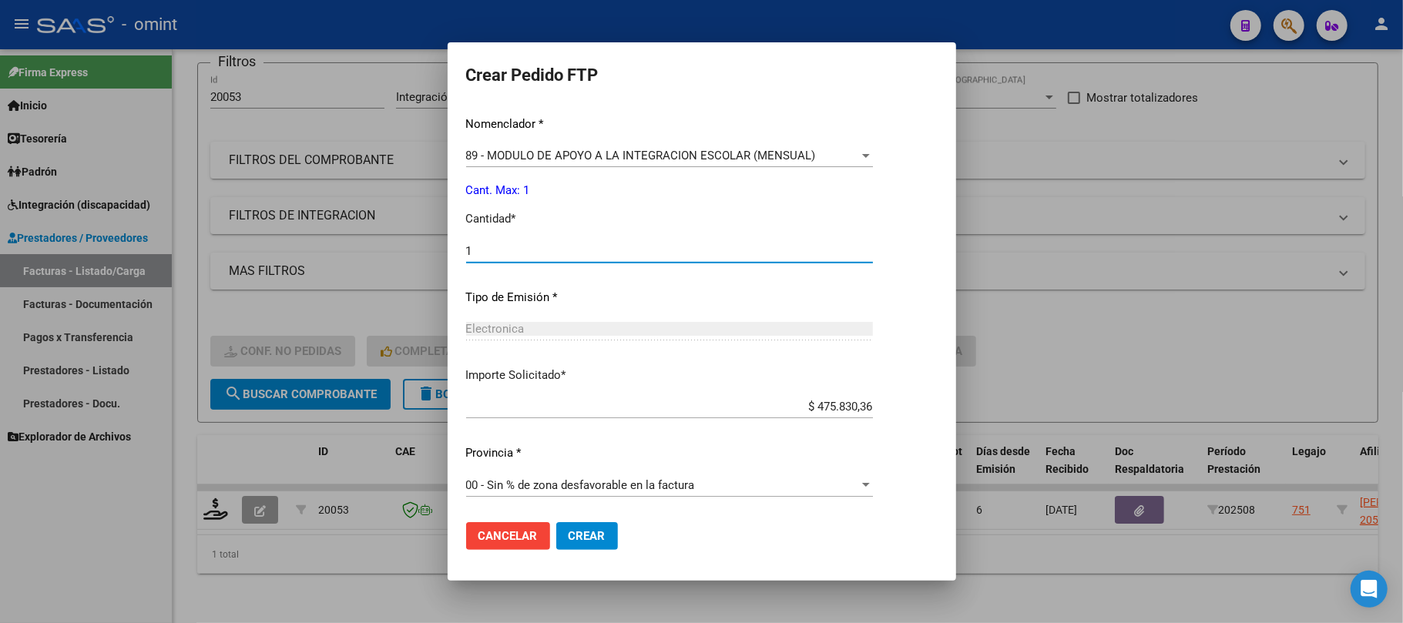
type input "1"
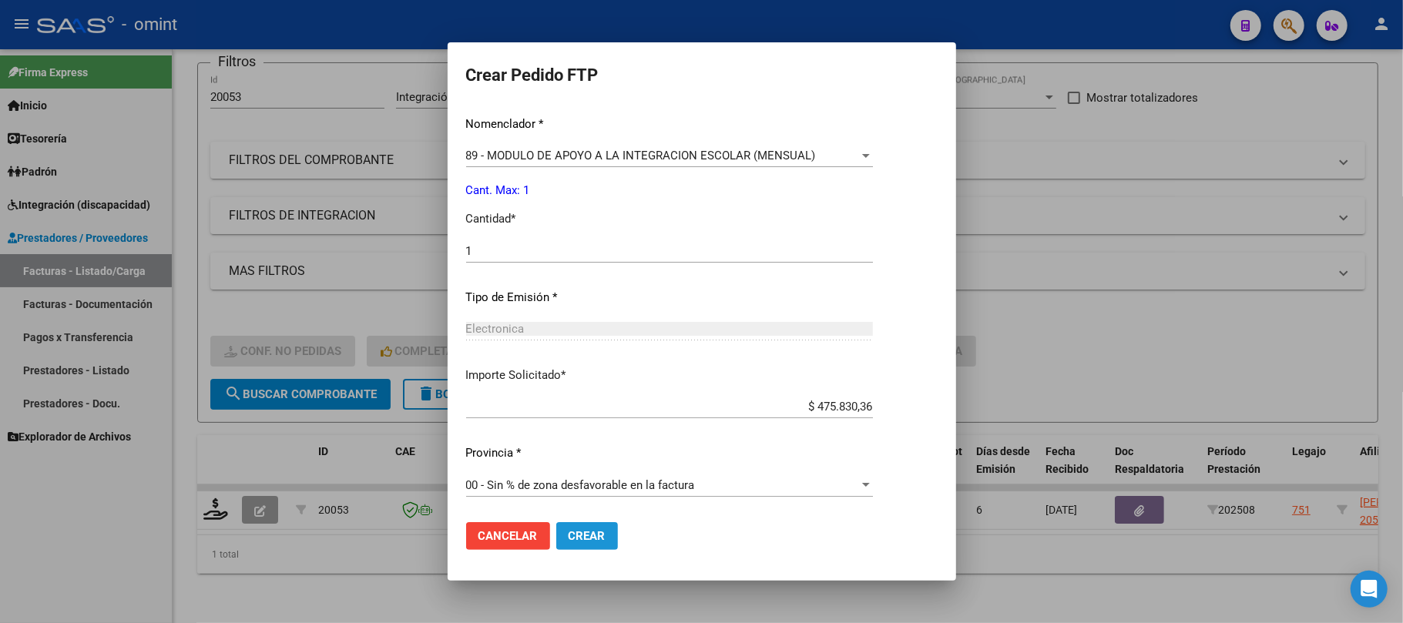
drag, startPoint x: 573, startPoint y: 531, endPoint x: 586, endPoint y: 530, distance: 13.1
click at [575, 531] on span "Crear" at bounding box center [587, 536] width 37 height 14
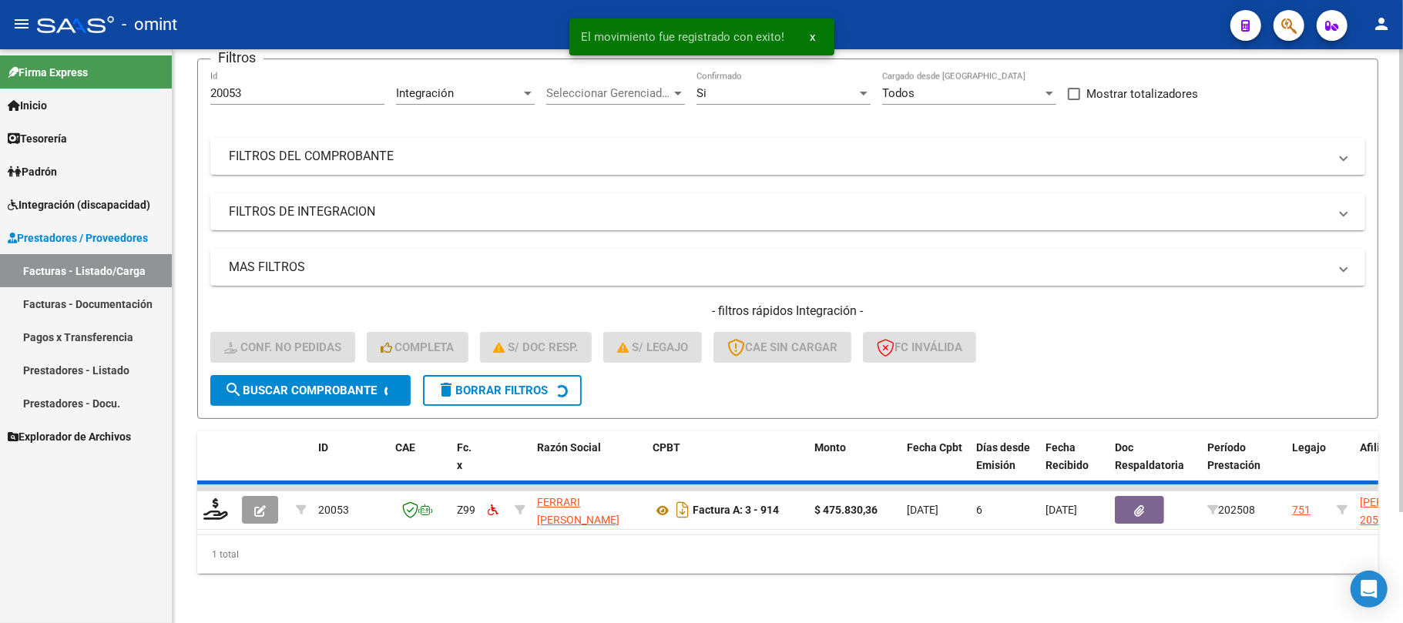
scroll to position [106, 0]
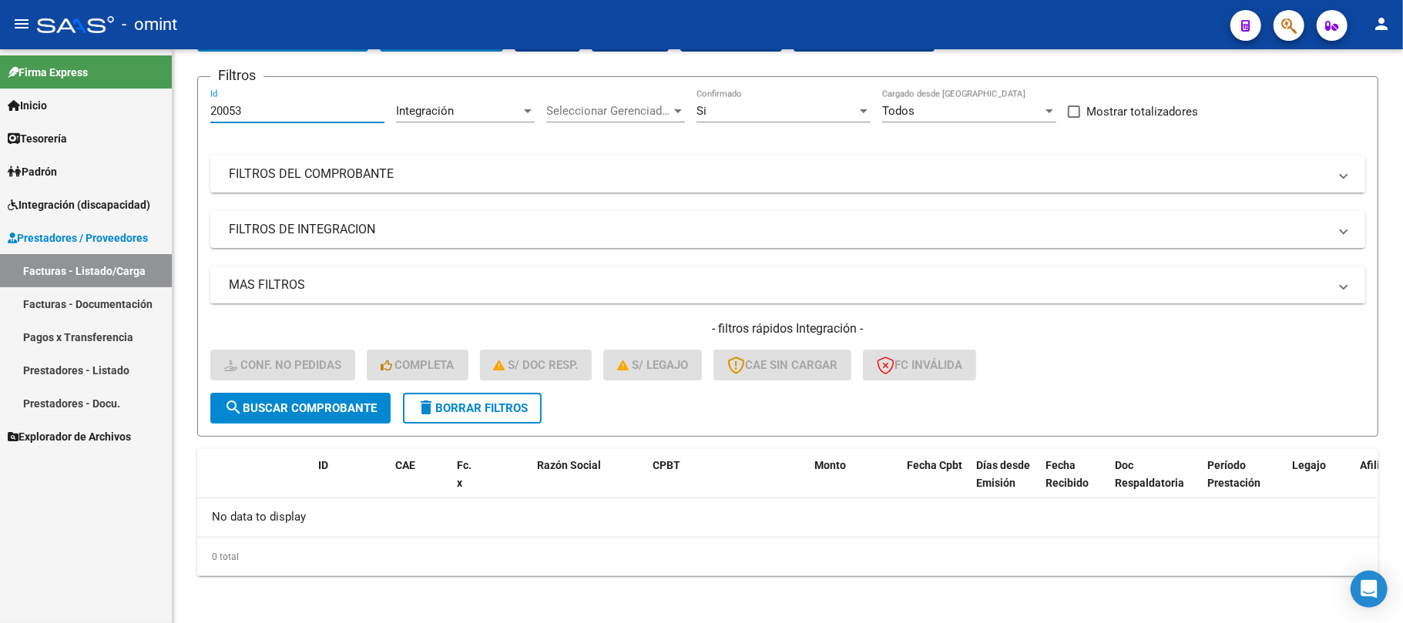
drag, startPoint x: 256, startPoint y: 112, endPoint x: 90, endPoint y: 116, distance: 165.7
click at [91, 116] on mat-sidenav-container "Firma Express Inicio Instructivos Contacto OS Tesorería Extractos Procesados (c…" at bounding box center [701, 336] width 1403 height 574
paste input "18287"
type input "18287"
click at [276, 410] on span "search Buscar Comprobante" at bounding box center [300, 408] width 153 height 14
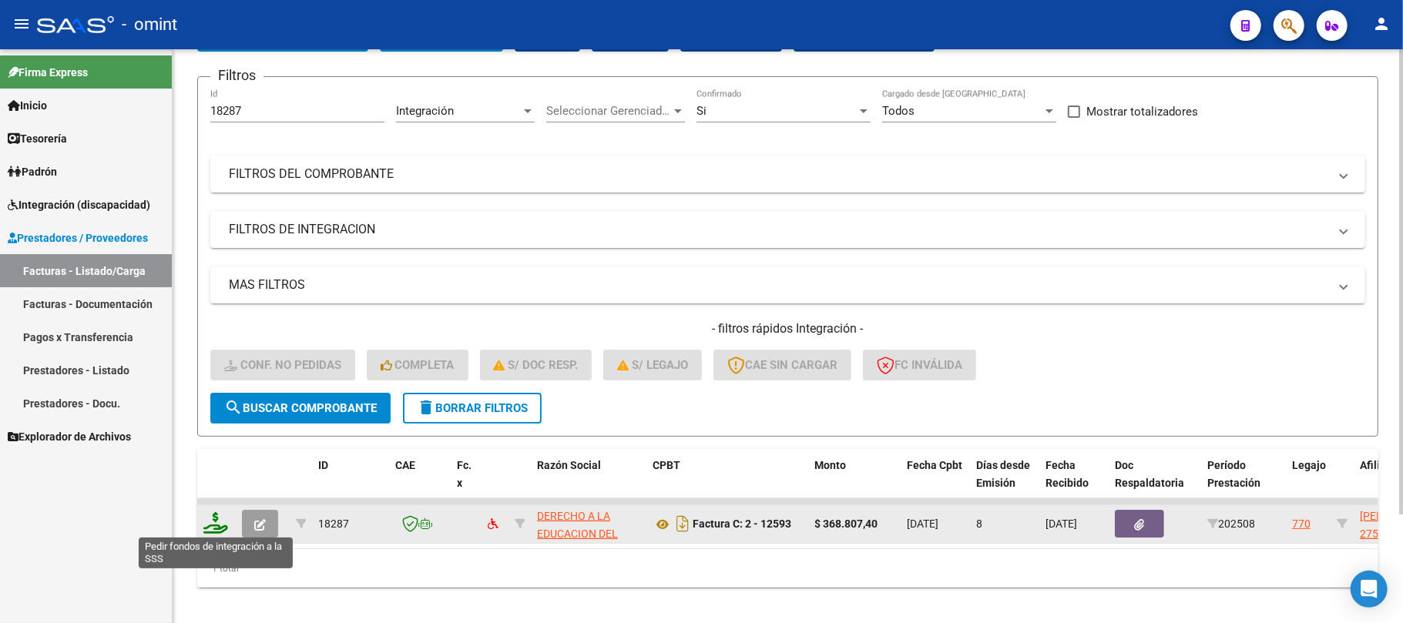
click at [205, 519] on icon at bounding box center [215, 523] width 25 height 22
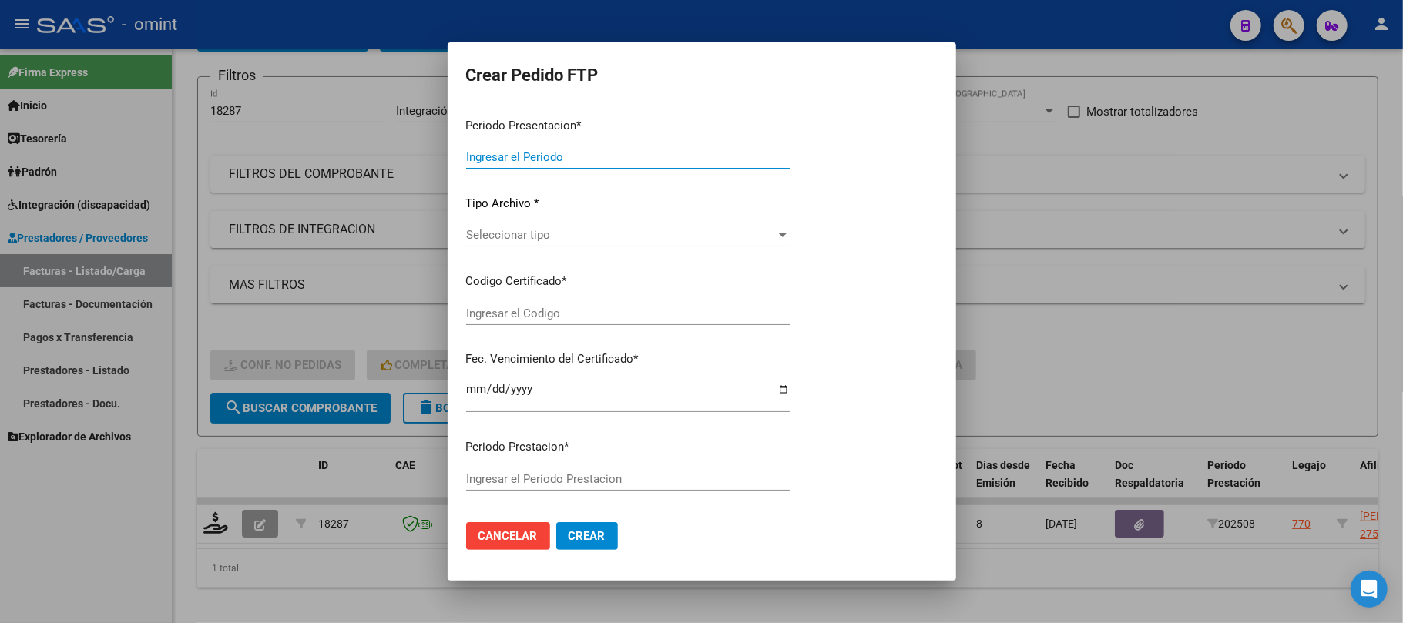
type input "202508"
type input "$ 368.807,40"
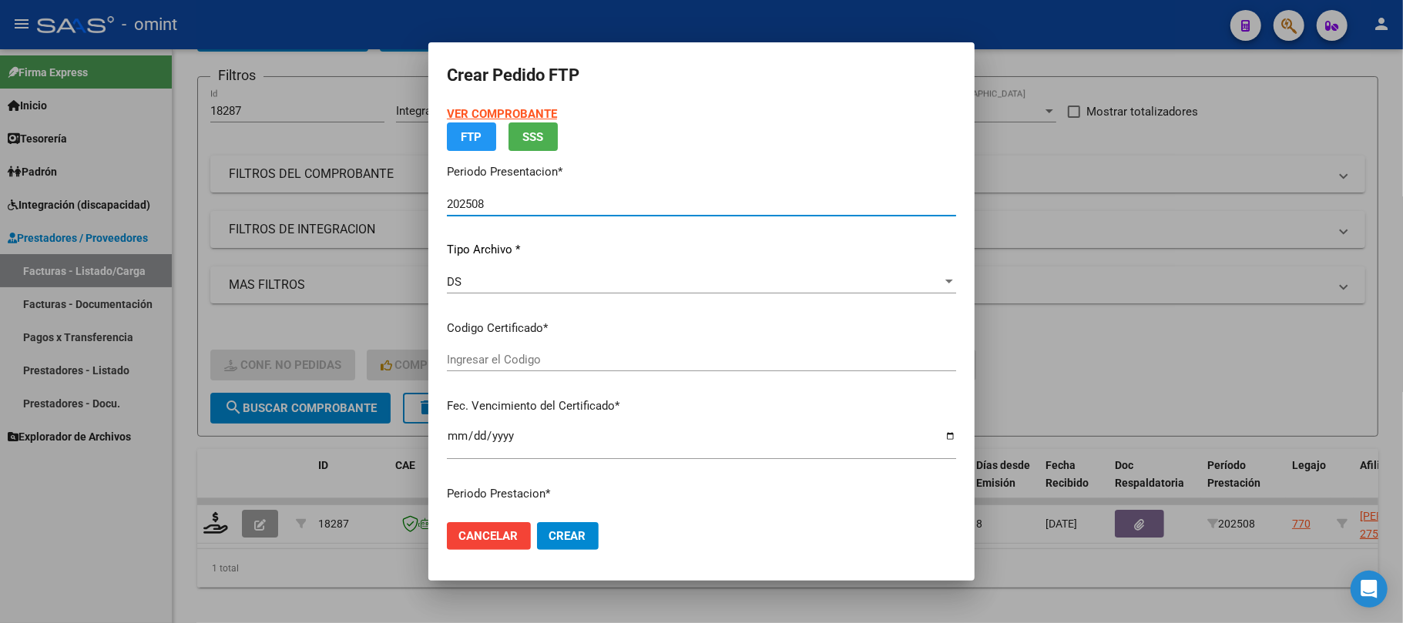
type input "5712761970"
type input "2030-03-27"
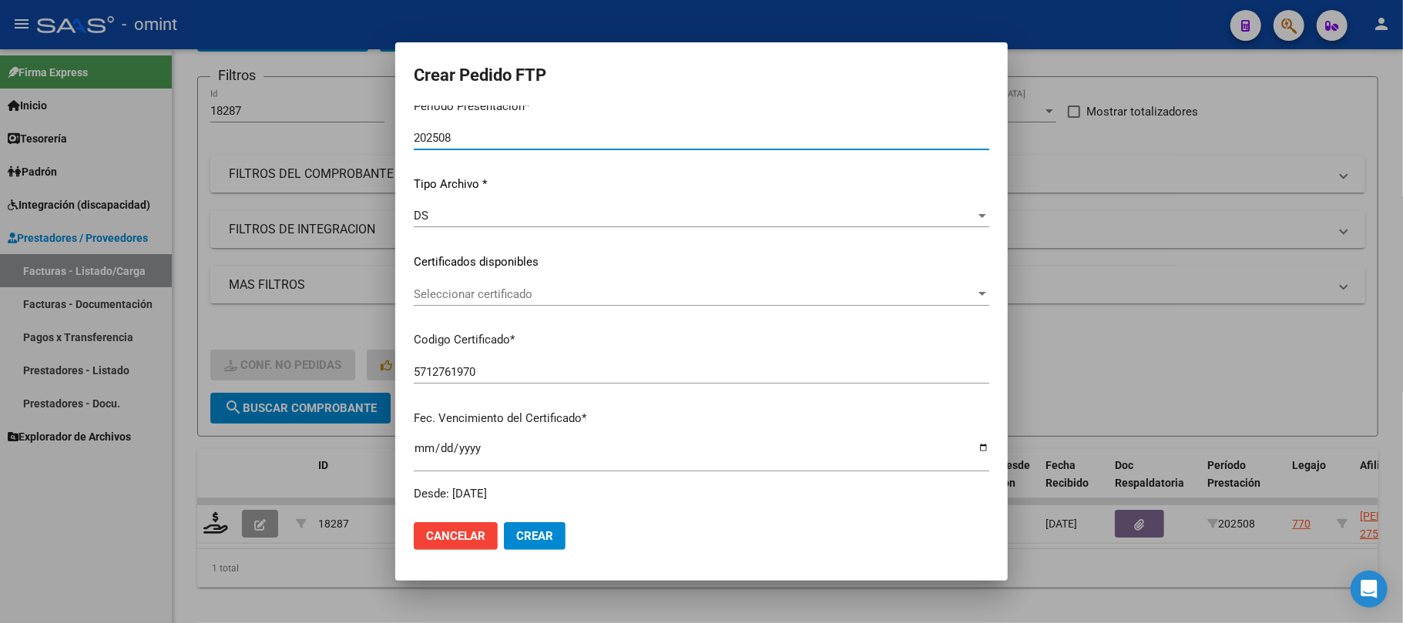
scroll to position [205, 0]
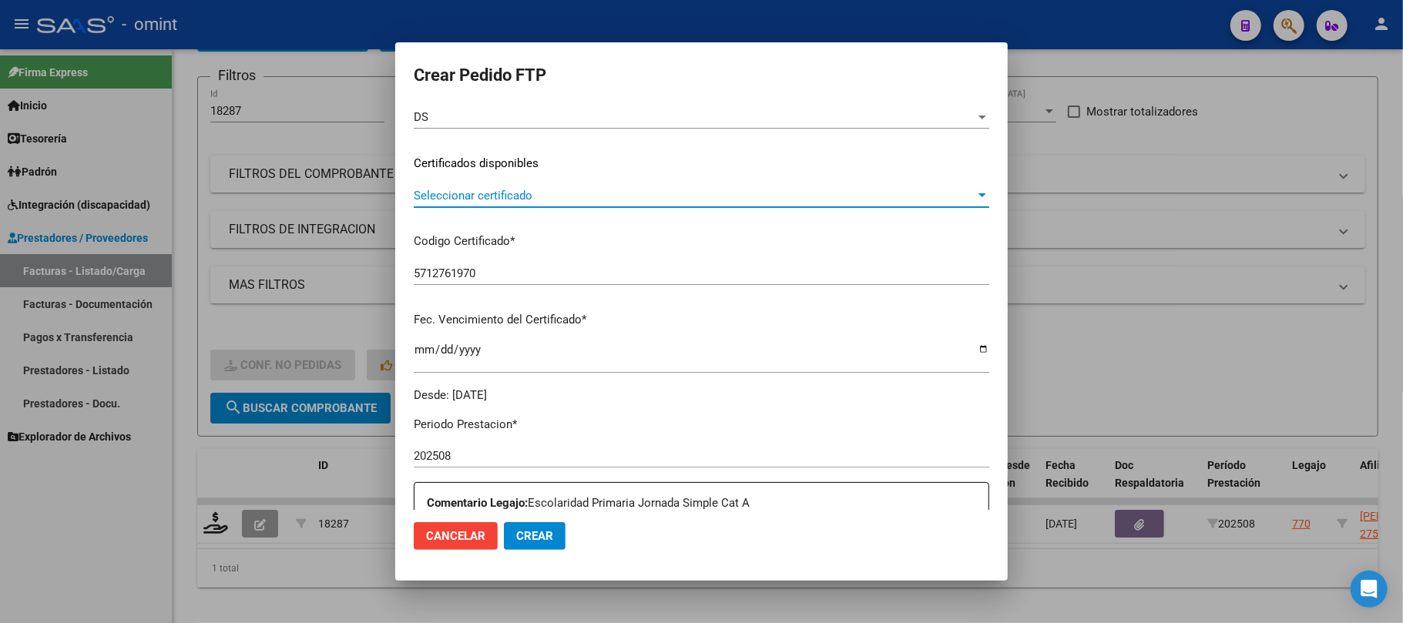
click at [460, 197] on span "Seleccionar certificado" at bounding box center [695, 196] width 562 height 14
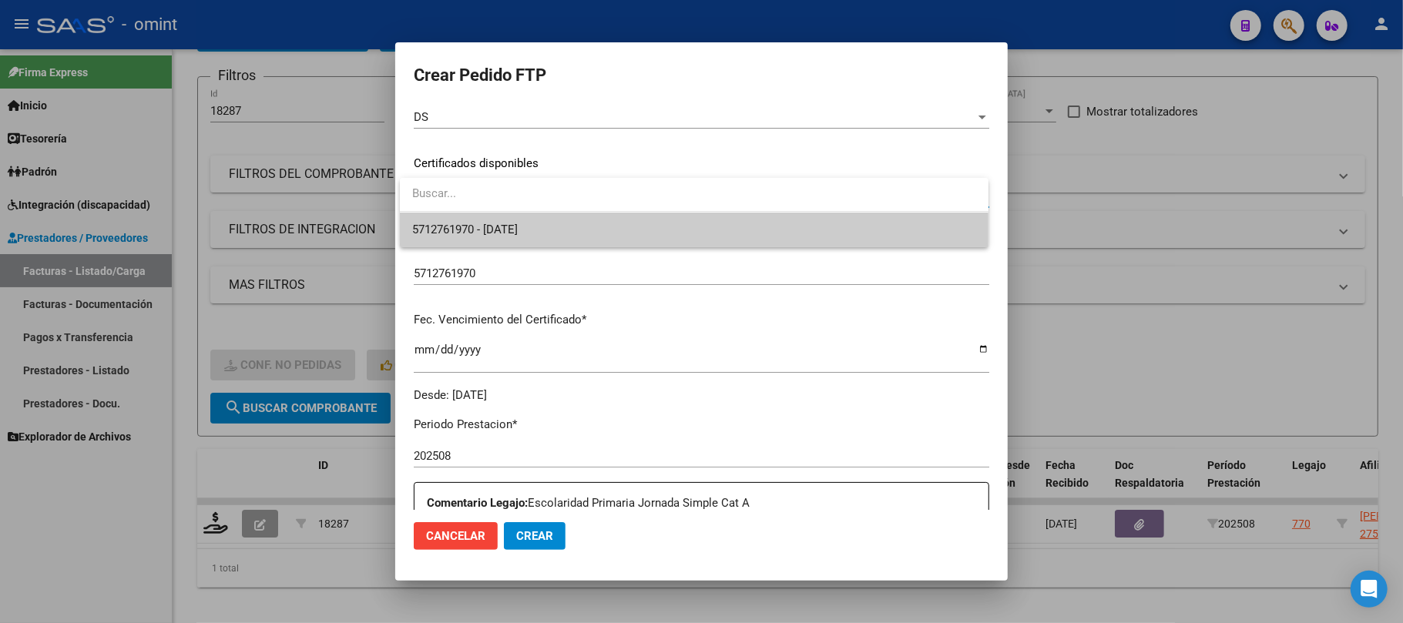
click at [481, 247] on div at bounding box center [701, 311] width 1403 height 623
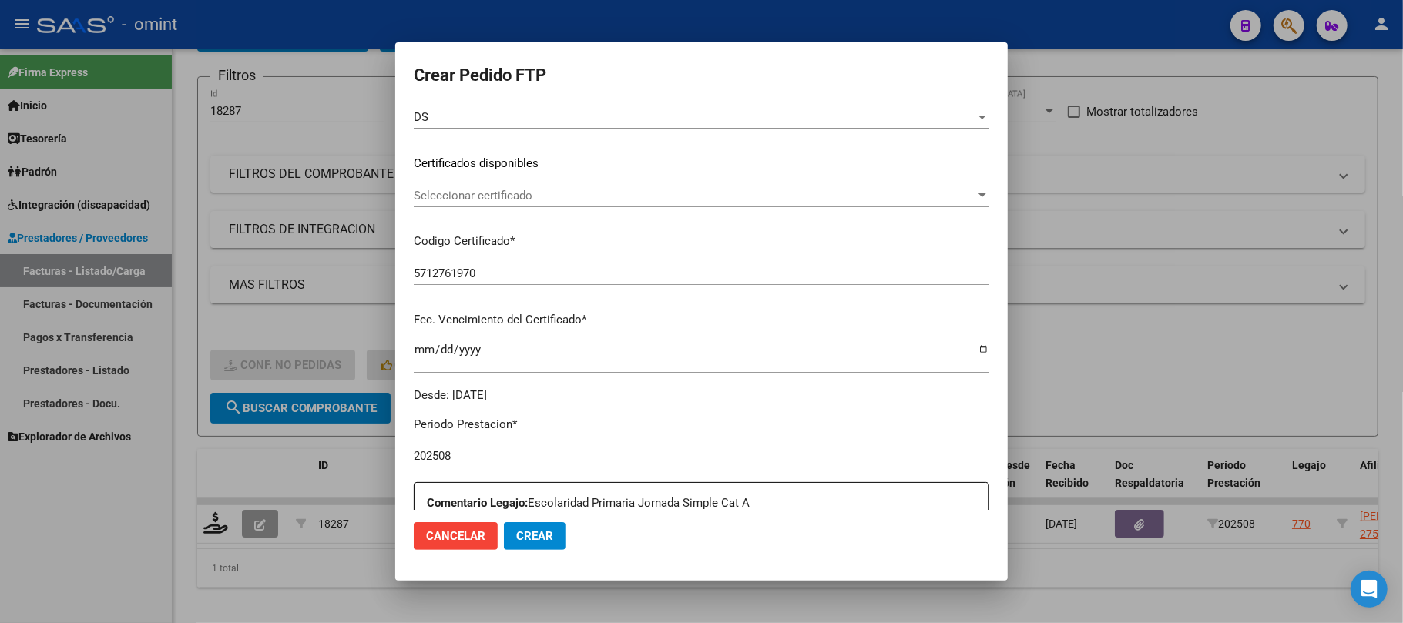
click at [488, 233] on p "Codigo Certificado *" at bounding box center [702, 242] width 576 height 18
click at [484, 191] on span "Seleccionar certificado" at bounding box center [695, 196] width 562 height 14
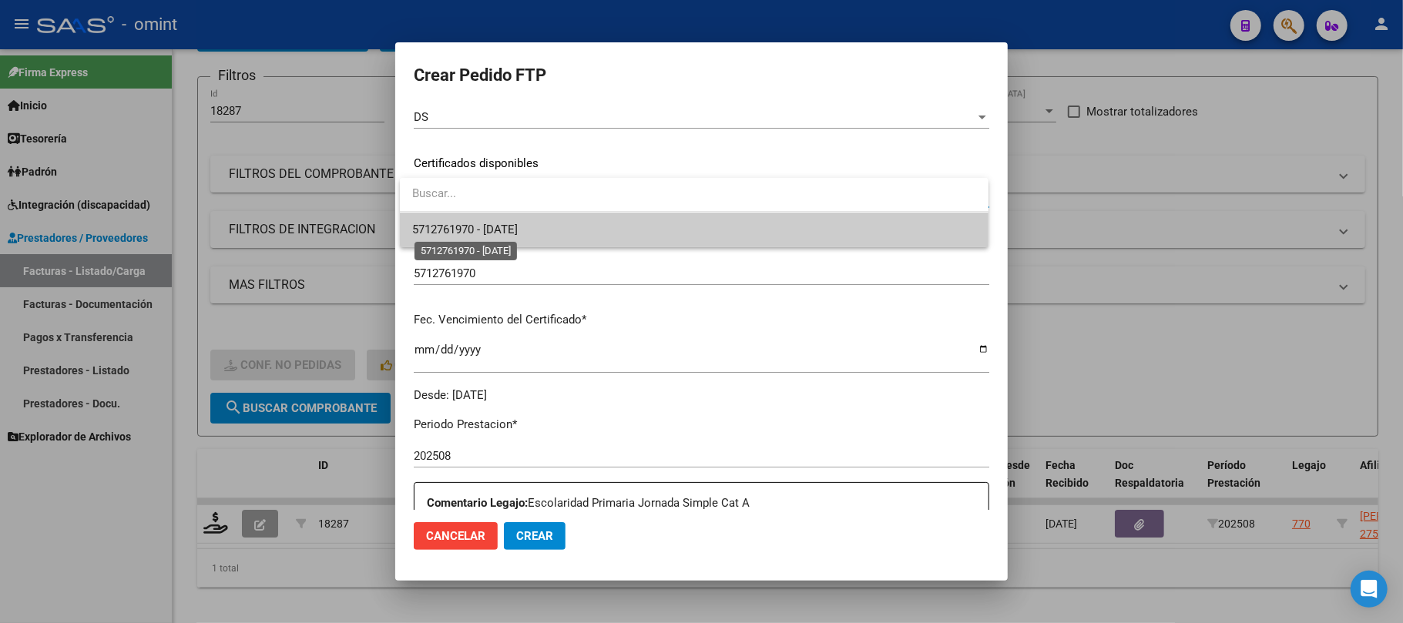
click at [505, 236] on span "5712761970 - 2030-03-27" at bounding box center [694, 230] width 564 height 35
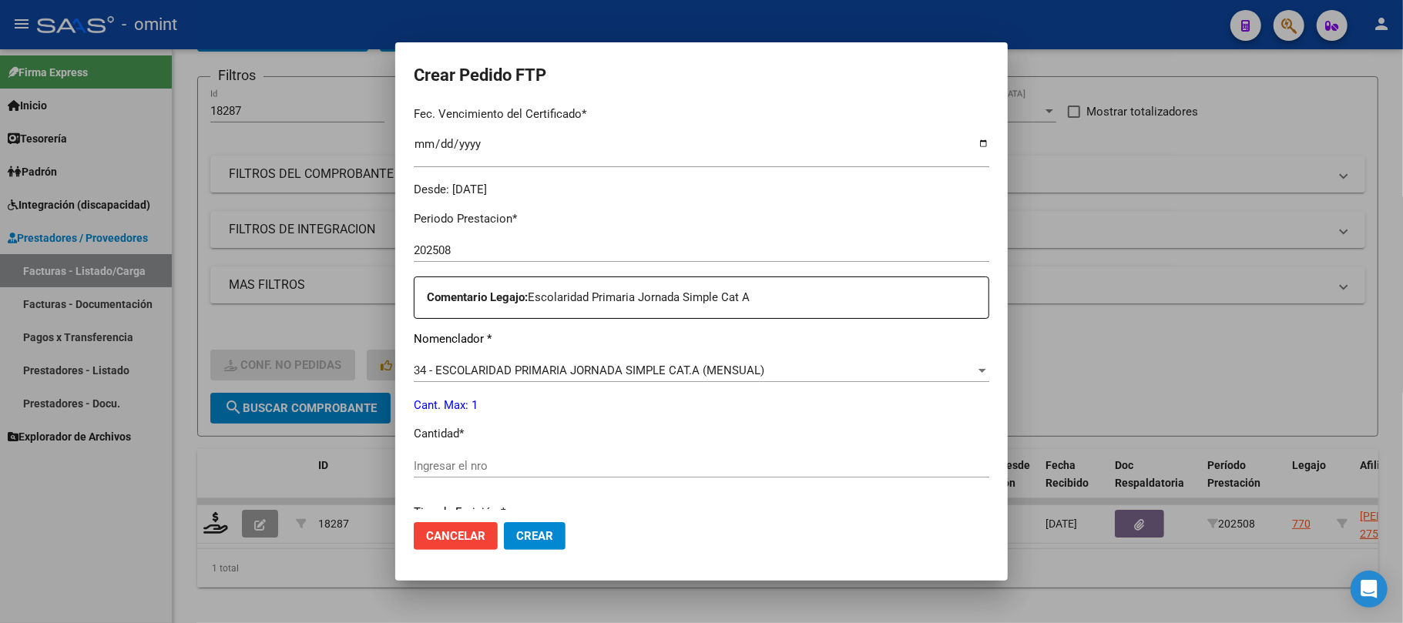
scroll to position [513, 0]
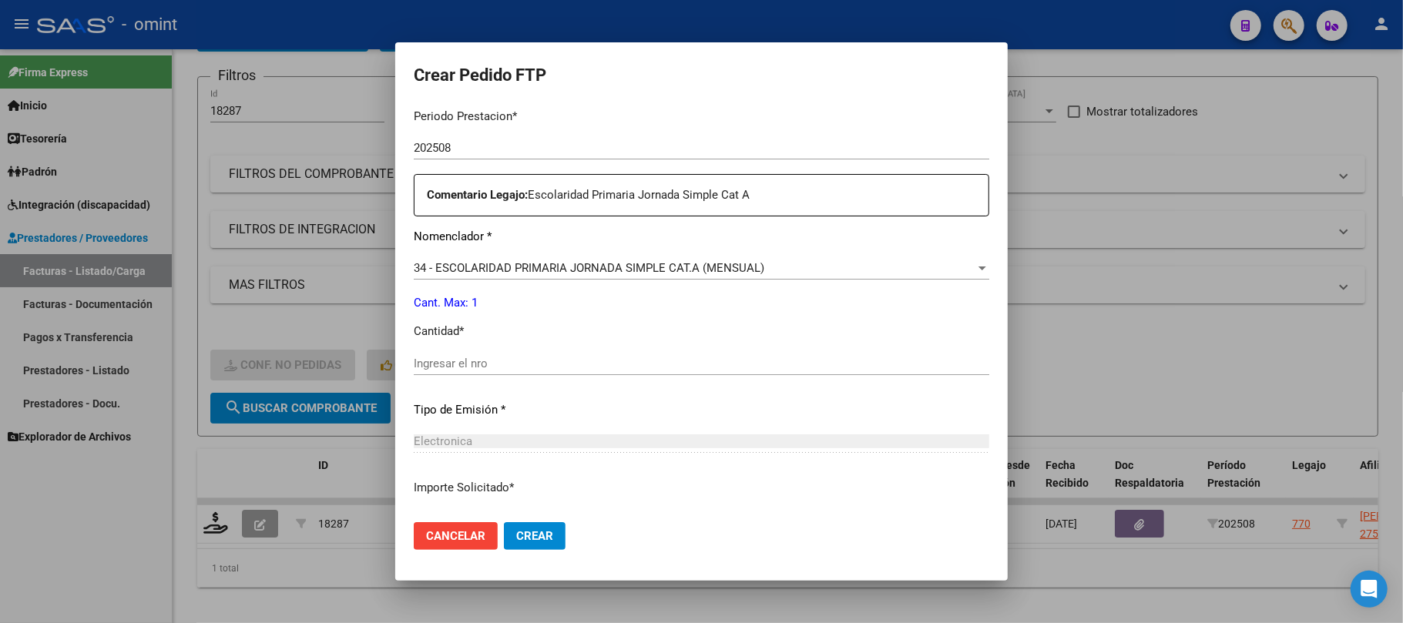
click at [524, 368] on input "Ingresar el nro" at bounding box center [702, 364] width 576 height 14
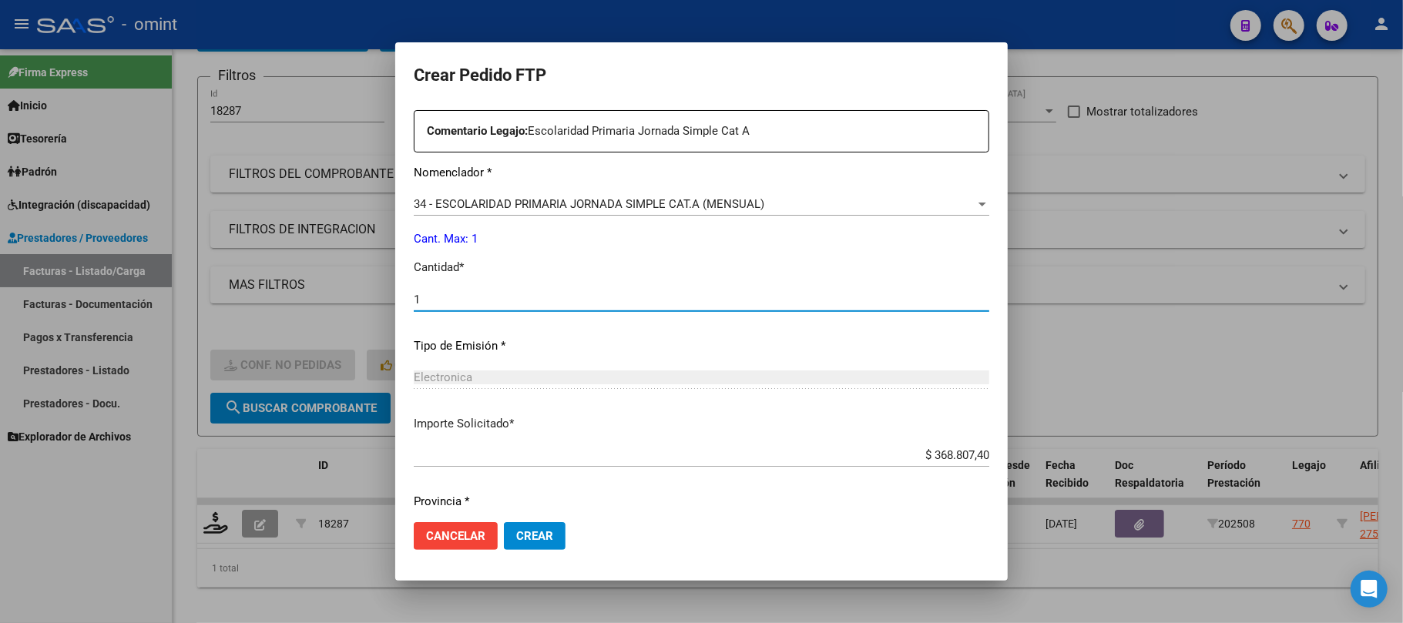
scroll to position [626, 0]
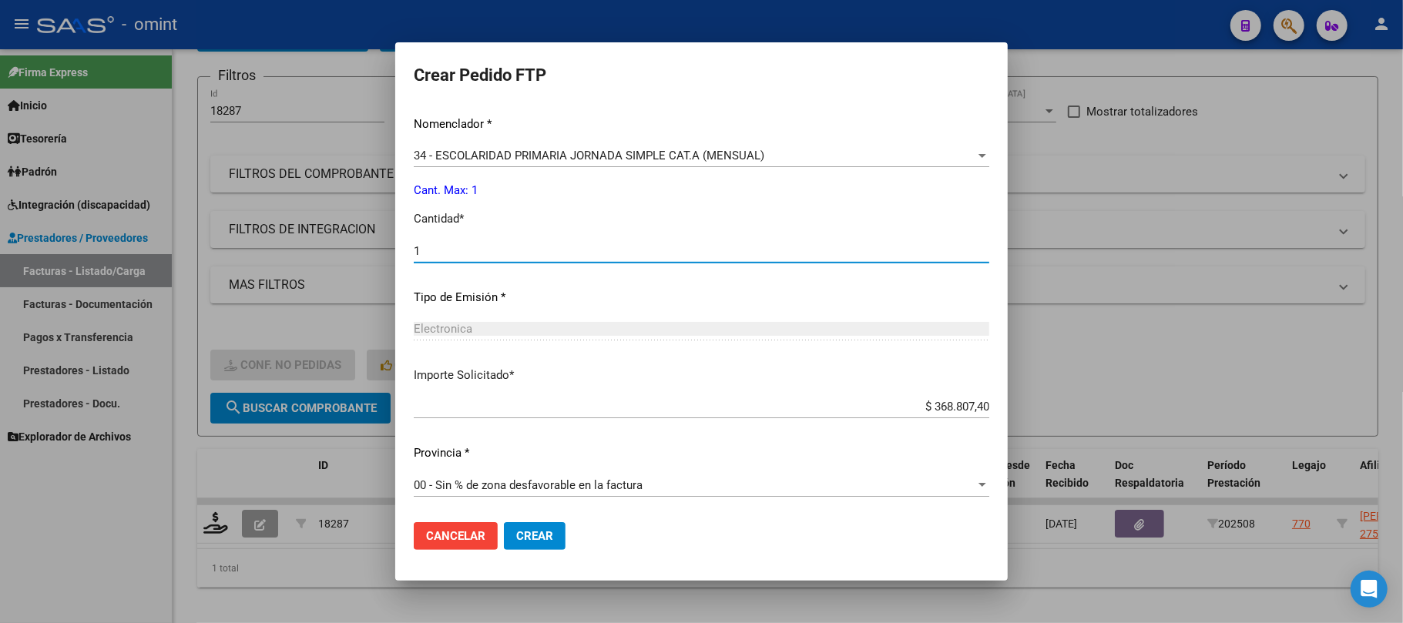
type input "1"
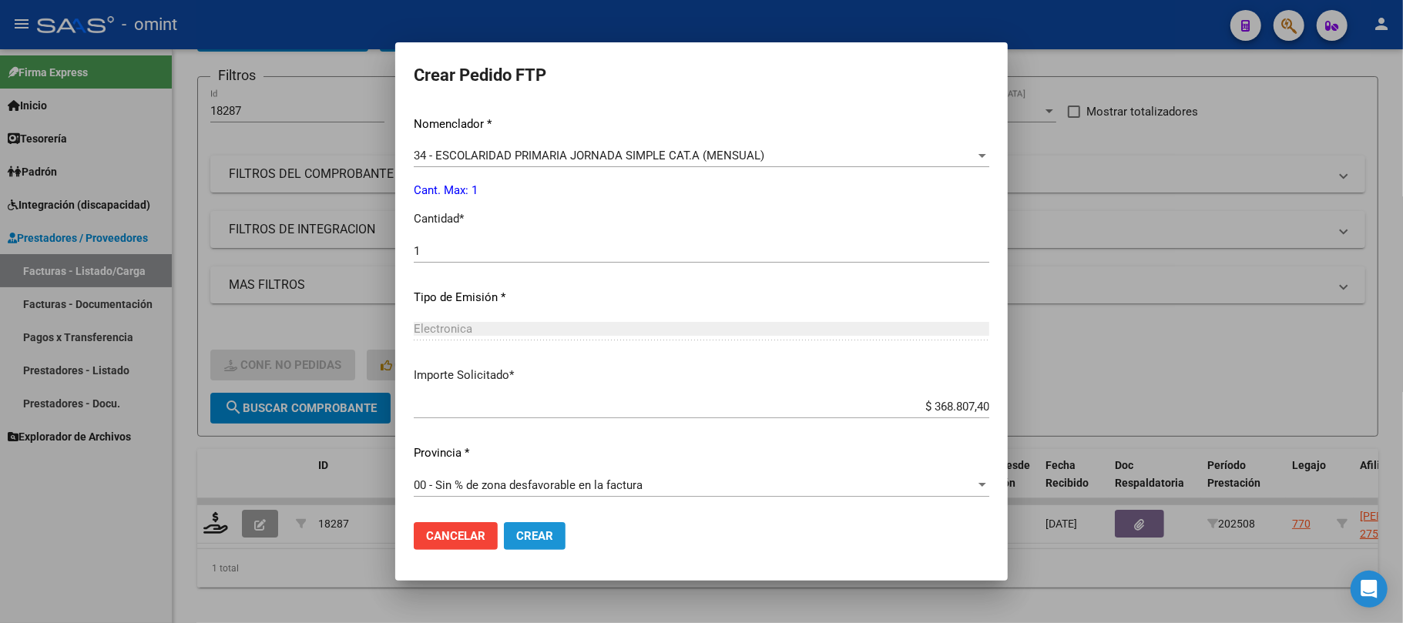
click at [533, 533] on span "Crear" at bounding box center [534, 536] width 37 height 14
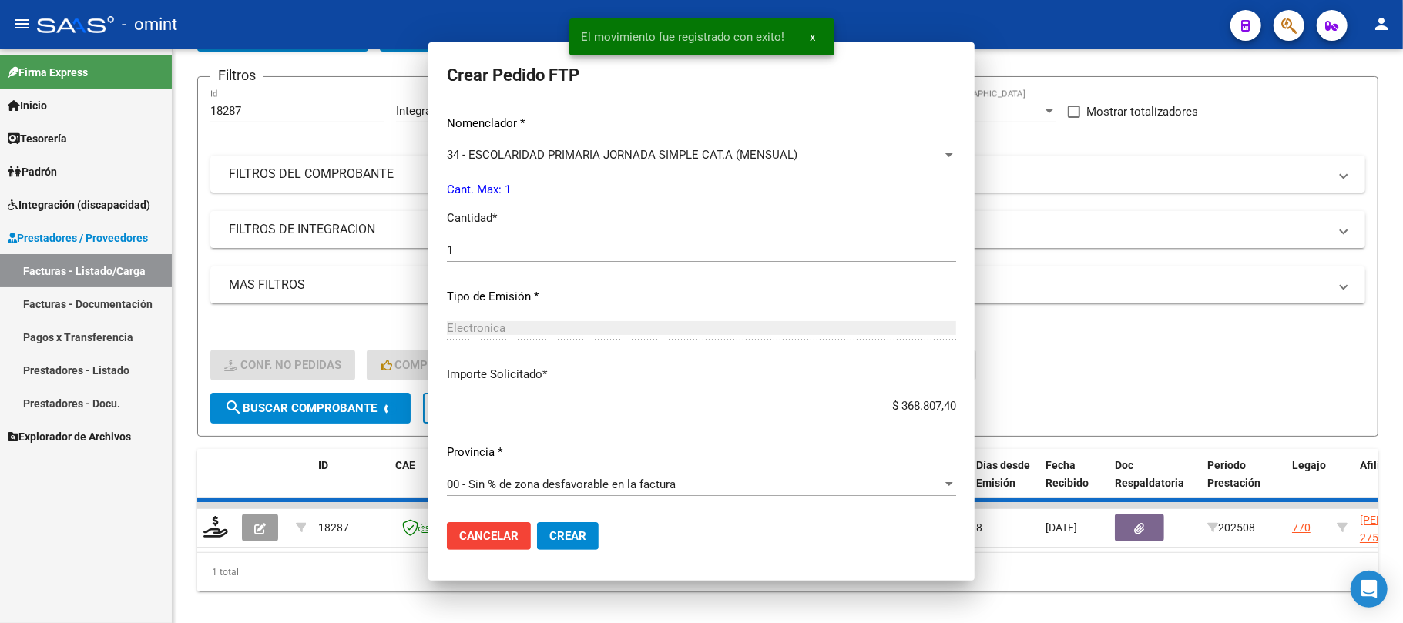
scroll to position [0, 0]
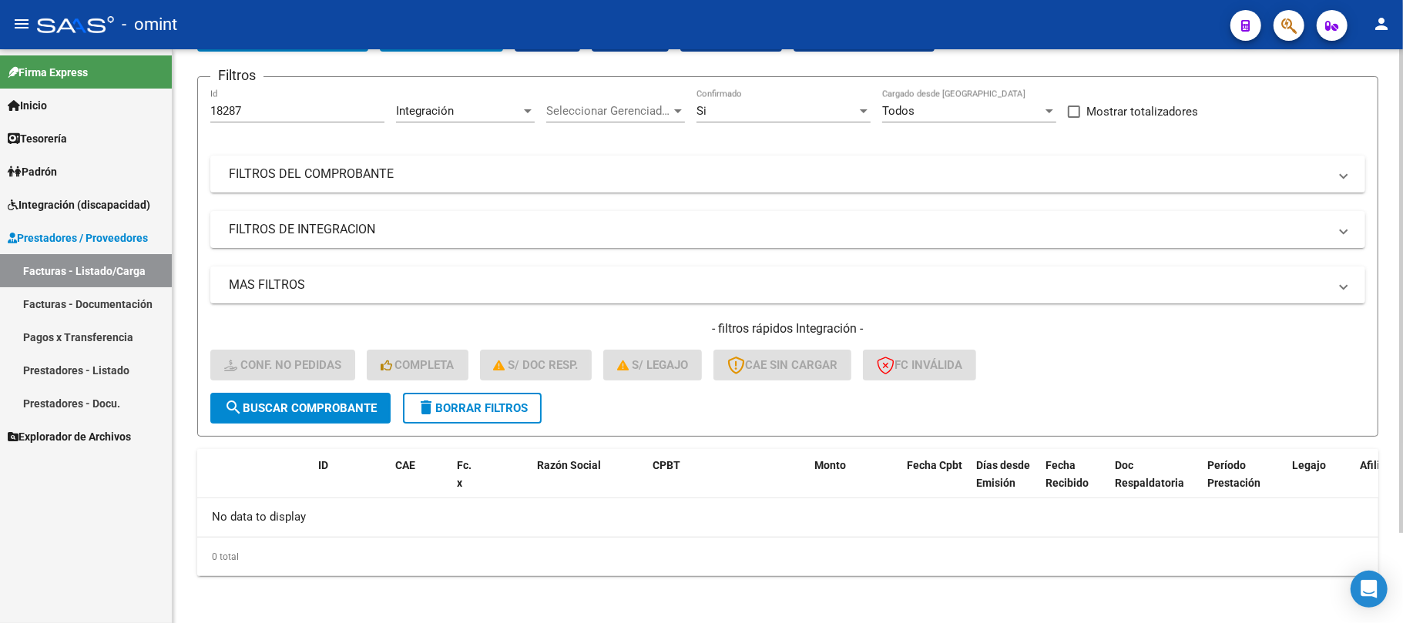
click at [239, 105] on input "18287" at bounding box center [297, 111] width 174 height 14
paste input "74"
type input "18747"
click at [281, 393] on button "search Buscar Comprobante" at bounding box center [300, 408] width 180 height 31
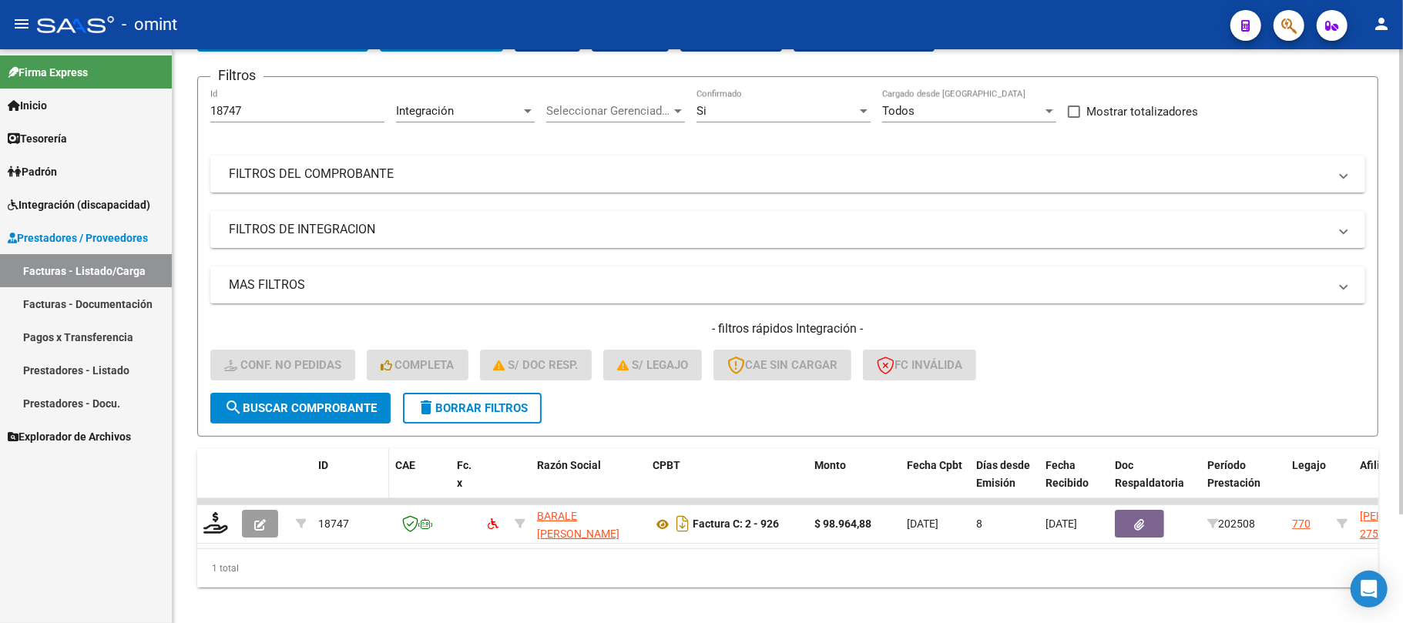
scroll to position [134, 0]
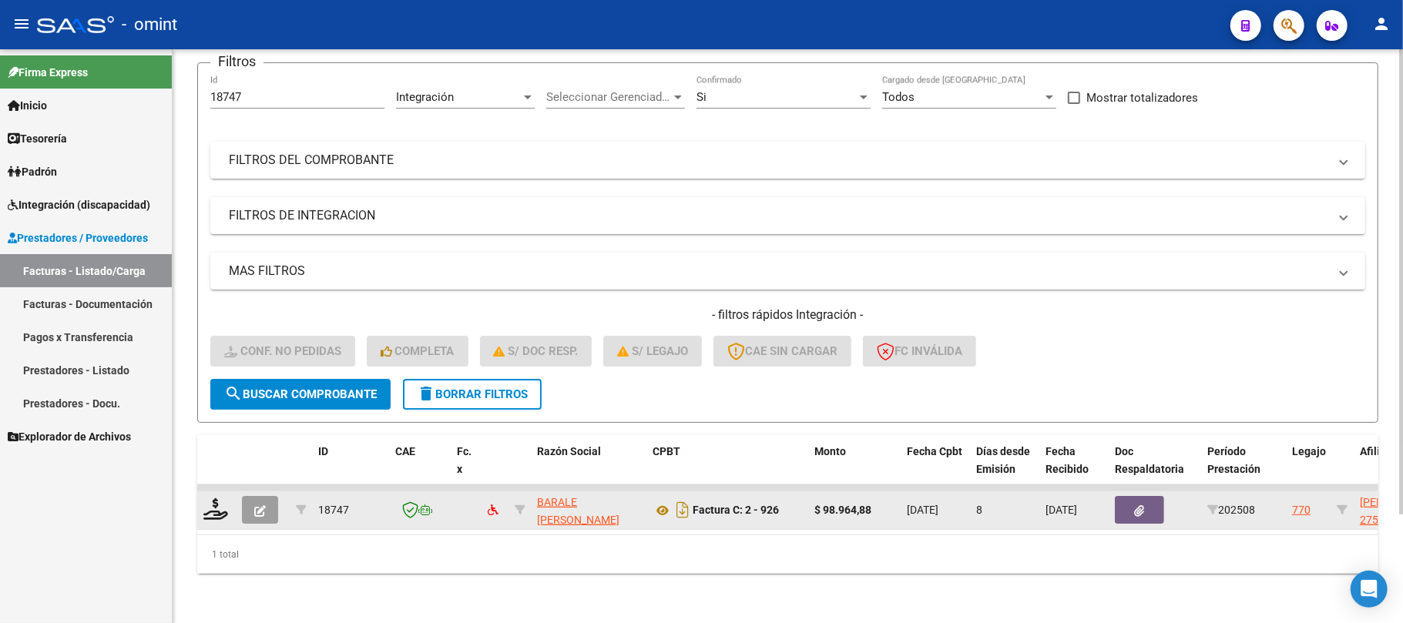
drag, startPoint x: 198, startPoint y: 492, endPoint x: 217, endPoint y: 496, distance: 19.8
click at [201, 492] on datatable-body-cell at bounding box center [216, 511] width 39 height 38
click at [220, 499] on icon at bounding box center [215, 510] width 25 height 22
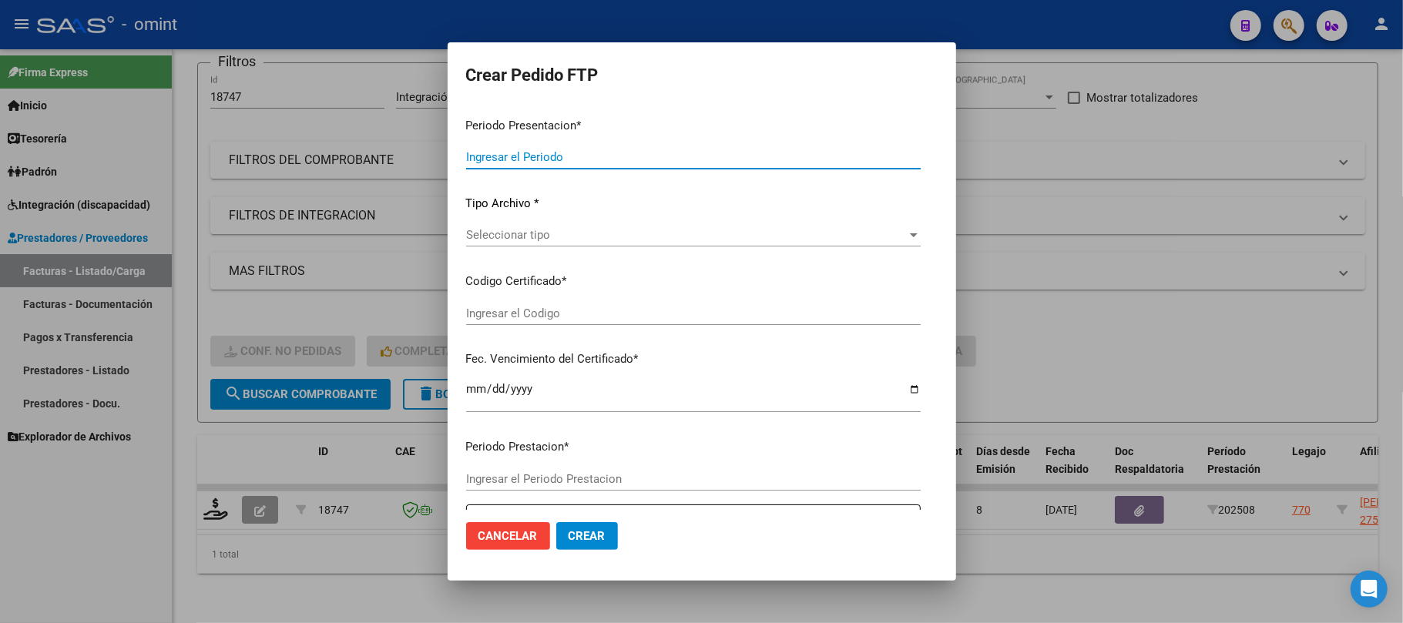
type input "202508"
type input "$ 98.964,88"
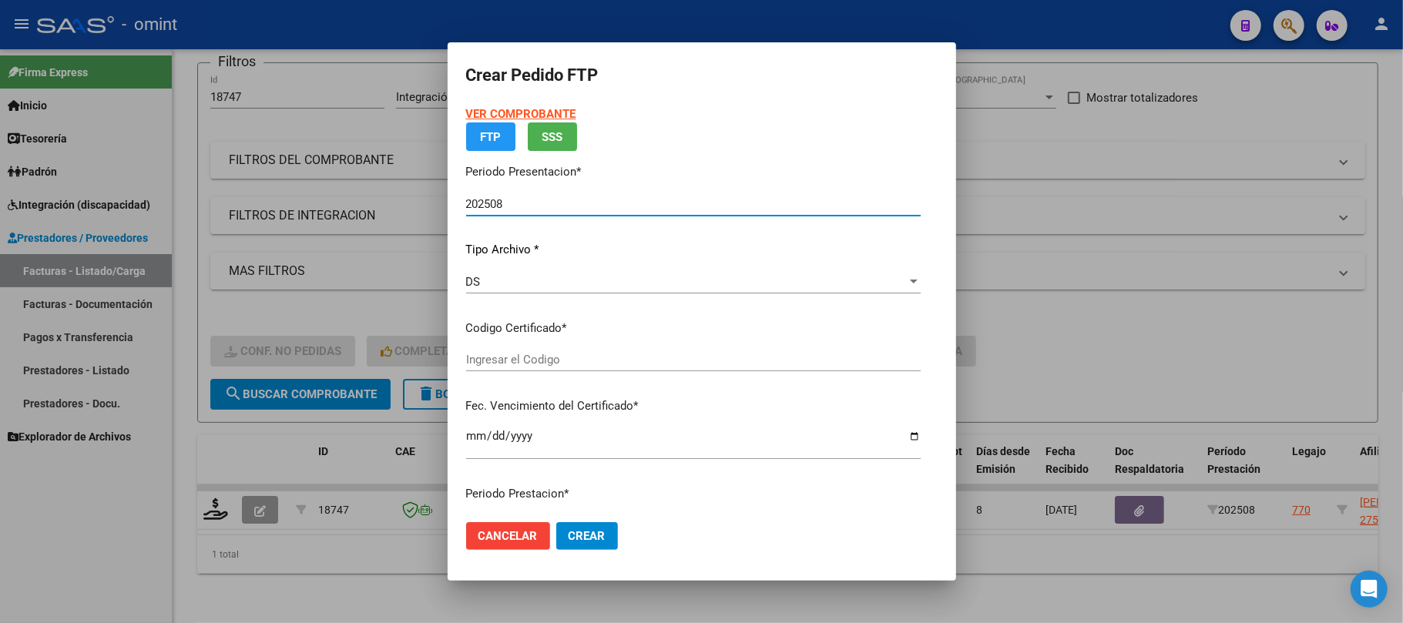
type input "5712761970"
type input "2030-03-27"
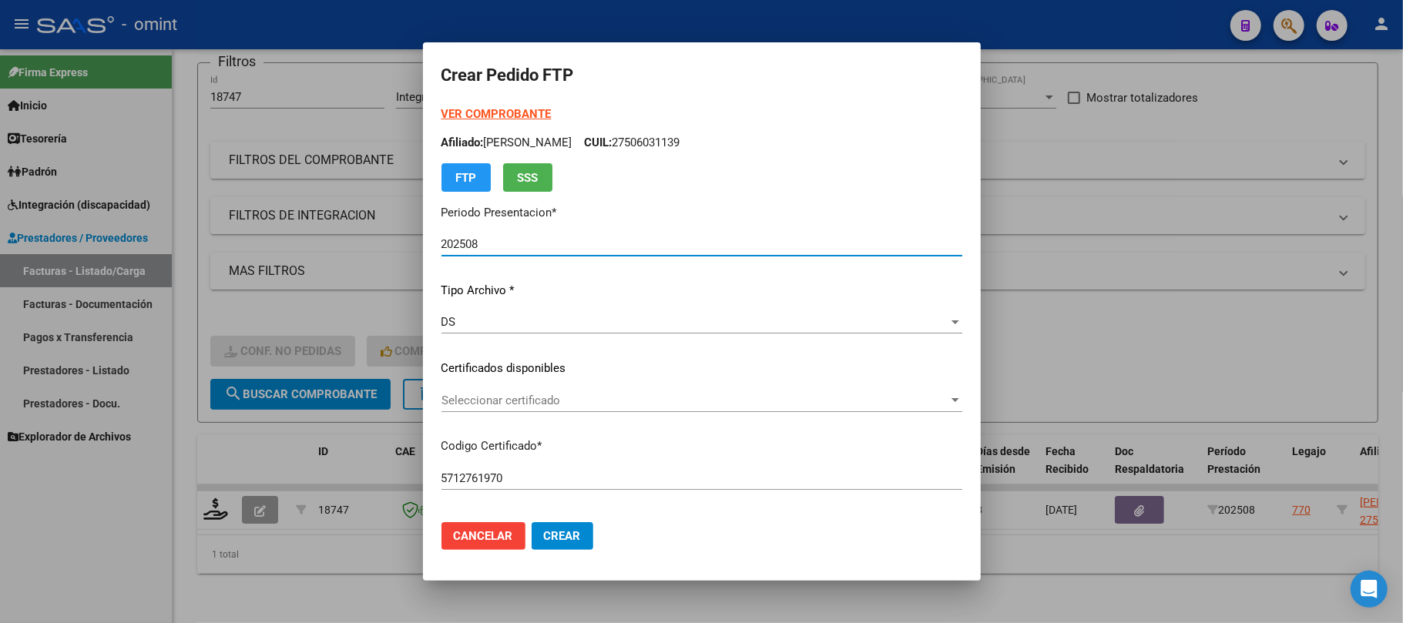
click at [481, 396] on span "Seleccionar certificado" at bounding box center [694, 401] width 507 height 14
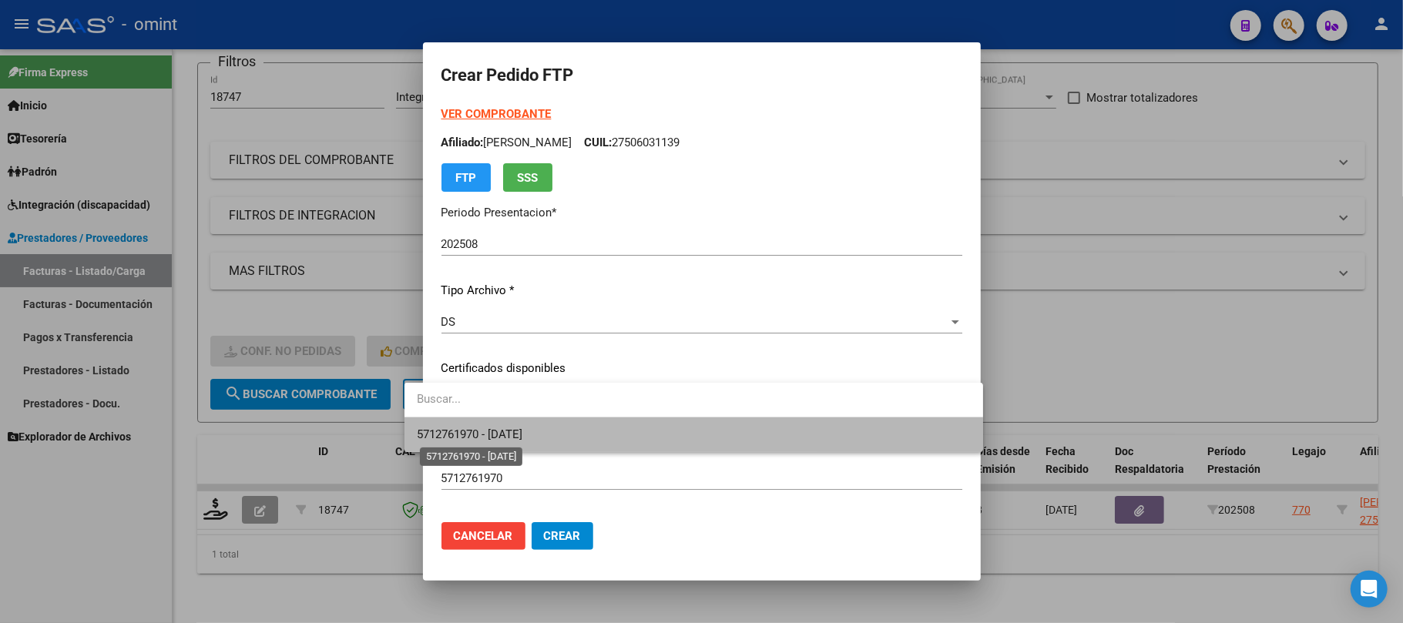
click at [509, 428] on span "5712761970 - 2030-03-27" at bounding box center [470, 435] width 106 height 14
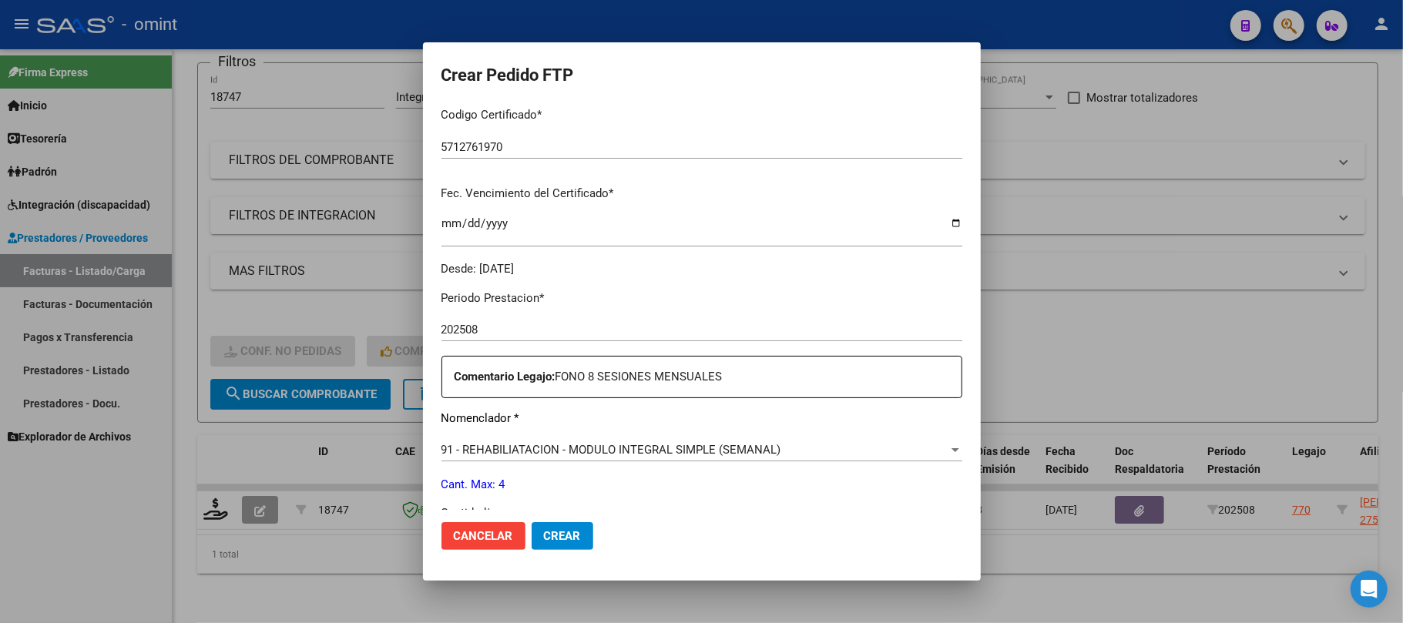
scroll to position [411, 0]
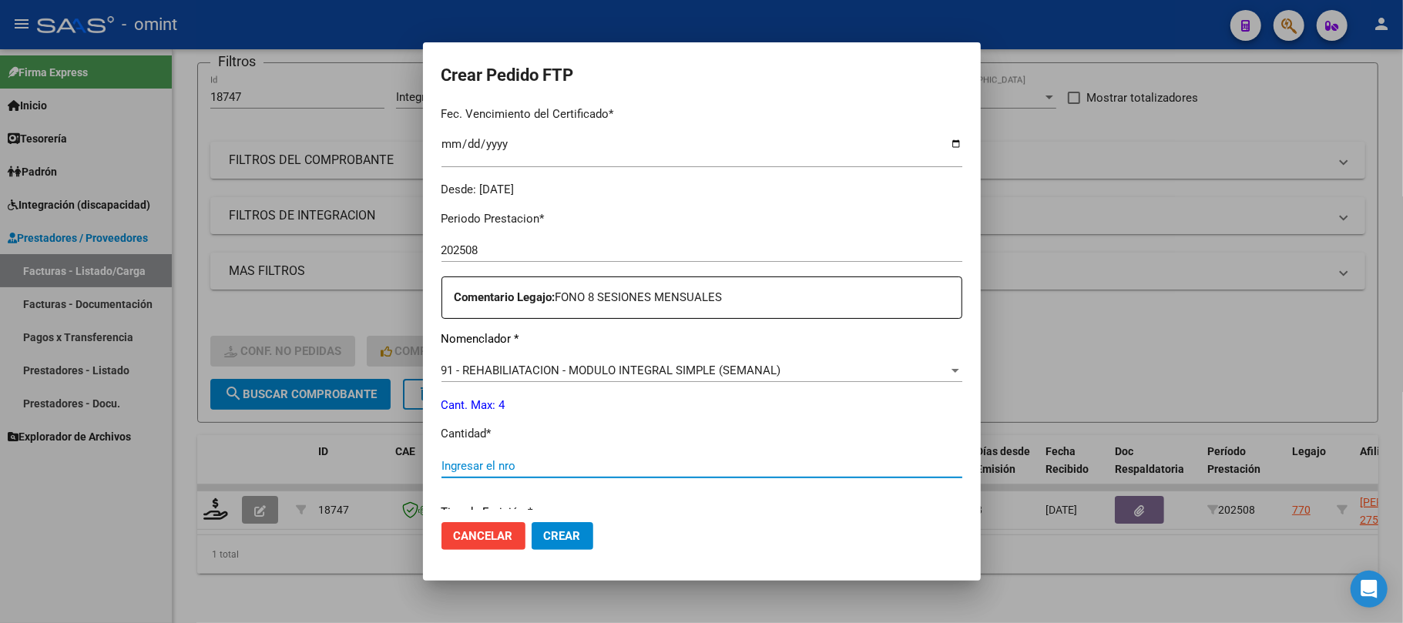
click at [479, 472] on input "Ingresar el nro" at bounding box center [701, 466] width 521 height 14
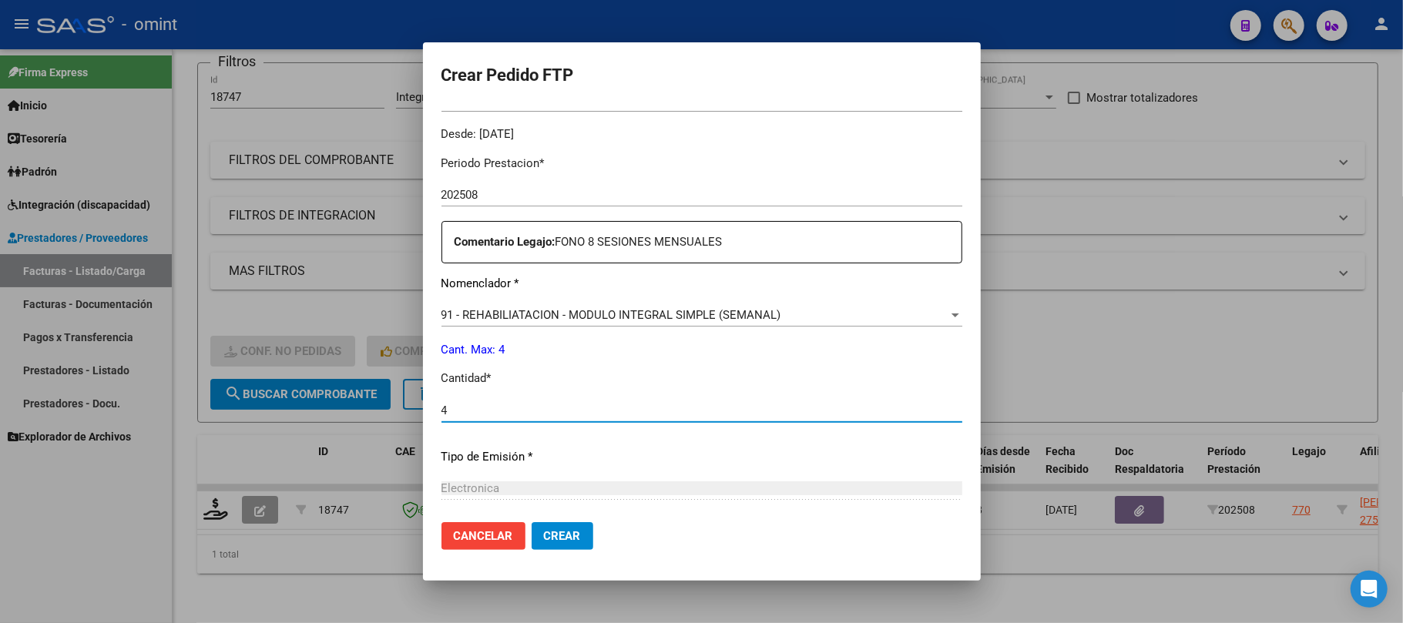
scroll to position [513, 0]
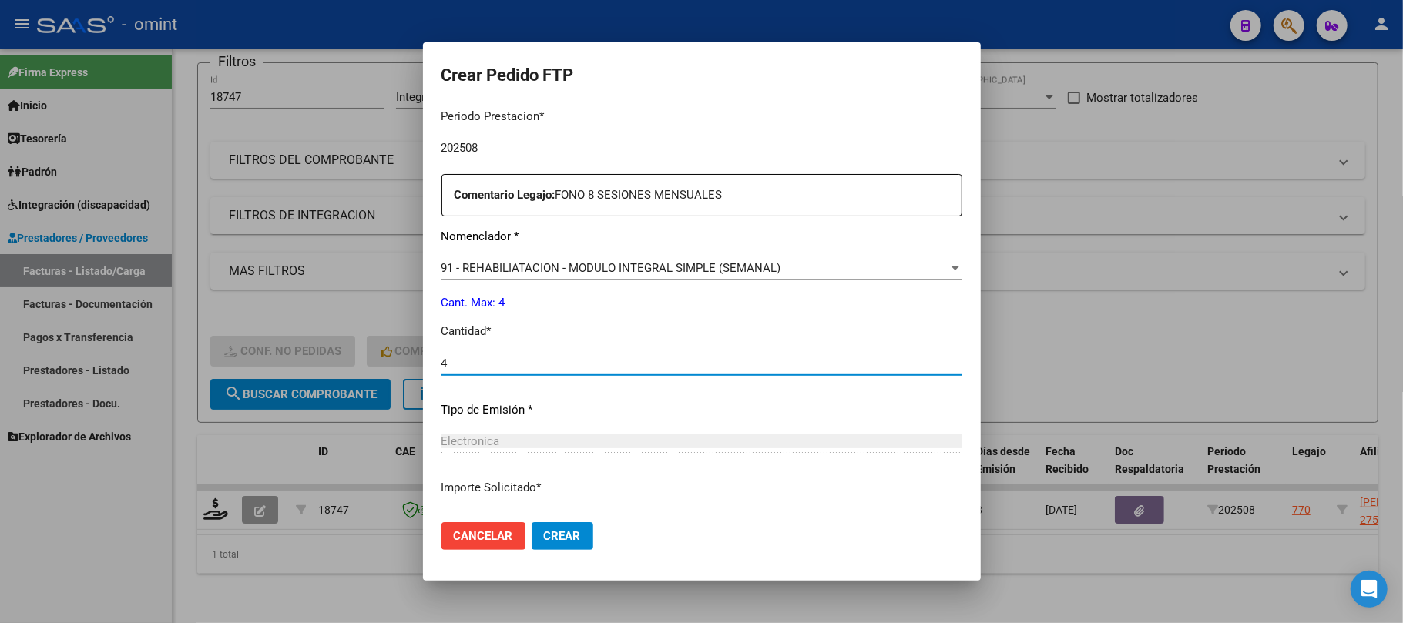
type input "4"
click at [544, 536] on span "Crear" at bounding box center [562, 536] width 37 height 14
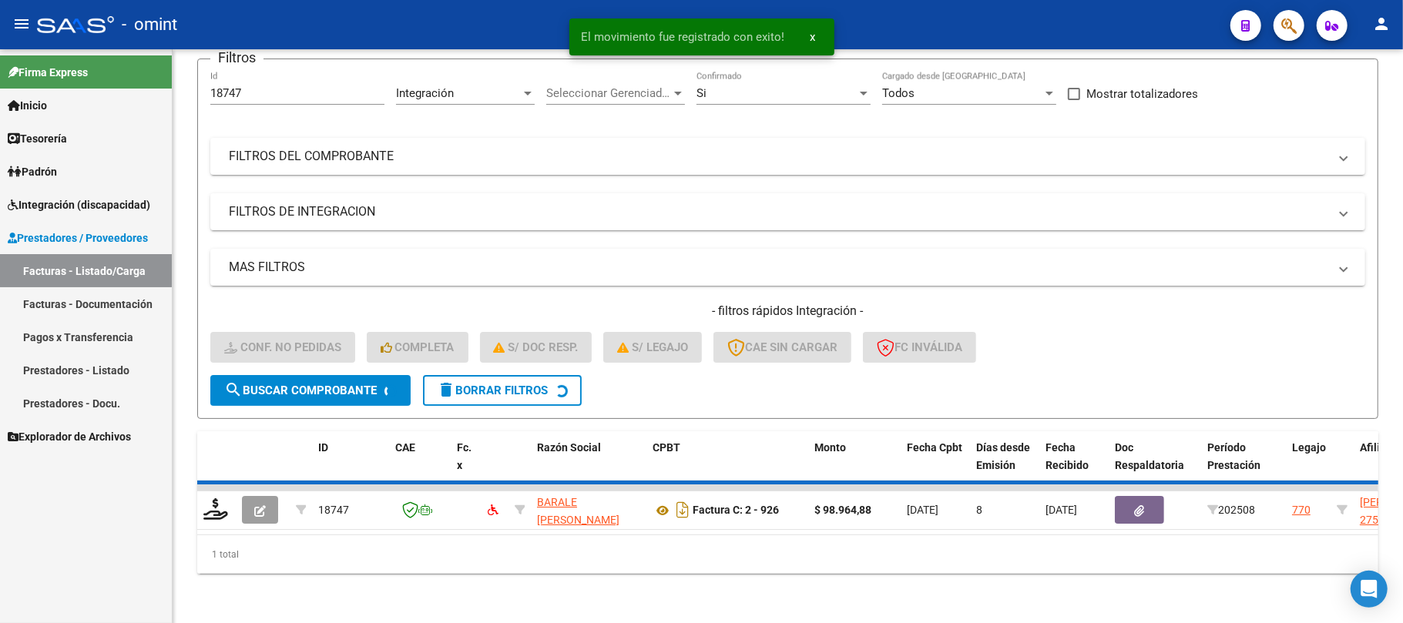
scroll to position [106, 0]
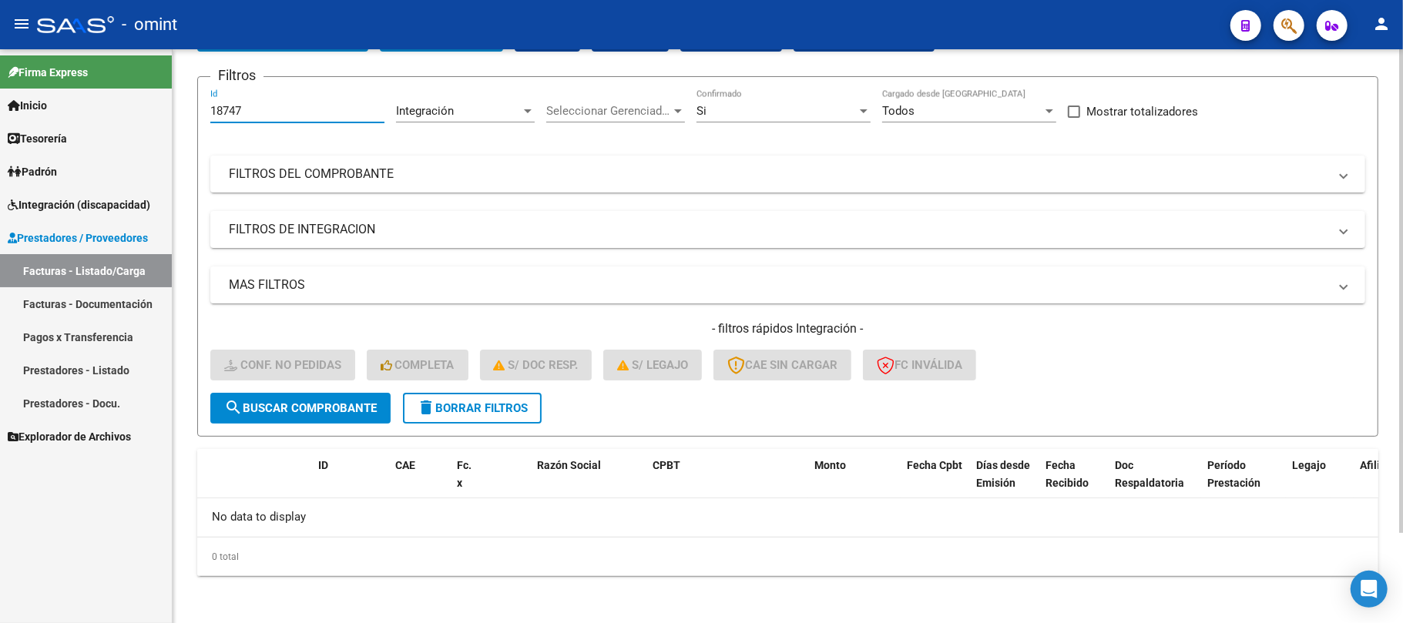
drag, startPoint x: 248, startPoint y: 109, endPoint x: 179, endPoint y: 114, distance: 69.6
click at [179, 114] on div "Video tutorial PRESTADORES -> Listado de CPBTs Emitidos por Prestadores / Prove…" at bounding box center [788, 284] width 1230 height 683
paste input "68"
type input "18687"
click at [331, 404] on span "search Buscar Comprobante" at bounding box center [300, 408] width 153 height 14
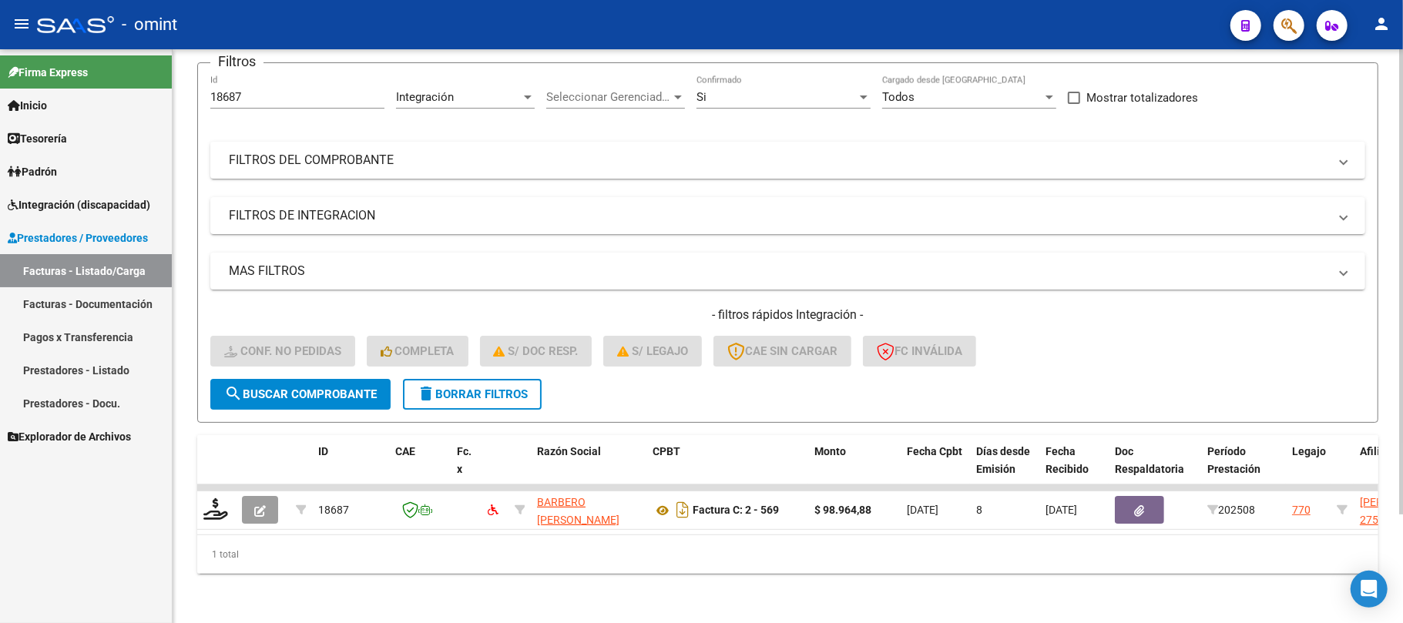
scroll to position [134, 0]
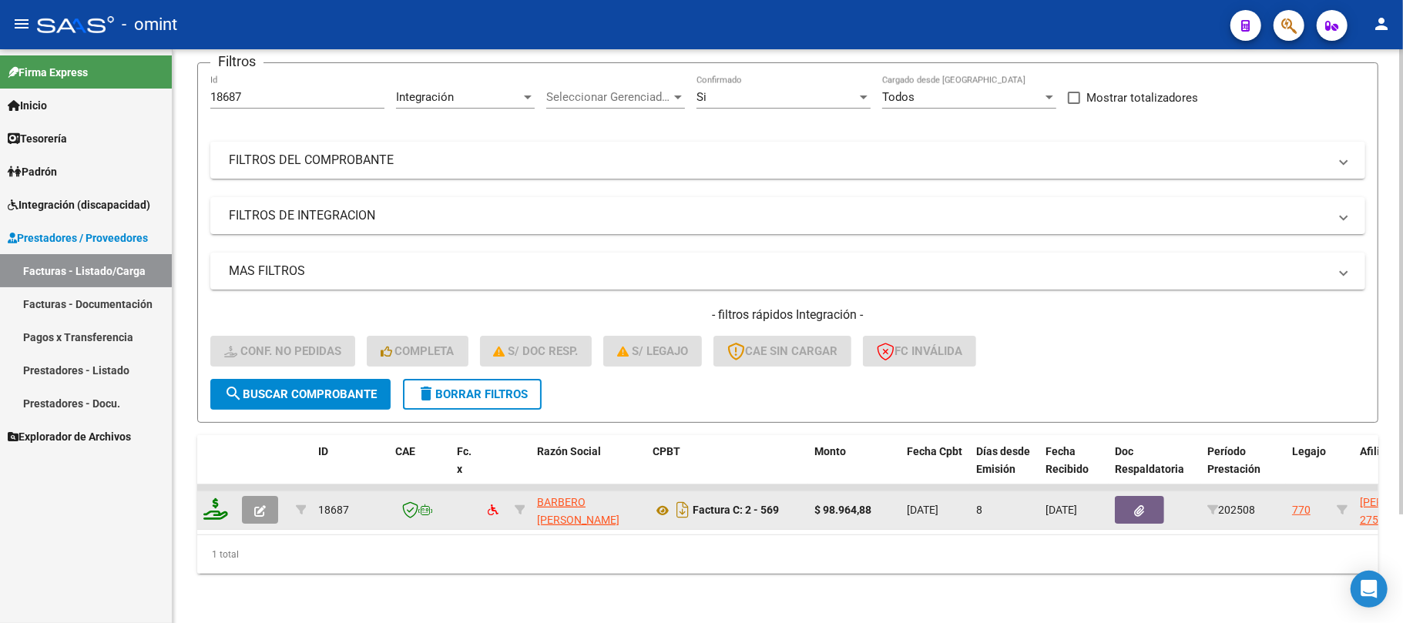
click at [217, 499] on icon at bounding box center [215, 510] width 25 height 22
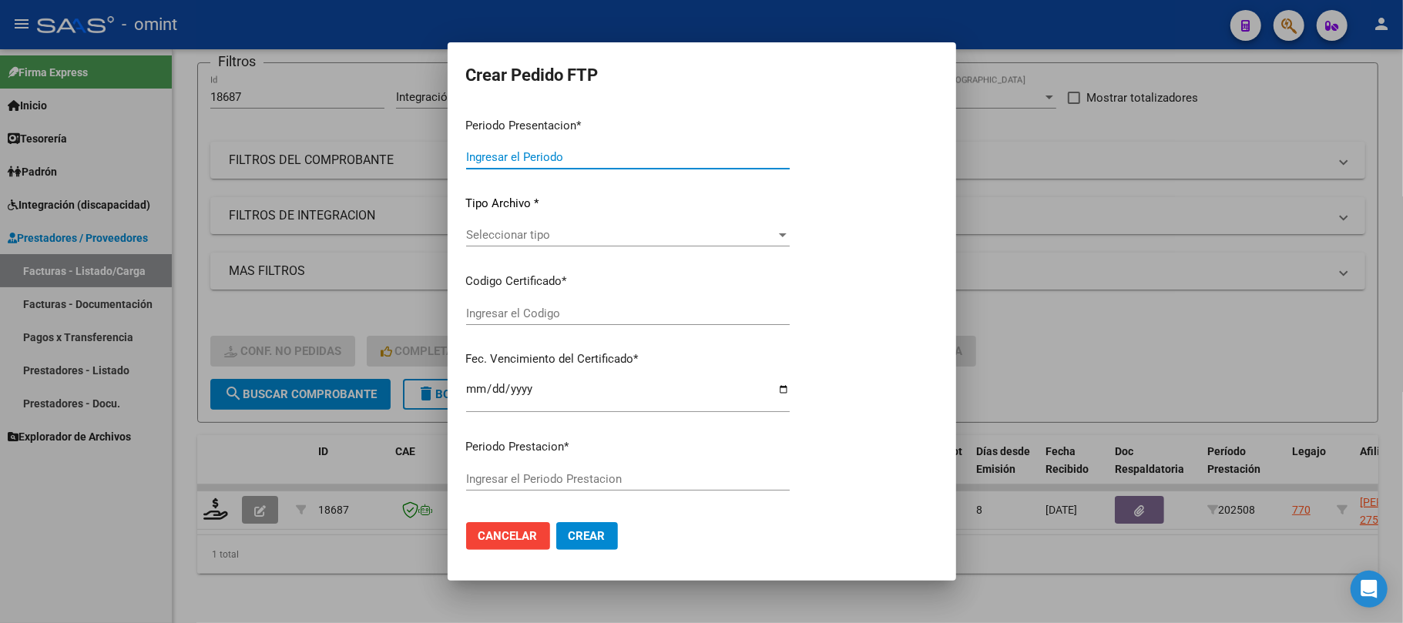
type input "202508"
type input "$ 98.964,88"
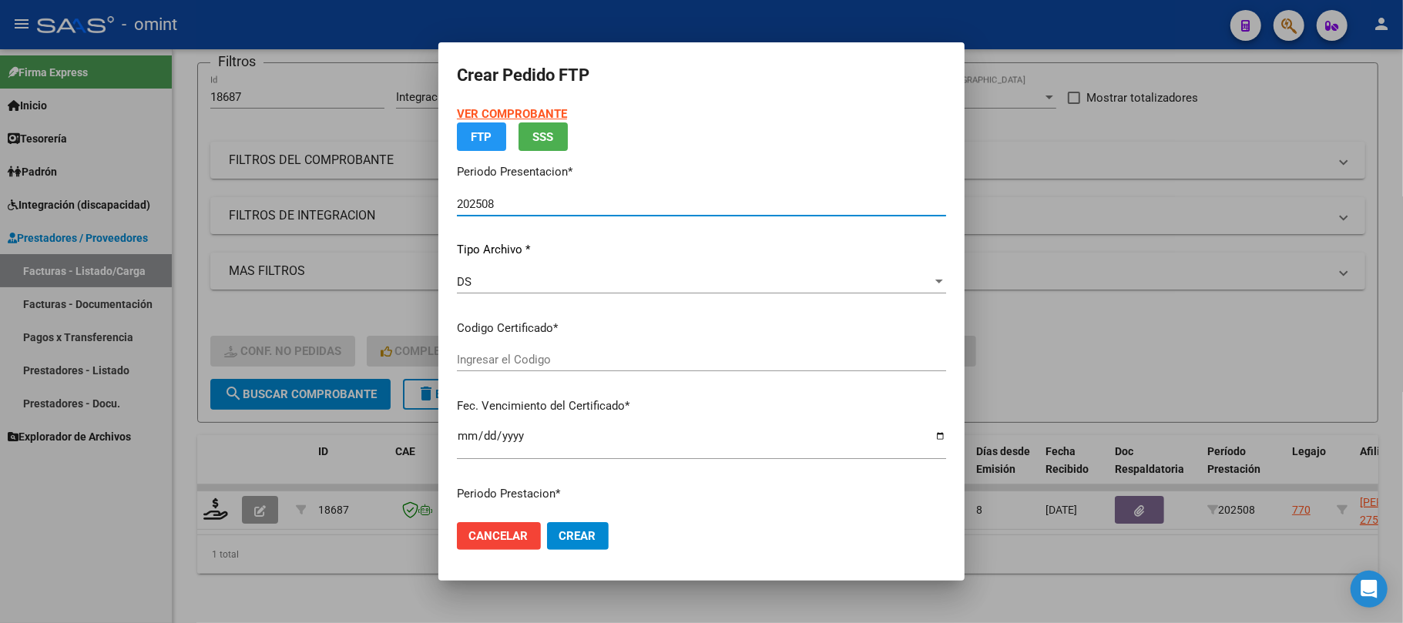
type input "5712761970"
type input "2030-03-27"
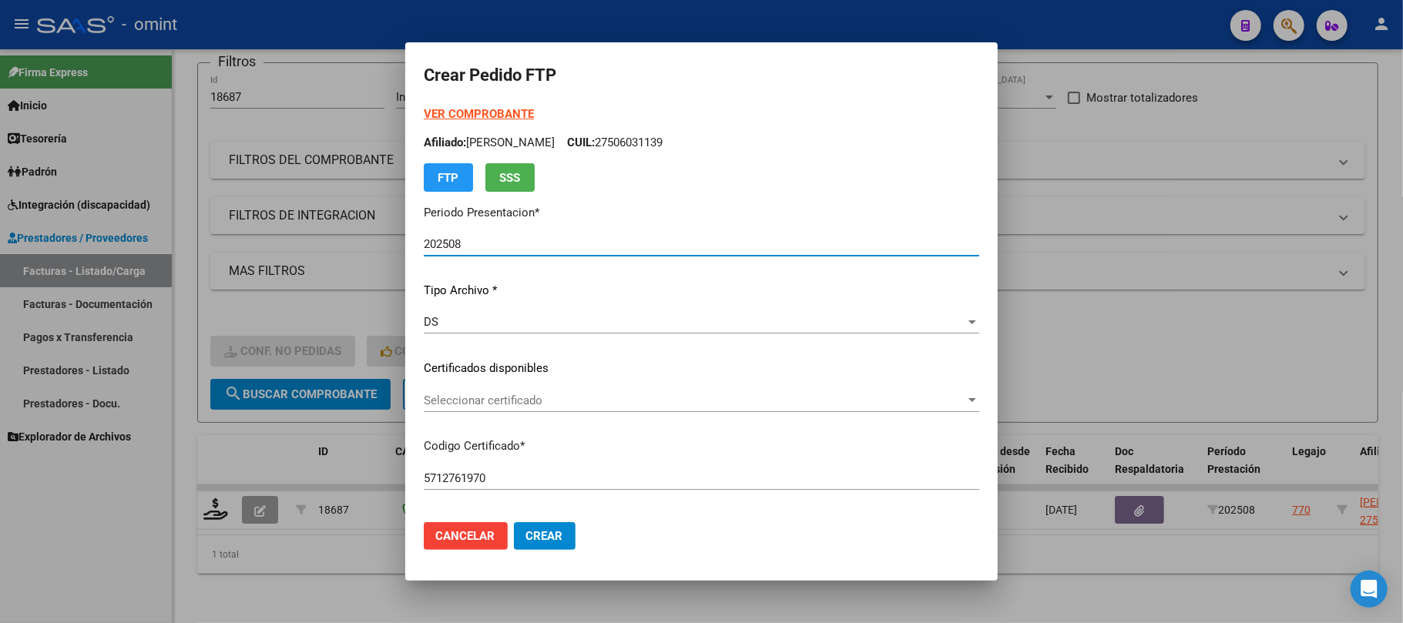
click at [500, 402] on span "Seleccionar certificado" at bounding box center [695, 401] width 542 height 14
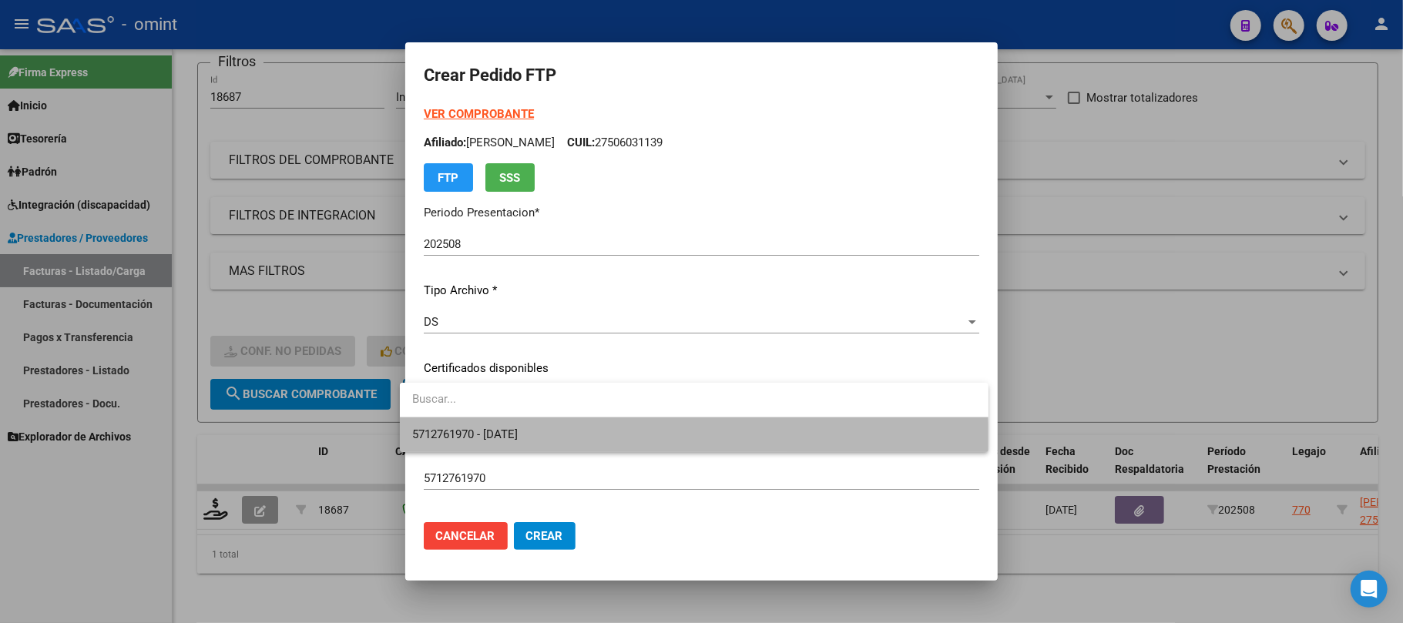
drag, startPoint x: 496, startPoint y: 448, endPoint x: 525, endPoint y: 441, distance: 29.5
click at [495, 448] on span "5712761970 - 2030-03-27" at bounding box center [694, 435] width 564 height 35
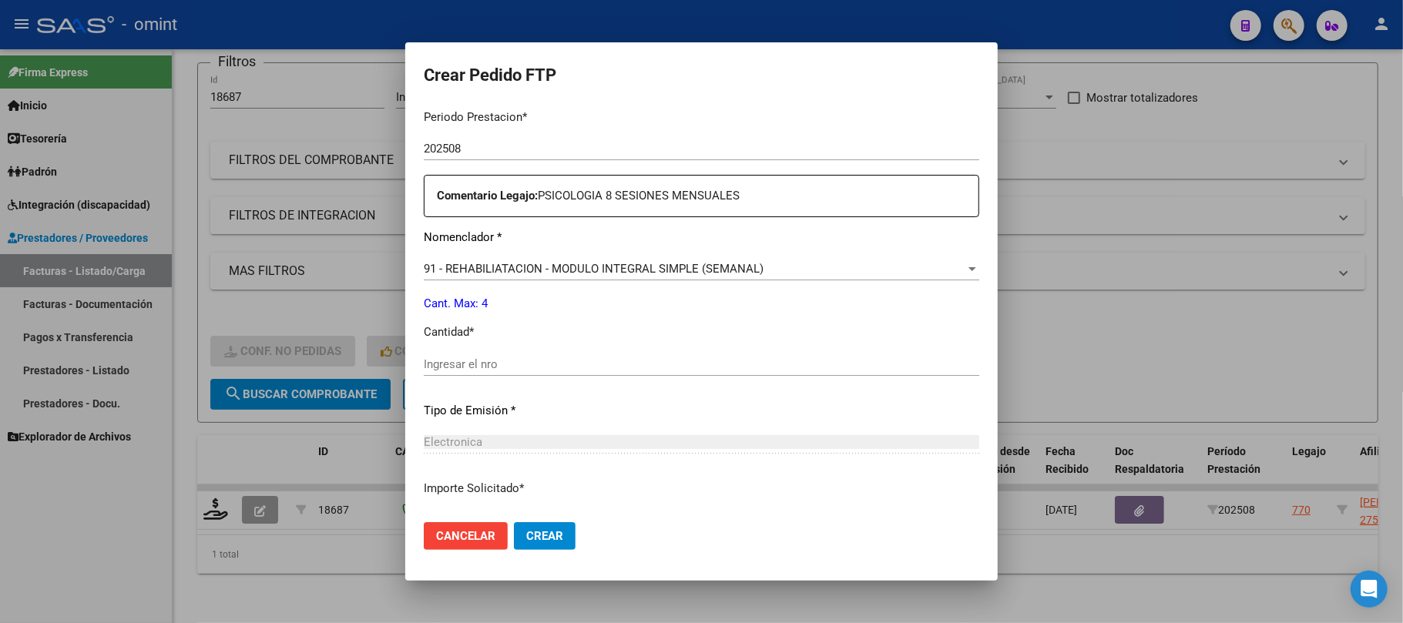
scroll to position [513, 0]
click at [448, 368] on input "Ingresar el nro" at bounding box center [702, 364] width 556 height 14
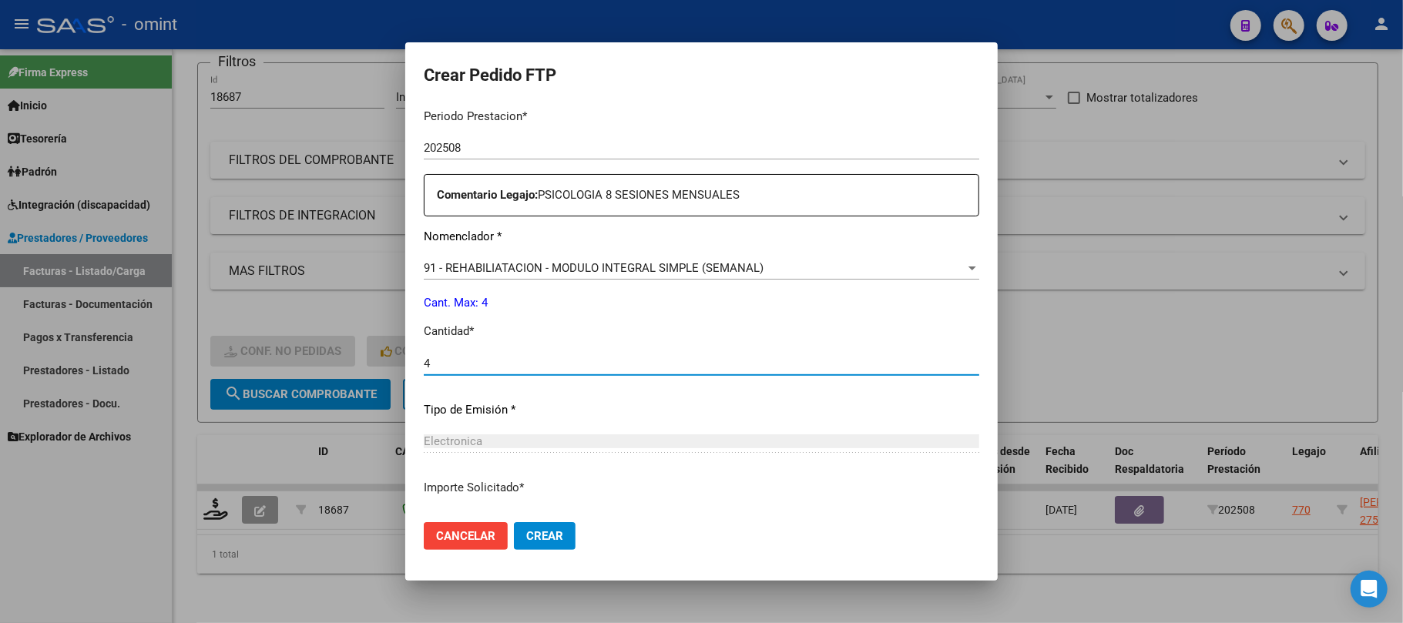
scroll to position [626, 0]
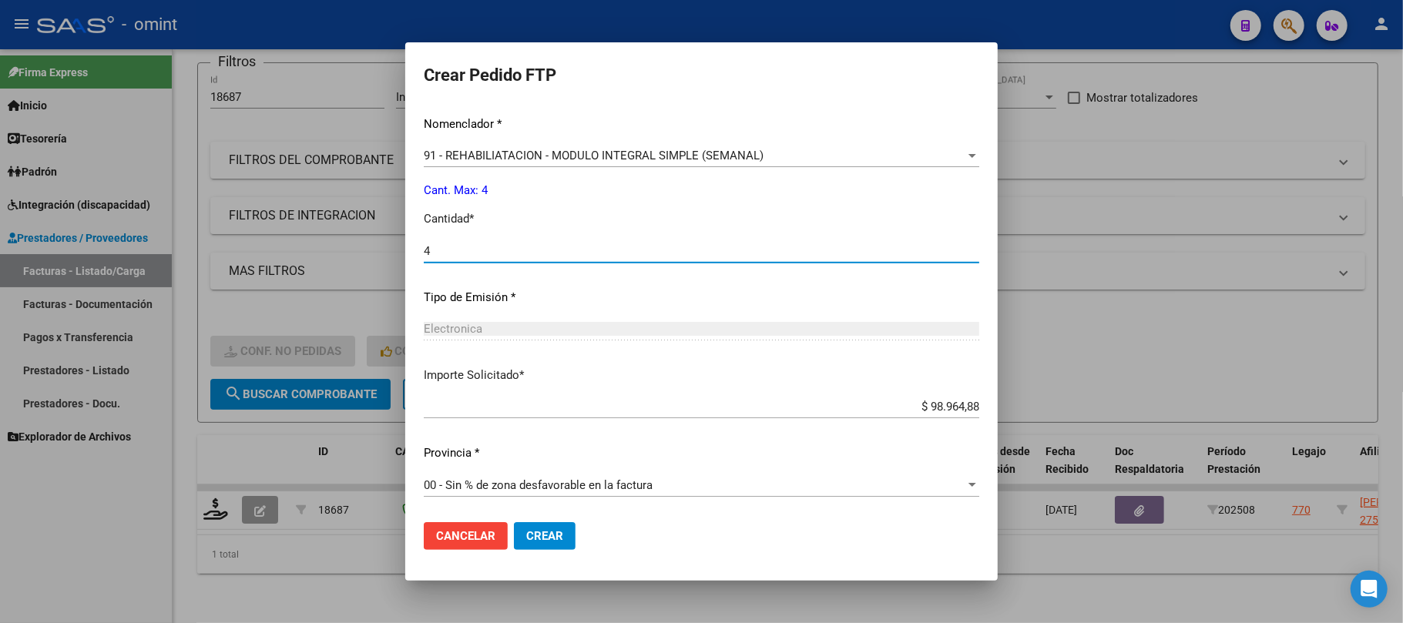
type input "4"
click at [549, 542] on span "Crear" at bounding box center [544, 536] width 37 height 14
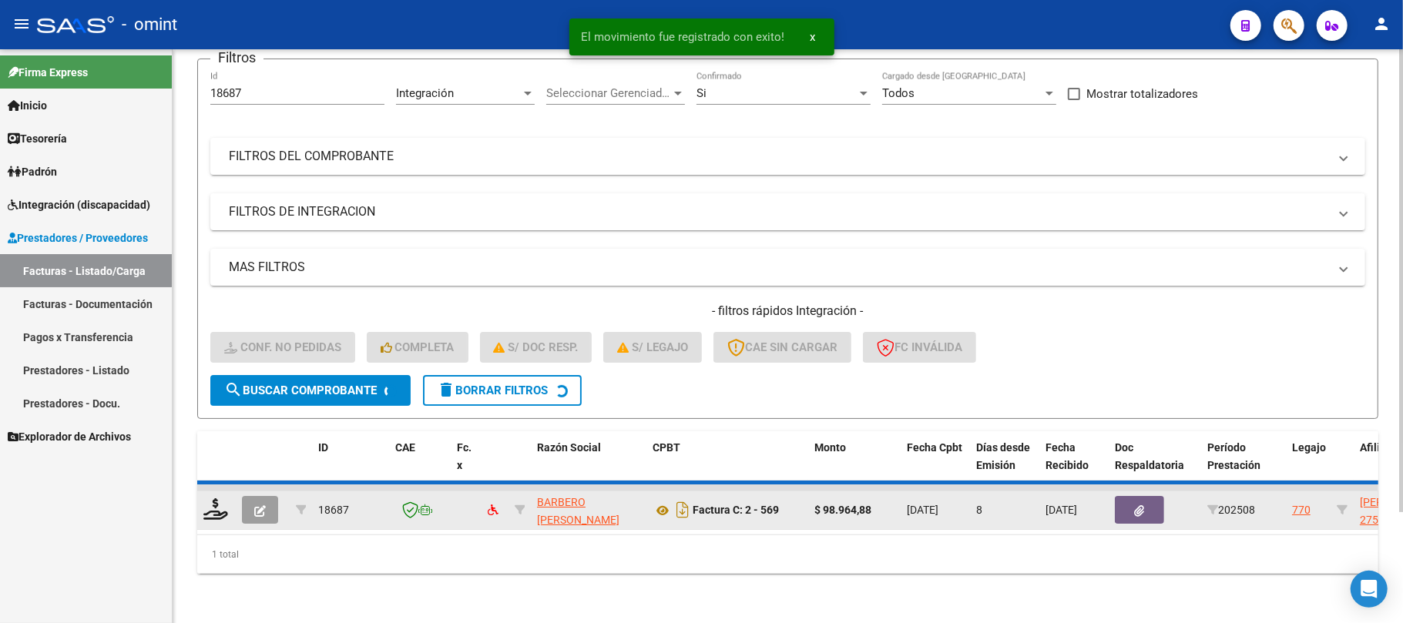
scroll to position [106, 0]
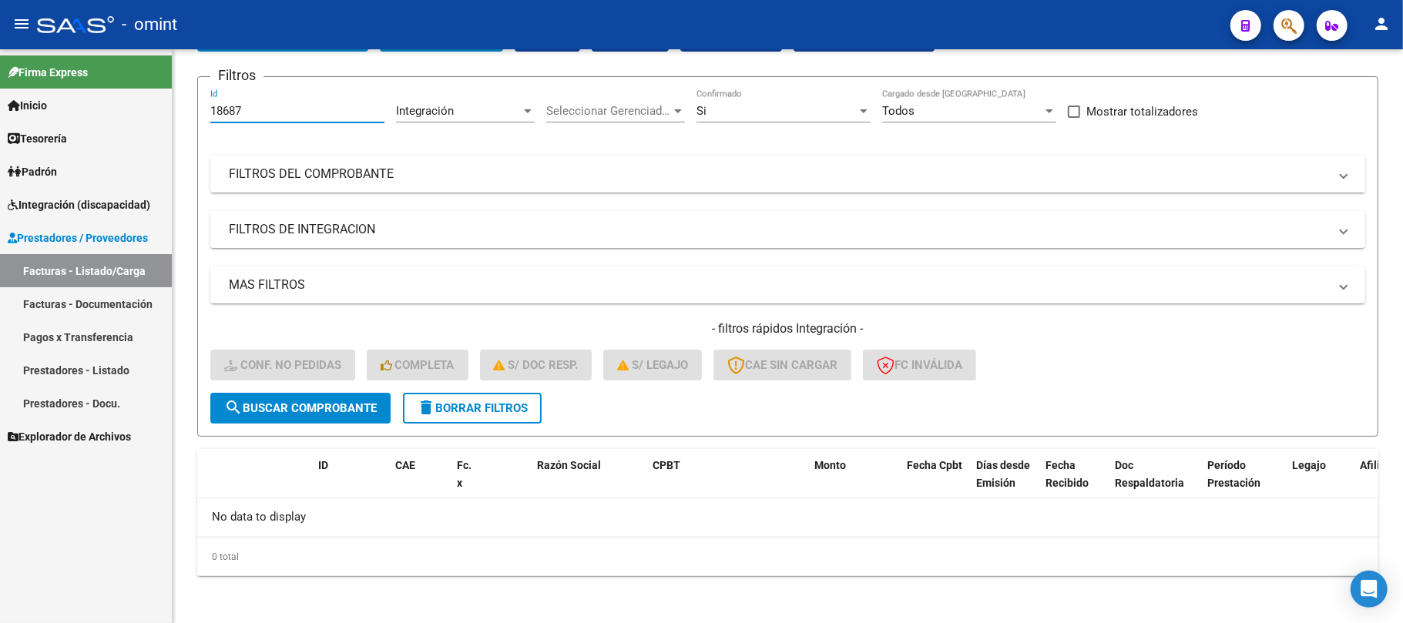
drag, startPoint x: 204, startPoint y: 108, endPoint x: 140, endPoint y: 115, distance: 64.3
click at [133, 114] on mat-sidenav-container "Firma Express Inicio Instructivos Contacto OS Tesorería Extractos Procesados (c…" at bounding box center [701, 336] width 1403 height 574
paste input "20728"
type input "20728"
click at [327, 404] on span "search Buscar Comprobante" at bounding box center [300, 408] width 153 height 14
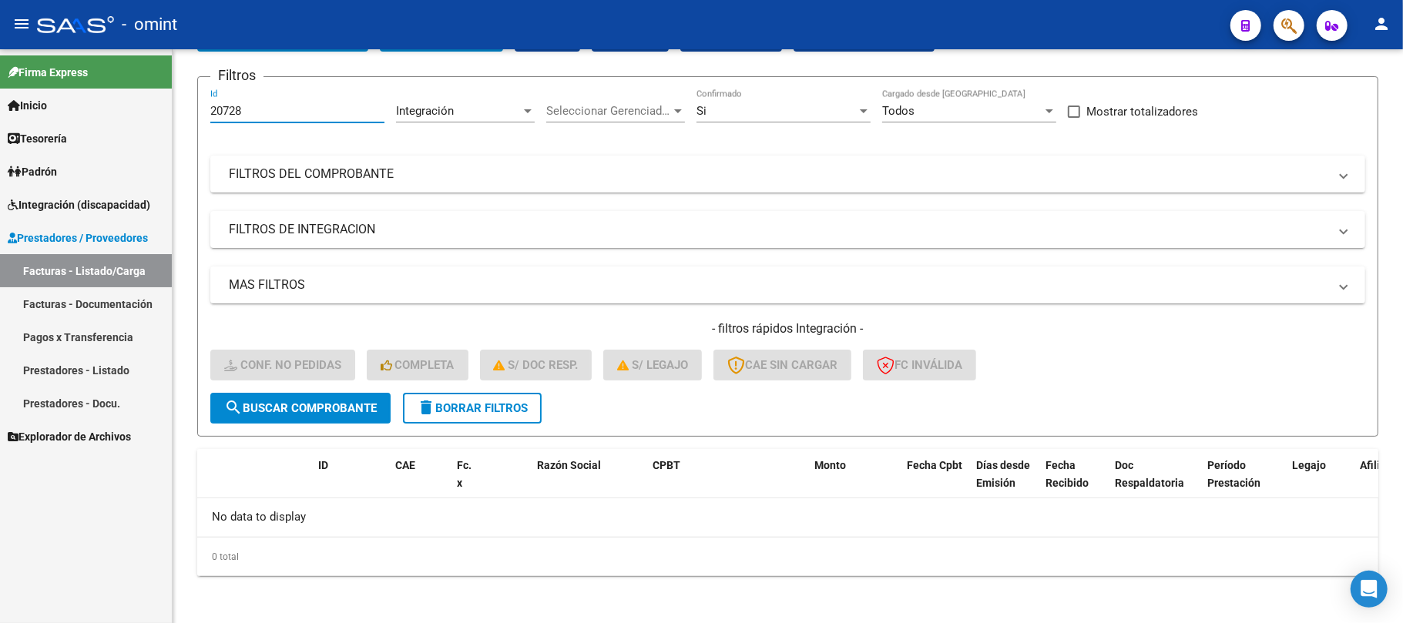
drag, startPoint x: 264, startPoint y: 106, endPoint x: 112, endPoint y: 109, distance: 151.0
click at [114, 109] on mat-sidenav-container "Firma Express Inicio Instructivos Contacto OS Tesorería Extractos Procesados (c…" at bounding box center [701, 336] width 1403 height 574
click at [296, 410] on span "search Buscar Comprobante" at bounding box center [300, 408] width 153 height 14
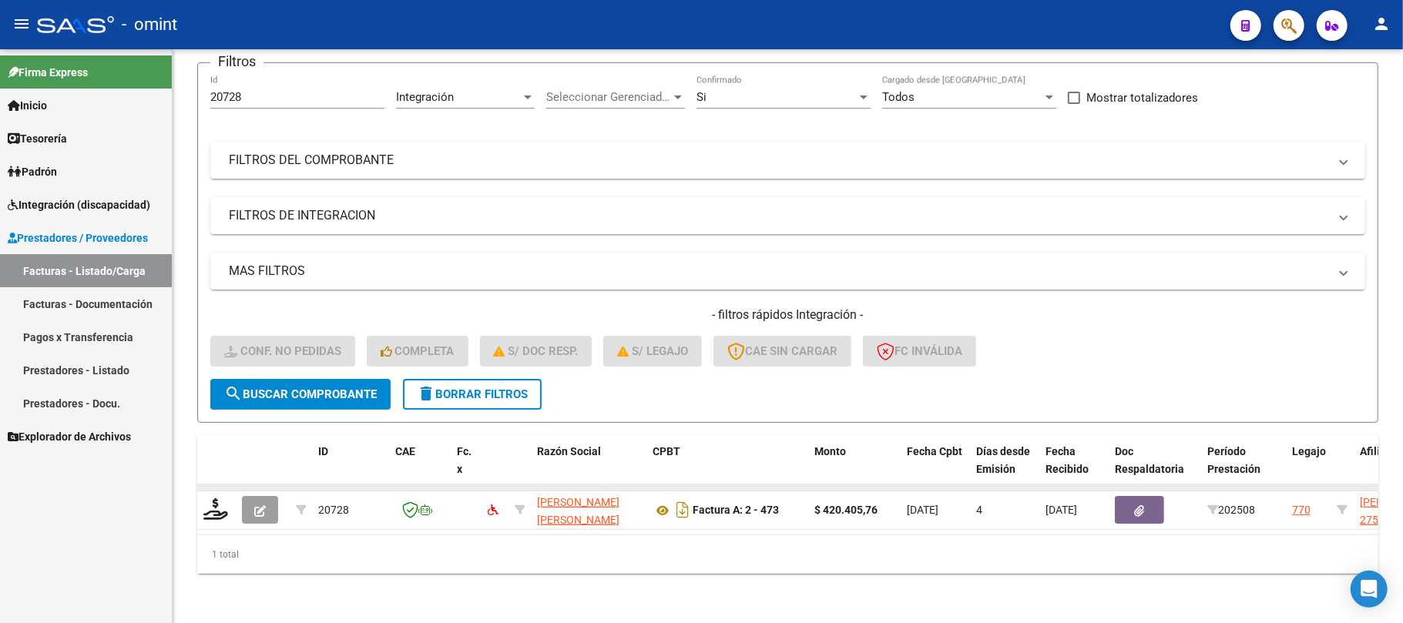
scroll to position [134, 0]
click at [194, 494] on div "Video tutorial PRESTADORES -> Listado de CPBTs Emitidos por Prestadores / Prove…" at bounding box center [788, 276] width 1230 height 694
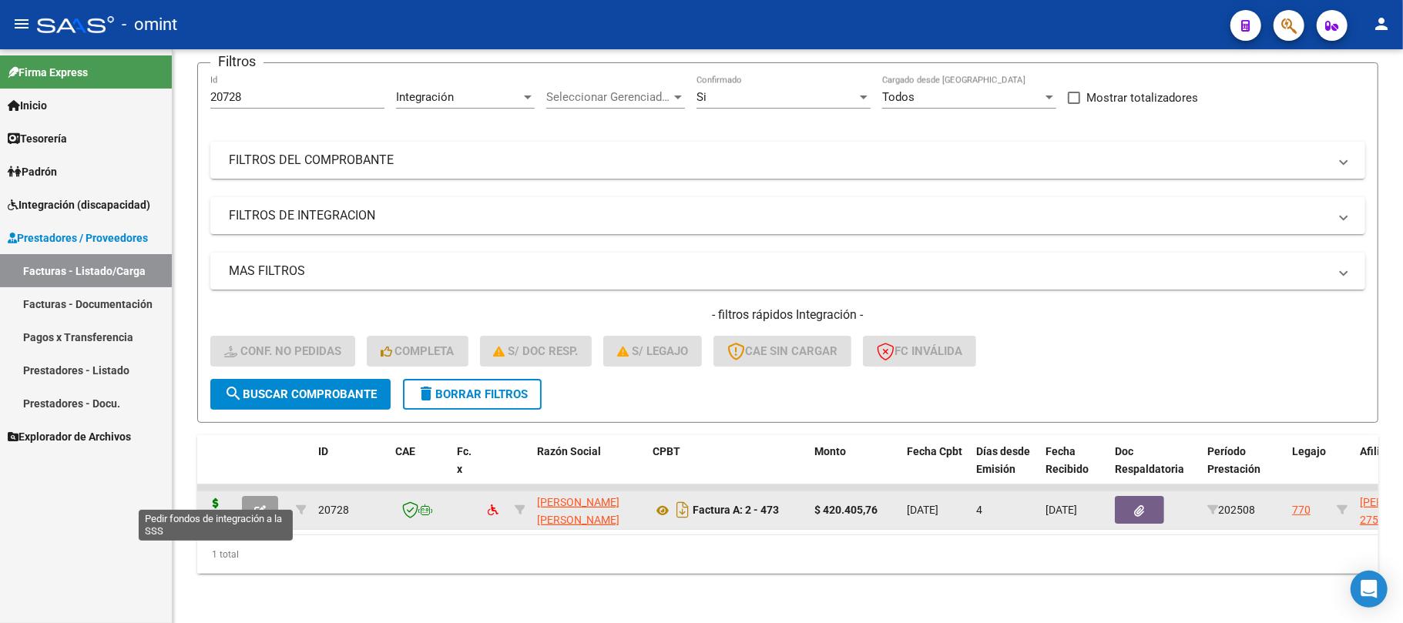
click at [222, 499] on icon at bounding box center [215, 510] width 25 height 22
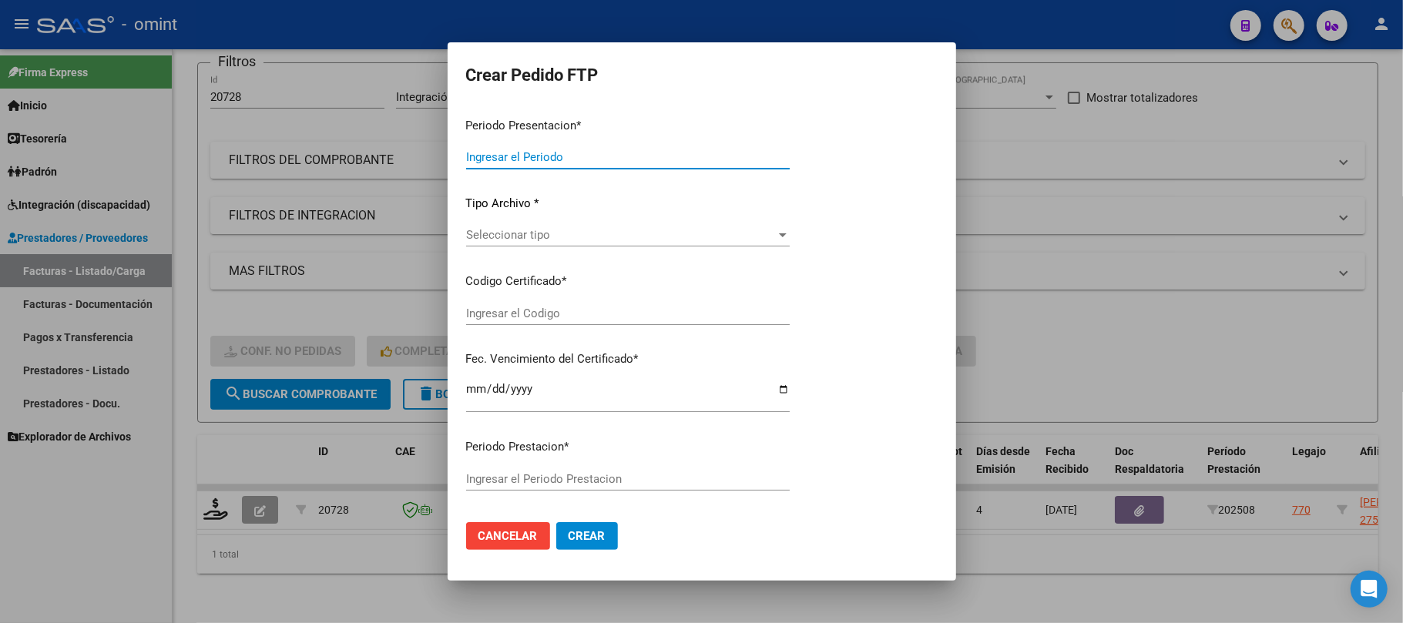
type input "202508"
type input "$ 420.405,76"
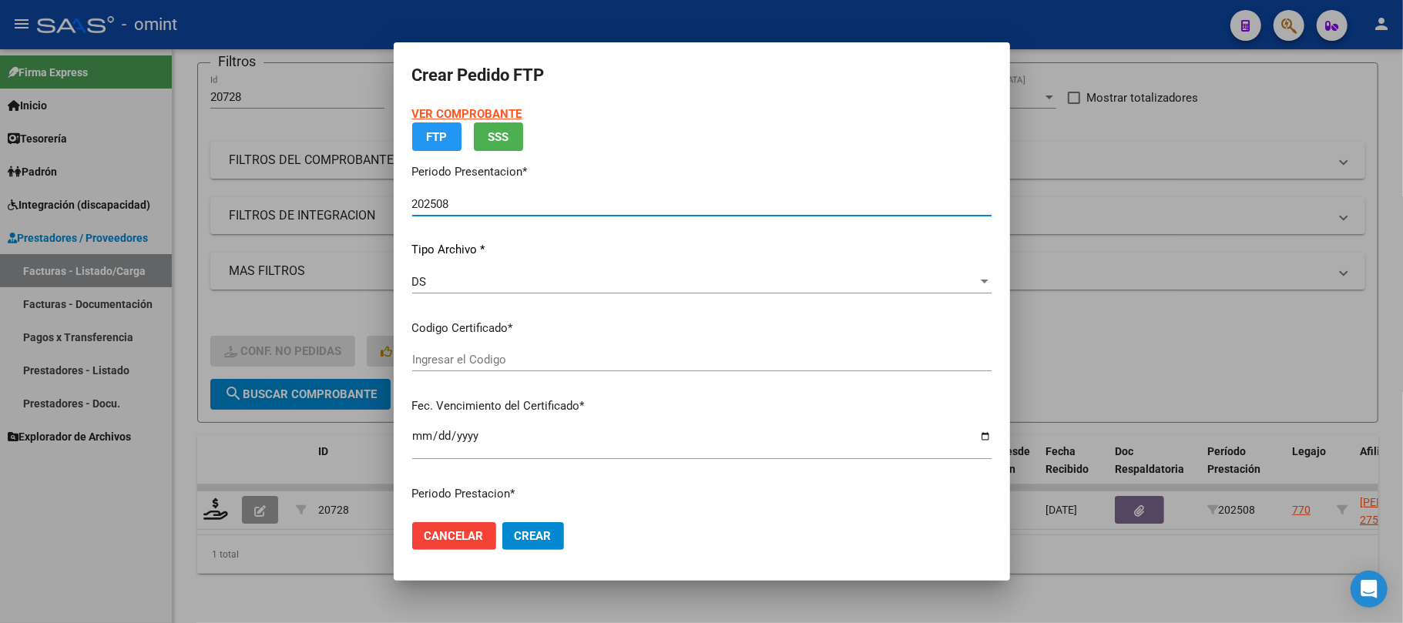
type input "5712761970"
type input "2030-03-27"
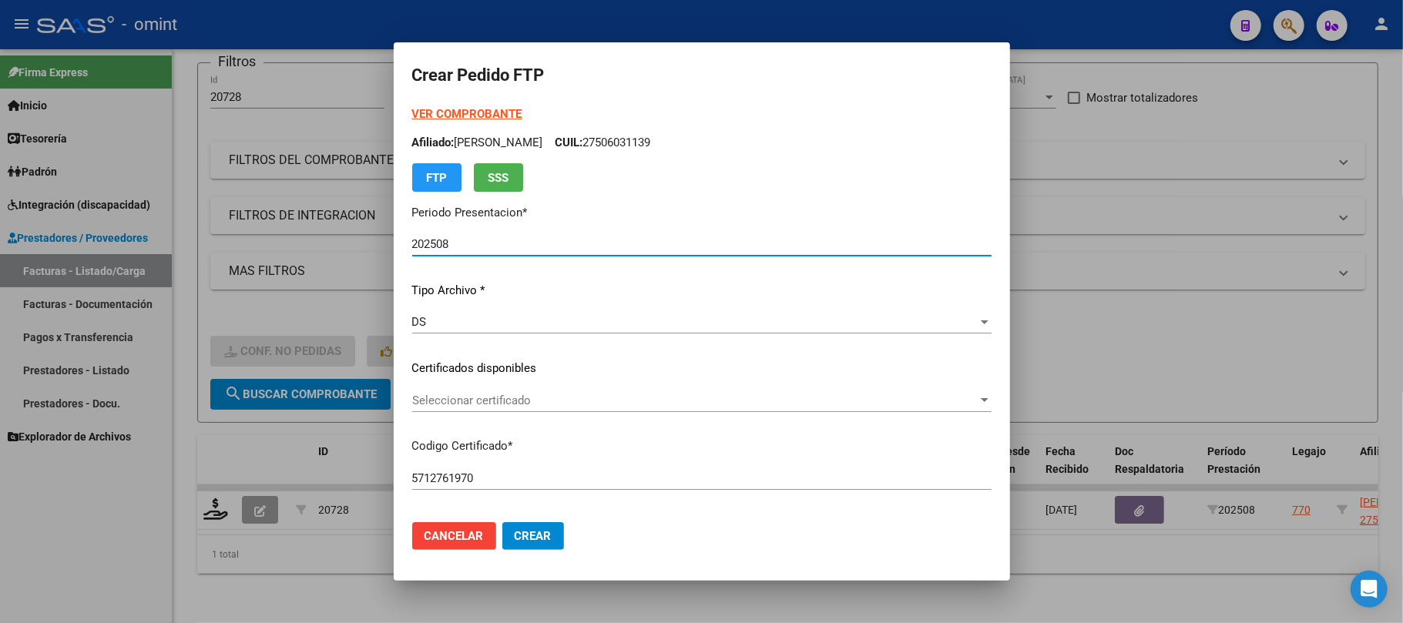
click at [472, 405] on span "Seleccionar certificado" at bounding box center [695, 401] width 566 height 14
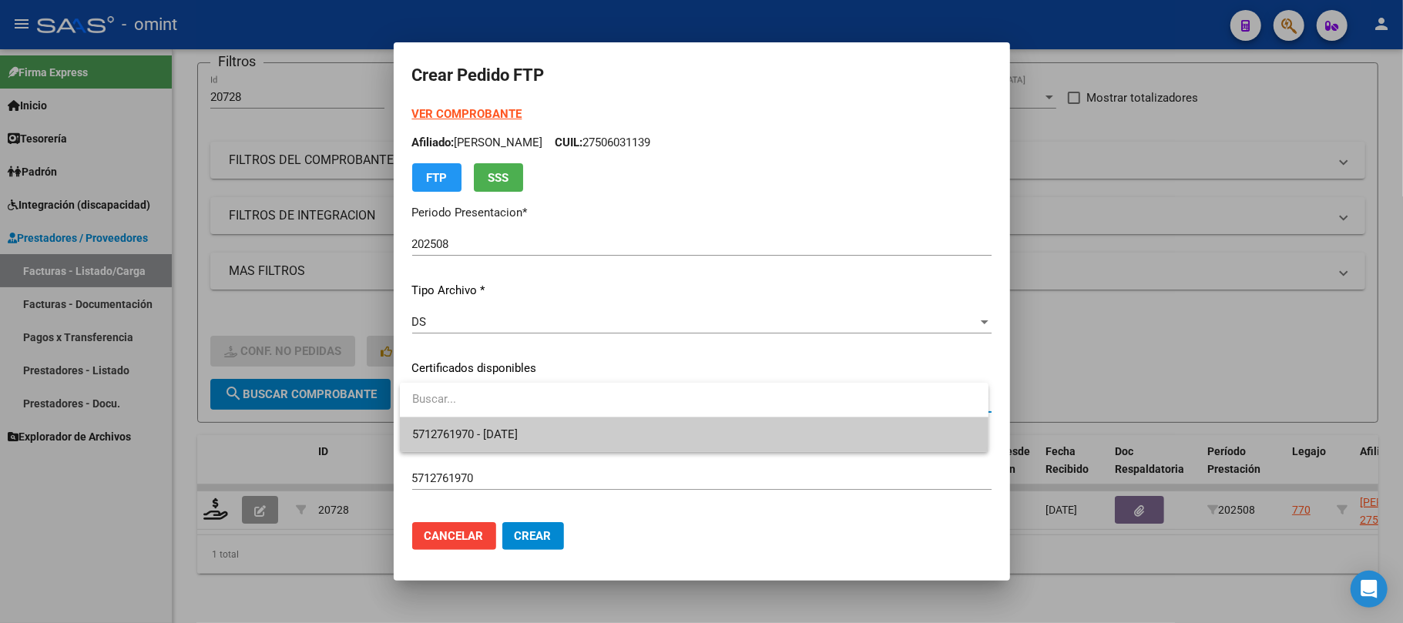
drag, startPoint x: 482, startPoint y: 435, endPoint x: 527, endPoint y: 417, distance: 49.1
click at [481, 436] on span "5712761970 - 2030-03-27" at bounding box center [465, 435] width 106 height 14
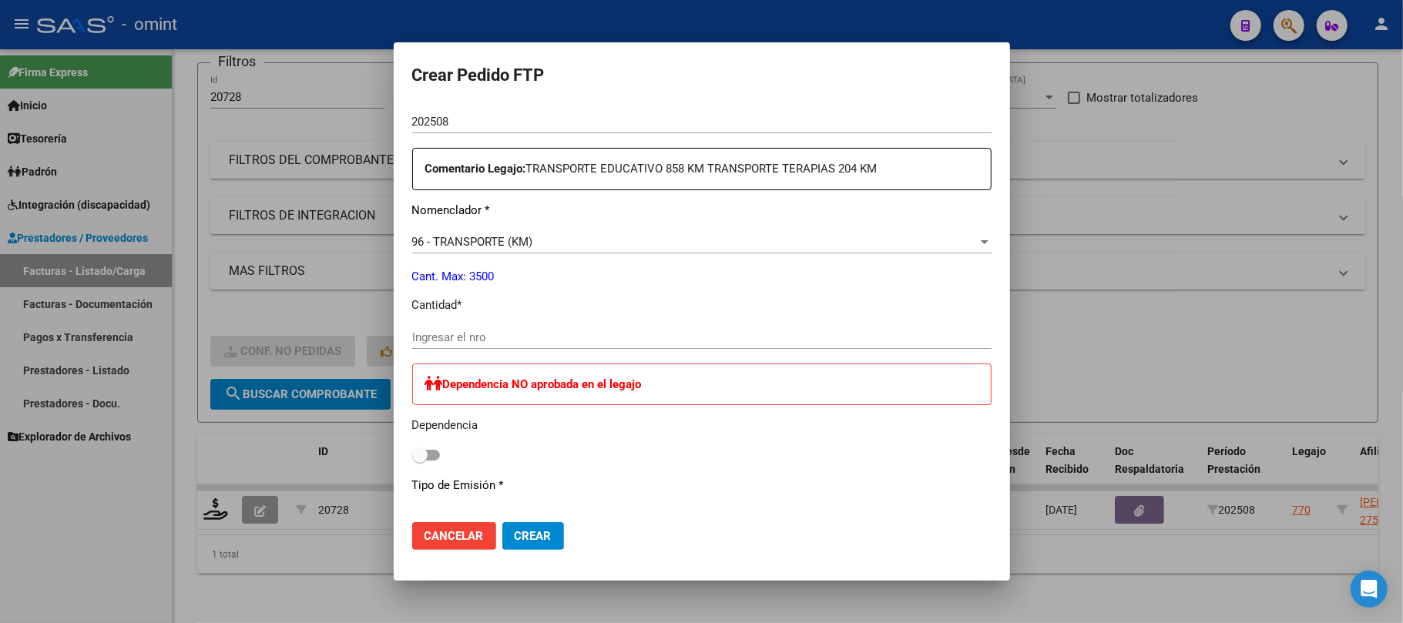
scroll to position [616, 0]
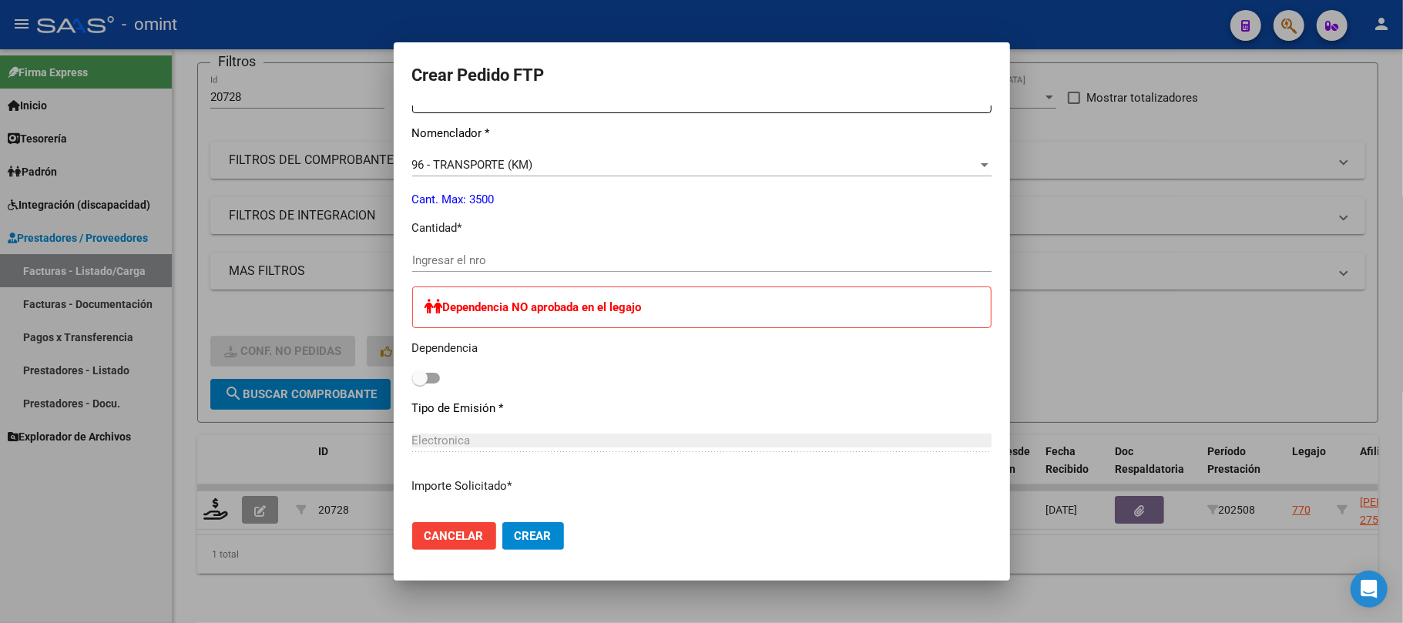
click at [475, 260] on input "Ingresar el nro" at bounding box center [701, 260] width 579 height 14
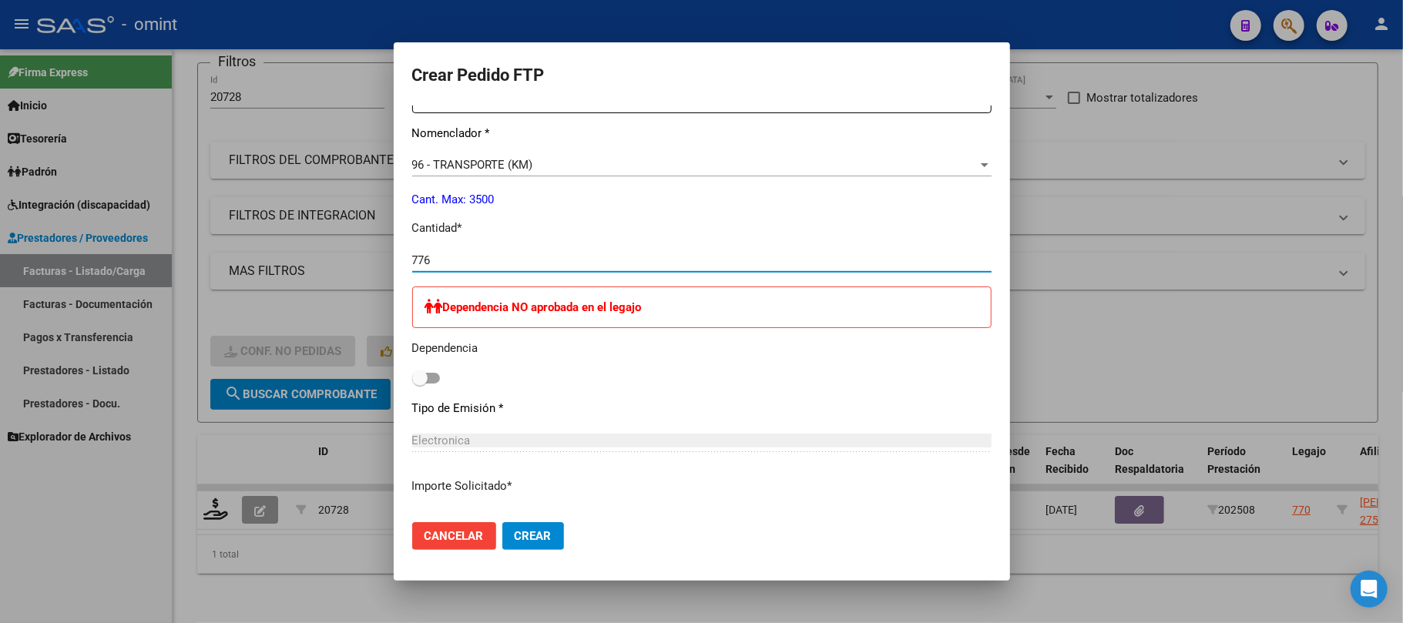
type input "776"
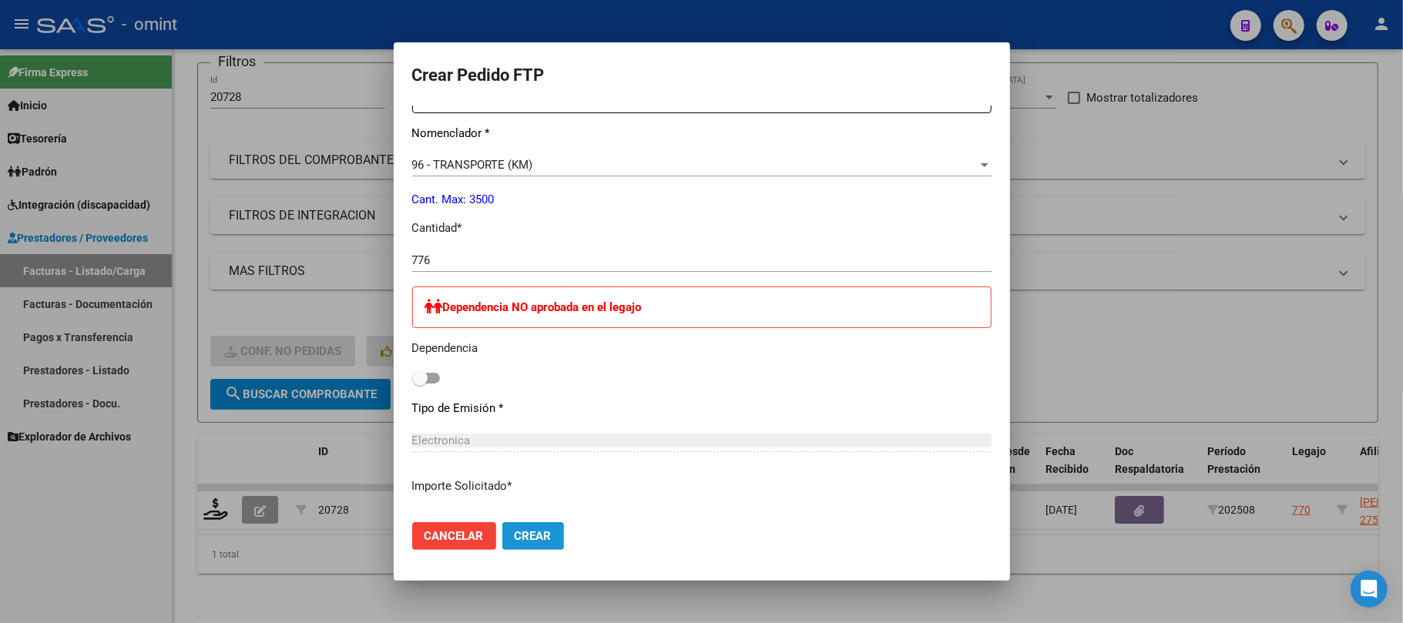
click at [538, 525] on button "Crear" at bounding box center [533, 536] width 62 height 28
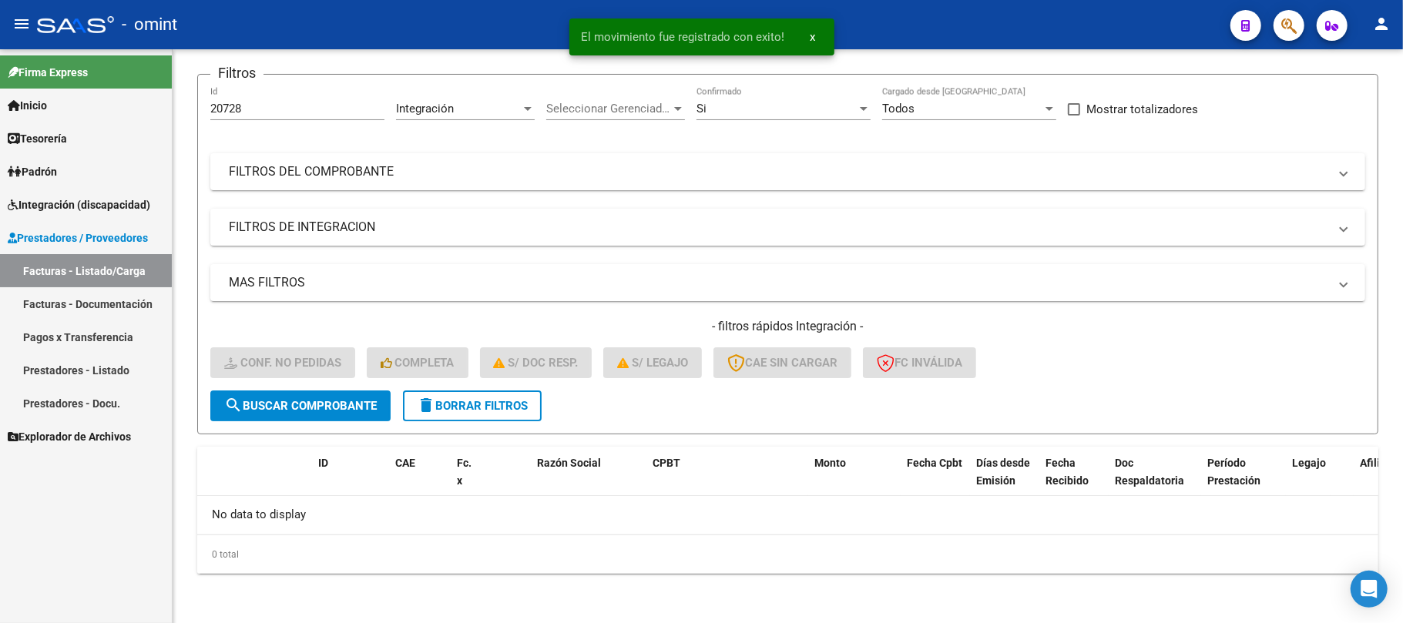
scroll to position [106, 0]
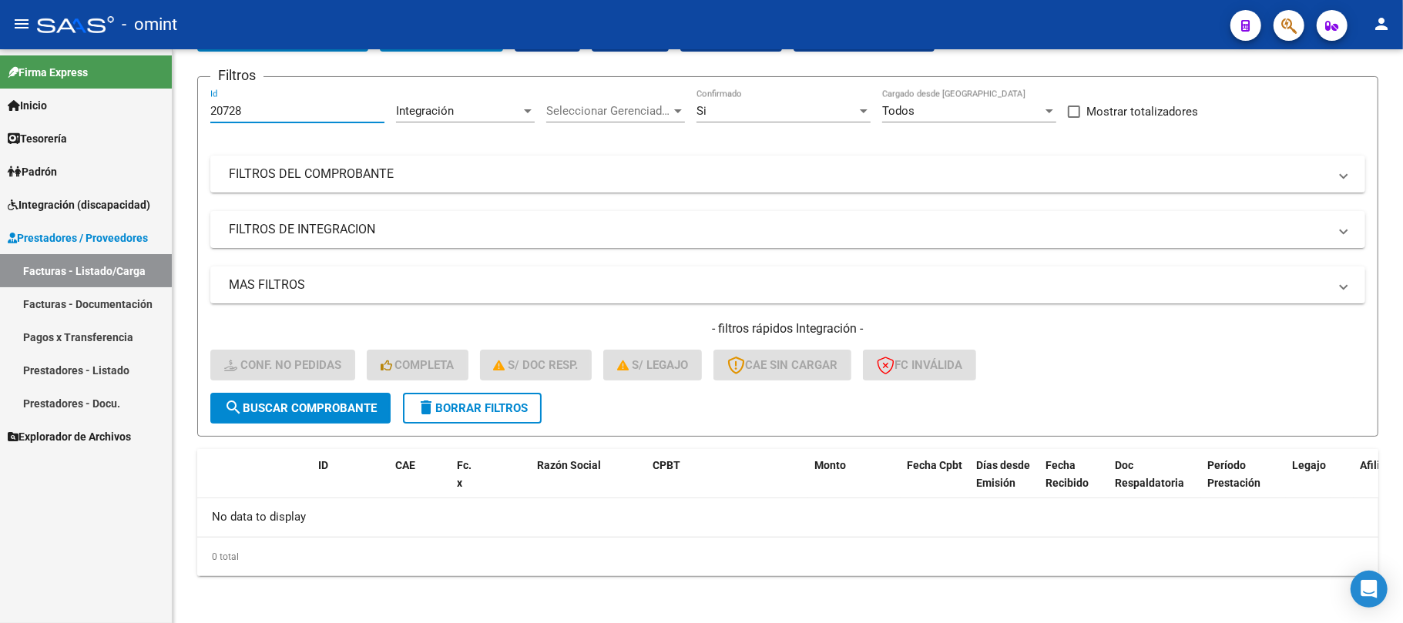
drag, startPoint x: 262, startPoint y: 112, endPoint x: 153, endPoint y: 112, distance: 109.4
click at [152, 112] on mat-sidenav-container "Firma Express Inicio Instructivos Contacto OS Tesorería Extractos Procesados (c…" at bounding box center [701, 336] width 1403 height 574
paste input "6"
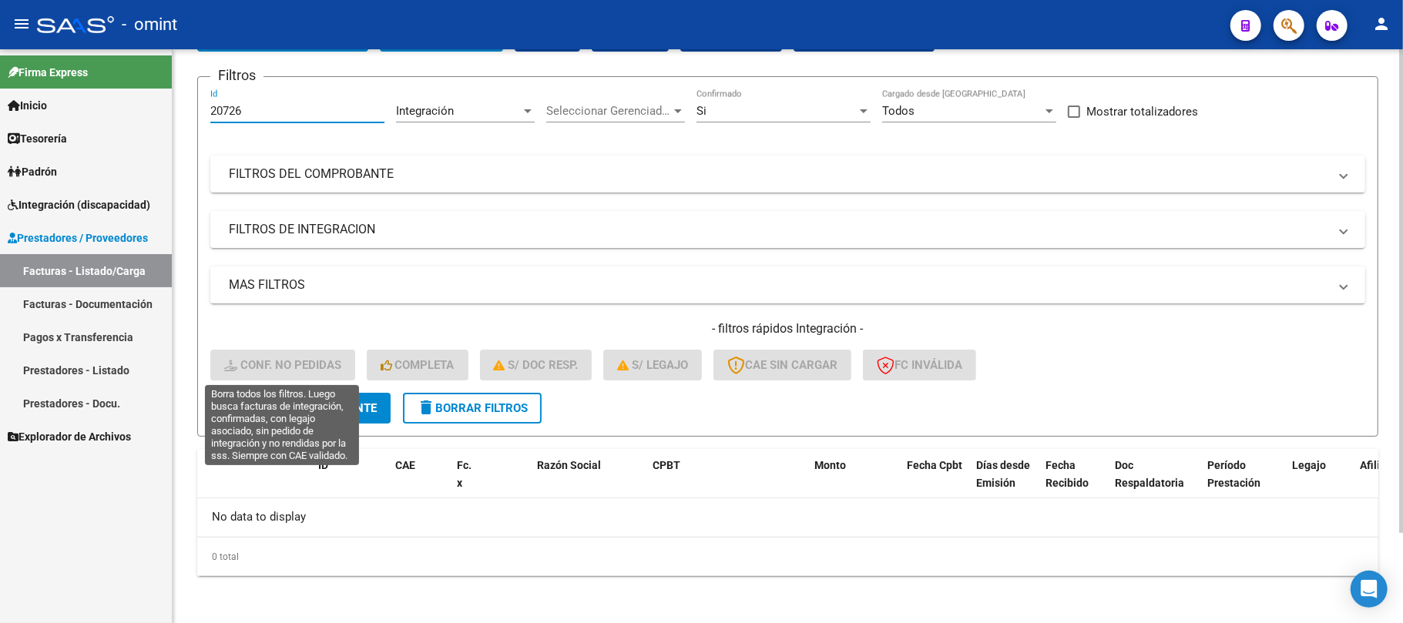
type input "20726"
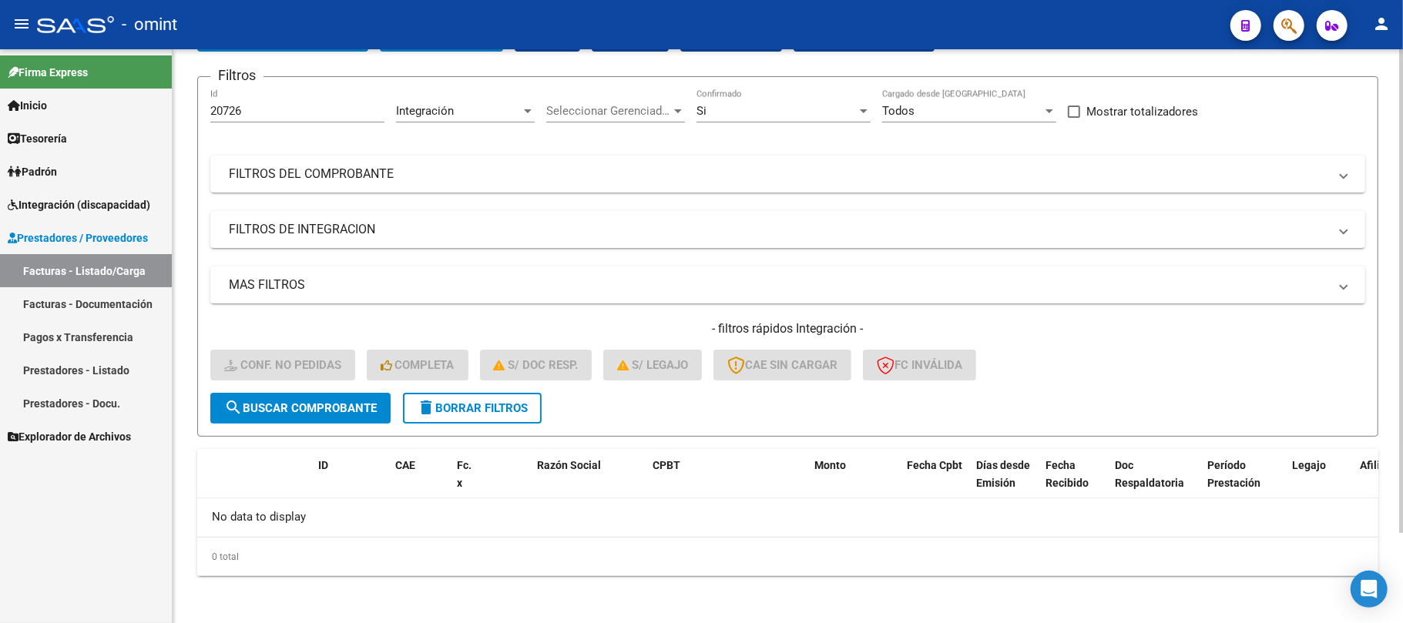
click at [328, 393] on form "Filtros 20726 Id Integración Area Seleccionar Gerenciador Seleccionar Gerenciad…" at bounding box center [787, 256] width 1181 height 361
click at [328, 401] on span "search Buscar Comprobante" at bounding box center [300, 408] width 153 height 14
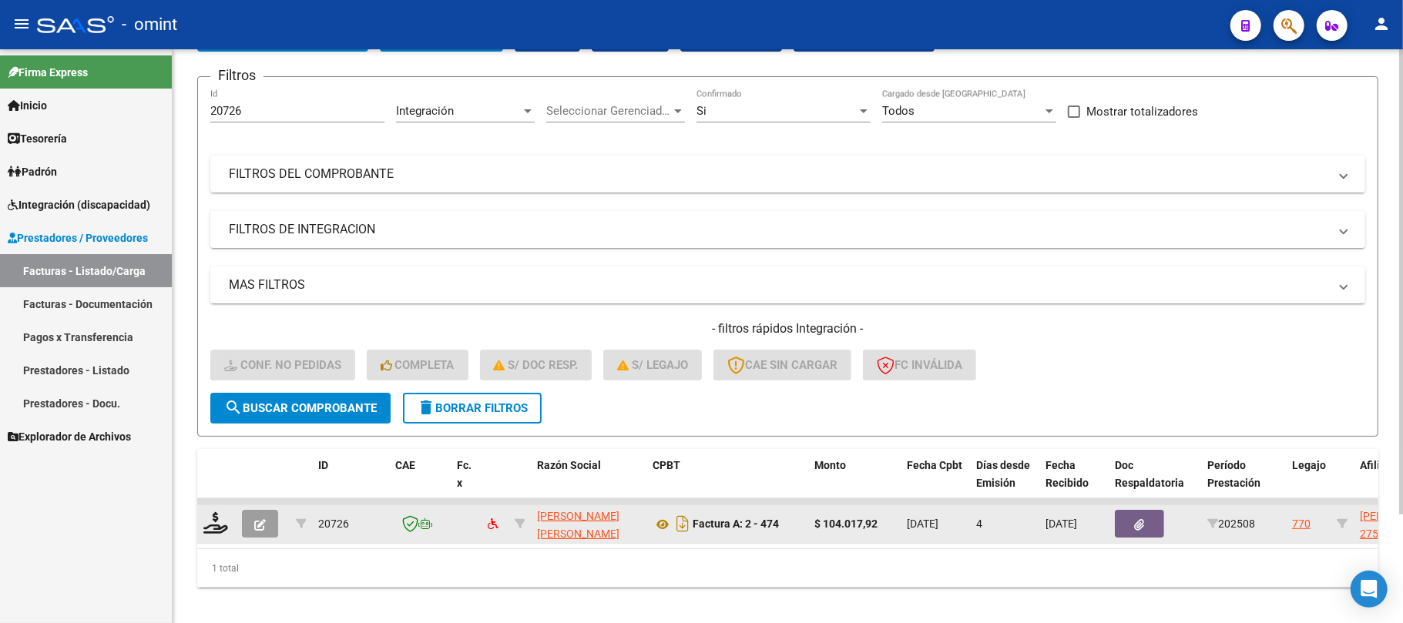
click at [216, 532] on div at bounding box center [216, 524] width 26 height 24
click at [210, 527] on icon at bounding box center [215, 523] width 25 height 22
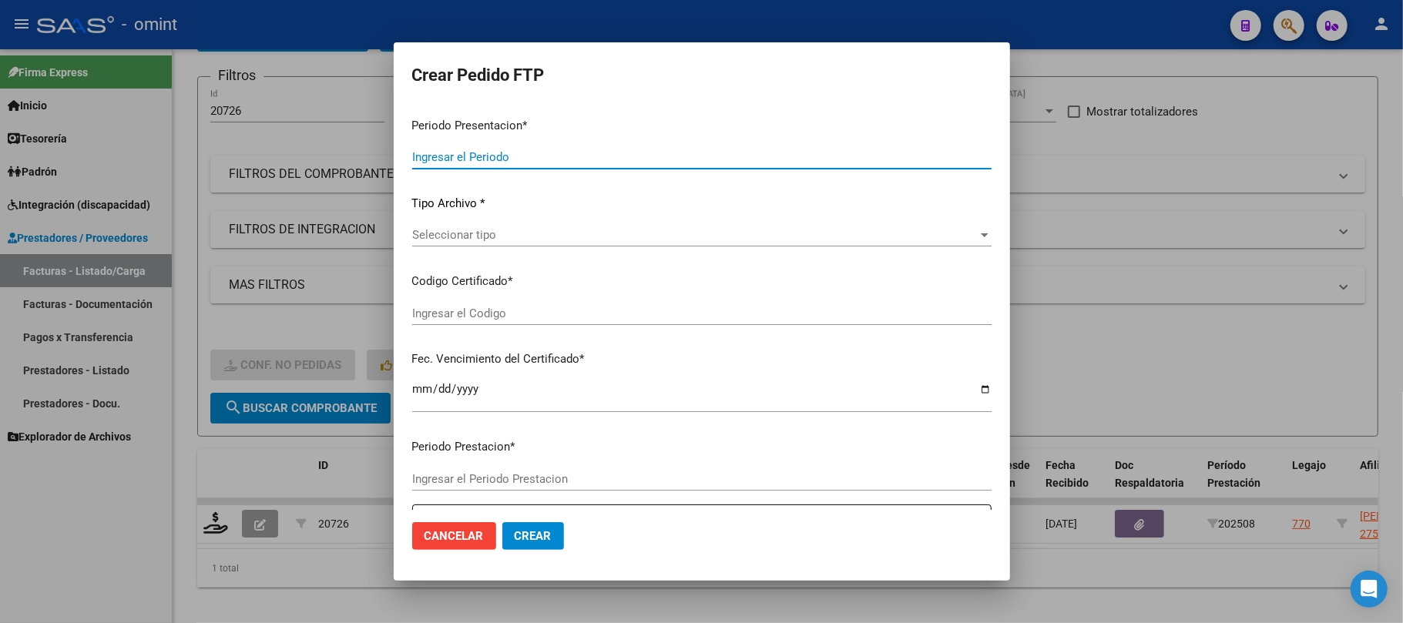
type input "202508"
type input "$ 104.017,92"
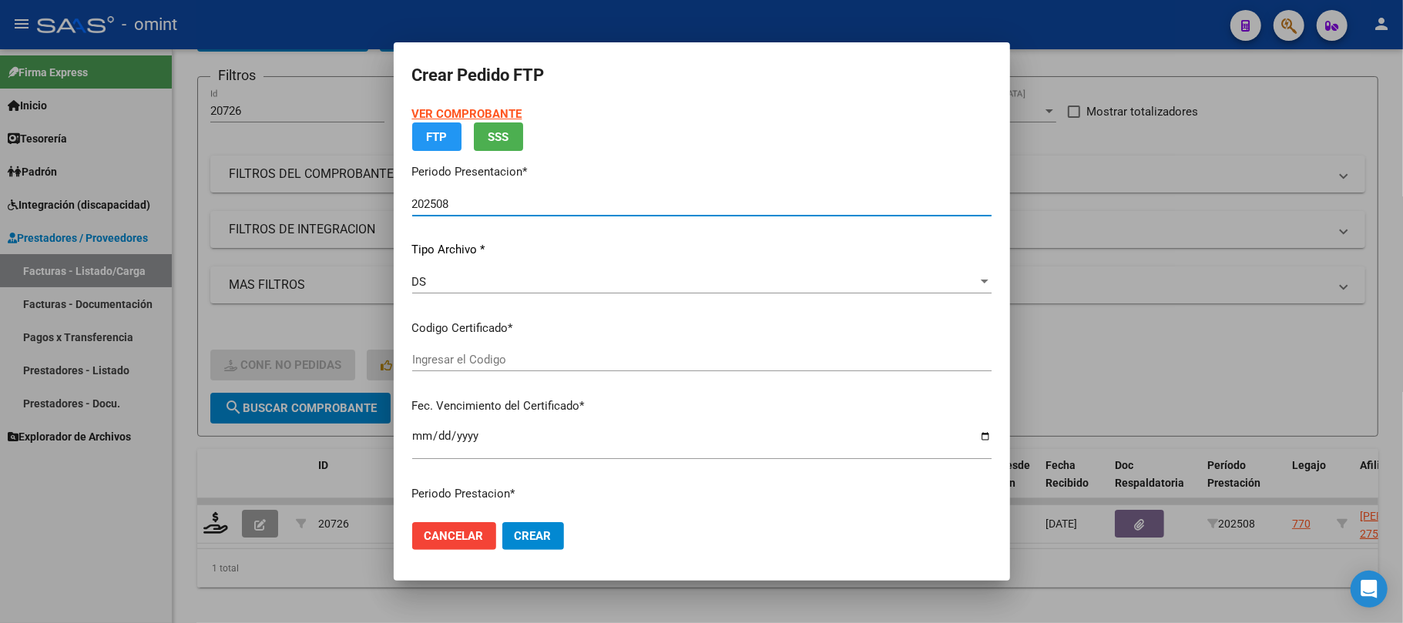
type input "5712761970"
type input "2030-03-27"
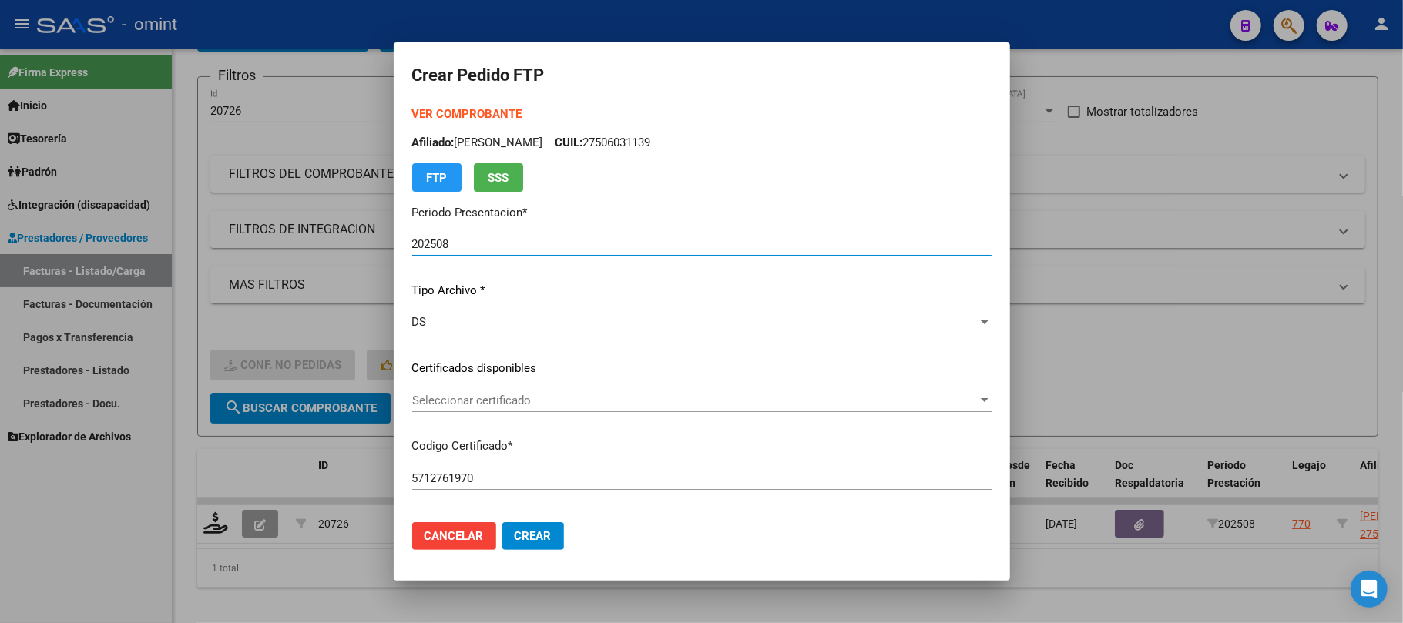
click at [464, 389] on div "Seleccionar certificado Seleccionar certificado" at bounding box center [701, 400] width 579 height 23
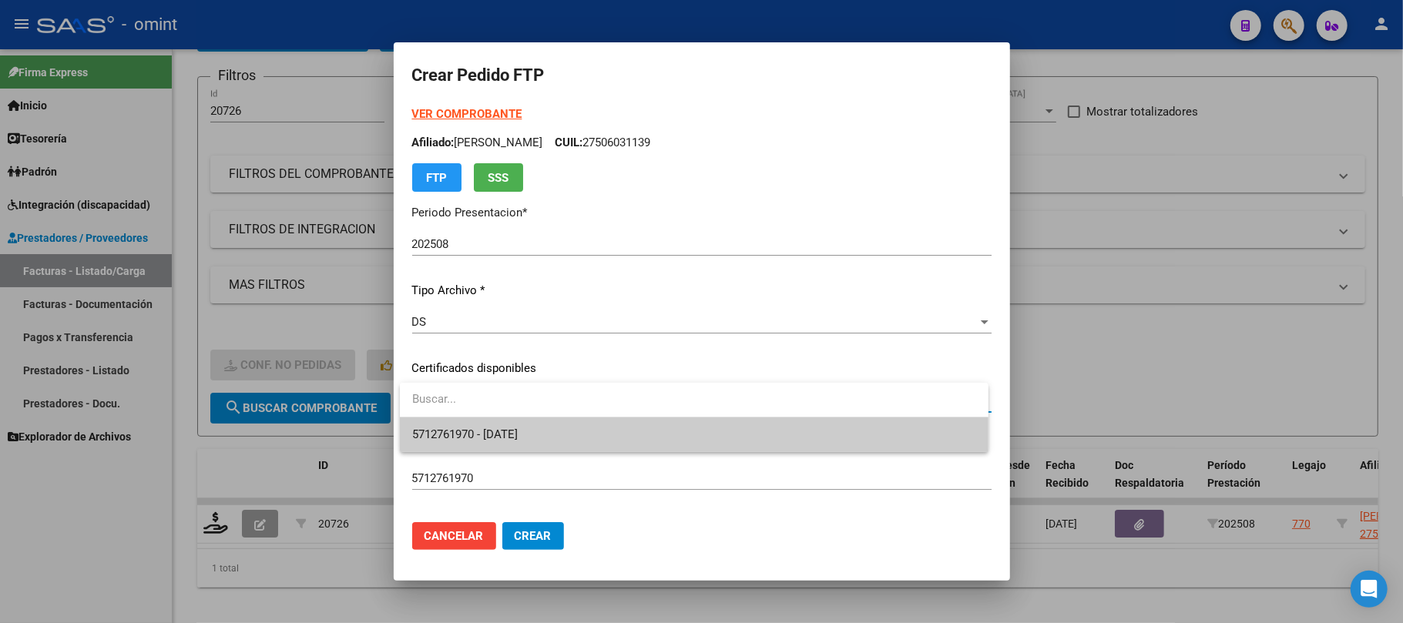
click at [482, 435] on span "5712761970 - 2030-03-27" at bounding box center [465, 435] width 106 height 14
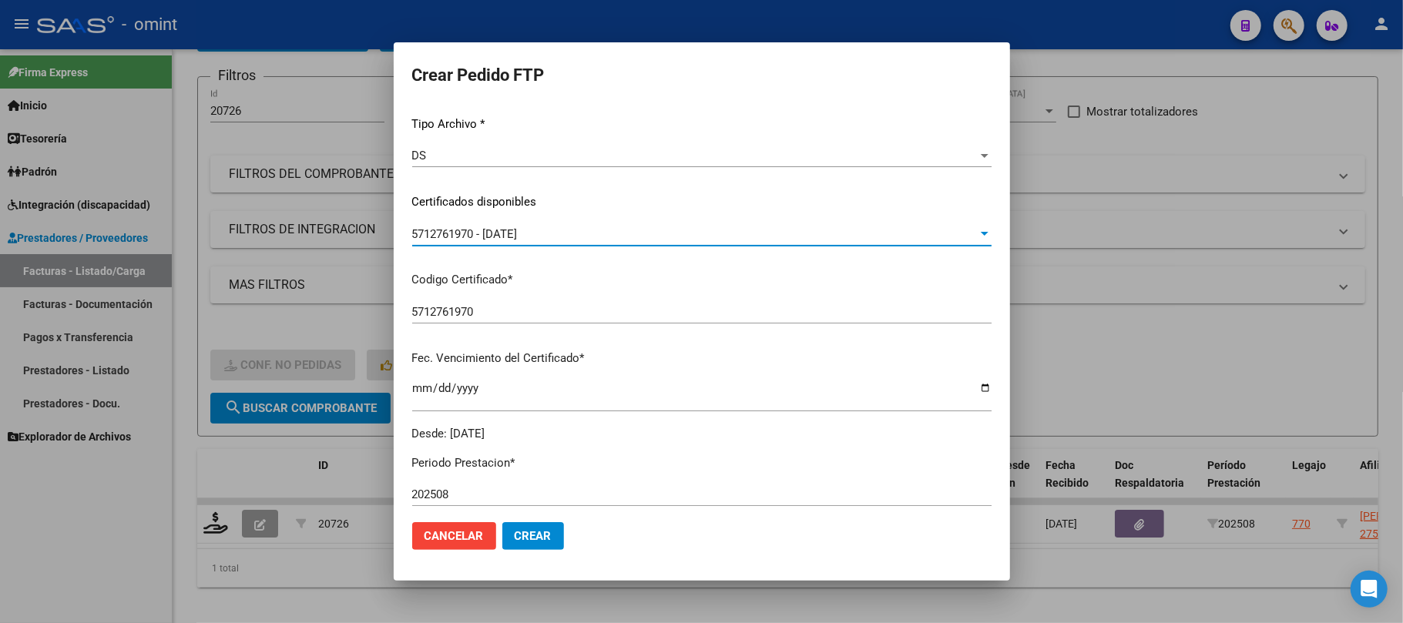
scroll to position [308, 0]
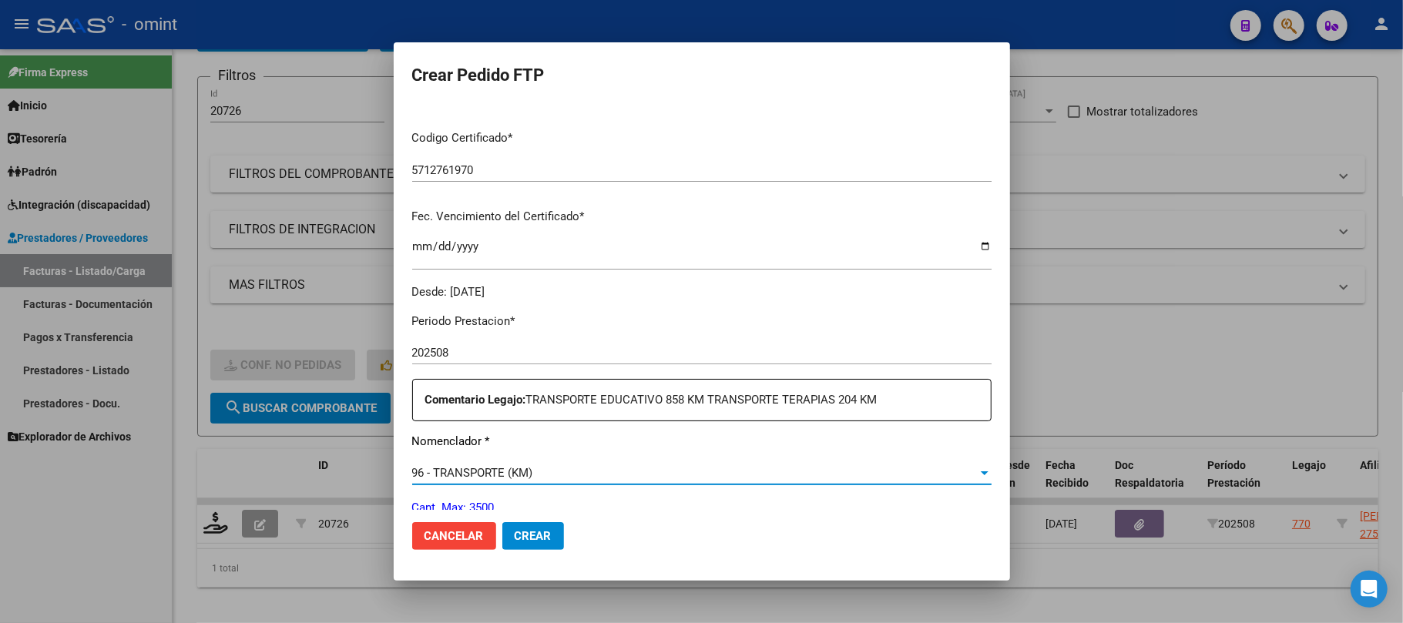
click at [509, 479] on span "96 - TRANSPORTE (KM)" at bounding box center [472, 473] width 121 height 14
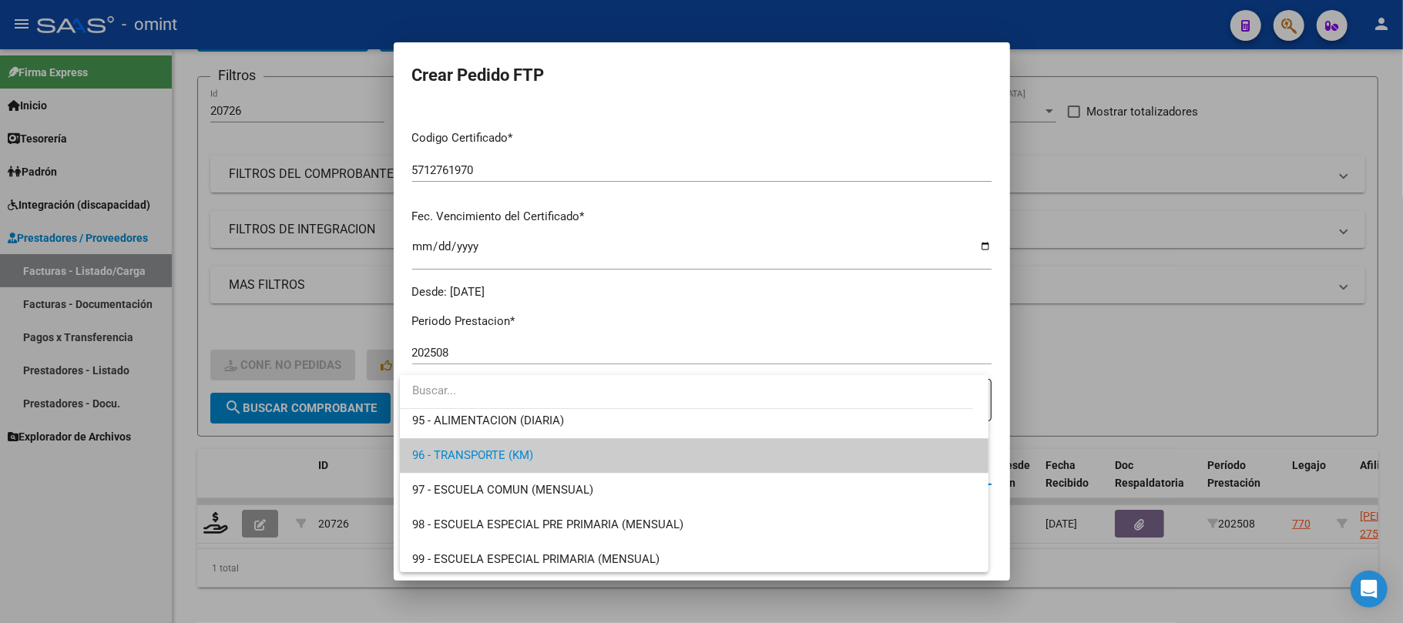
scroll to position [3270, 0]
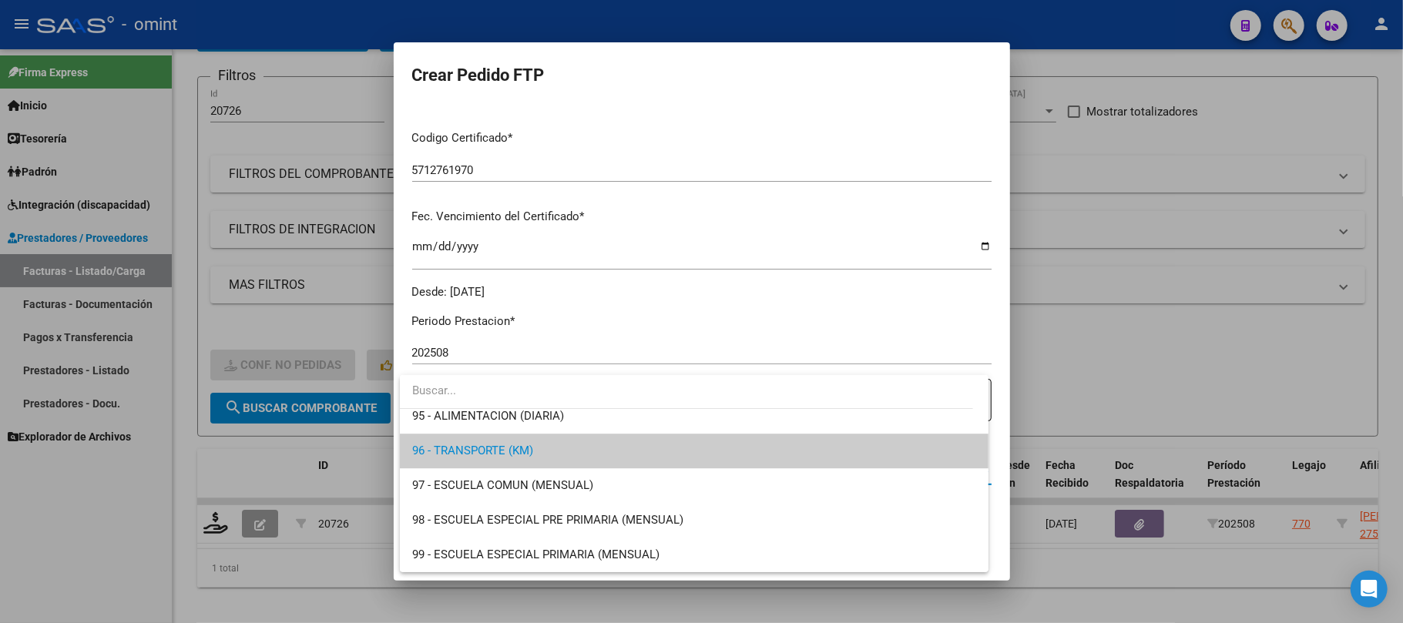
click at [1099, 361] on div at bounding box center [701, 311] width 1403 height 623
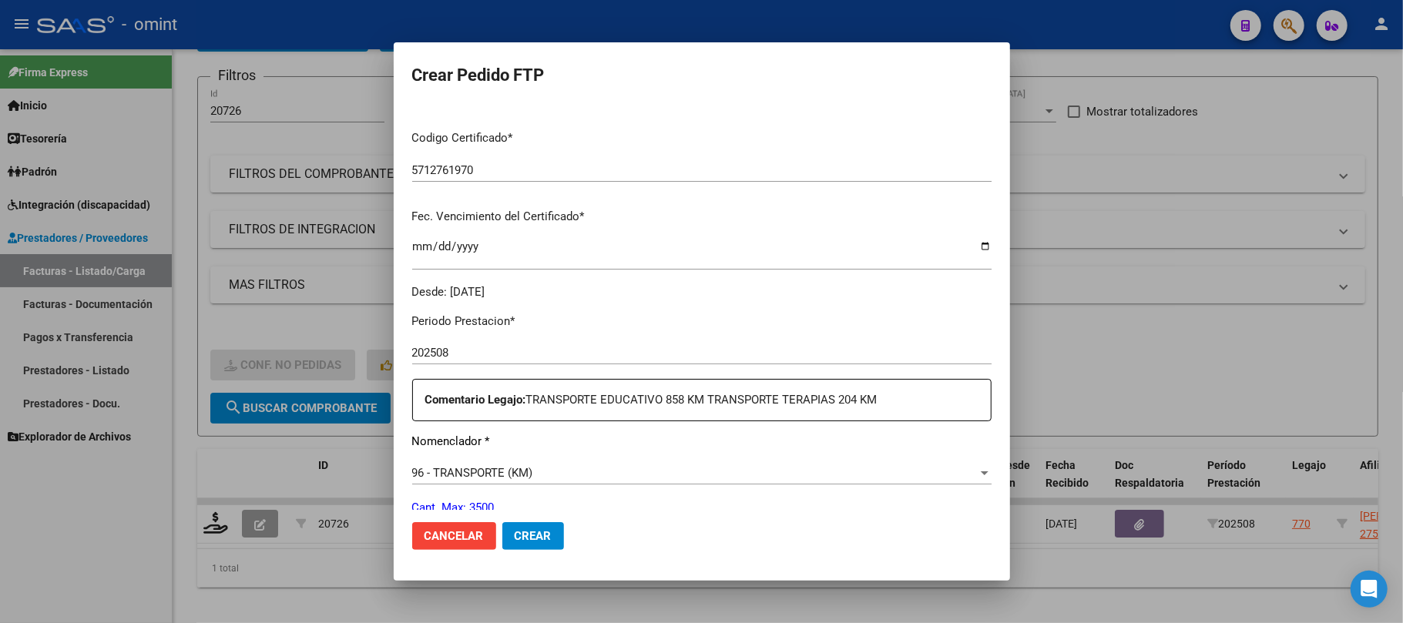
click at [490, 510] on p "Cant. Max: 3500" at bounding box center [701, 508] width 579 height 18
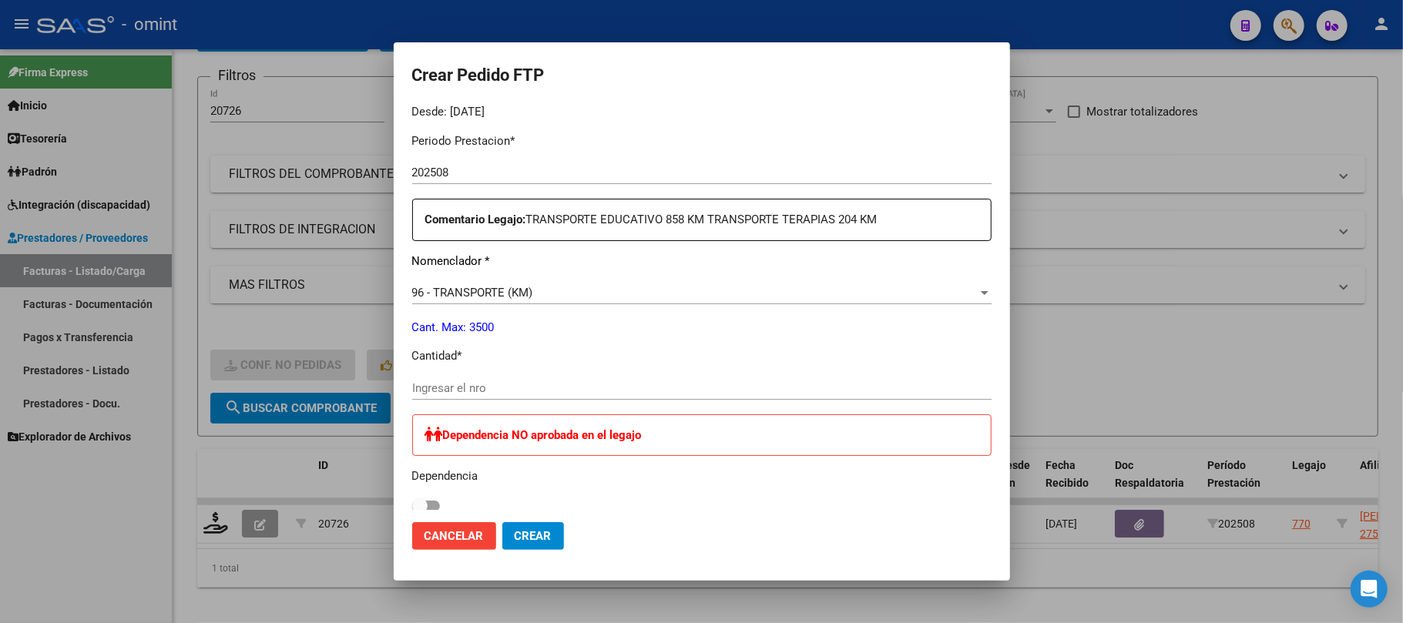
scroll to position [616, 0]
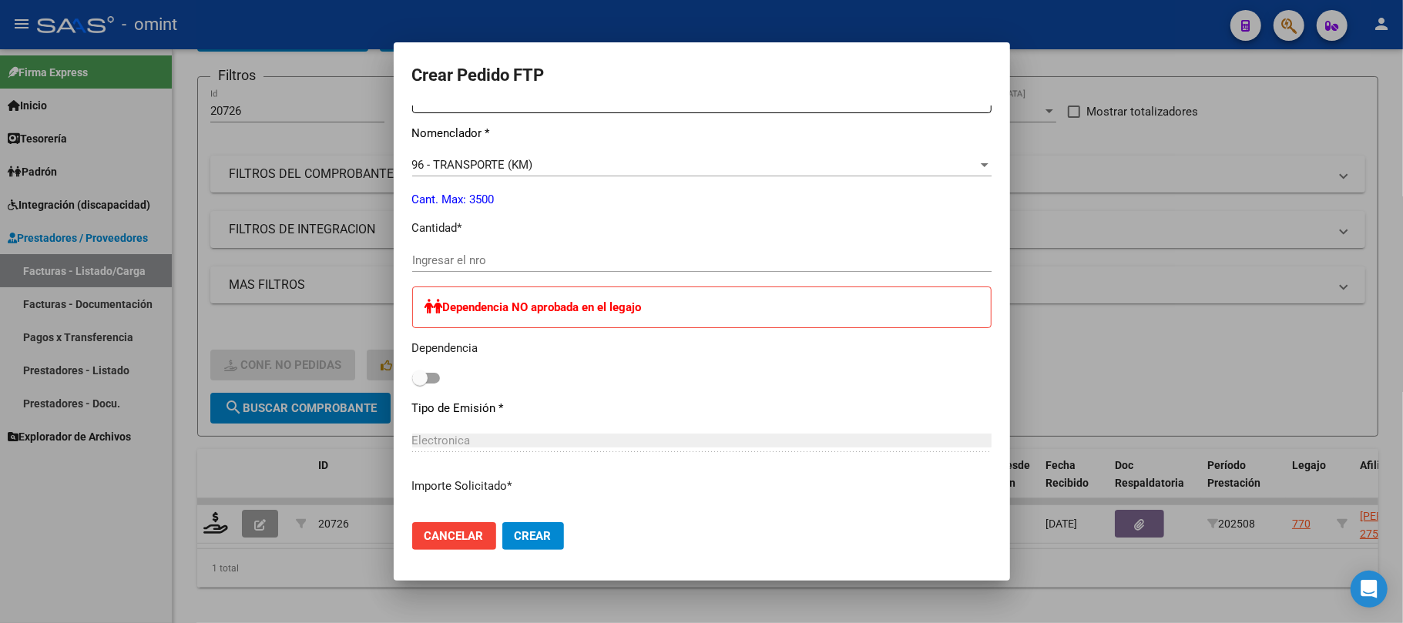
click at [465, 254] on input "Ingresar el nro" at bounding box center [701, 260] width 579 height 14
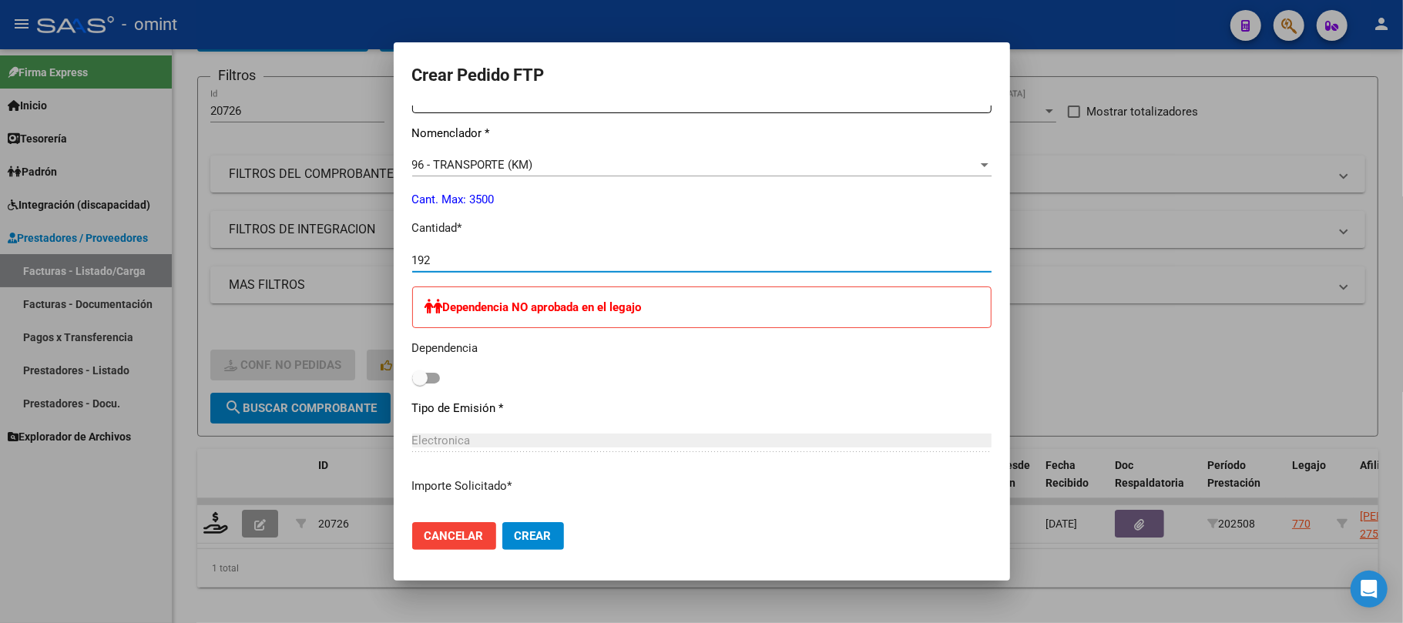
type input "192"
click at [543, 546] on button "Crear" at bounding box center [533, 536] width 62 height 28
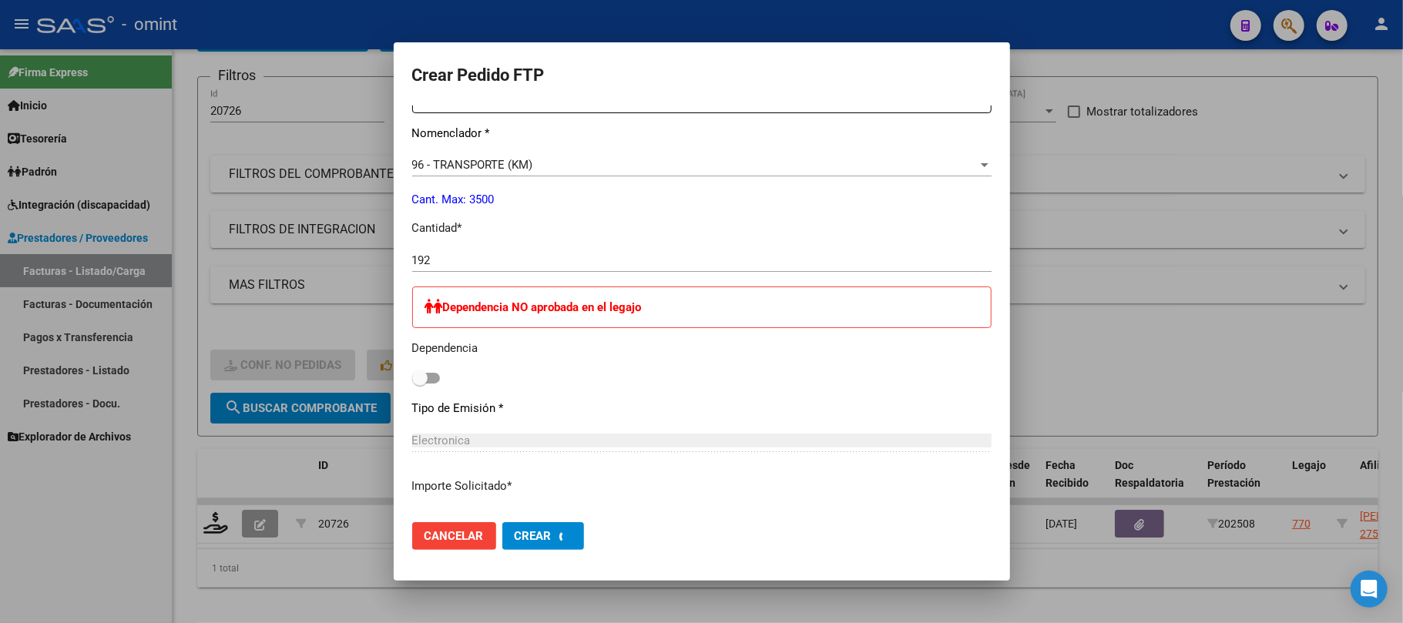
scroll to position [0, 0]
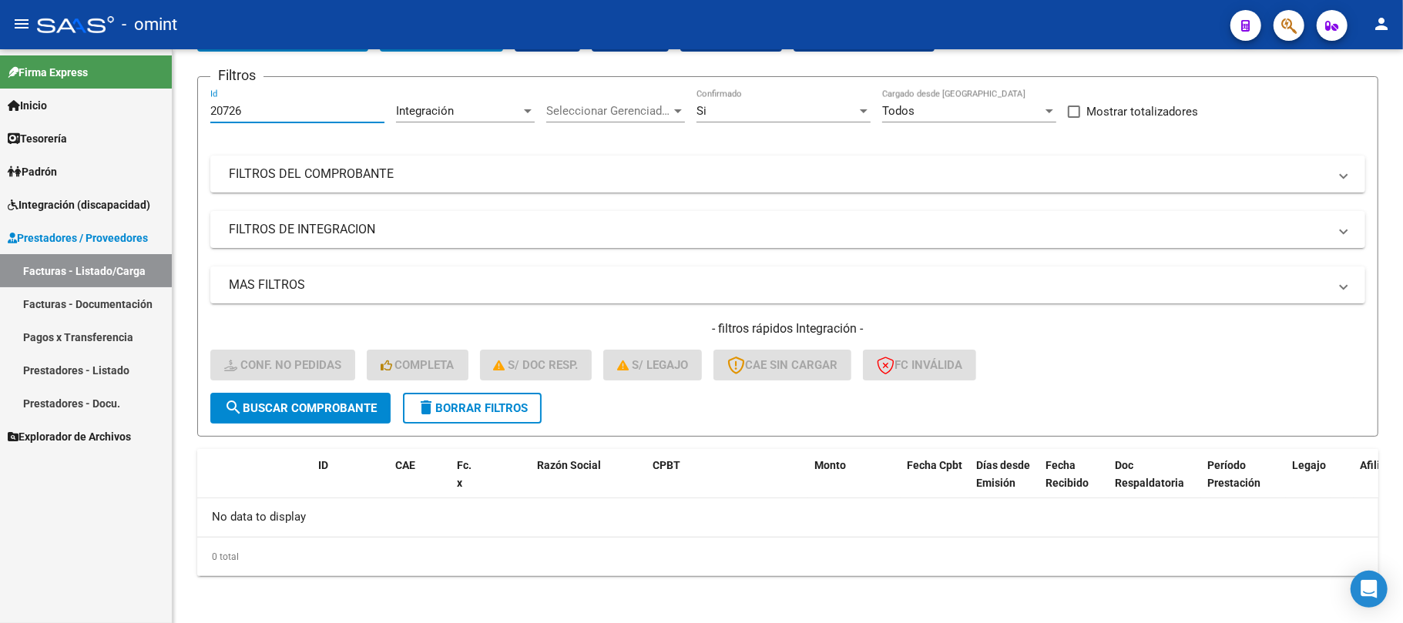
drag, startPoint x: 256, startPoint y: 111, endPoint x: 161, endPoint y: 111, distance: 94.8
click at [161, 111] on mat-sidenav-container "Firma Express Inicio Instructivos Contacto OS Tesorería Extractos Procesados (c…" at bounding box center [701, 336] width 1403 height 574
paste input "19201"
type input "19201"
click at [280, 441] on div "Video tutorial PRESTADORES -> Listado de CPBTs Emitidos por Prestadores / Prove…" at bounding box center [787, 272] width 1181 height 609
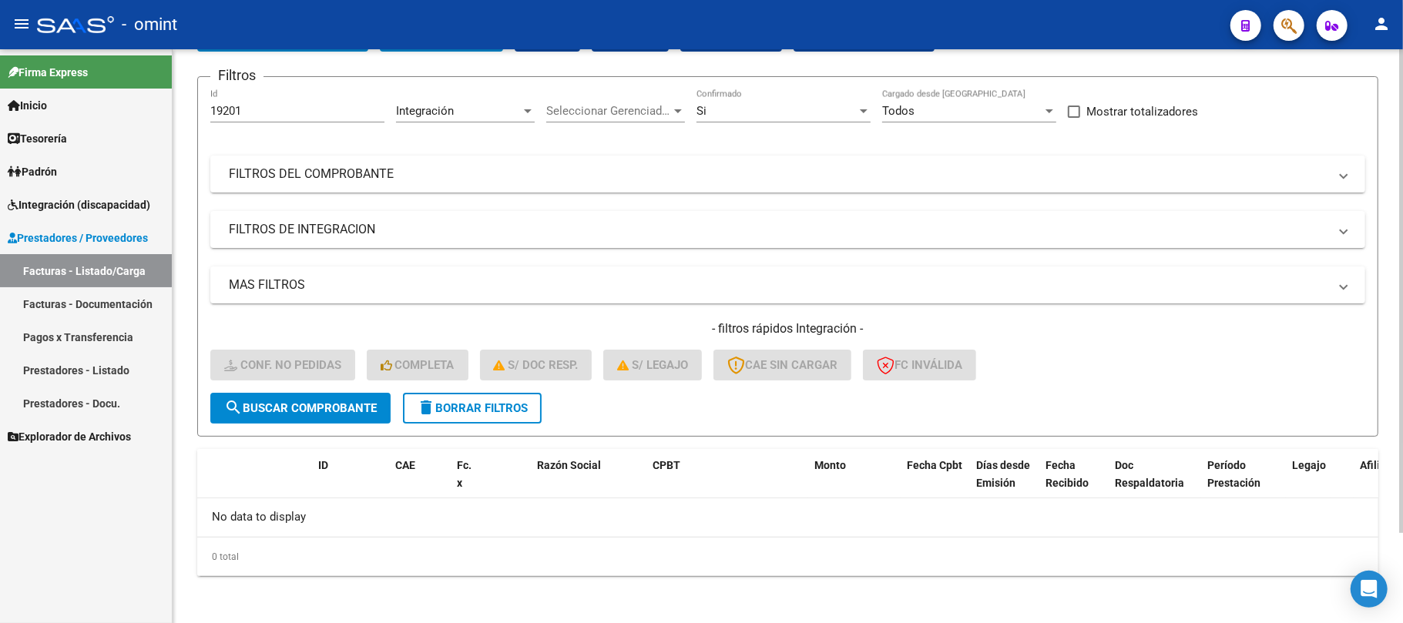
click at [278, 422] on form "Filtros 19201 Id Integración Area Seleccionar Gerenciador Seleccionar Gerenciad…" at bounding box center [787, 256] width 1181 height 361
click at [280, 417] on button "search Buscar Comprobante" at bounding box center [300, 408] width 180 height 31
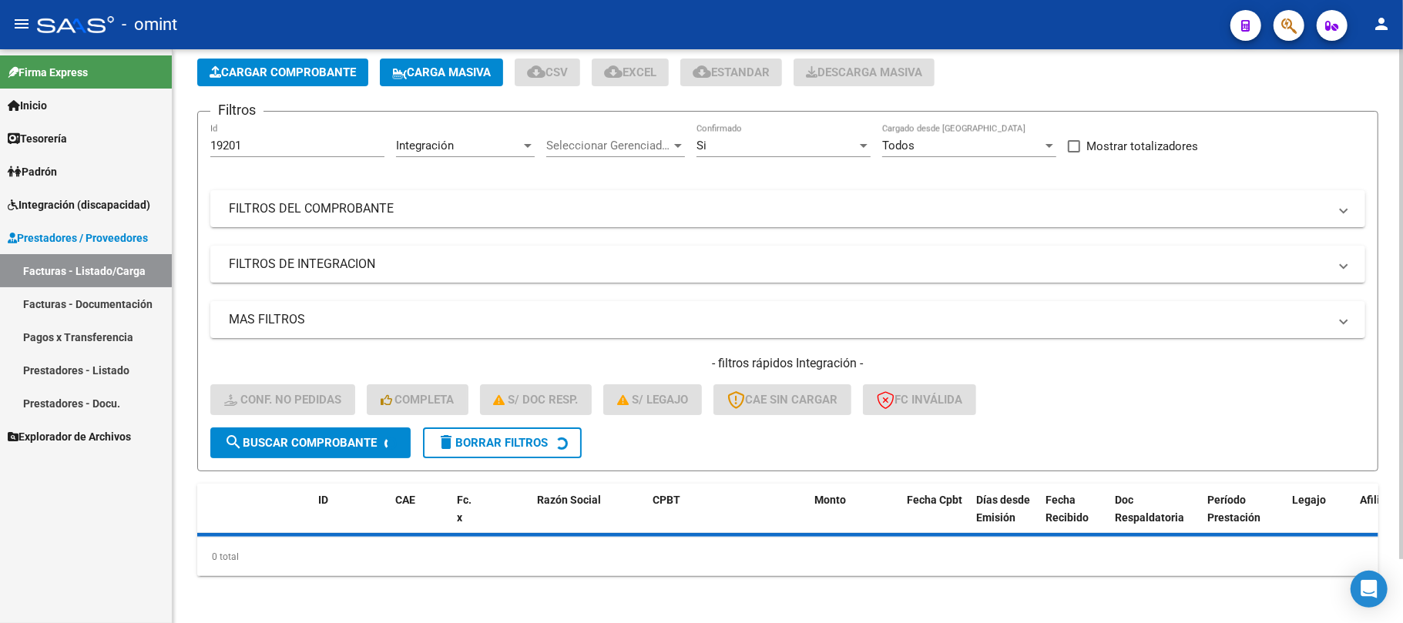
scroll to position [106, 0]
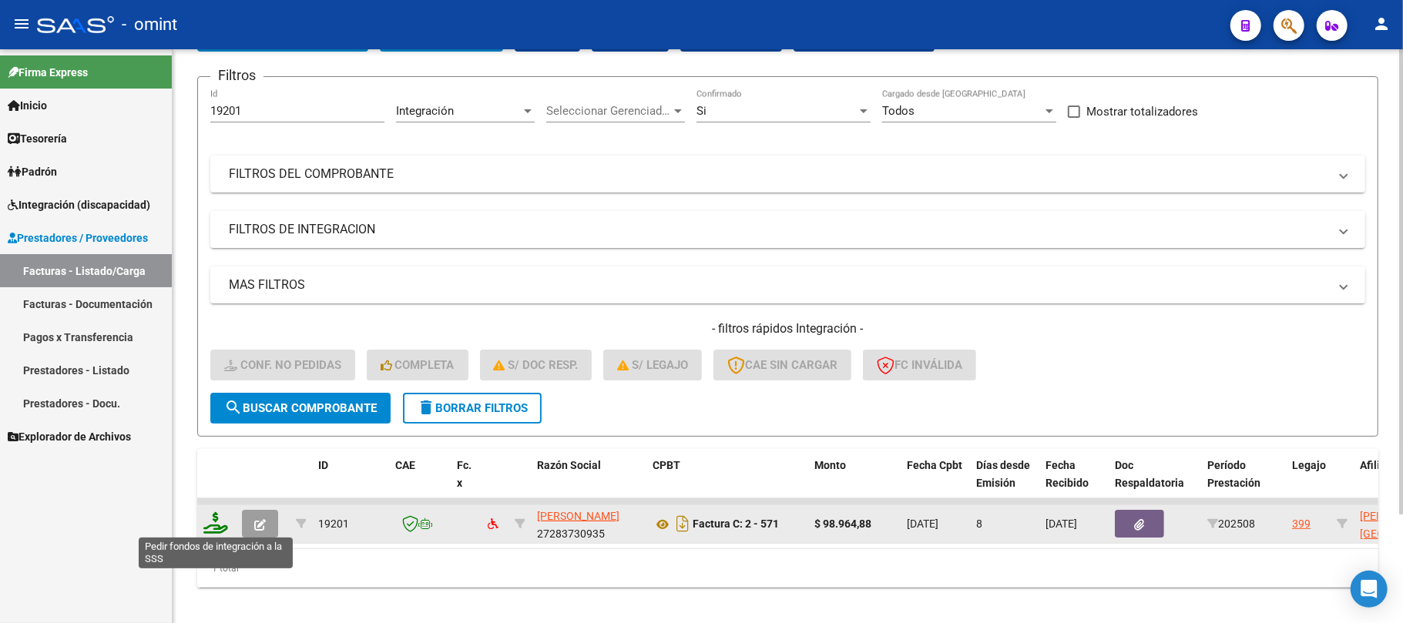
click at [210, 524] on icon at bounding box center [215, 523] width 25 height 22
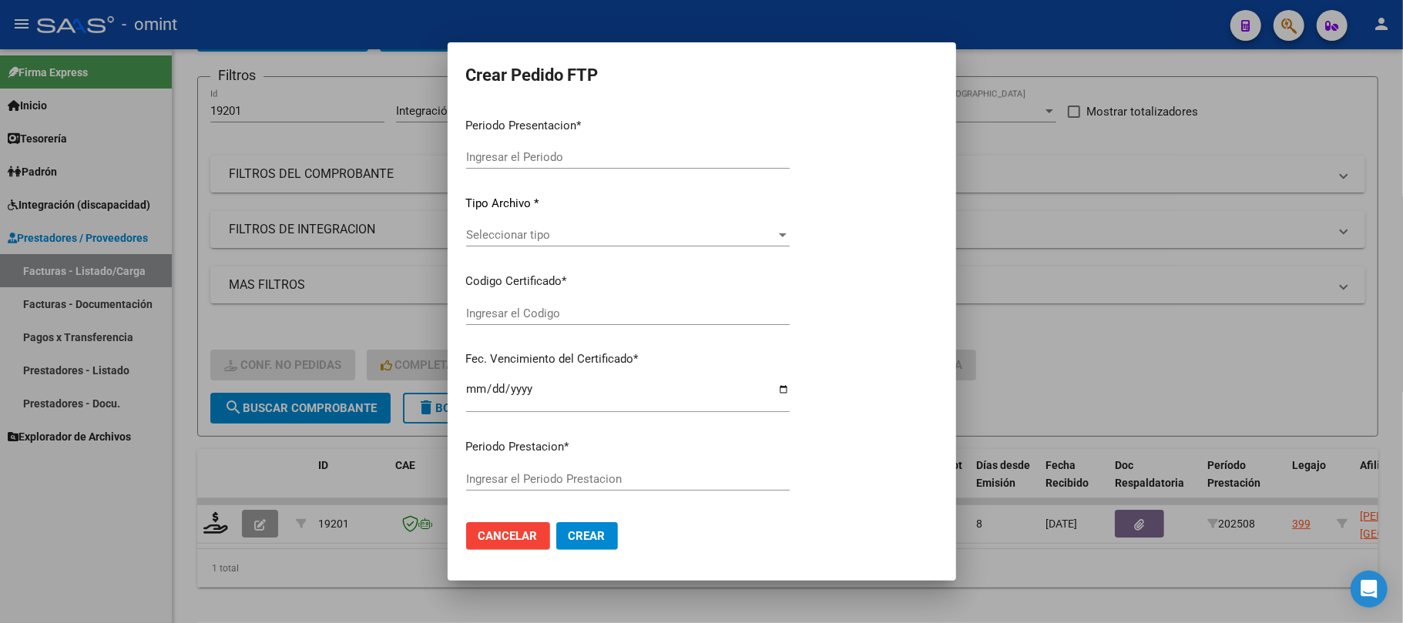
type input "202508"
type input "$ 98.964,88"
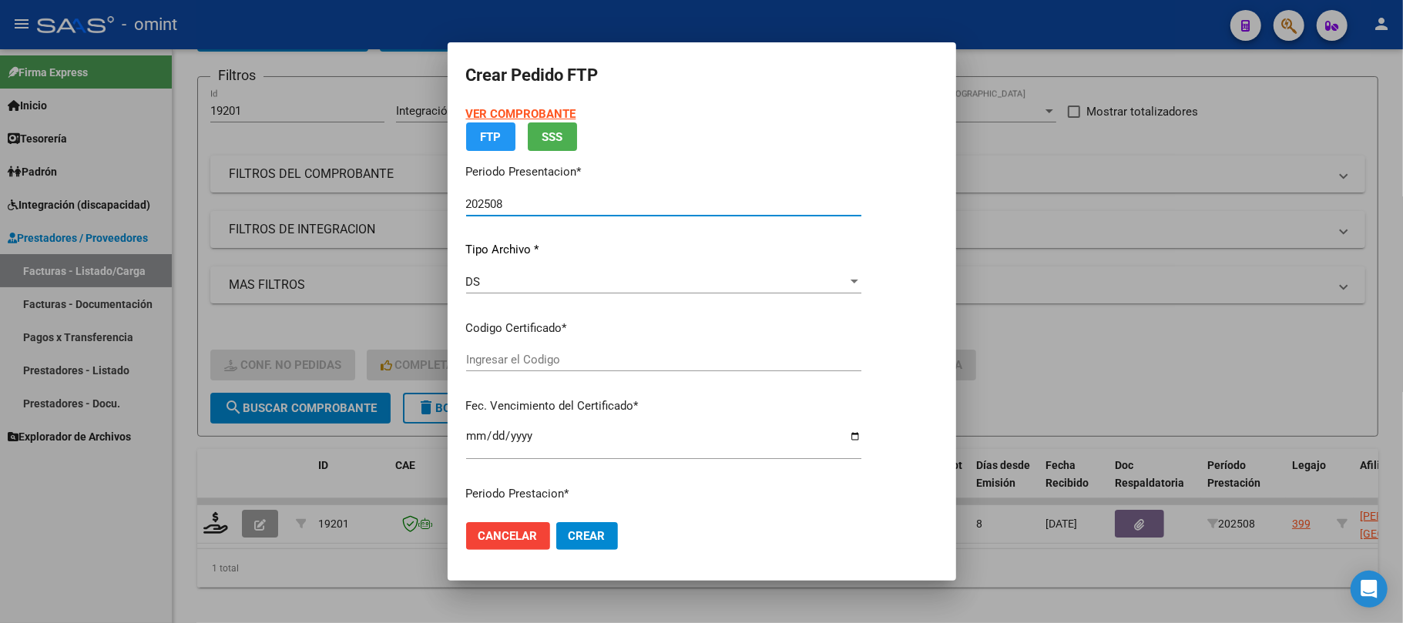
type input "6781502769"
type input "2029-05-31"
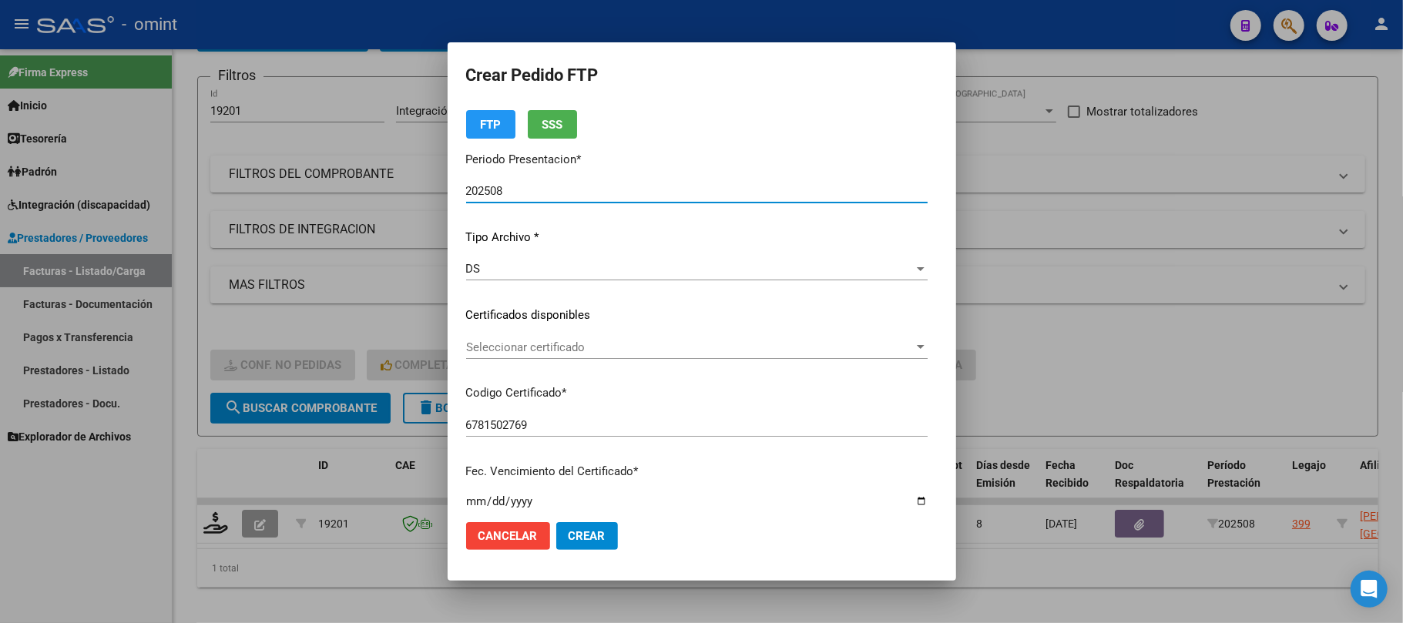
scroll to position [102, 0]
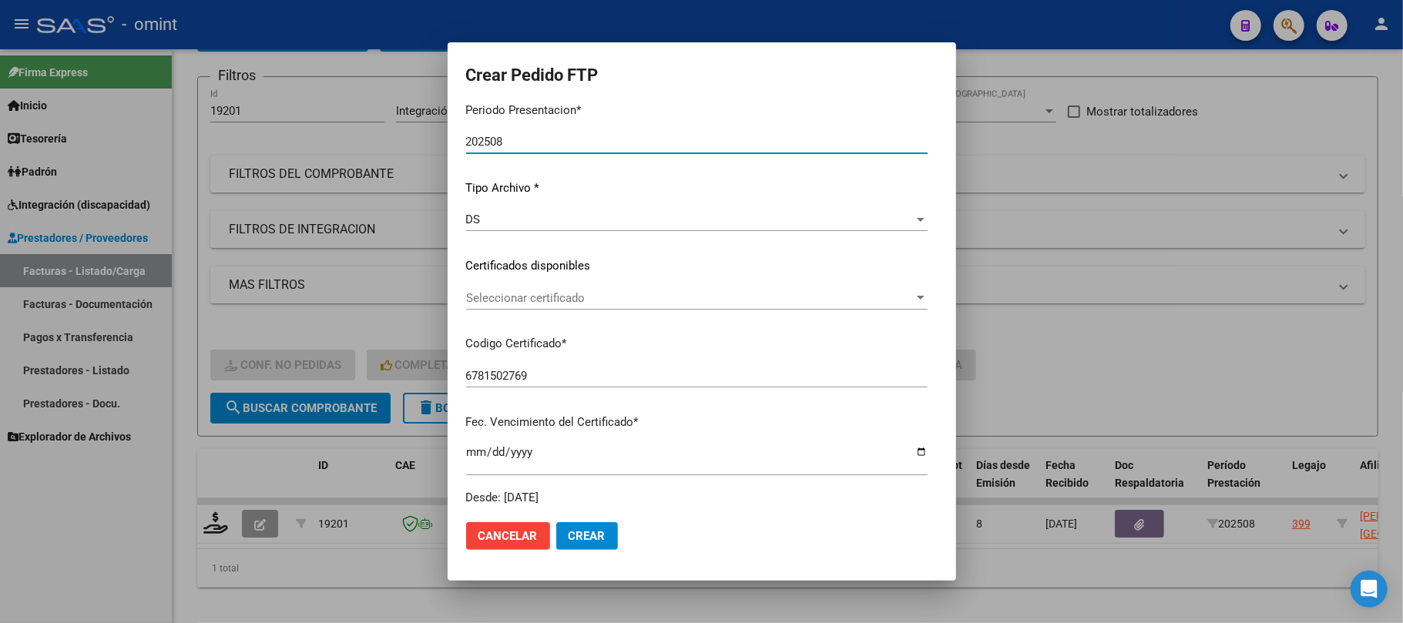
click at [498, 294] on span "Seleccionar certificado" at bounding box center [690, 298] width 448 height 14
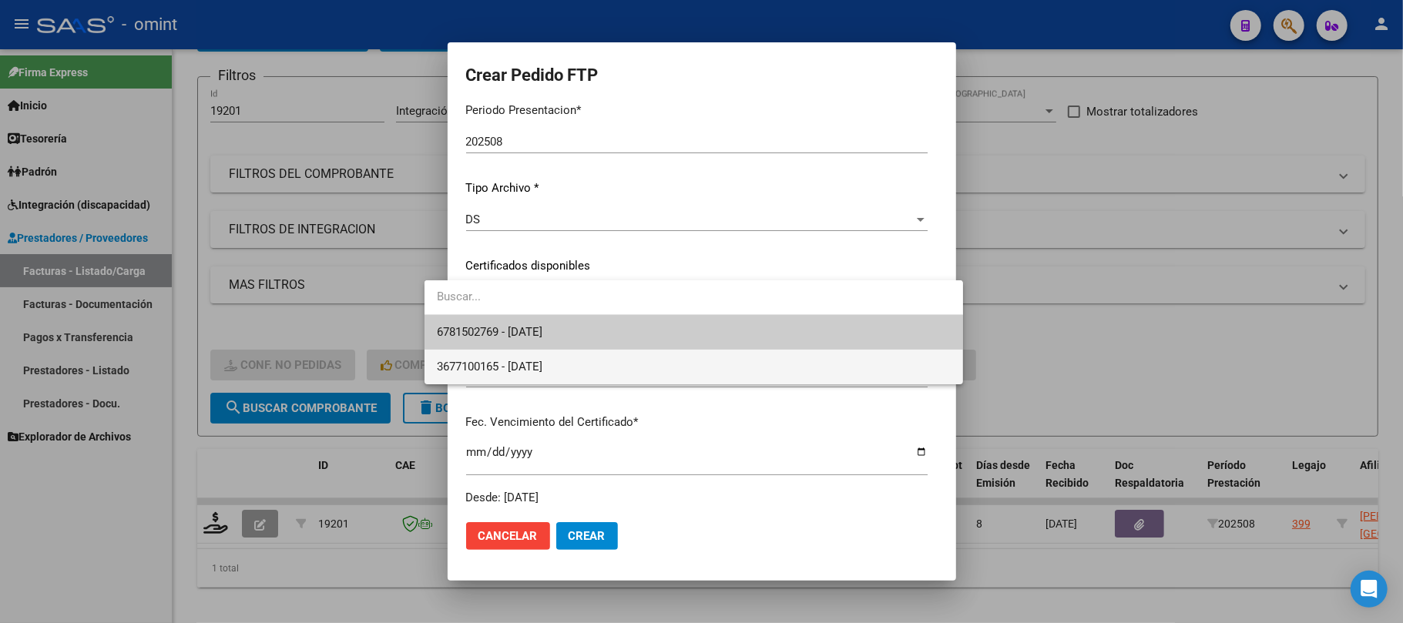
click at [561, 350] on span "3677100165 - 2023-05-04" at bounding box center [694, 367] width 514 height 35
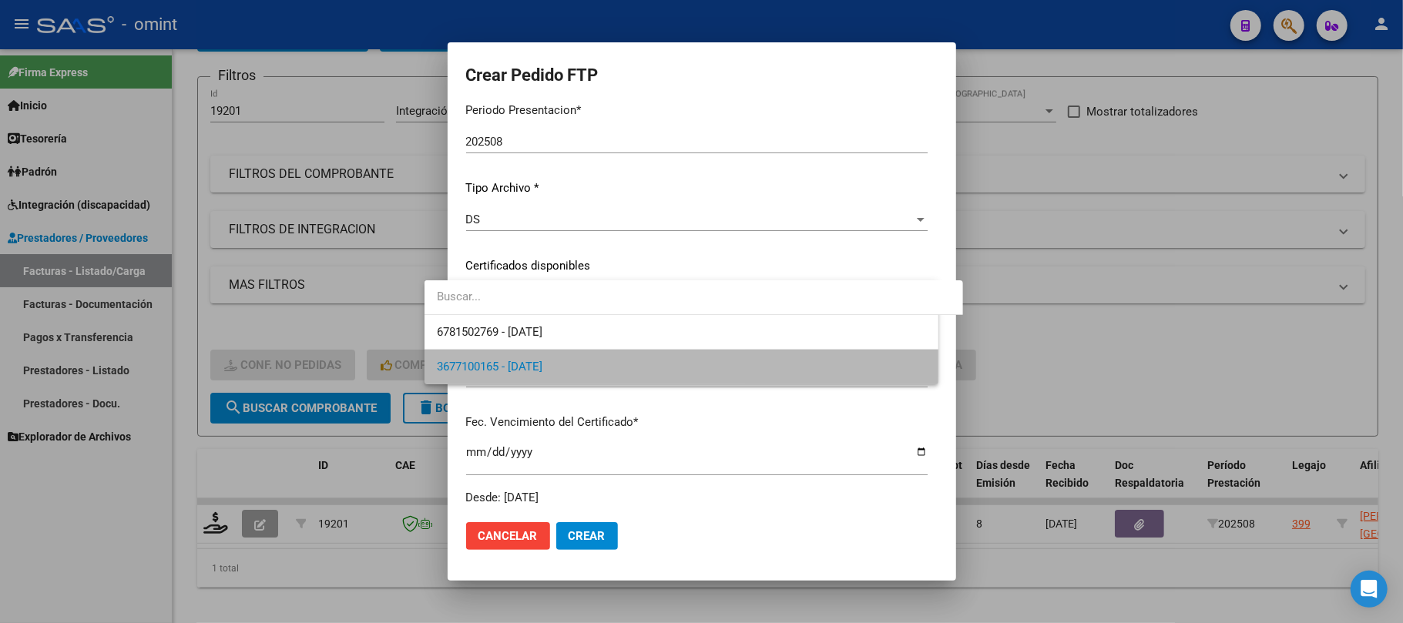
type input "3677100165"
type input "2023-05-04"
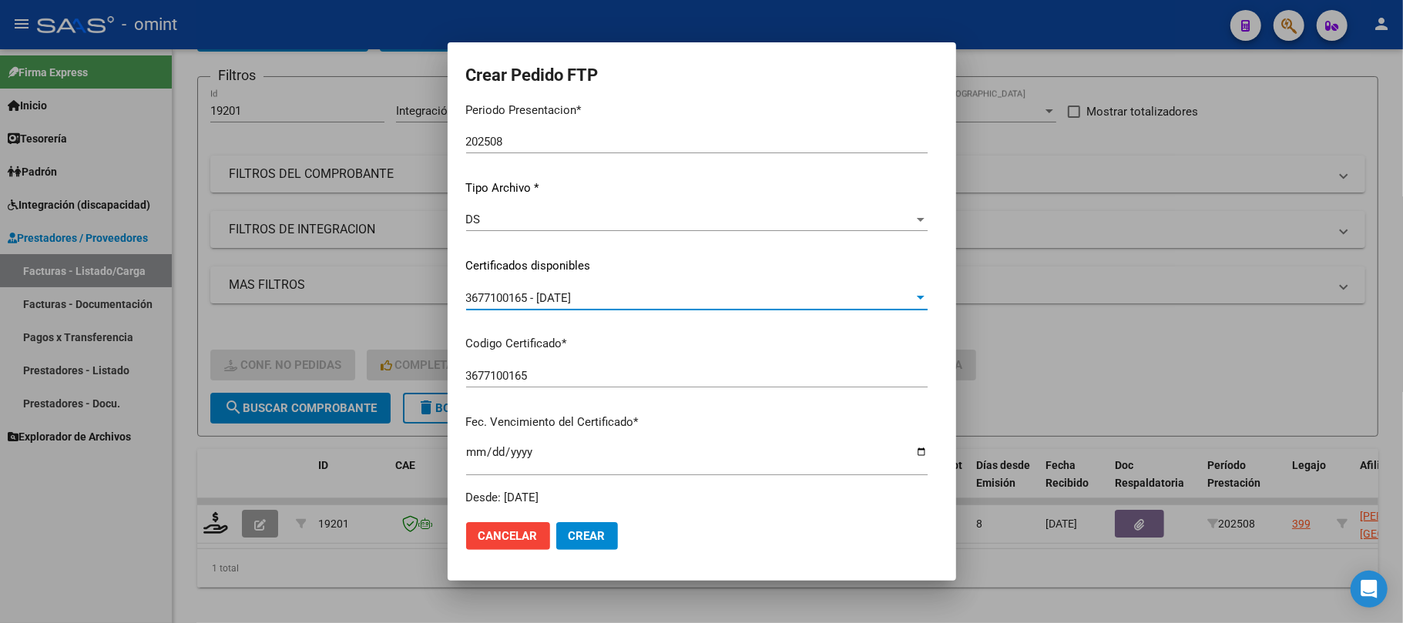
click at [553, 302] on span "3677100165 - 2023-05-04" at bounding box center [519, 298] width 106 height 14
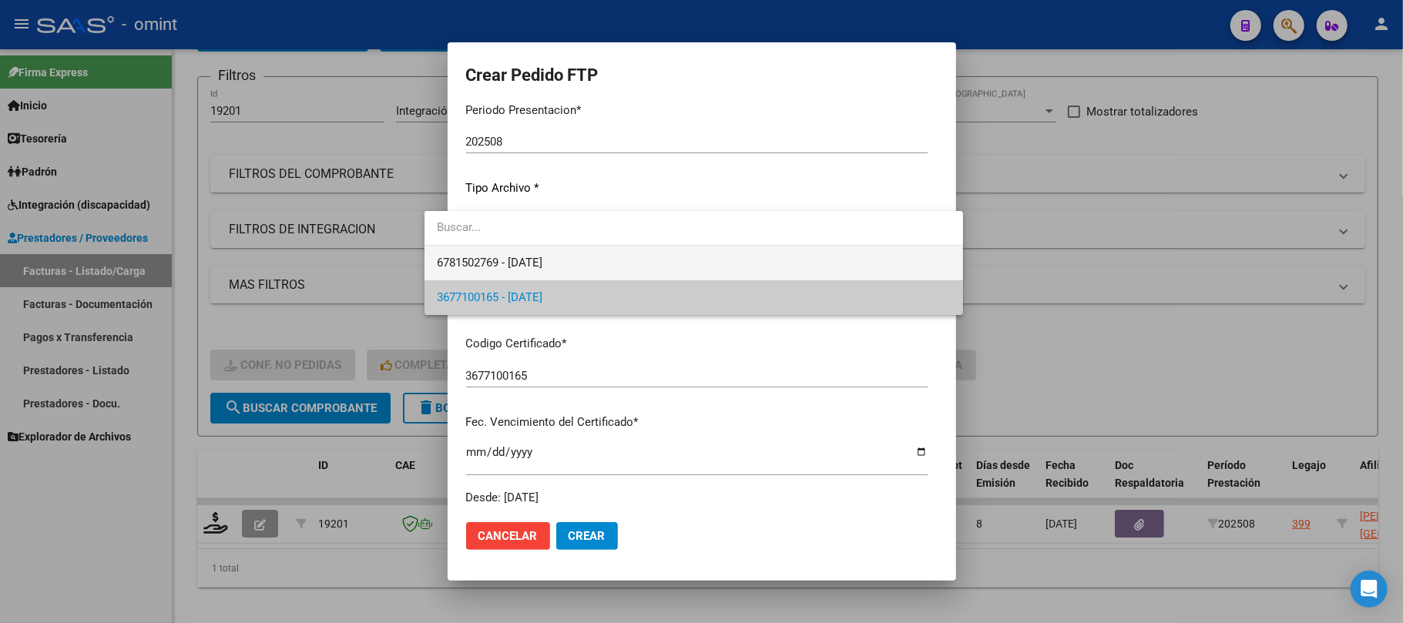
click at [542, 260] on span "6781502769 - 2029-05-31" at bounding box center [490, 263] width 106 height 14
type input "6781502769"
type input "2029-05-31"
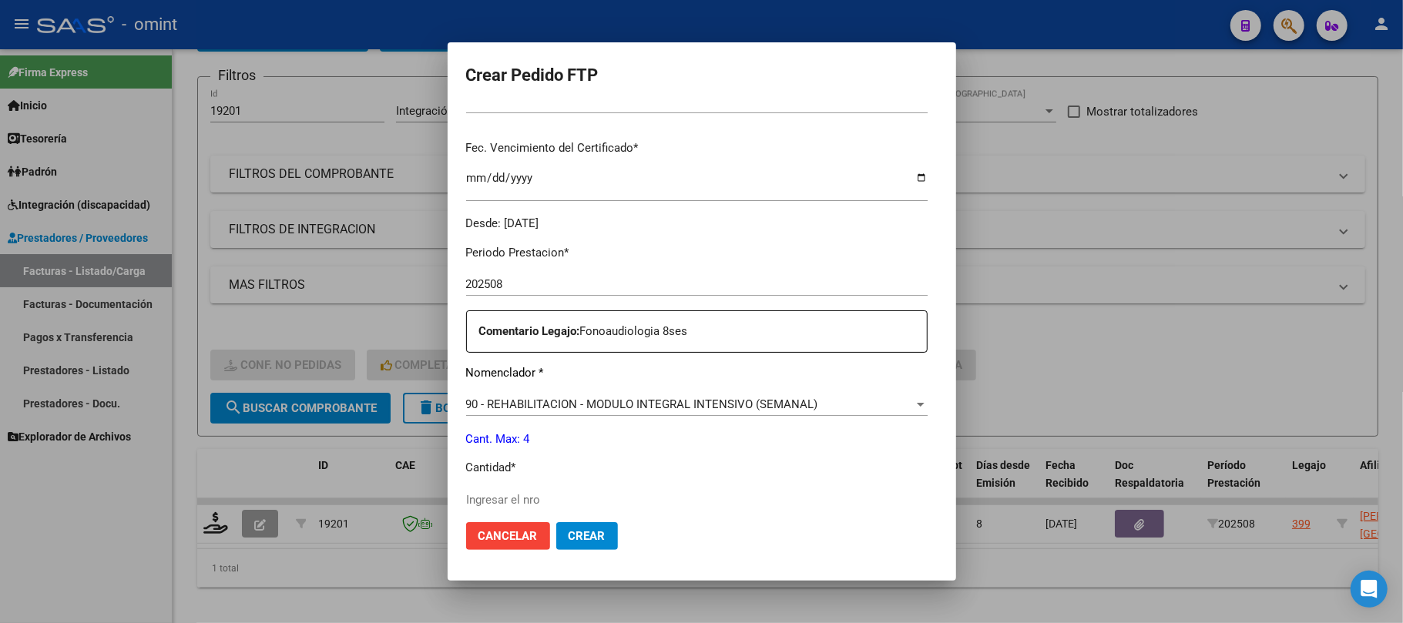
scroll to position [411, 0]
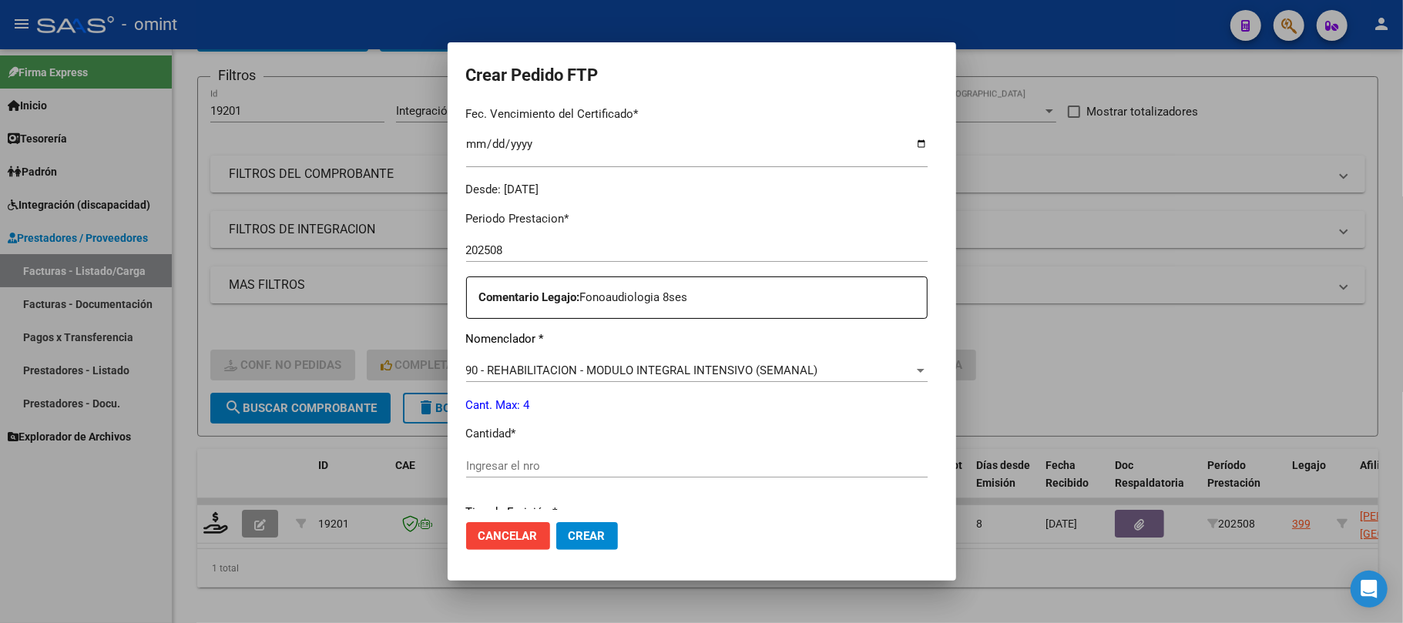
click at [530, 467] on input "Ingresar el nro" at bounding box center [697, 466] width 462 height 14
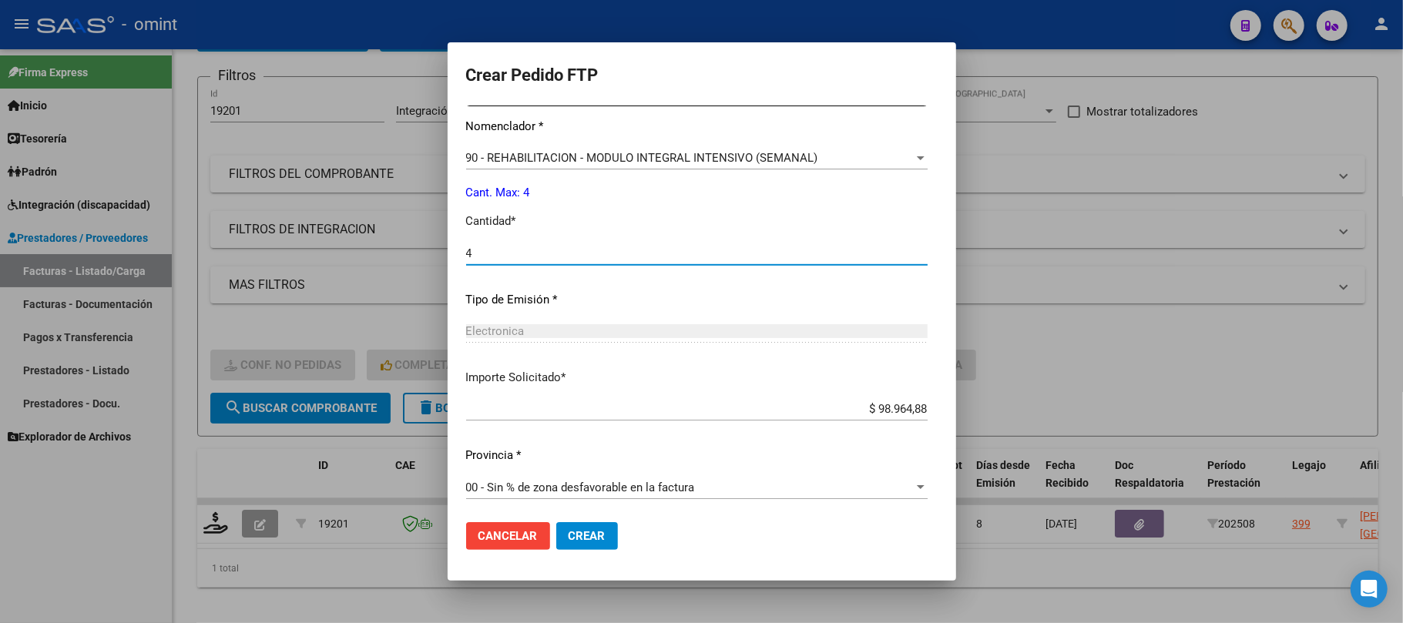
scroll to position [626, 0]
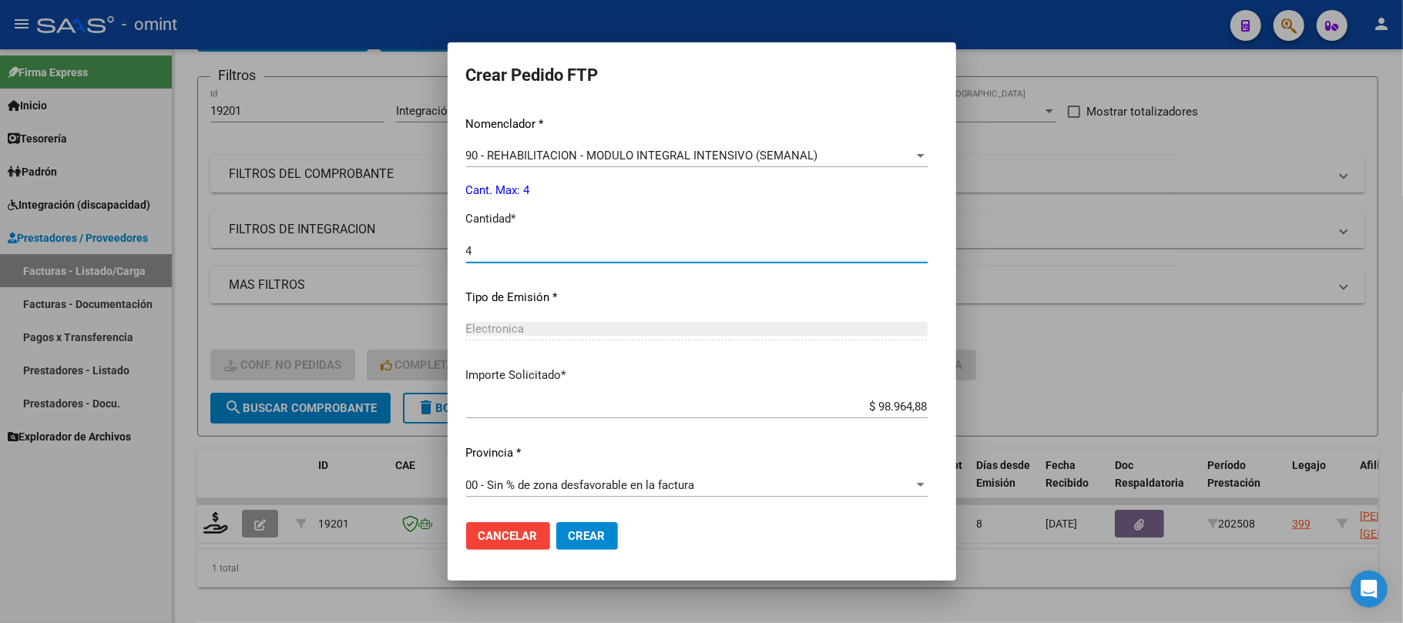
type input "4"
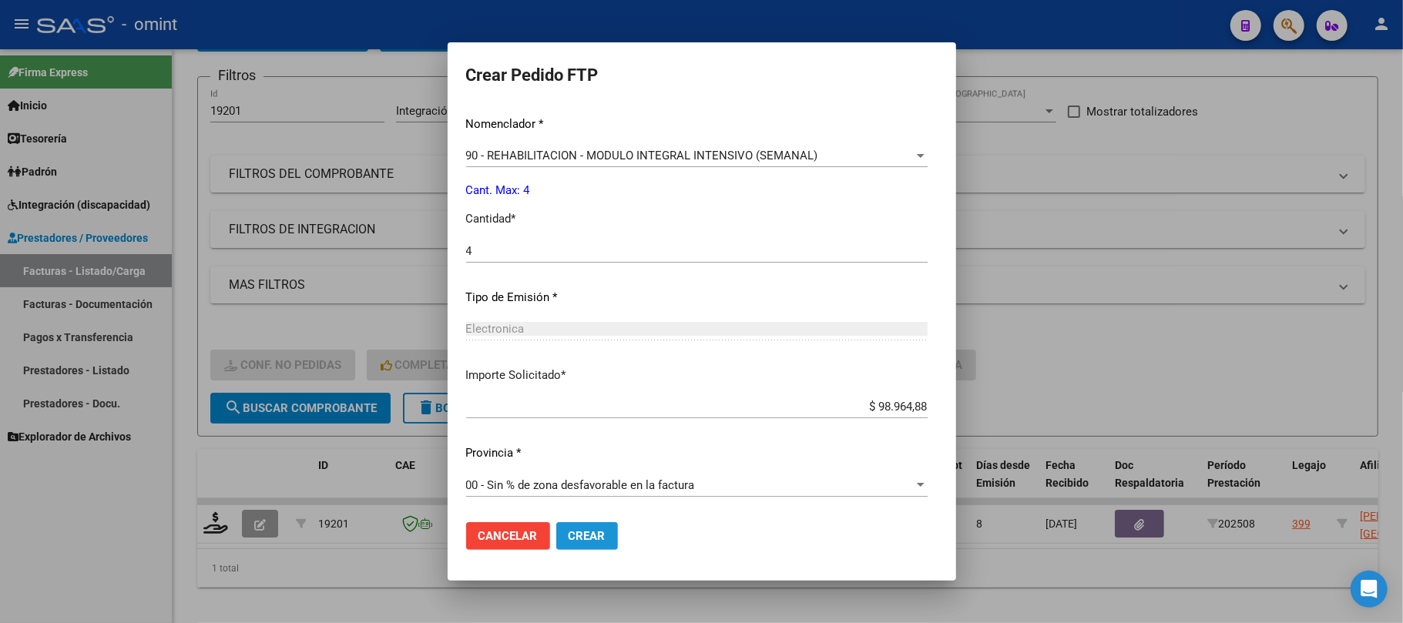
click at [569, 540] on span "Crear" at bounding box center [587, 536] width 37 height 14
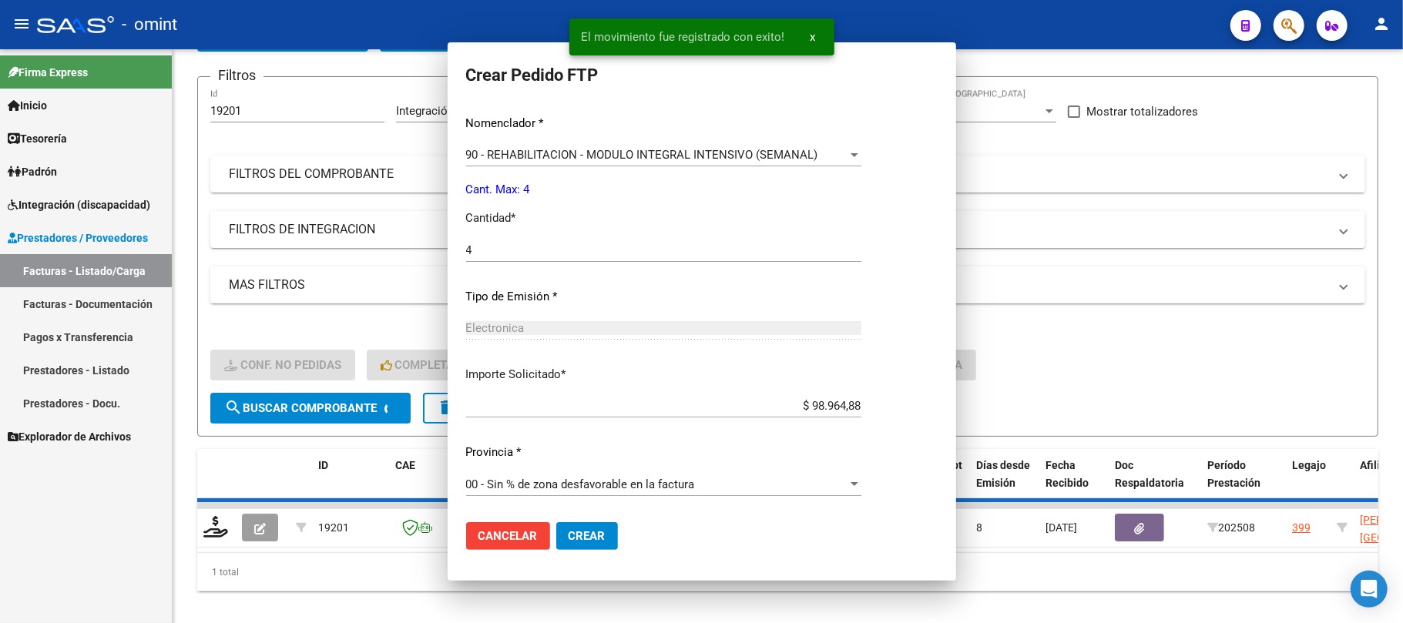
scroll to position [539, 0]
